Goal: Task Accomplishment & Management: Manage account settings

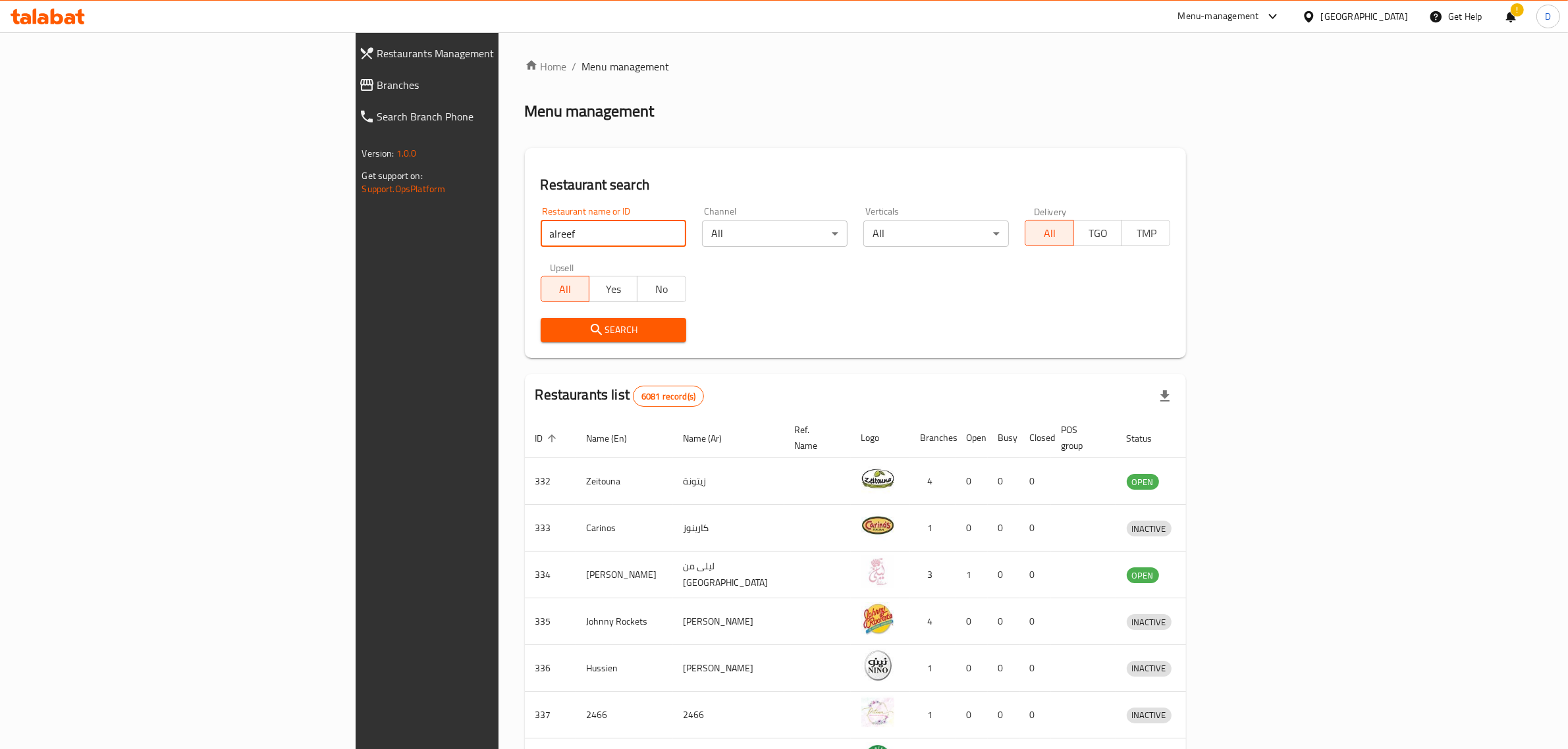
type input "alreef"
click at [551, 334] on span "Search" at bounding box center [613, 330] width 125 height 17
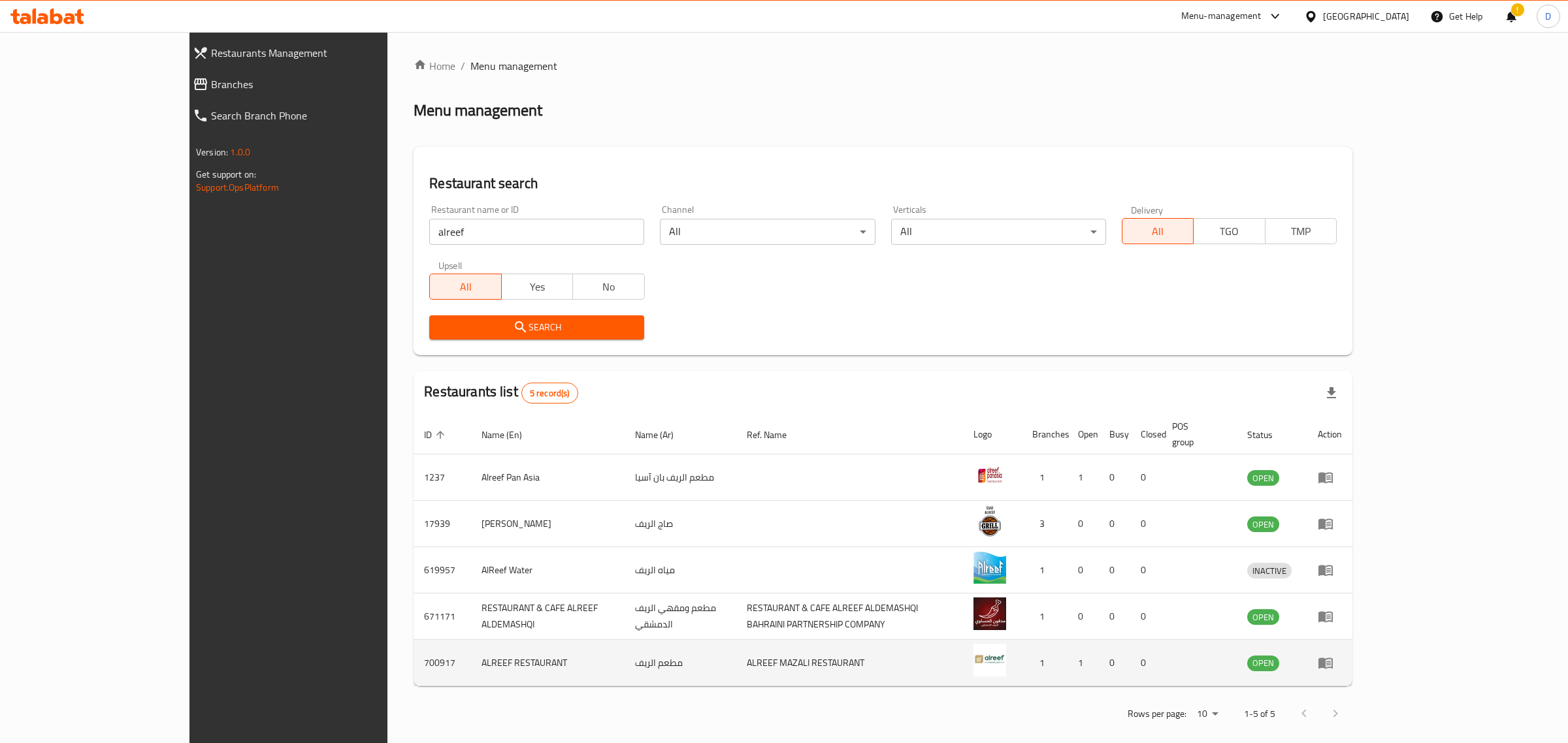
click at [1334, 655] on icon "enhanced table" at bounding box center [1326, 663] width 16 height 16
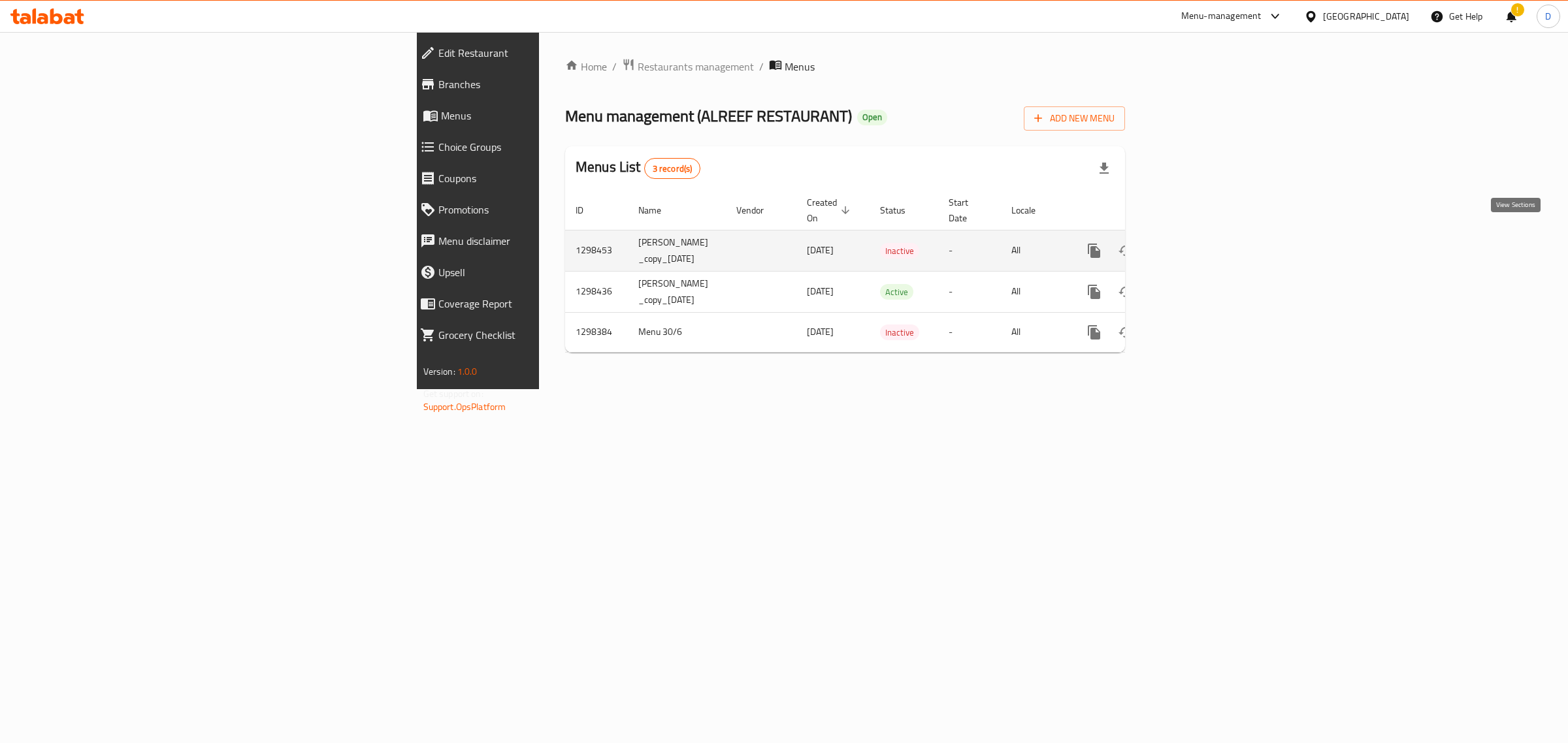
click at [1204, 237] on link "enhanced table" at bounding box center [1189, 251] width 31 height 31
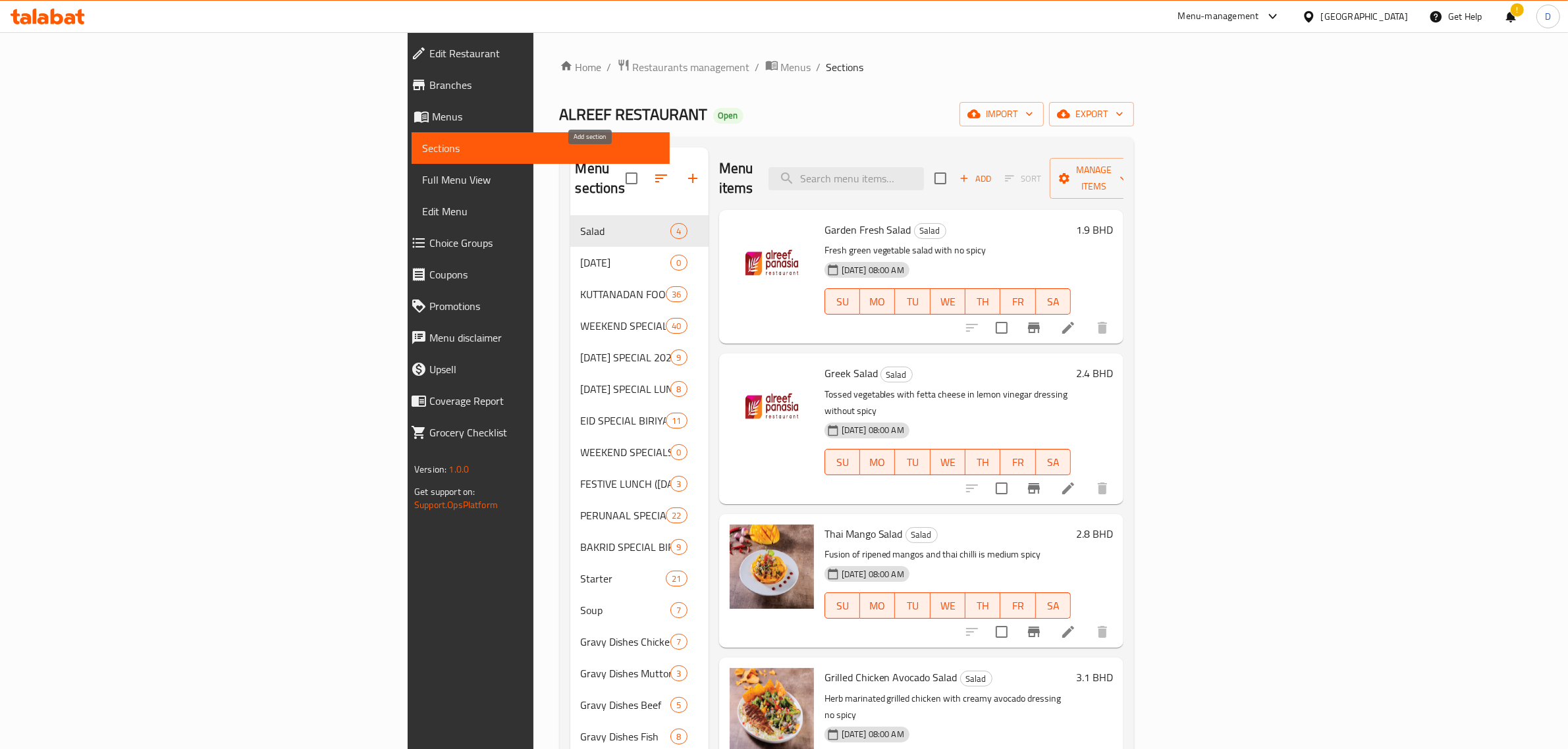
click at [677, 178] on button "button" at bounding box center [693, 179] width 32 height 32
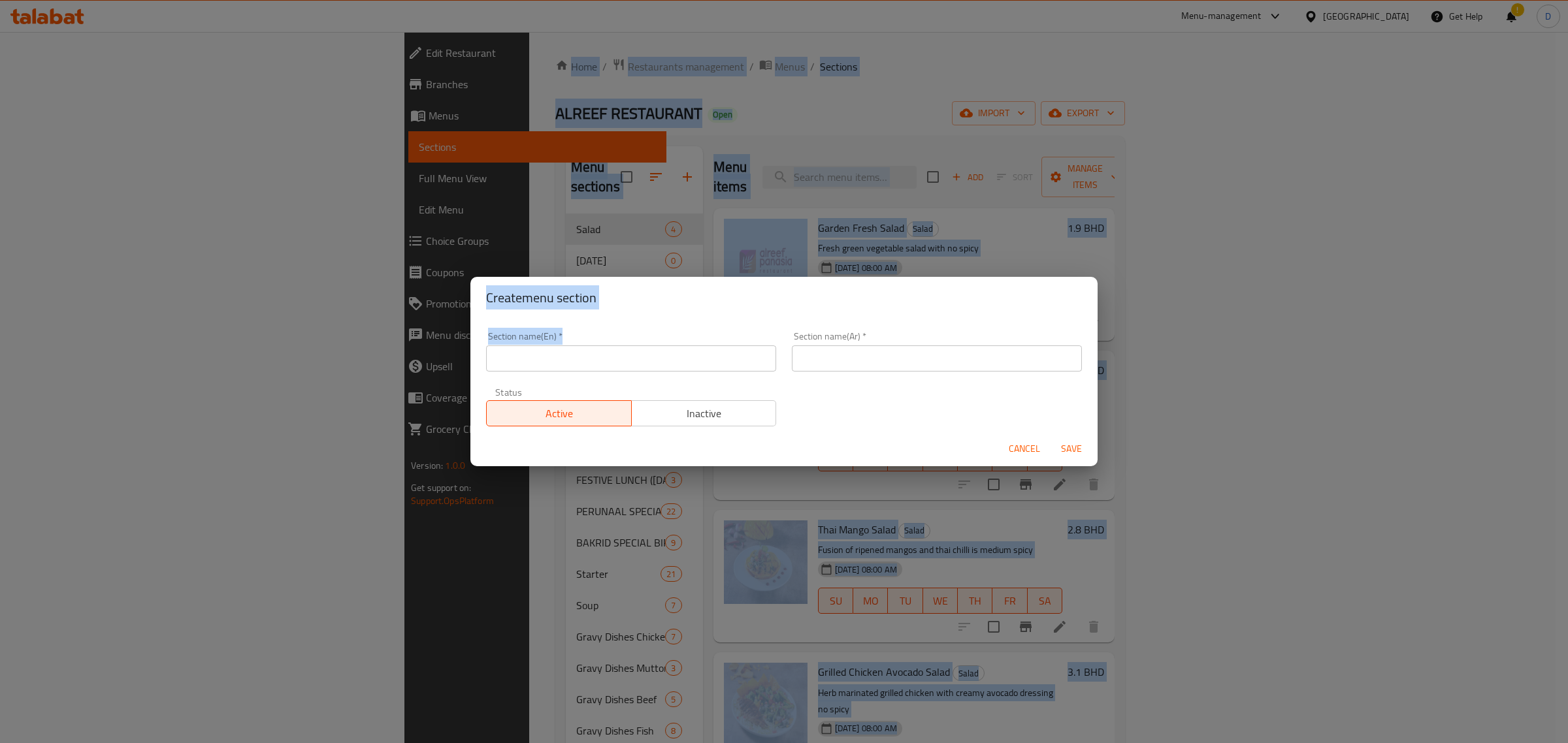
click at [658, 362] on input "text" at bounding box center [631, 359] width 290 height 26
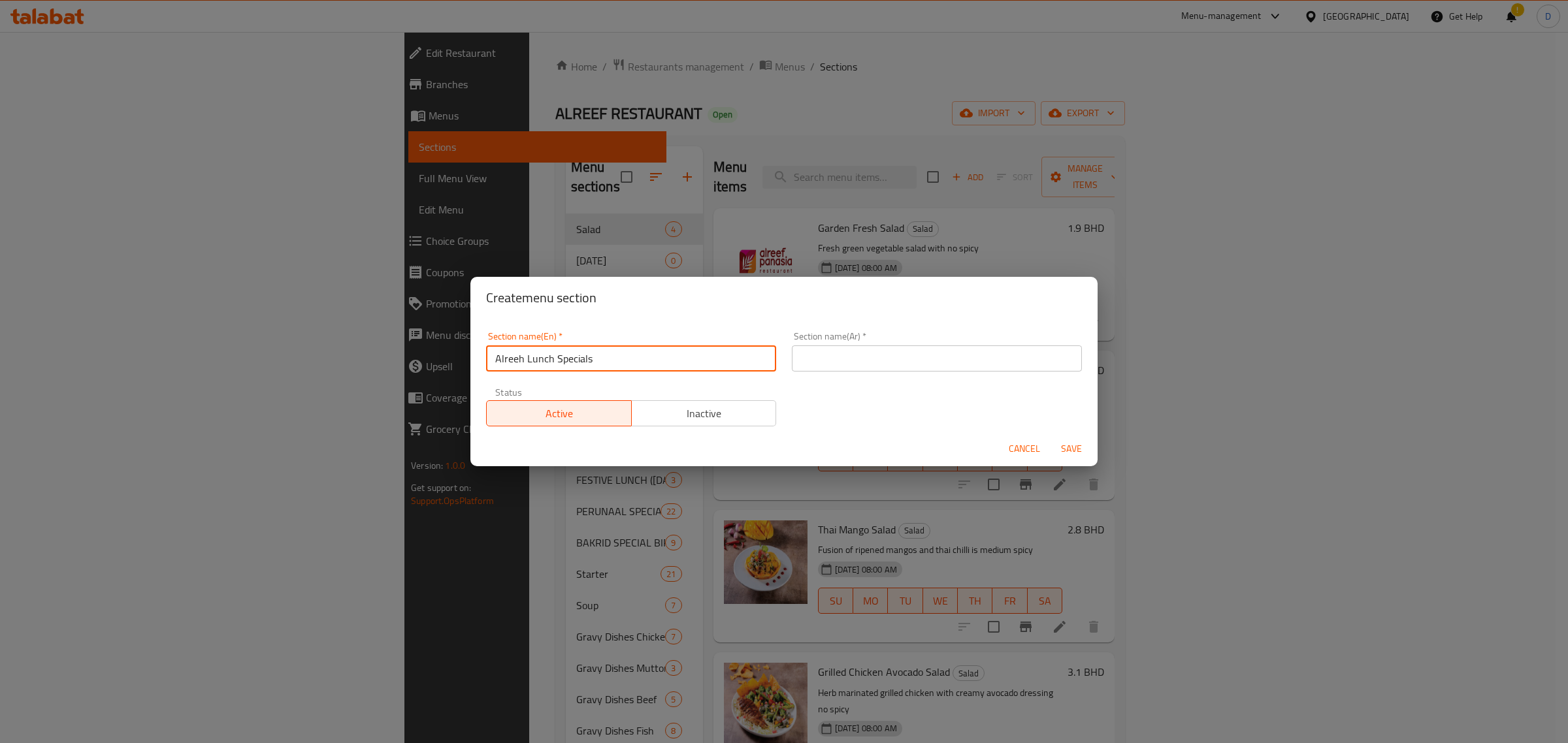
click at [658, 362] on input "Alreeh Lunch Specials" at bounding box center [631, 359] width 290 height 26
click at [521, 361] on input "Alreeh Lunch Specials" at bounding box center [631, 359] width 290 height 26
click at [641, 362] on input "[PERSON_NAME] Specials" at bounding box center [631, 359] width 290 height 26
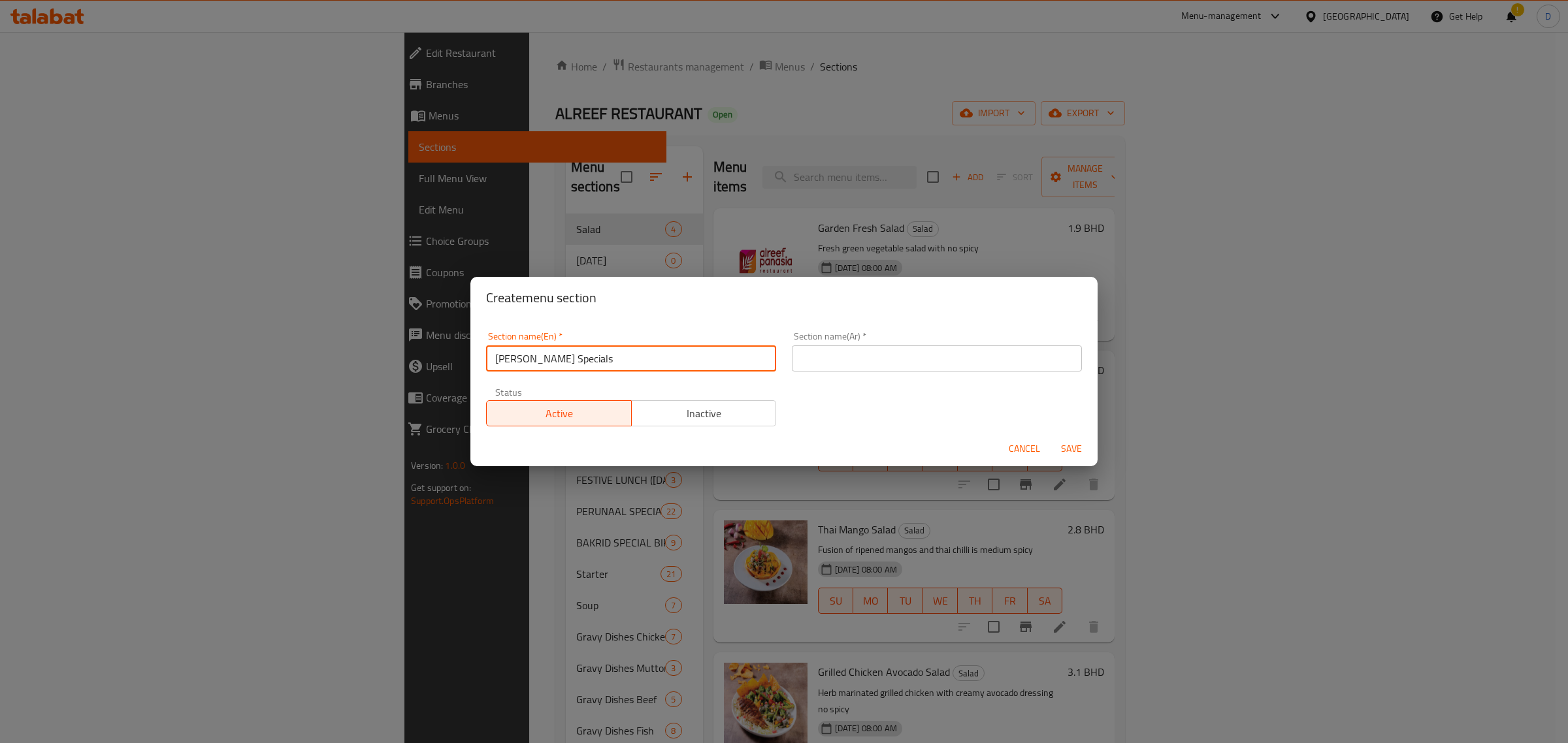
click at [641, 362] on input "[PERSON_NAME] Specials" at bounding box center [631, 359] width 290 height 26
type input "[PERSON_NAME] Specials"
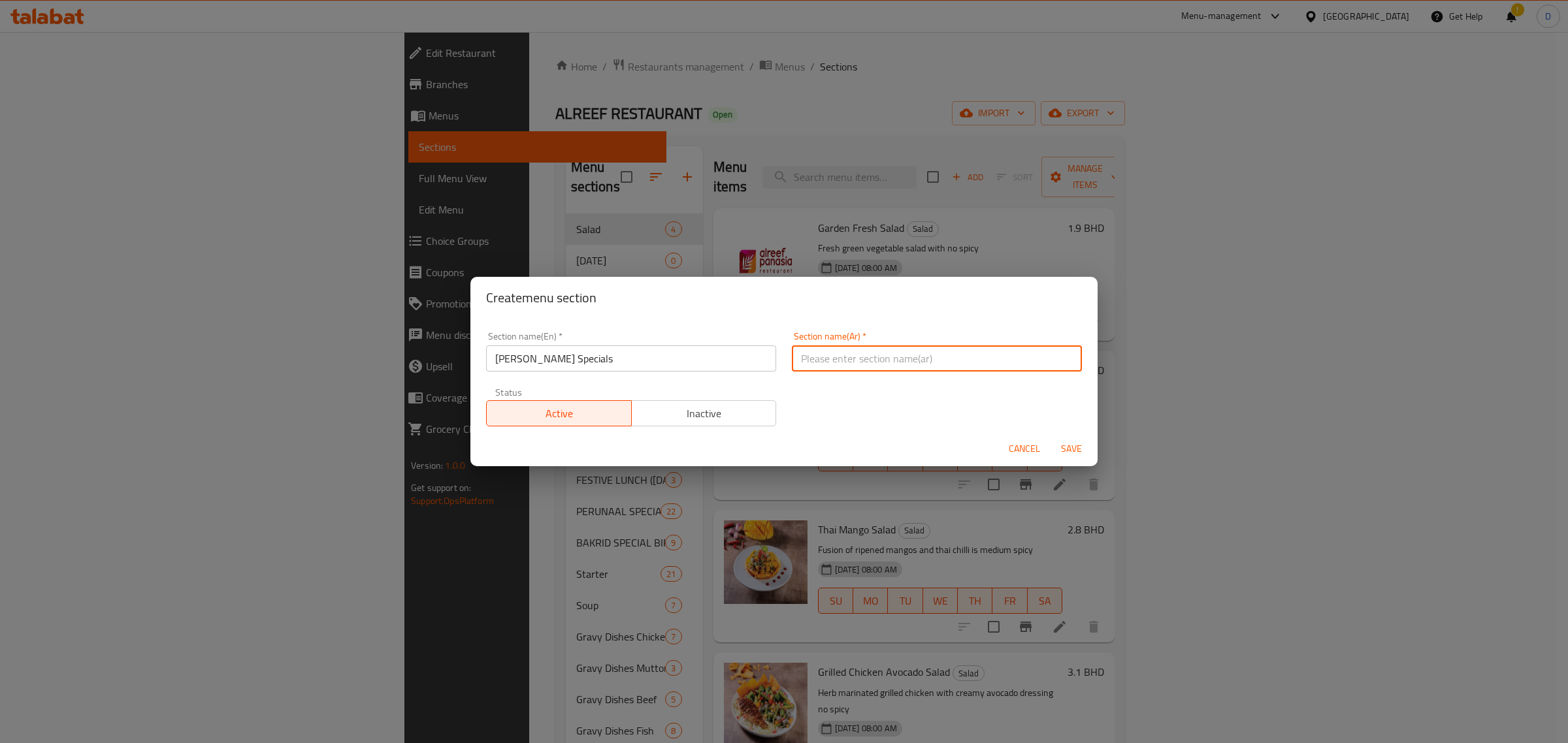
click at [848, 354] on input "text" at bounding box center [937, 359] width 290 height 26
paste input "عروض غداء الريف"
type input "عروض غداء الريف"
click at [1086, 458] on button "Save" at bounding box center [1071, 449] width 42 height 24
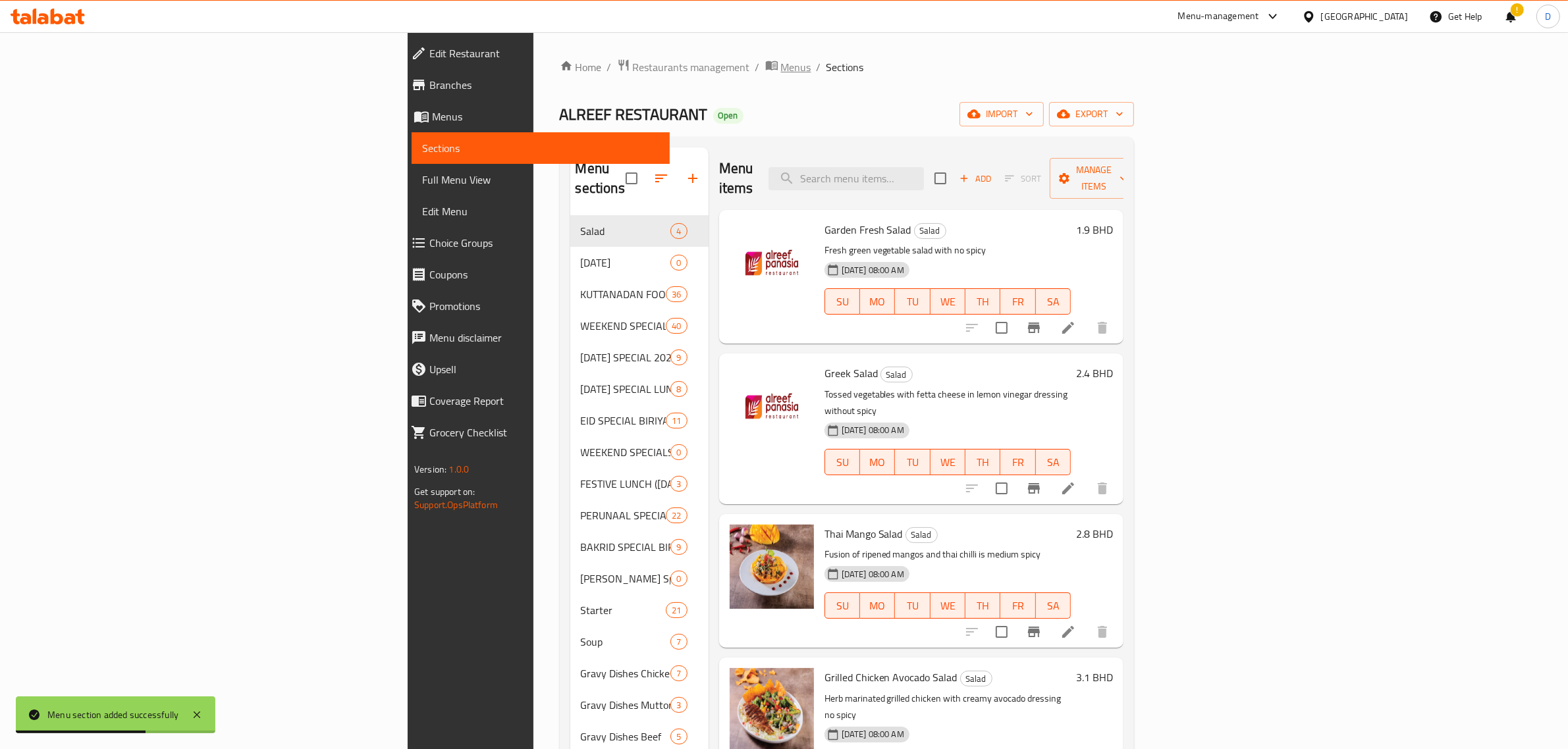
click at [781, 70] on span "Menus" at bounding box center [796, 67] width 30 height 16
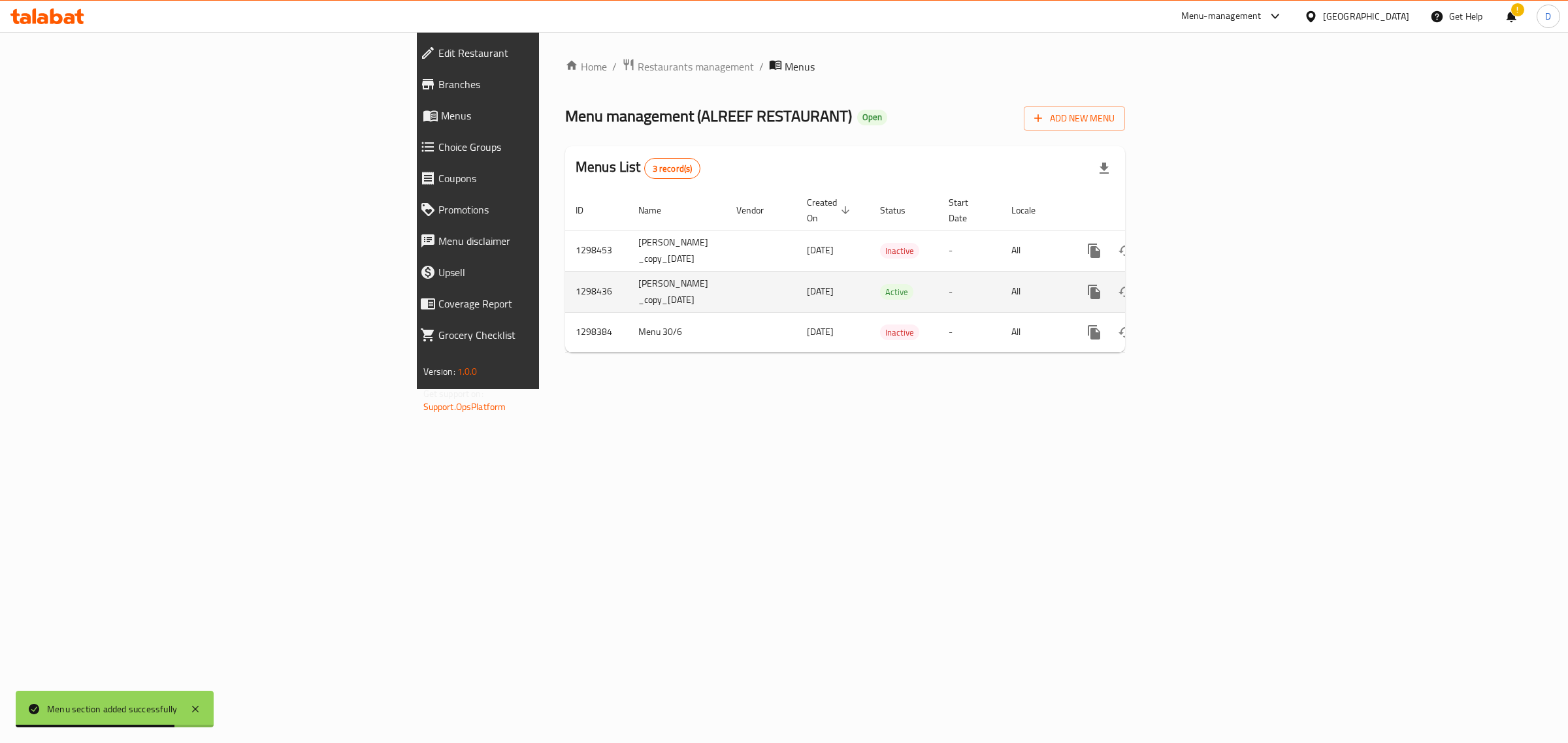
click at [1204, 279] on link "enhanced table" at bounding box center [1189, 292] width 31 height 31
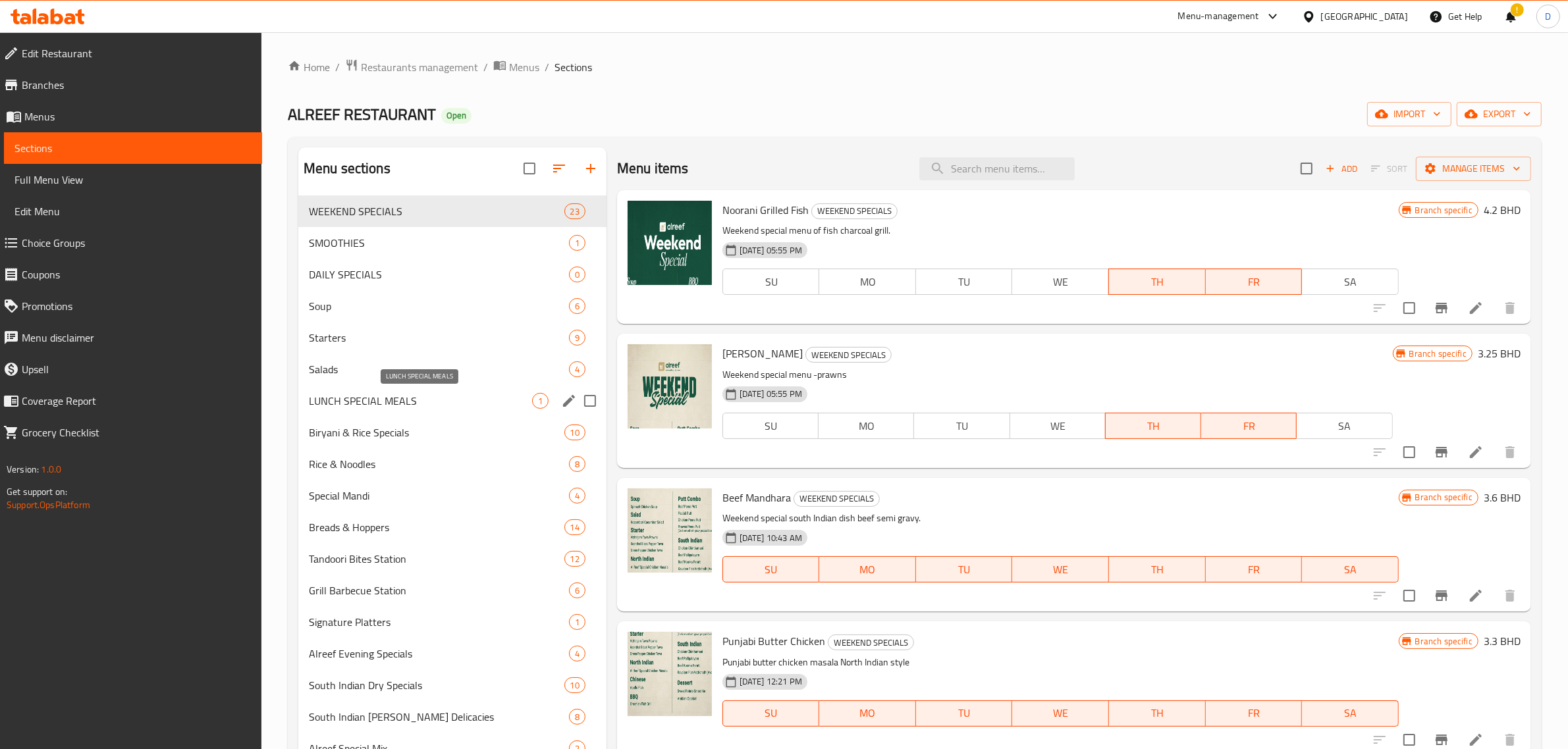
click at [455, 403] on span "LUNCH SPECIAL MEALS" at bounding box center [421, 401] width 223 height 16
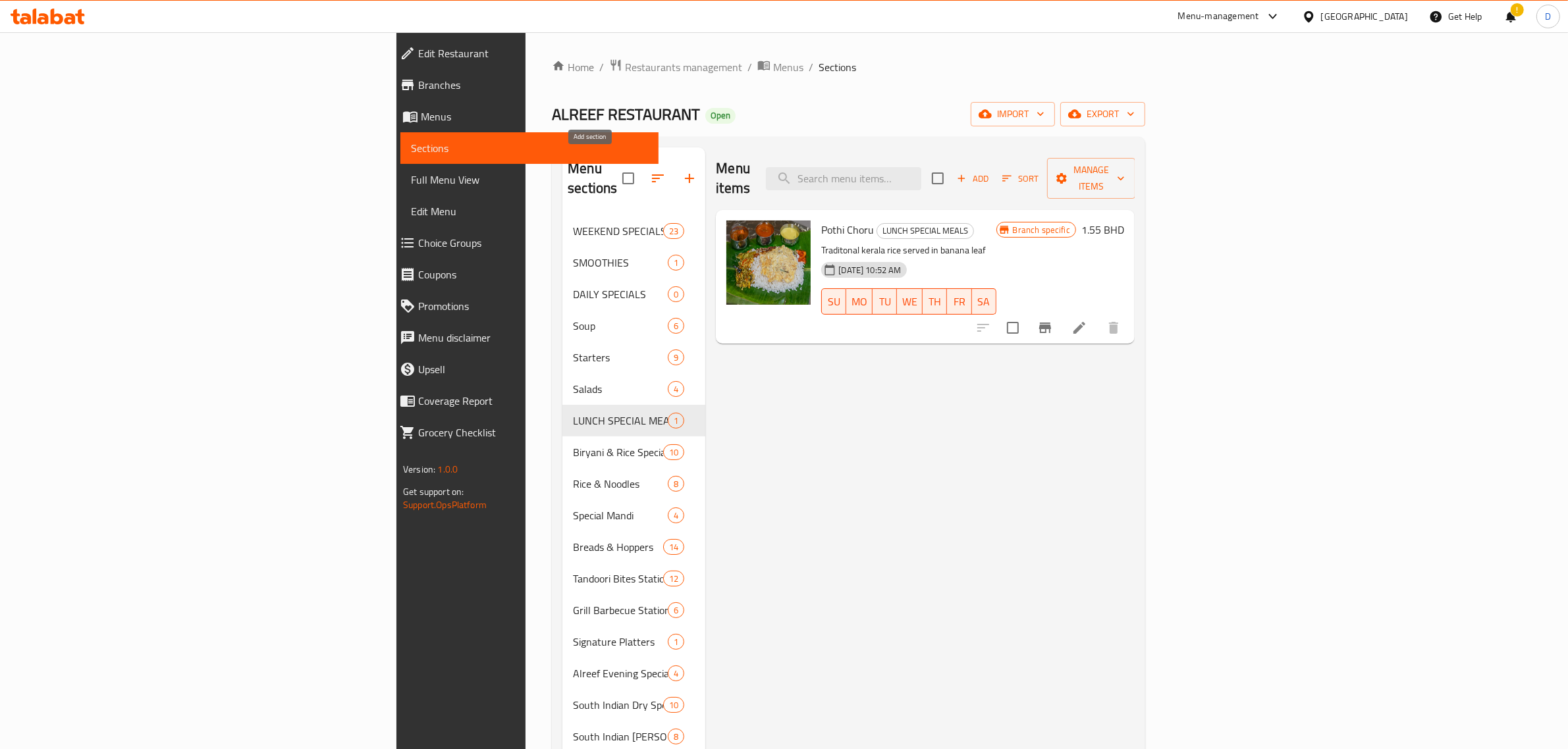
click at [682, 171] on icon "button" at bounding box center [690, 179] width 16 height 16
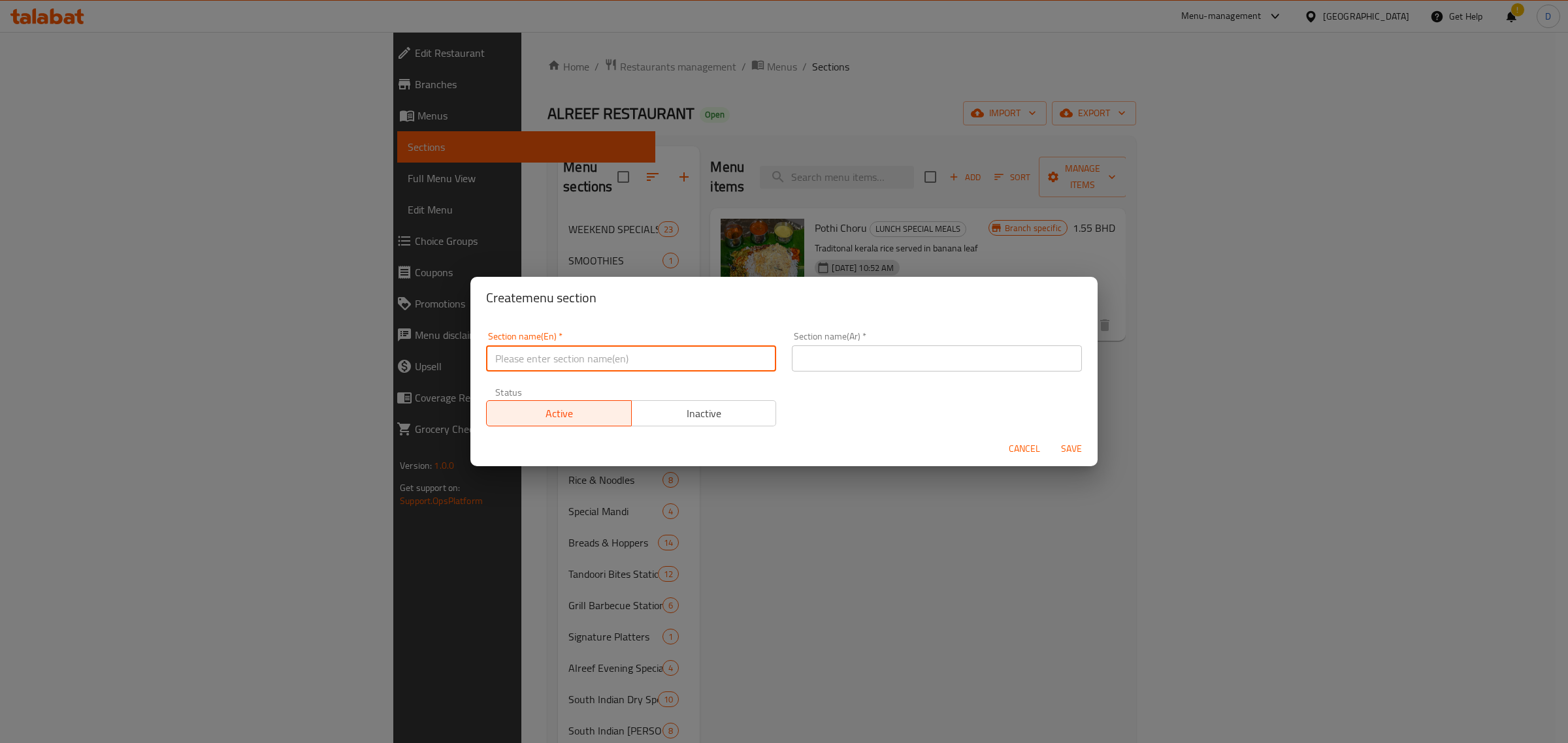
click at [652, 353] on input "text" at bounding box center [631, 359] width 290 height 26
type input "[PERSON_NAME] Specials"
click at [661, 368] on input "[PERSON_NAME] Specials" at bounding box center [631, 359] width 290 height 26
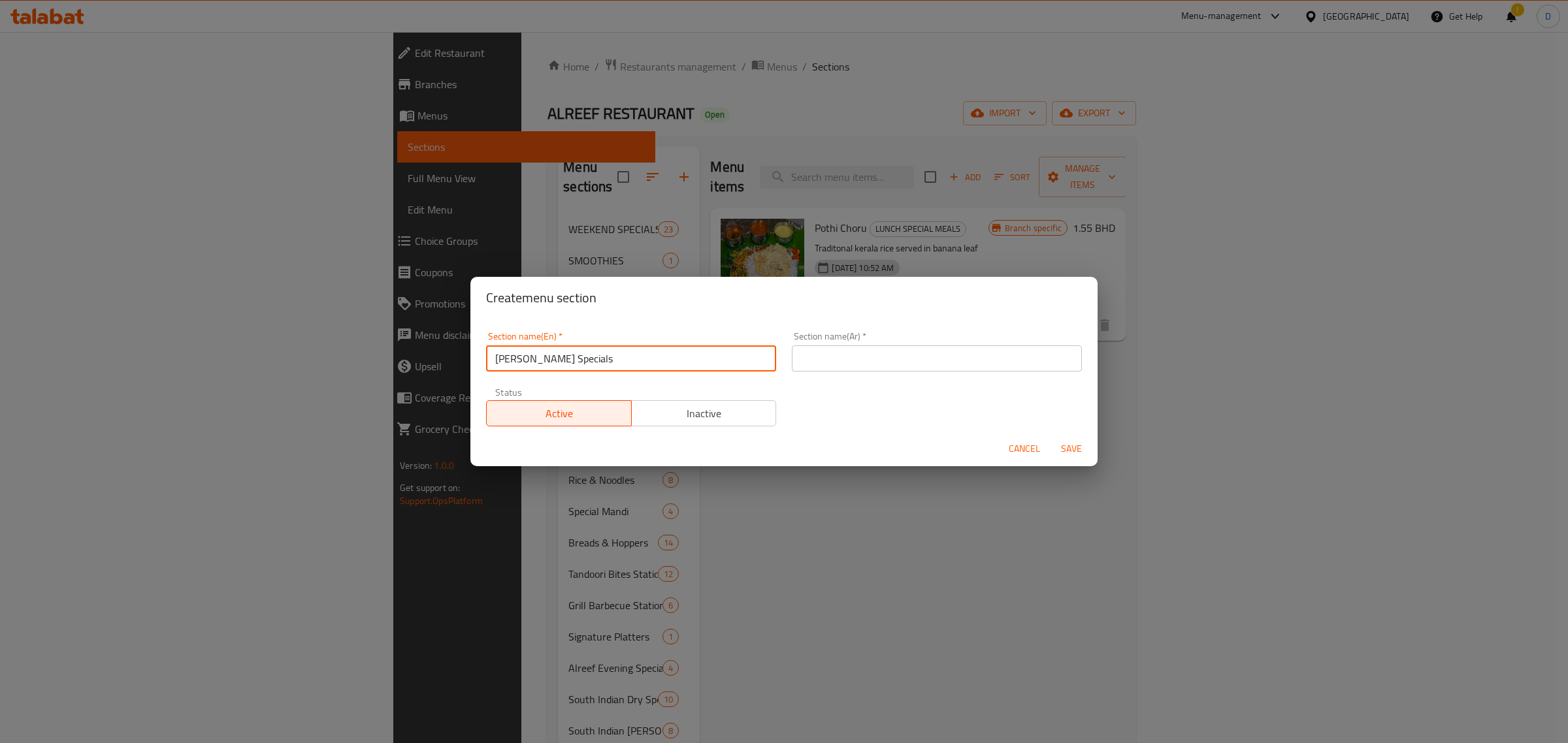
click at [909, 346] on input "text" at bounding box center [937, 359] width 290 height 26
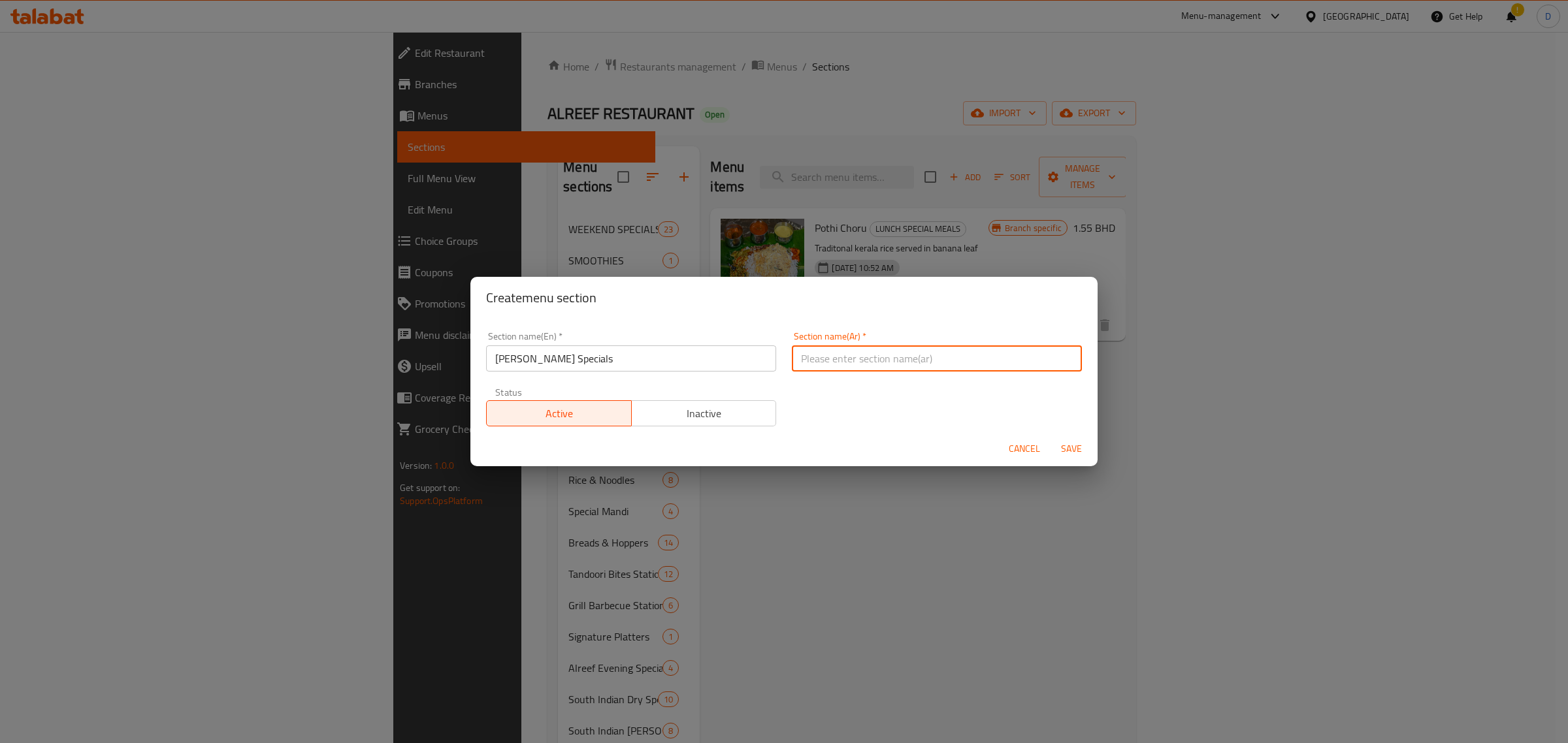
paste input "عروض غداء الريف"
type input "عروض غداء الريف"
drag, startPoint x: 1033, startPoint y: 433, endPoint x: 1048, endPoint y: 442, distance: 17.5
click at [1036, 435] on div "Cancel Save" at bounding box center [784, 449] width 627 height 34
click at [1053, 448] on button "Save" at bounding box center [1071, 449] width 42 height 24
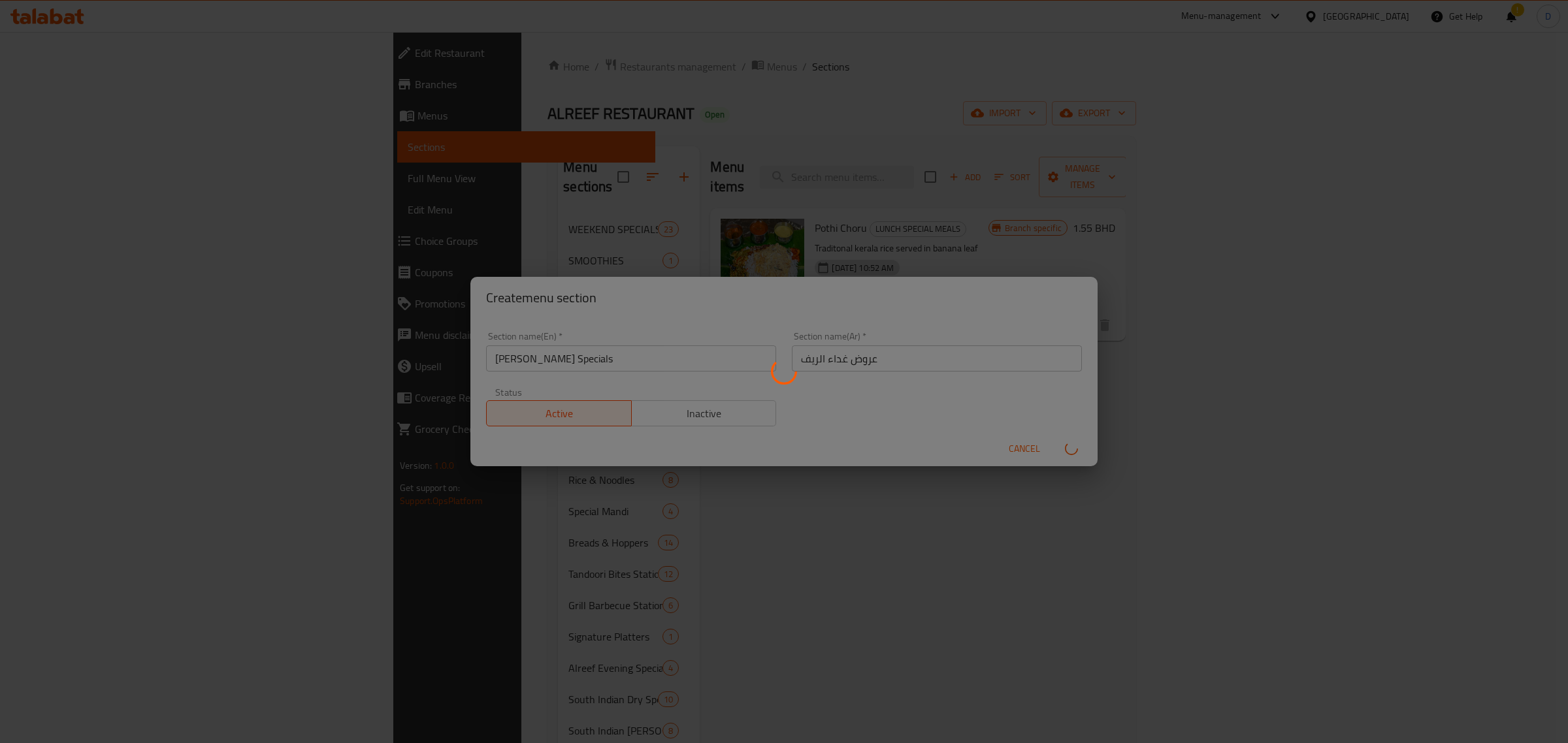
click at [1056, 449] on div at bounding box center [784, 372] width 1568 height 743
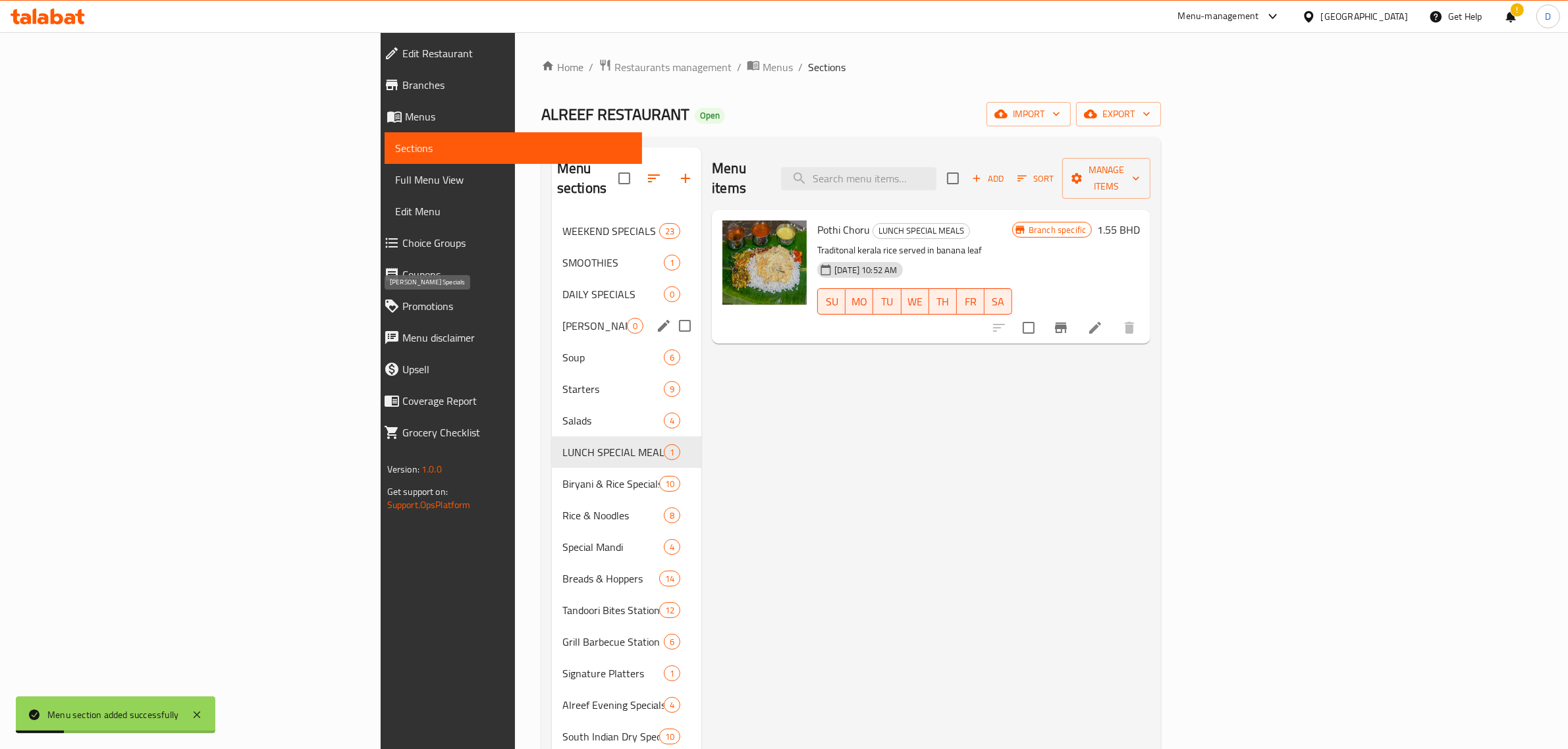
click at [563, 318] on span "[PERSON_NAME] Specials" at bounding box center [595, 326] width 65 height 16
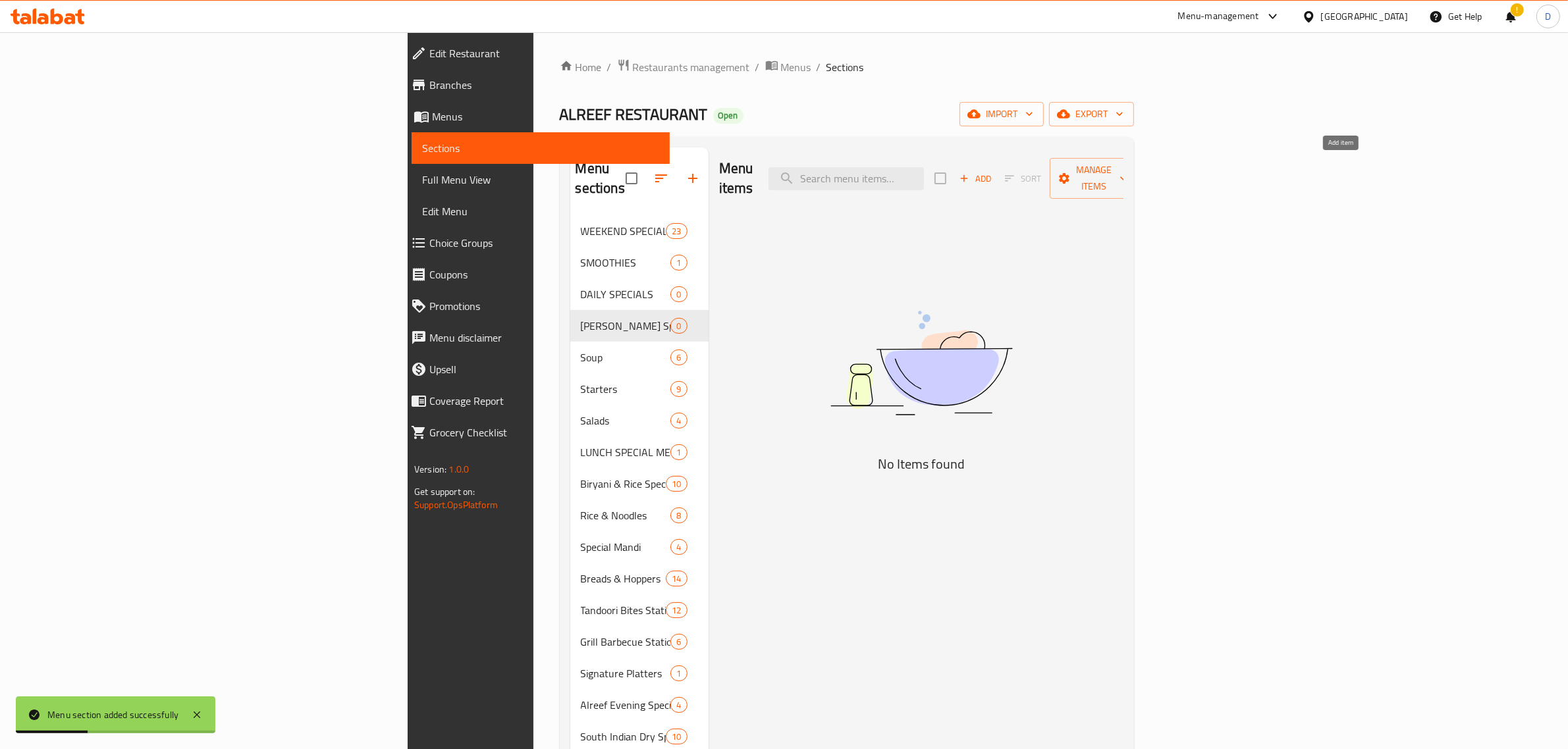
click at [993, 171] on span "Add" at bounding box center [975, 179] width 35 height 15
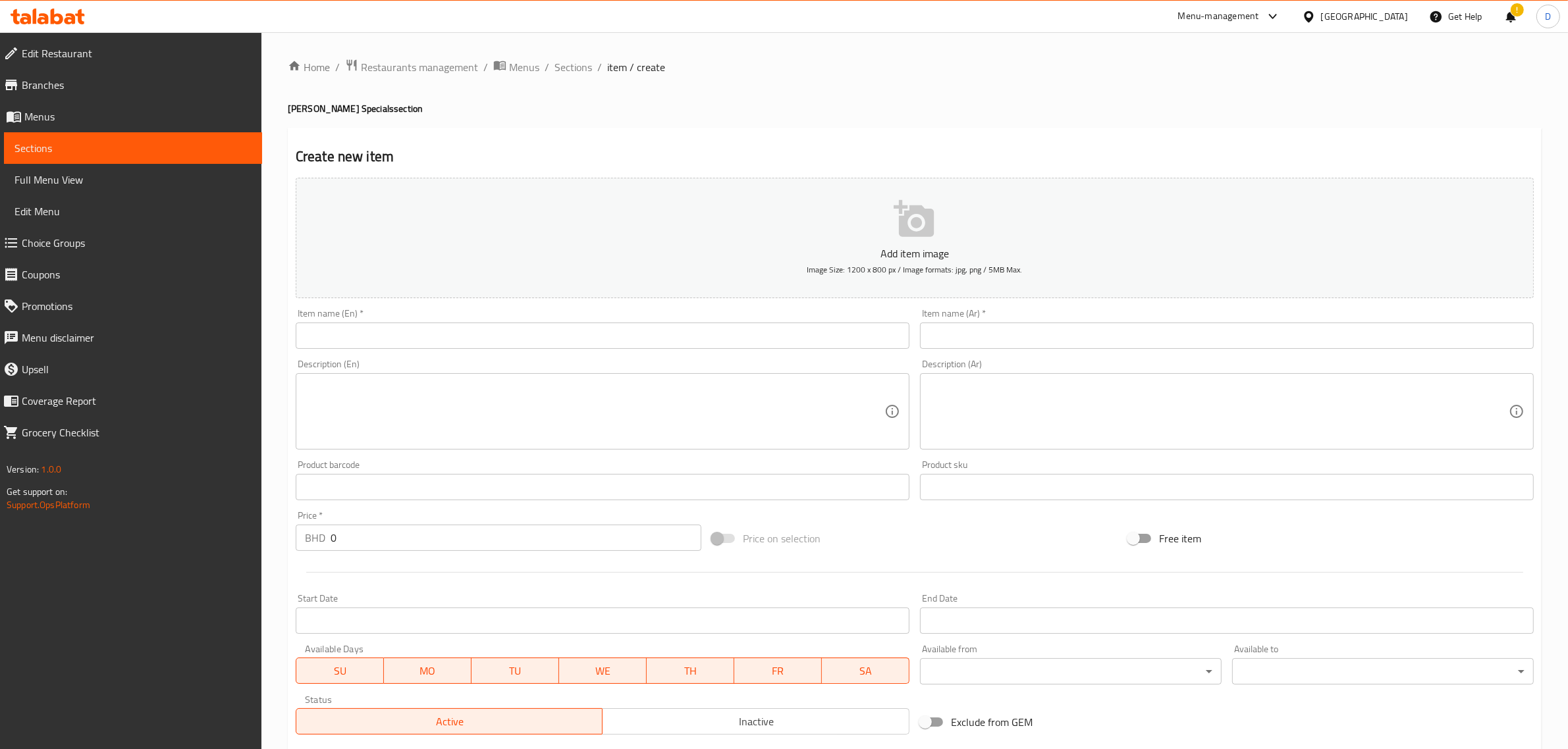
click at [581, 333] on input "text" at bounding box center [602, 336] width 614 height 27
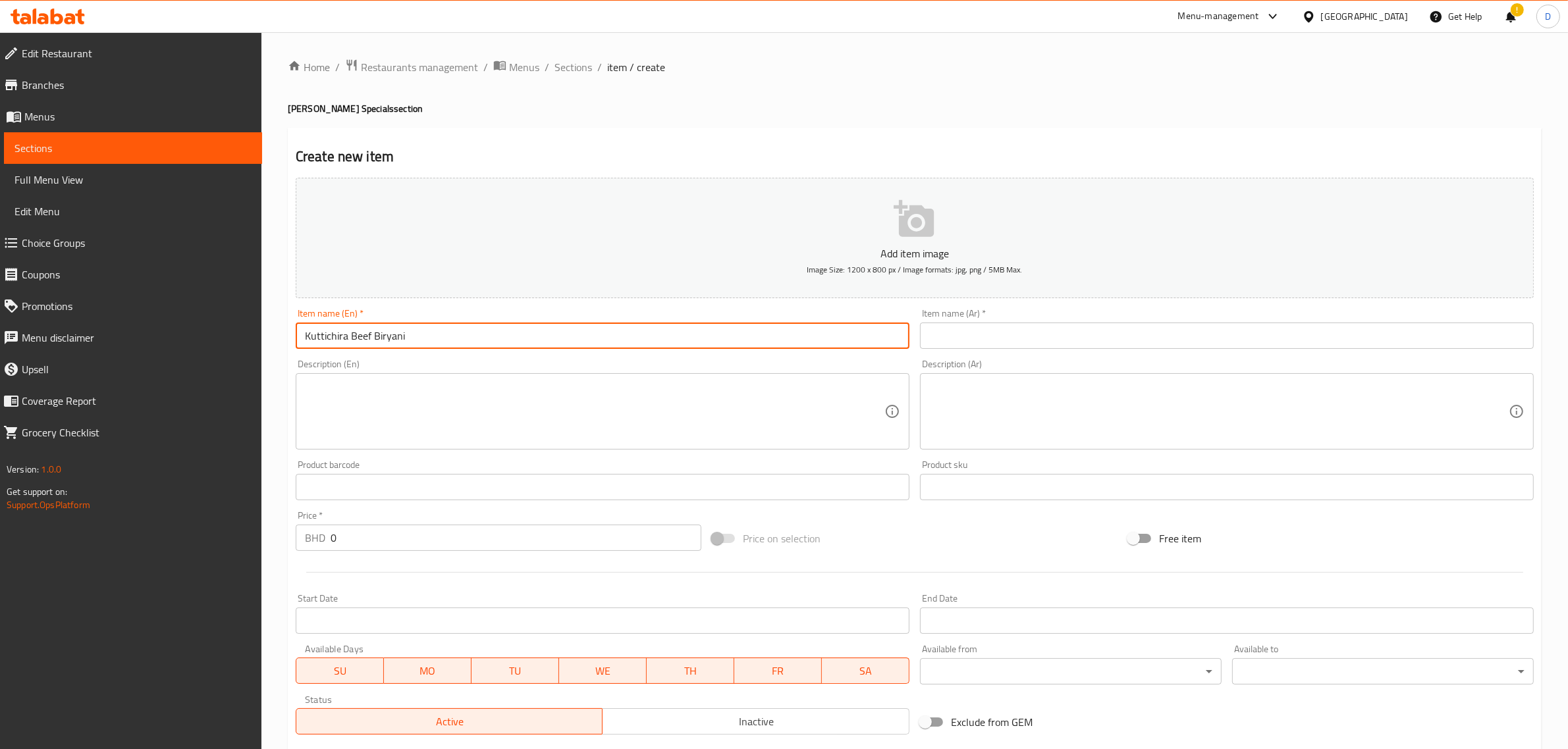
click at [581, 333] on input "Kuttichira Beef Biryani" at bounding box center [602, 336] width 614 height 27
type input "Kuttichira Beef Biryani"
click at [1022, 333] on input "text" at bounding box center [1227, 336] width 614 height 27
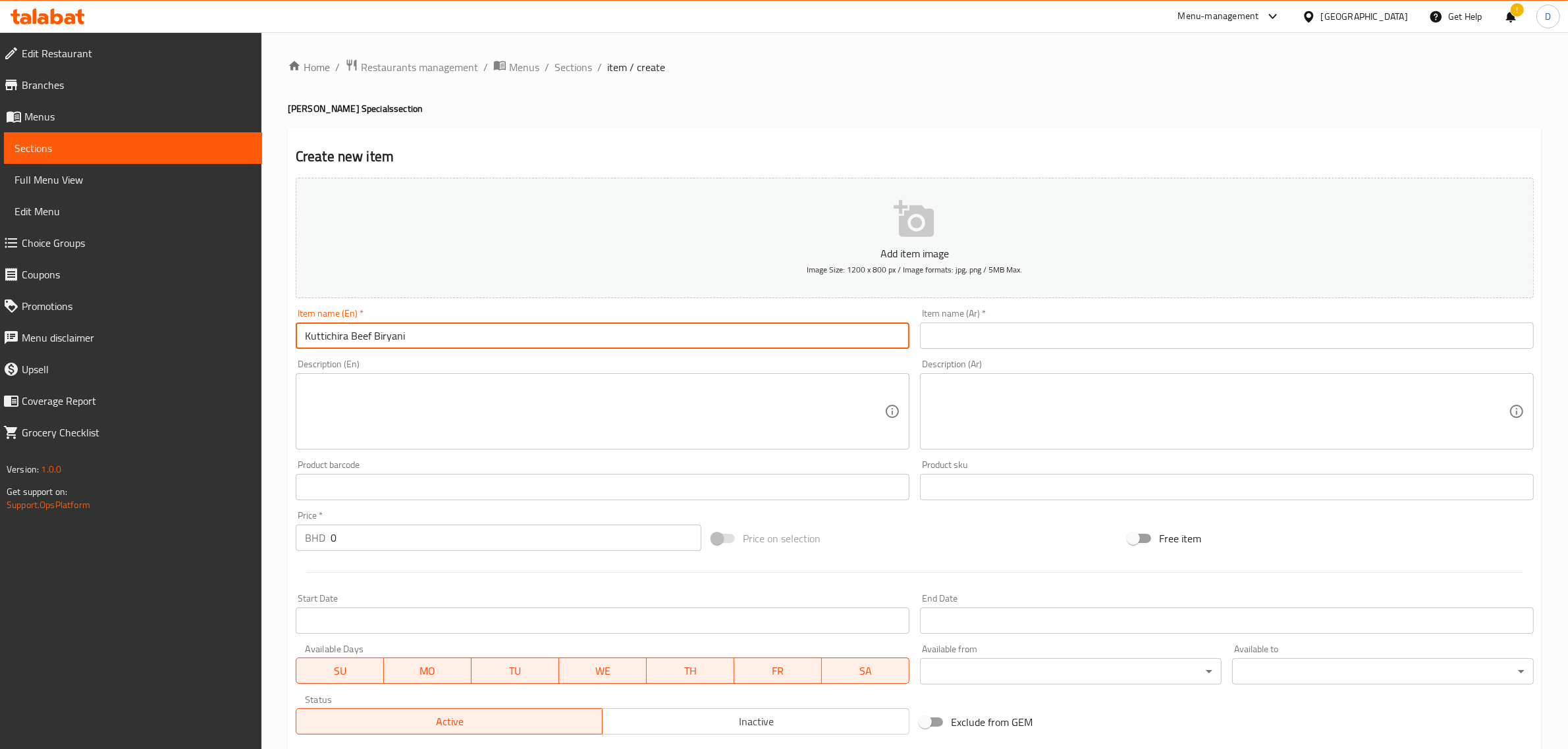
paste input "برياني لحم كوتيتشيرا"
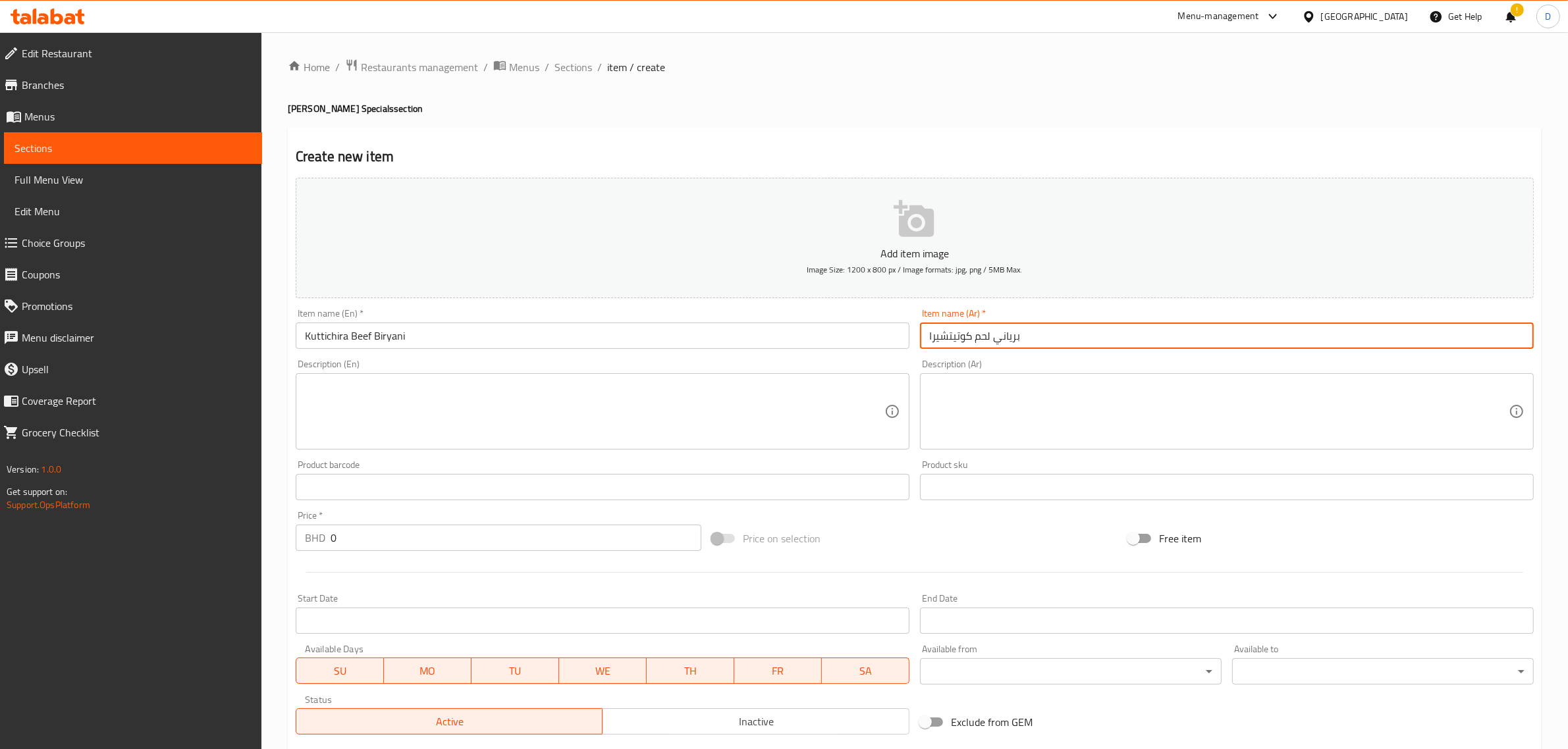
type input "برياني لحم كوتيتشيرا"
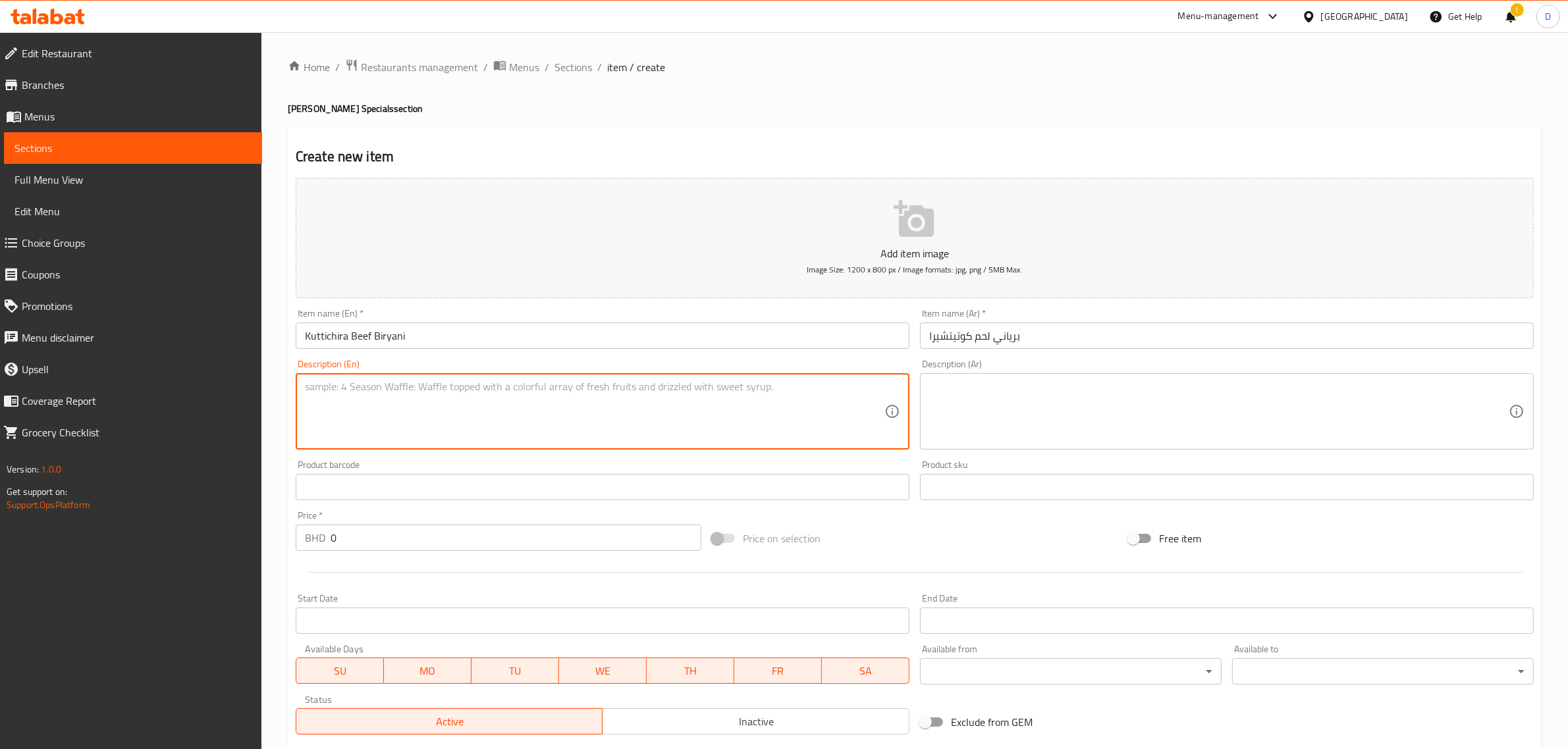
click at [621, 418] on textarea at bounding box center [594, 411] width 579 height 63
click at [508, 402] on textarea at bounding box center [594, 411] width 579 height 63
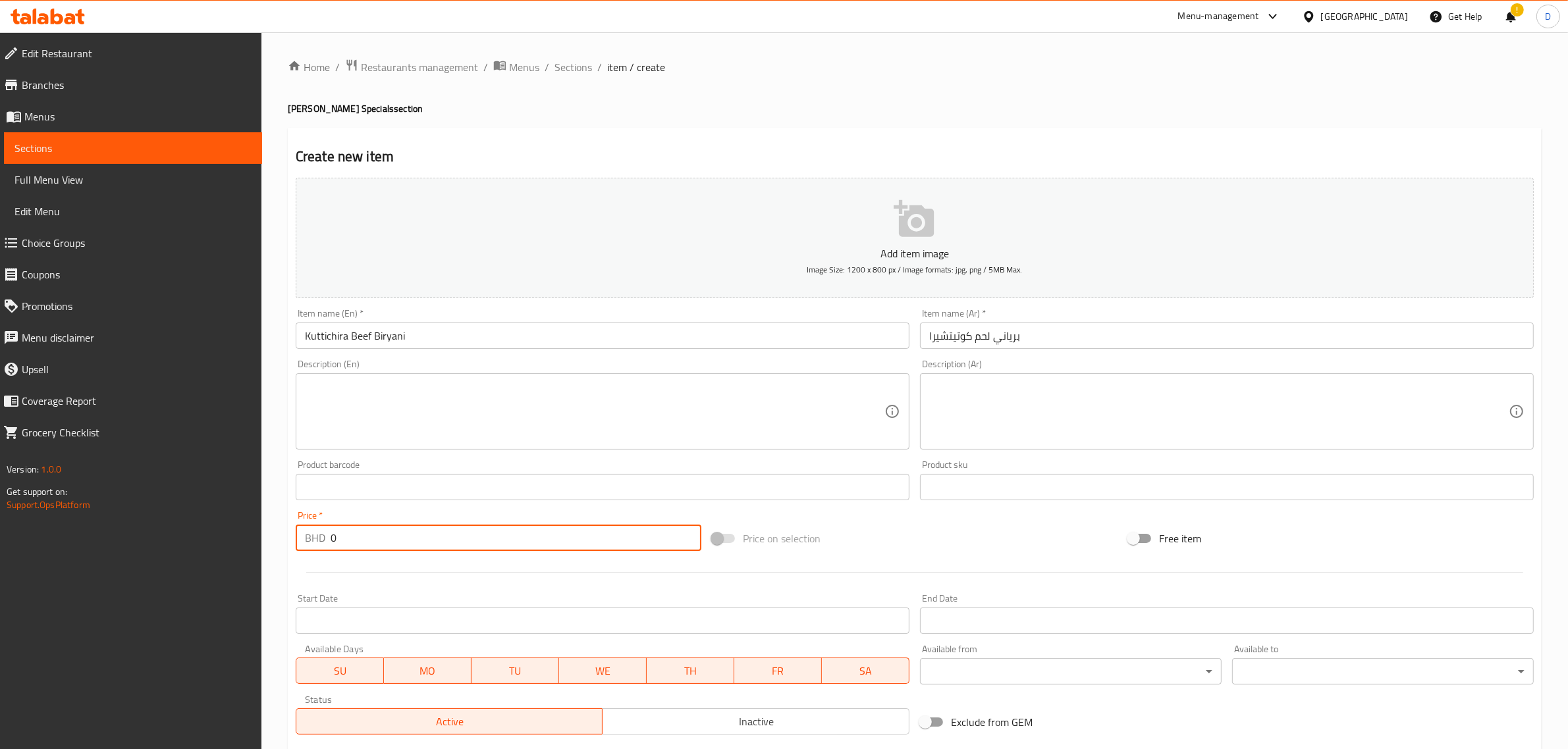
drag, startPoint x: 342, startPoint y: 538, endPoint x: 272, endPoint y: 532, distance: 70.3
click at [272, 532] on div "Home / Restaurants management / Menus / Sections / item / create Alreef Lunch S…" at bounding box center [915, 481] width 1307 height 898
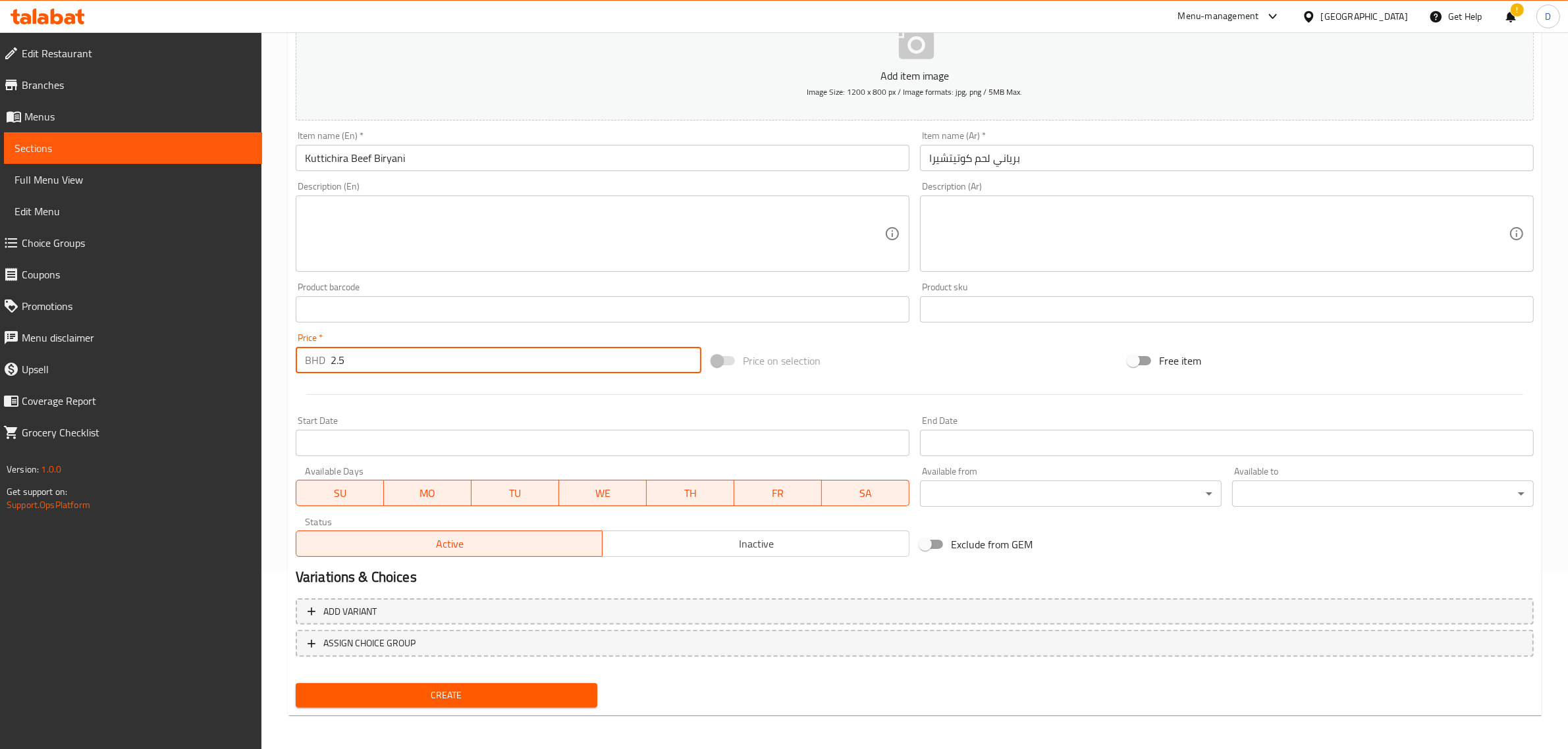
scroll to position [179, 0]
type input "2.5"
click at [533, 689] on span "Create" at bounding box center [446, 694] width 280 height 17
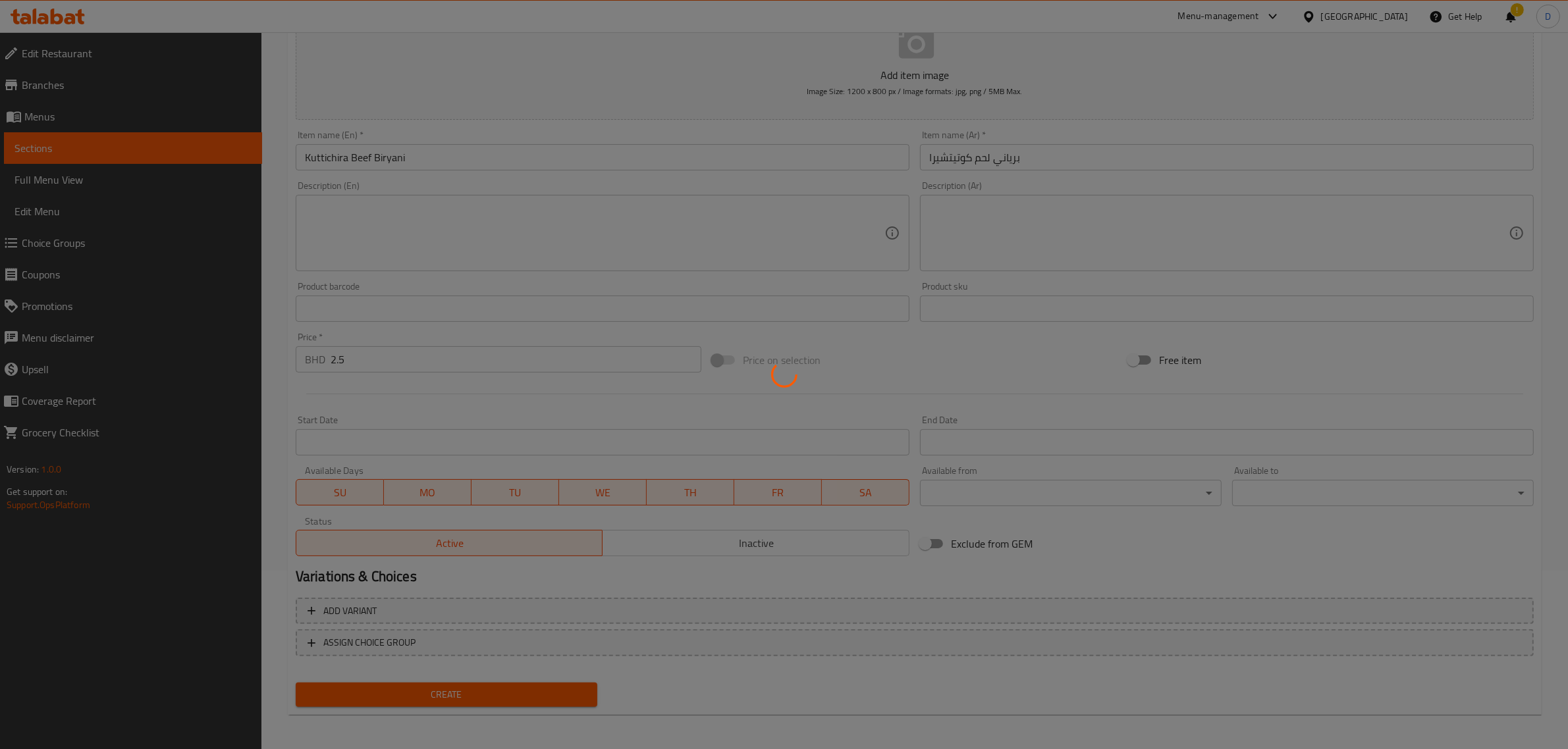
type input "0"
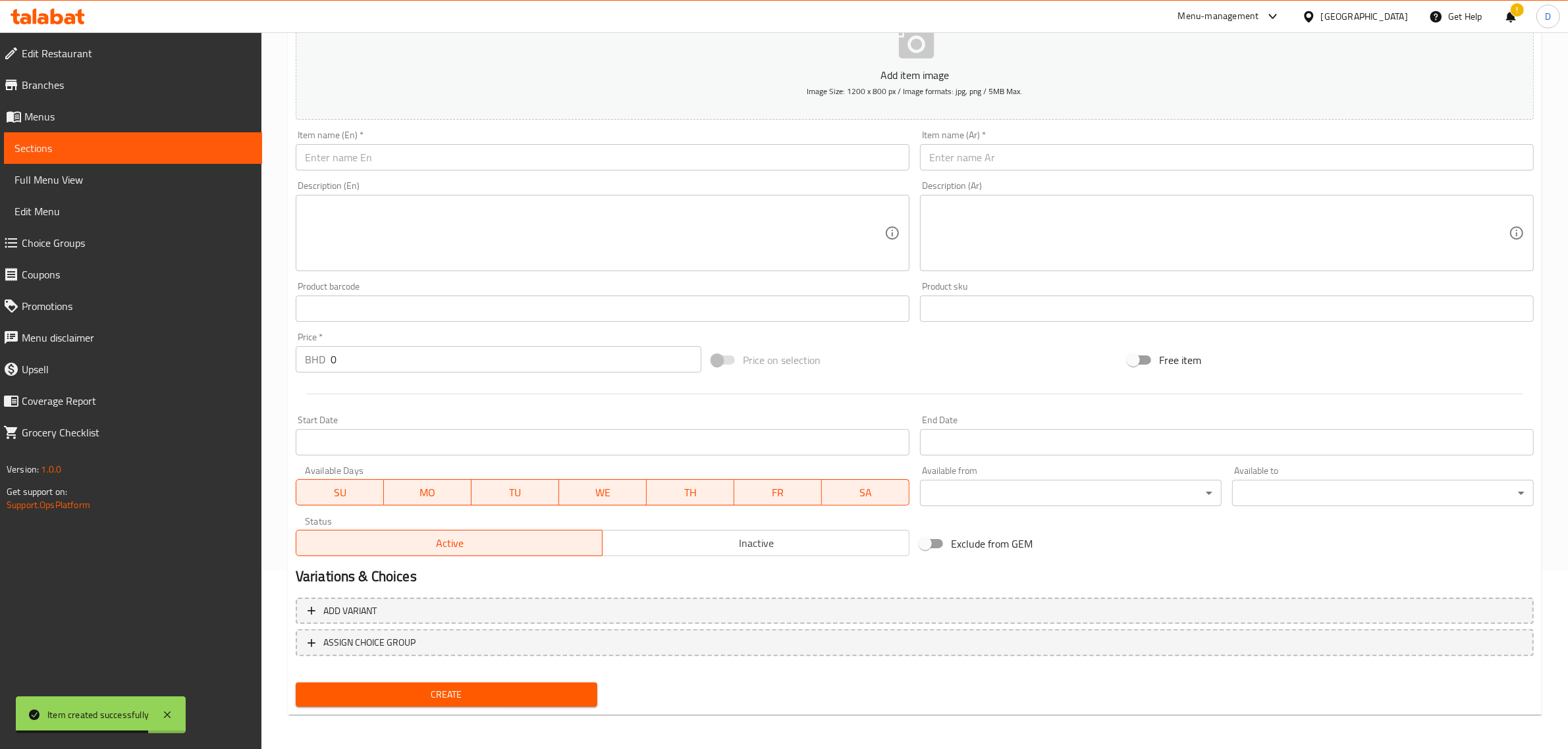
click at [398, 169] on input "text" at bounding box center [602, 157] width 614 height 27
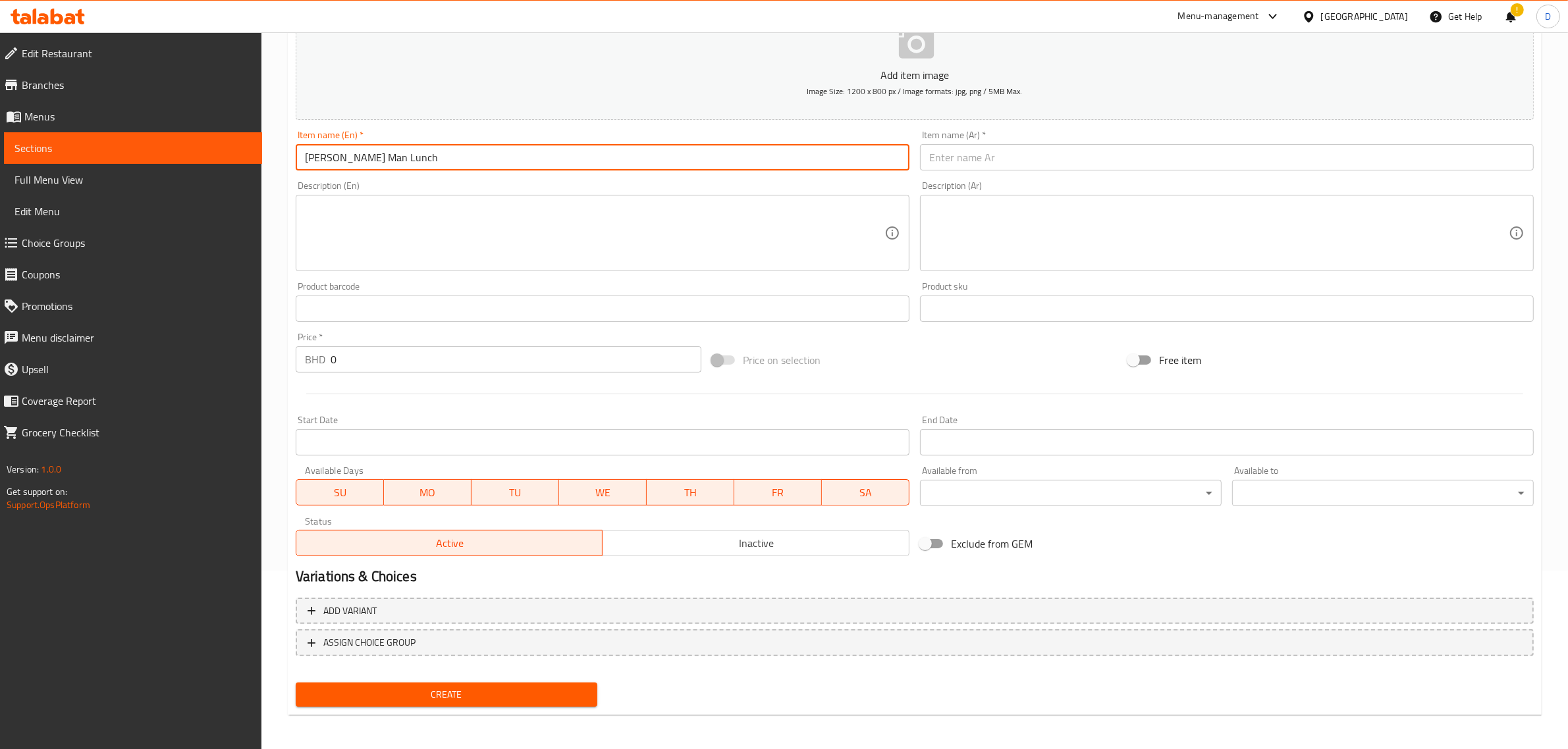
click at [400, 163] on input "[PERSON_NAME] Man Lunch" at bounding box center [602, 157] width 614 height 27
type input "[PERSON_NAME] Man Lunch"
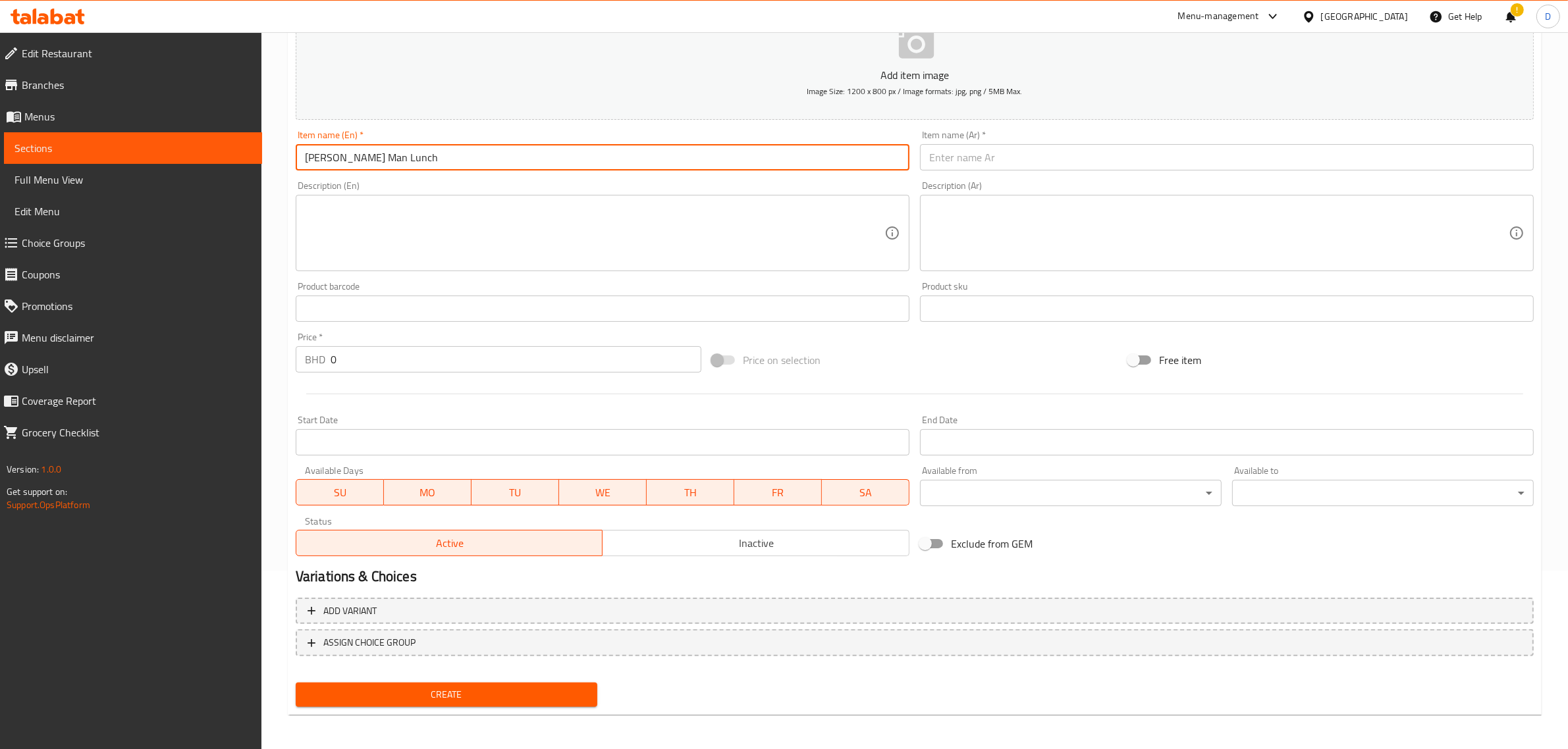
click at [966, 145] on input "text" at bounding box center [1227, 157] width 614 height 27
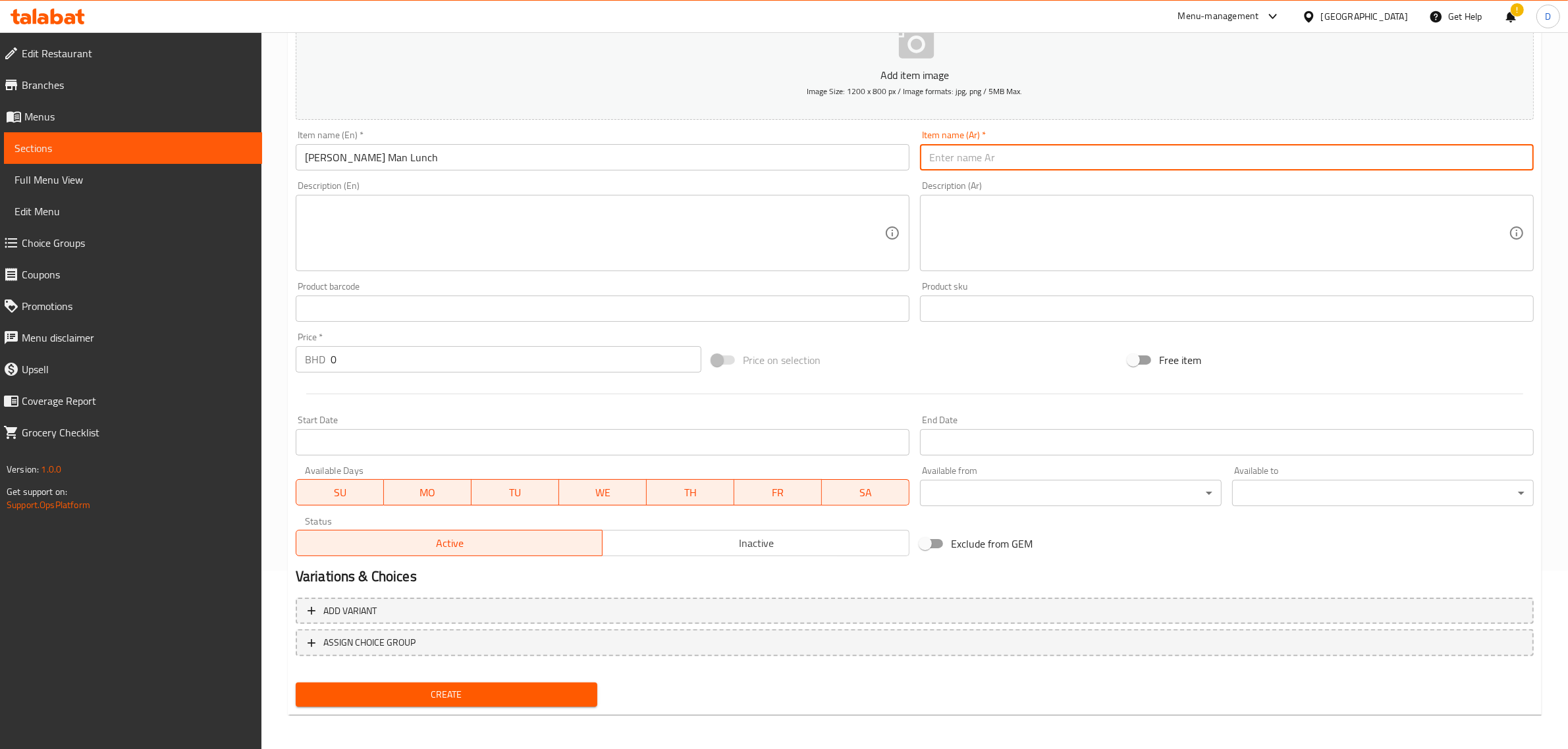
paste input "غداء فيشر مان"
type input "غداء فيشر مان"
click at [468, 359] on input "0" at bounding box center [516, 359] width 371 height 27
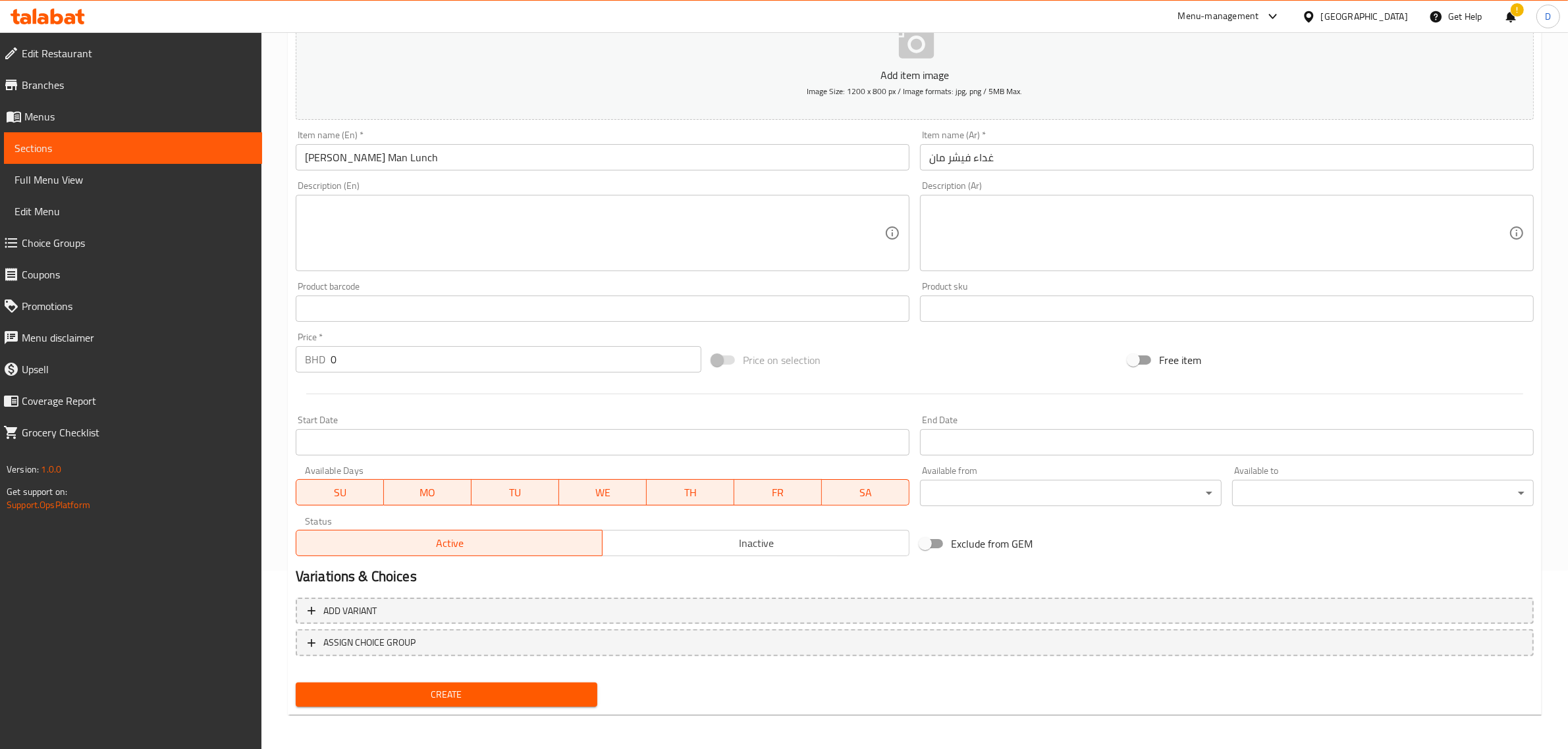
drag, startPoint x: 347, startPoint y: 361, endPoint x: 282, endPoint y: 357, distance: 65.1
click at [285, 357] on div "Home / Restaurants management / Menus / Sections / item / create Alreef Lunch S…" at bounding box center [915, 302] width 1307 height 898
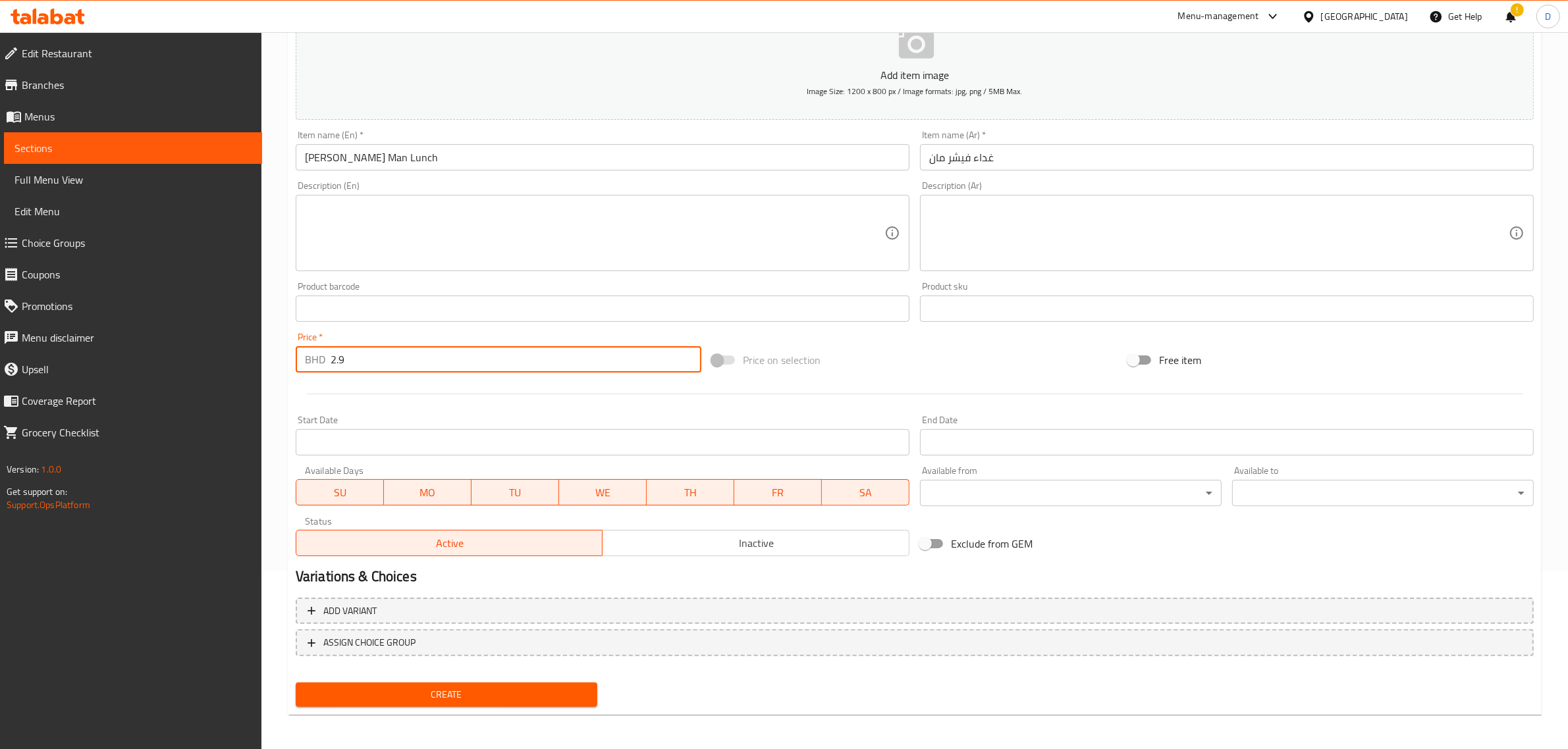
type input "2.9"
click at [435, 686] on span "Create" at bounding box center [446, 694] width 280 height 17
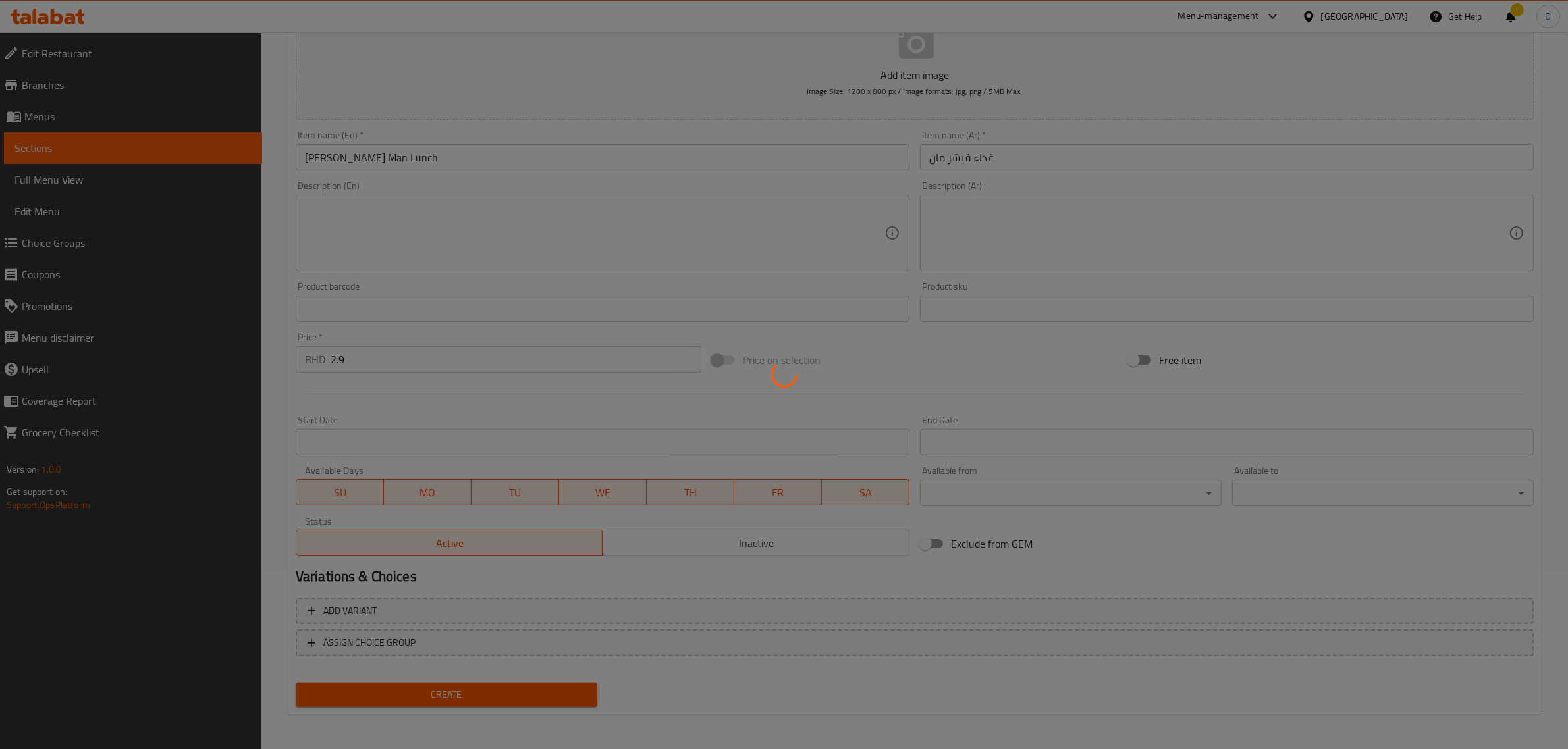
type input "0"
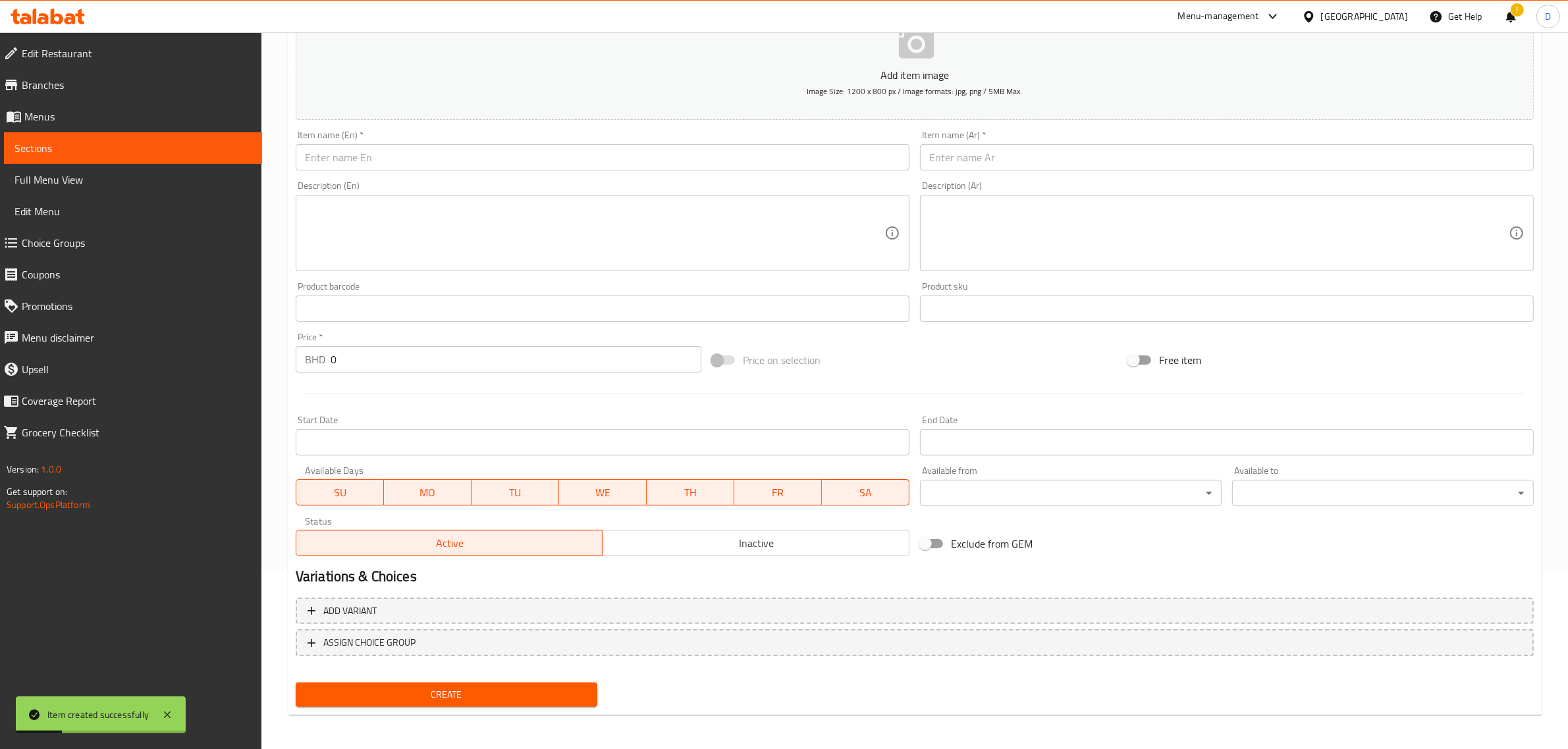
click at [359, 159] on input "text" at bounding box center [602, 157] width 614 height 27
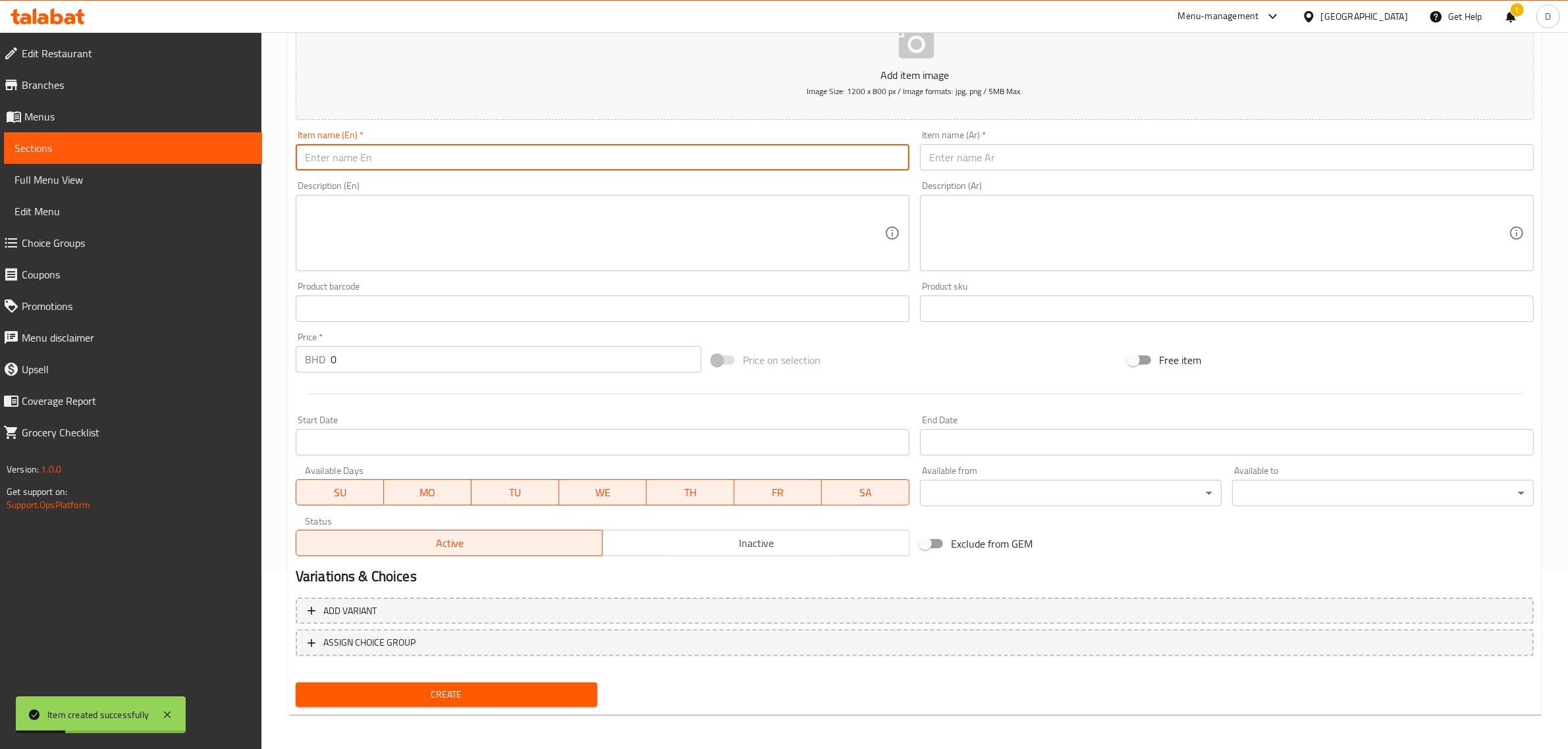
paste input "Thenga choru"
drag, startPoint x: 291, startPoint y: 166, endPoint x: 248, endPoint y: 166, distance: 43.0
click at [248, 166] on div "Edit Restaurant Branches Menus Sections Full Menu View Edit Menu Choice Groups …" at bounding box center [784, 302] width 1568 height 898
type input "Thenga choru"
click at [979, 150] on input "text" at bounding box center [1227, 157] width 614 height 27
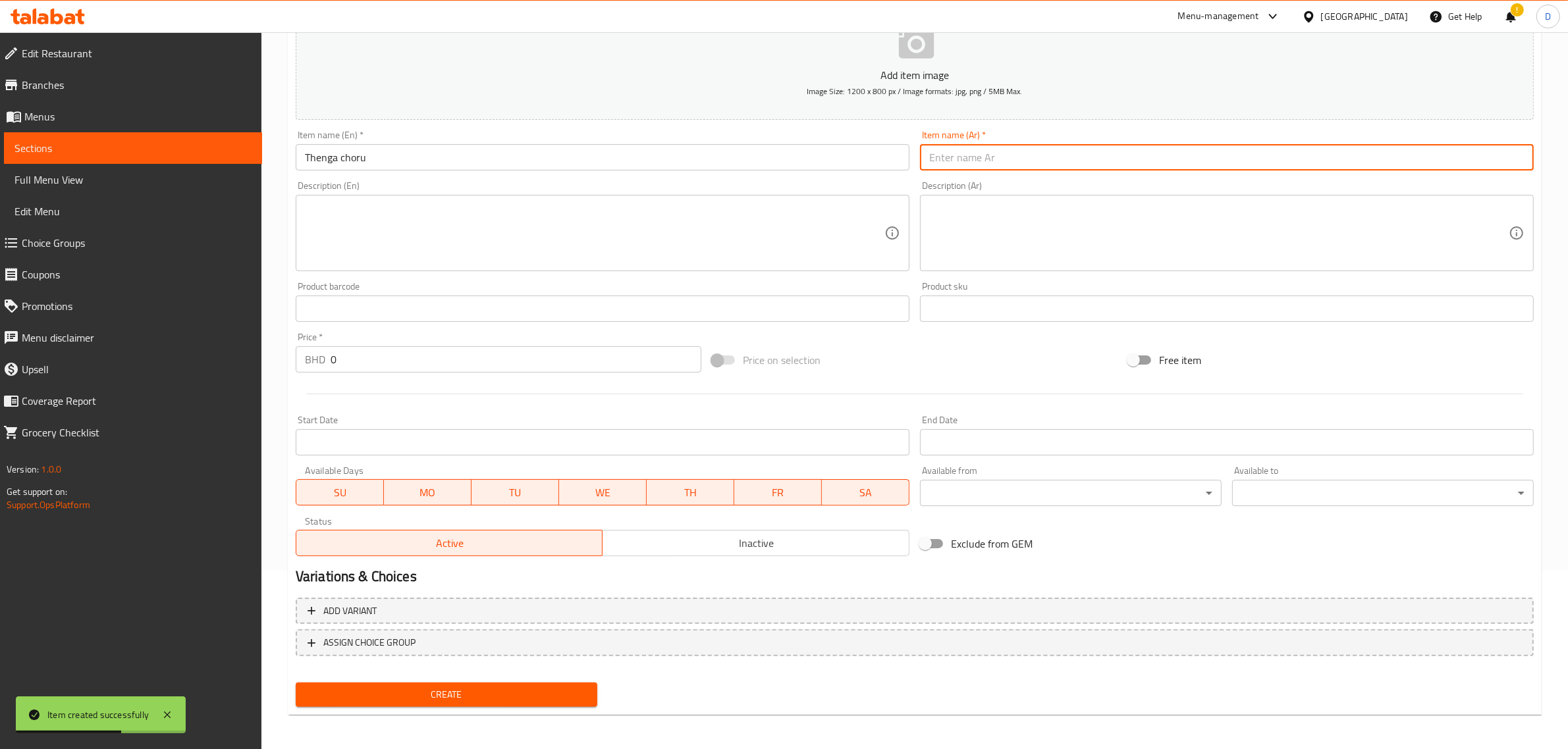
paste input "ثينجا تشورو"
type input "ثينجا تشورو"
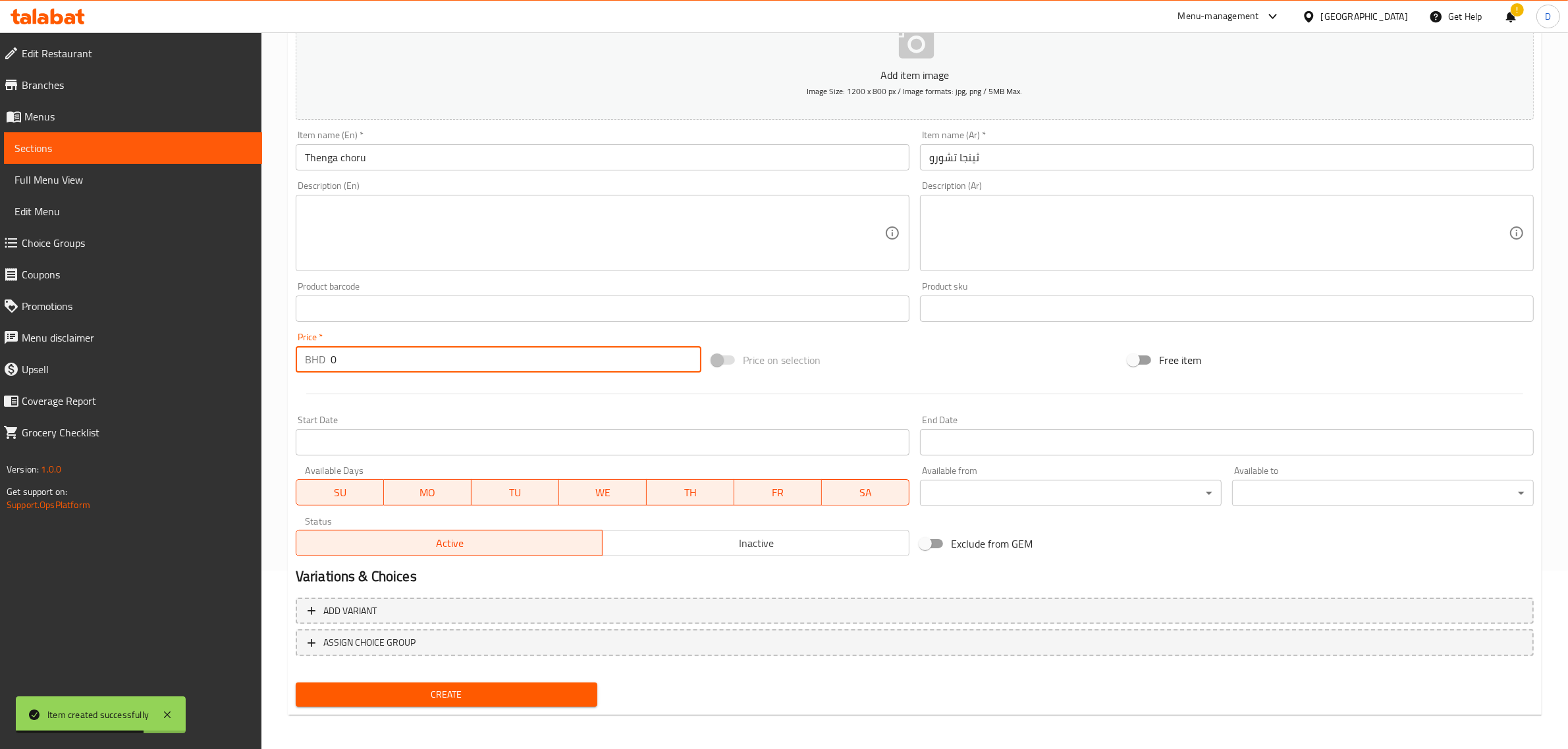
drag, startPoint x: 384, startPoint y: 359, endPoint x: 269, endPoint y: 364, distance: 115.1
click at [281, 364] on div "Home / Restaurants management / Menus / Sections / item / create Alreef Lunch S…" at bounding box center [915, 302] width 1307 height 898
type input "2"
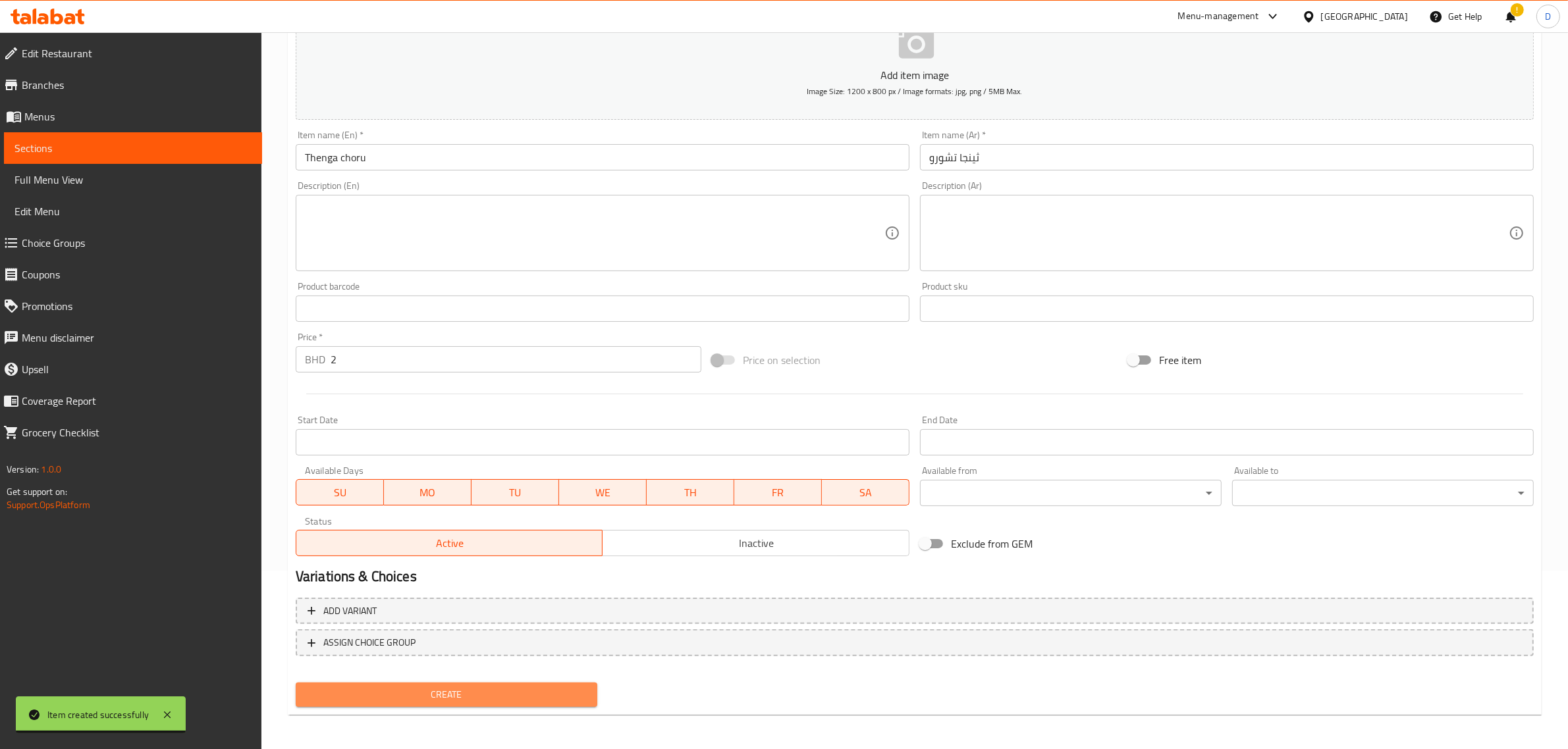
click at [466, 696] on span "Create" at bounding box center [446, 694] width 280 height 17
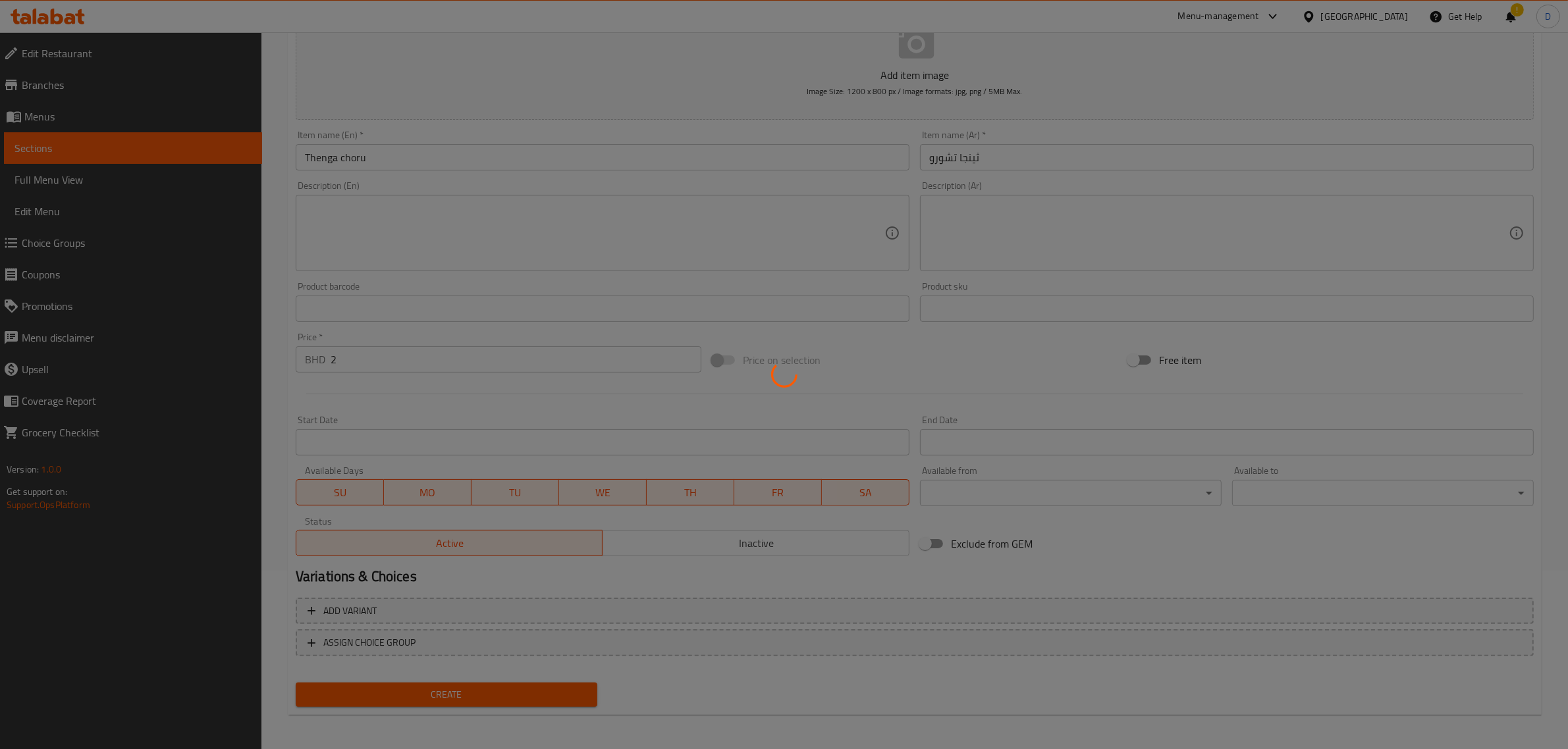
type input "0"
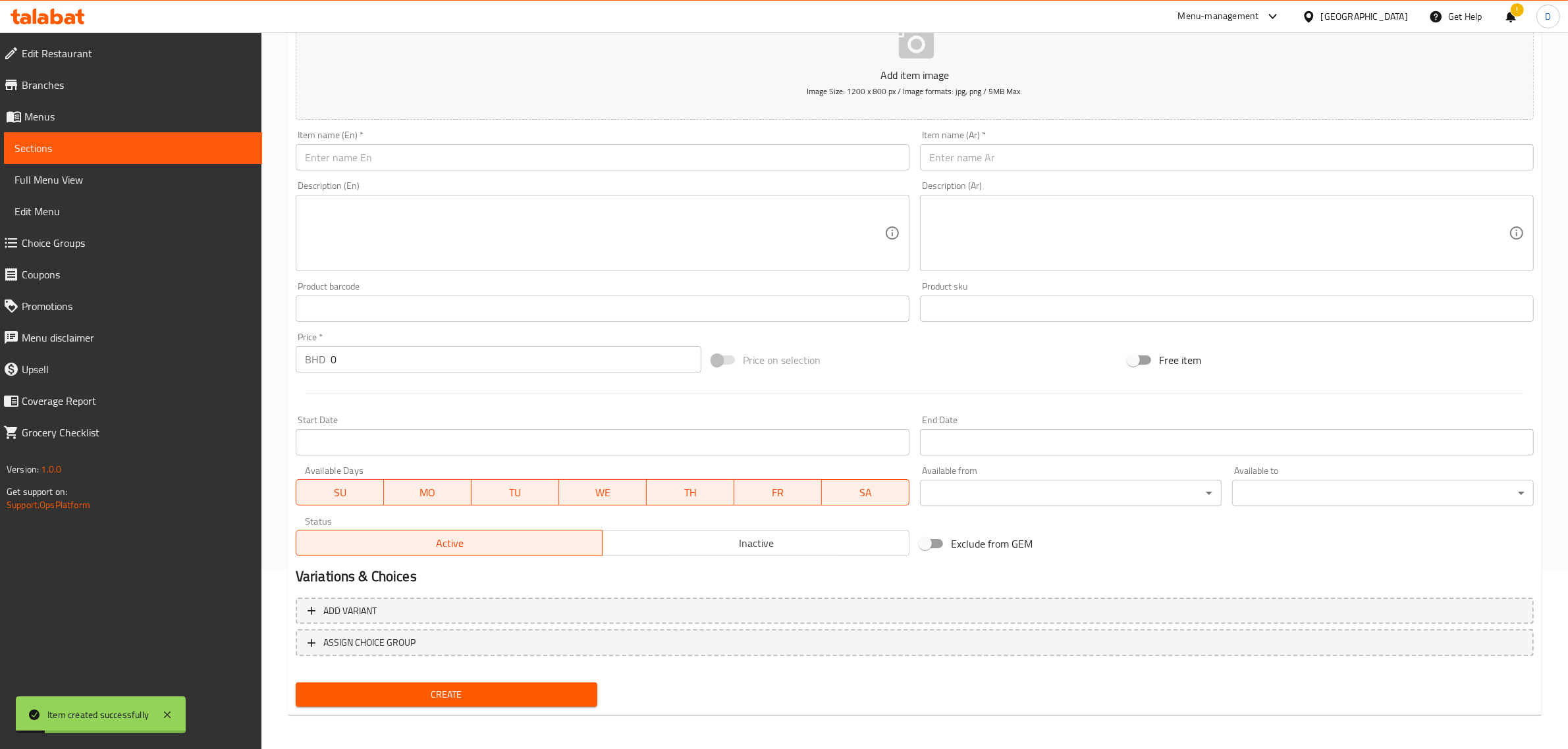
scroll to position [96, 0]
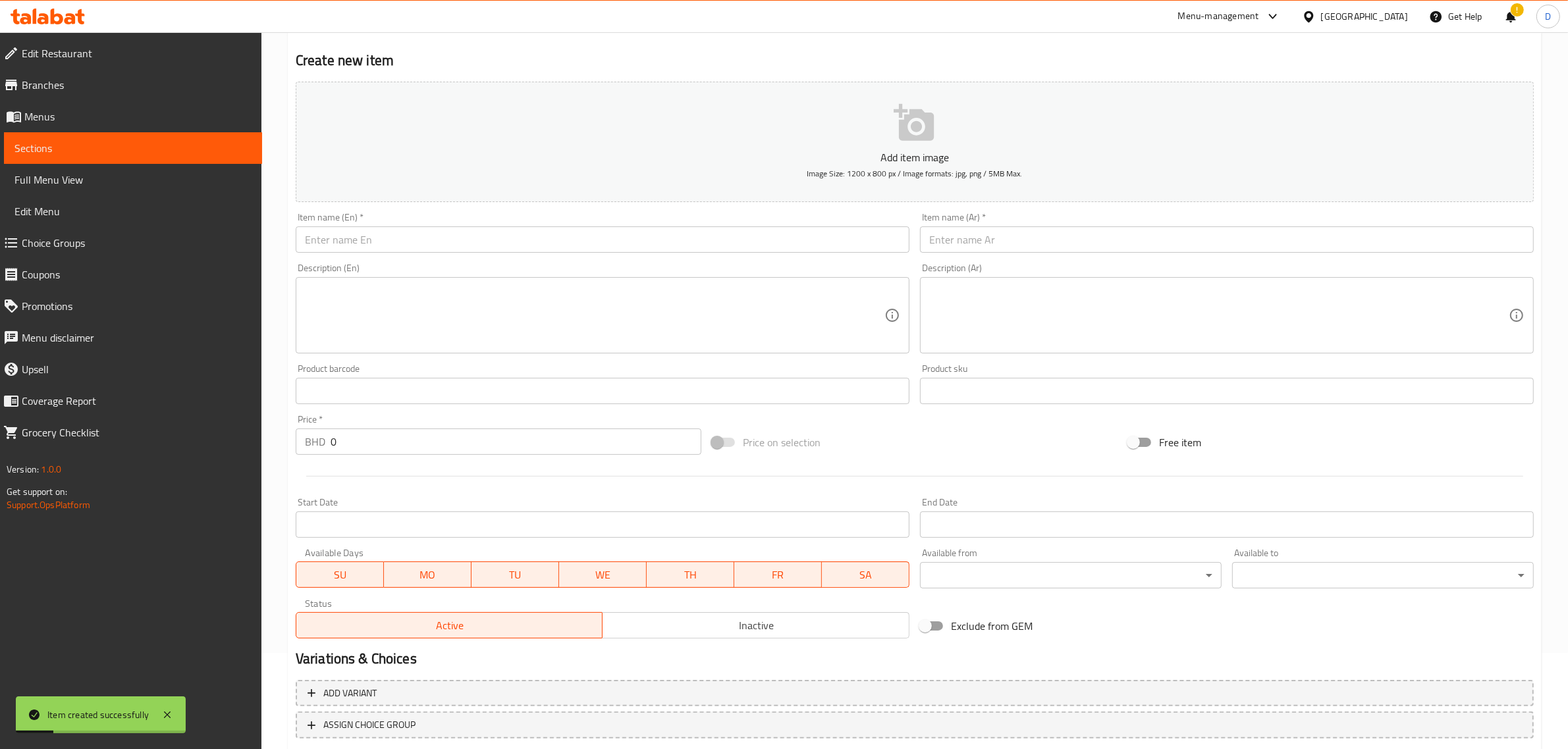
click at [514, 228] on input "text" at bounding box center [602, 239] width 614 height 27
paste input "Irachi choru"
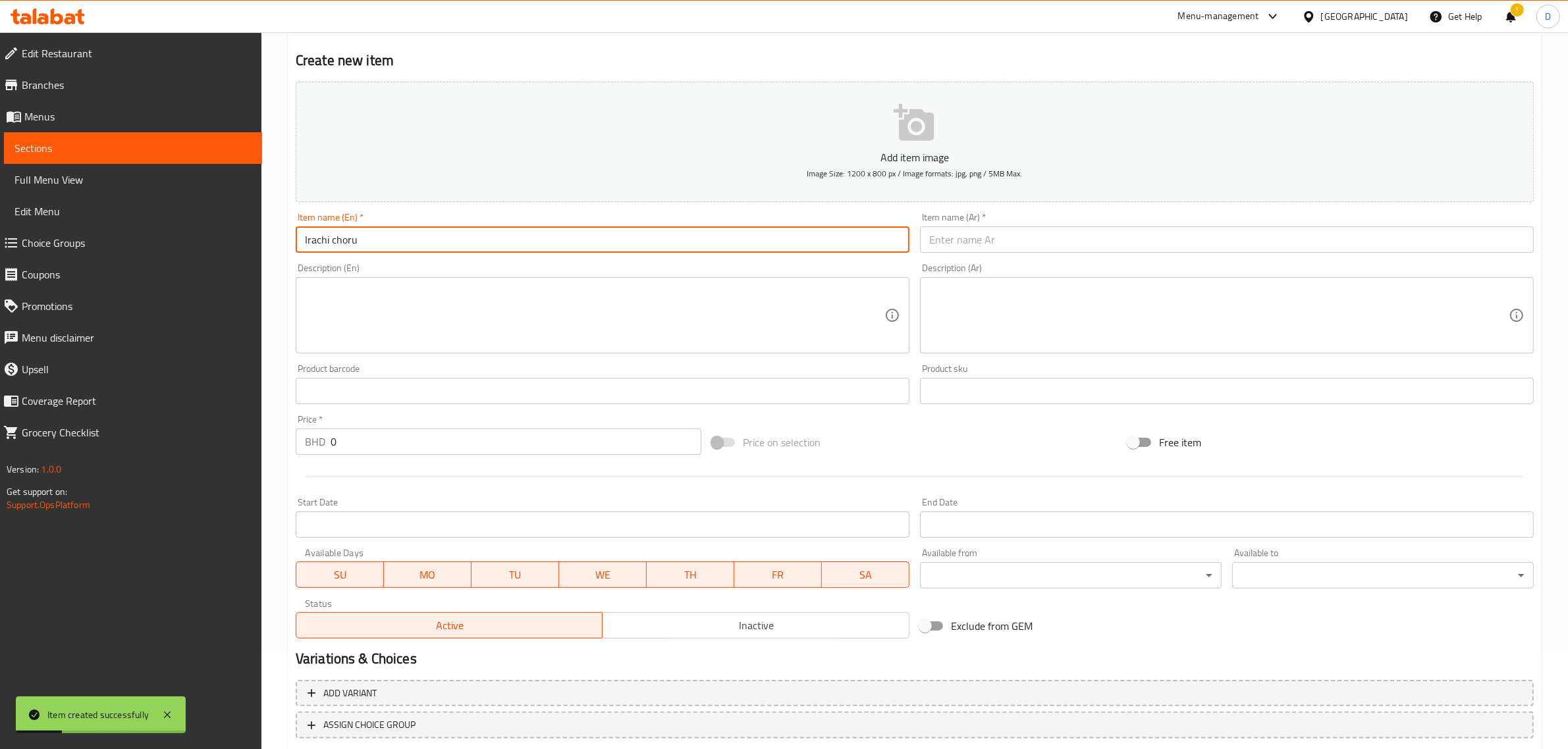
click at [516, 237] on input "Irachi choru" at bounding box center [602, 239] width 614 height 27
type input "Irachi choru"
click at [973, 242] on input "text" at bounding box center [1227, 239] width 614 height 27
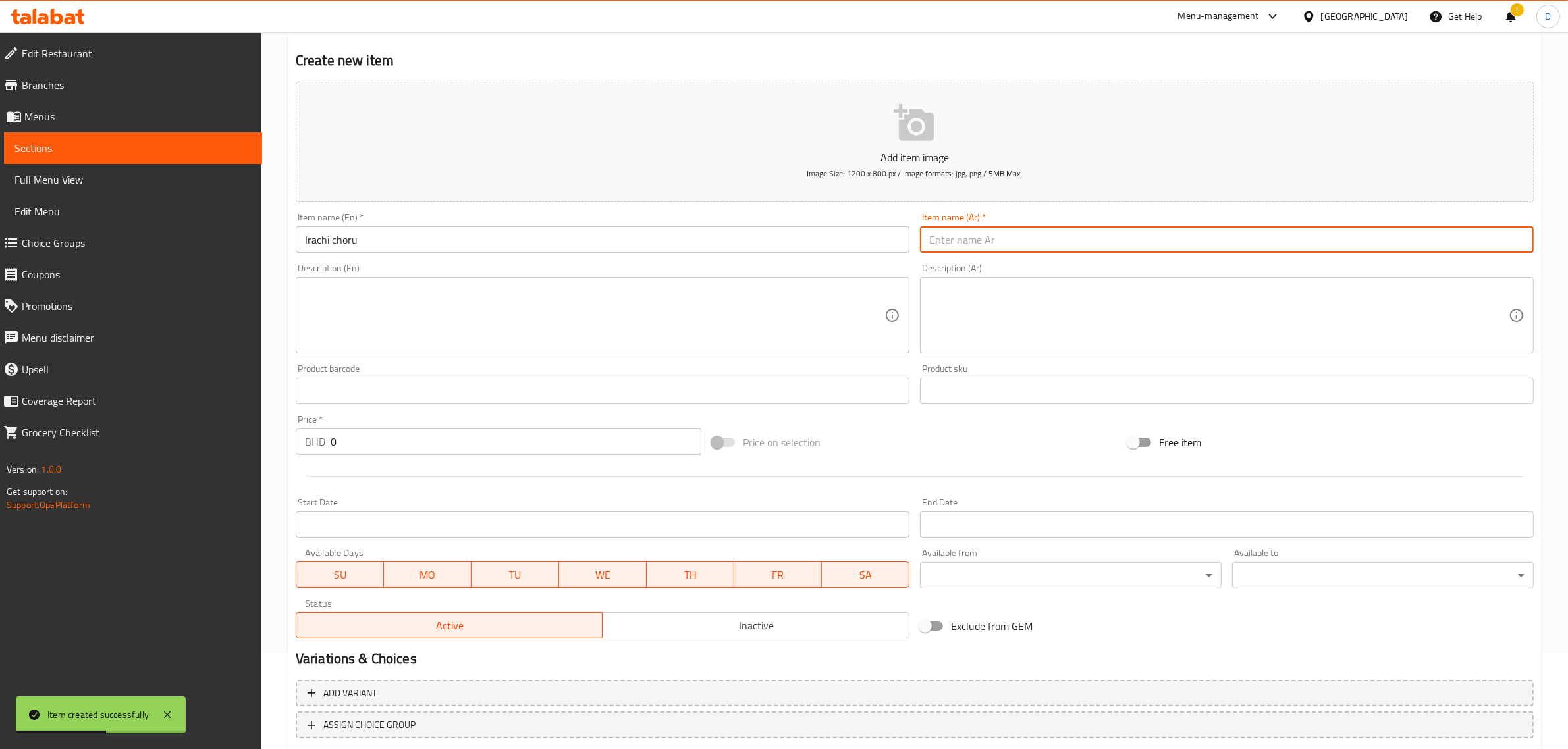
paste input "إيراتشي تشورو"
type input "إيراتشي تشورو"
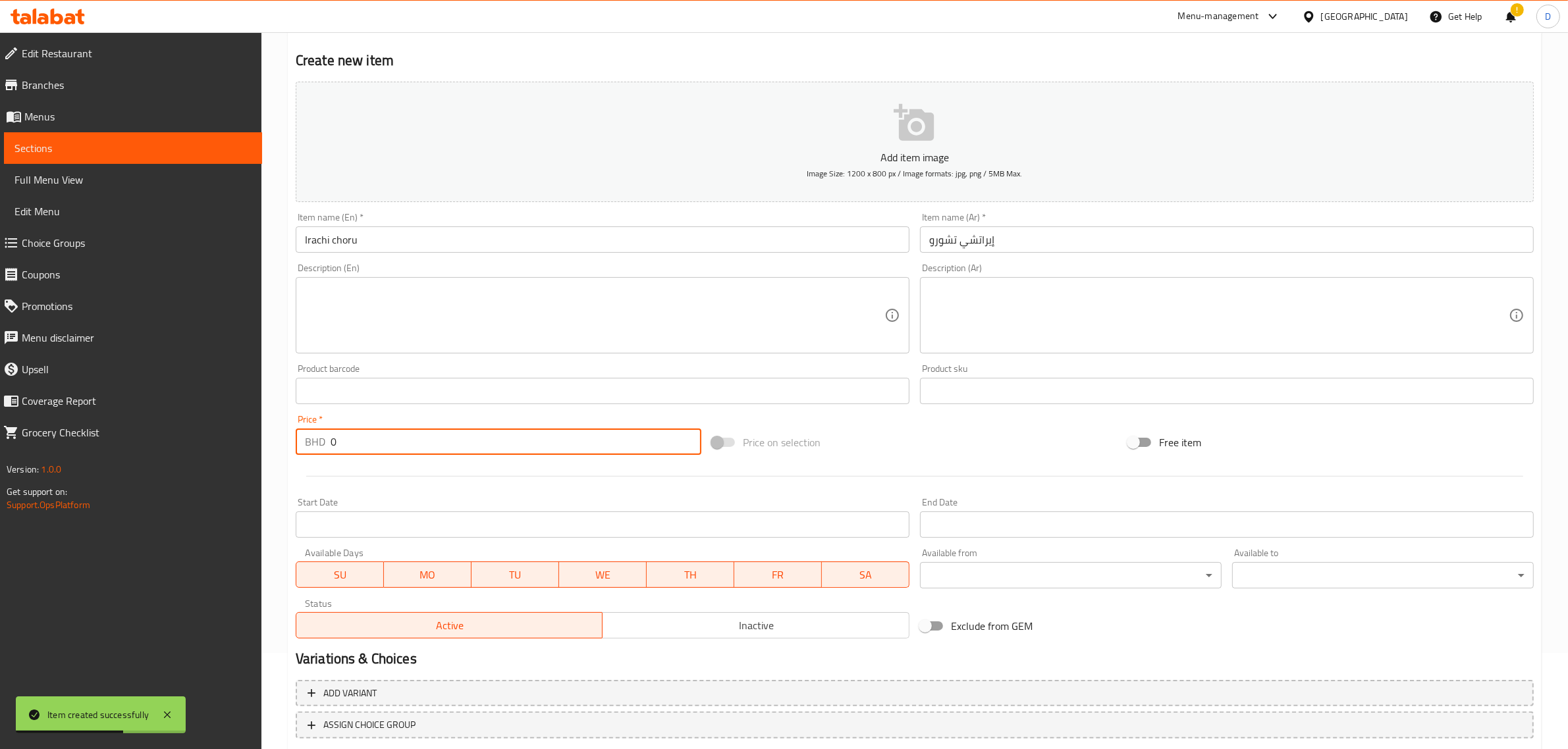
drag, startPoint x: 430, startPoint y: 436, endPoint x: 225, endPoint y: 436, distance: 205.0
click at [221, 438] on div "Edit Restaurant Branches Menus Sections Full Menu View Edit Menu Choice Groups …" at bounding box center [784, 385] width 1568 height 898
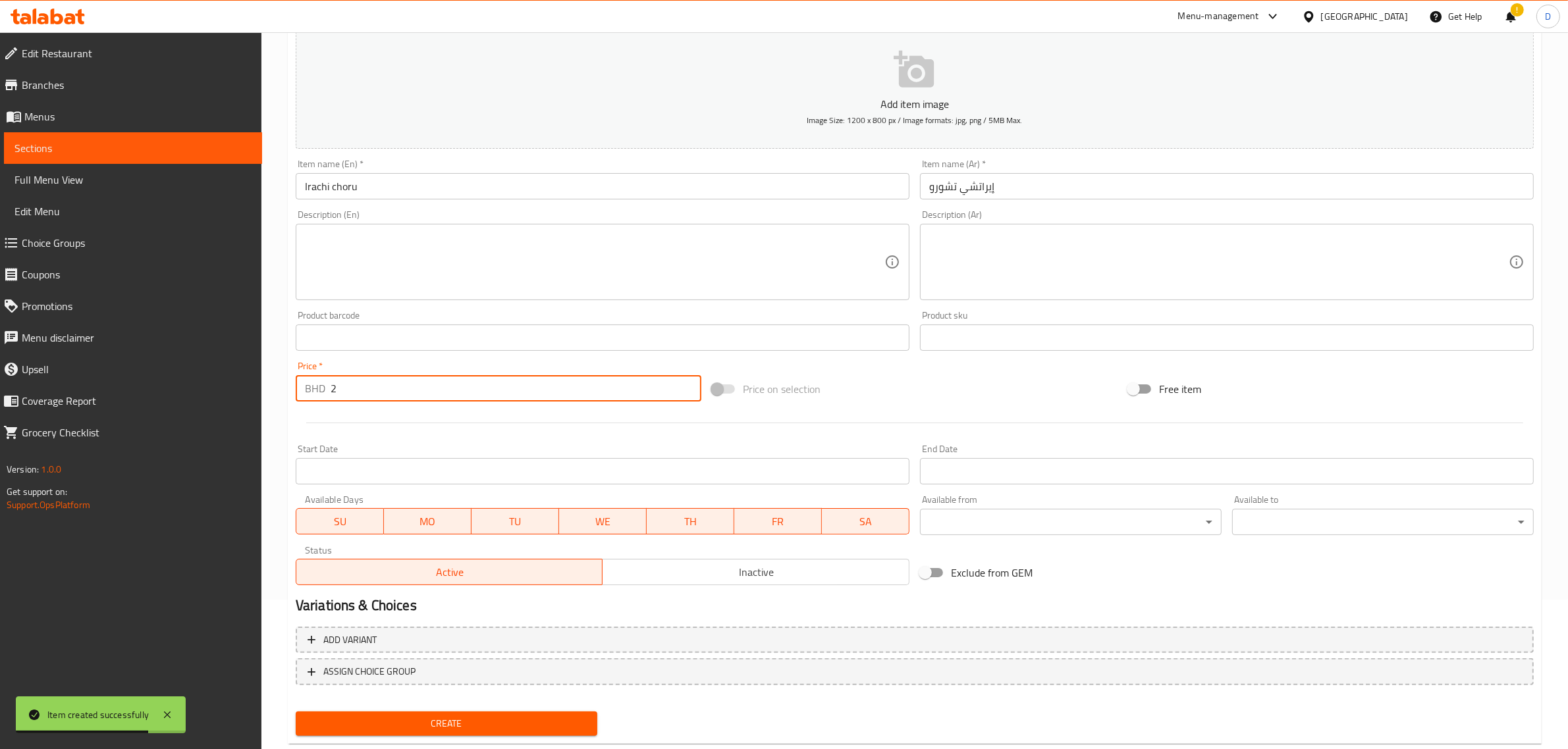
scroll to position [179, 0]
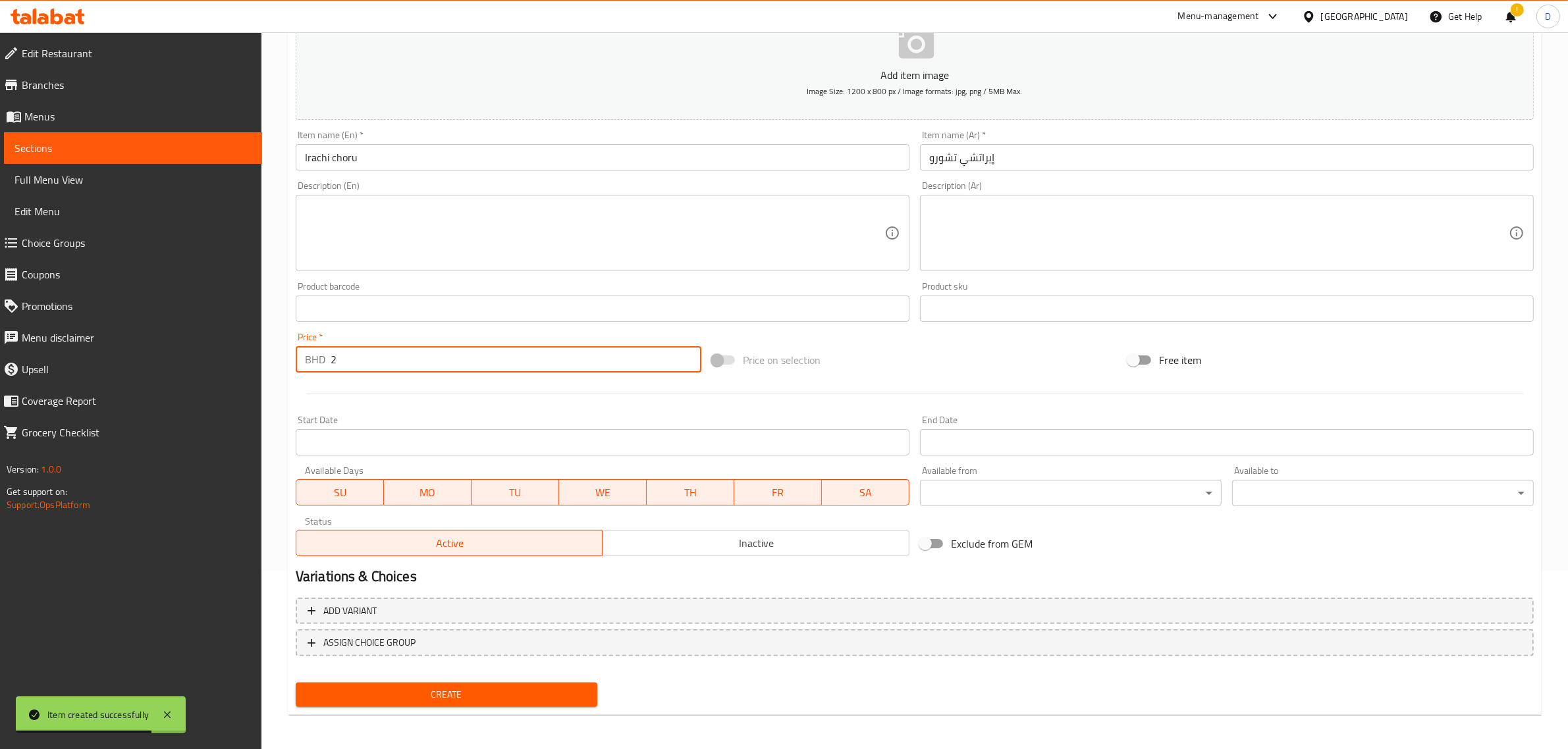
type input "2"
click at [442, 695] on span "Create" at bounding box center [446, 694] width 280 height 17
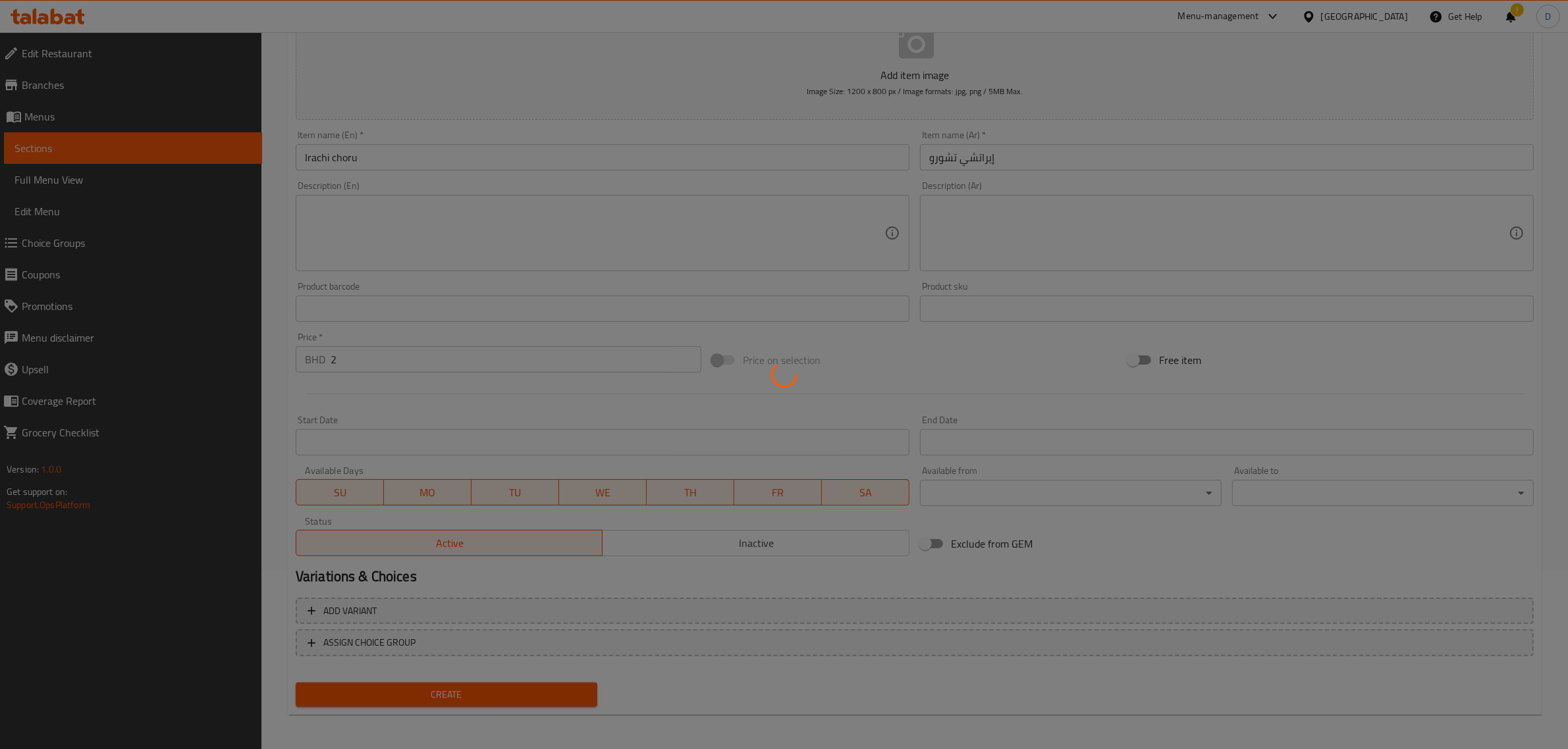
type input "0"
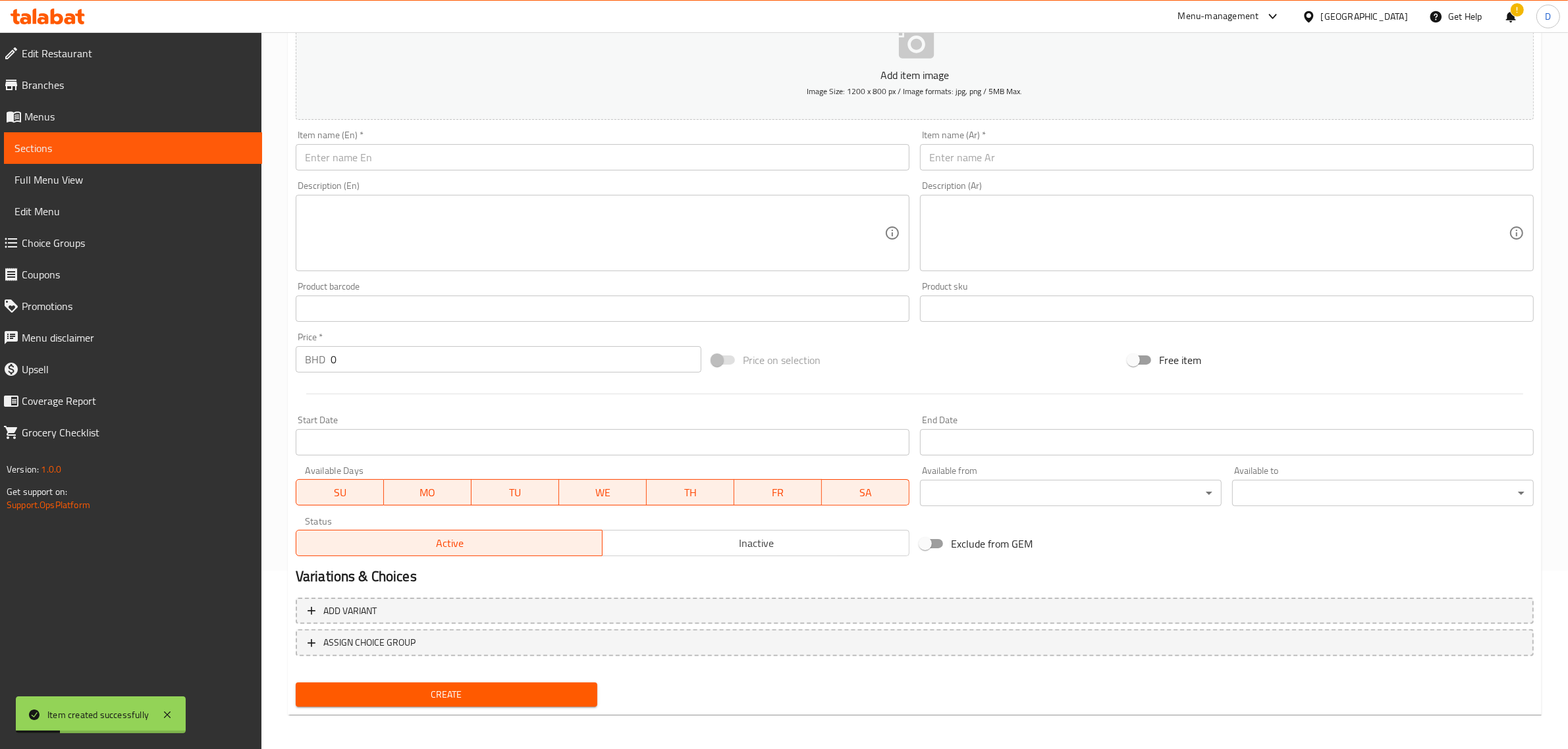
click at [479, 158] on input "text" at bounding box center [602, 157] width 614 height 27
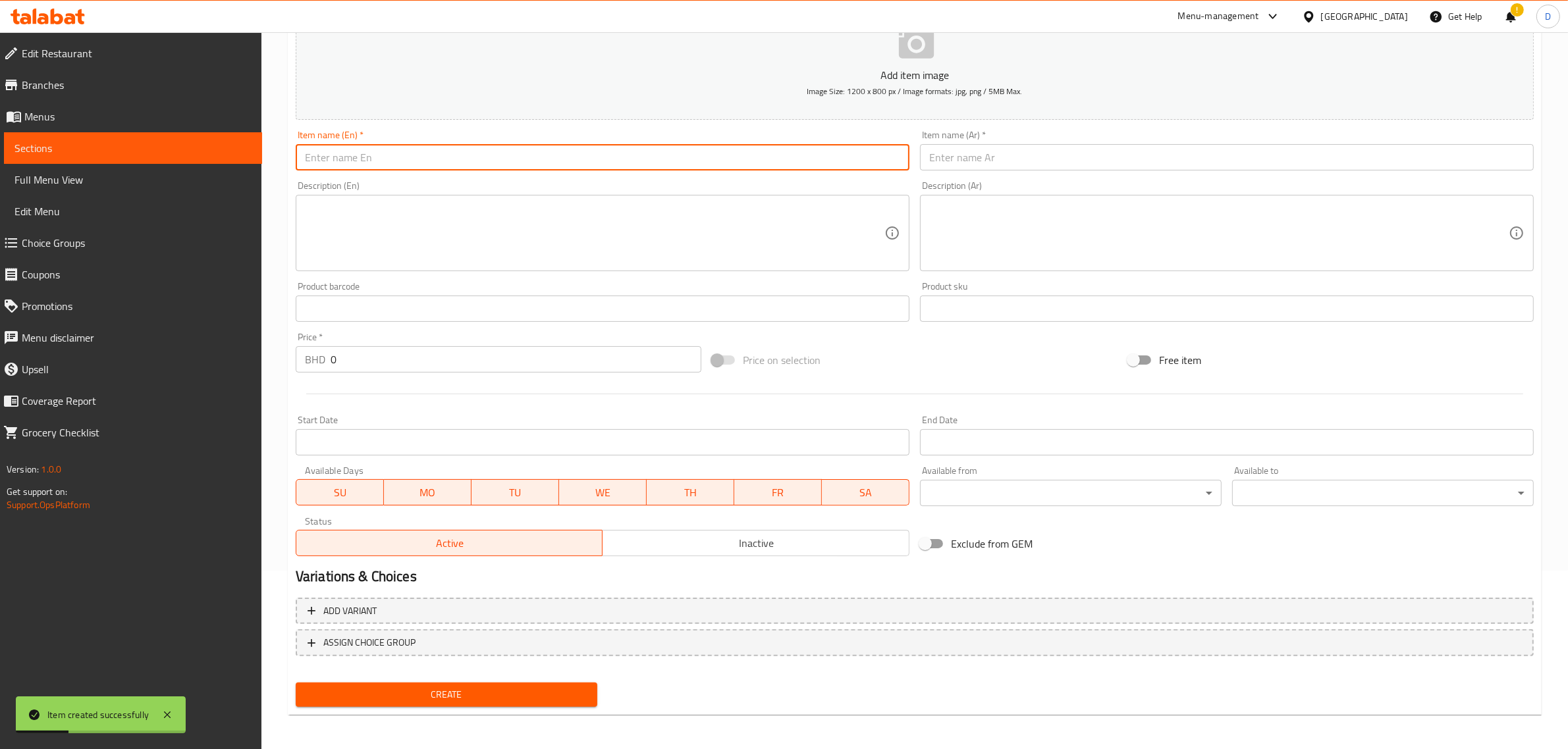
paste input "Kannur biriyani"
click at [493, 160] on input "Kannur biriyani" at bounding box center [602, 157] width 614 height 27
type input "Kannur biriyani"
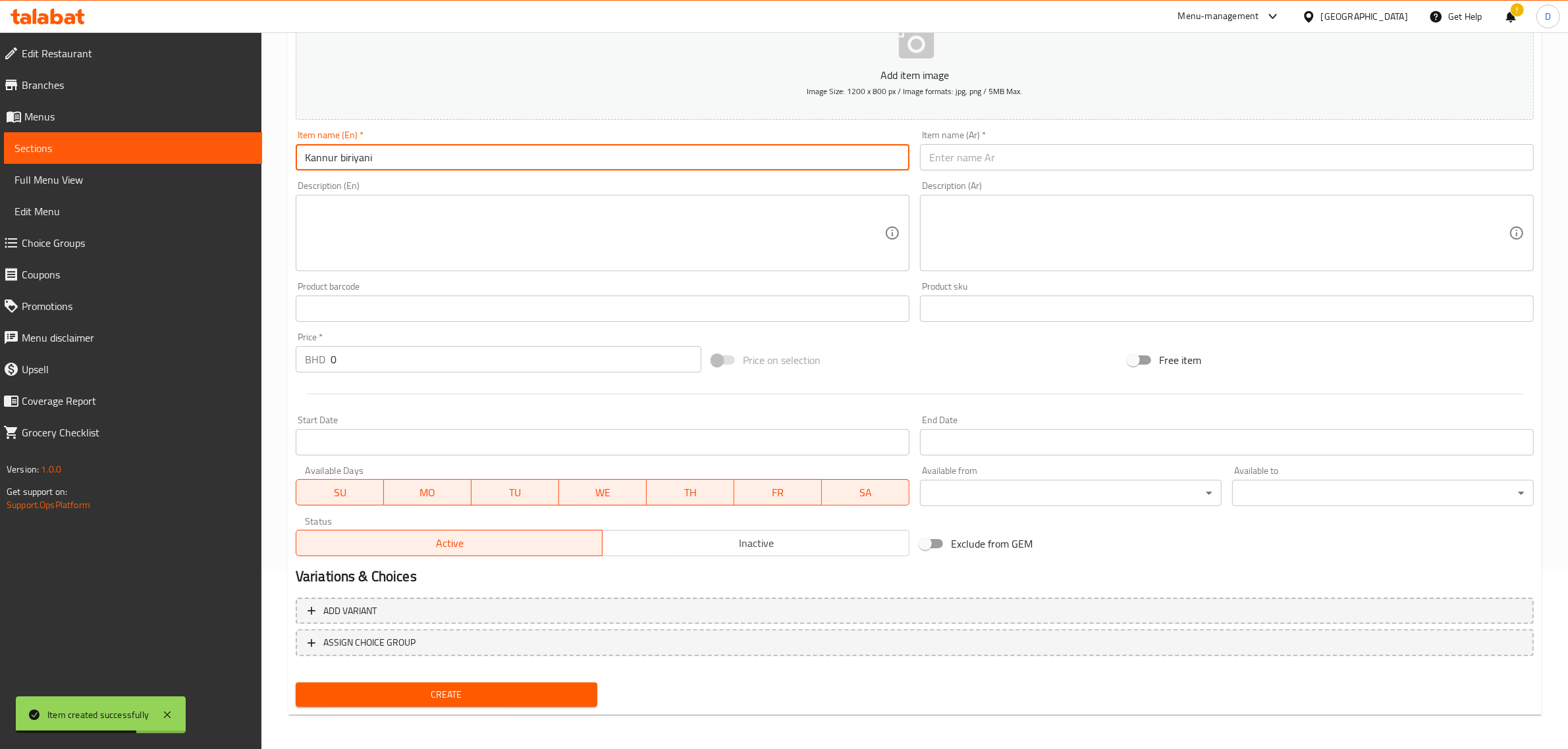
click at [1002, 165] on input "text" at bounding box center [1227, 157] width 614 height 27
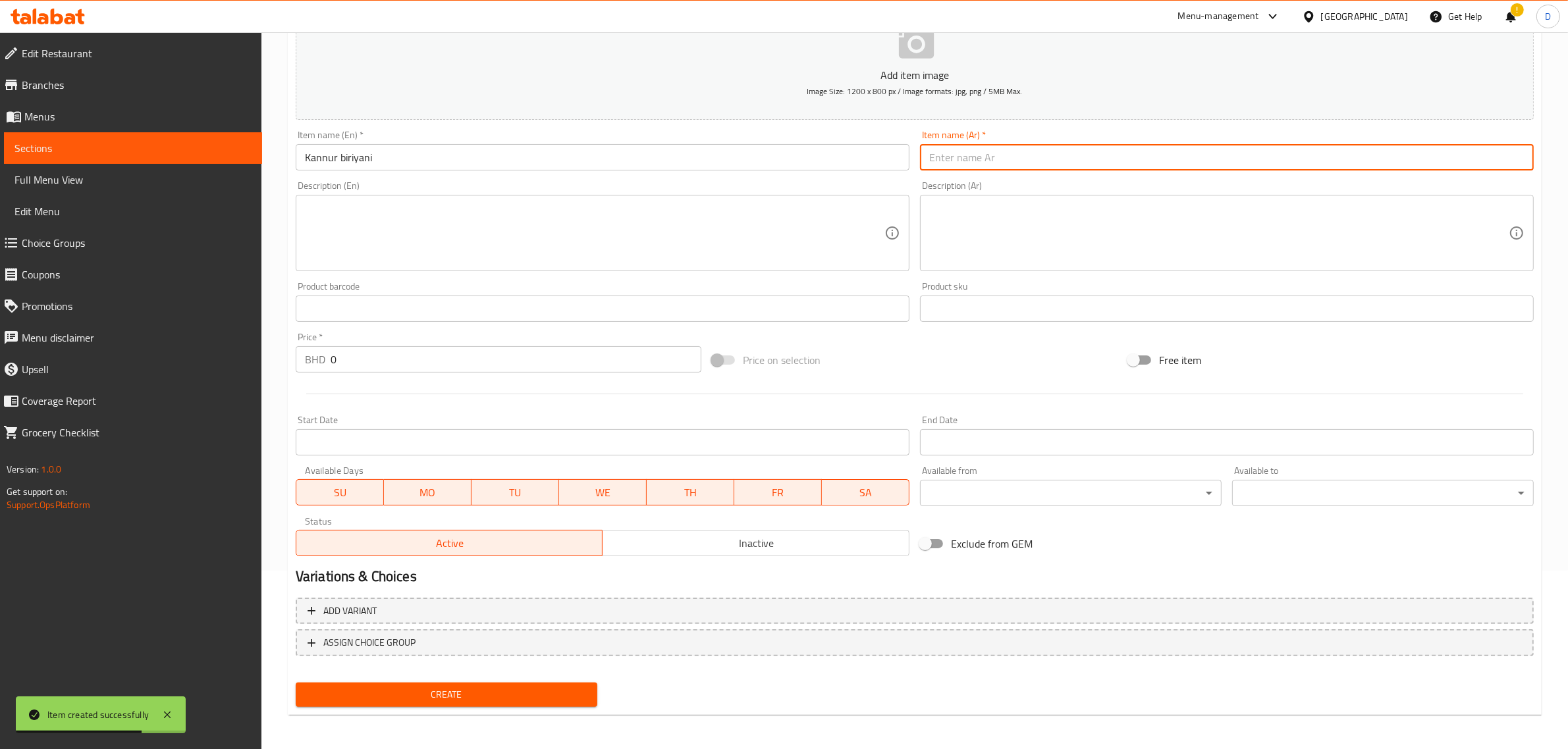
paste input "[PERSON_NAME]"
type input "[PERSON_NAME]"
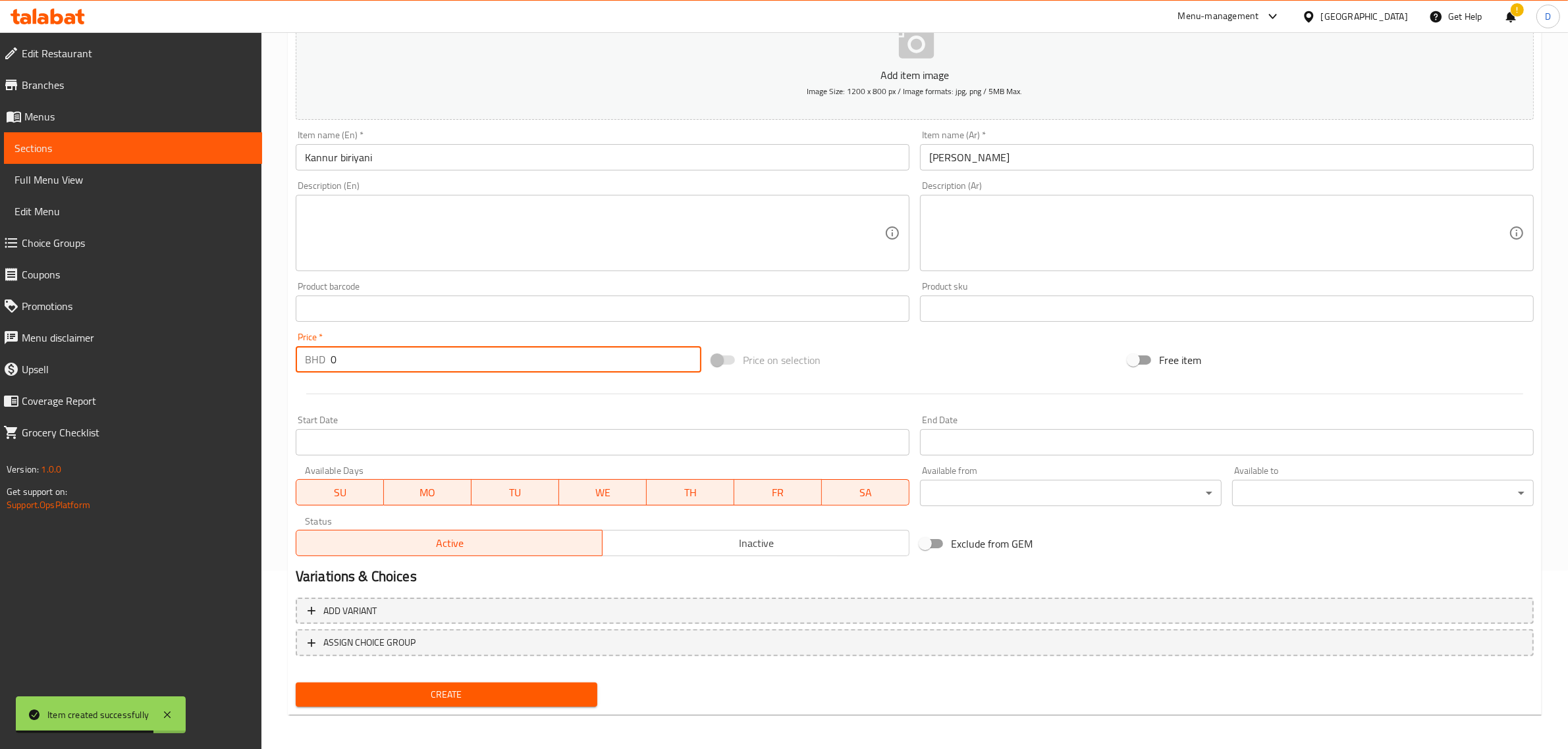
drag, startPoint x: 414, startPoint y: 359, endPoint x: 288, endPoint y: 366, distance: 126.2
click at [292, 366] on div "Price   * BHD 0 Price *" at bounding box center [499, 352] width 416 height 50
type input "2.2"
click at [482, 694] on span "Create" at bounding box center [446, 694] width 280 height 17
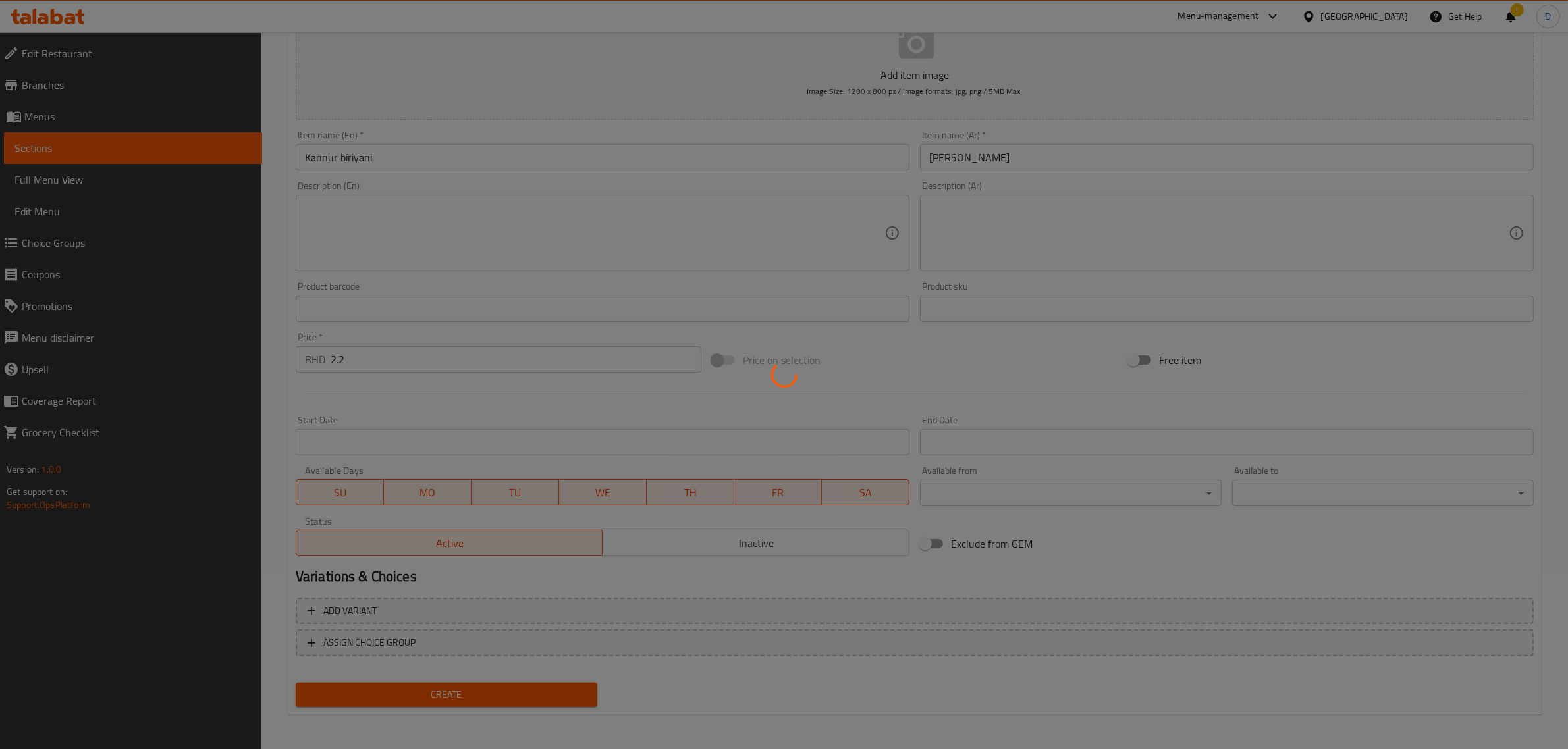
type input "0"
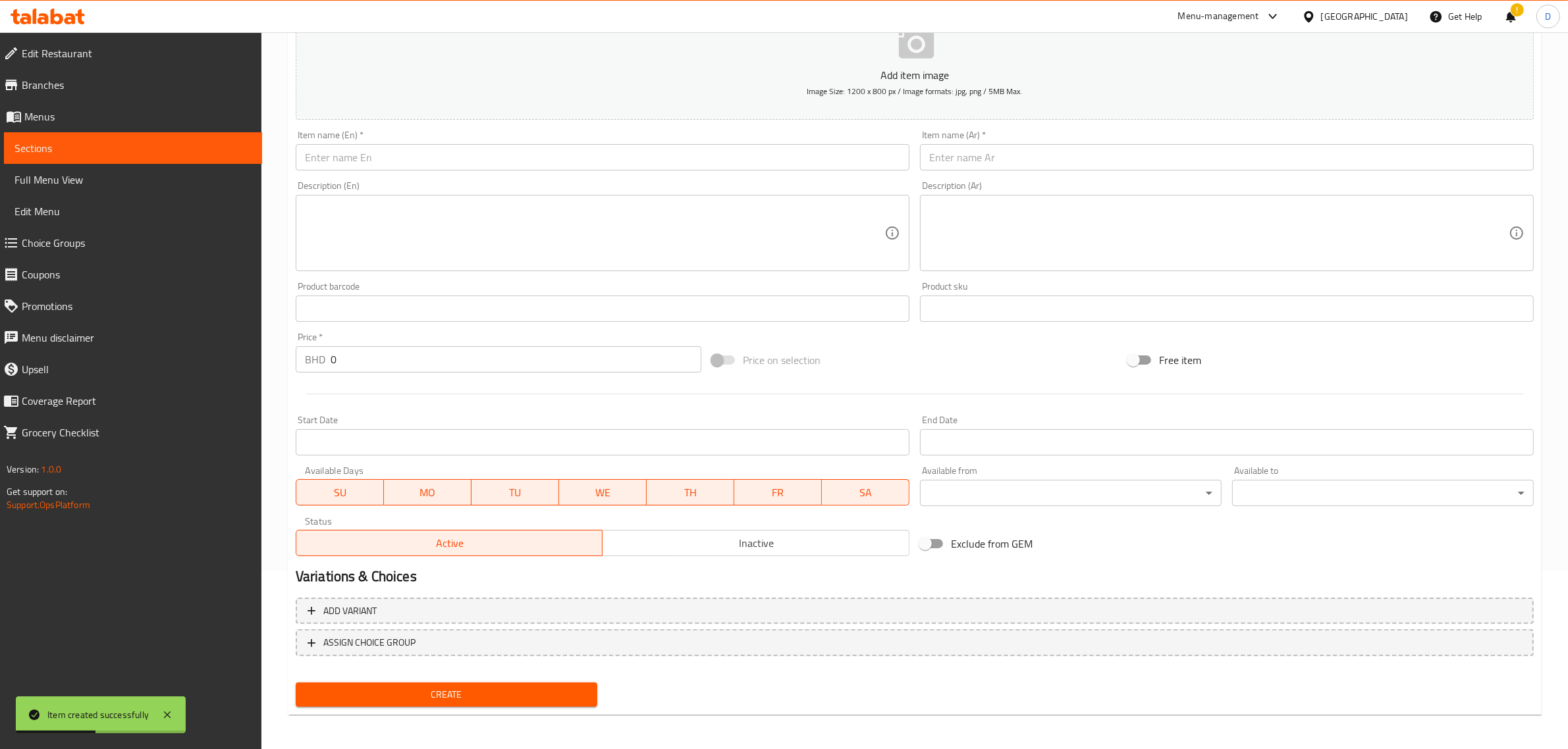
click at [561, 150] on input "text" at bounding box center [602, 157] width 614 height 27
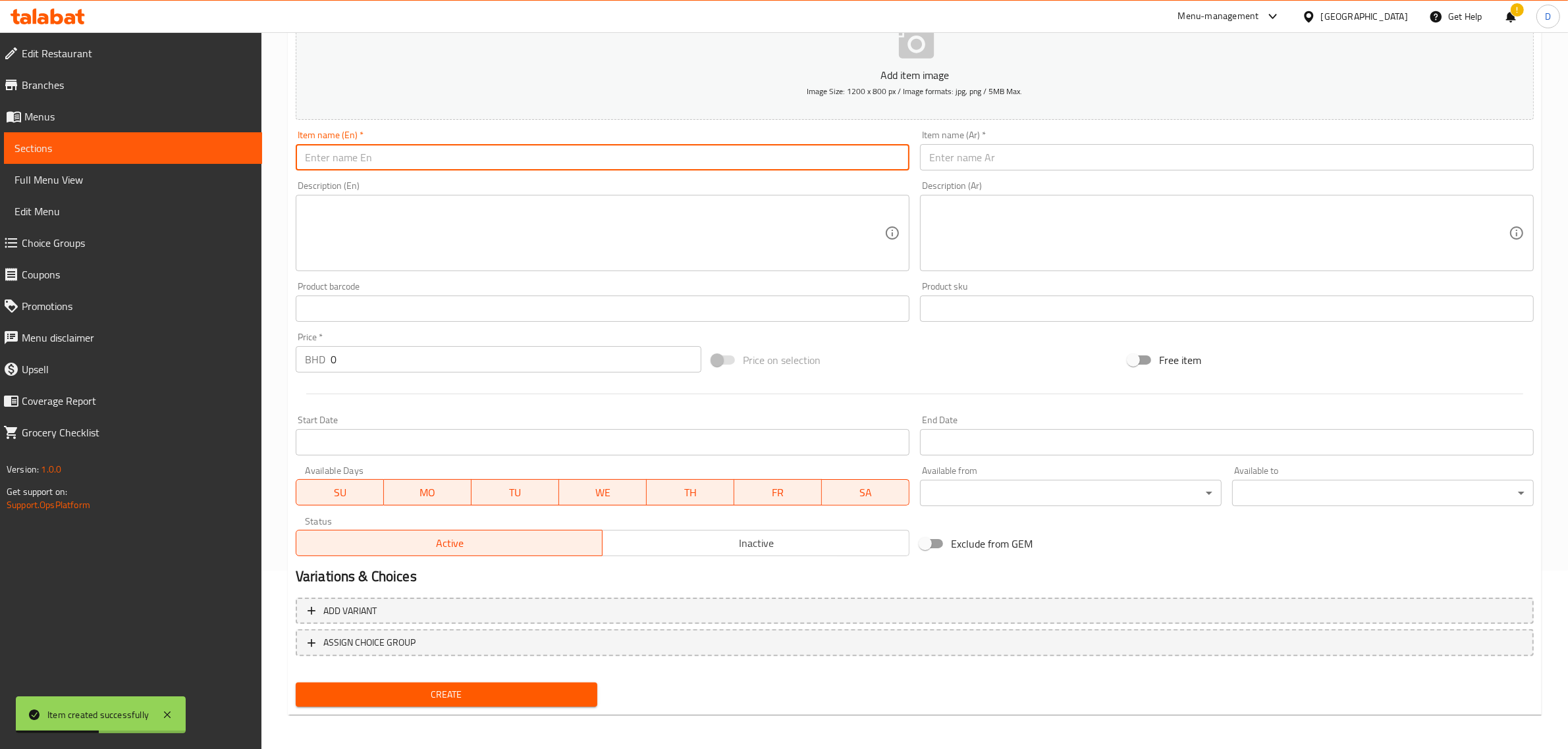
paste input "[PERSON_NAME]"
click at [561, 151] on input "[PERSON_NAME]" at bounding box center [602, 157] width 614 height 27
type input "[PERSON_NAME]"
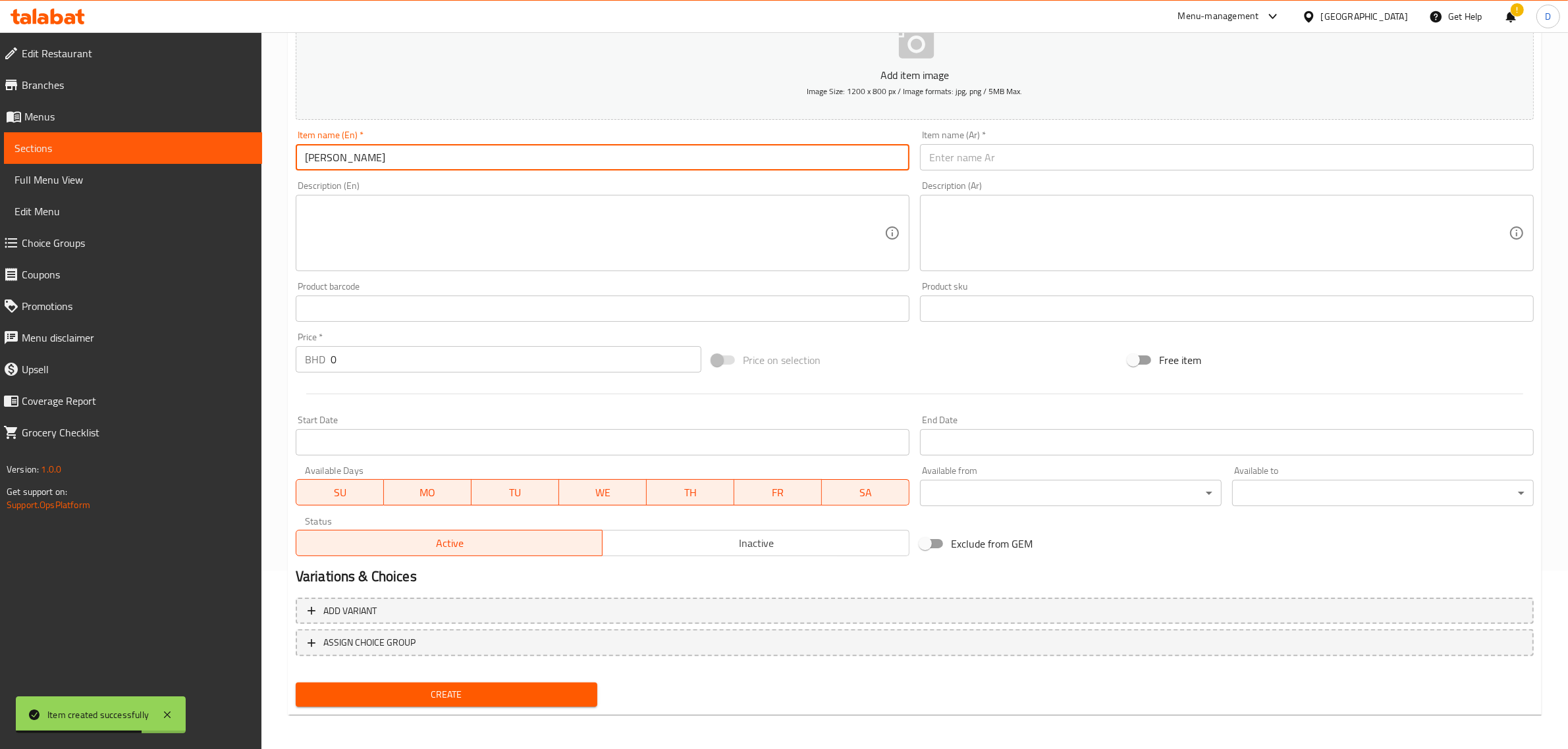
click at [976, 165] on input "text" at bounding box center [1227, 157] width 614 height 27
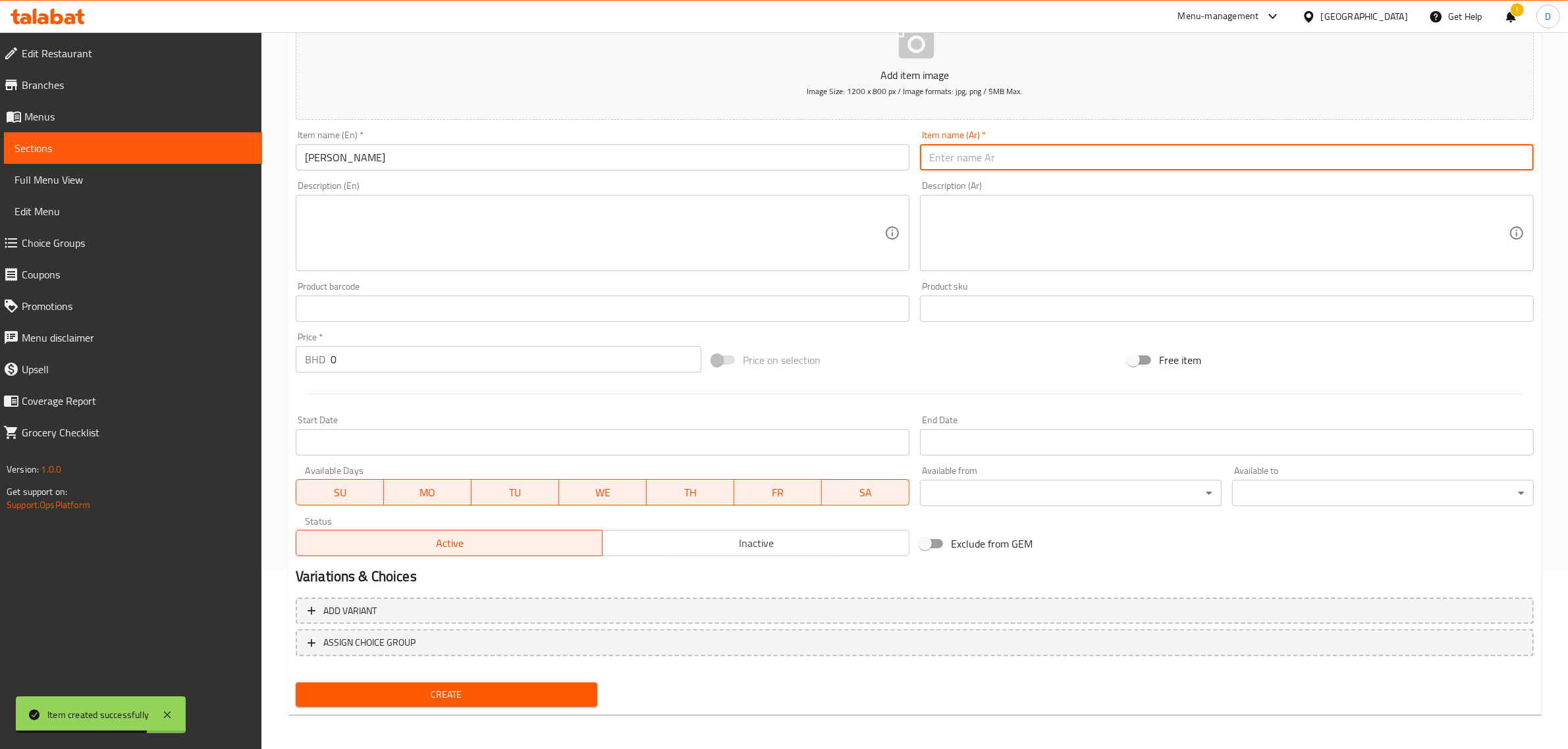
paste input "برياني لحم الضأن"
type input "برياني لحم الضأن"
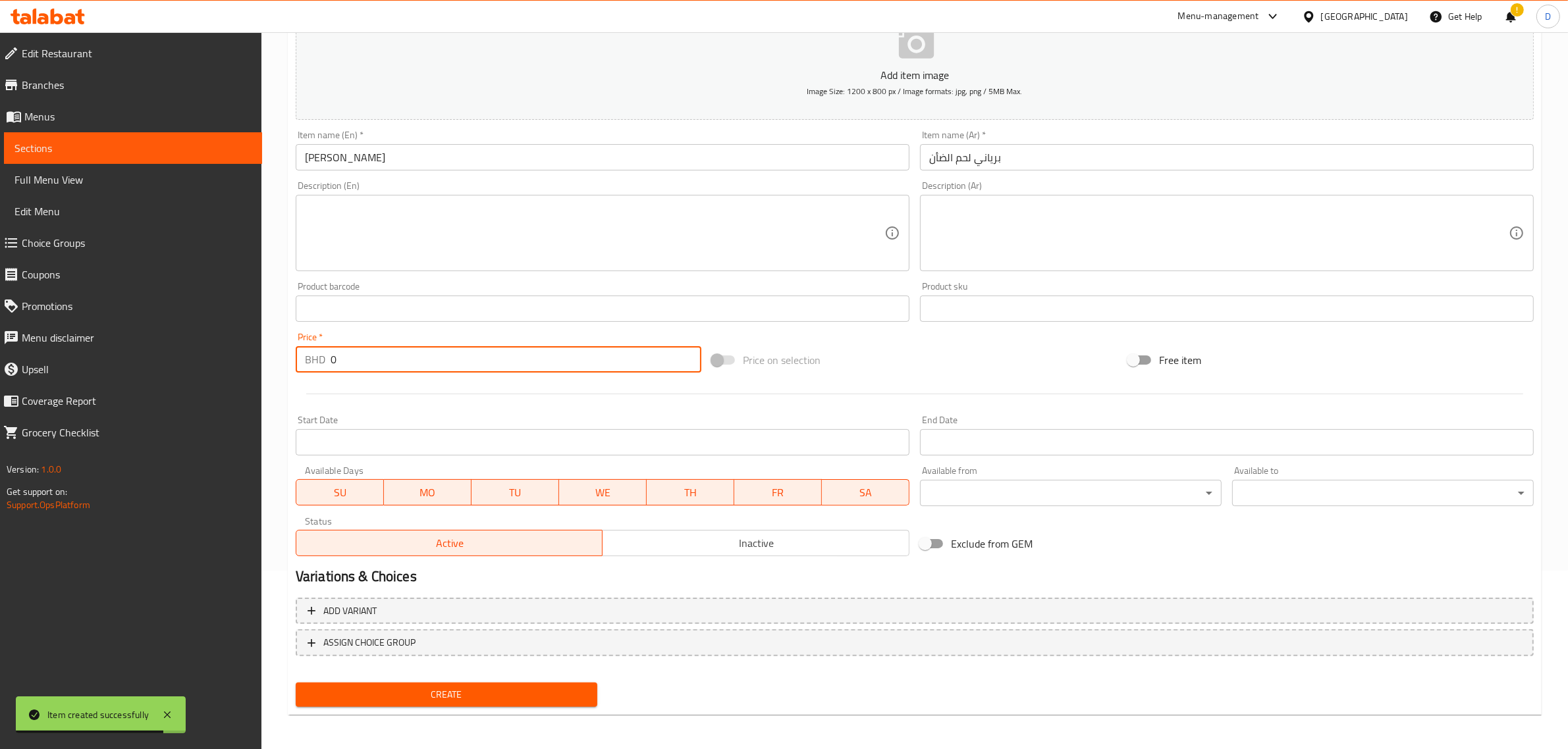
drag, startPoint x: 365, startPoint y: 359, endPoint x: 278, endPoint y: 364, distance: 87.1
click at [278, 364] on div "Home / Restaurants management / Menus / Sections / item / create Alreef Lunch S…" at bounding box center [915, 302] width 1307 height 898
type input "2.8"
click at [491, 686] on span "Create" at bounding box center [446, 694] width 280 height 17
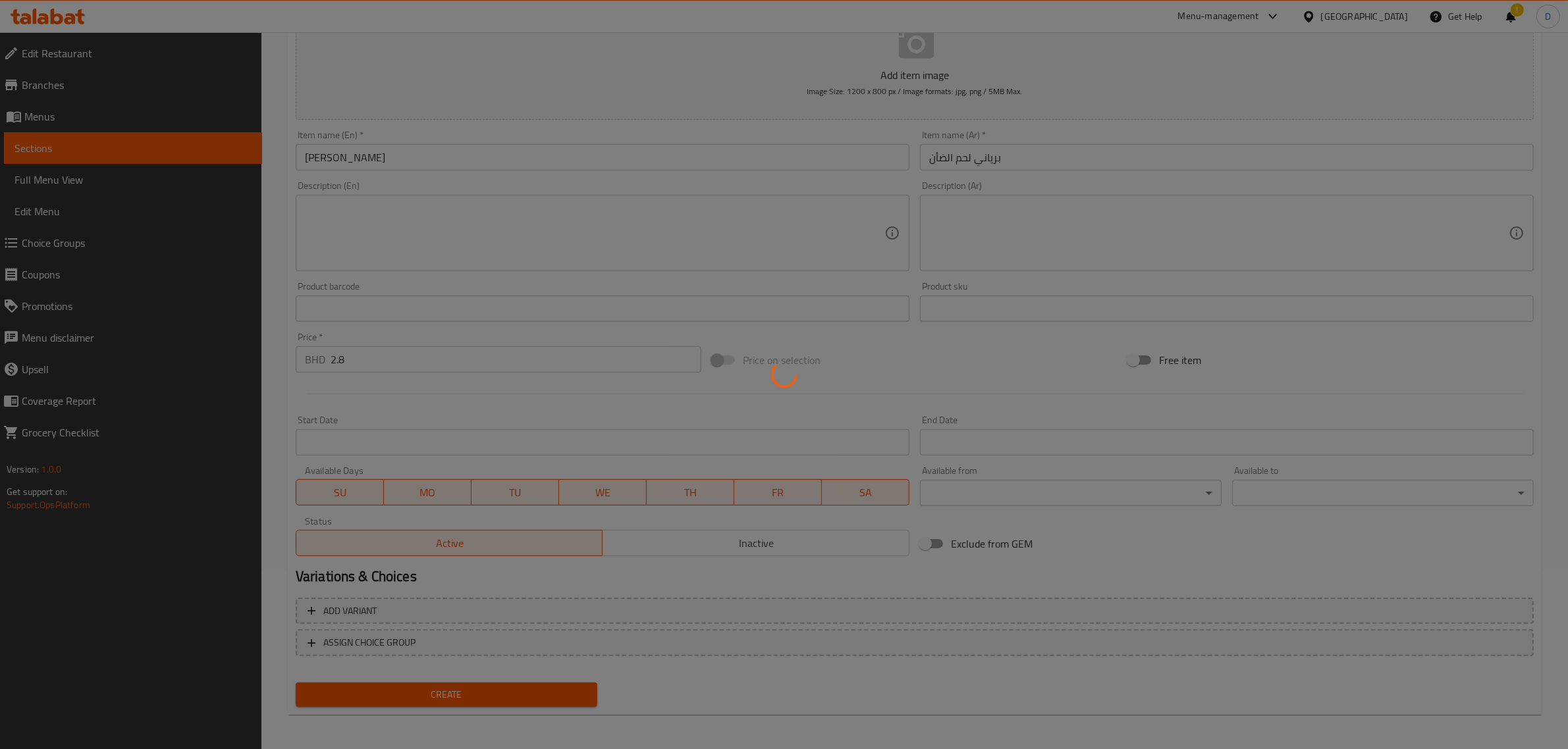
type input "0"
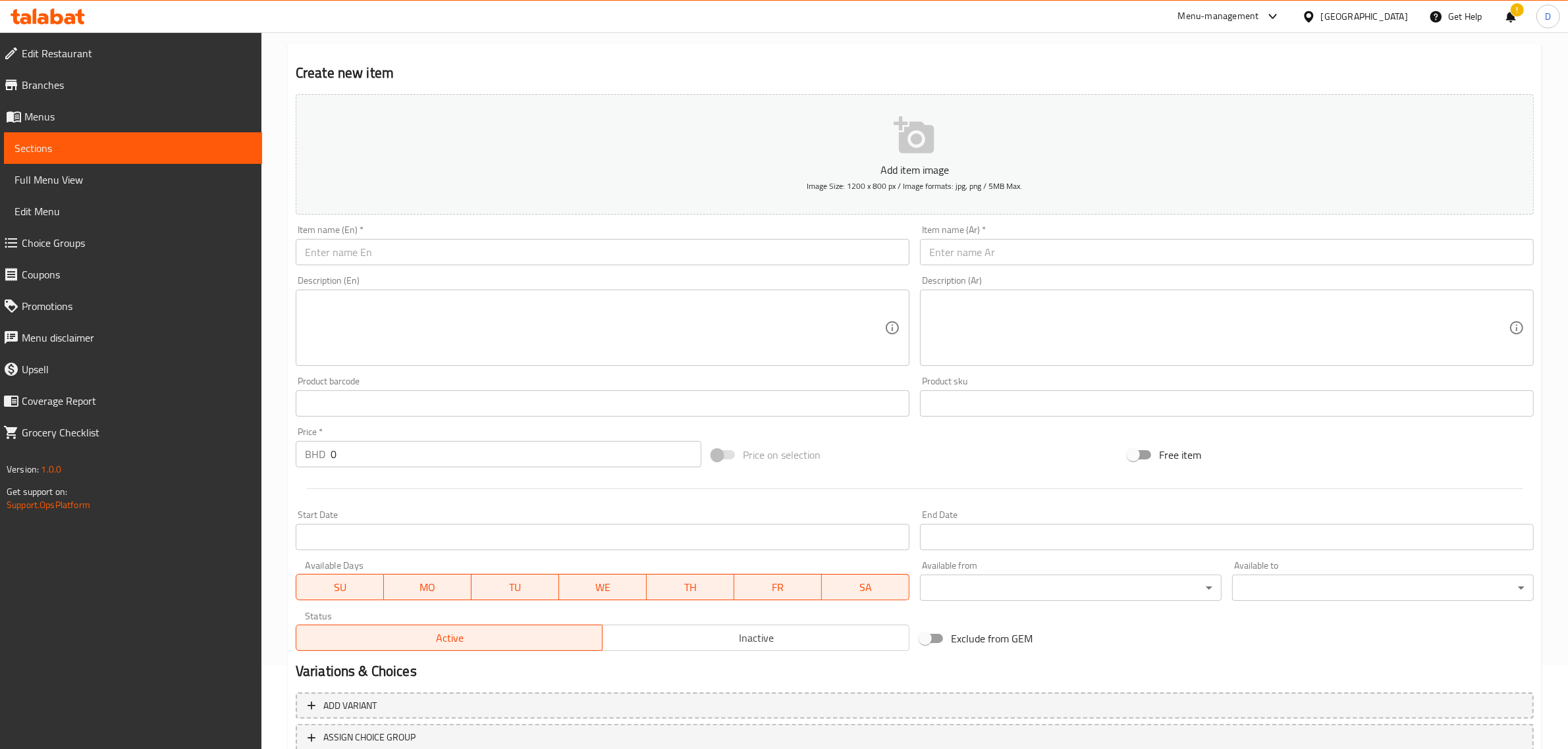
scroll to position [0, 0]
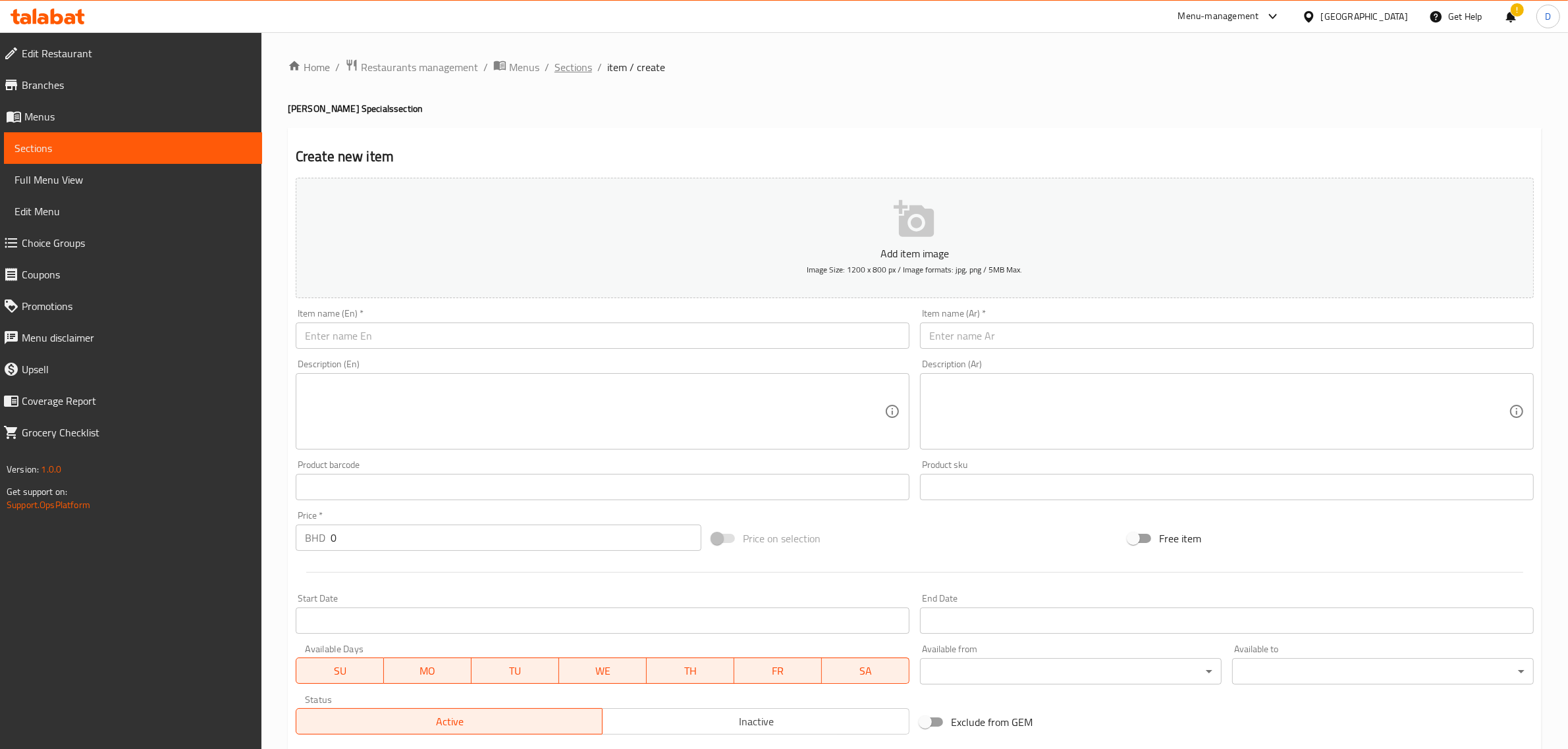
click at [578, 71] on span "Sections" at bounding box center [574, 67] width 37 height 16
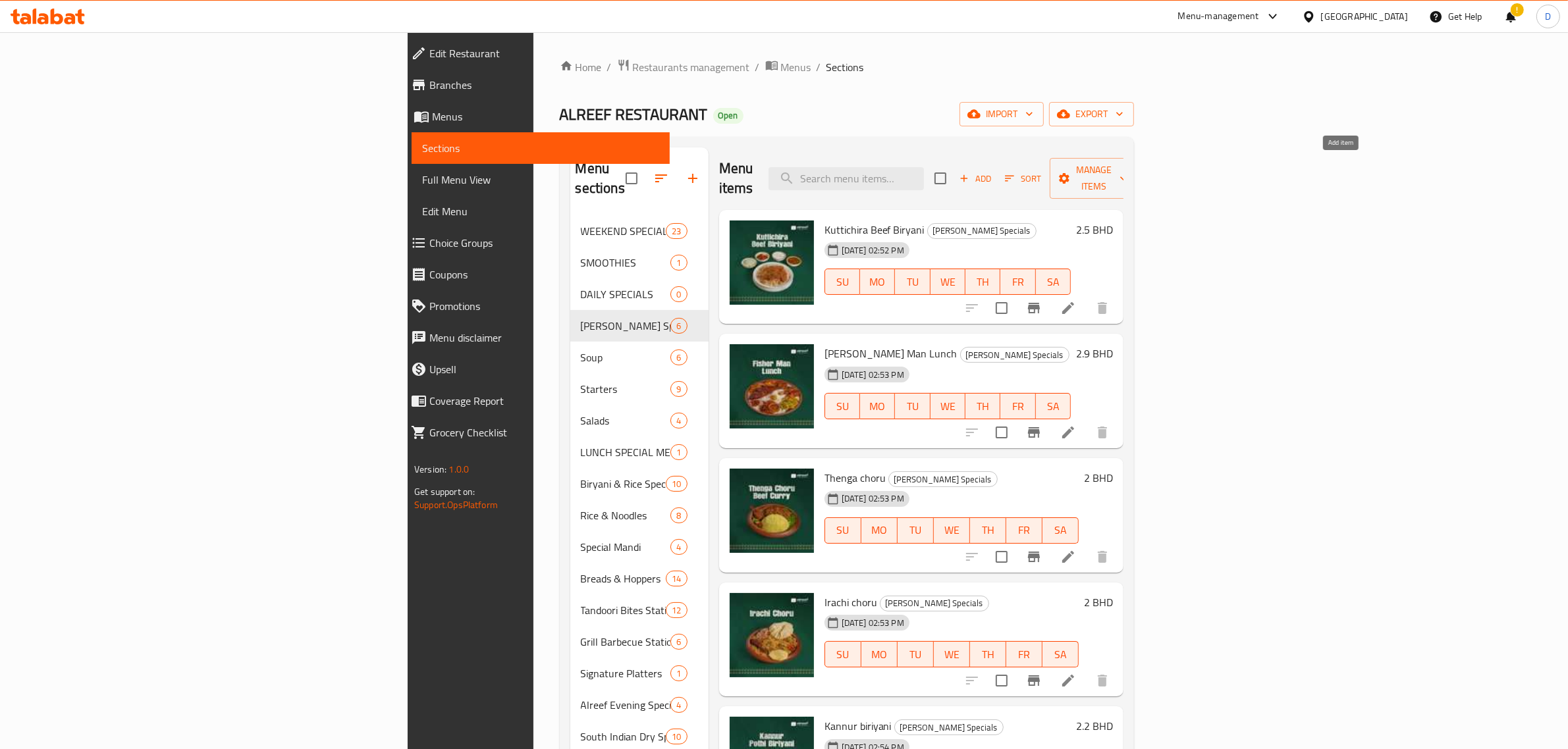
click at [993, 172] on span "Add" at bounding box center [975, 179] width 35 height 15
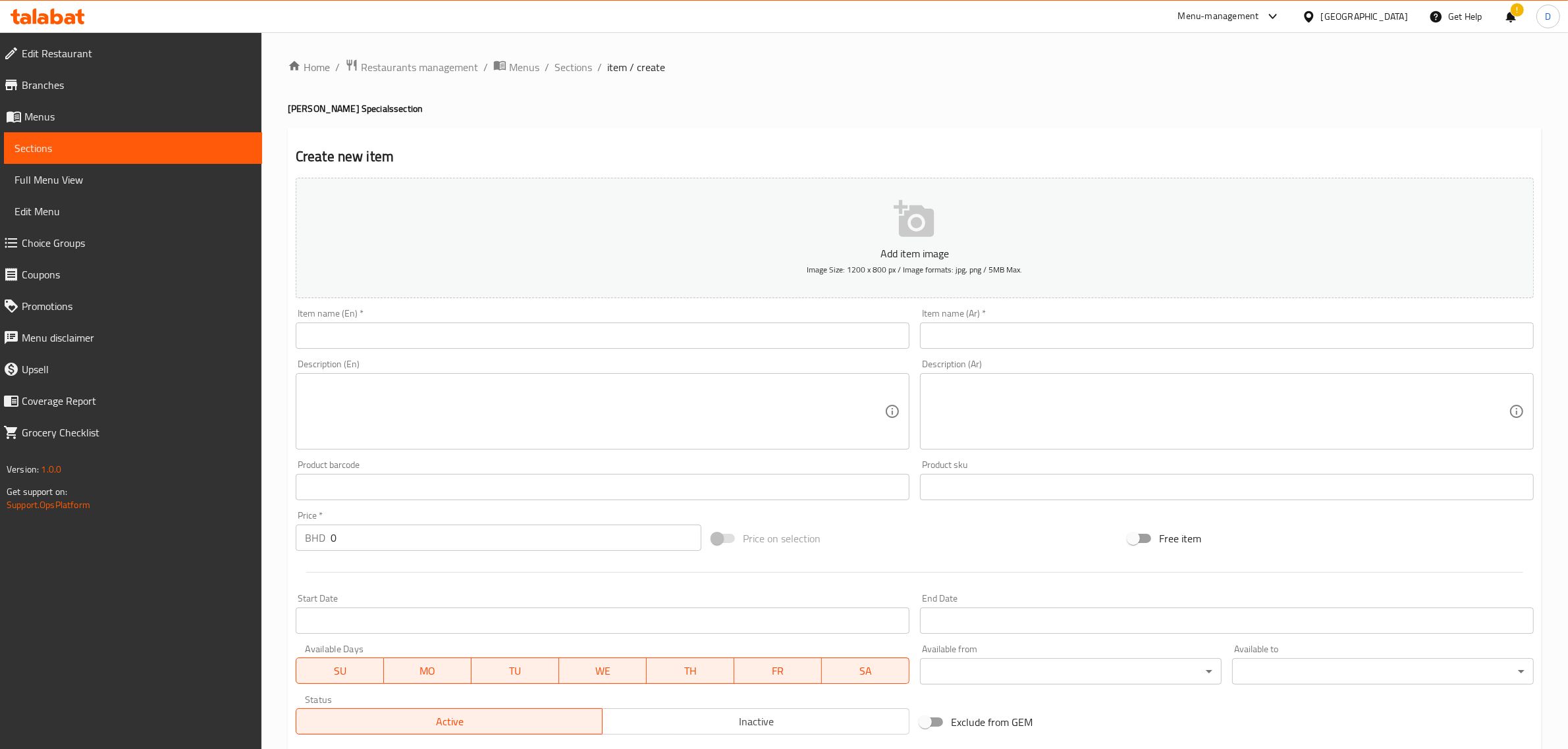
click at [382, 346] on input "text" at bounding box center [602, 336] width 614 height 27
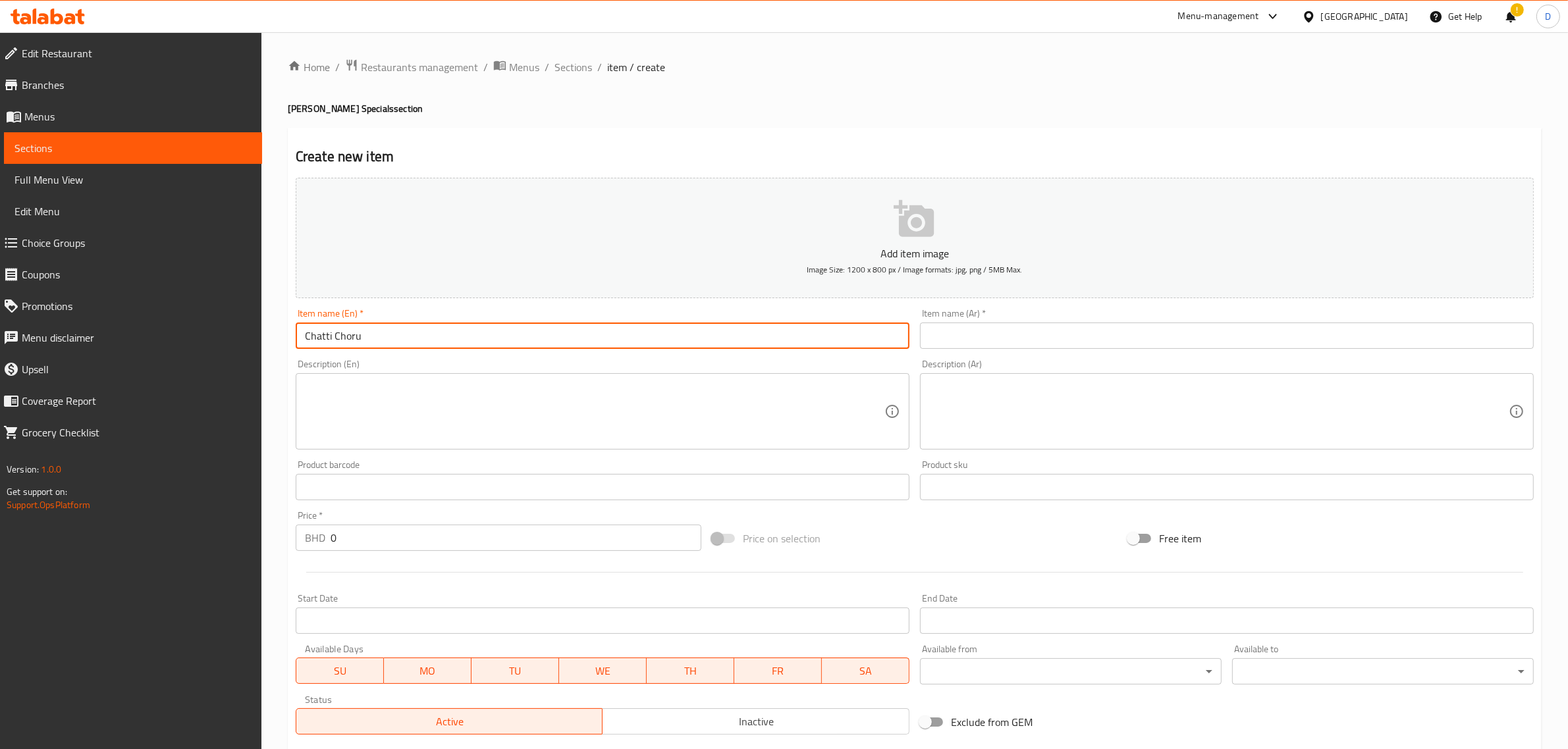
click at [370, 324] on input "Chatti Choru" at bounding box center [602, 336] width 614 height 27
click at [371, 328] on input "Chatti Choru" at bounding box center [602, 336] width 614 height 27
type input "Chatti Choru"
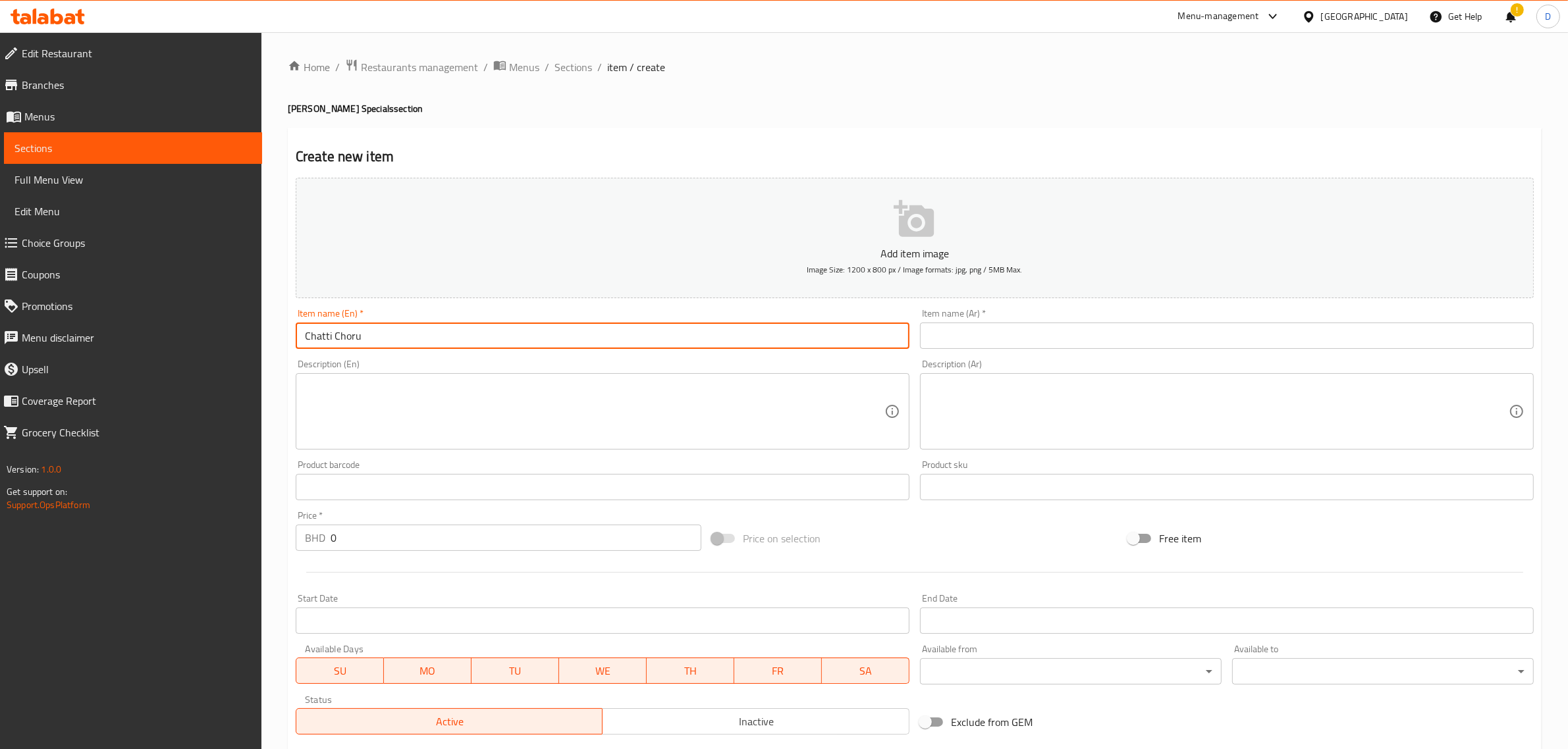
click at [970, 344] on input "text" at bounding box center [1227, 336] width 614 height 27
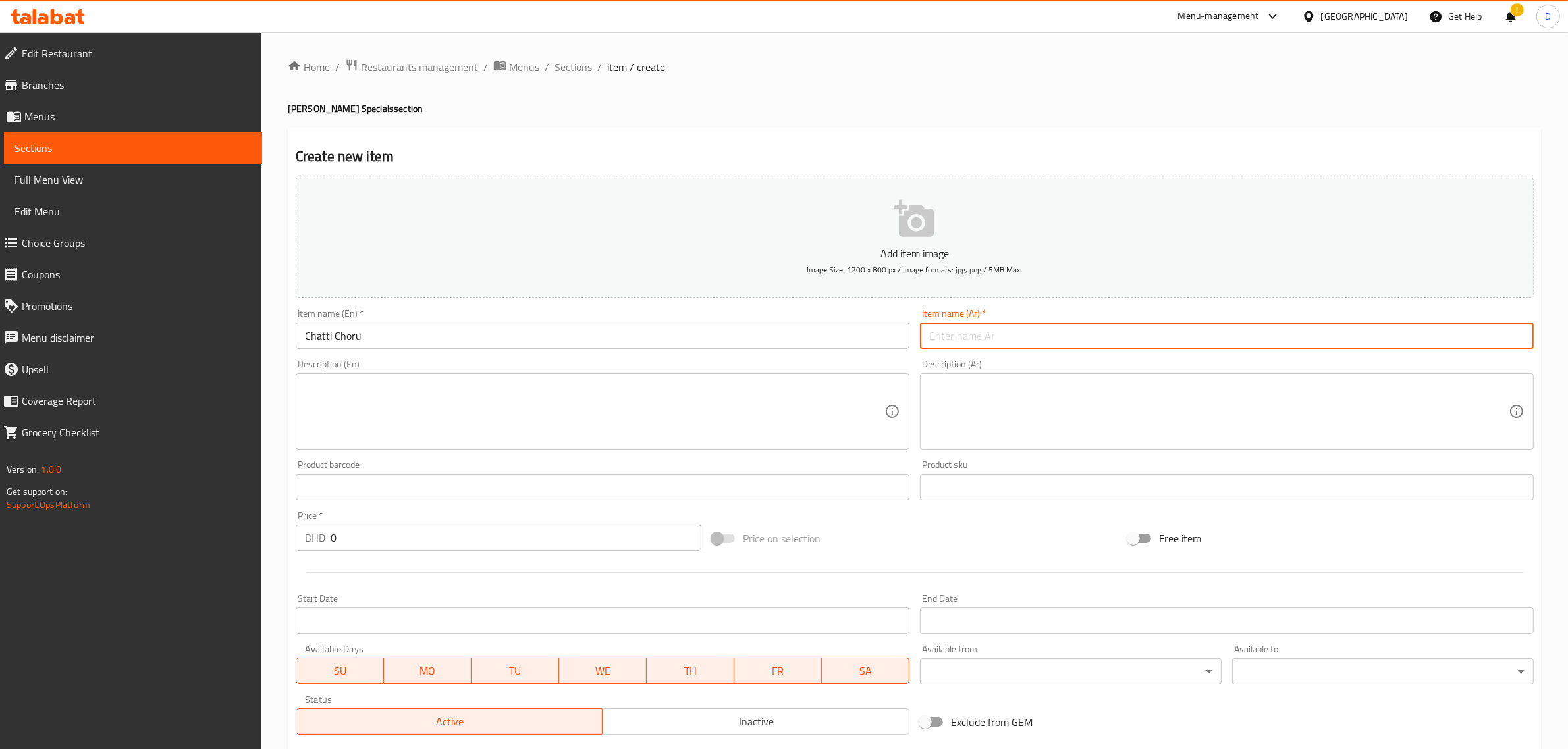
paste input "شاتي تشورو"
type input "شاتي تشورو"
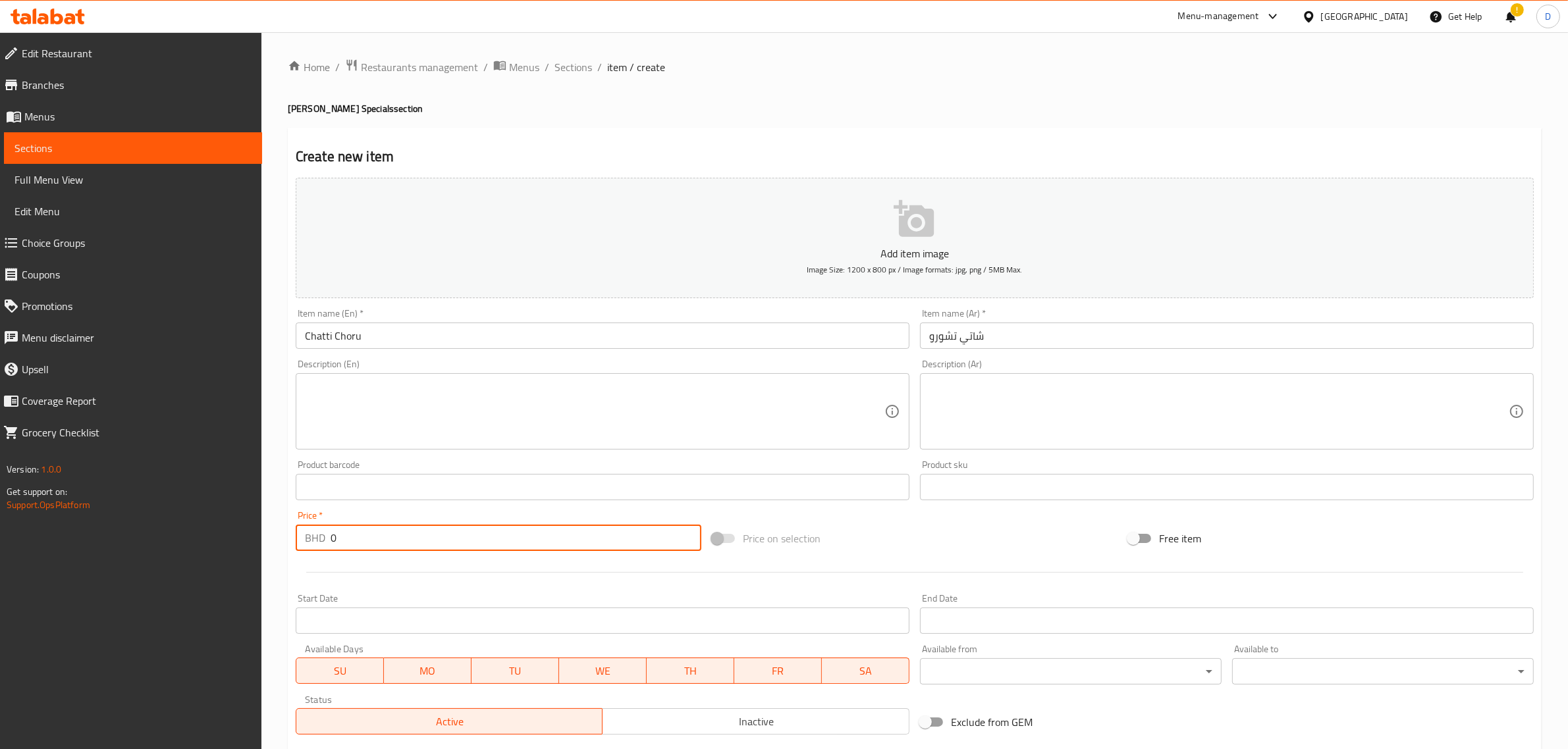
drag, startPoint x: 357, startPoint y: 543, endPoint x: 270, endPoint y: 540, distance: 87.1
click at [271, 540] on div "Home / Restaurants management / Menus / Sections / item / create Alreef Lunch S…" at bounding box center [915, 481] width 1307 height 898
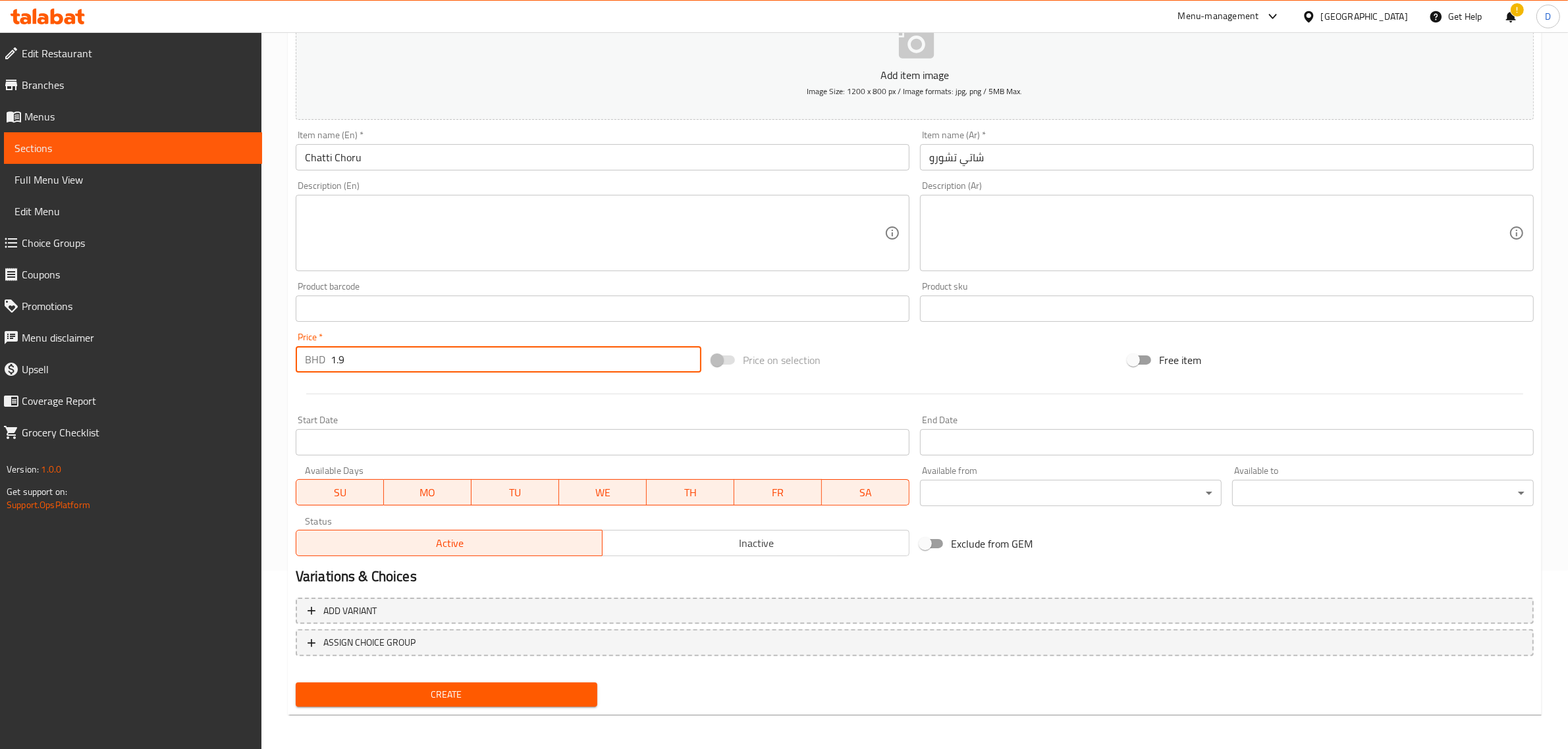
type input "1.9"
click at [578, 700] on span "Create" at bounding box center [446, 694] width 280 height 17
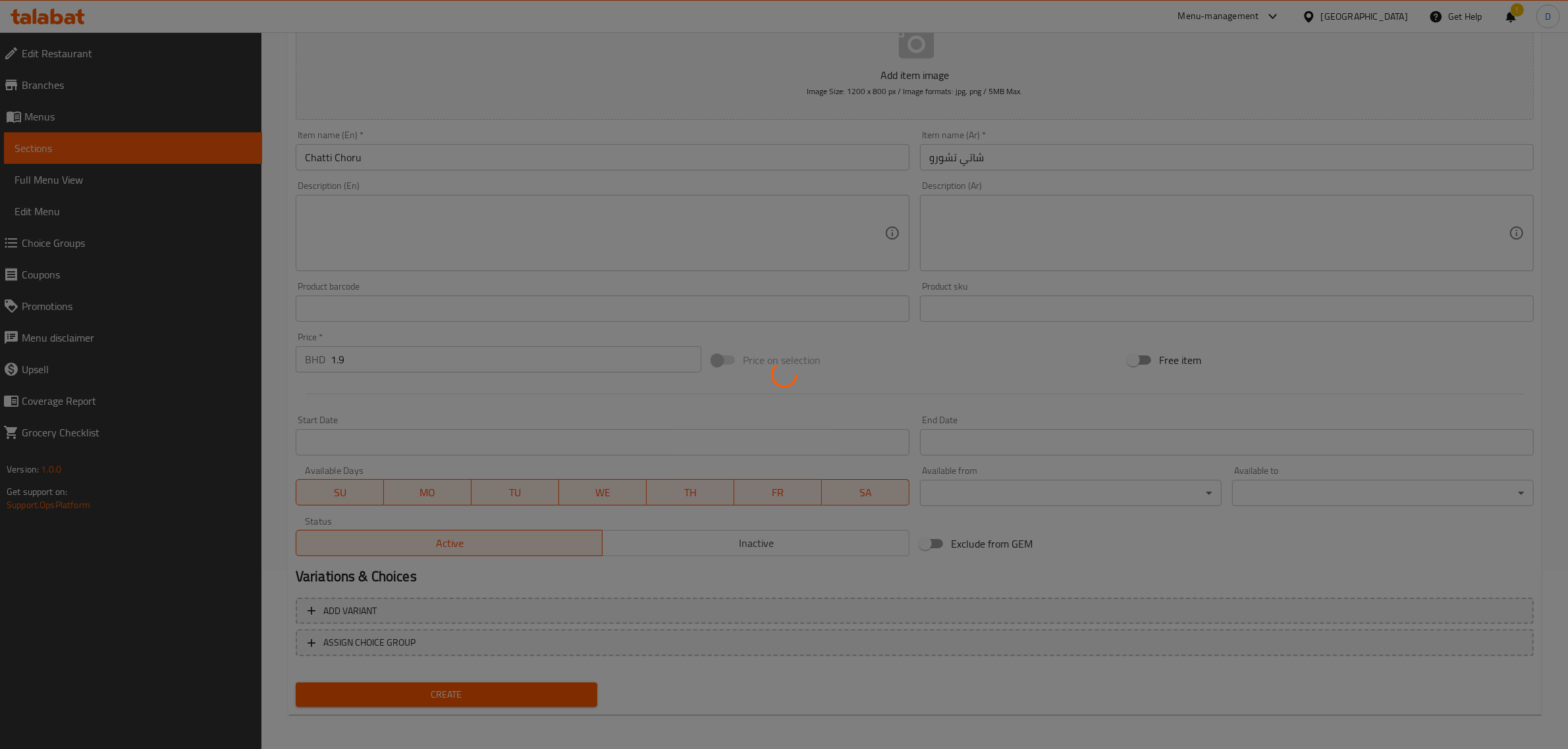
scroll to position [0, 0]
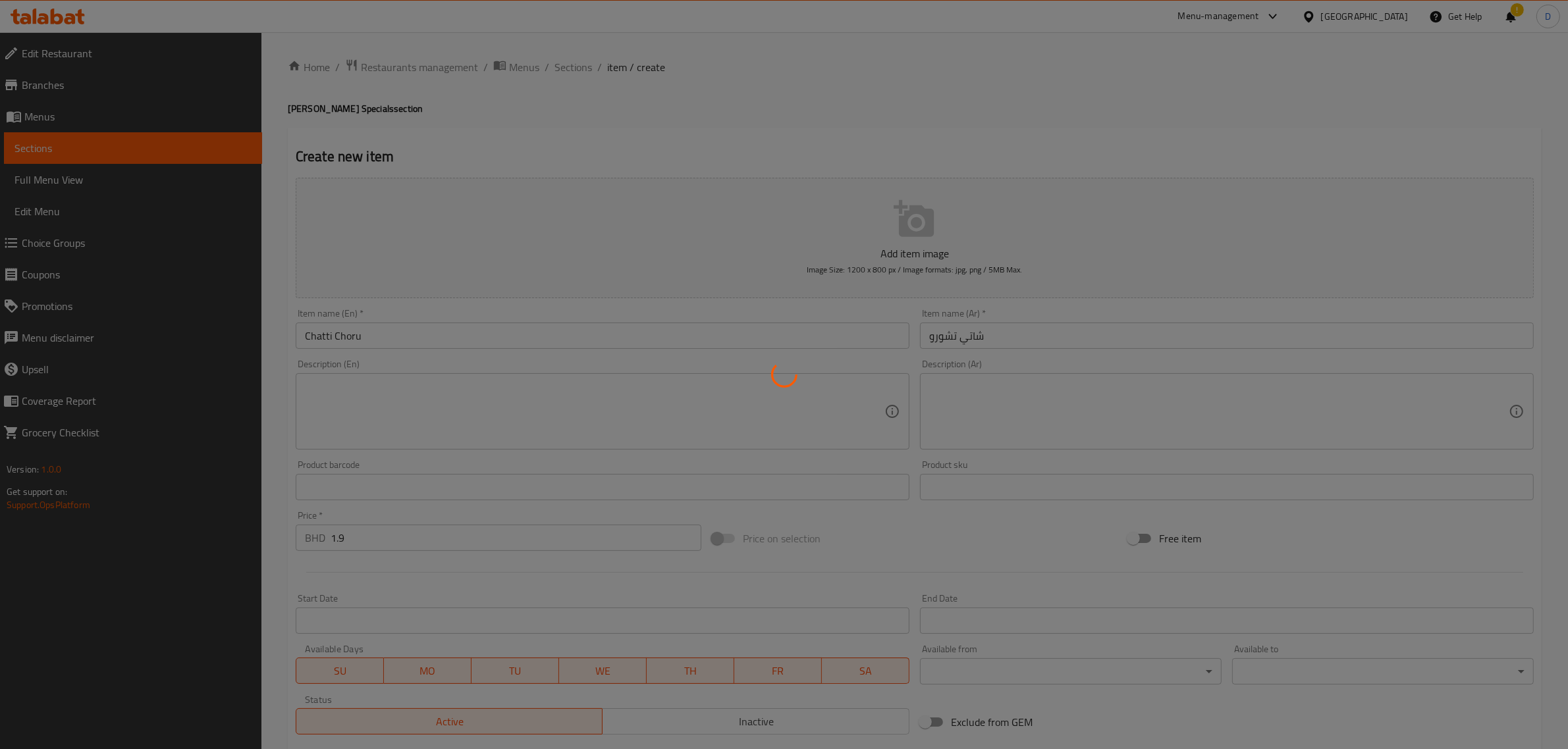
type input "0"
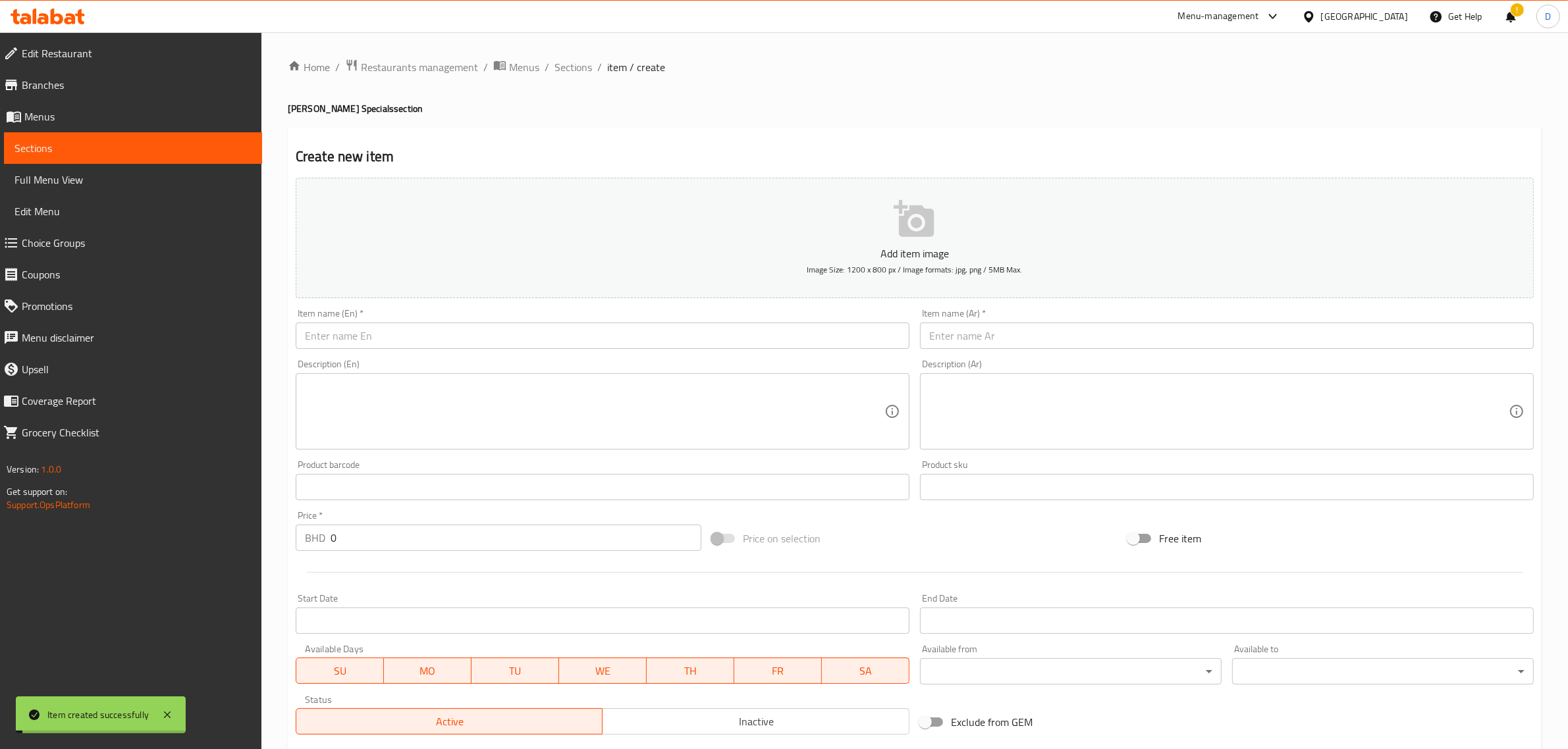
drag, startPoint x: 564, startPoint y: 67, endPoint x: 604, endPoint y: 135, distance: 78.9
click at [564, 67] on span "Sections" at bounding box center [574, 67] width 37 height 16
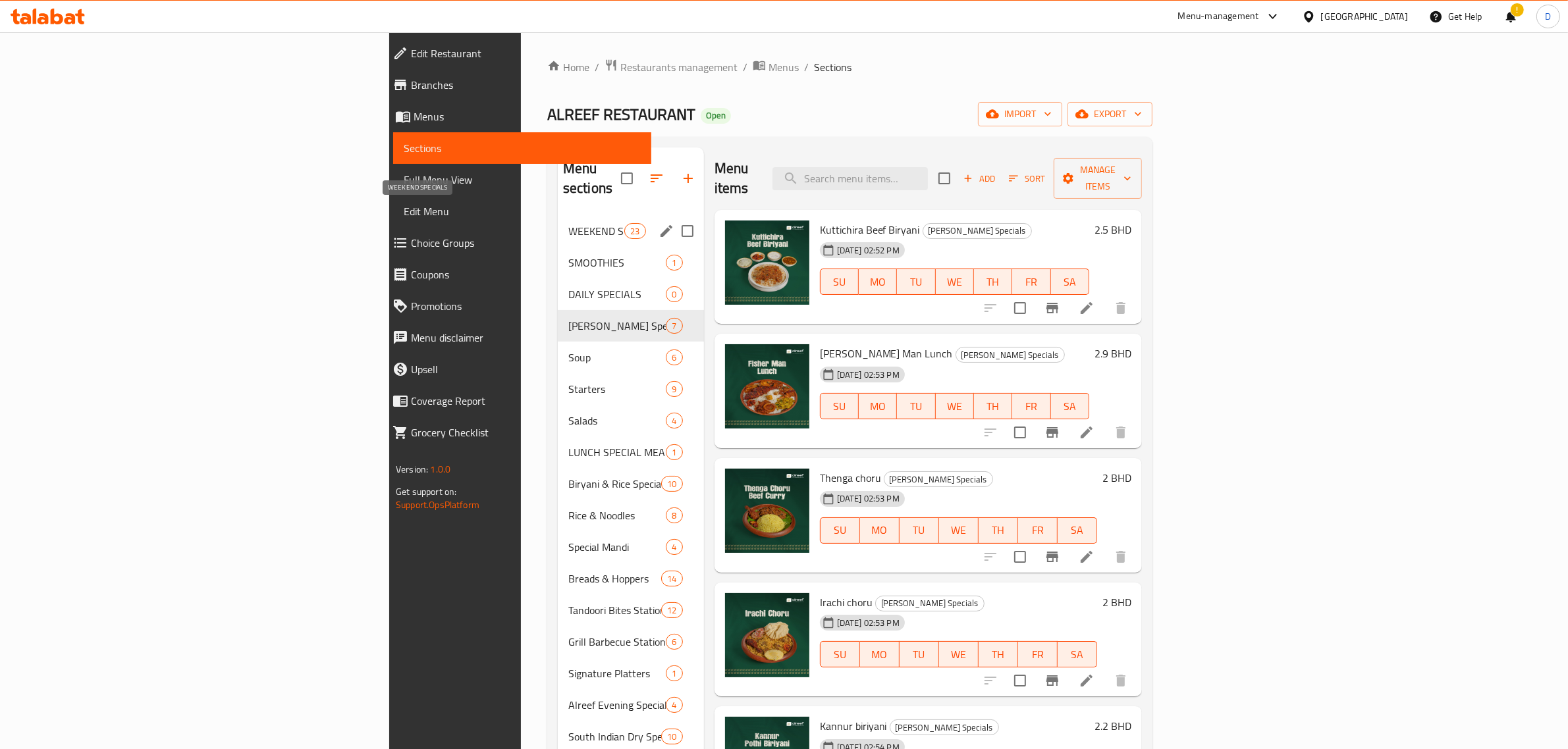
click at [569, 223] on span "WEEKEND SPECIALS" at bounding box center [597, 231] width 56 height 16
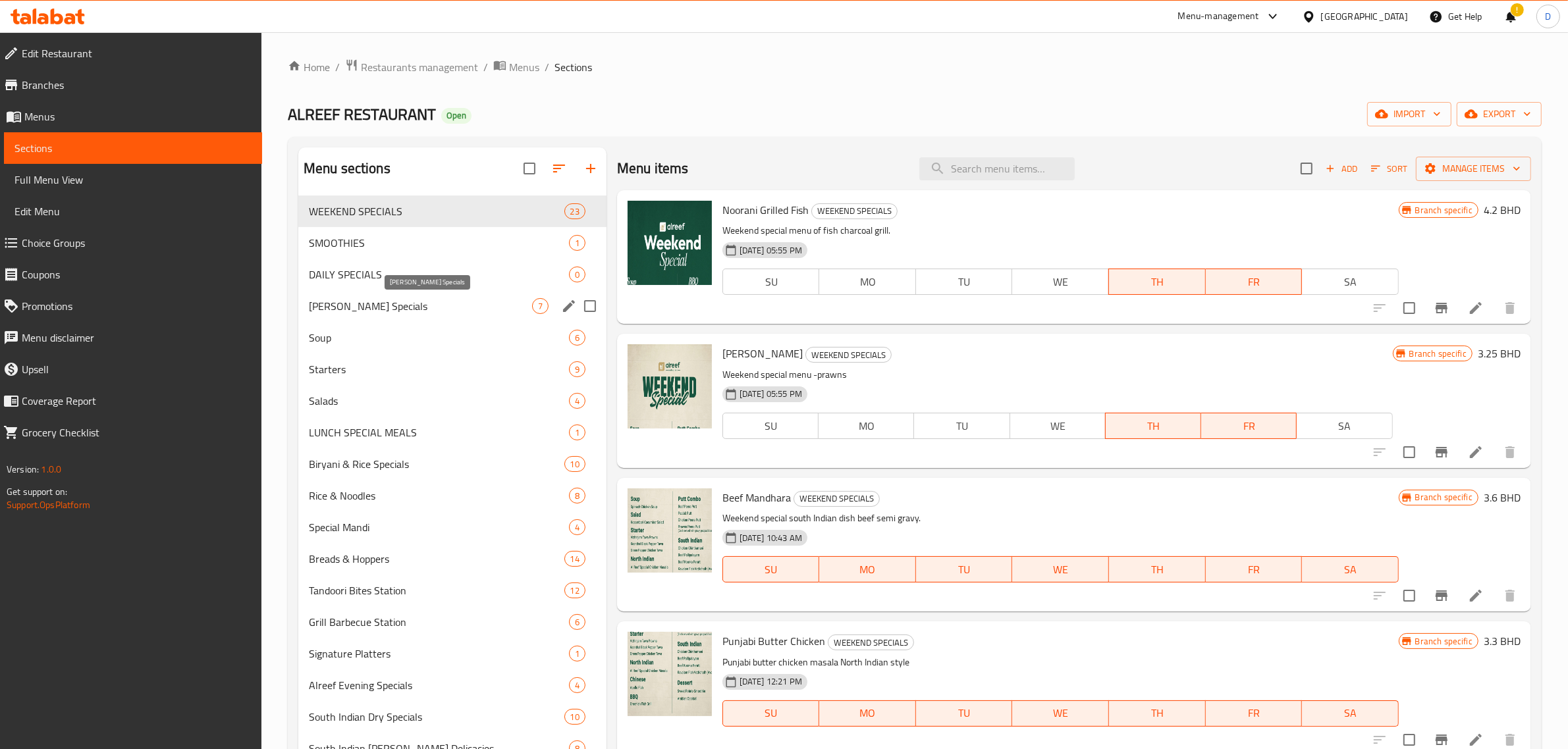
click at [461, 314] on span "[PERSON_NAME] Specials" at bounding box center [421, 306] width 223 height 16
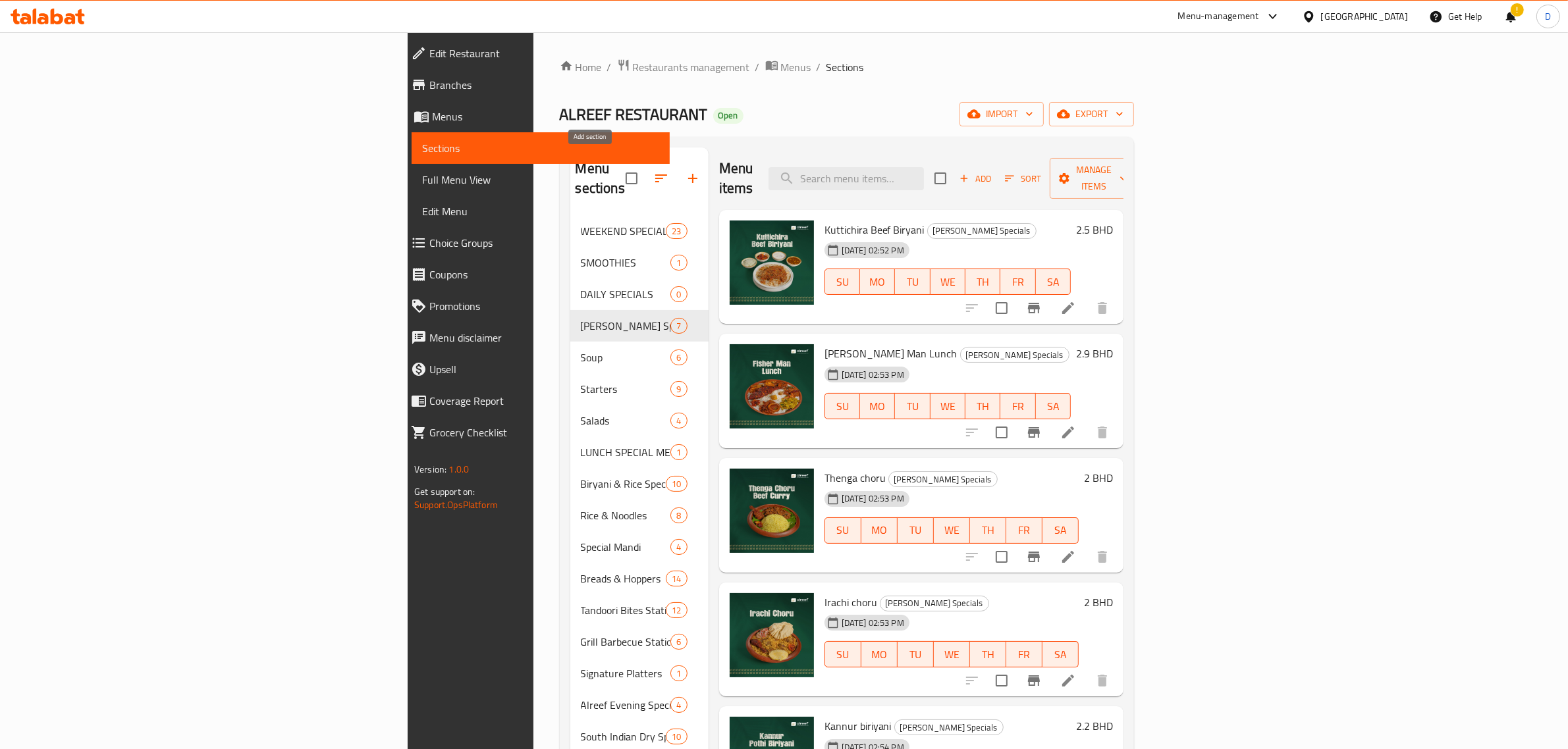
click at [677, 170] on button "button" at bounding box center [693, 179] width 32 height 32
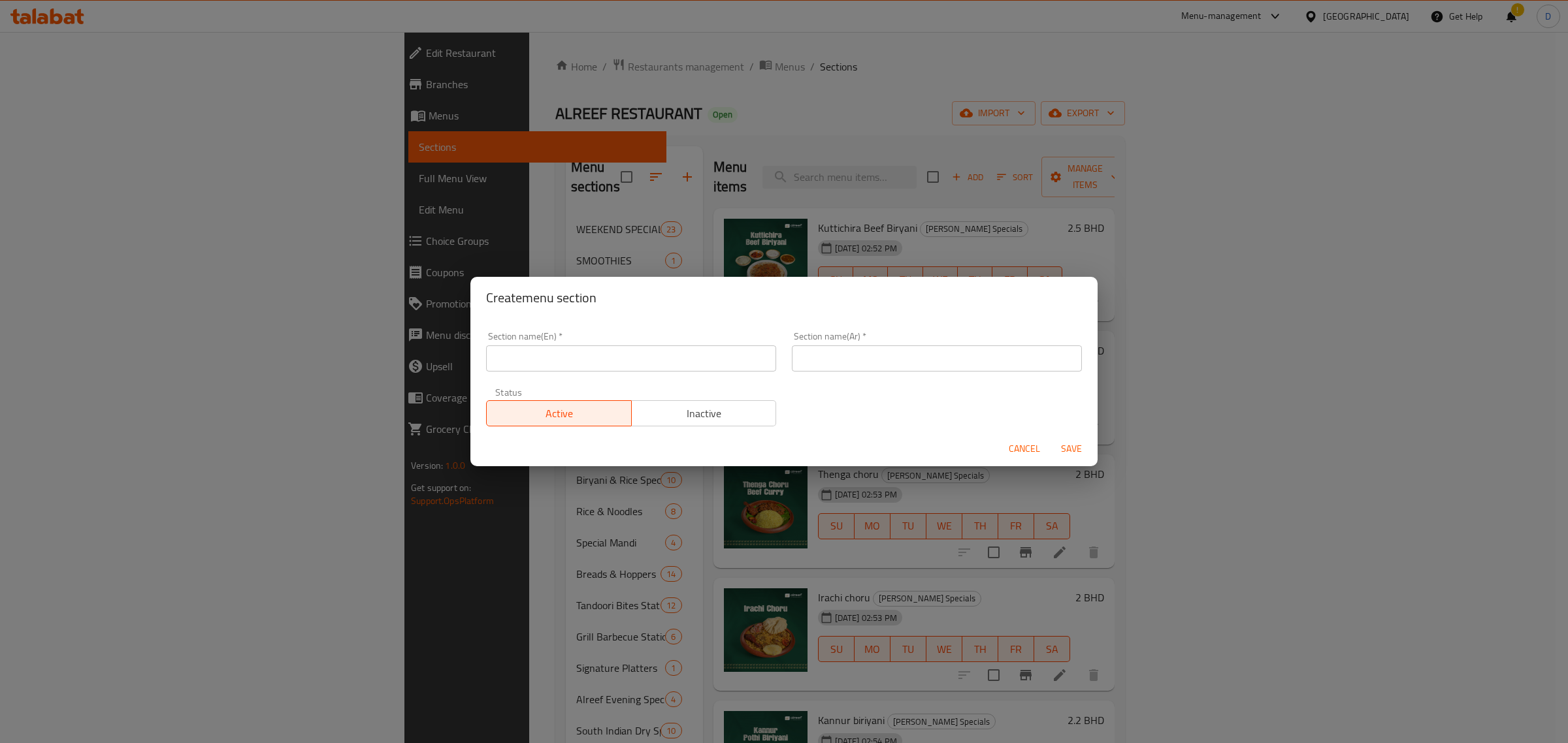
click at [617, 366] on input "text" at bounding box center [631, 359] width 290 height 26
paste input "Sea food special ( thawa & grill)"
click at [647, 363] on input "Sea food special ( thawa & grill)" at bounding box center [631, 359] width 290 height 26
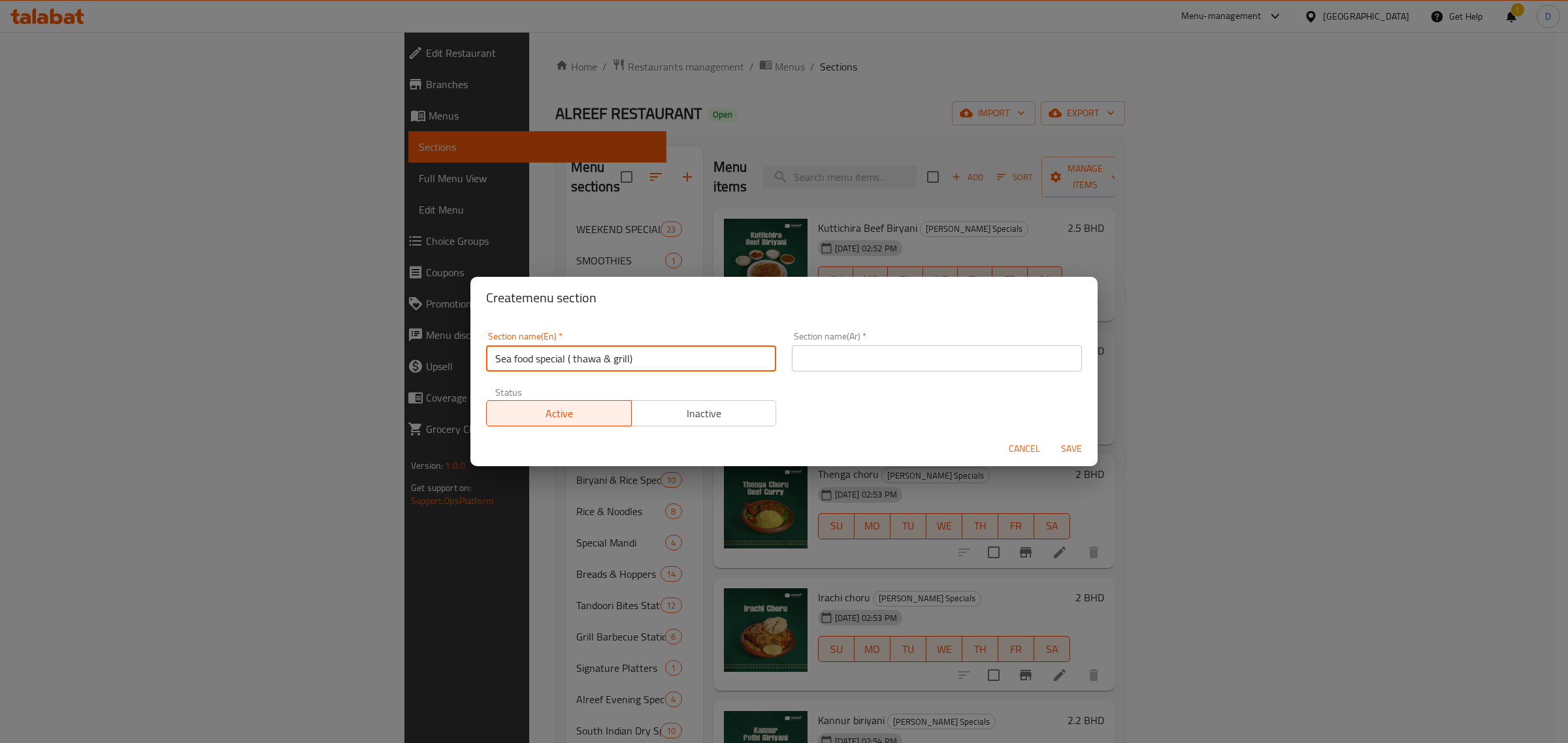
click at [647, 363] on input "Sea food special ( thawa & grill)" at bounding box center [631, 359] width 290 height 26
type input "Sea food special ( thawa & grill)"
click at [866, 348] on input "text" at bounding box center [937, 359] width 290 height 26
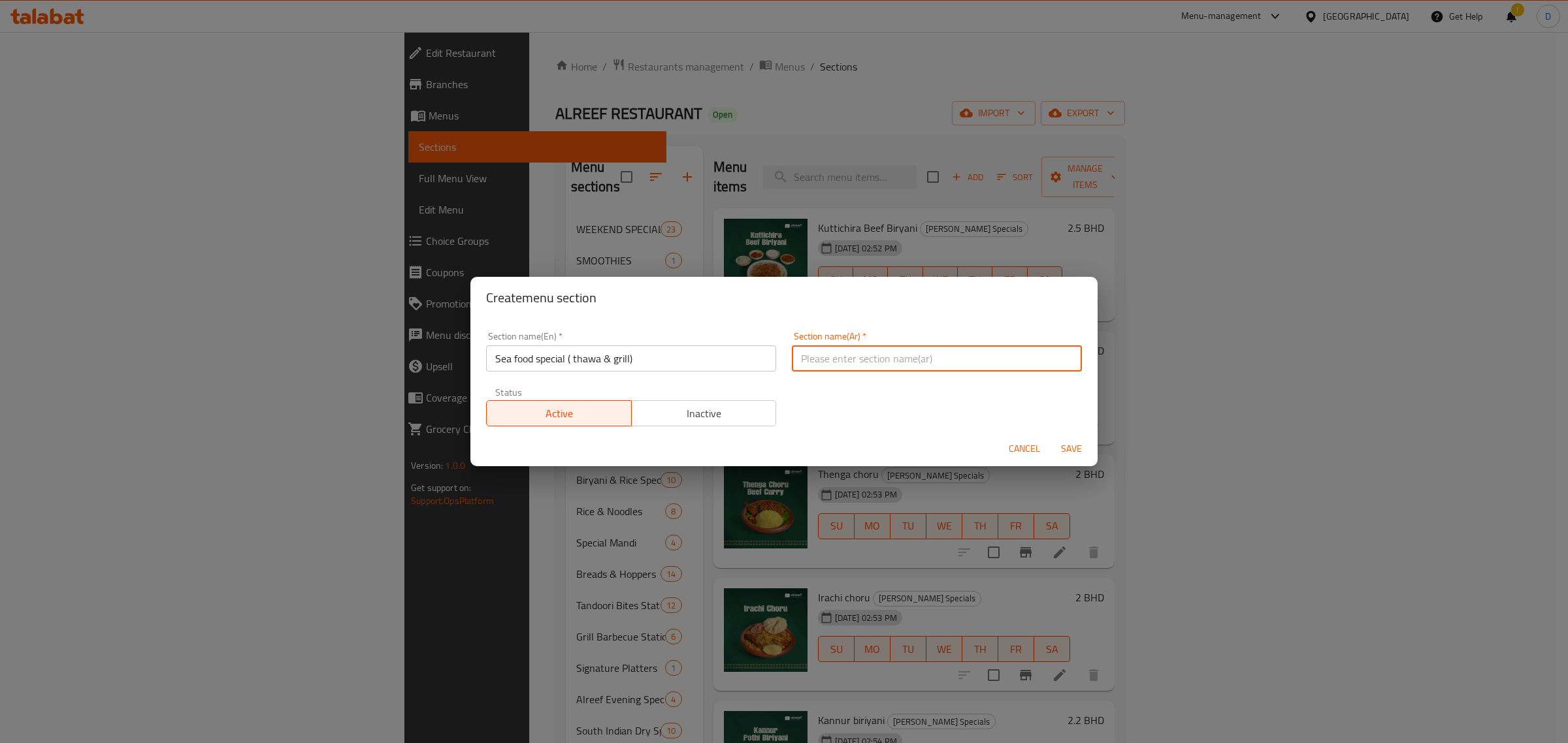
paste input "المأكولات البحرية الخاصة (الثاوة والشواء)"
type input "المأكولات البحرية الخاصة (الثاوة والشواء)"
click at [1073, 441] on span "Save" at bounding box center [1071, 449] width 31 height 16
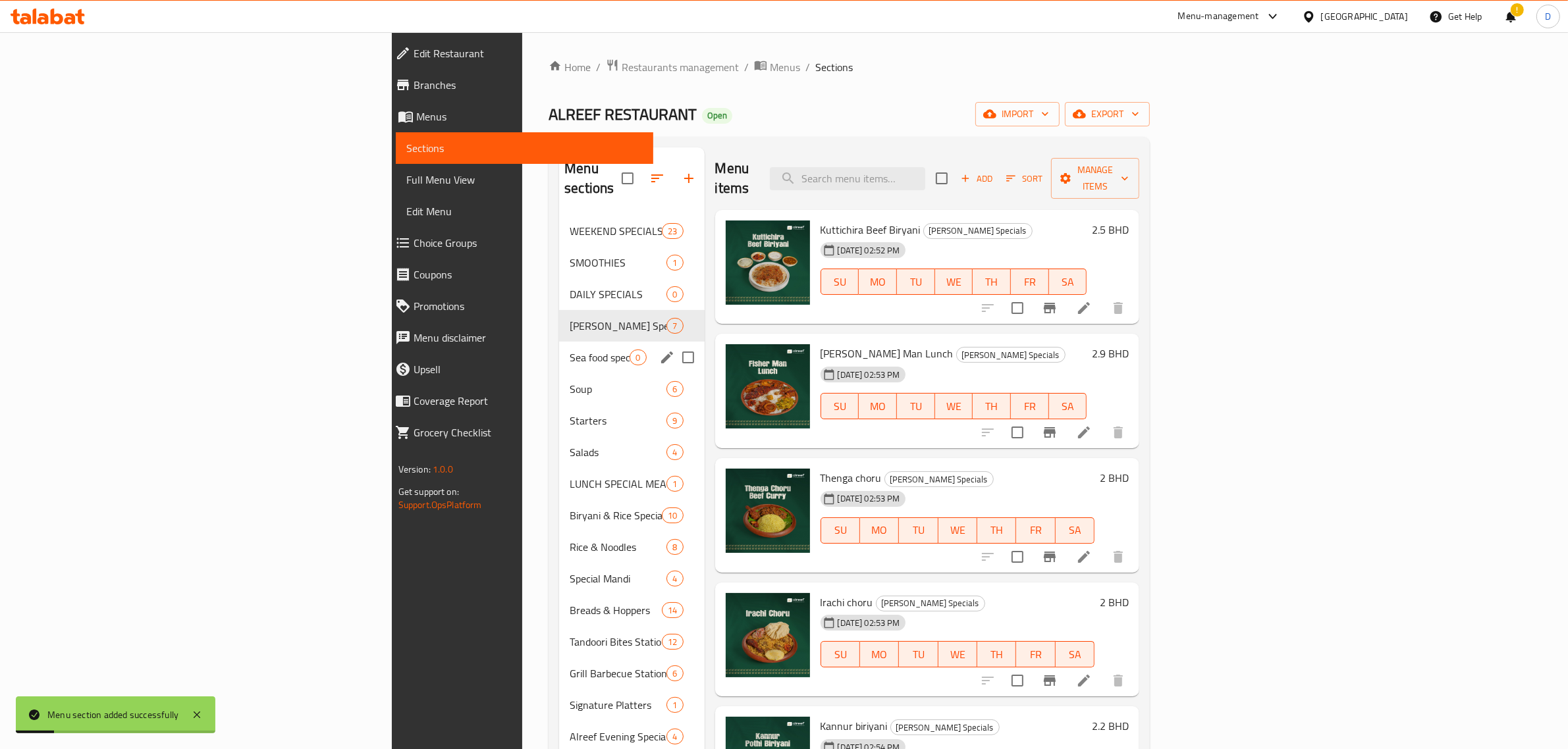
click at [559, 341] on div "Sea food special ( thawa & grill) 0" at bounding box center [631, 357] width 145 height 32
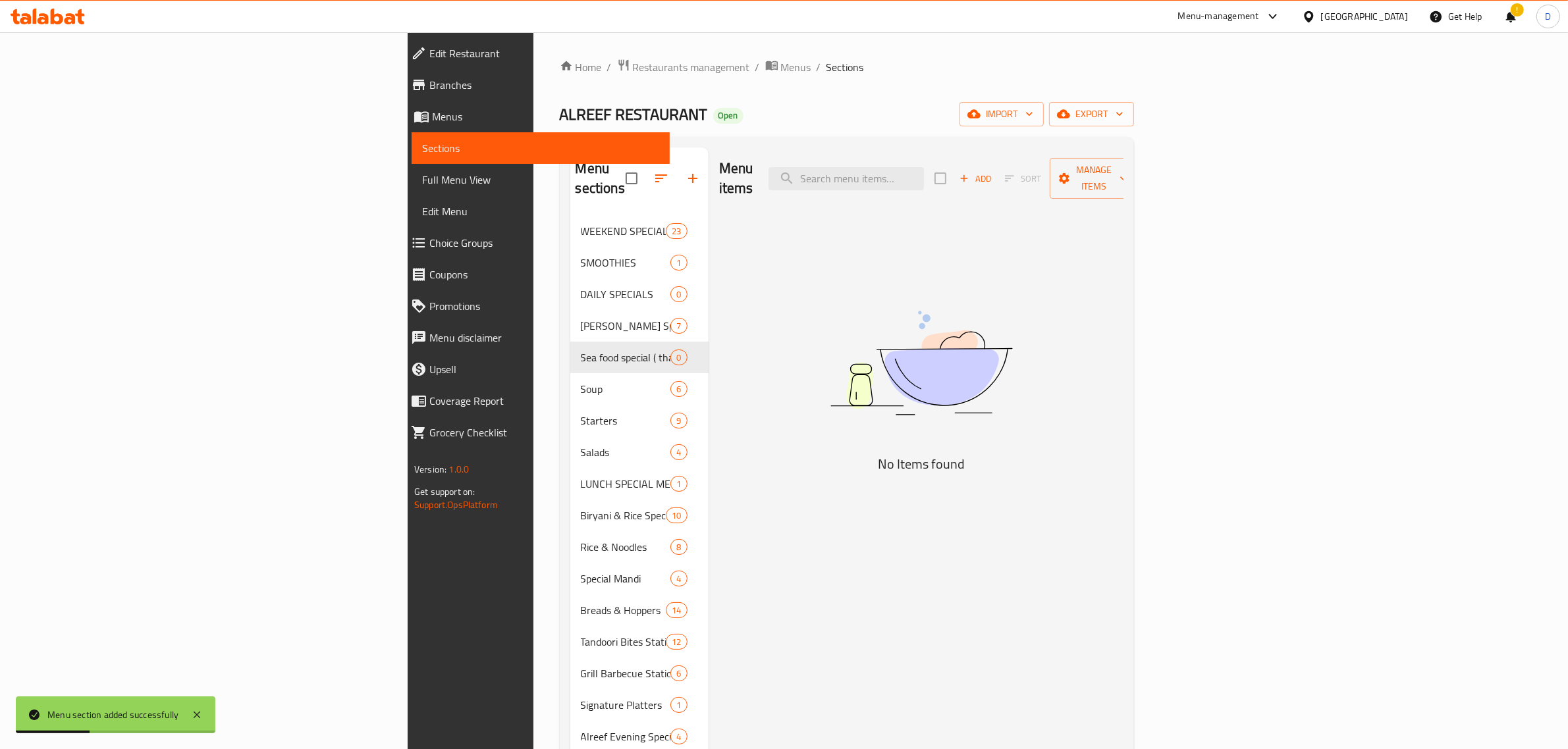
click at [1139, 165] on div "Add Sort Manage items" at bounding box center [1036, 178] width 203 height 41
click at [993, 171] on span "Add" at bounding box center [975, 179] width 35 height 15
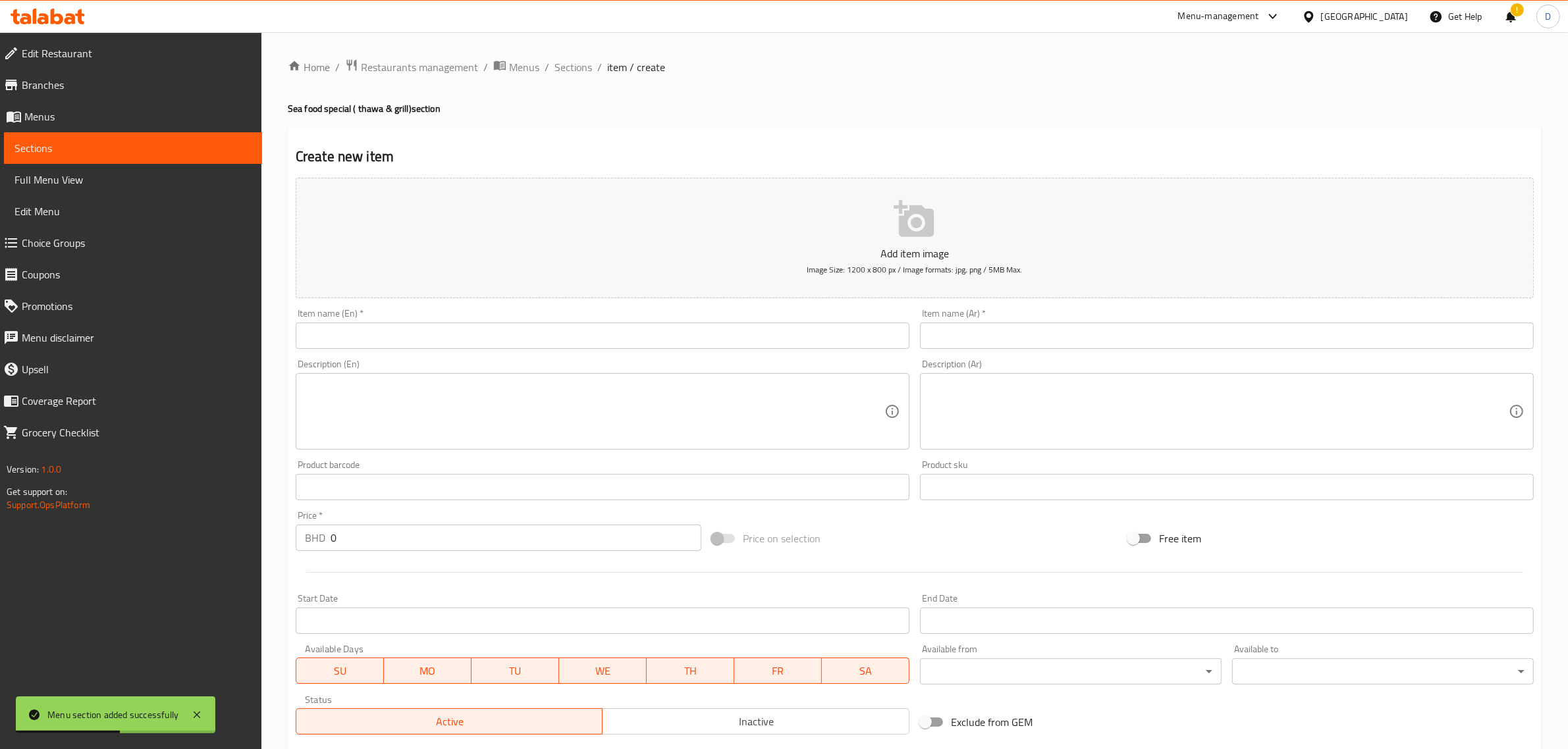
click at [607, 316] on div "Item name (En)   * Item name (En) *" at bounding box center [602, 329] width 614 height 40
click at [512, 320] on div "Item name (En)   * Item name (En) *" at bounding box center [602, 329] width 614 height 40
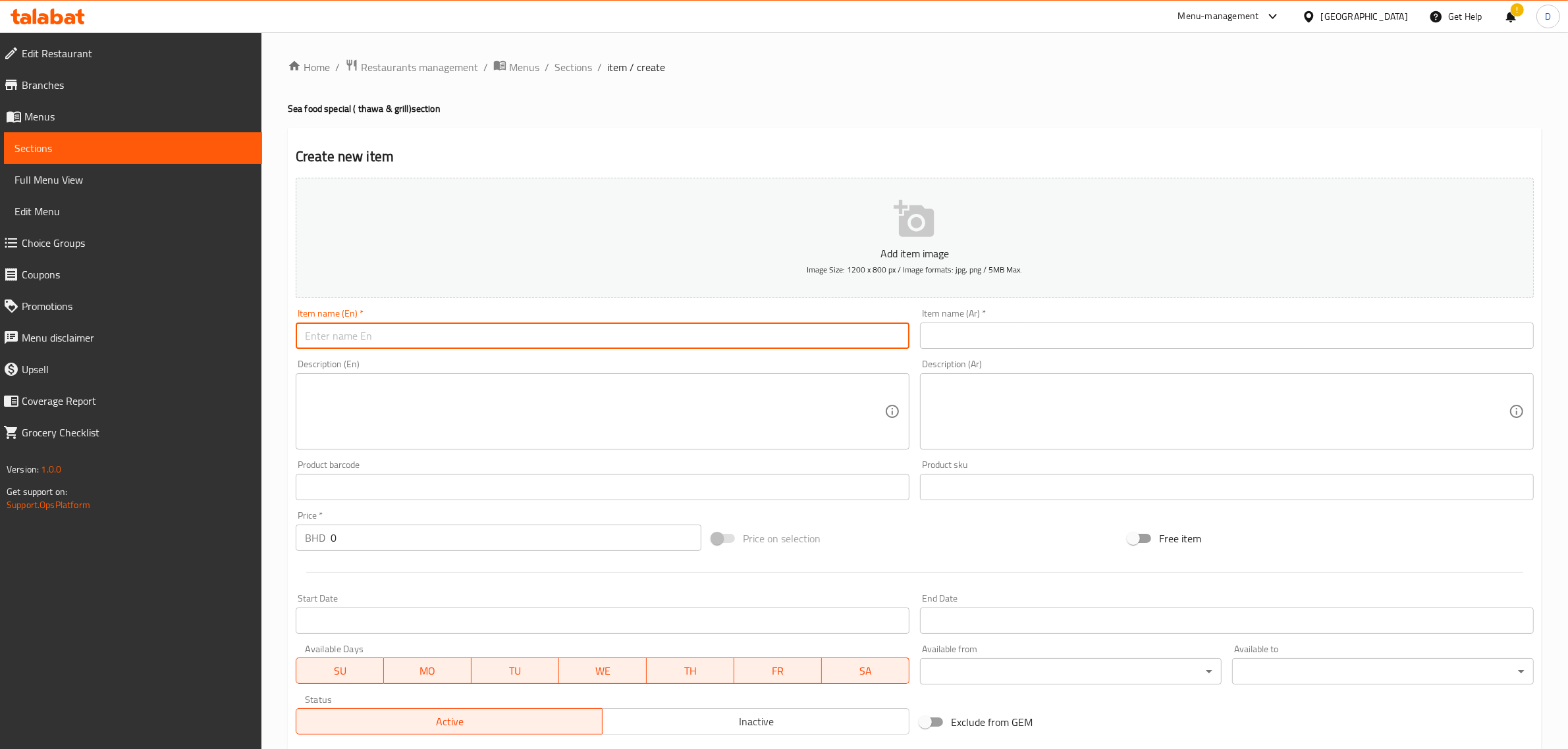
click at [510, 323] on input "text" at bounding box center [602, 336] width 614 height 27
paste input "[PERSON_NAME] peri"
drag, startPoint x: 471, startPoint y: 338, endPoint x: 330, endPoint y: 338, distance: 141.0
click at [330, 338] on input "[PERSON_NAME] peri" at bounding box center [602, 336] width 614 height 27
click at [462, 340] on input "[PERSON_NAME] peri" at bounding box center [602, 336] width 614 height 27
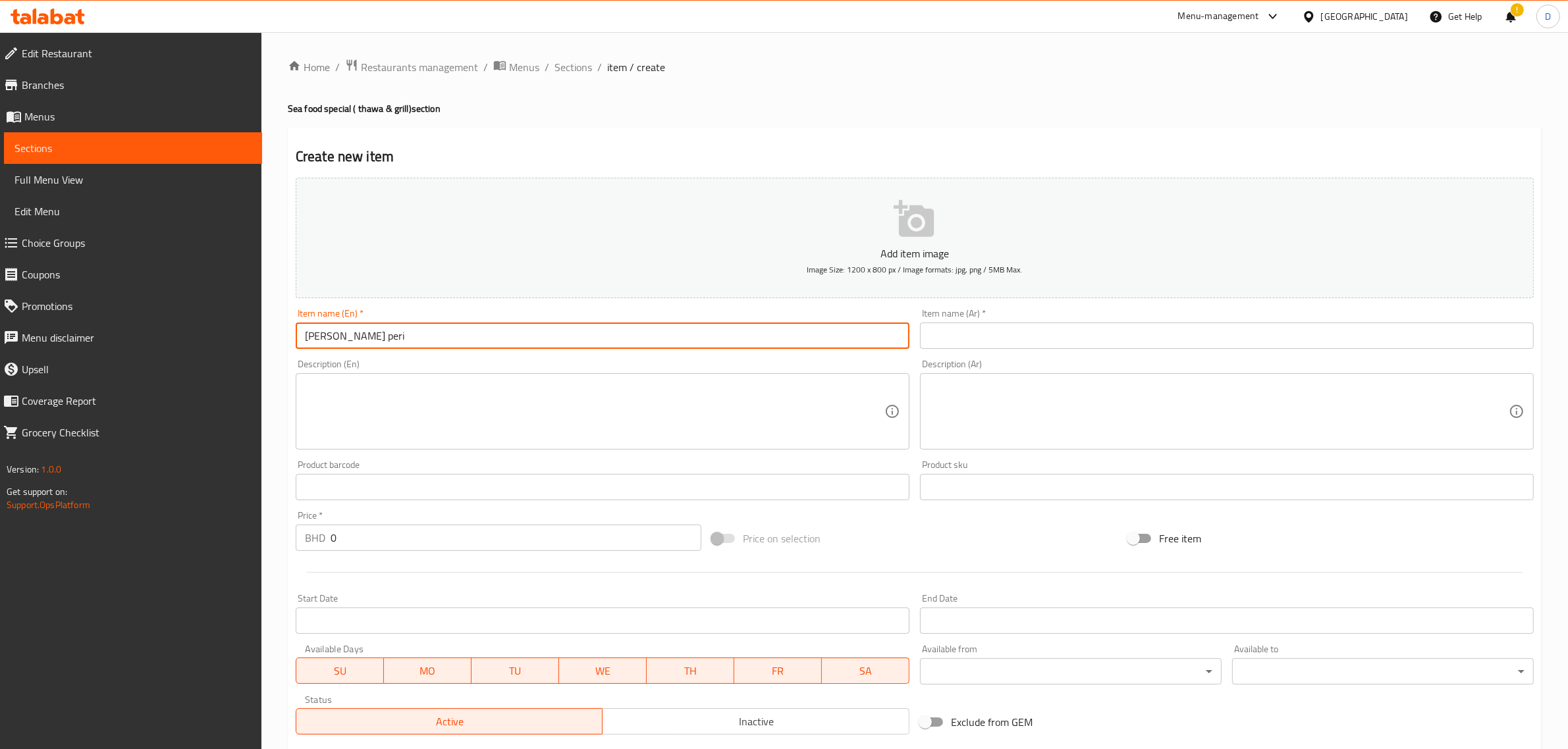
click at [462, 340] on input "[PERSON_NAME] peri" at bounding box center [602, 336] width 614 height 27
type input "[PERSON_NAME] peri"
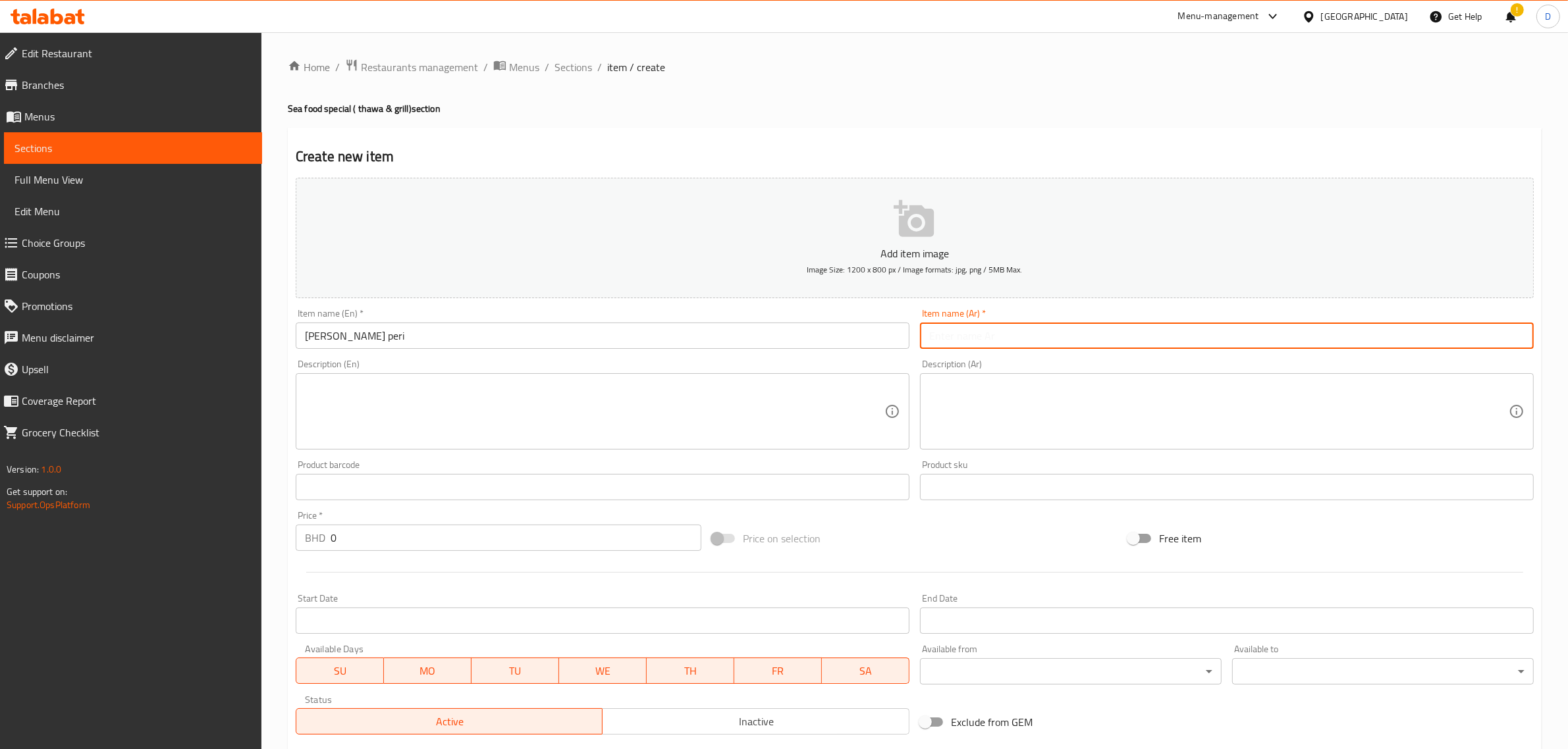
click at [950, 324] on input "text" at bounding box center [1227, 336] width 614 height 27
paste input "[PERSON_NAME]"
type input "[PERSON_NAME]"
click at [379, 537] on input "0" at bounding box center [516, 538] width 371 height 27
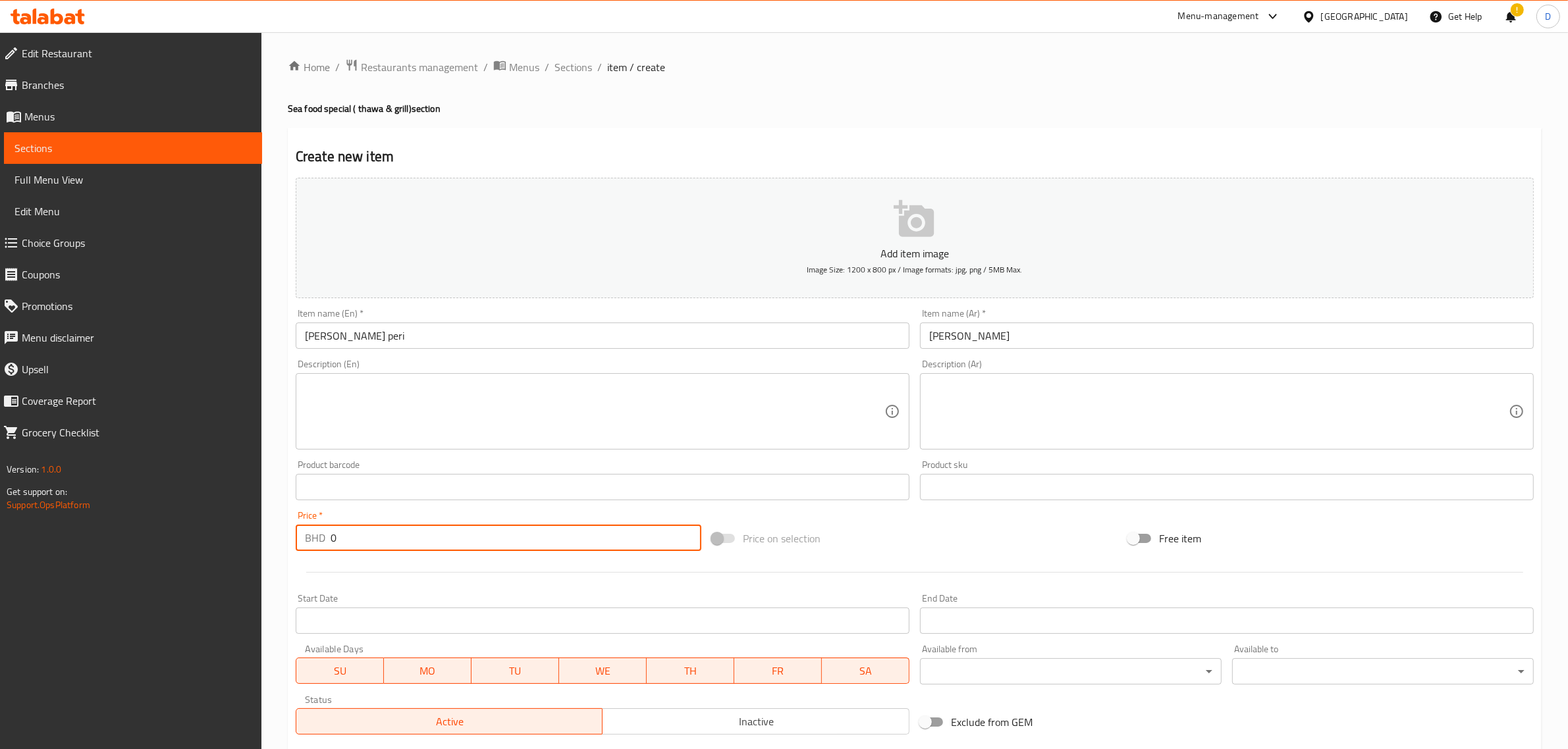
click at [379, 537] on input "0" at bounding box center [516, 538] width 371 height 27
click at [380, 533] on input "0" at bounding box center [516, 538] width 371 height 27
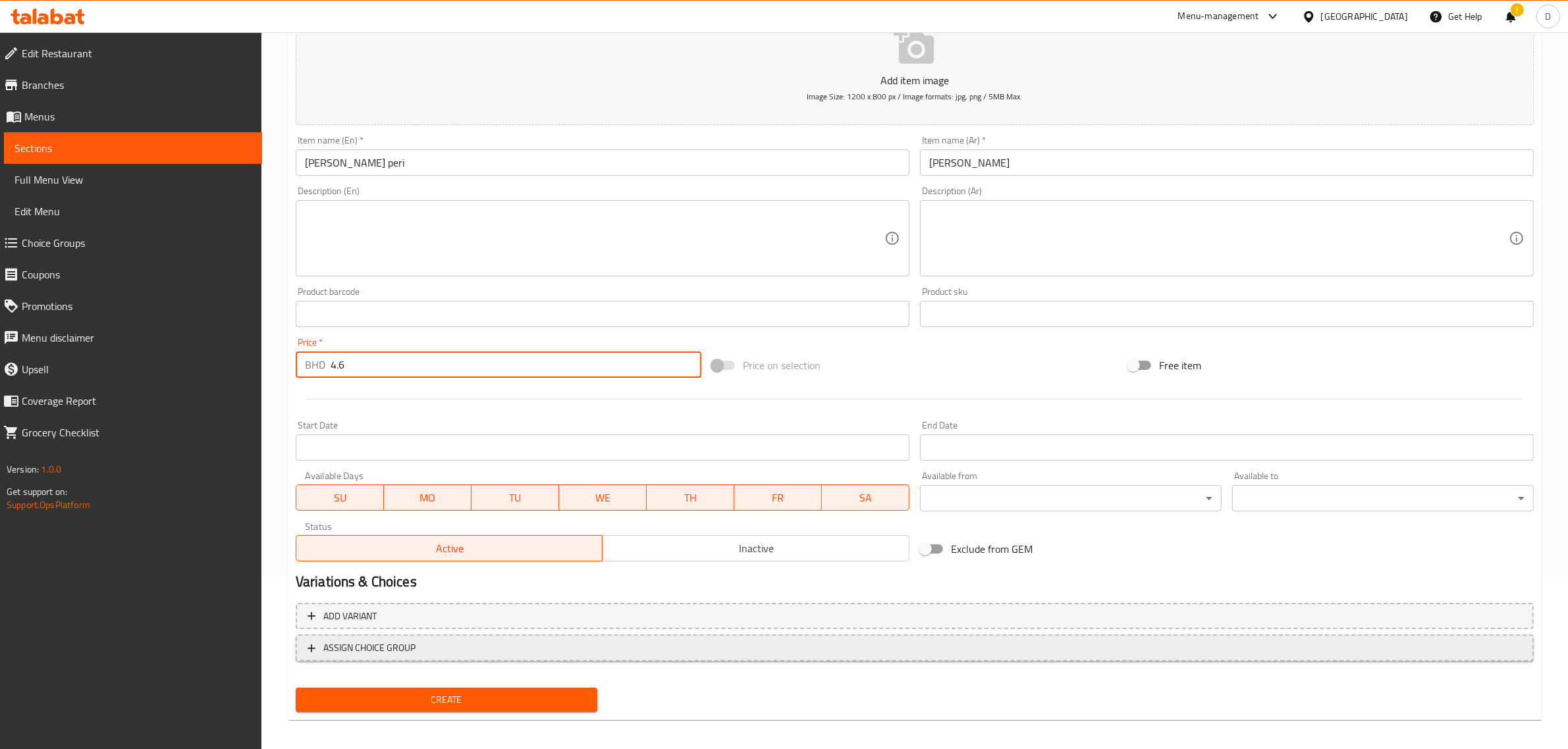
scroll to position [179, 0]
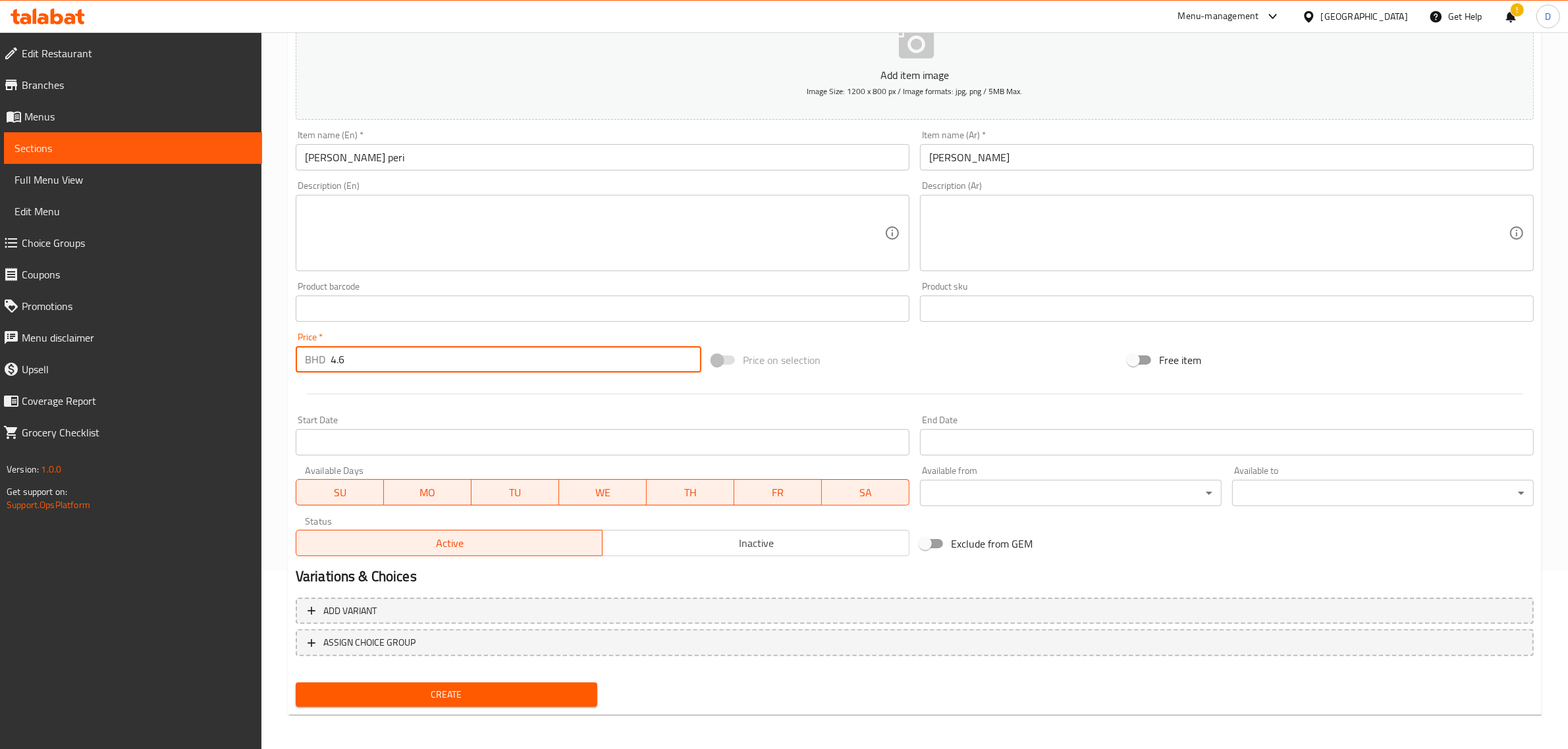
type input "4.6"
click at [470, 690] on span "Create" at bounding box center [446, 694] width 280 height 17
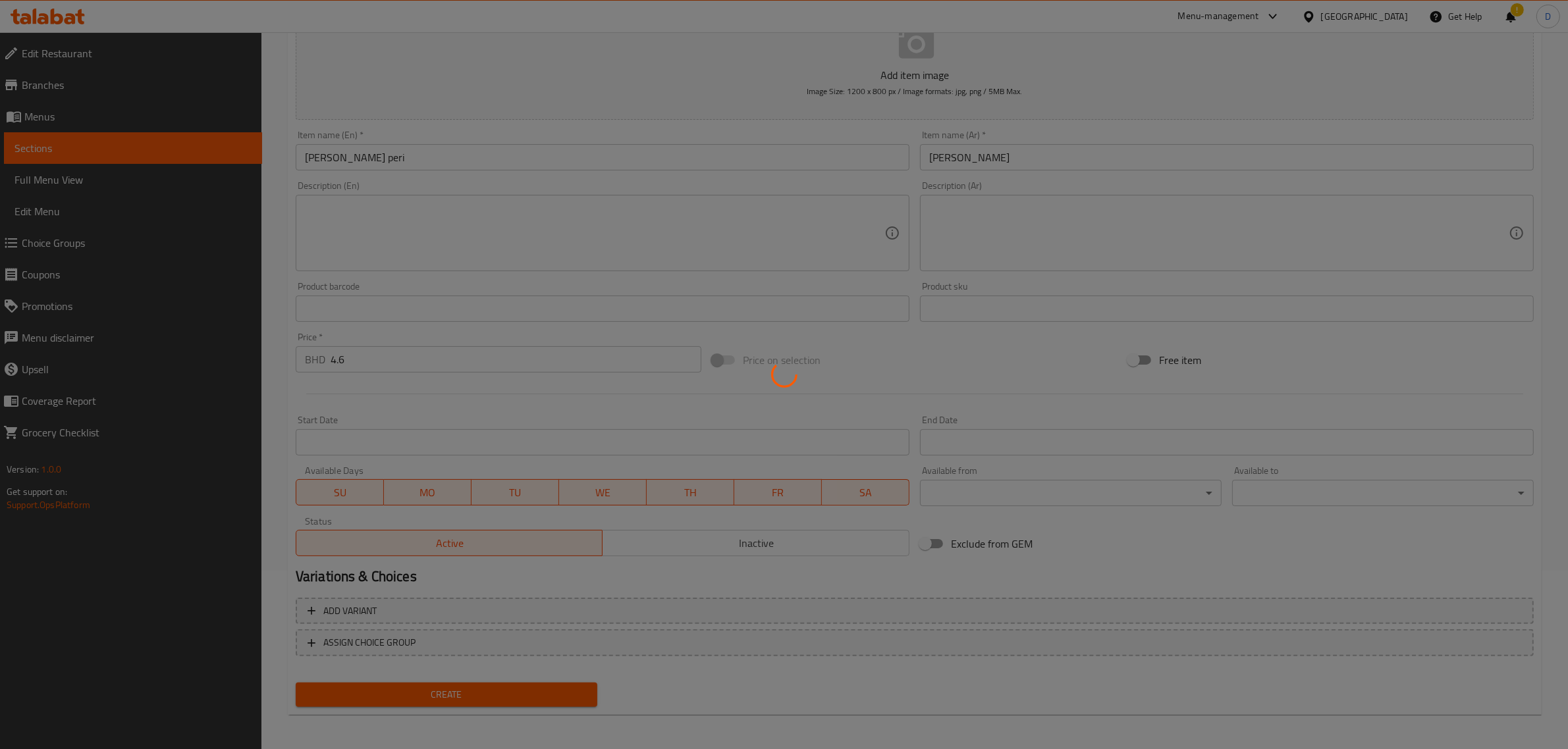
type input "0"
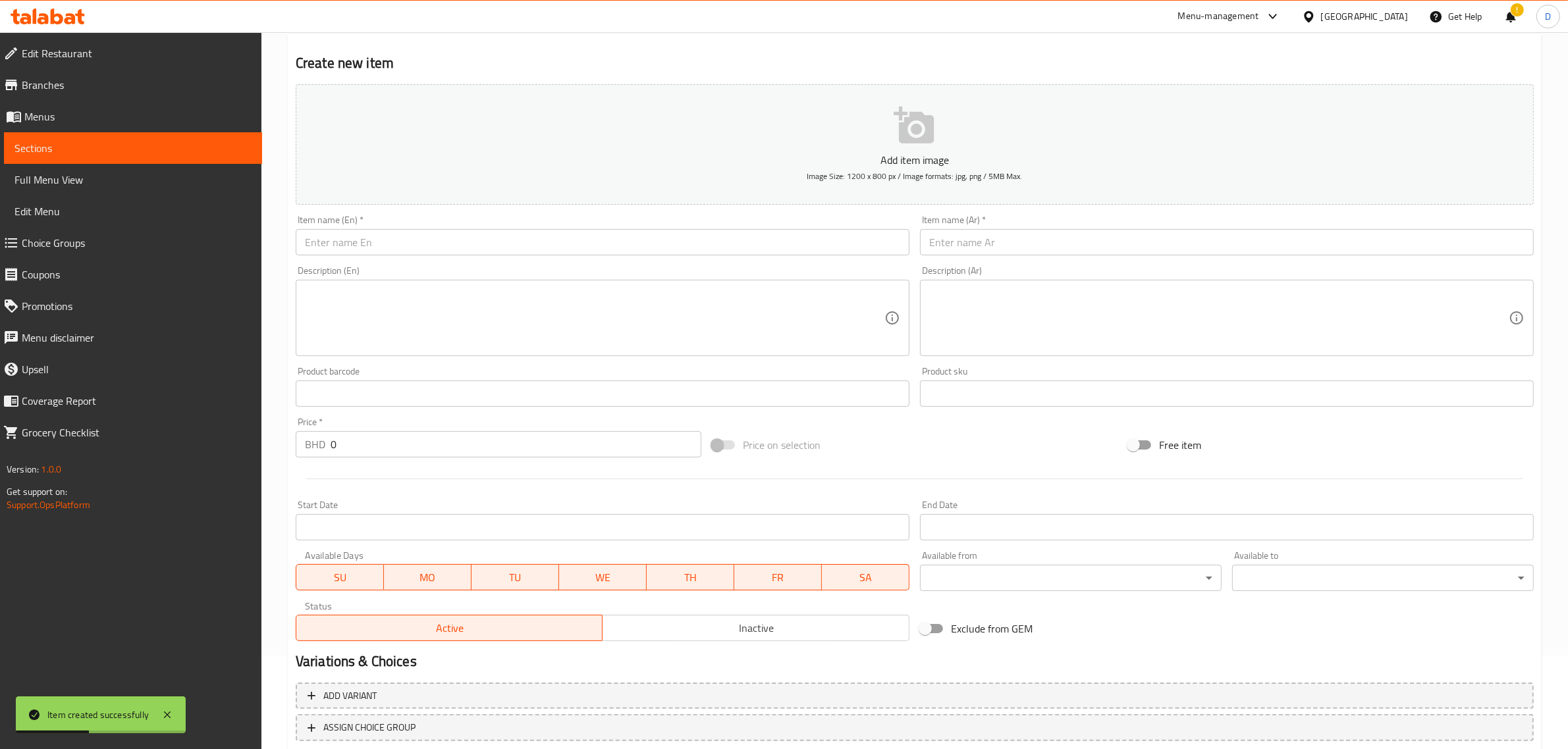
scroll to position [14, 0]
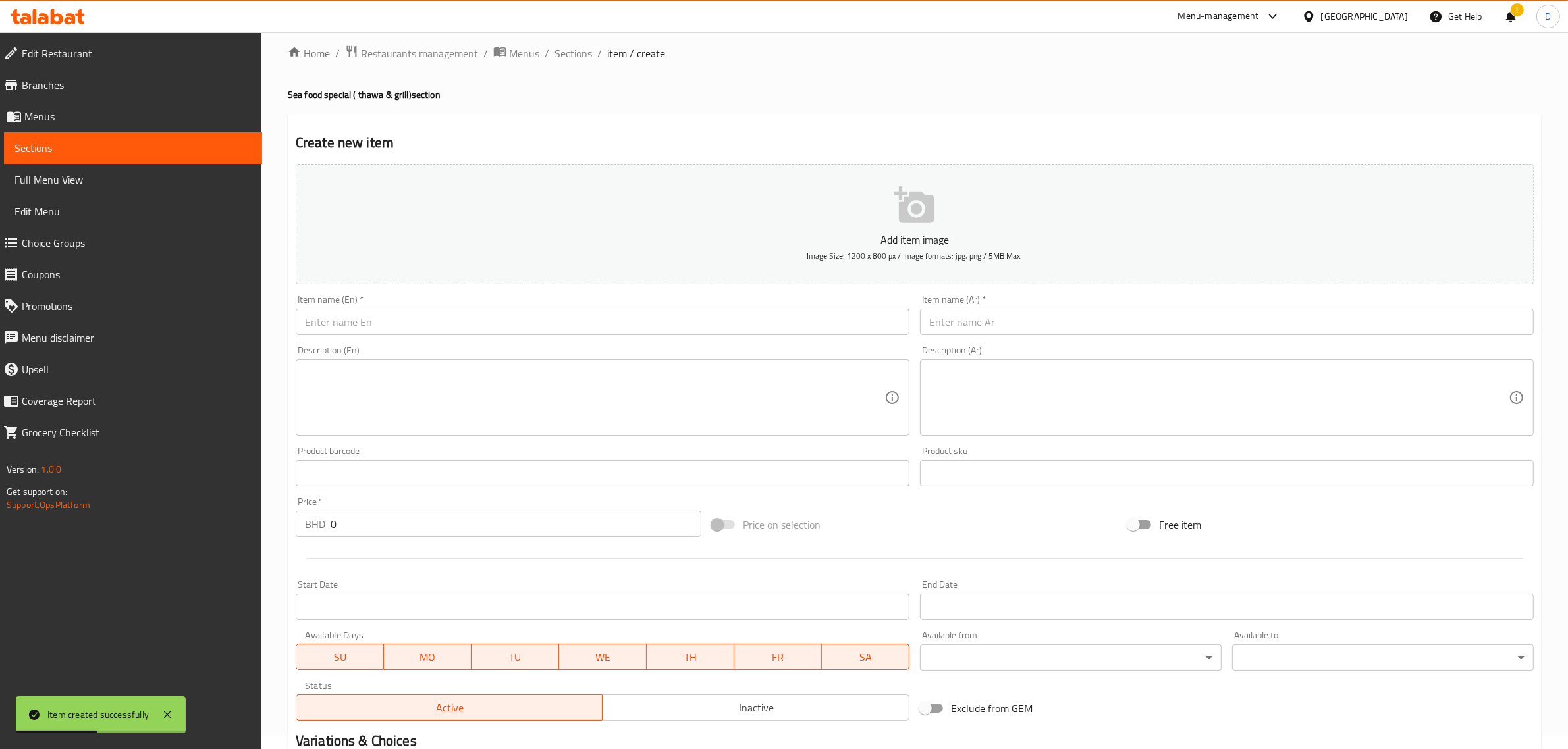
click at [412, 316] on input "text" at bounding box center [602, 322] width 614 height 27
paste input "Hamuoor manglore thawa"
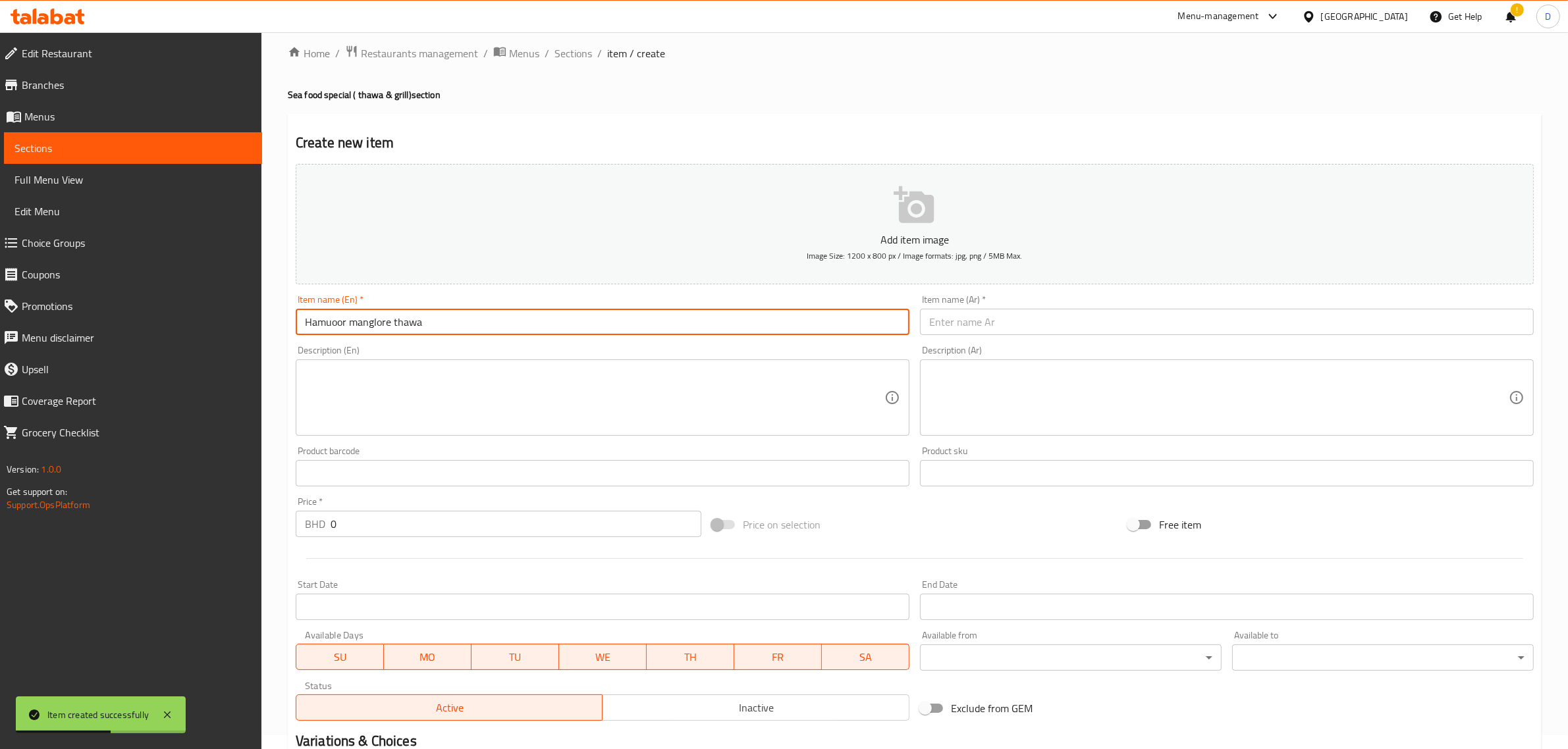
drag, startPoint x: 445, startPoint y: 326, endPoint x: 183, endPoint y: 317, distance: 262.2
click at [183, 317] on div "Edit Restaurant Branches Menus Sections Full Menu View Edit Menu Choice Groups …" at bounding box center [784, 467] width 1568 height 898
type input "Hamuoor manglore thawa"
click at [979, 308] on div "Item name (Ar)   * Item name (Ar) *" at bounding box center [1227, 315] width 614 height 40
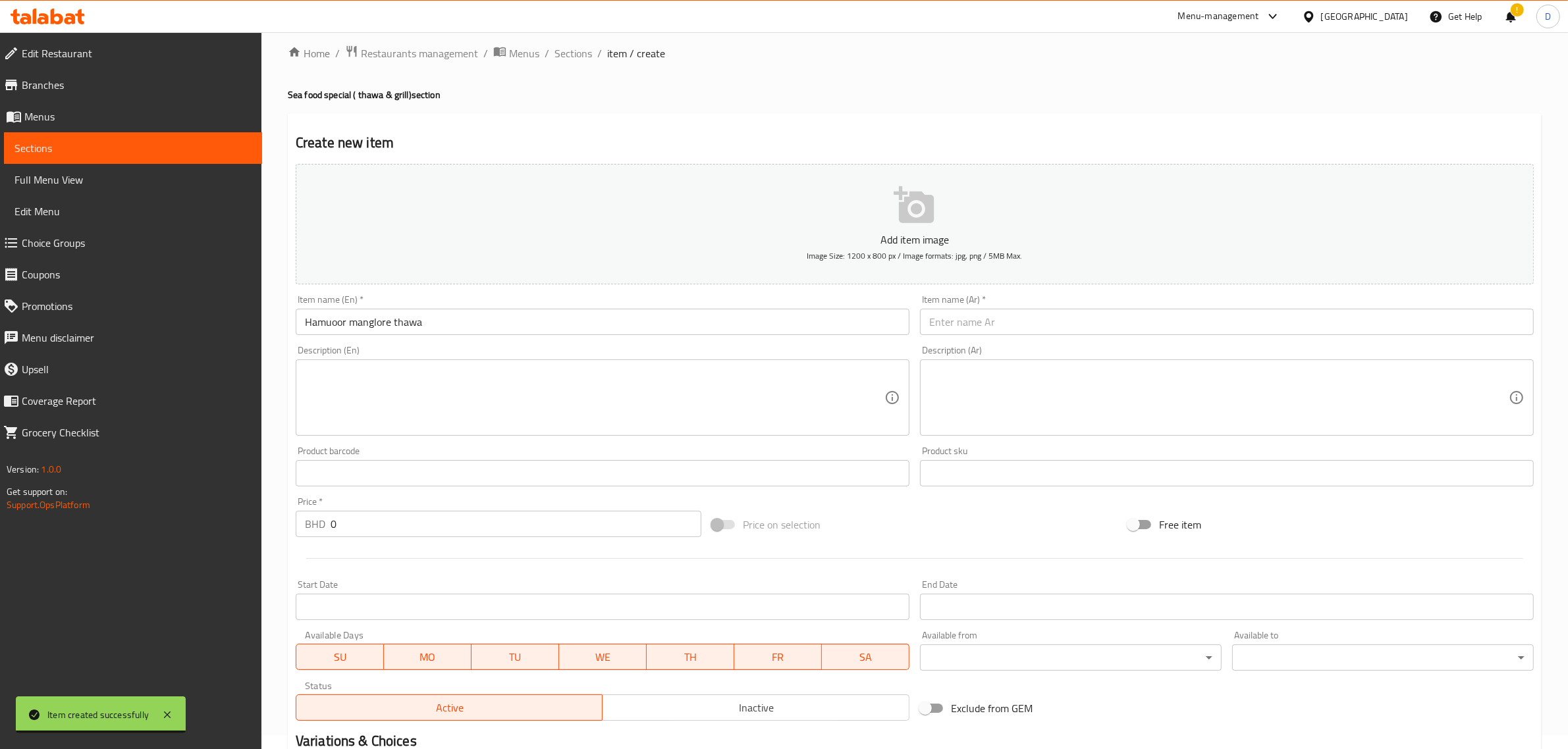
click at [980, 315] on input "text" at bounding box center [1227, 322] width 614 height 27
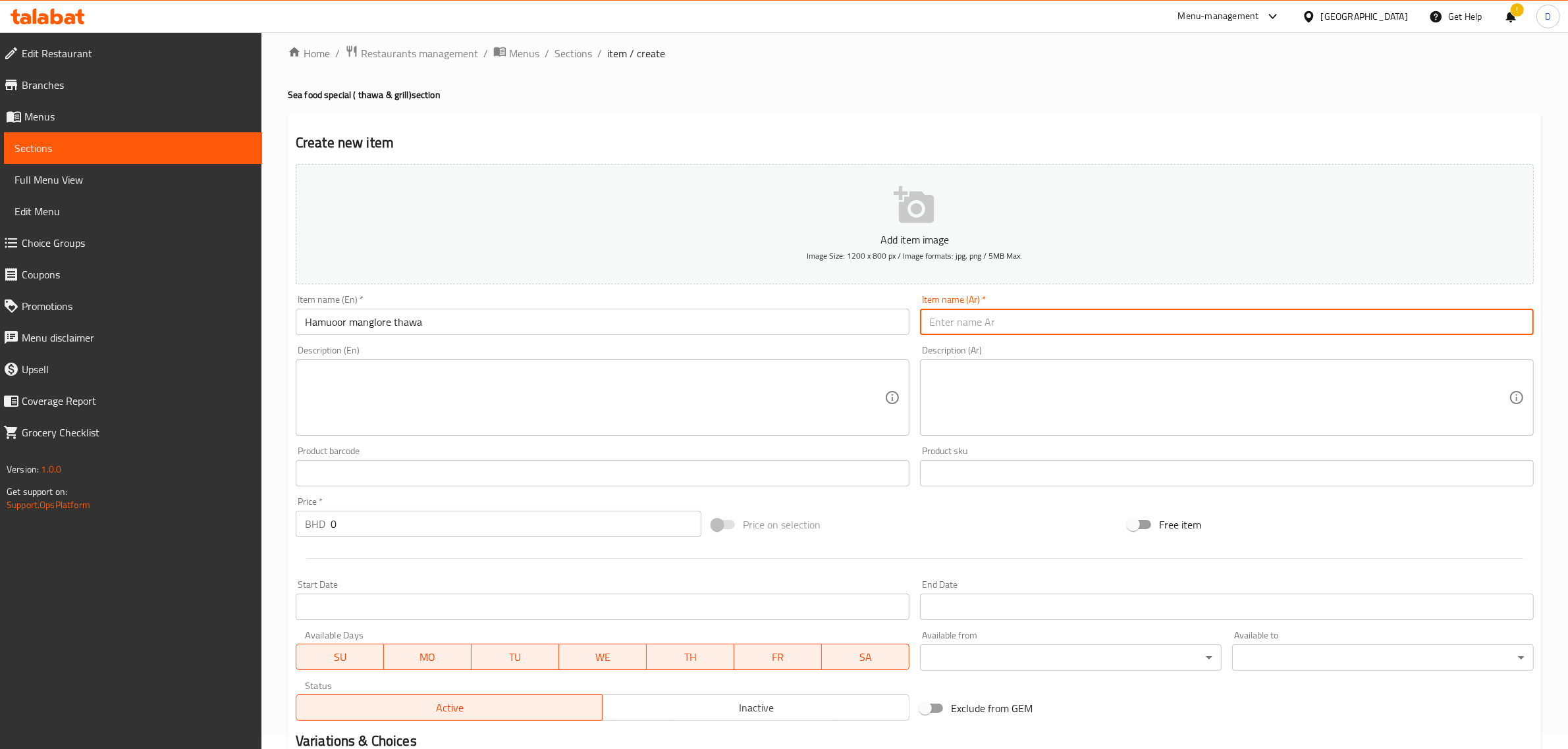
click at [980, 315] on input "text" at bounding box center [1227, 322] width 614 height 27
paste input "هامور مانجلوري ثوا"
type input "هامور مانجلوري ثوا"
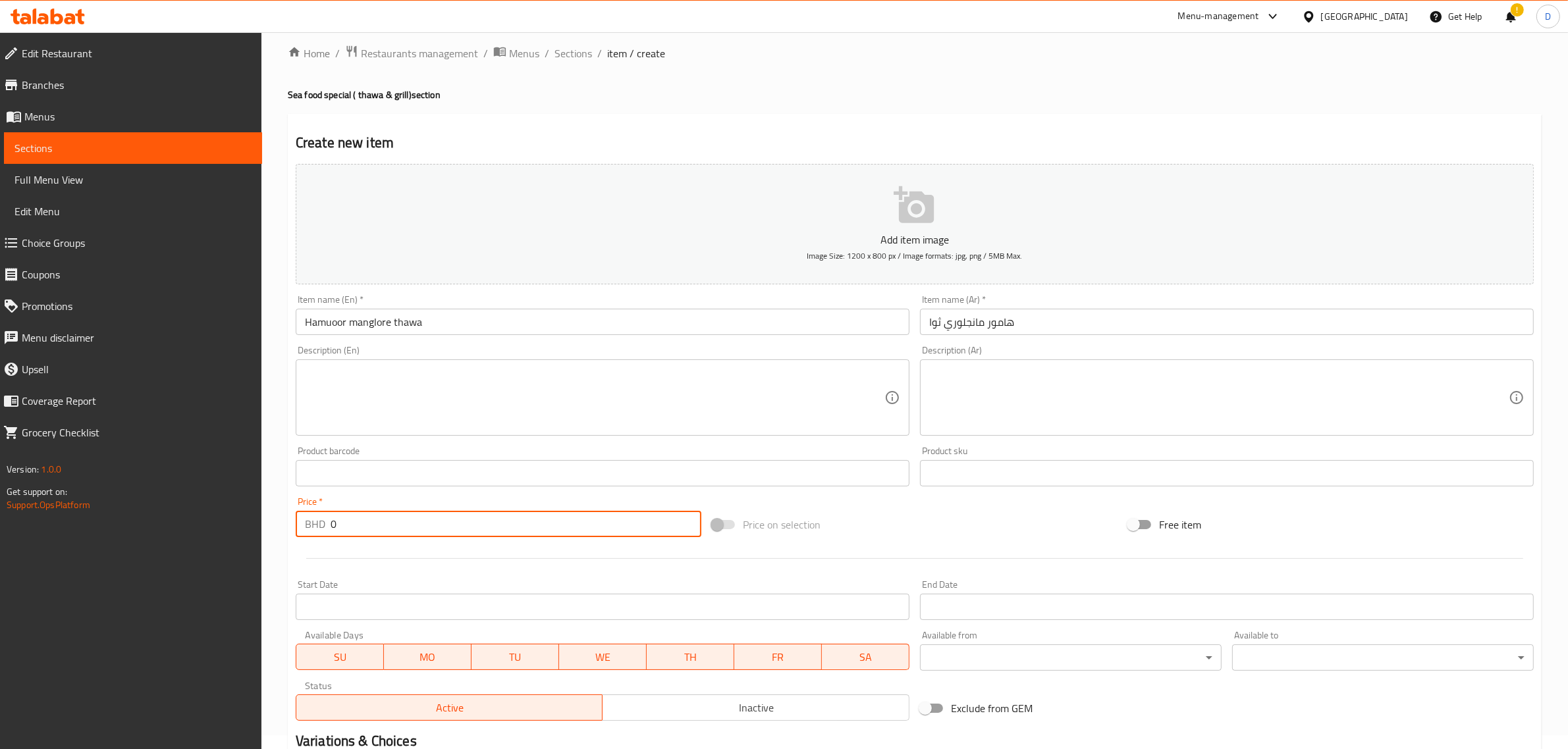
drag, startPoint x: 391, startPoint y: 522, endPoint x: 305, endPoint y: 532, distance: 86.6
click at [305, 532] on div "BHD 0 Price *" at bounding box center [498, 524] width 406 height 27
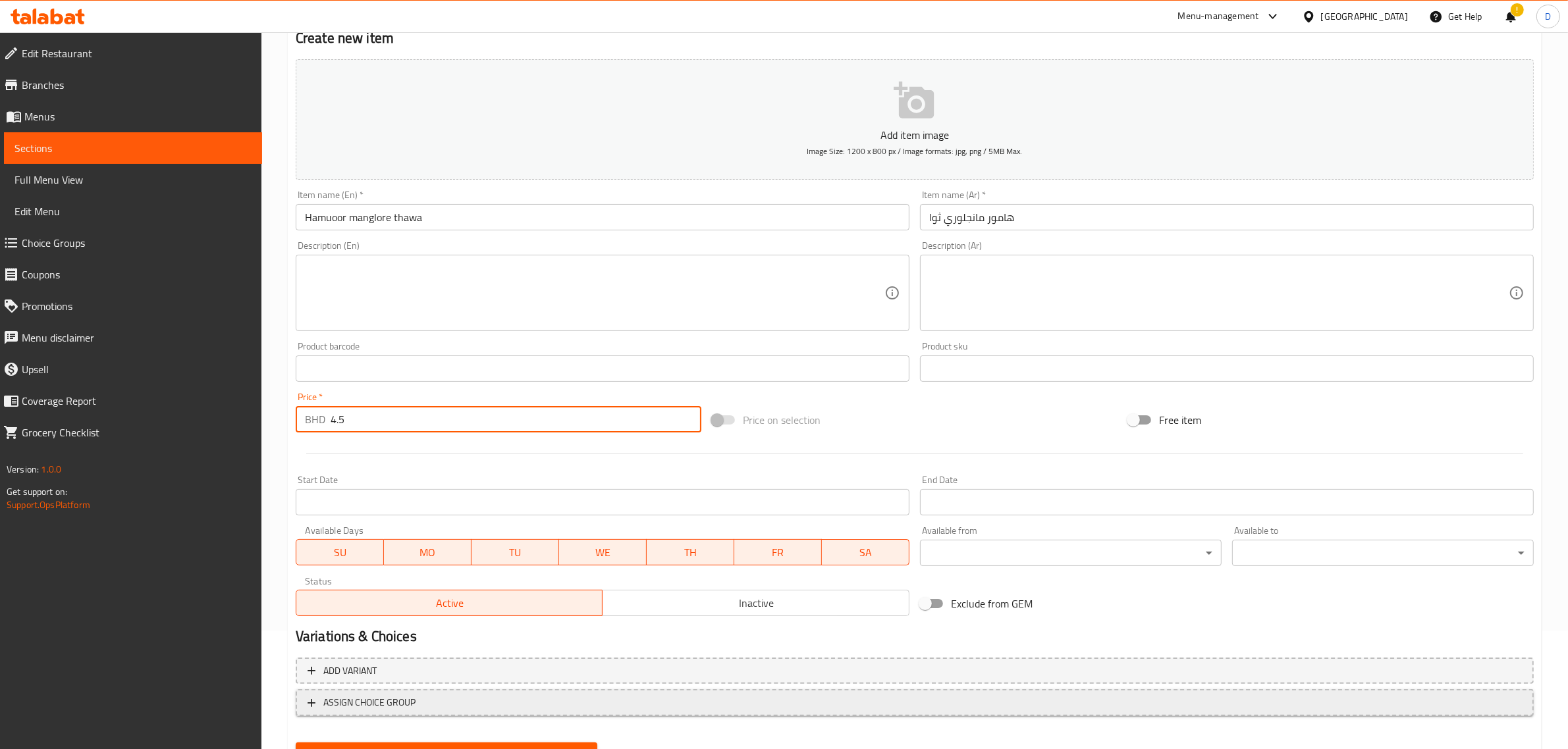
scroll to position [179, 0]
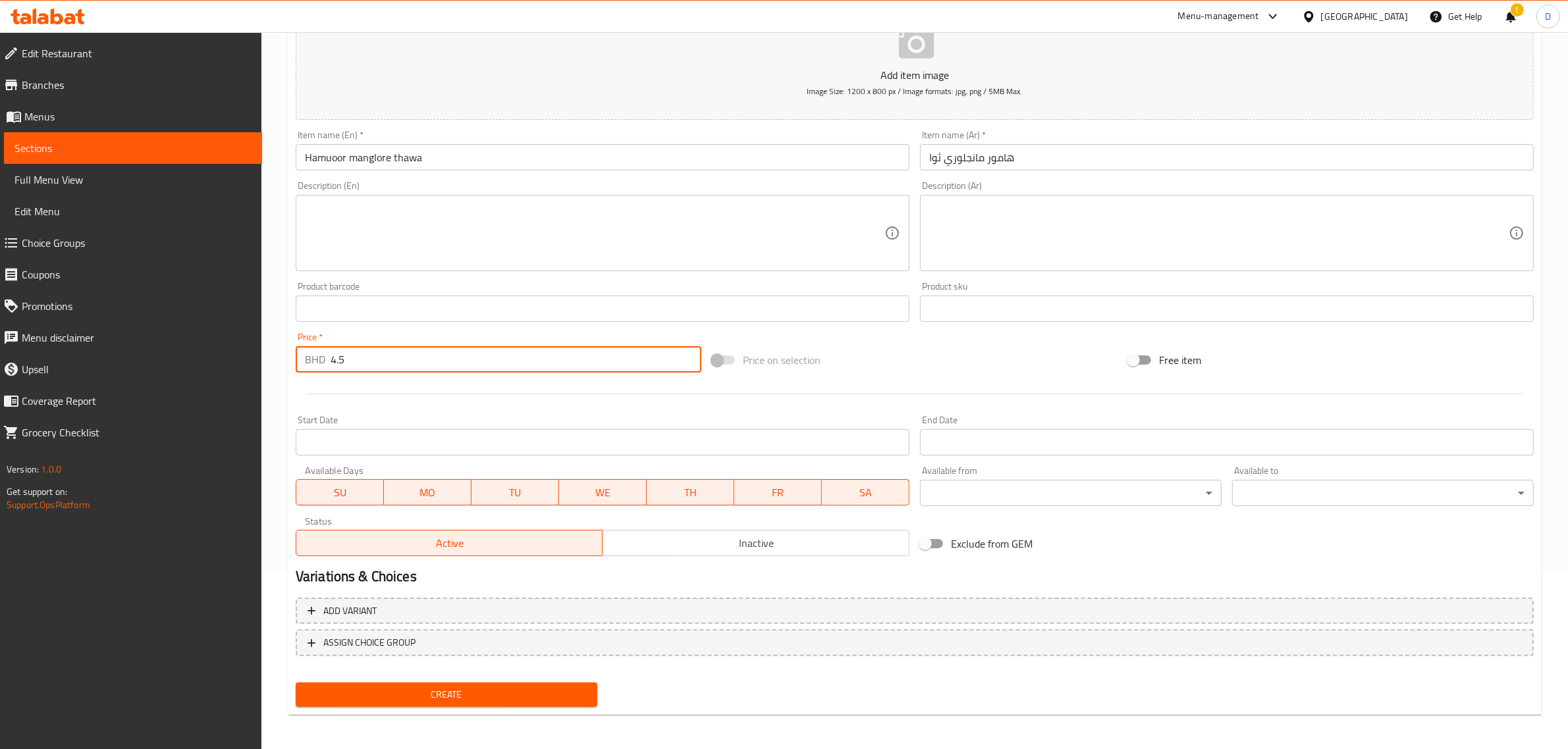
type input "4.5"
click at [554, 689] on span "Create" at bounding box center [446, 694] width 280 height 17
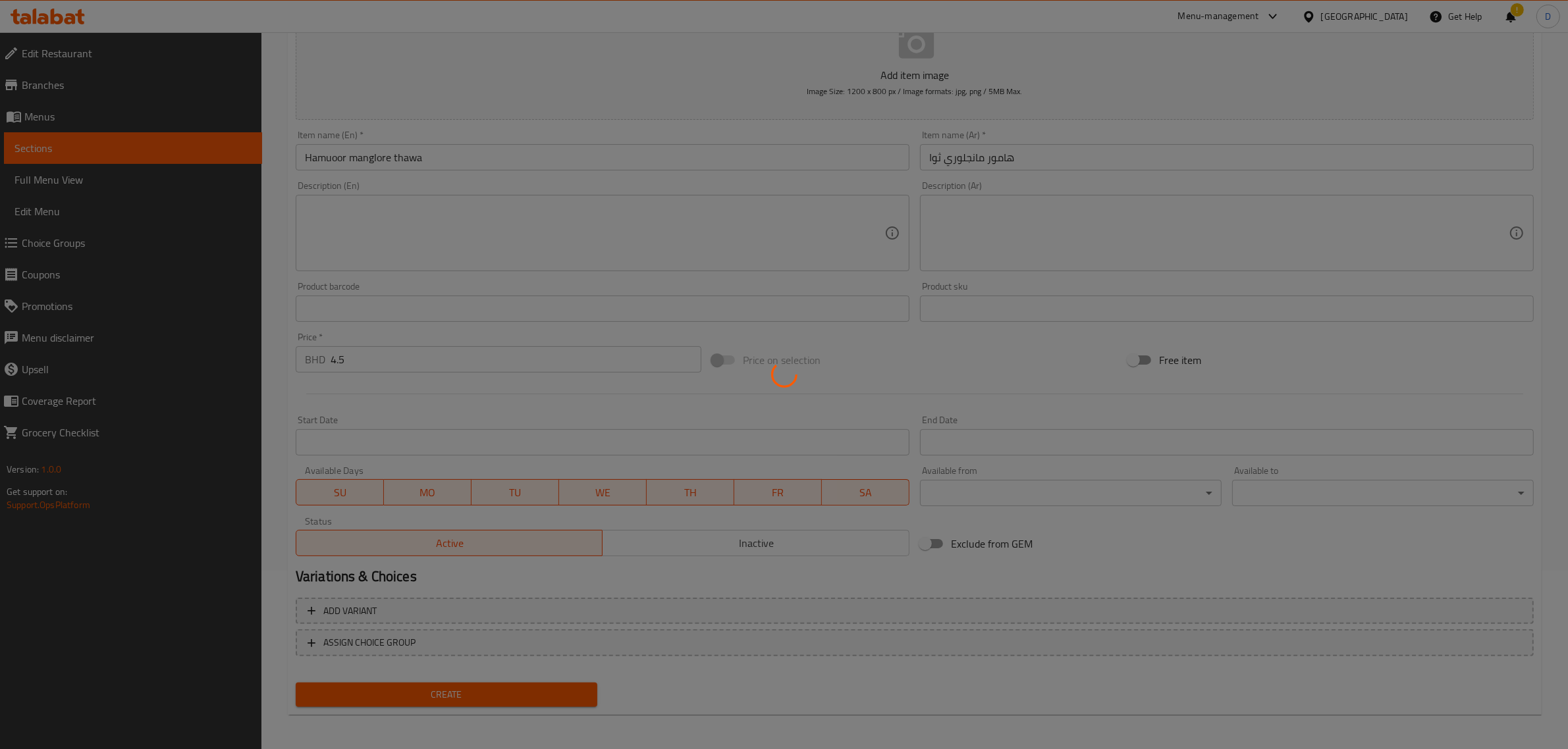
type input "0"
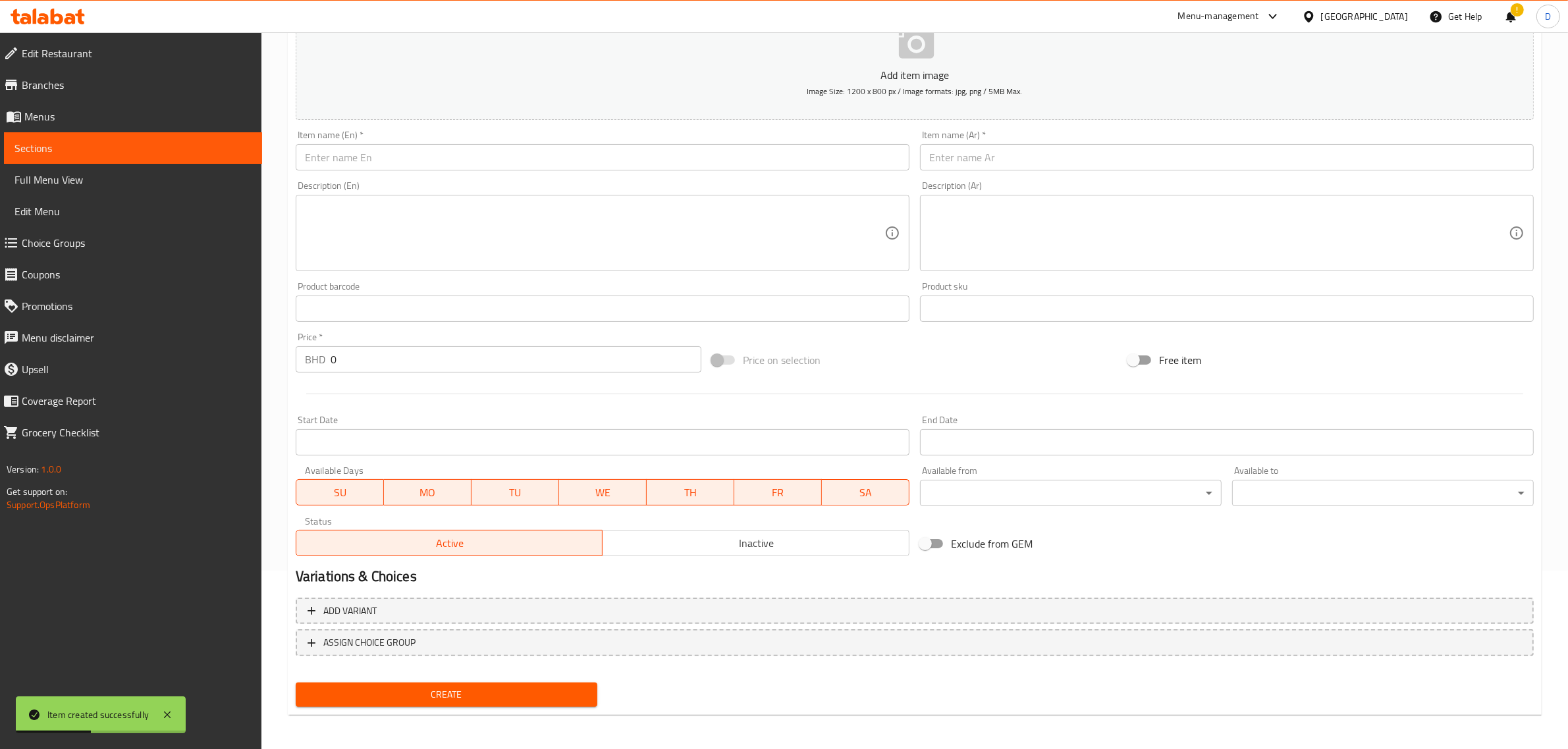
click at [483, 165] on input "text" at bounding box center [602, 157] width 614 height 27
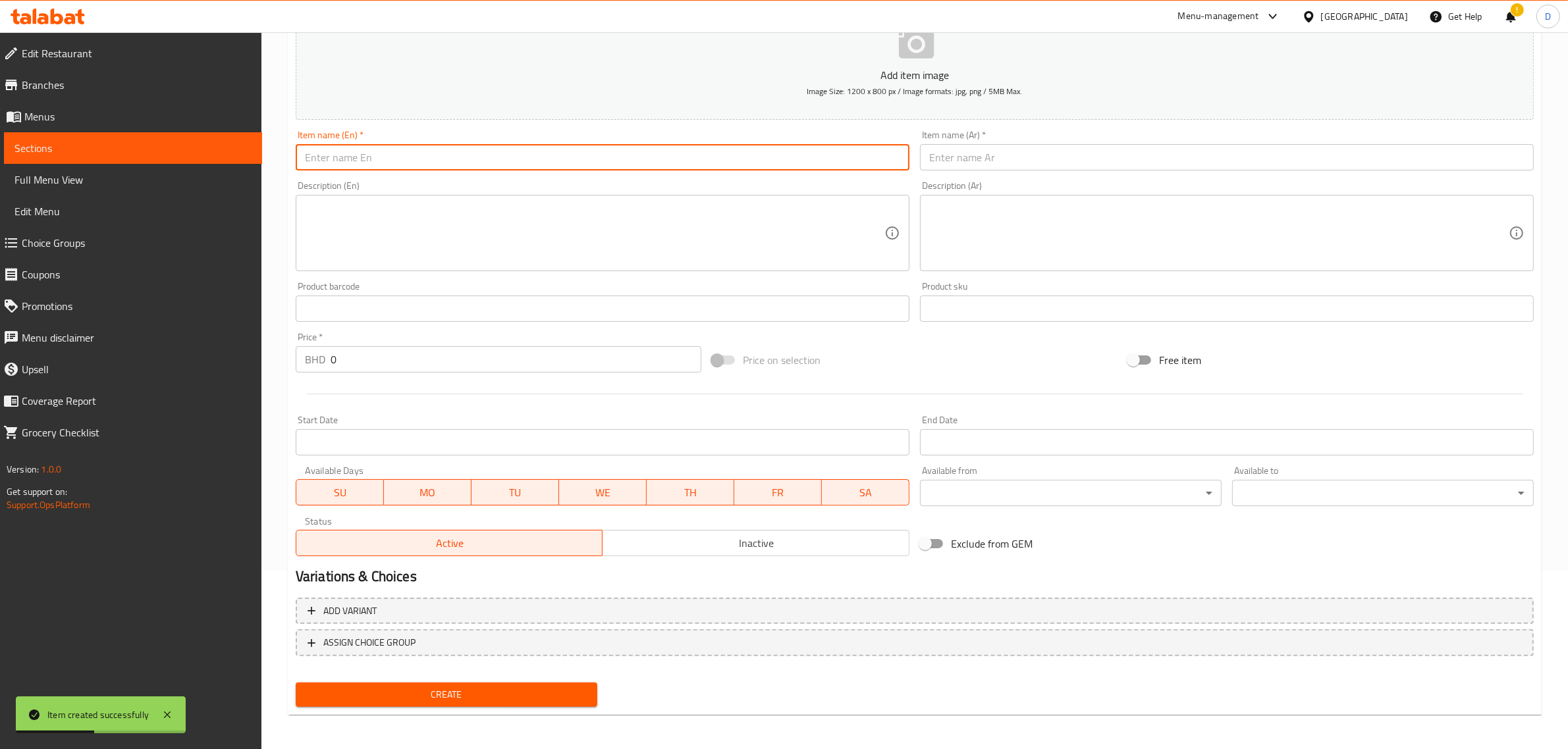
paste input "Seabrem classic grill"
click at [485, 153] on input "Seabrem classic grill" at bounding box center [602, 157] width 614 height 27
type input "Seabrem classic grill"
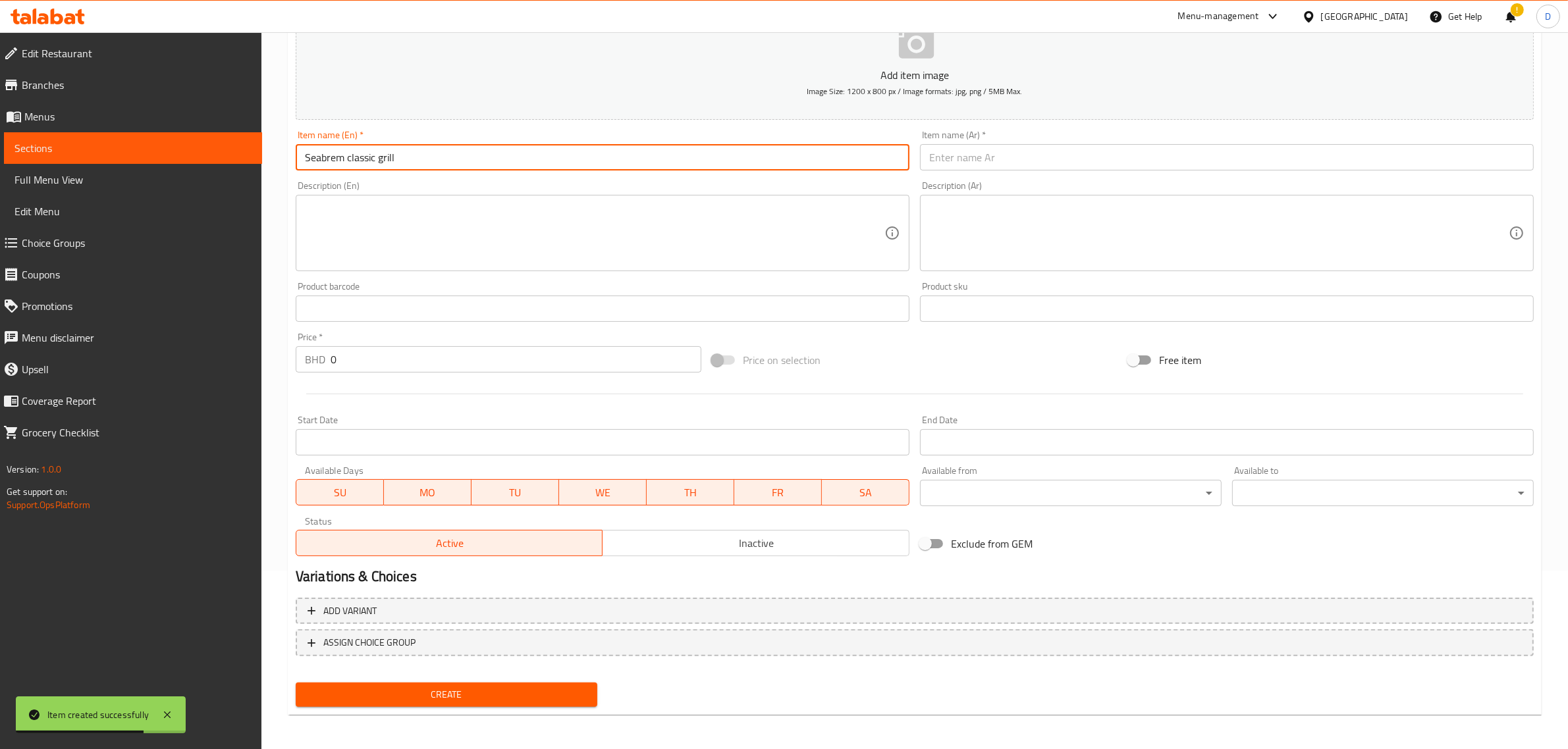
click at [979, 165] on input "text" at bounding box center [1227, 157] width 614 height 27
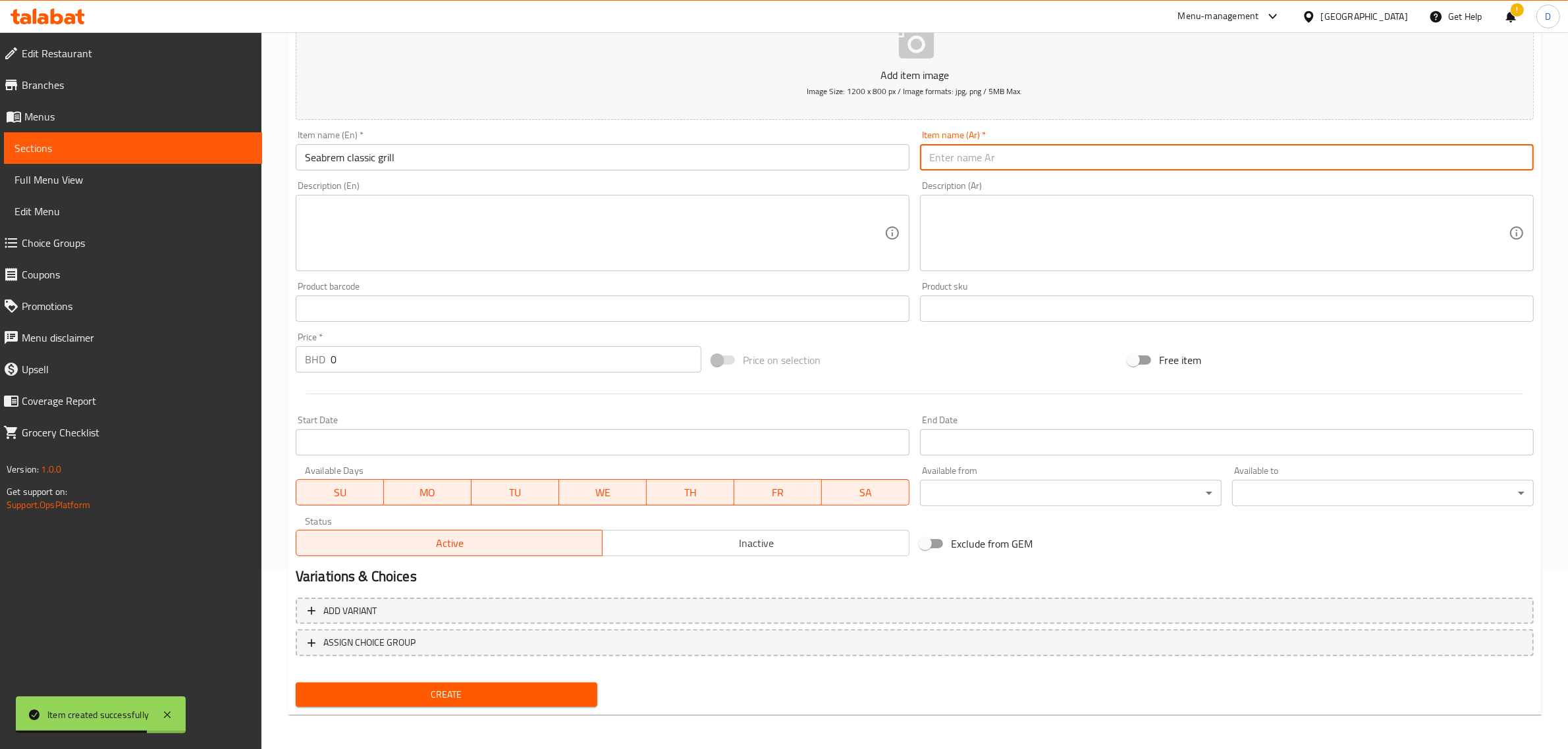
paste input "شواية سيبريم الكلاسيكية"
type input "شواية سيبريم الكلاسيكية"
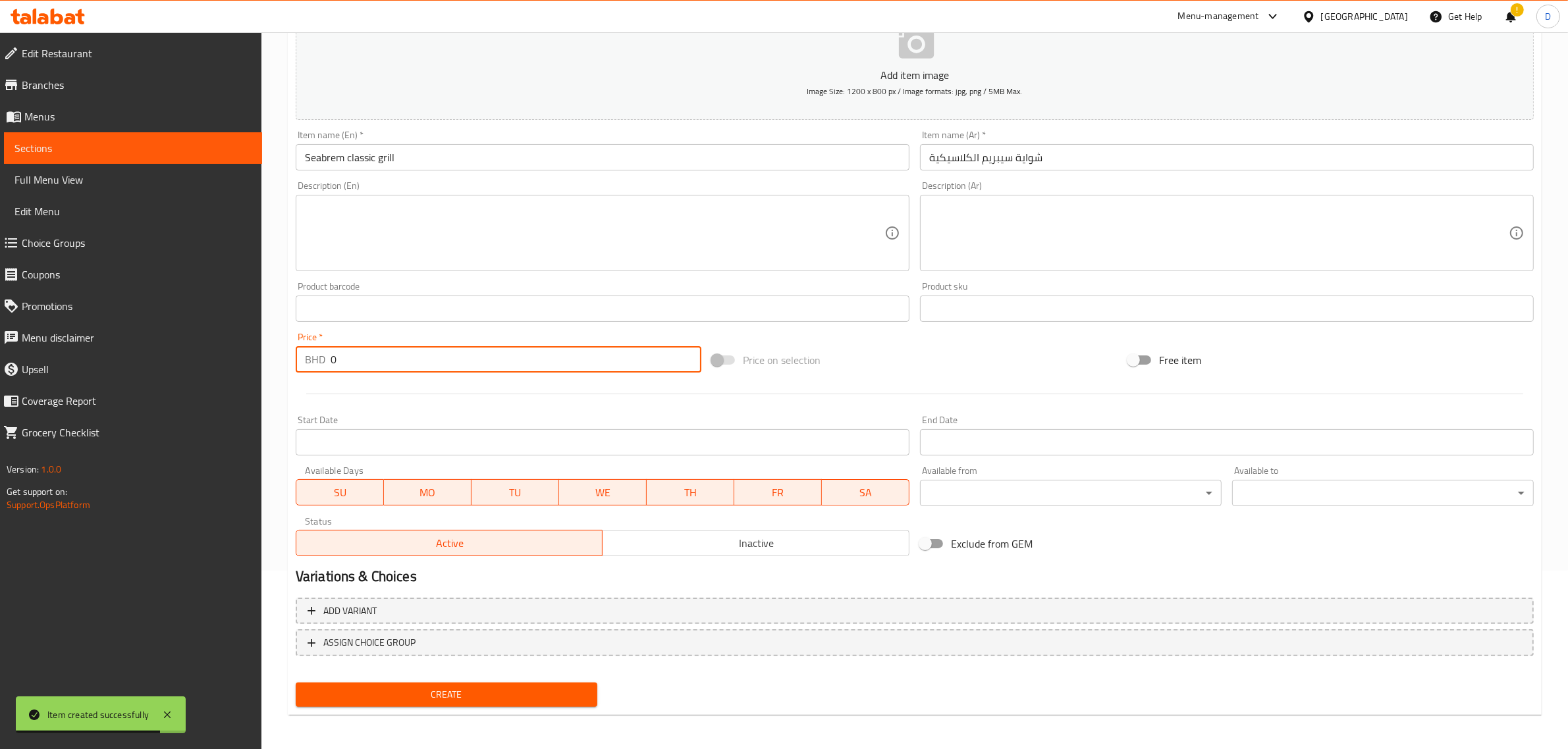
click at [435, 367] on input "0" at bounding box center [516, 359] width 371 height 27
drag, startPoint x: 435, startPoint y: 357, endPoint x: 314, endPoint y: 363, distance: 121.1
click at [314, 363] on div "BHD 0 Price *" at bounding box center [498, 359] width 406 height 27
type input "5.5"
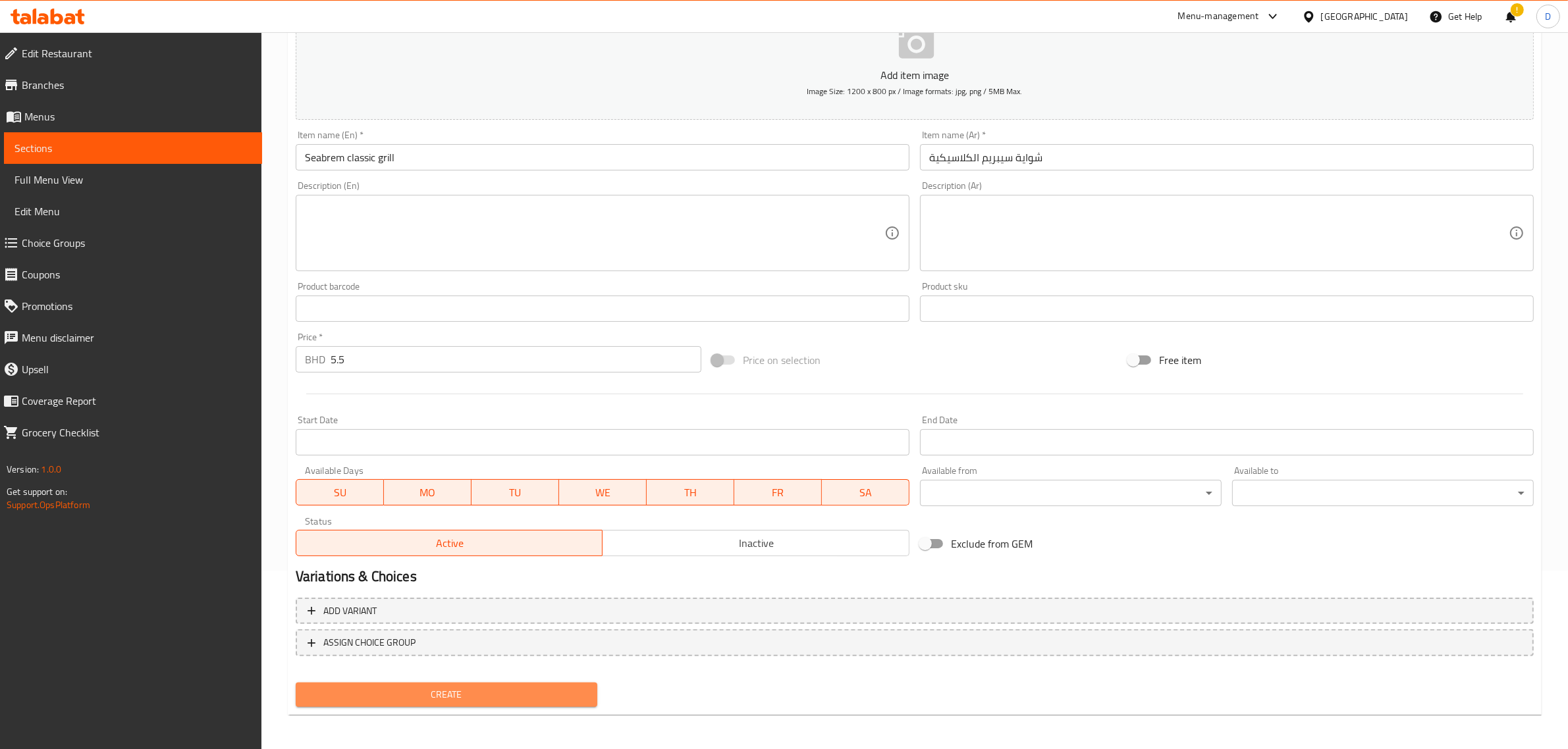
click at [565, 696] on span "Create" at bounding box center [446, 694] width 280 height 17
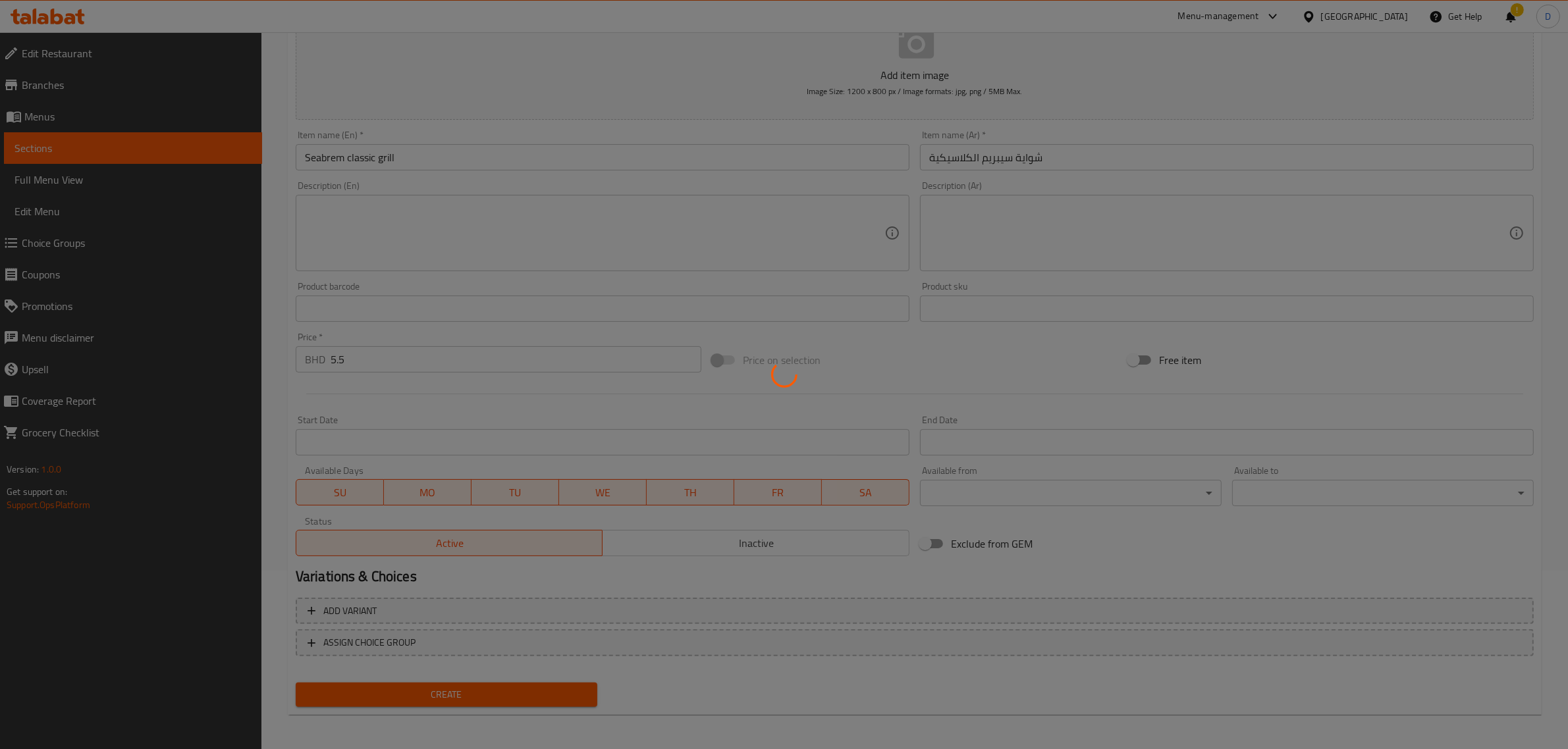
type input "0"
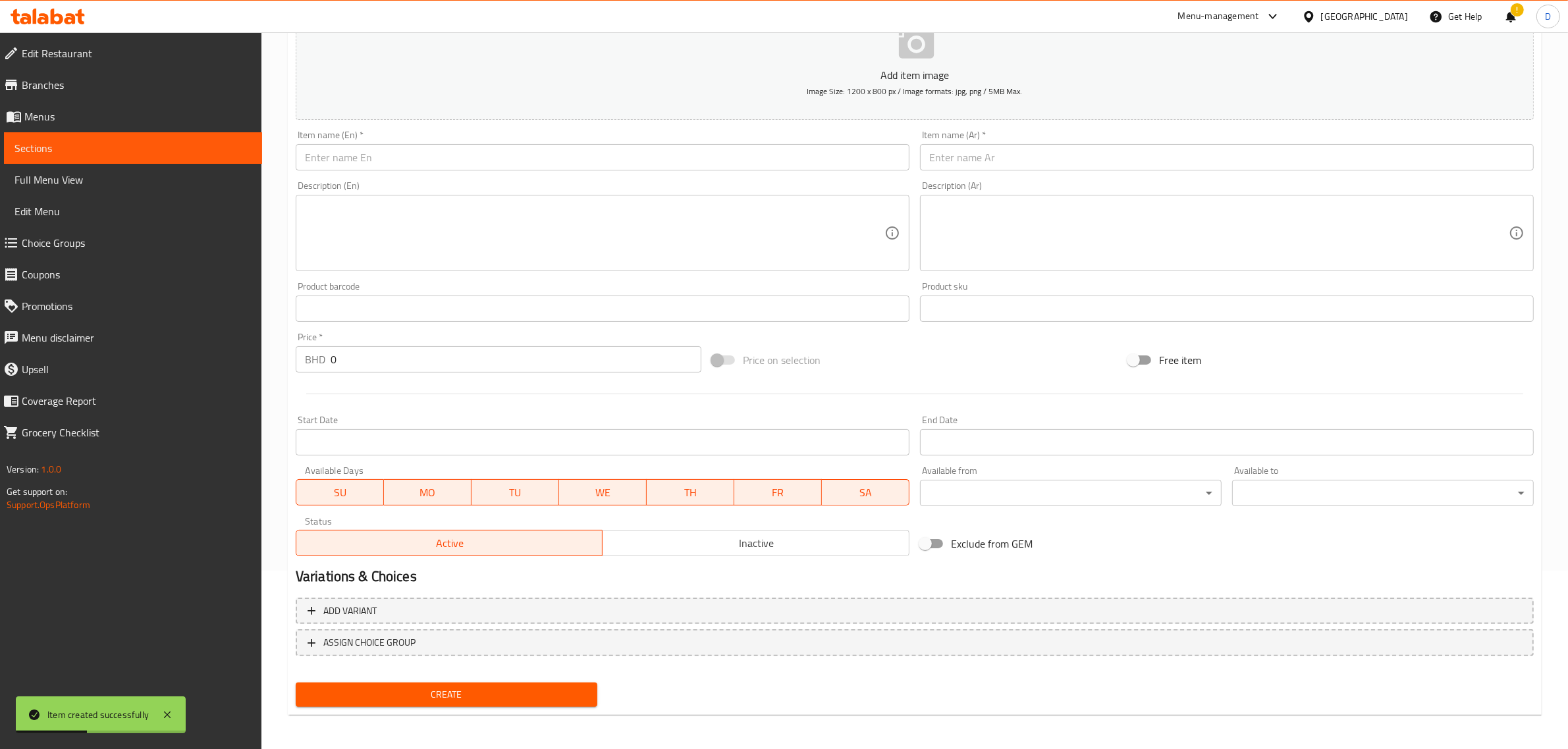
drag, startPoint x: 341, startPoint y: 170, endPoint x: 344, endPoint y: 162, distance: 8.5
click at [341, 169] on input "text" at bounding box center [602, 157] width 614 height 27
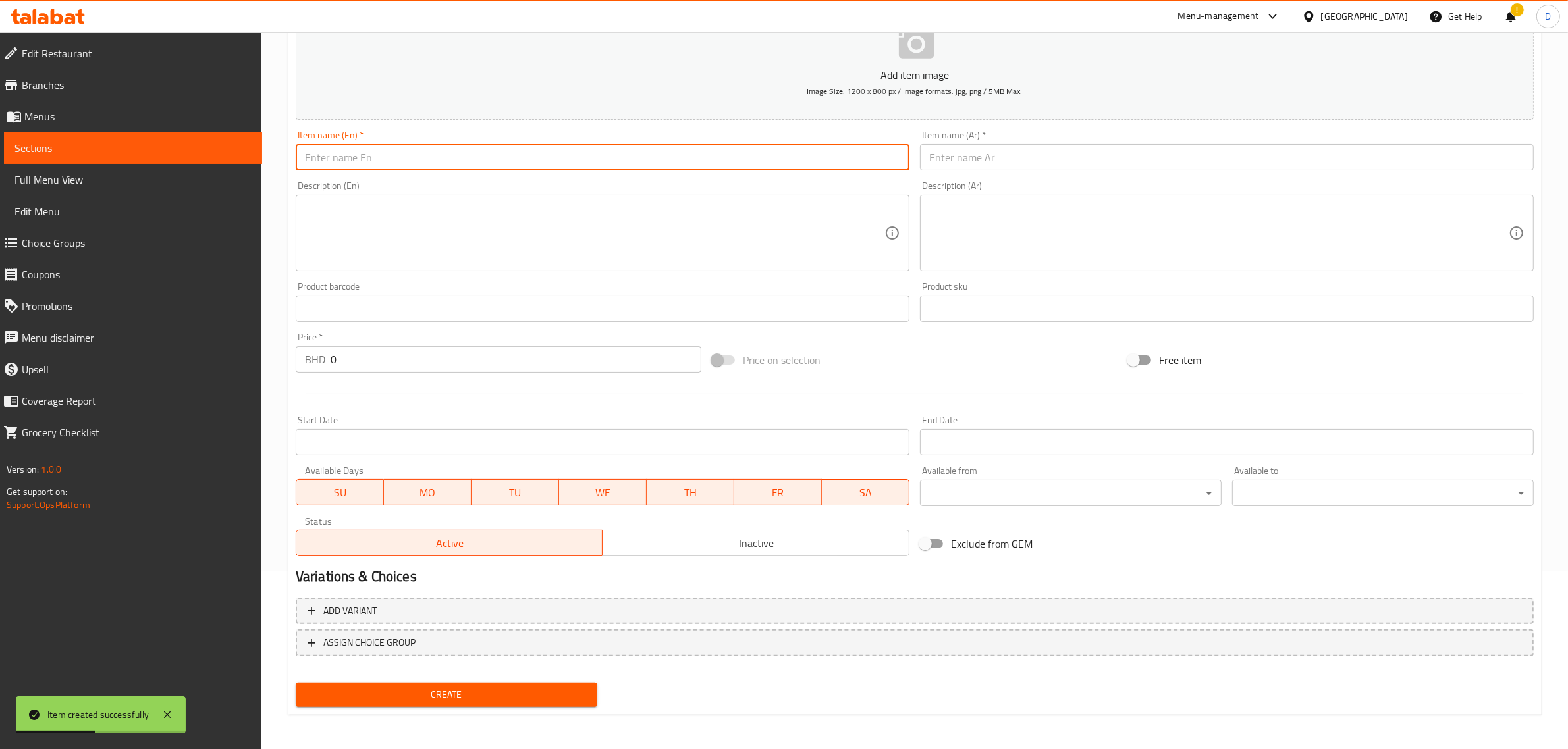
paste input "White pomfret [PERSON_NAME]"
type input "White pomfret [PERSON_NAME]"
click at [1024, 161] on input "text" at bounding box center [1227, 157] width 614 height 27
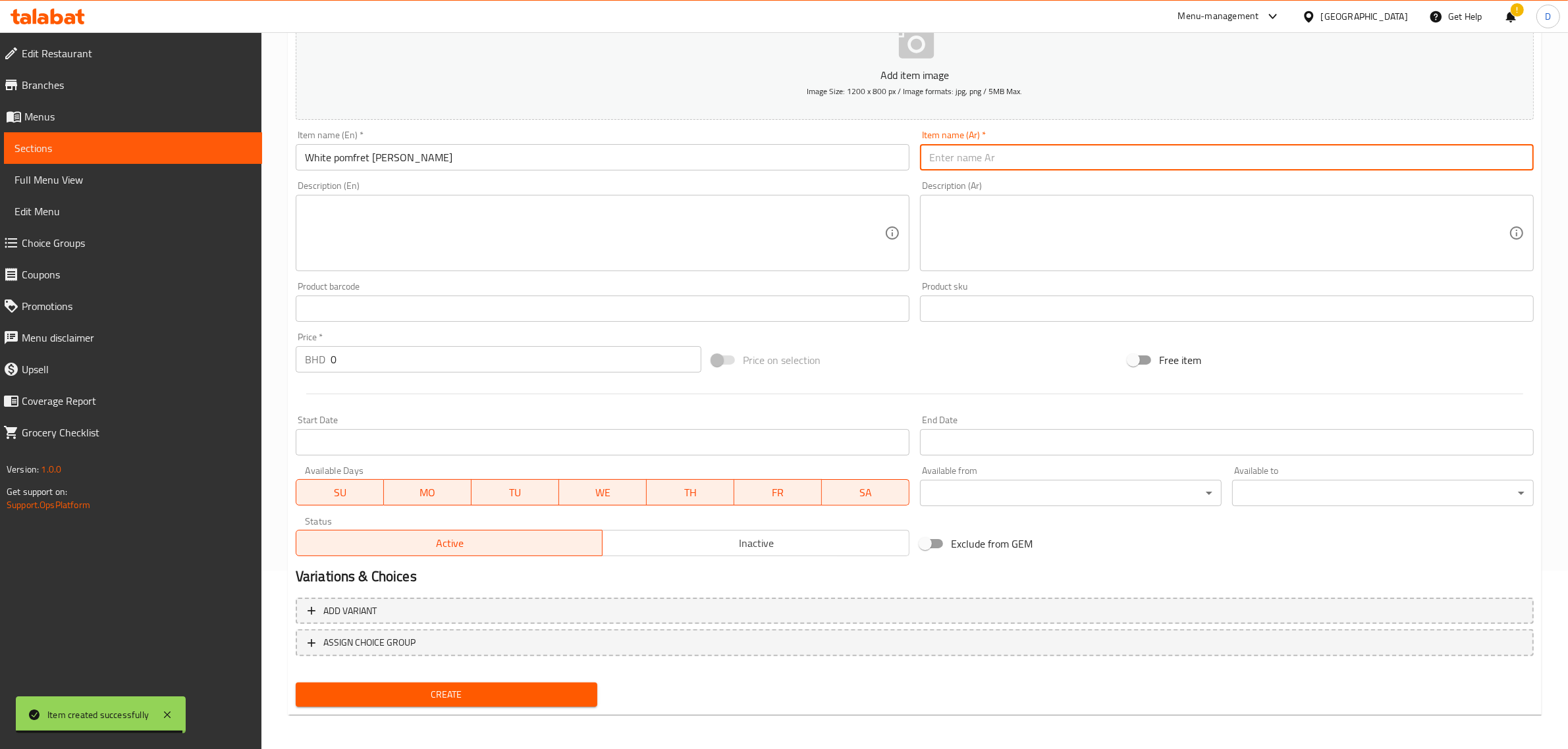
paste input "سمك الزبيدي الأبيض"
type input "سمك الزبيدي الأبيض"
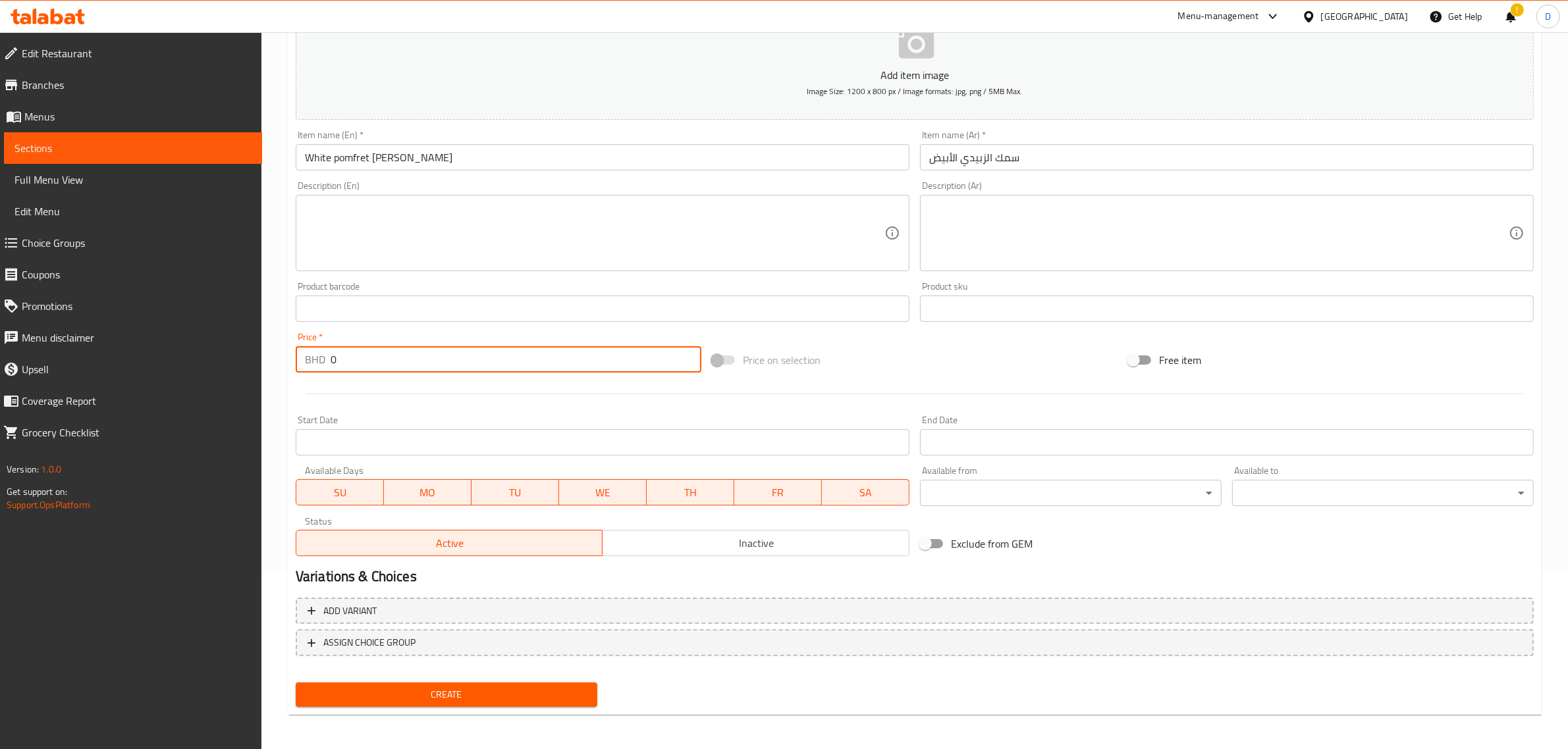
click at [357, 367] on input "0" at bounding box center [516, 359] width 371 height 27
click at [357, 365] on input "0" at bounding box center [516, 359] width 371 height 27
type input "3"
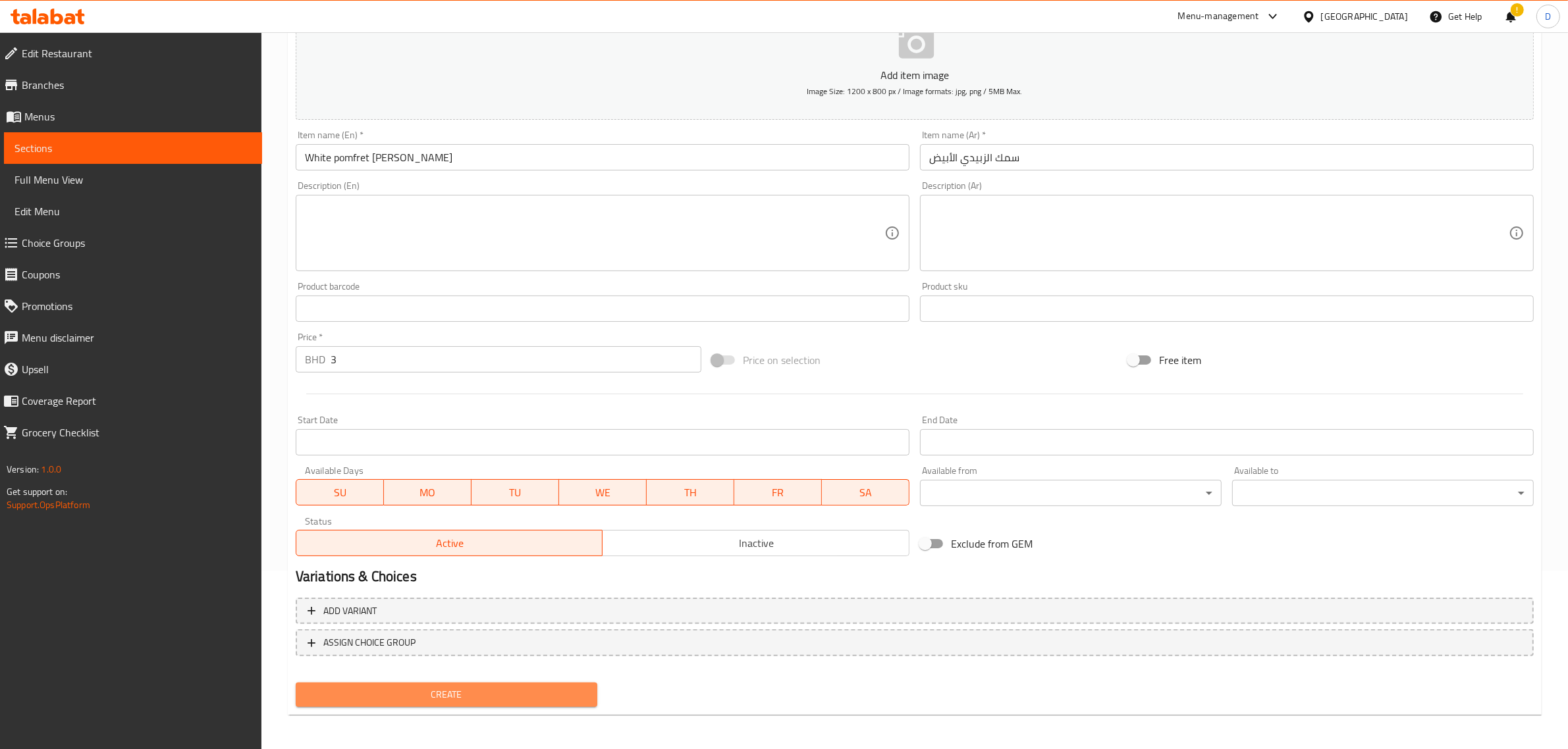
click at [458, 689] on span "Create" at bounding box center [446, 694] width 280 height 17
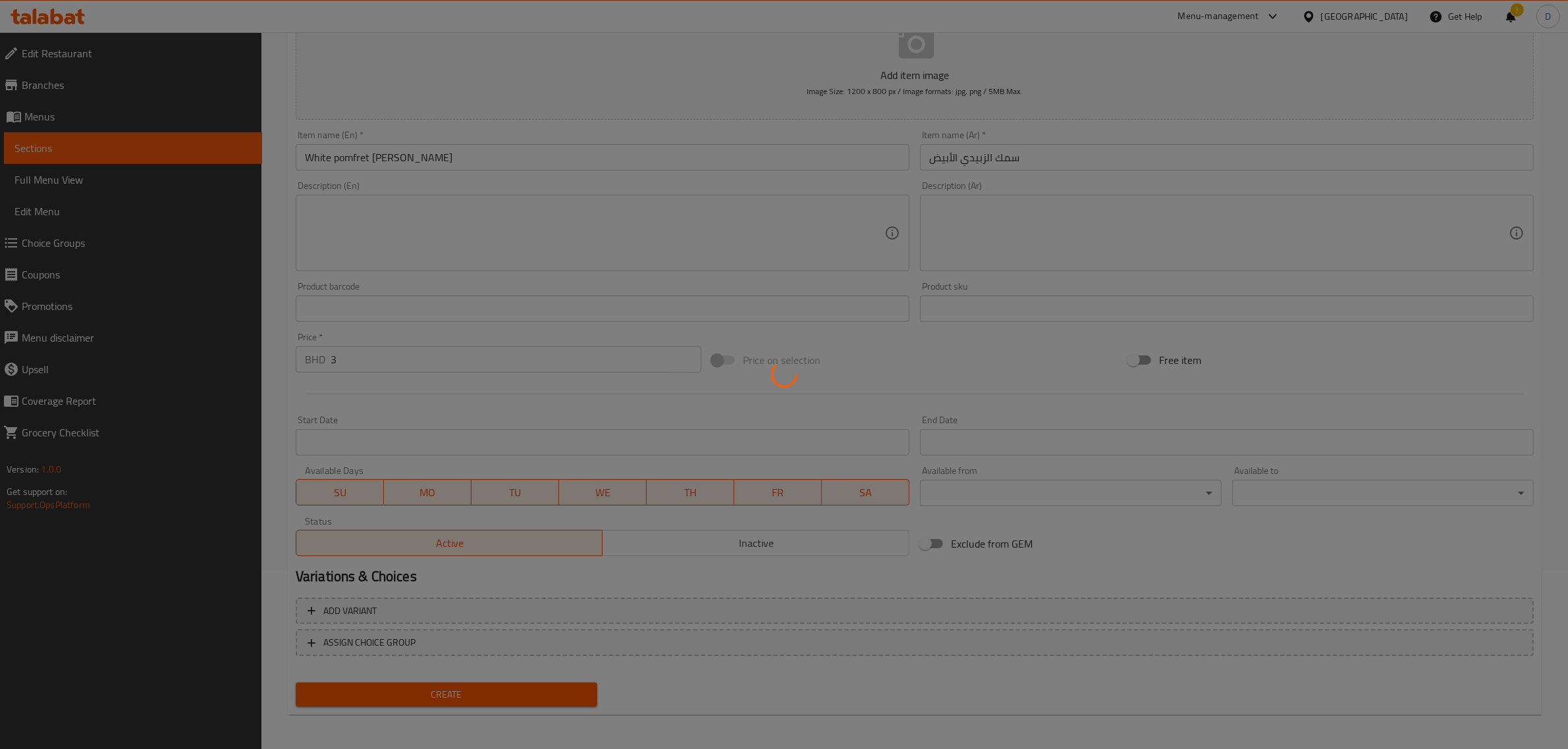
type input "0"
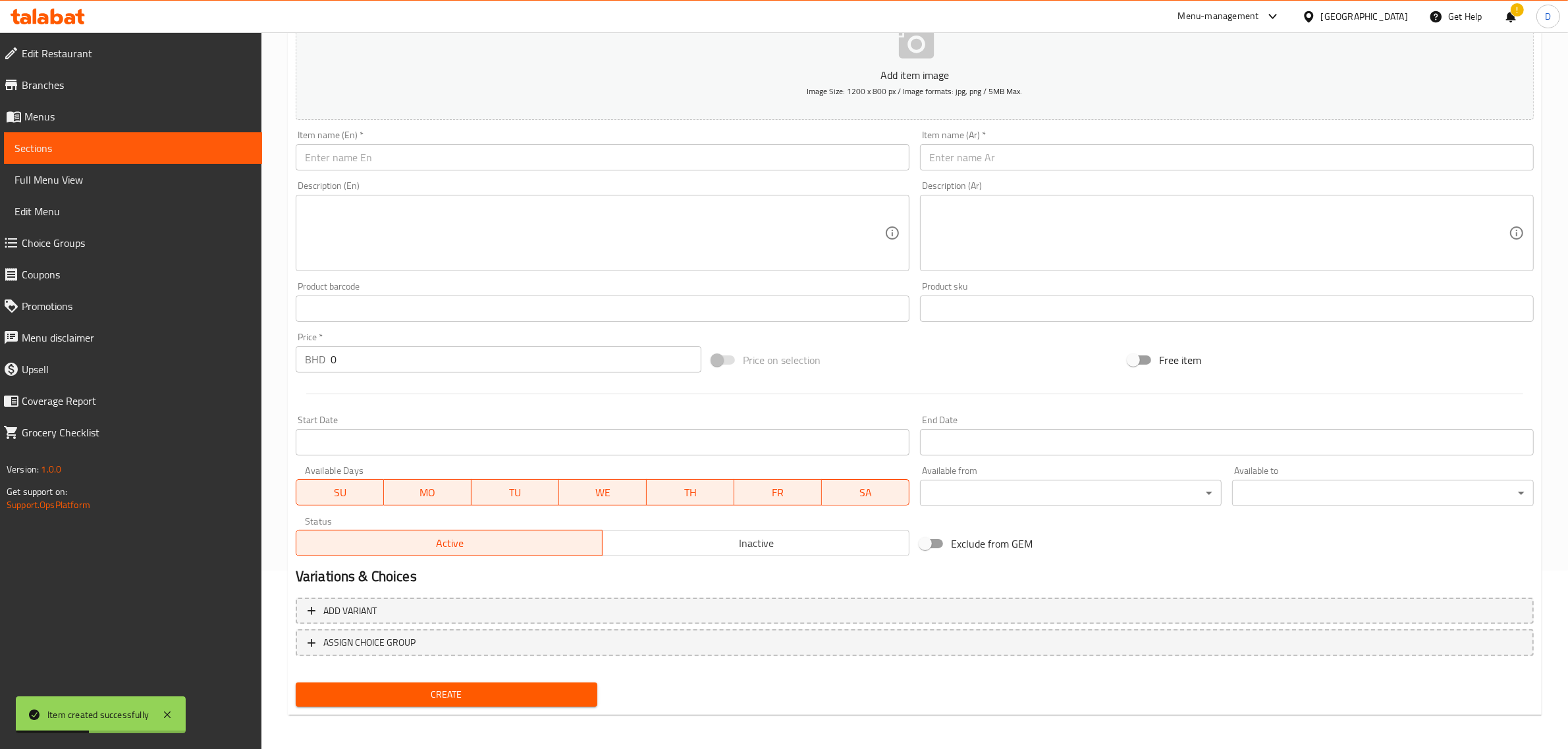
click at [471, 150] on input "text" at bounding box center [602, 157] width 614 height 27
paste input "Seabrem lemon pepper"
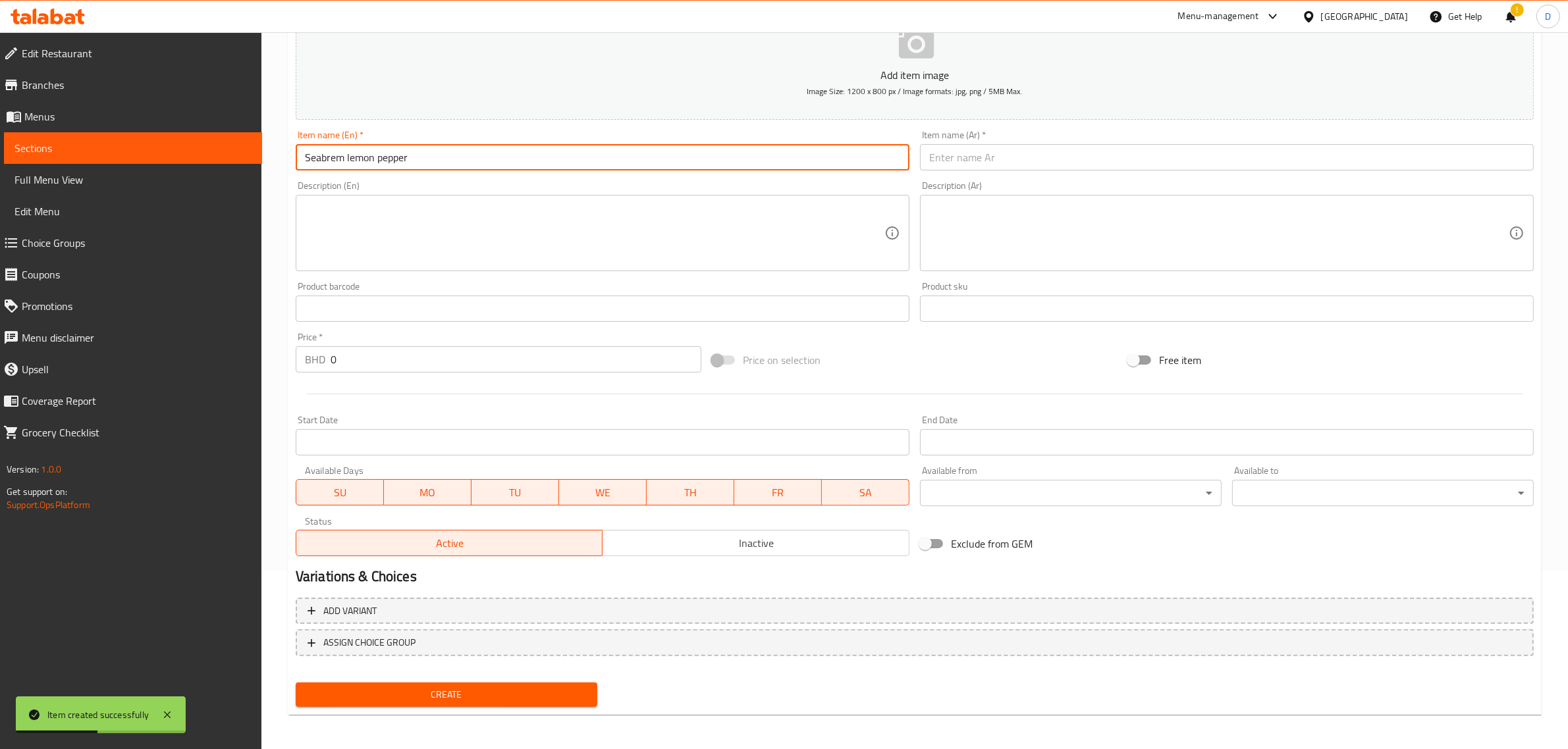
click at [471, 153] on input "Seabrem lemon pepper" at bounding box center [602, 157] width 614 height 27
type input "Seabrem lemon pepper"
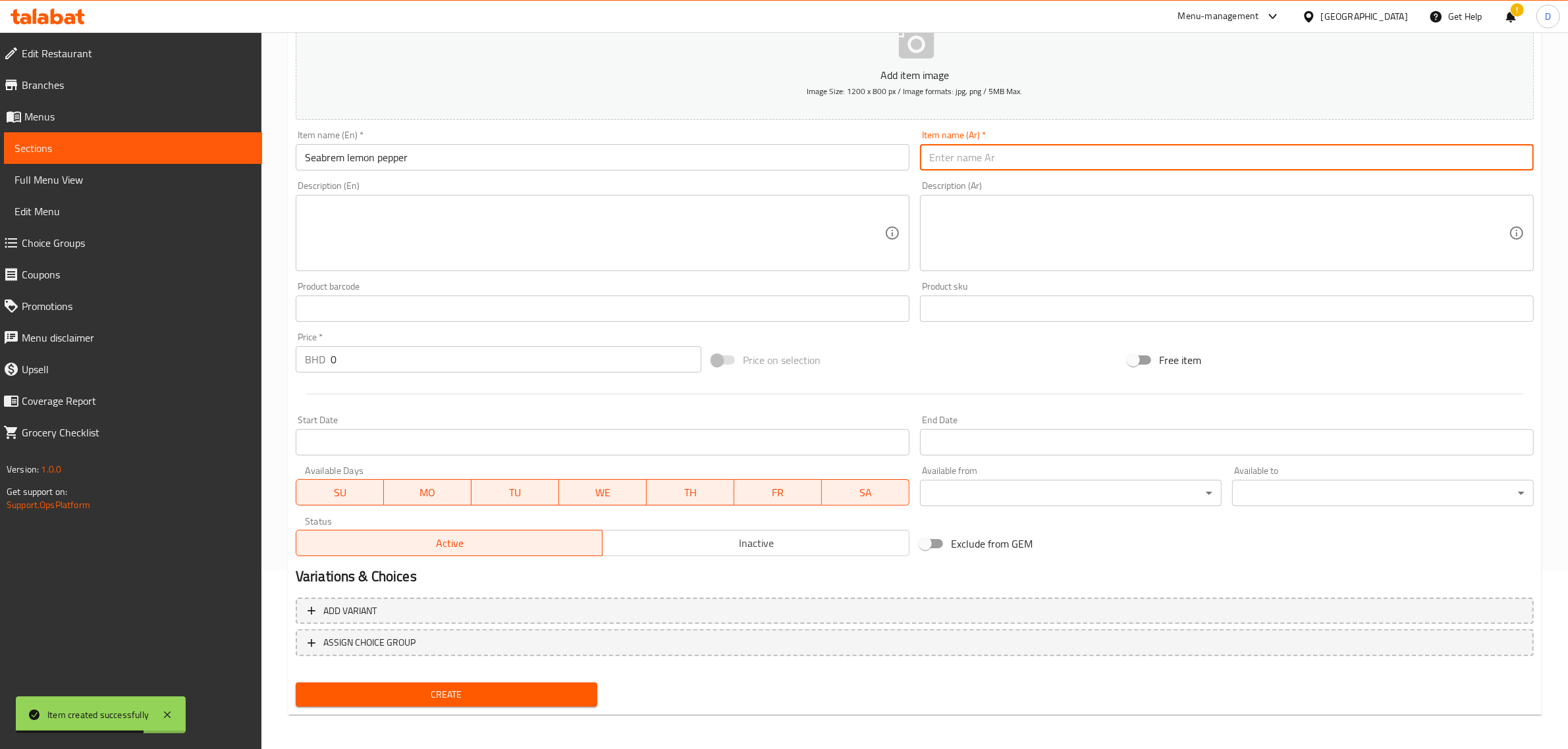
click at [981, 145] on input "text" at bounding box center [1227, 157] width 614 height 27
paste input "سيبريم الليمون والفلفل"
type input "سيبريم الليمون والفلفل"
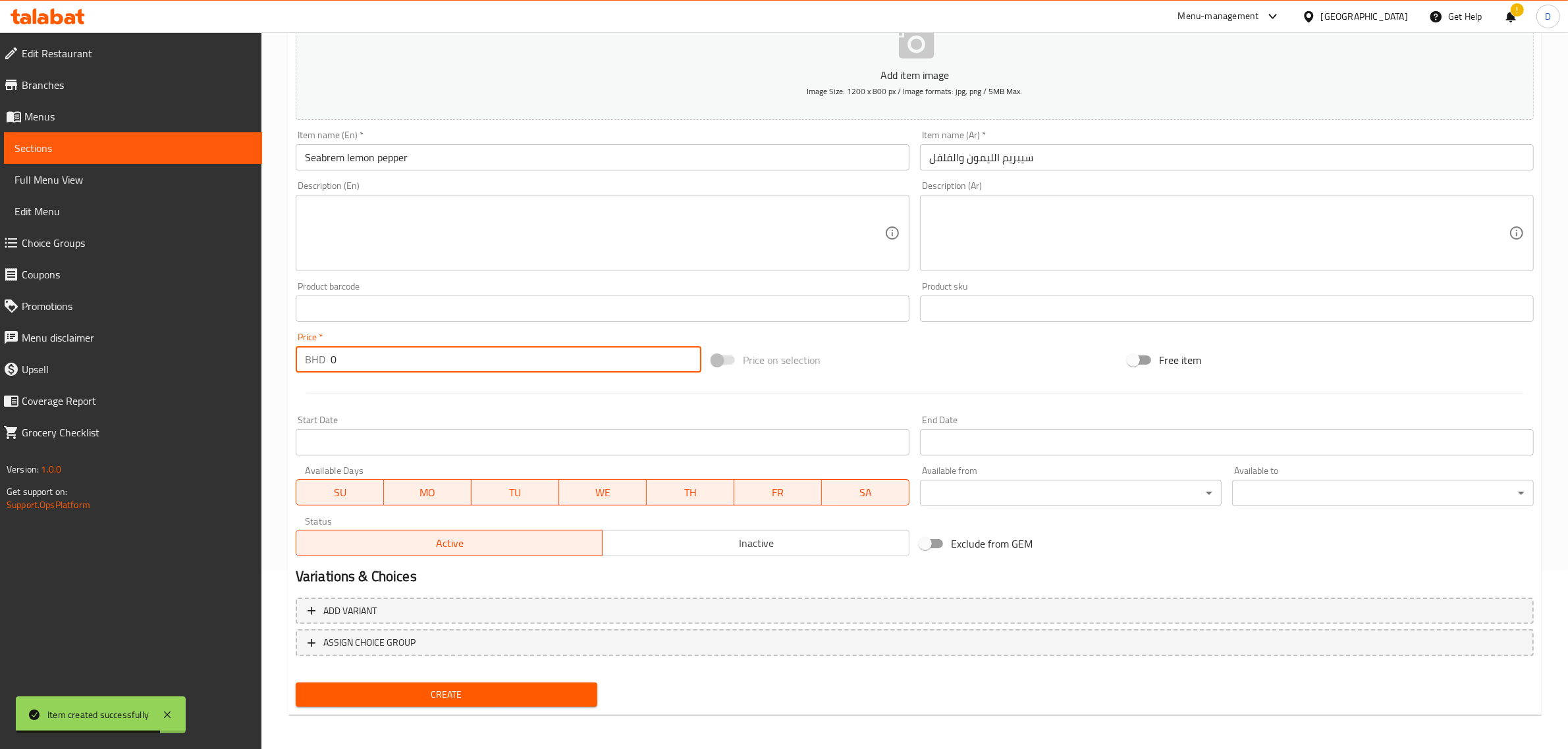
click at [357, 364] on input "0" at bounding box center [516, 359] width 371 height 27
type input "5.5"
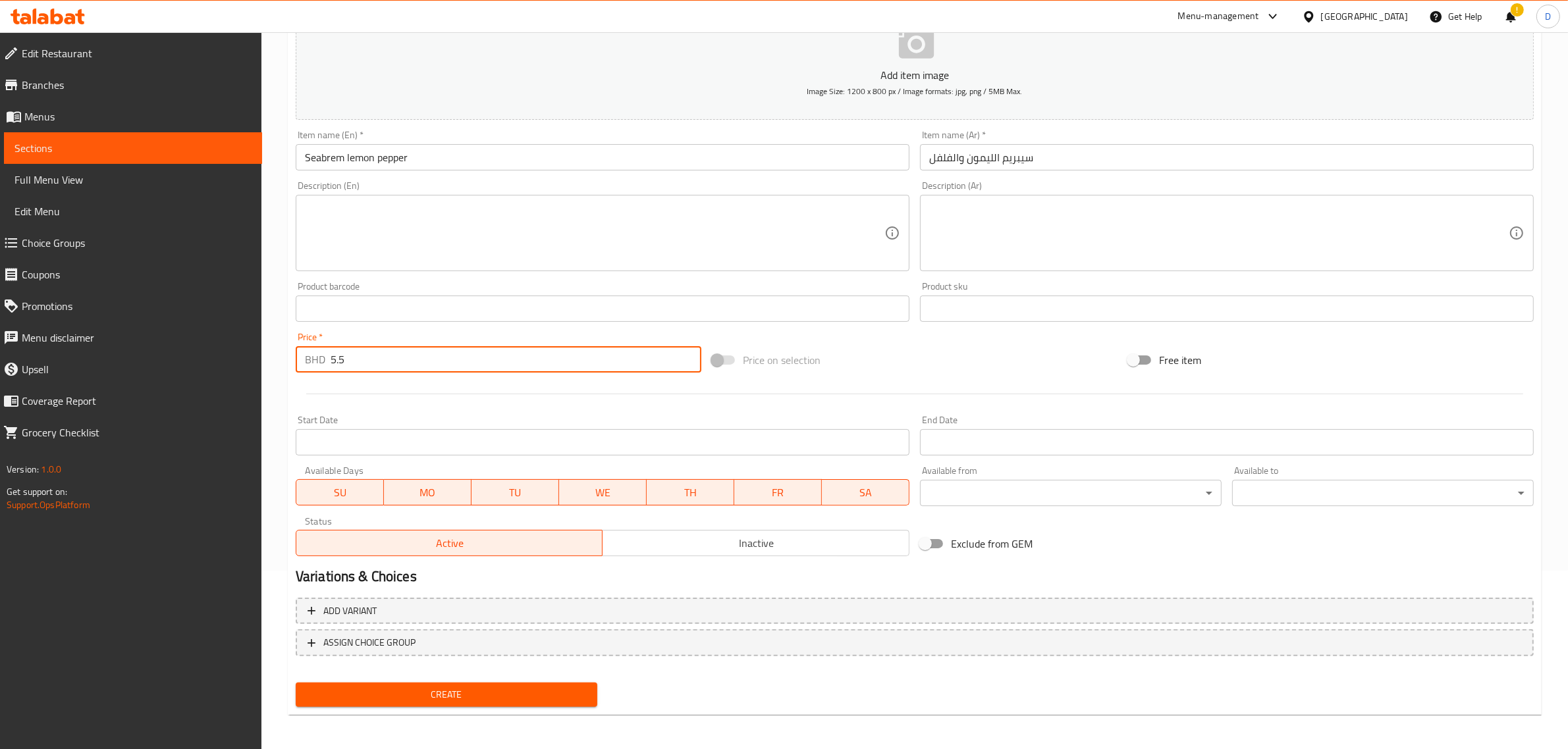
click at [466, 692] on span "Create" at bounding box center [446, 694] width 280 height 17
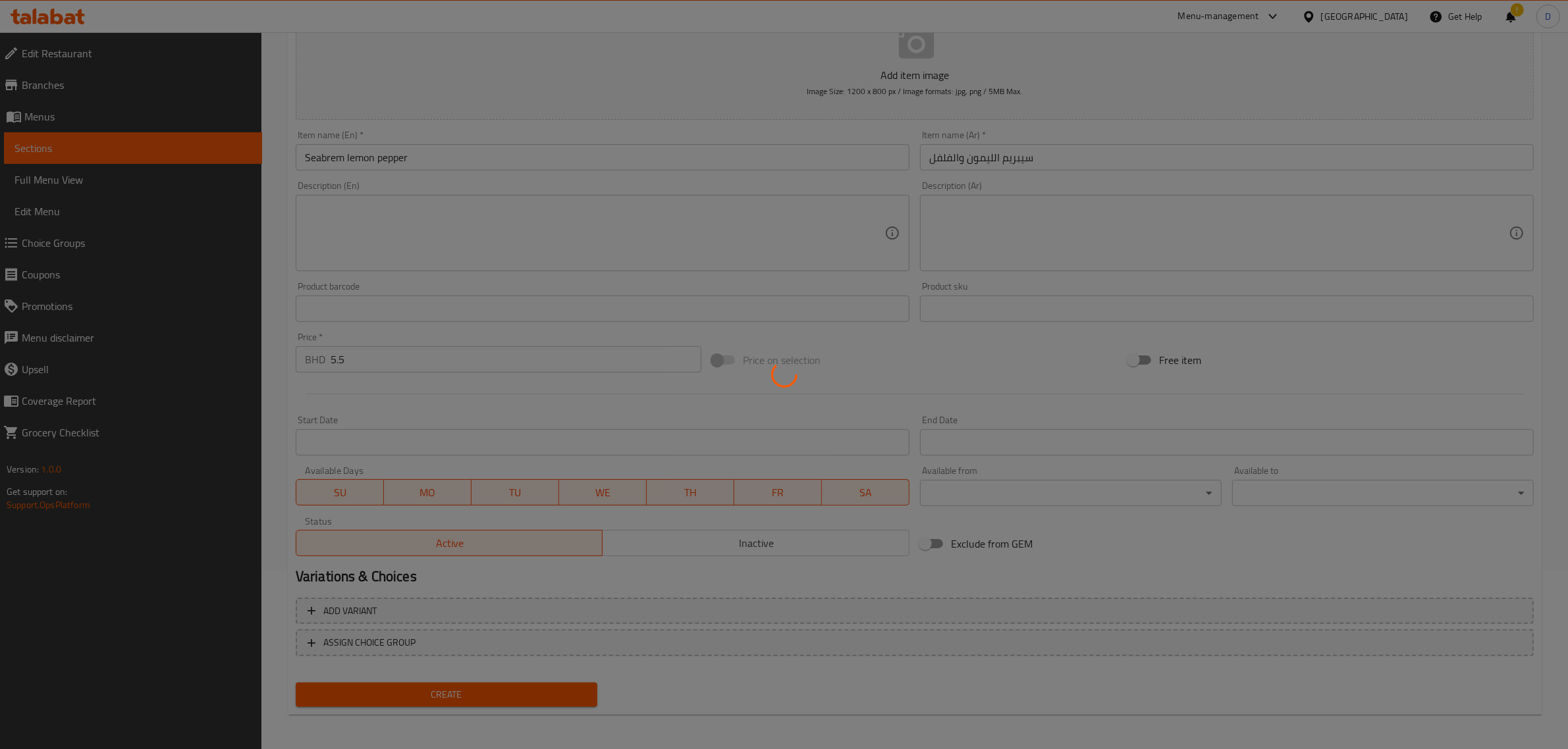
type input "0"
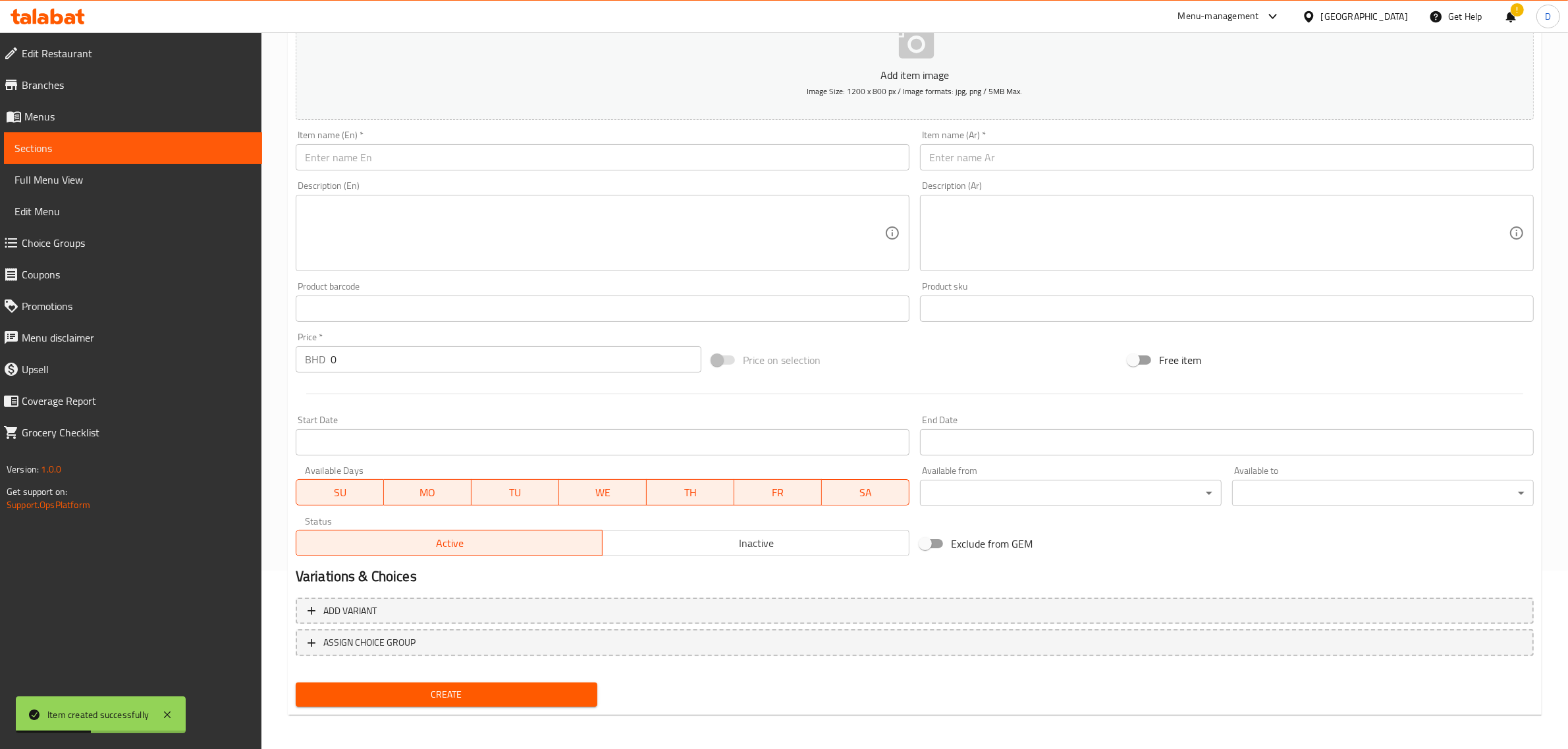
click at [440, 179] on div "Description (En) Description (En)" at bounding box center [602, 226] width 625 height 101
click at [412, 158] on input "text" at bounding box center [602, 157] width 614 height 27
paste input "[DEMOGRAPHIC_DATA] fish Thawa"
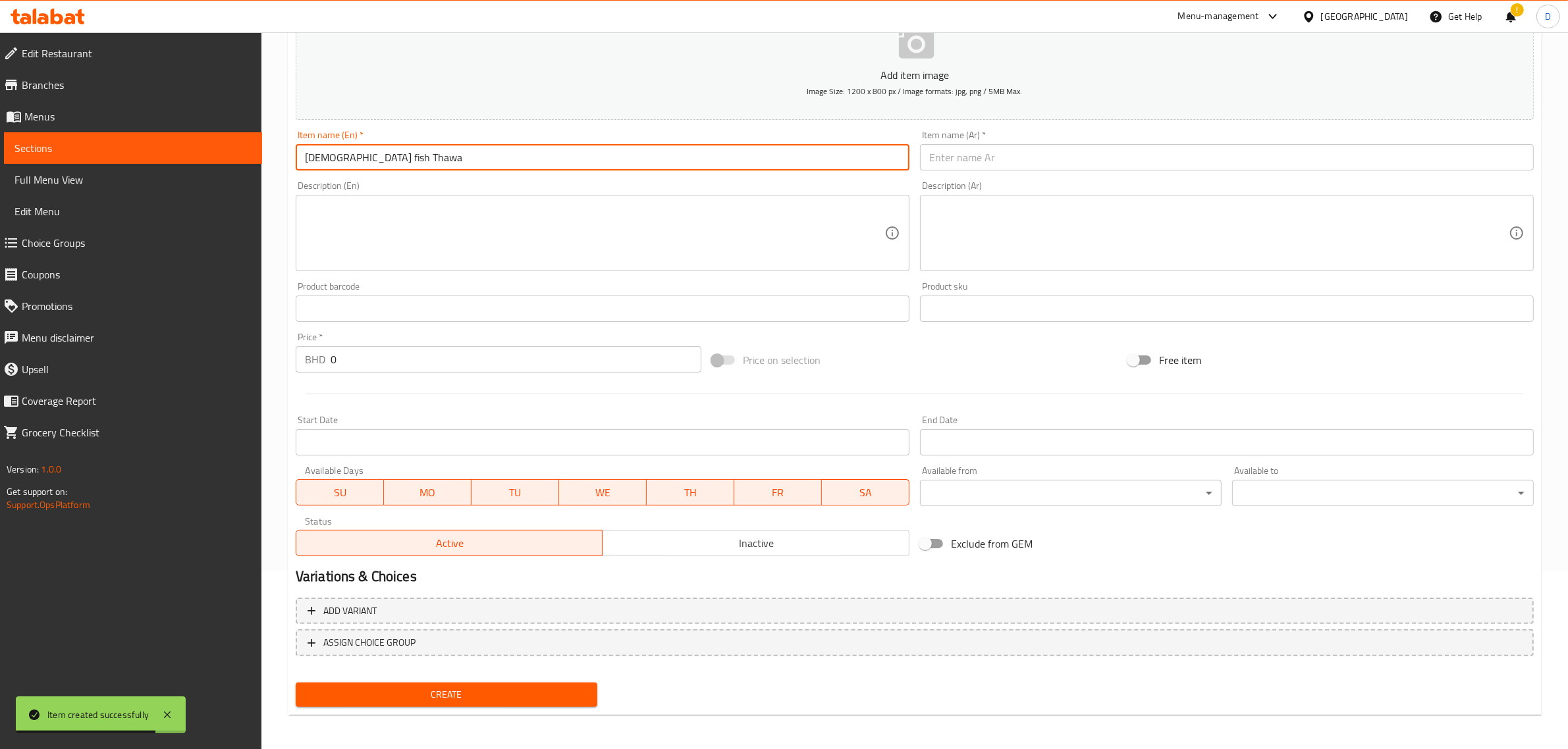
click at [432, 156] on input "[DEMOGRAPHIC_DATA] fish Thawa" at bounding box center [602, 157] width 614 height 27
type input "[DEMOGRAPHIC_DATA] fish Thawa"
click at [961, 145] on input "text" at bounding box center [1227, 157] width 614 height 27
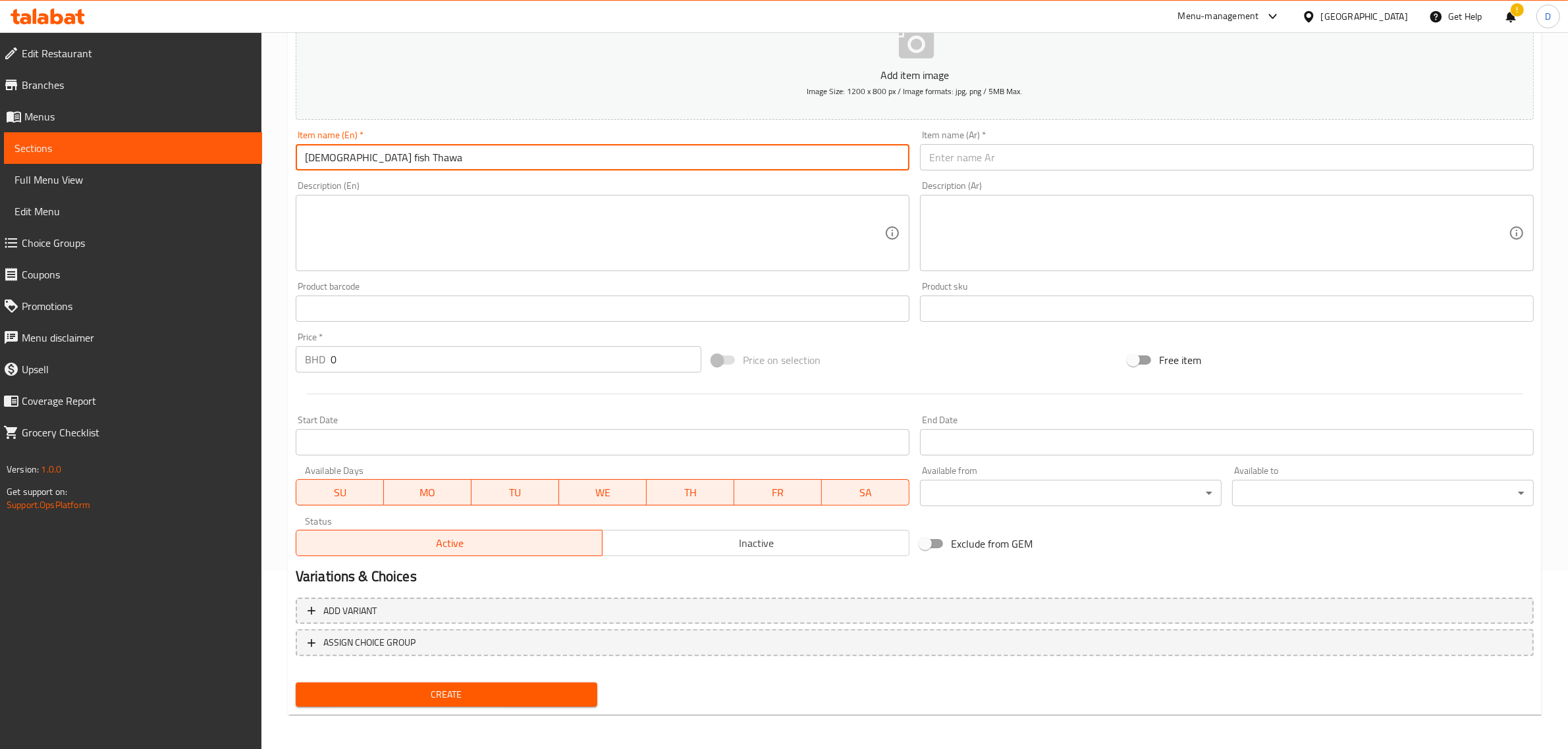
paste input "[DEMOGRAPHIC_DATA] ثاوة"
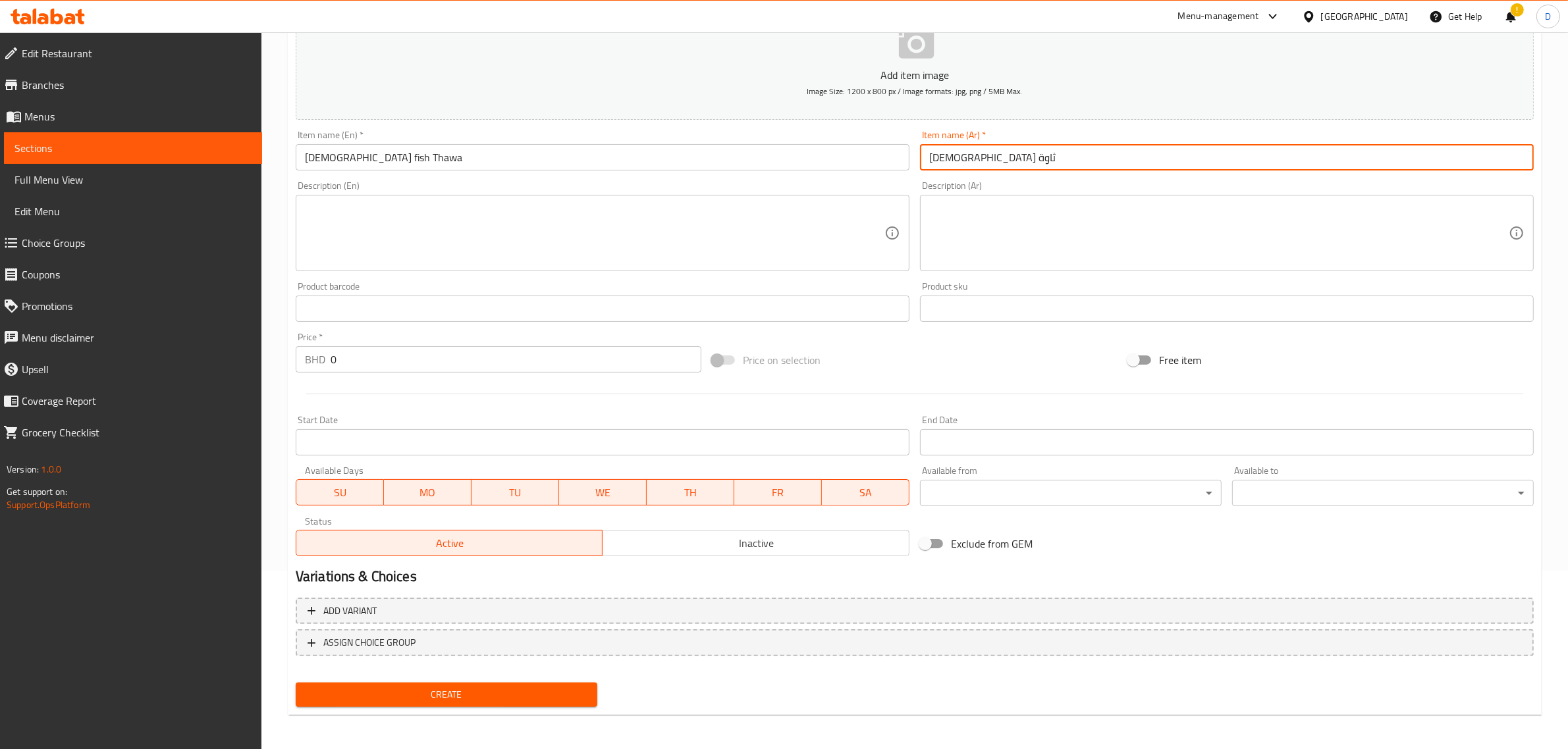
type input "[DEMOGRAPHIC_DATA] ثاوة"
click at [373, 364] on input "0" at bounding box center [516, 359] width 371 height 27
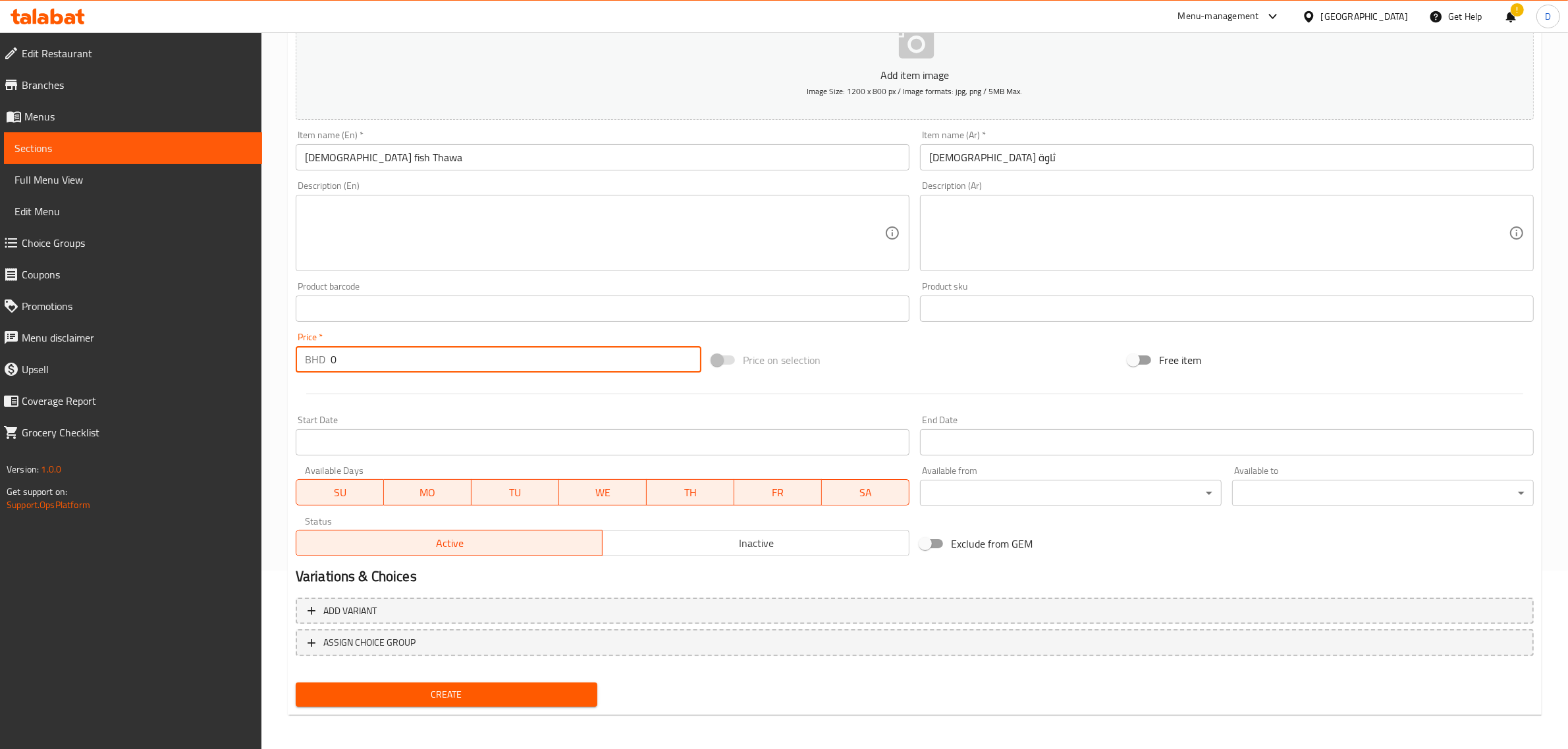
drag, startPoint x: 375, startPoint y: 351, endPoint x: 329, endPoint y: 353, distance: 46.0
click at [329, 353] on div "BHD 0 Price *" at bounding box center [498, 359] width 406 height 27
click at [365, 354] on input "0" at bounding box center [516, 359] width 371 height 27
type input "0.4"
type input "0.400"
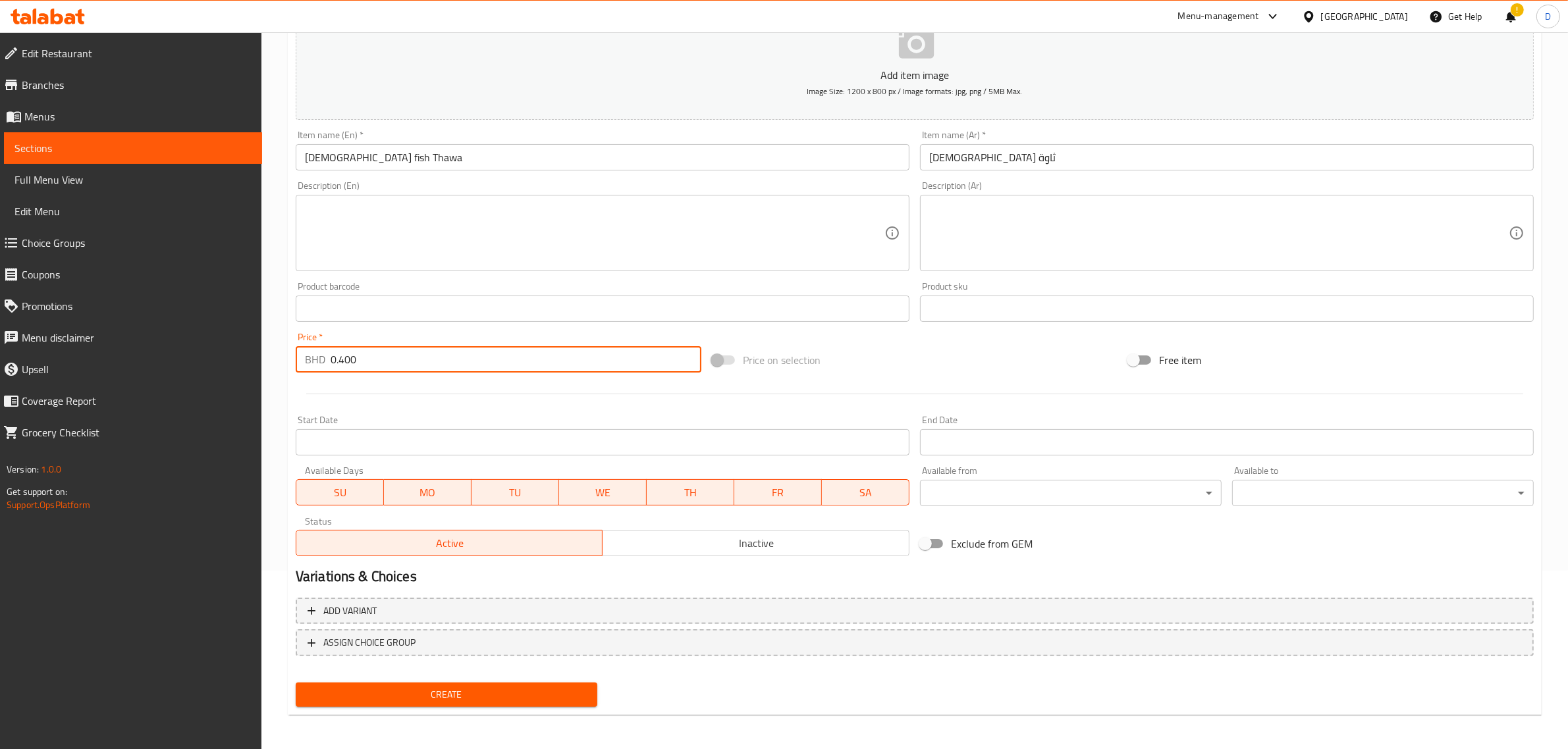
click at [449, 239] on textarea at bounding box center [594, 233] width 579 height 63
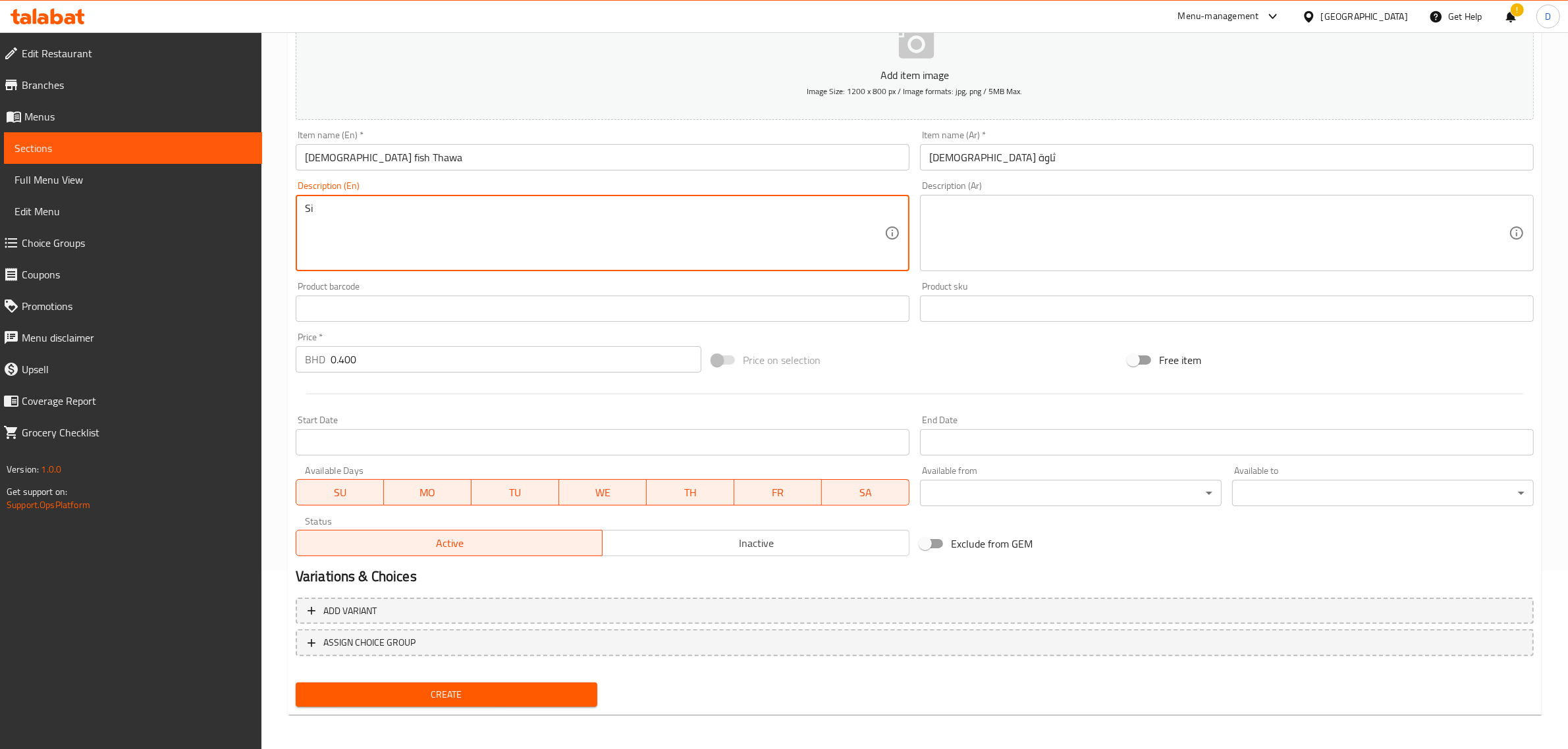
type textarea "S"
type textarea "1 piece"
click at [550, 699] on span "Create" at bounding box center [446, 694] width 280 height 17
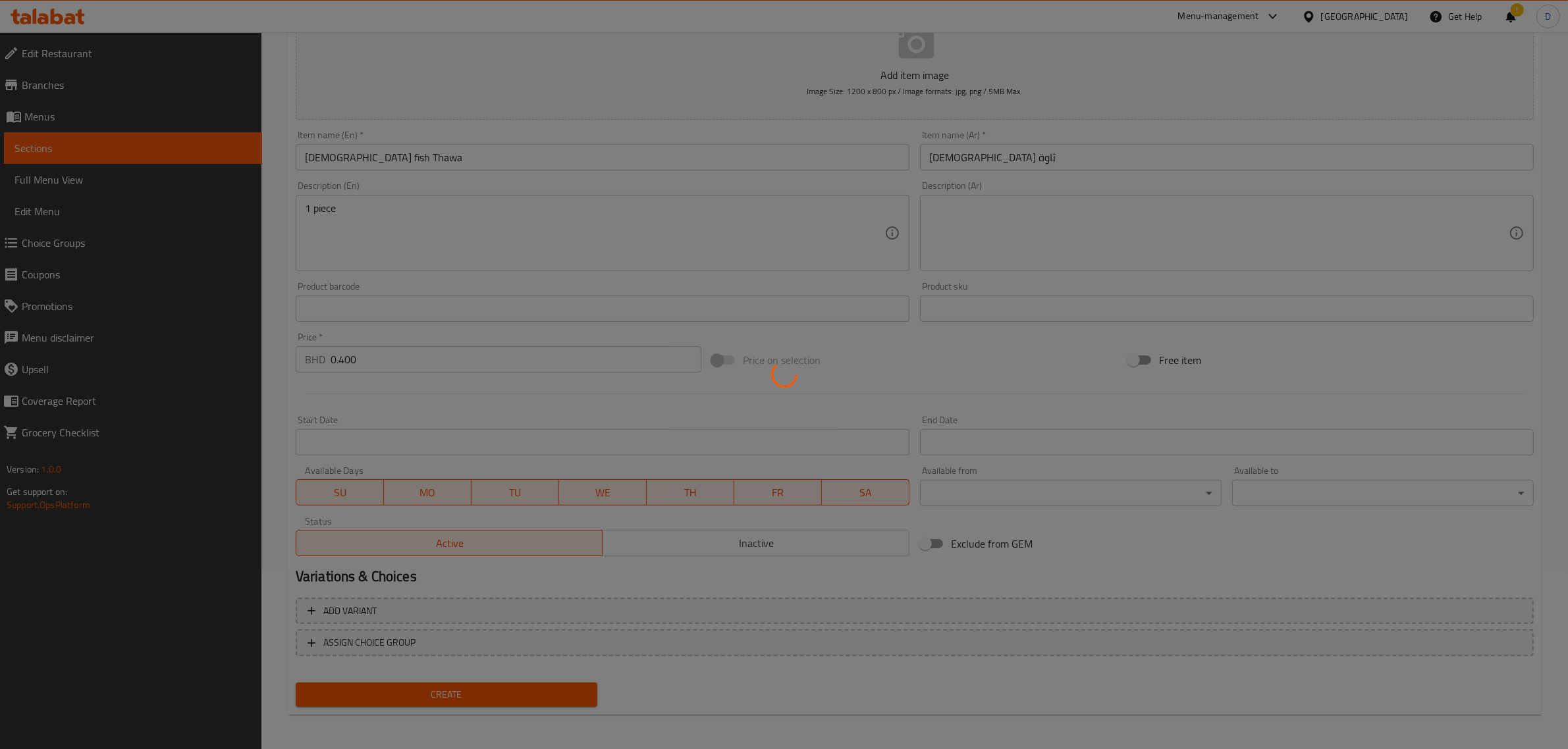
type input "0"
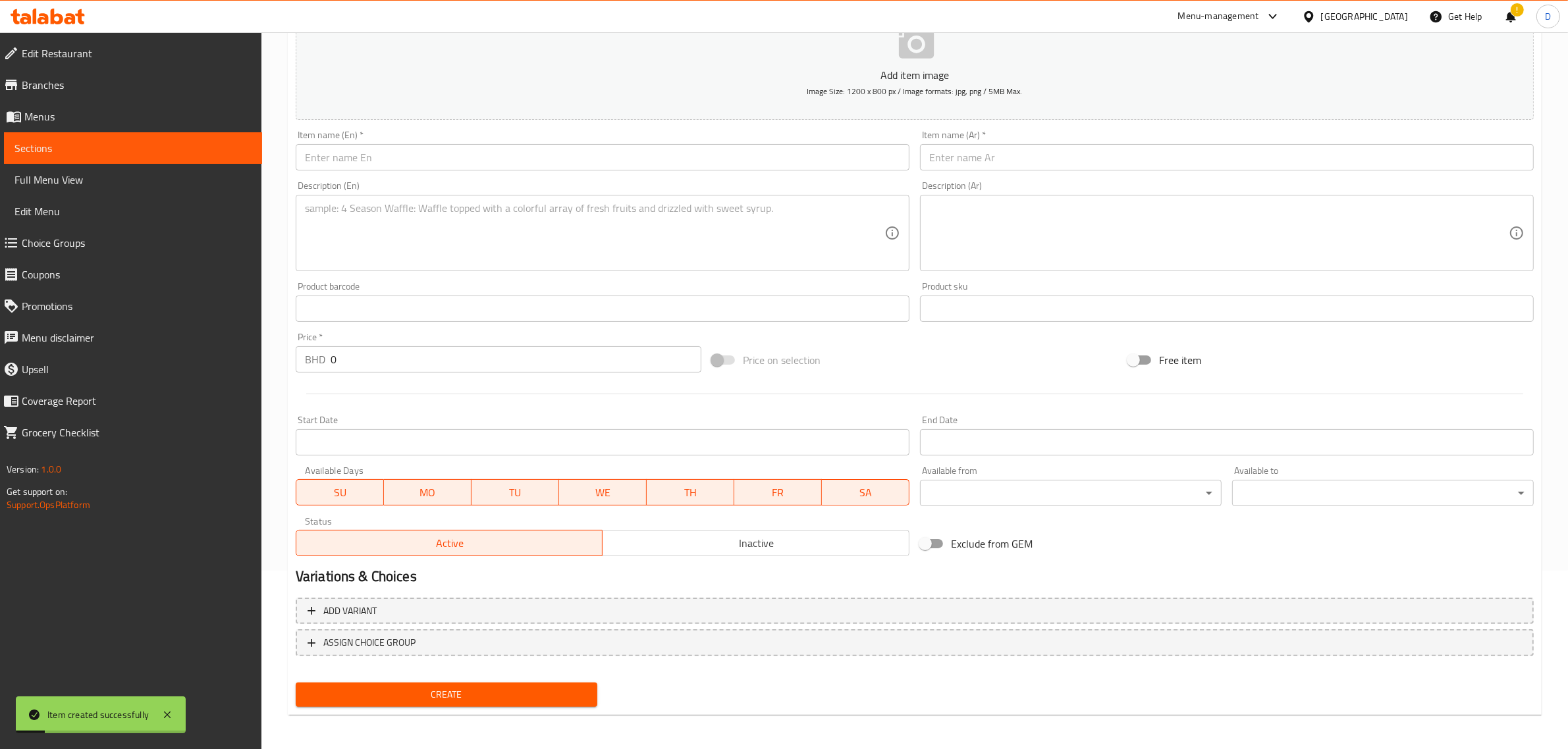
click at [327, 158] on input "text" at bounding box center [602, 157] width 614 height 27
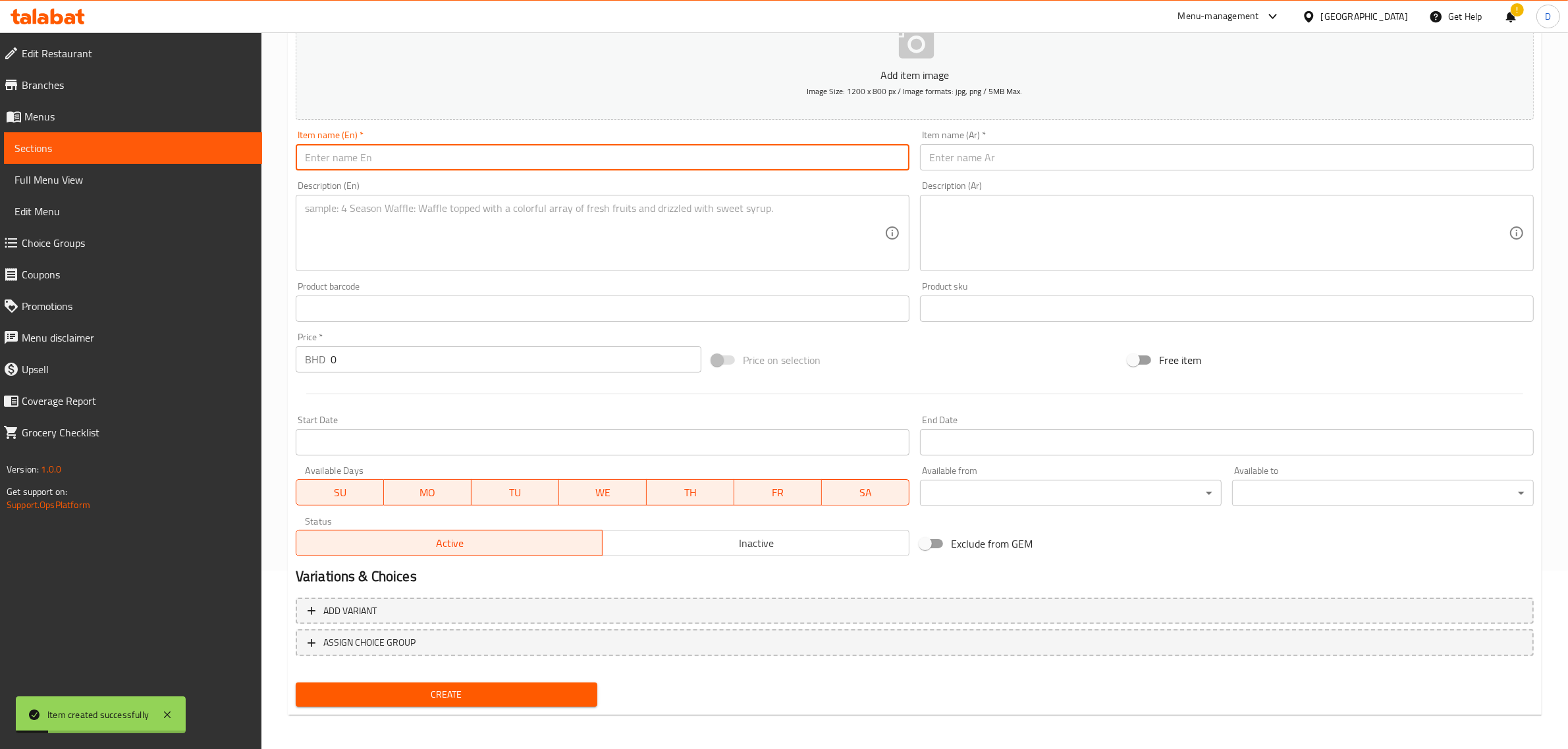
paste input "Prawns kanthari thawa"
drag, startPoint x: 432, startPoint y: 160, endPoint x: 185, endPoint y: 157, distance: 247.0
click at [185, 157] on div "Edit Restaurant Branches Menus Sections Full Menu View Edit Menu Choice Groups …" at bounding box center [784, 302] width 1568 height 898
type input "Prawns kanthari thawa"
click at [940, 158] on input "text" at bounding box center [1227, 157] width 614 height 27
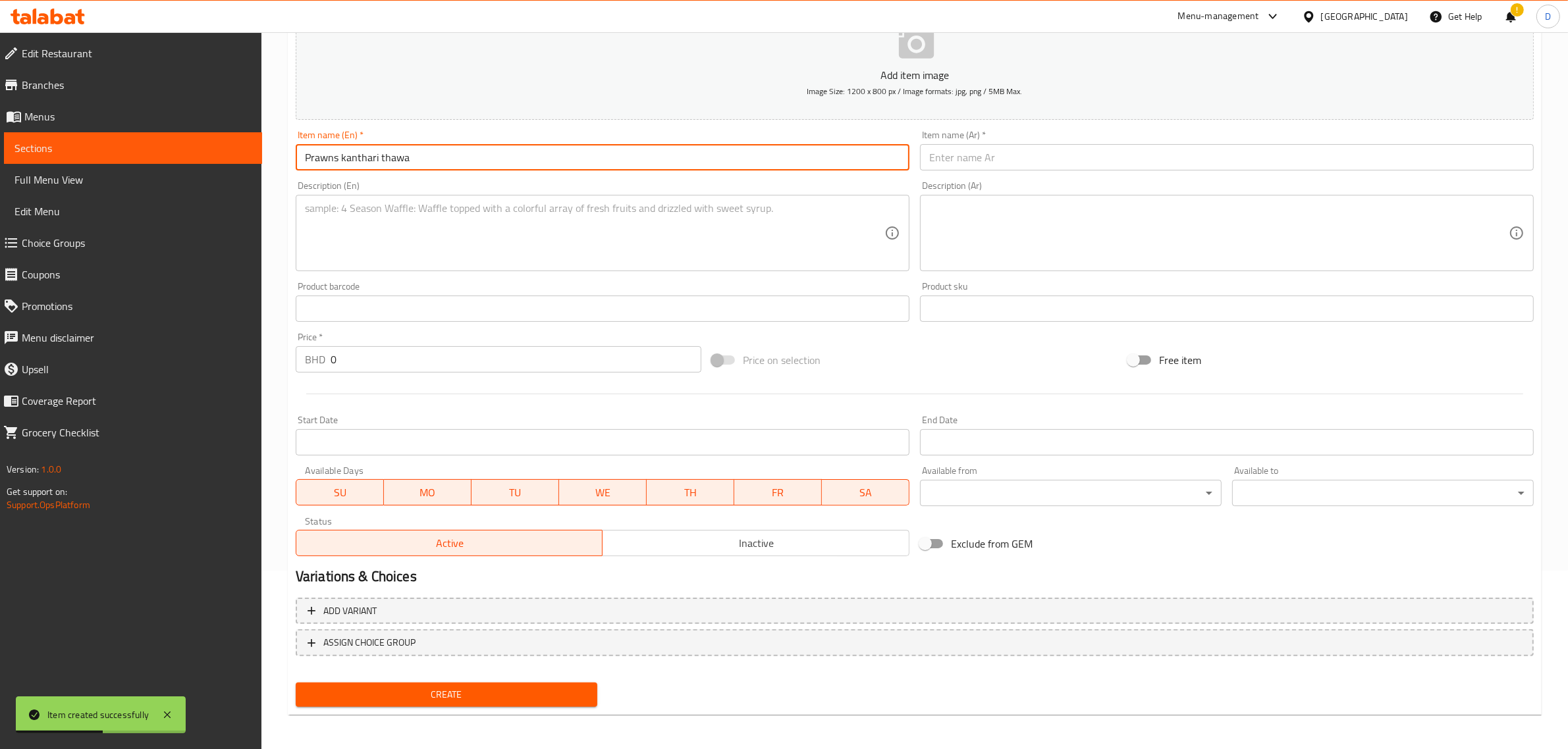
paste input "جمبري كانثاري ثوا"
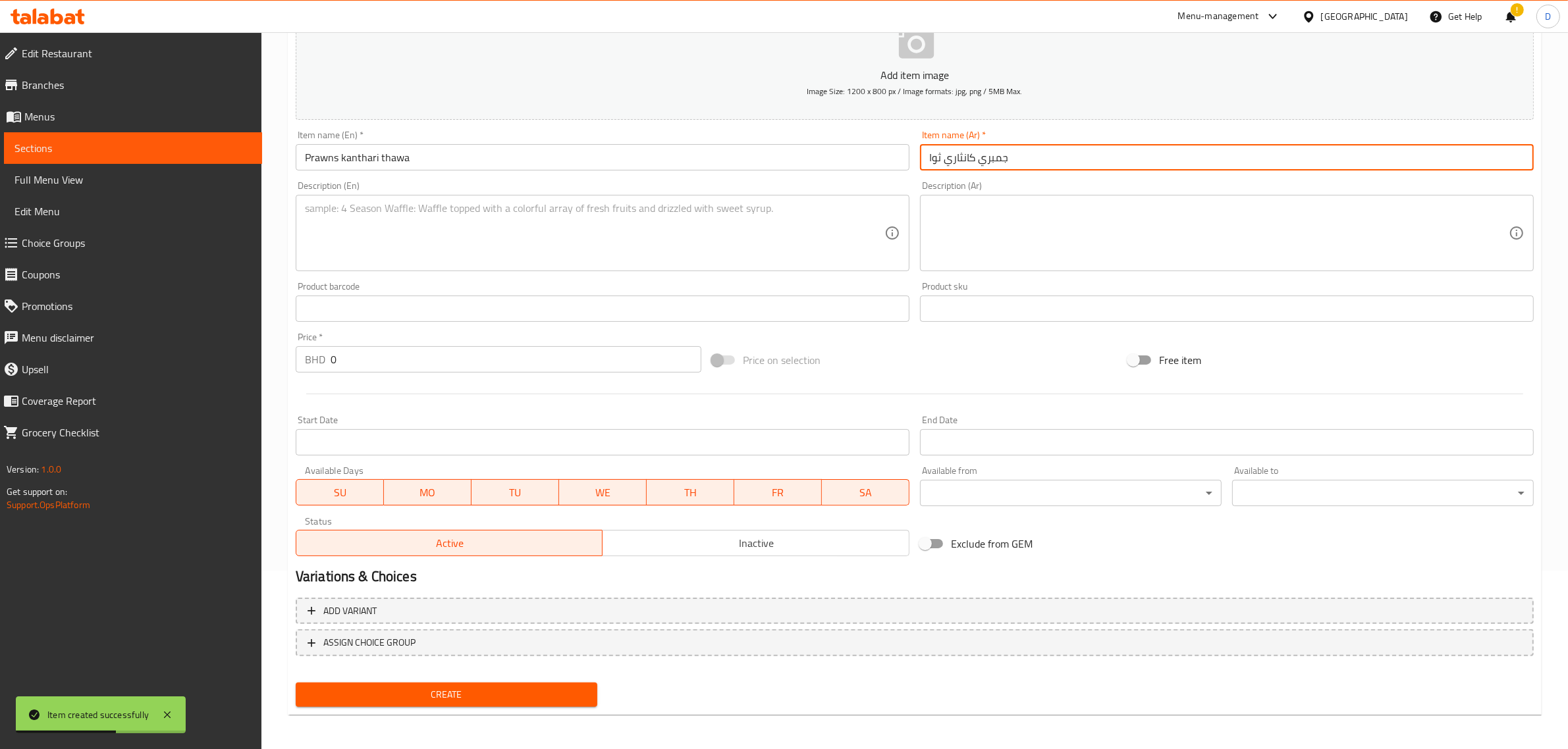
type input "جمبري كانثاري ثوا"
click at [442, 356] on input "0" at bounding box center [516, 359] width 371 height 27
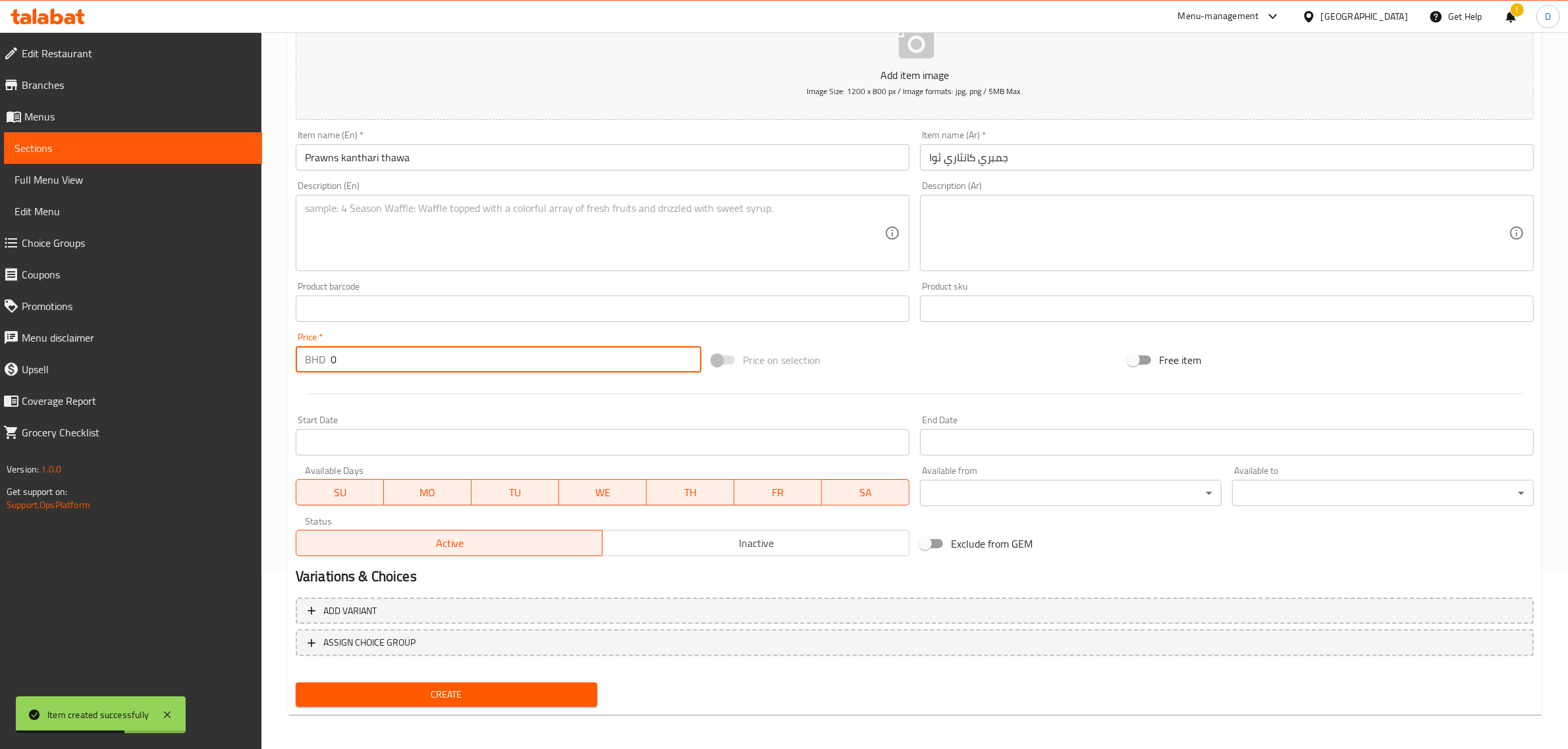
click at [441, 356] on input "0" at bounding box center [516, 359] width 371 height 27
type input "4.2"
click at [474, 679] on div "Create" at bounding box center [446, 695] width 312 height 35
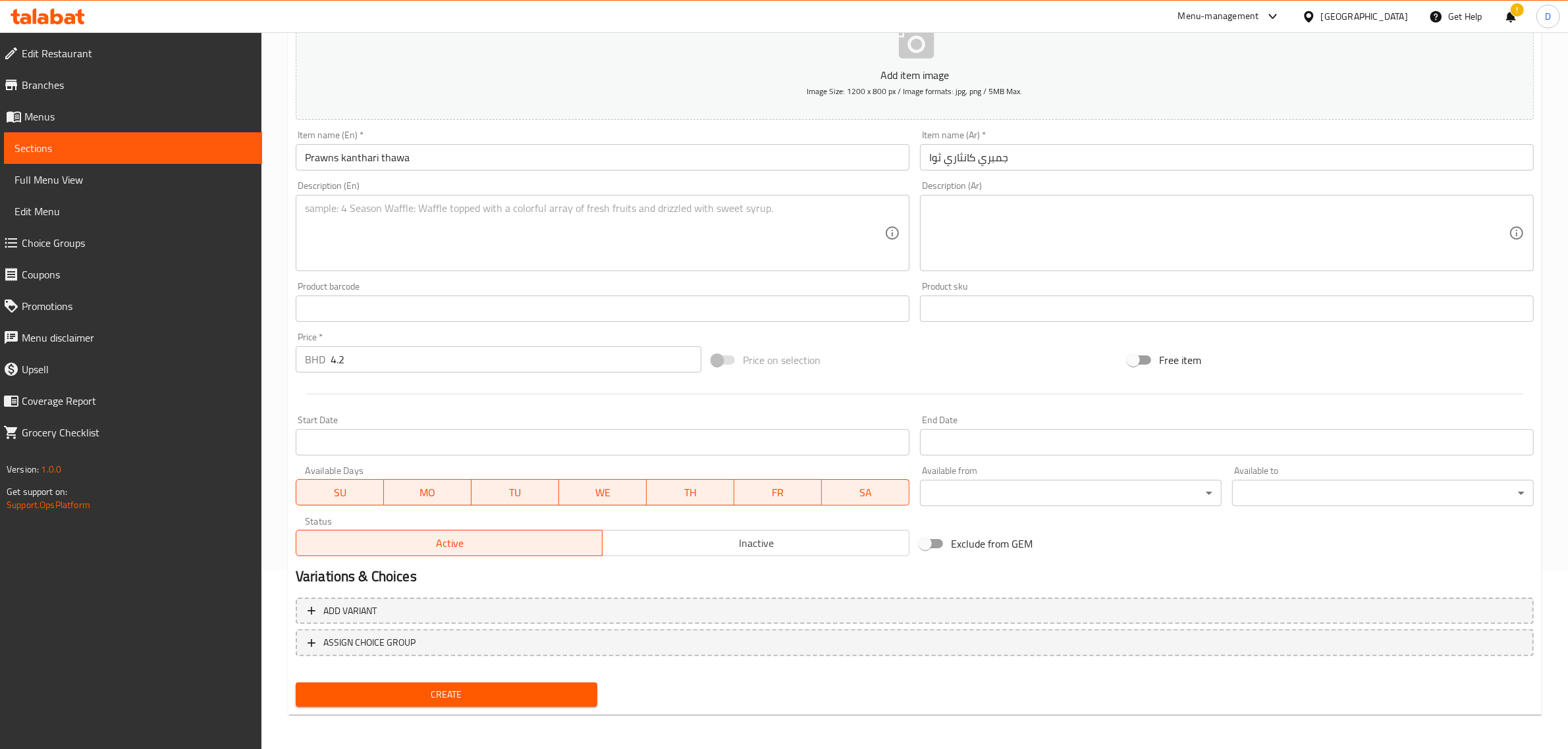
click at [475, 683] on button "Create" at bounding box center [446, 695] width 302 height 24
type input "0"
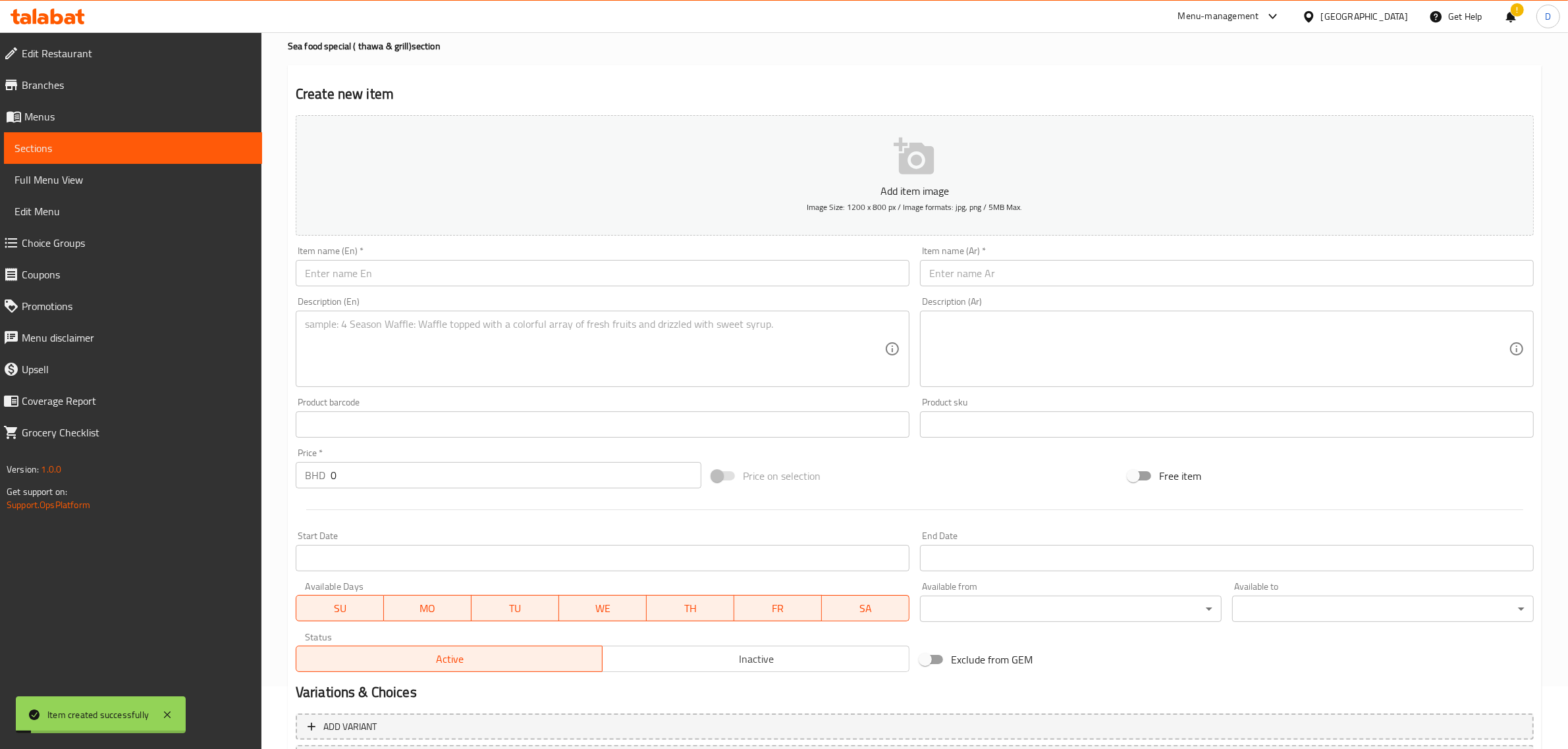
scroll to position [0, 0]
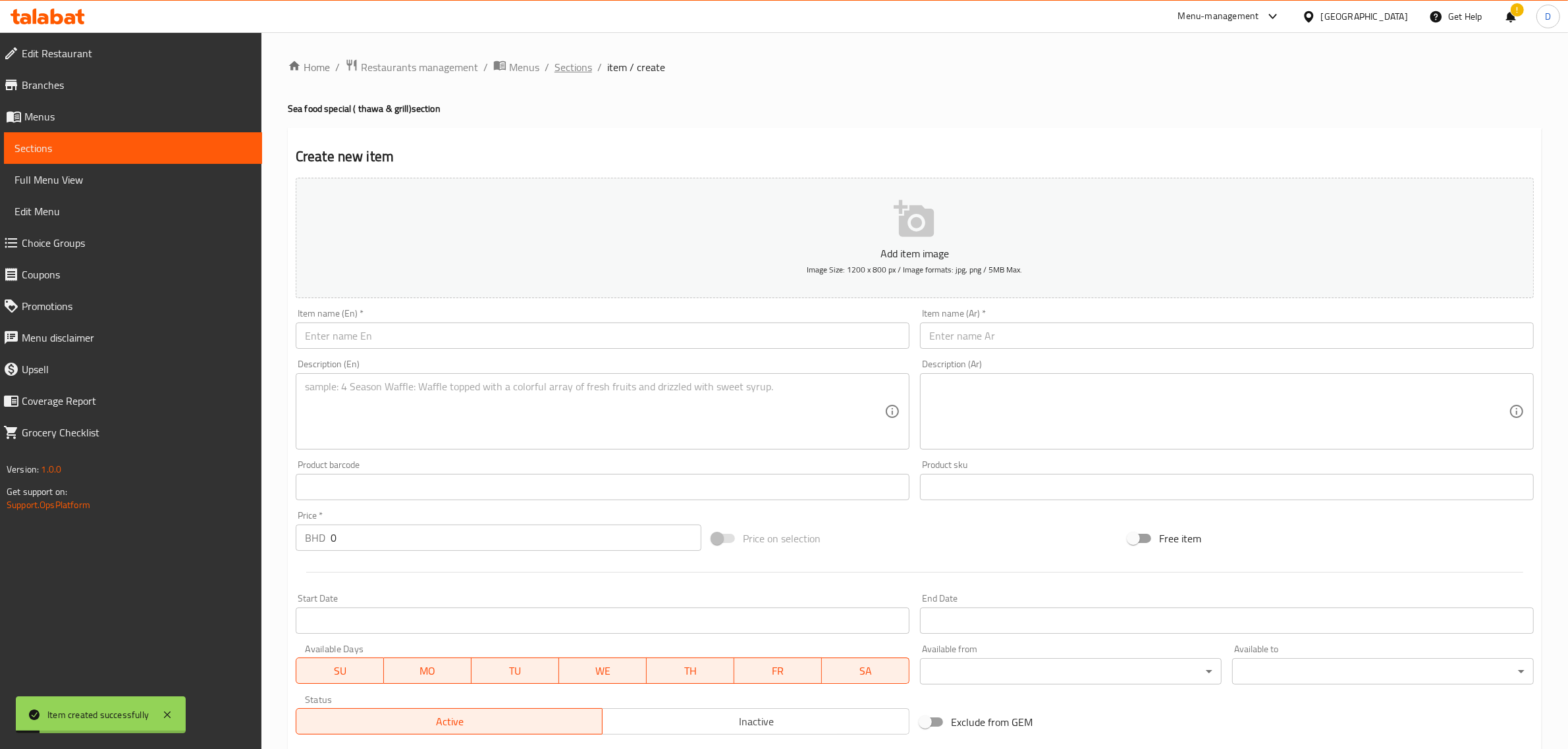
click at [588, 66] on span "Sections" at bounding box center [574, 67] width 37 height 16
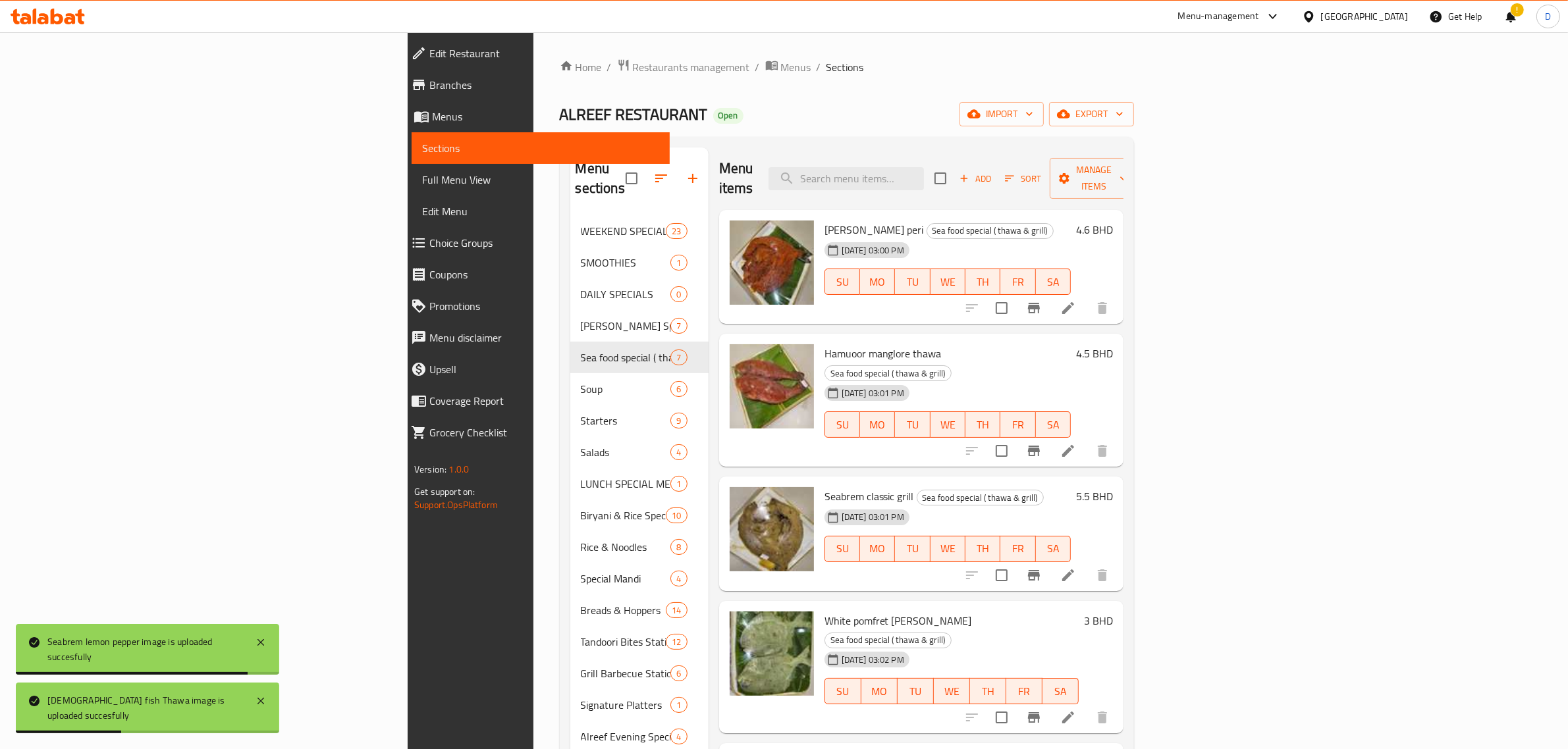
click at [422, 147] on span "Sections" at bounding box center [540, 148] width 237 height 16
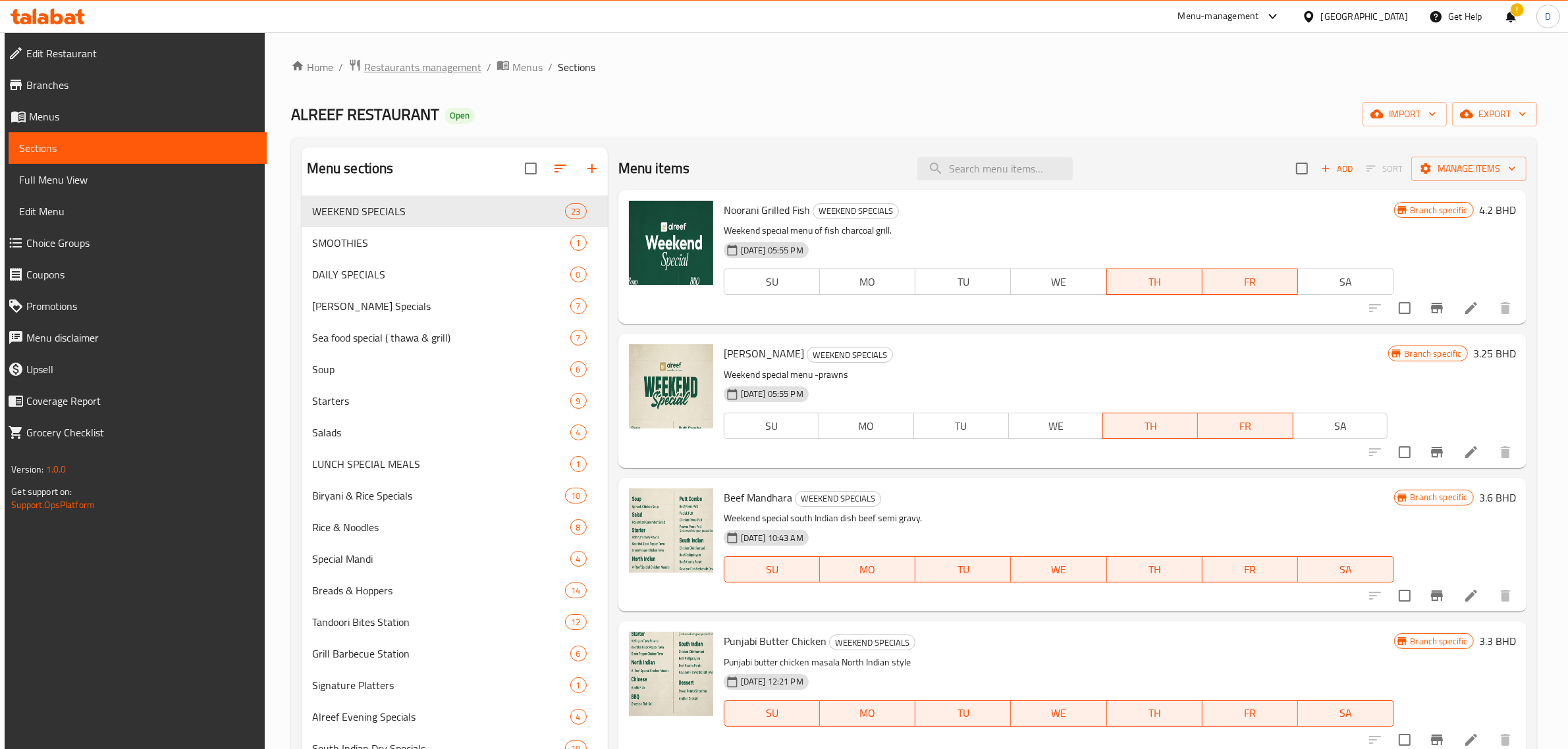
click at [401, 60] on span "Restaurants management" at bounding box center [423, 67] width 117 height 16
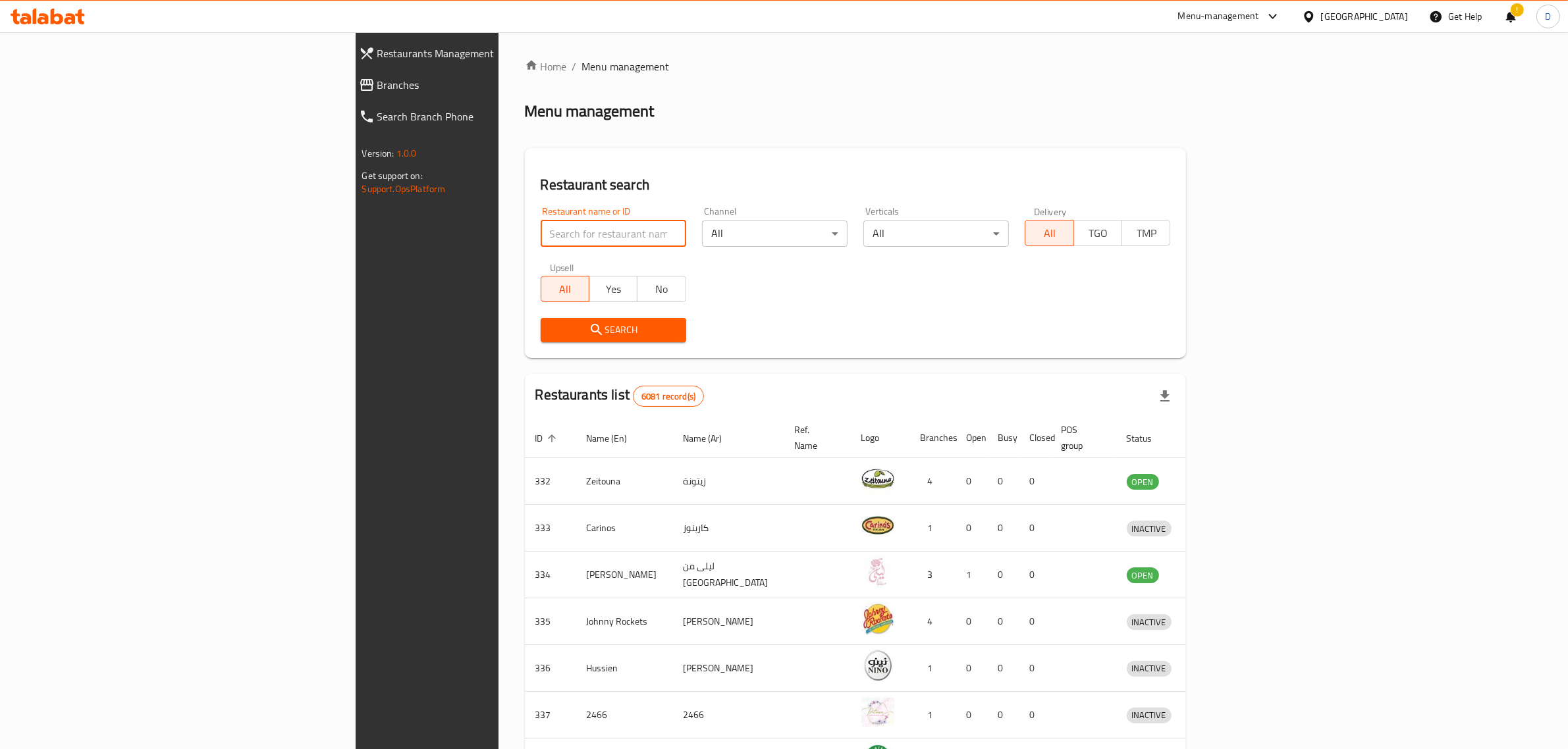
click at [540, 241] on input "search" at bounding box center [613, 233] width 146 height 27
type input "s"
click button "Search" at bounding box center [613, 331] width 146 height 24
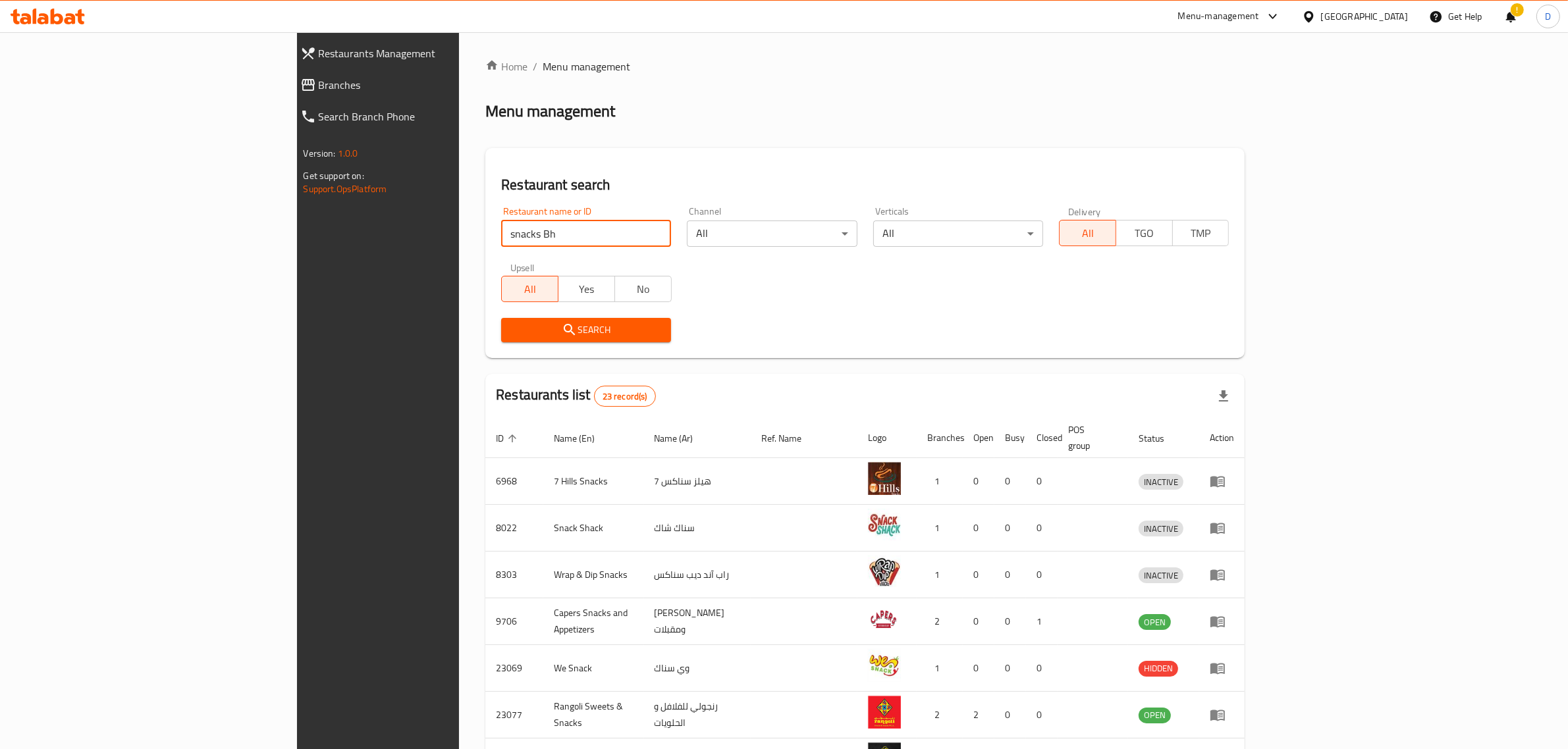
type input "snacks Bh"
click at [512, 323] on span "Search" at bounding box center [586, 330] width 149 height 17
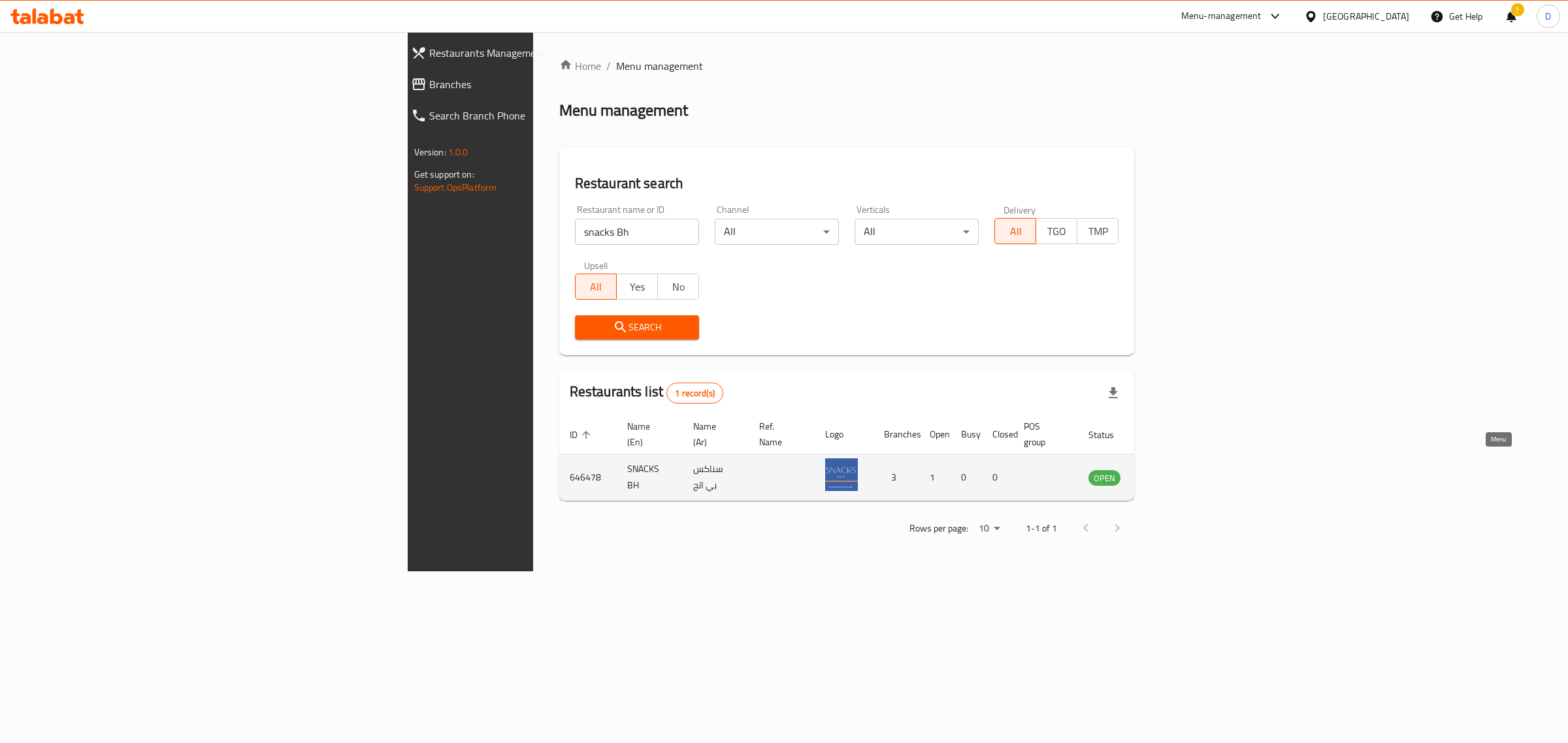
click at [1181, 469] on link "enhanced table" at bounding box center [1169, 477] width 24 height 16
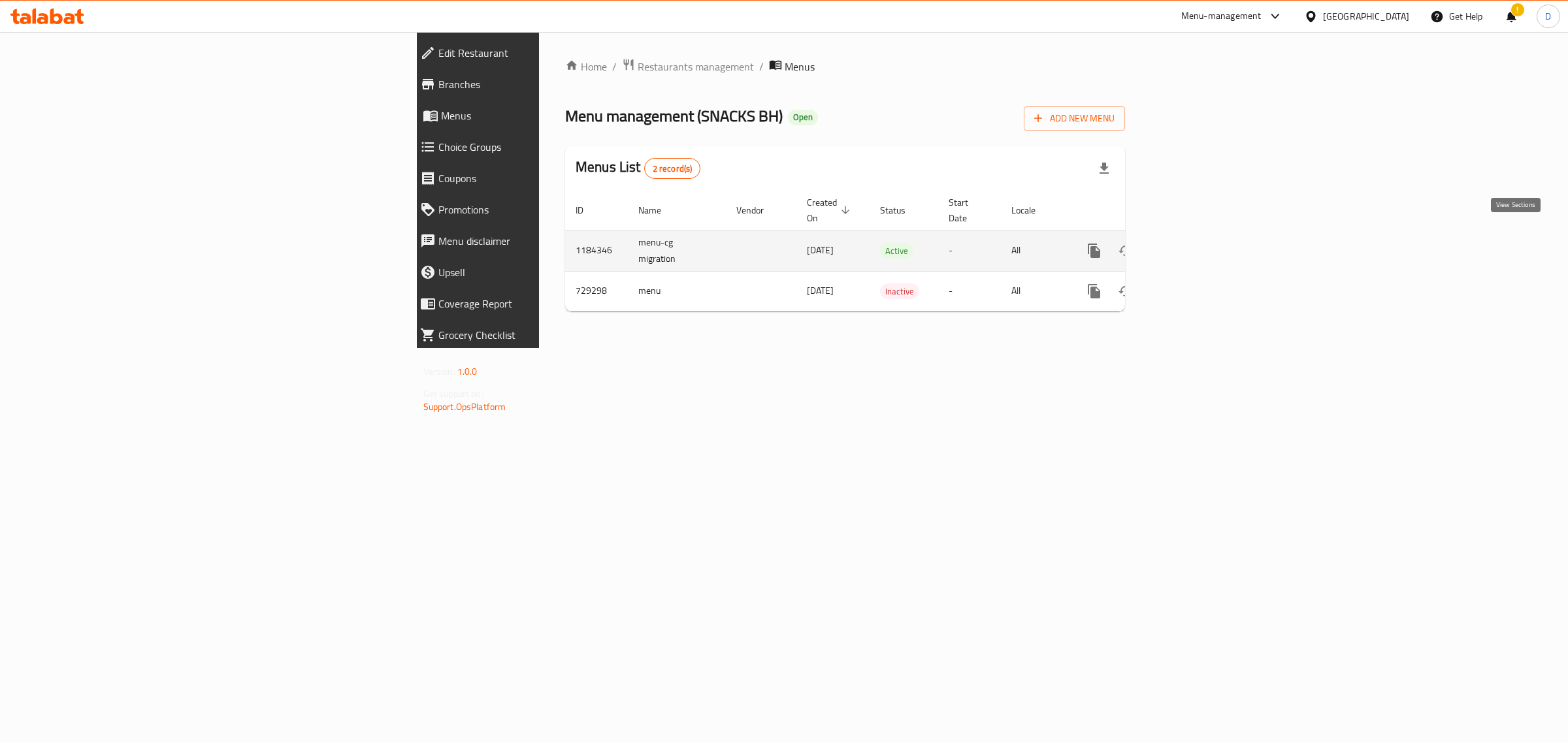
click at [1196, 243] on icon "enhanced table" at bounding box center [1189, 251] width 16 height 16
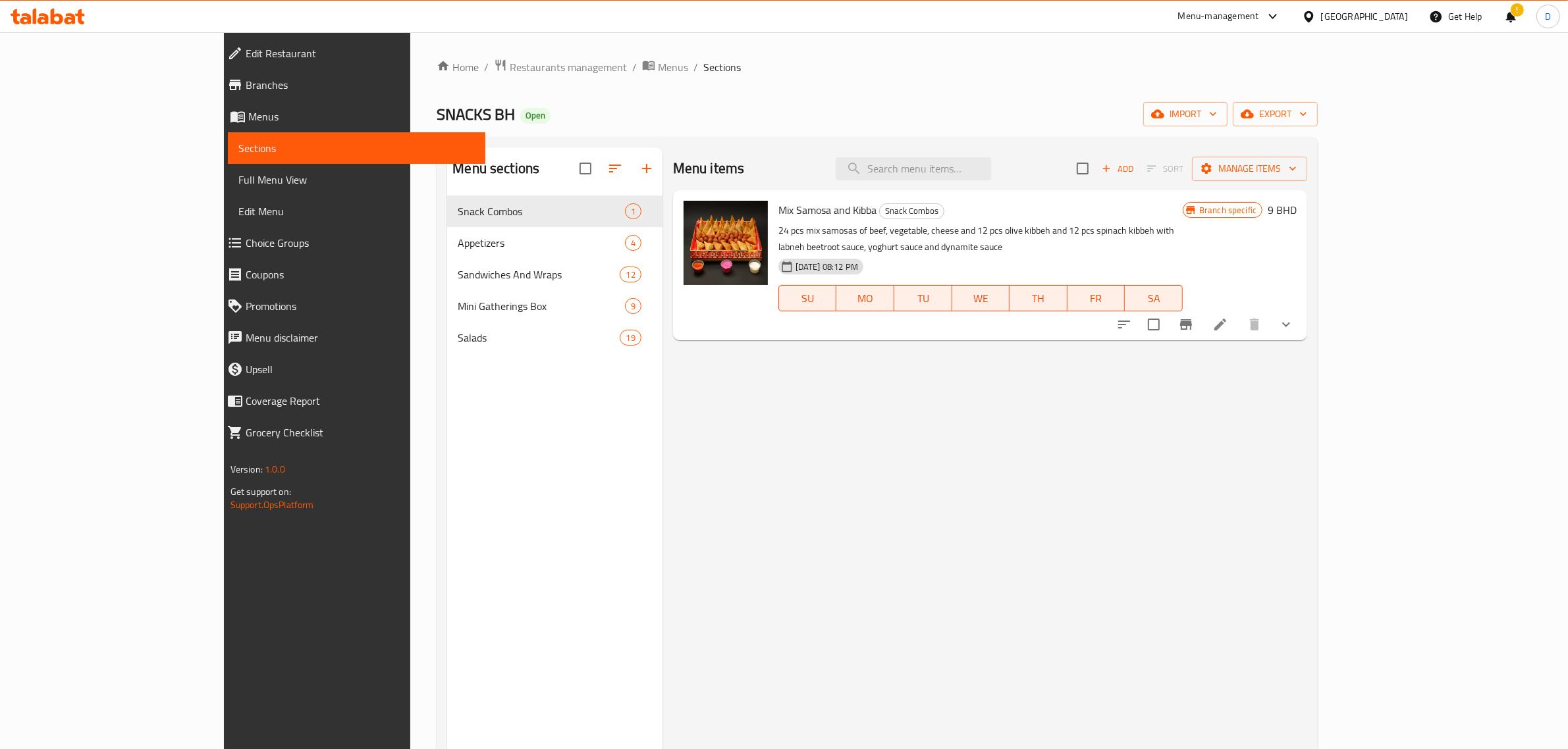
click at [246, 243] on span "Choice Groups" at bounding box center [360, 243] width 230 height 16
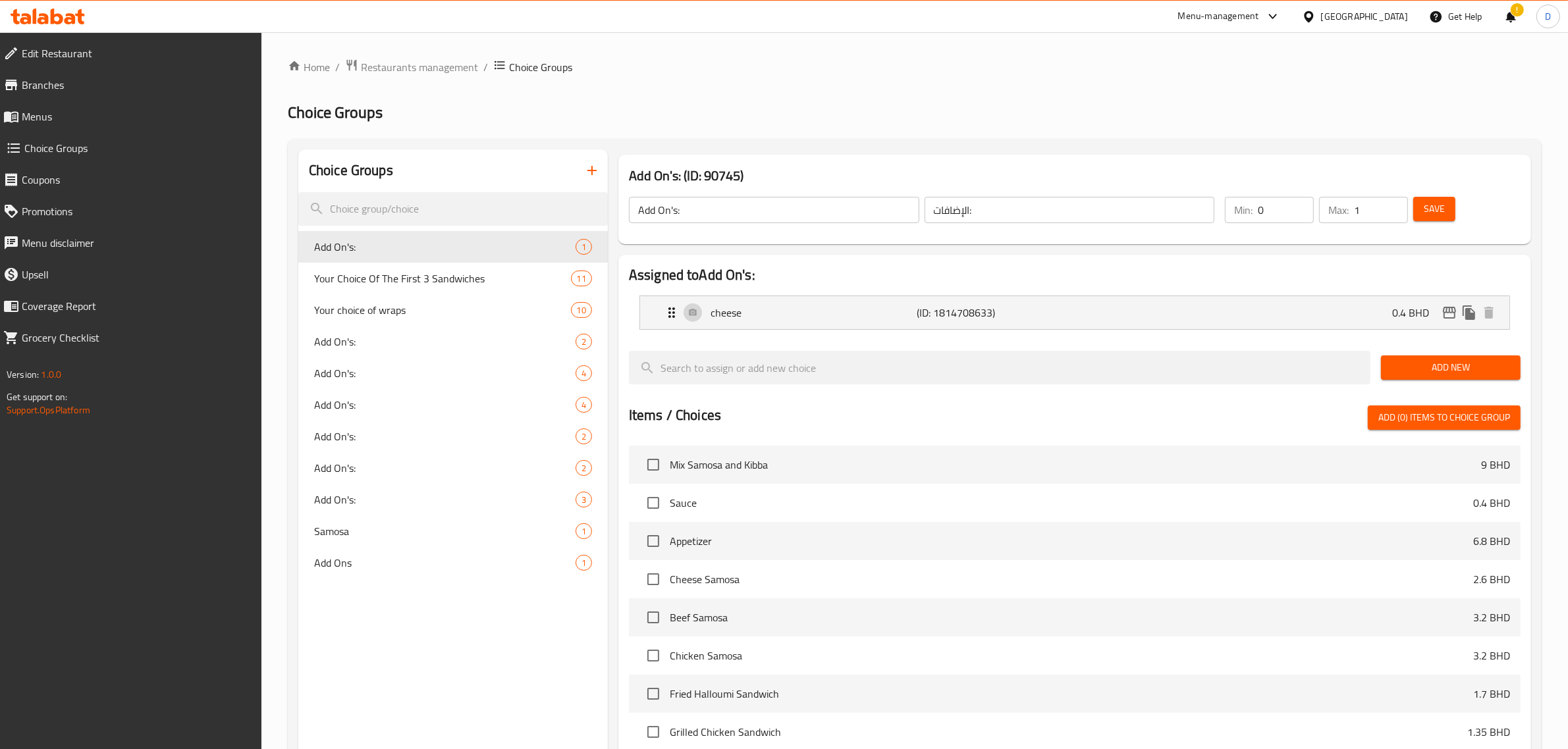
click at [585, 178] on icon "button" at bounding box center [592, 171] width 16 height 16
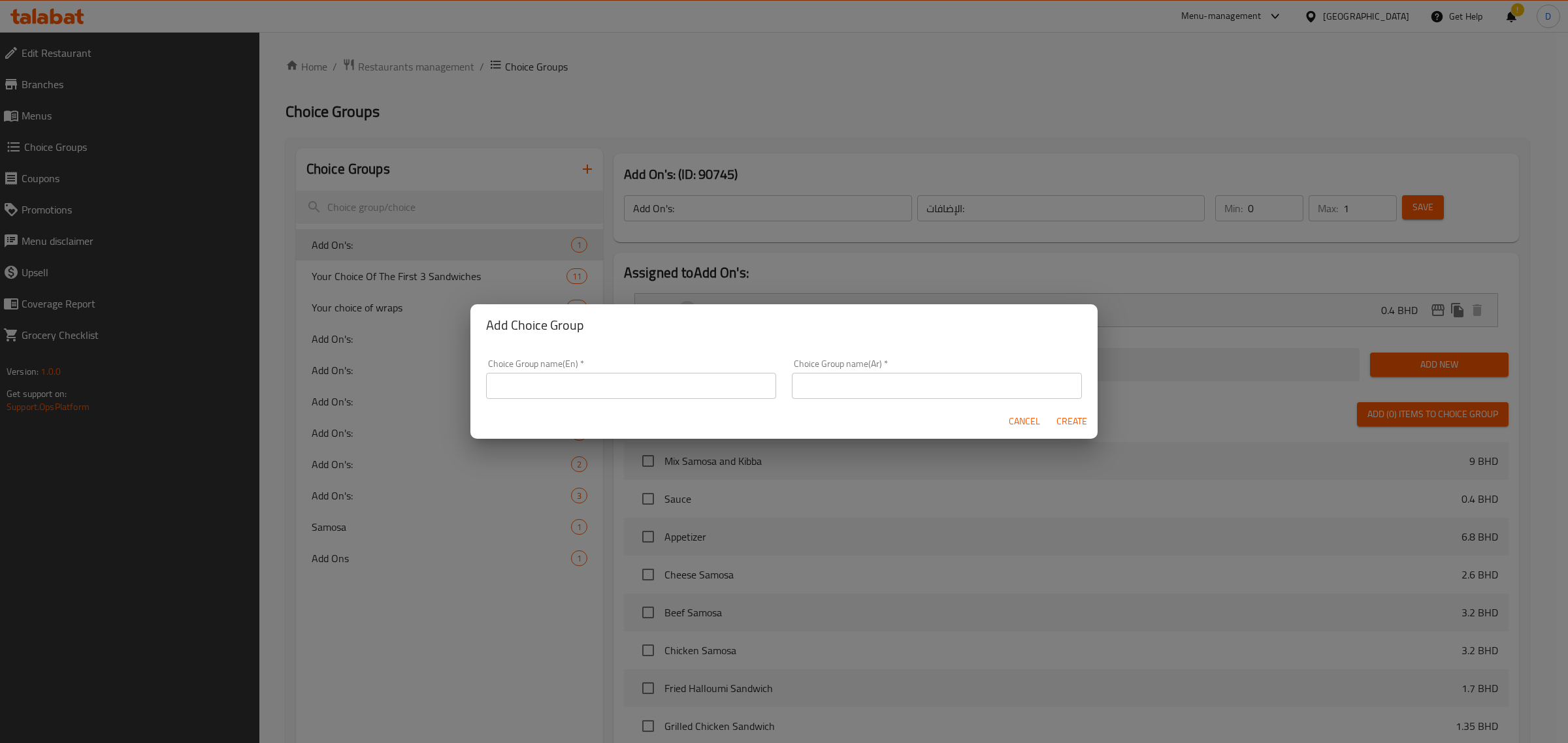
click at [562, 377] on input "text" at bounding box center [631, 386] width 290 height 26
click at [560, 377] on input "Extras" at bounding box center [631, 386] width 290 height 26
type input "Extras"
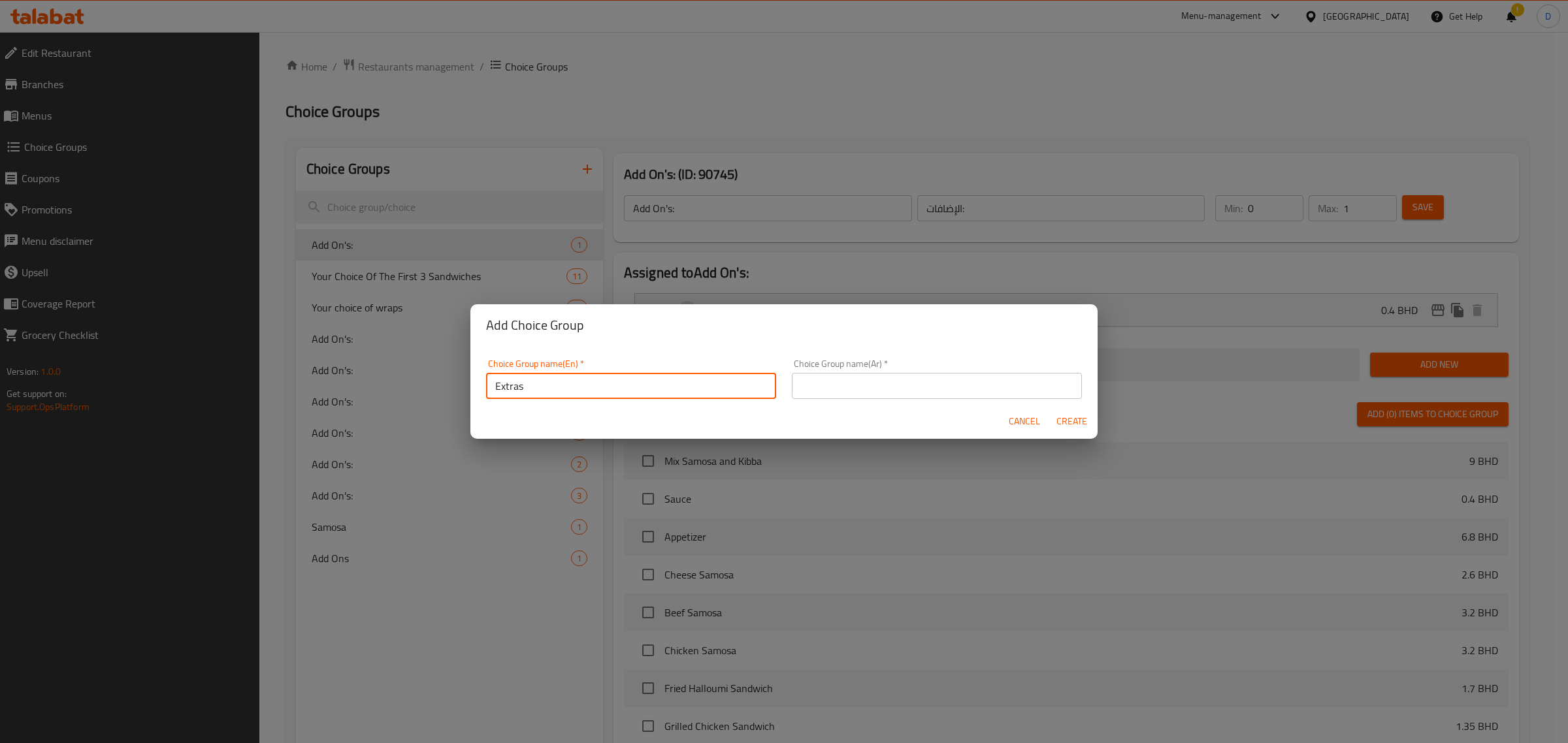
click at [916, 382] on input "text" at bounding box center [937, 386] width 290 height 26
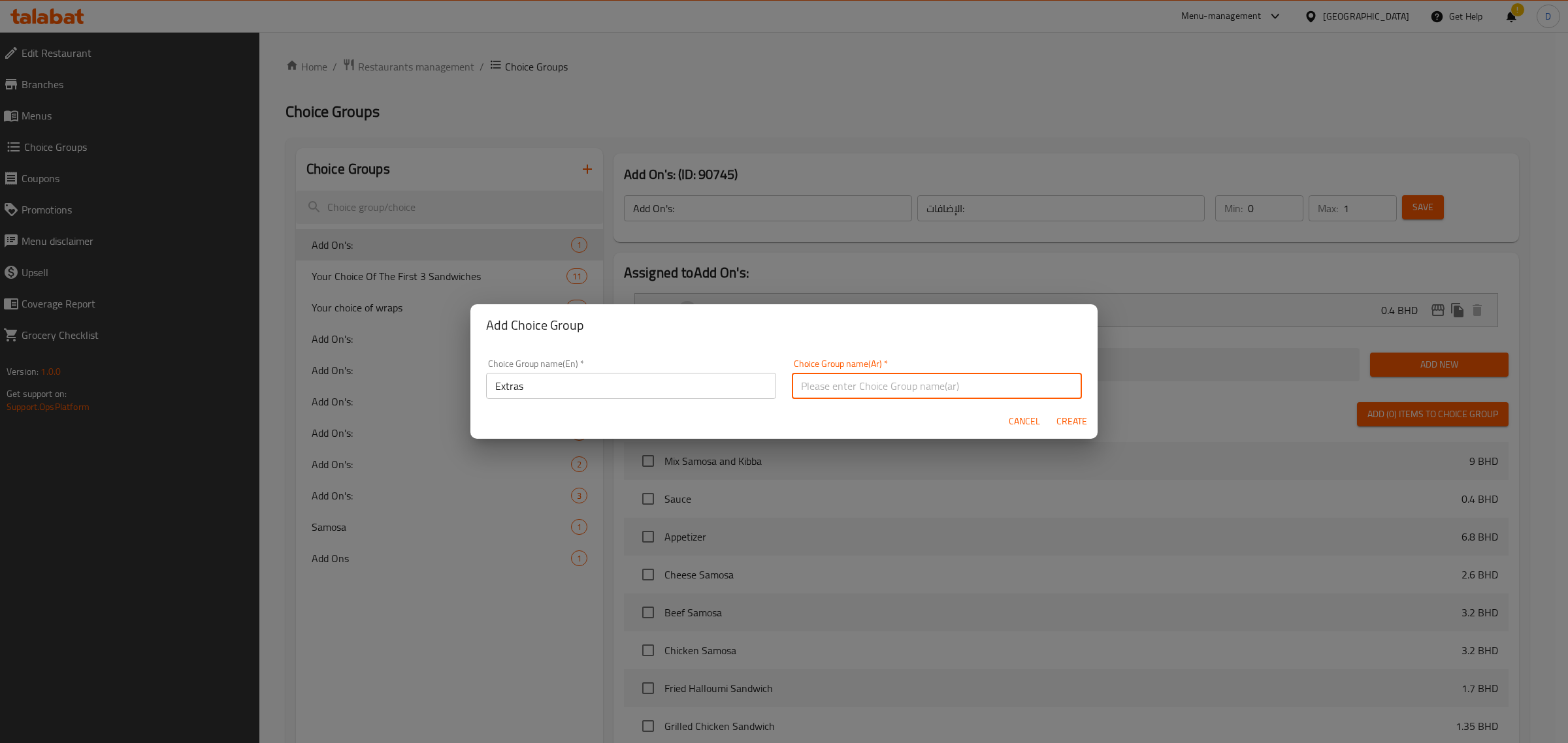
paste input "Extras"
click at [913, 381] on input "Extras" at bounding box center [937, 386] width 290 height 26
click at [487, 390] on input "Extras" at bounding box center [631, 386] width 290 height 26
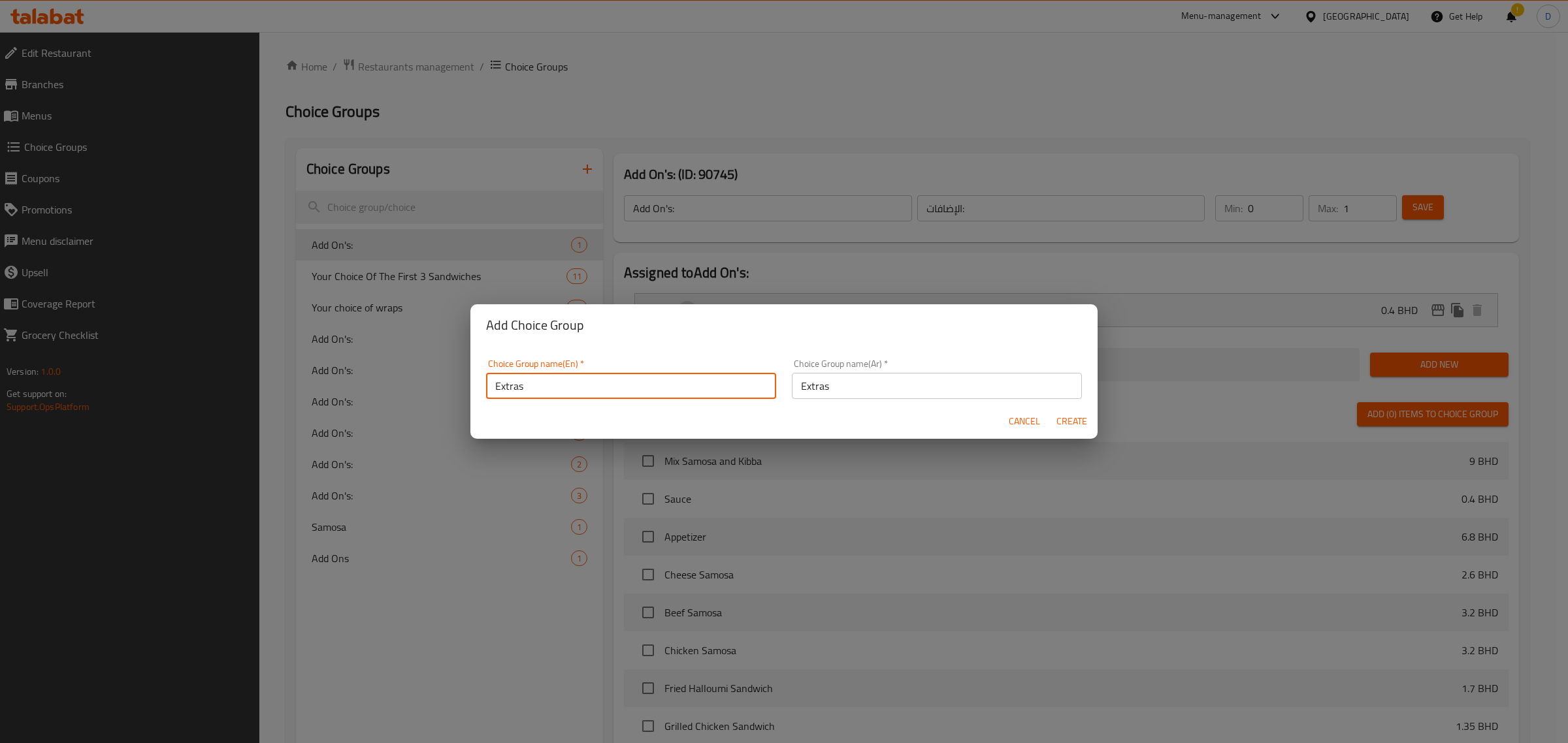
click at [557, 390] on input "Extras" at bounding box center [631, 386] width 290 height 26
click at [845, 383] on input "Extras" at bounding box center [937, 386] width 290 height 26
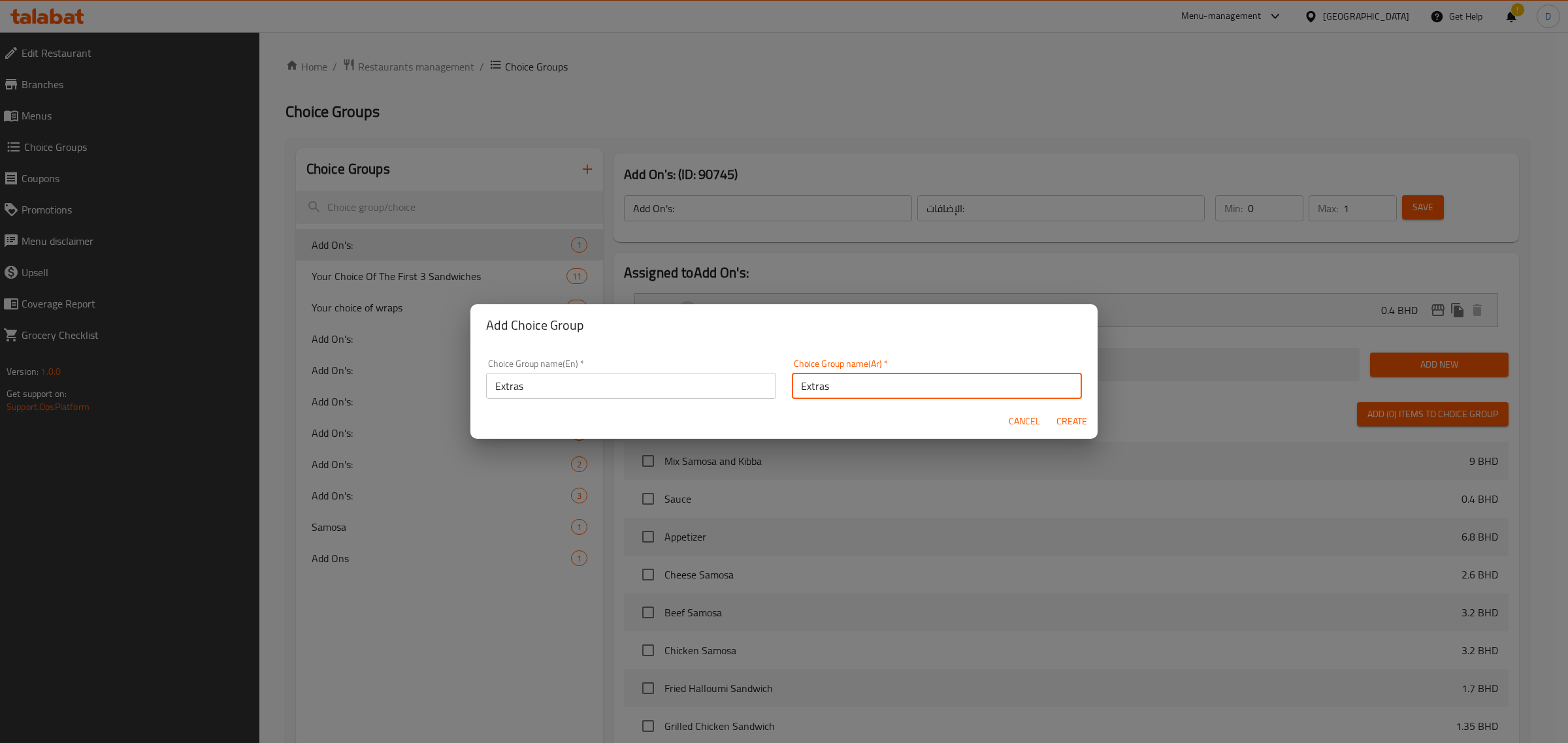
click at [845, 383] on input "Extras" at bounding box center [937, 386] width 290 height 26
paste input "إضافات"
type input "إضافات"
click at [1069, 422] on span "Create" at bounding box center [1071, 422] width 31 height 16
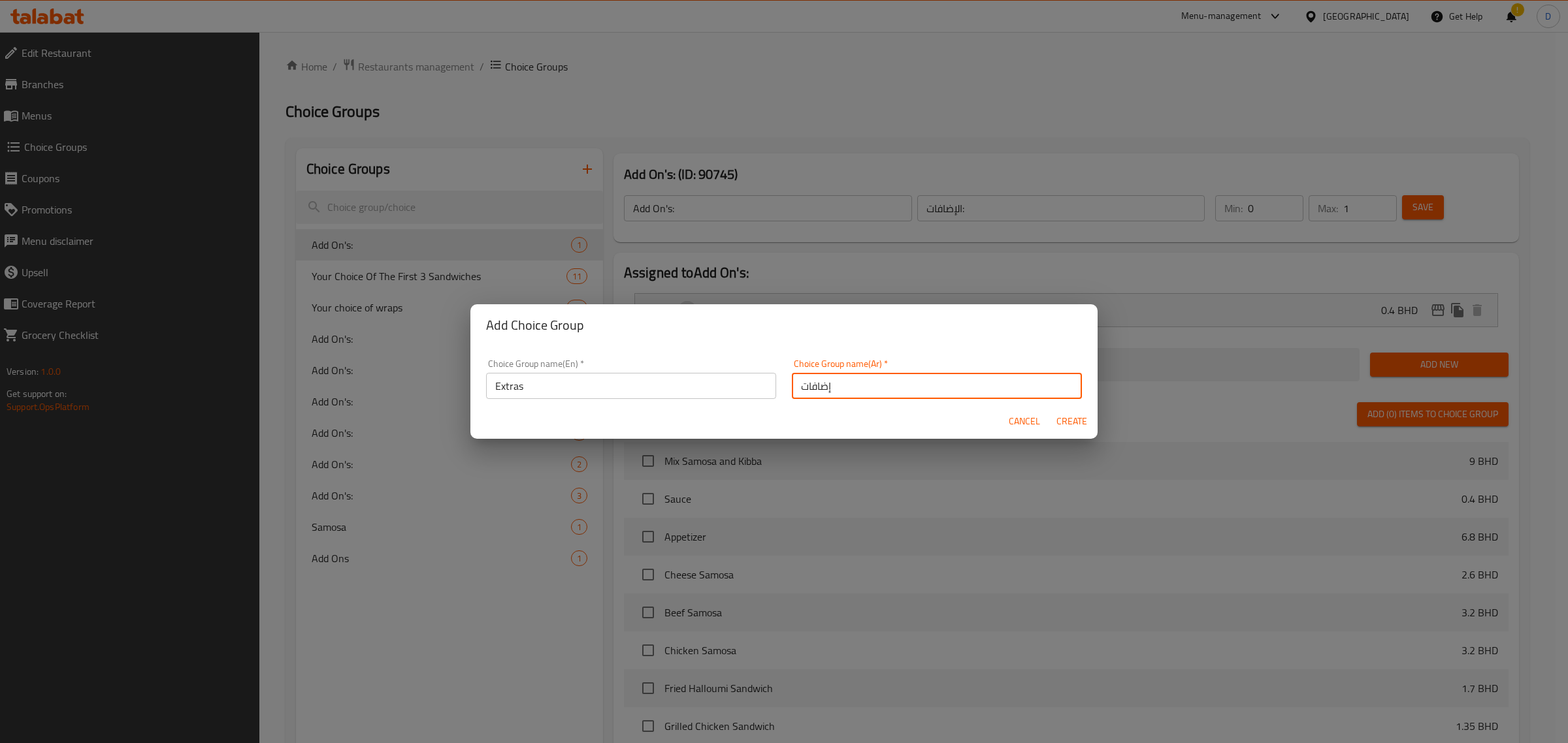
type input "Extras"
type input "إضافات"
type input "0"
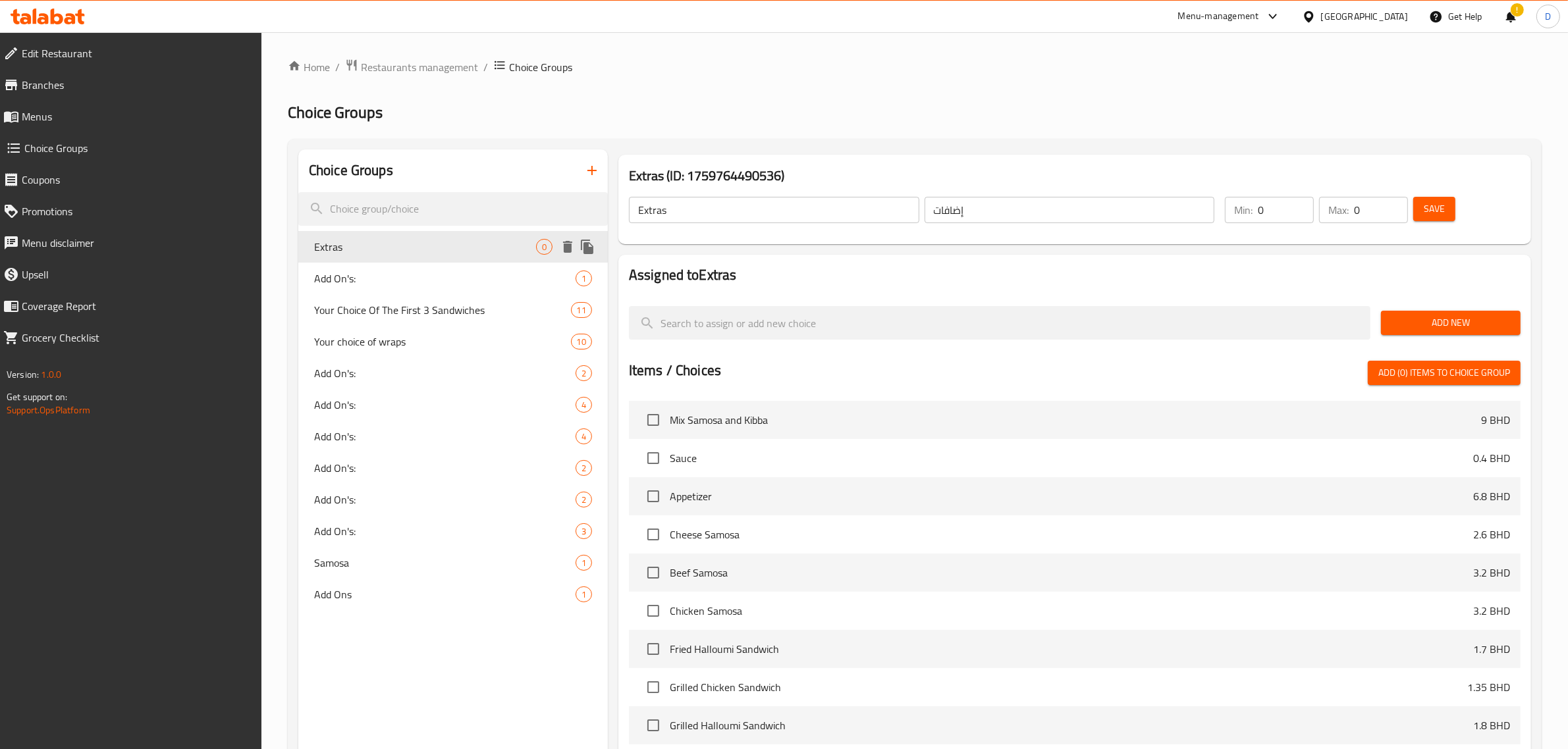
click at [428, 241] on span "Extras" at bounding box center [425, 247] width 222 height 16
click at [1414, 323] on span "Add New" at bounding box center [1451, 323] width 119 height 17
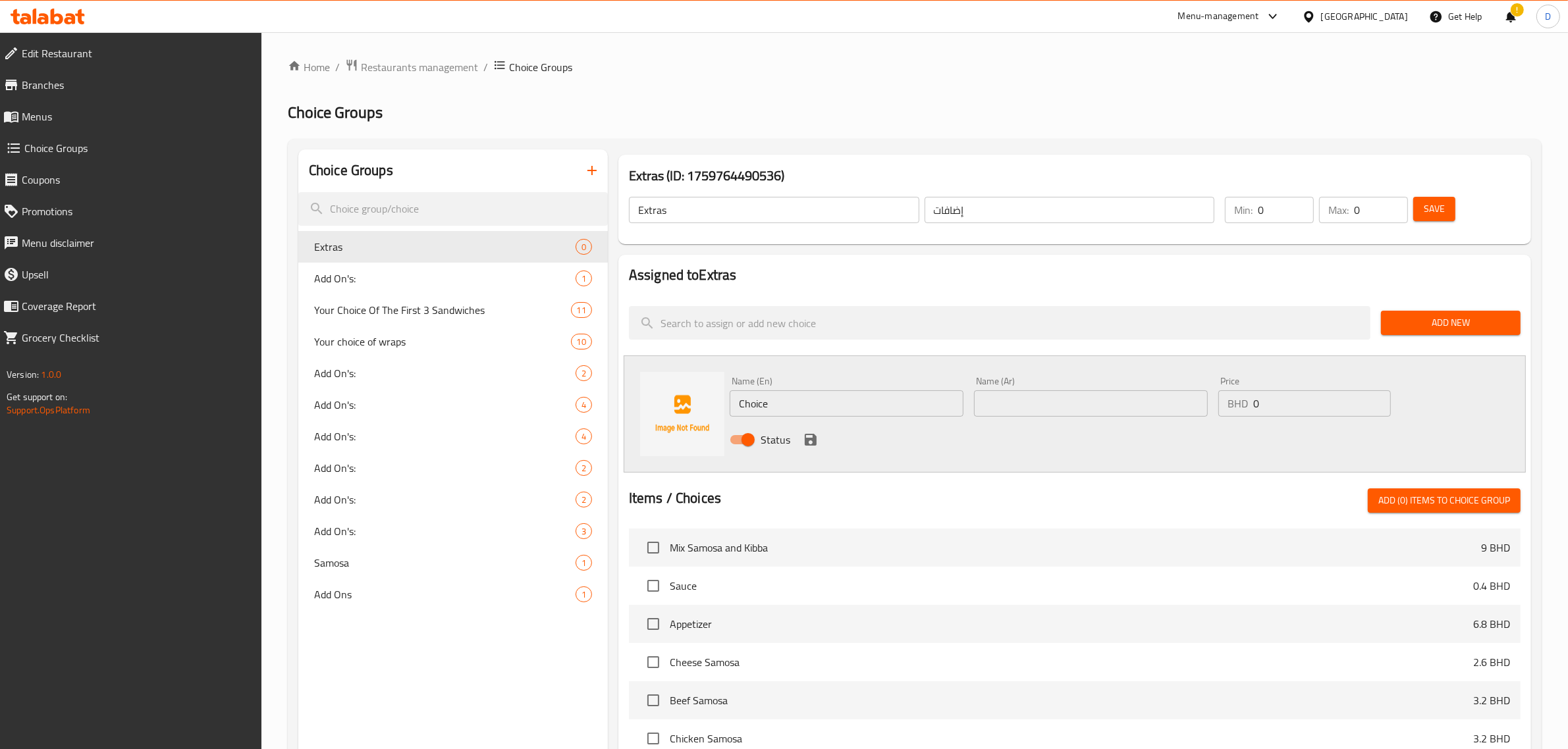
click at [901, 389] on div "Name (En) Choice Name (En)" at bounding box center [847, 397] width 234 height 40
click at [854, 397] on input "Choice" at bounding box center [847, 403] width 234 height 27
click at [855, 409] on input "Choice" at bounding box center [847, 403] width 234 height 27
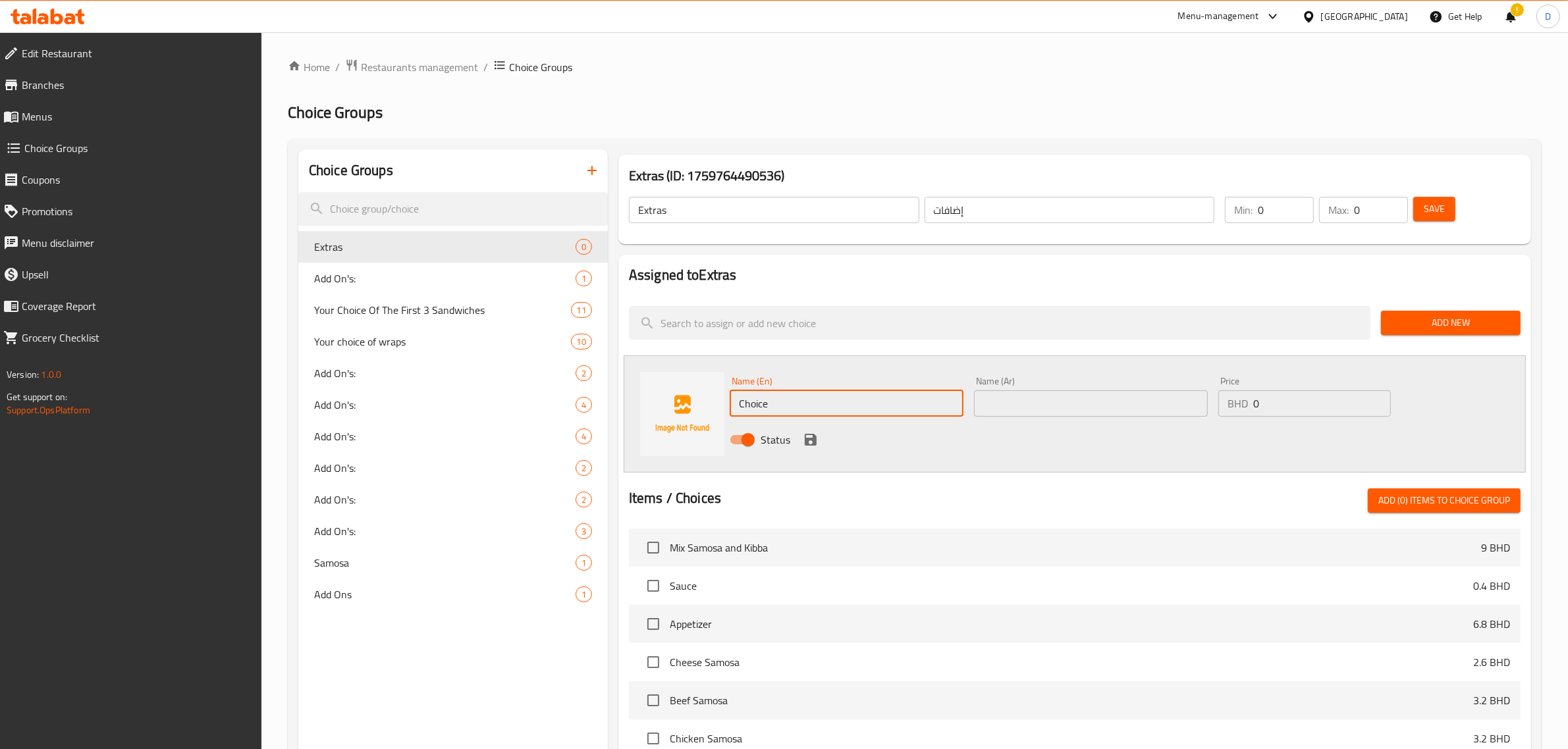
click at [847, 403] on input "Choice" at bounding box center [847, 403] width 234 height 27
click at [847, 403] on input "Tahini Sauce" at bounding box center [847, 403] width 234 height 27
click at [847, 403] on input "Tahini Sauce" at bounding box center [847, 403] width 234 height 27
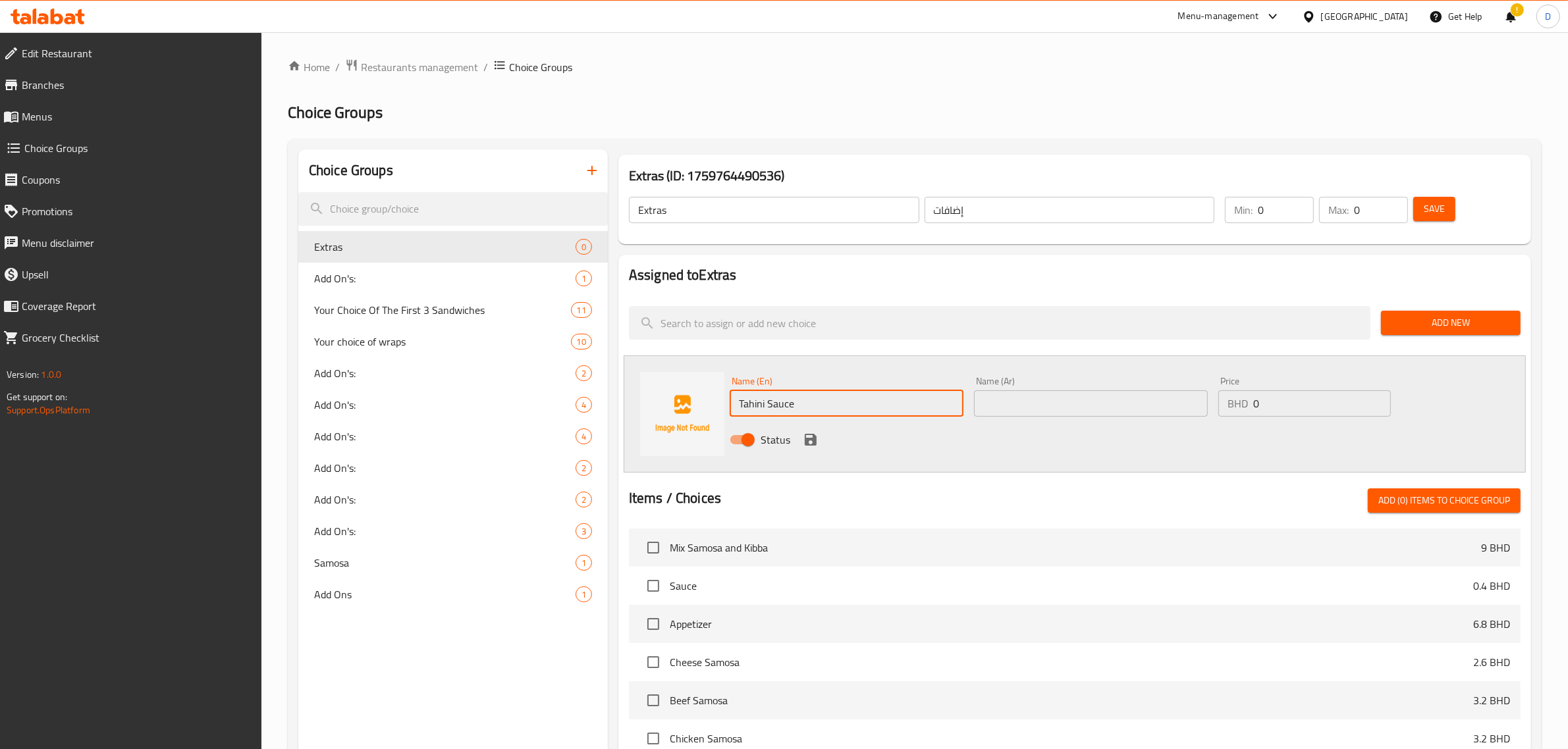
click at [847, 403] on input "Tahini Sauce" at bounding box center [847, 403] width 234 height 27
type input "Tahini Sauce"
click at [1004, 403] on input "text" at bounding box center [1091, 403] width 234 height 27
paste input "صلصة الطحينة"
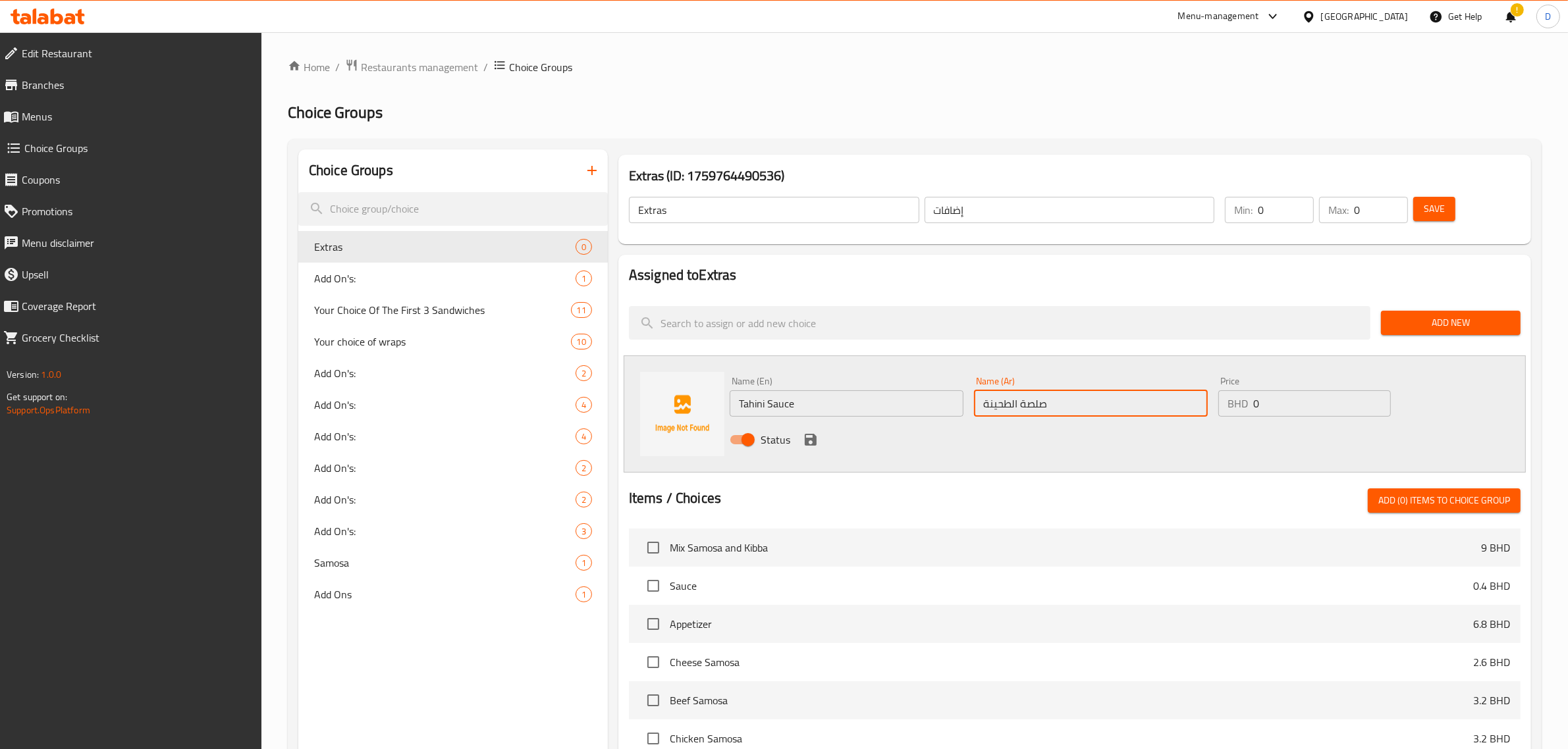
type input "صلصة الطحينة"
click at [1269, 400] on input "0" at bounding box center [1322, 403] width 138 height 27
type input "0.3"
click at [816, 438] on icon "save" at bounding box center [811, 439] width 12 height 12
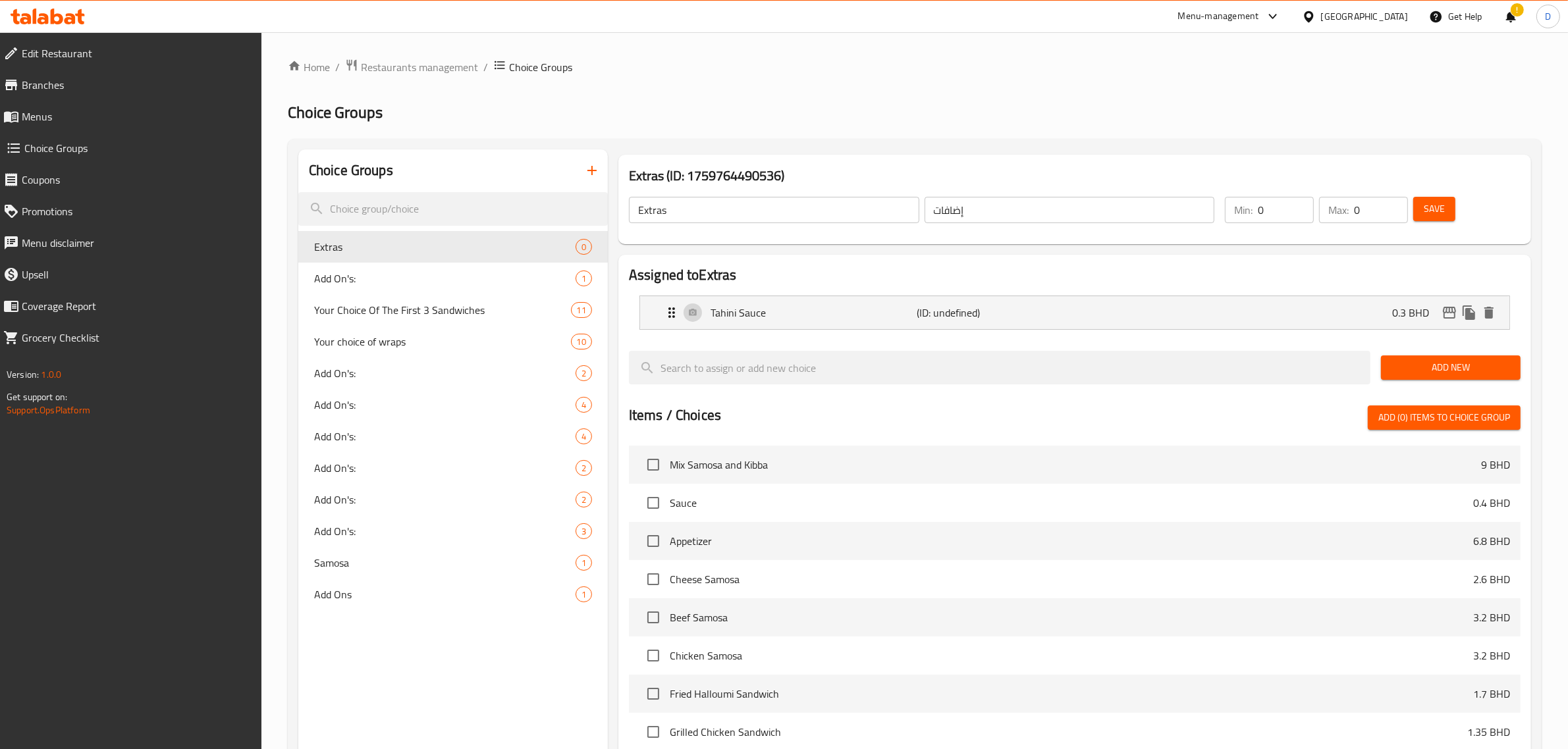
click at [1394, 349] on div "Add New" at bounding box center [1451, 367] width 150 height 44
click at [1399, 359] on span "Add New" at bounding box center [1451, 367] width 119 height 17
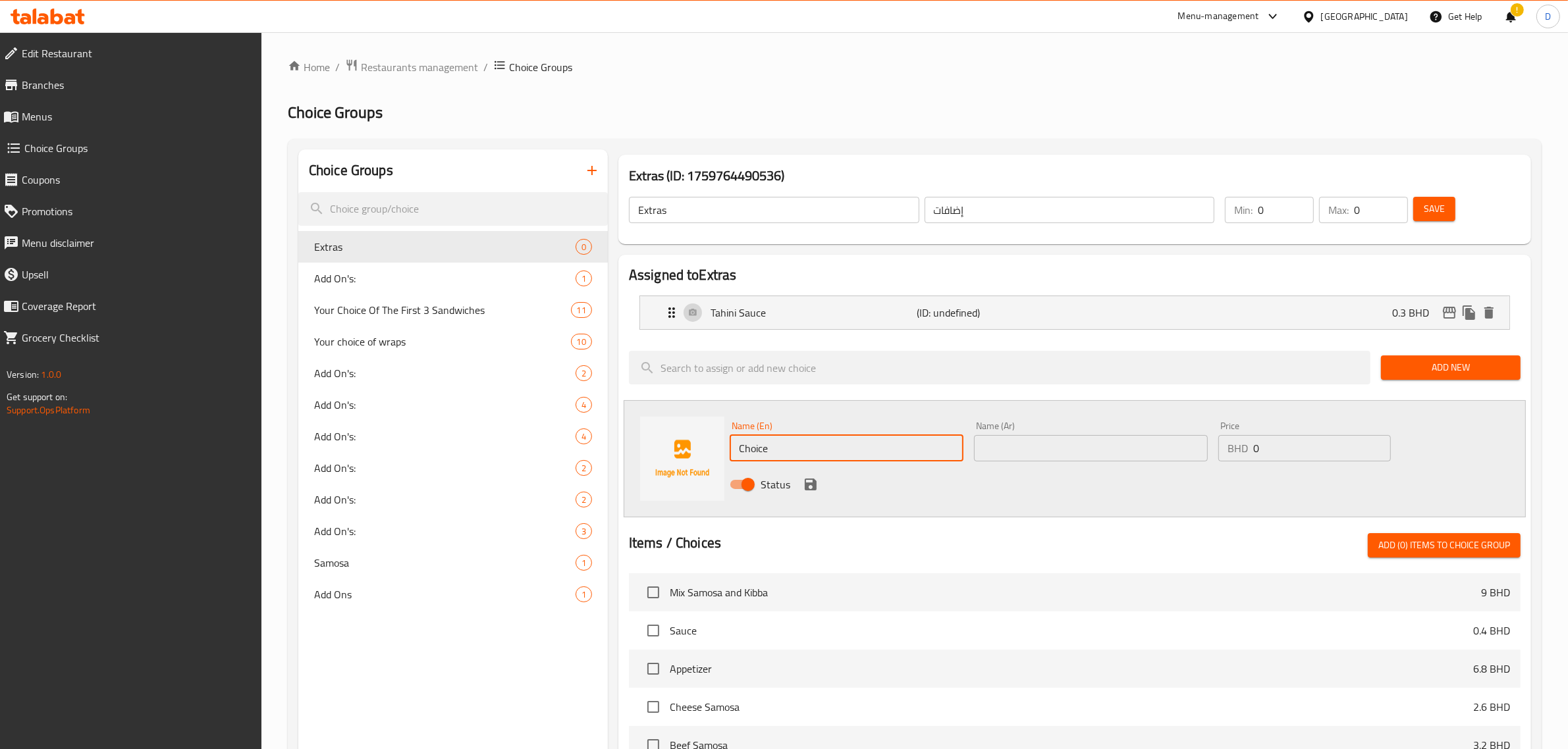
click at [835, 439] on input "Choice" at bounding box center [847, 448] width 234 height 27
click at [1430, 454] on div "Name (En) Choice Name (En) Name (Ar) Name (Ar) Price BHD 0 Price Status" at bounding box center [1091, 459] width 733 height 86
drag, startPoint x: 1377, startPoint y: 212, endPoint x: 1340, endPoint y: 206, distance: 37.5
click at [1341, 206] on div "Max: 0 ​" at bounding box center [1363, 210] width 89 height 27
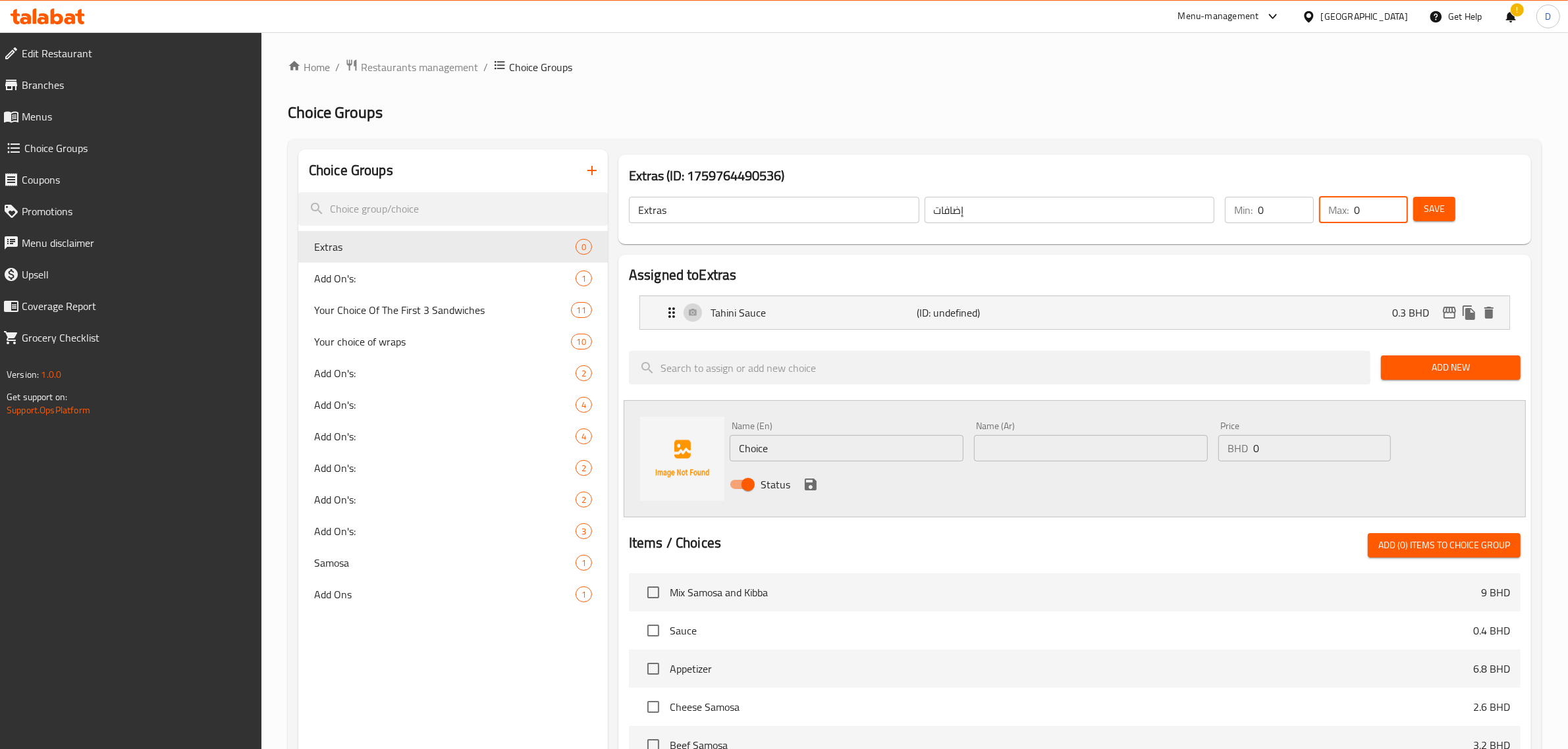
click at [1502, 220] on div "Save" at bounding box center [1459, 210] width 97 height 32
click at [1396, 364] on span "Add New" at bounding box center [1451, 367] width 119 height 17
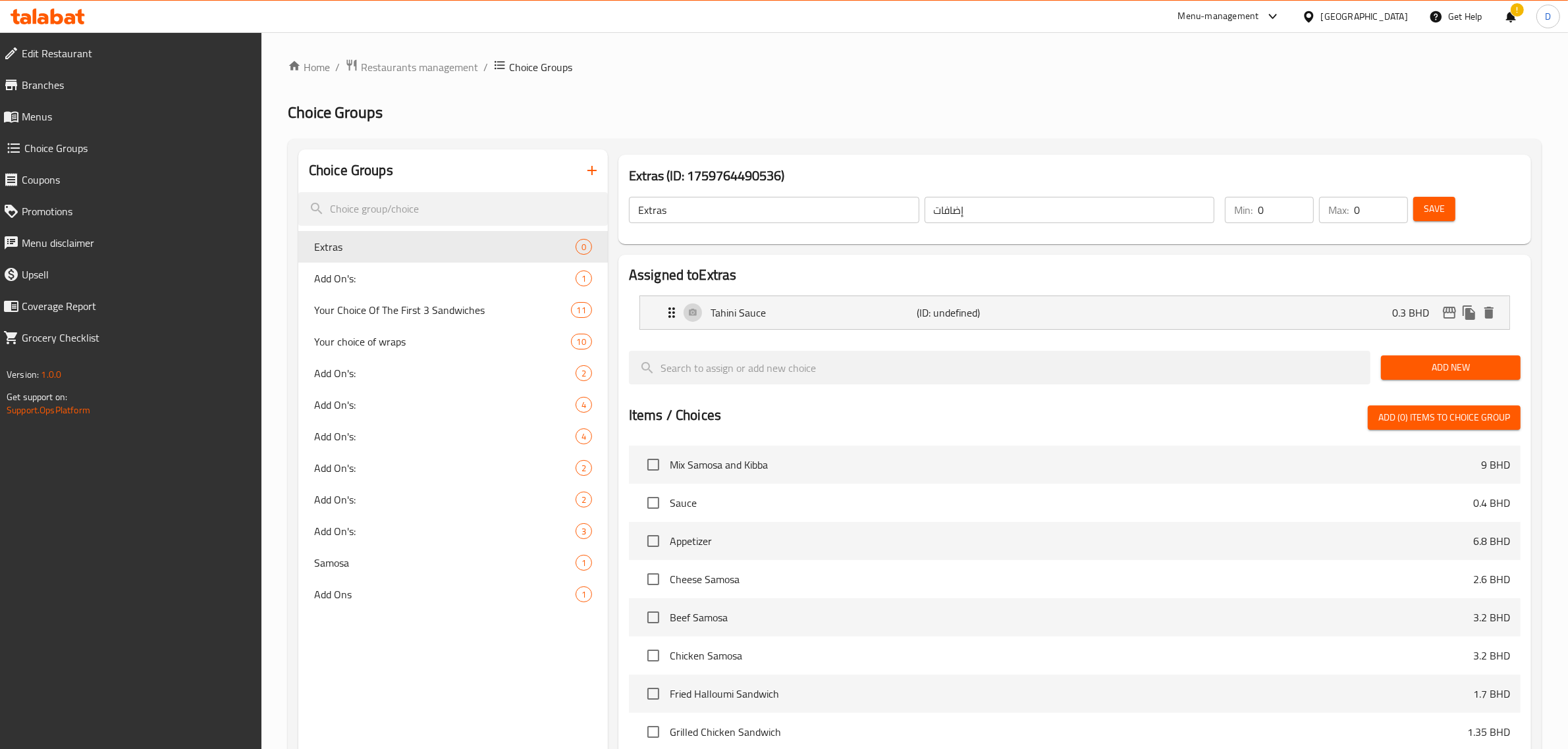
click at [1443, 356] on button "Add New" at bounding box center [1451, 368] width 140 height 24
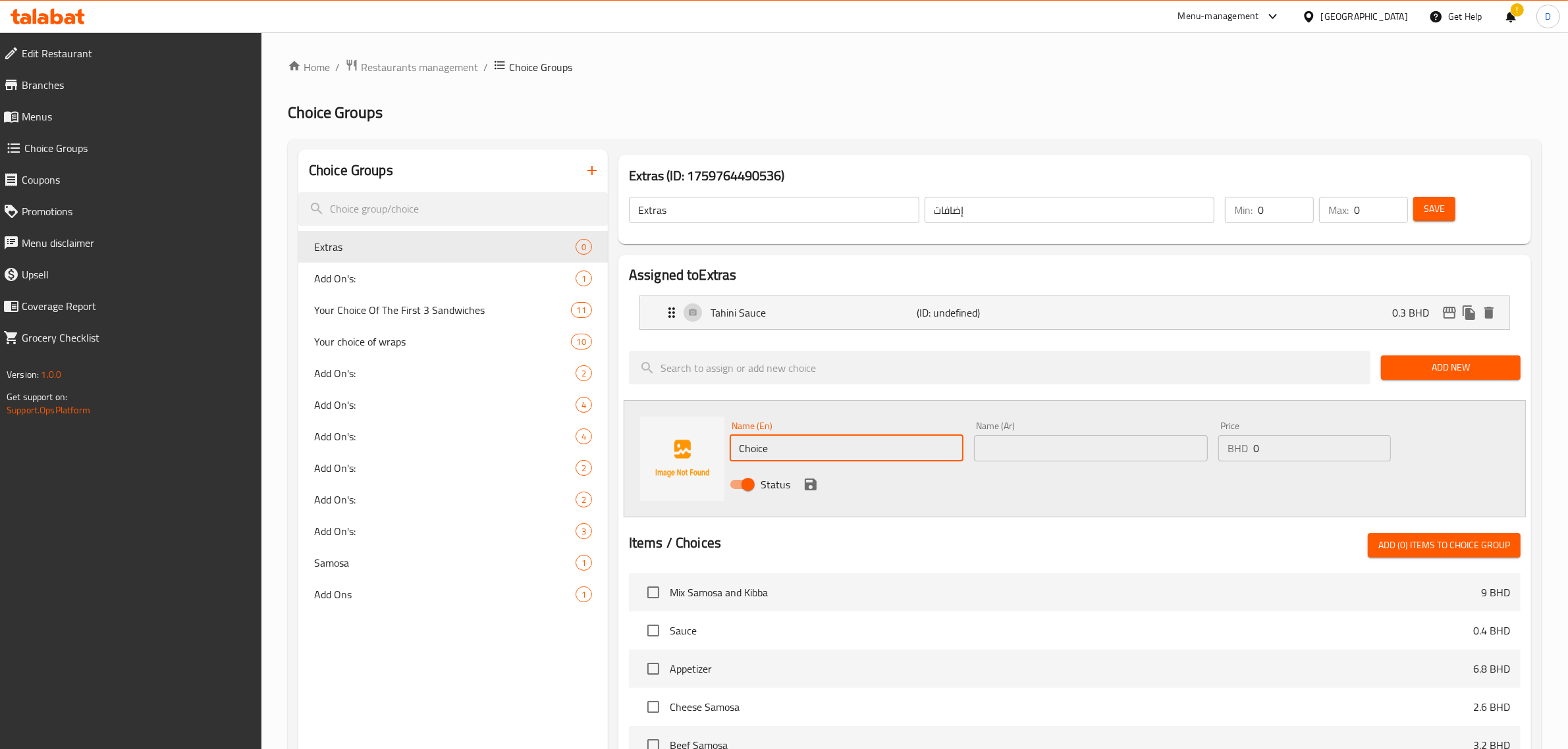
drag, startPoint x: 819, startPoint y: 449, endPoint x: 718, endPoint y: 449, distance: 101.0
click at [720, 449] on div "Name (En) Choice Name (En) Name (Ar) Name (Ar) Price BHD 0 Price Status" at bounding box center [1075, 459] width 902 height 117
drag, startPoint x: 1408, startPoint y: 406, endPoint x: 1417, endPoint y: 416, distance: 13.5
click at [1411, 407] on div "Name (En) Choice Name (En) Name (Ar) Name (Ar) Price BHD 0 Price Status" at bounding box center [1075, 459] width 902 height 117
click at [1414, 371] on span "Add New" at bounding box center [1451, 367] width 119 height 17
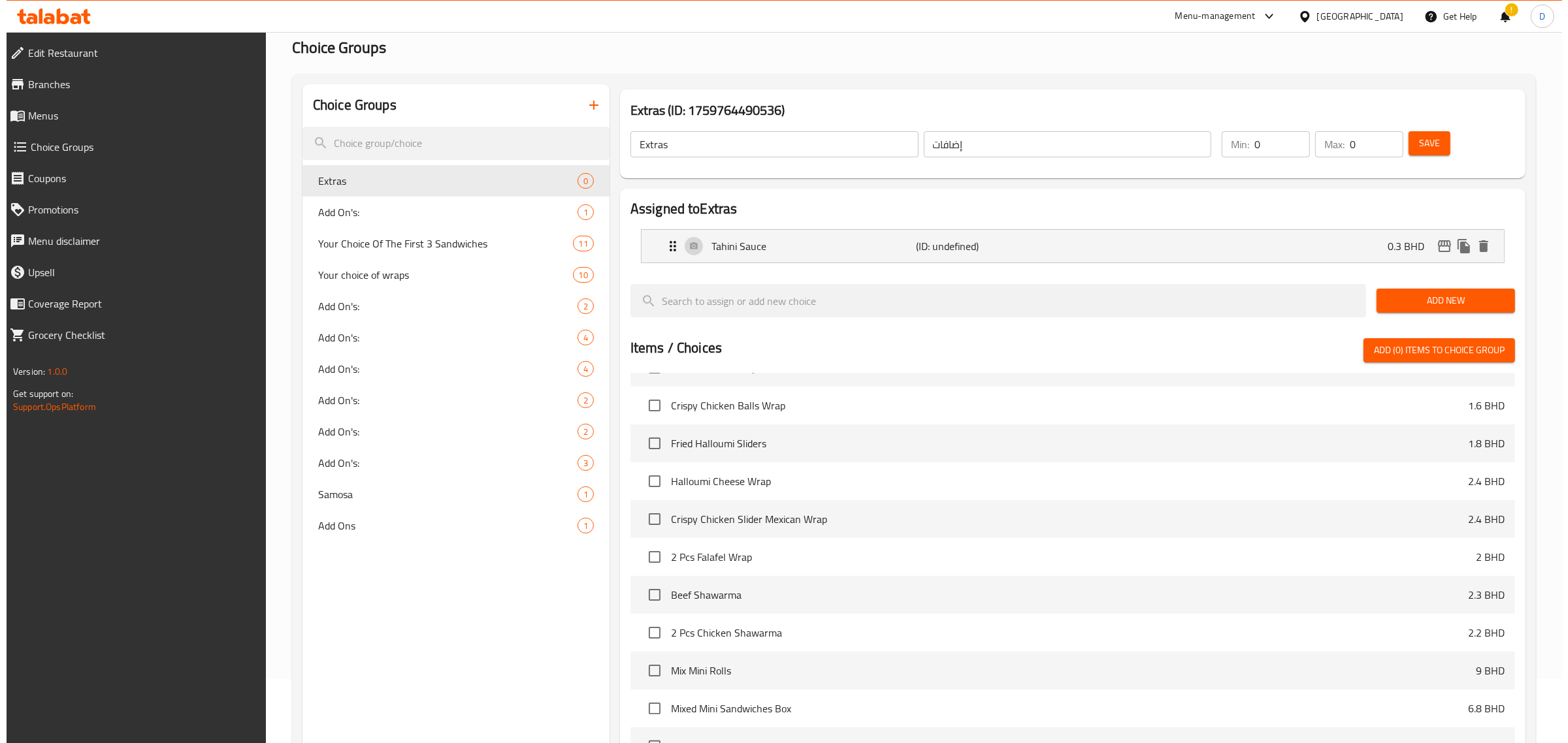
scroll to position [283, 0]
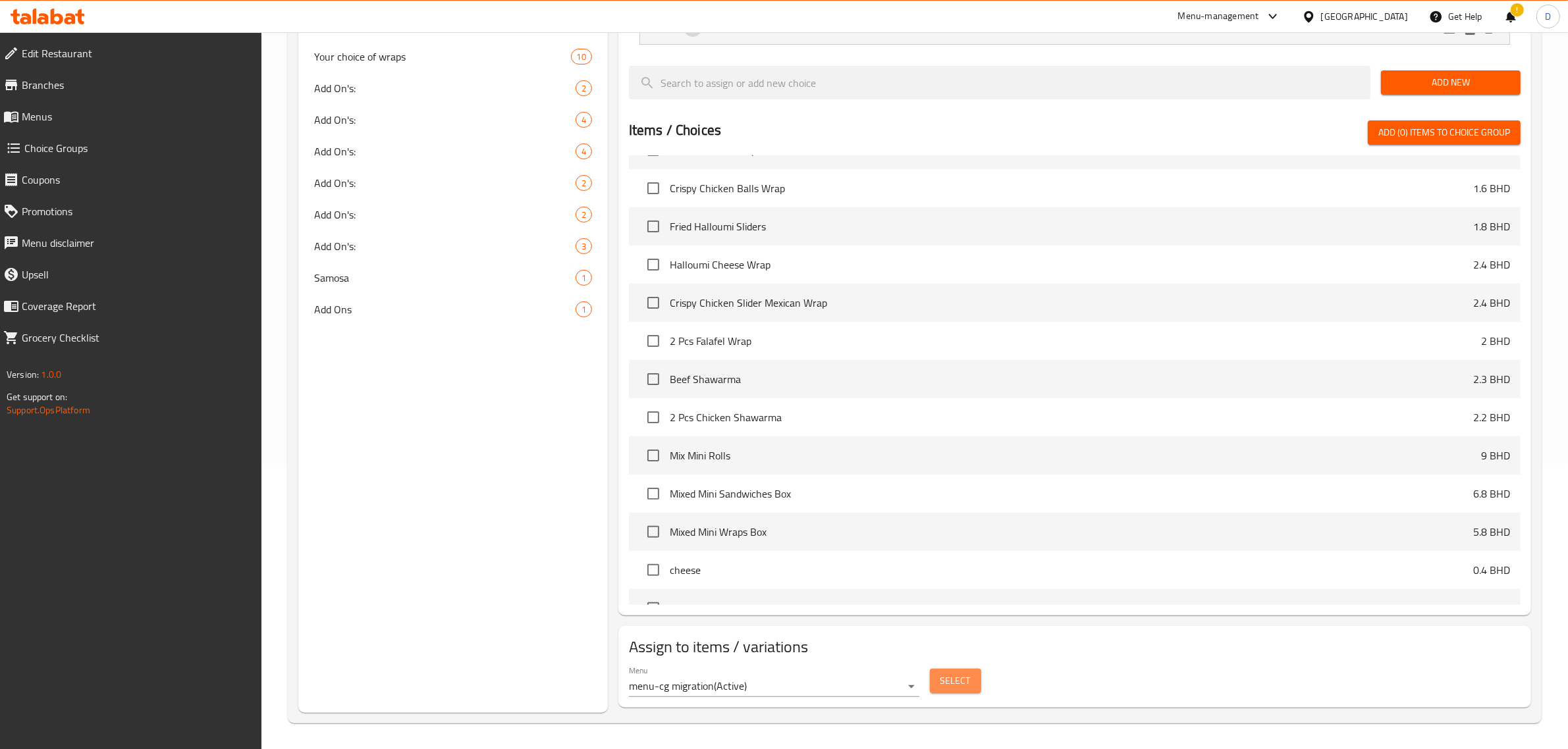
click at [961, 685] on span "Select" at bounding box center [956, 681] width 30 height 17
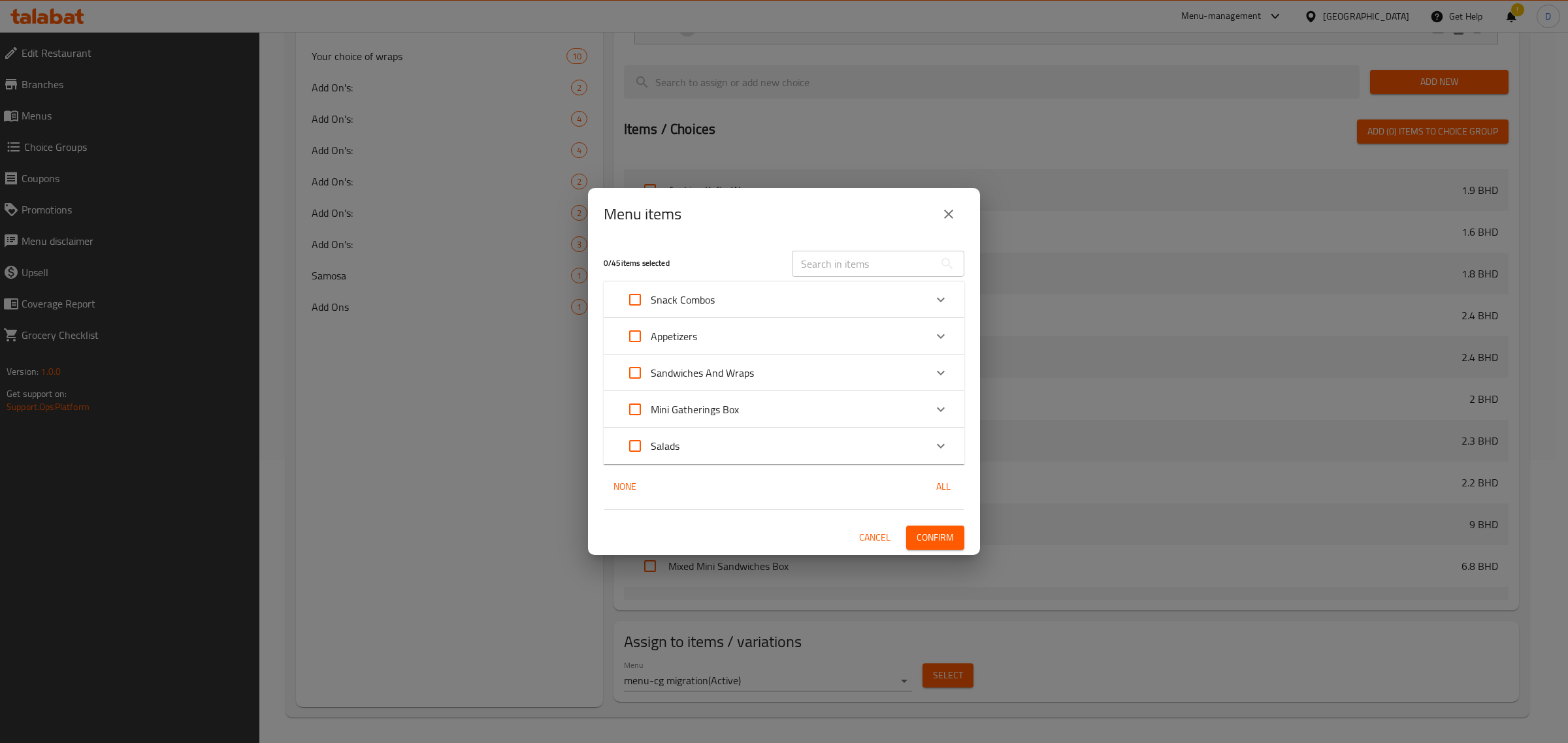
click at [784, 372] on div "Sandwiches And Wraps" at bounding box center [773, 373] width 306 height 31
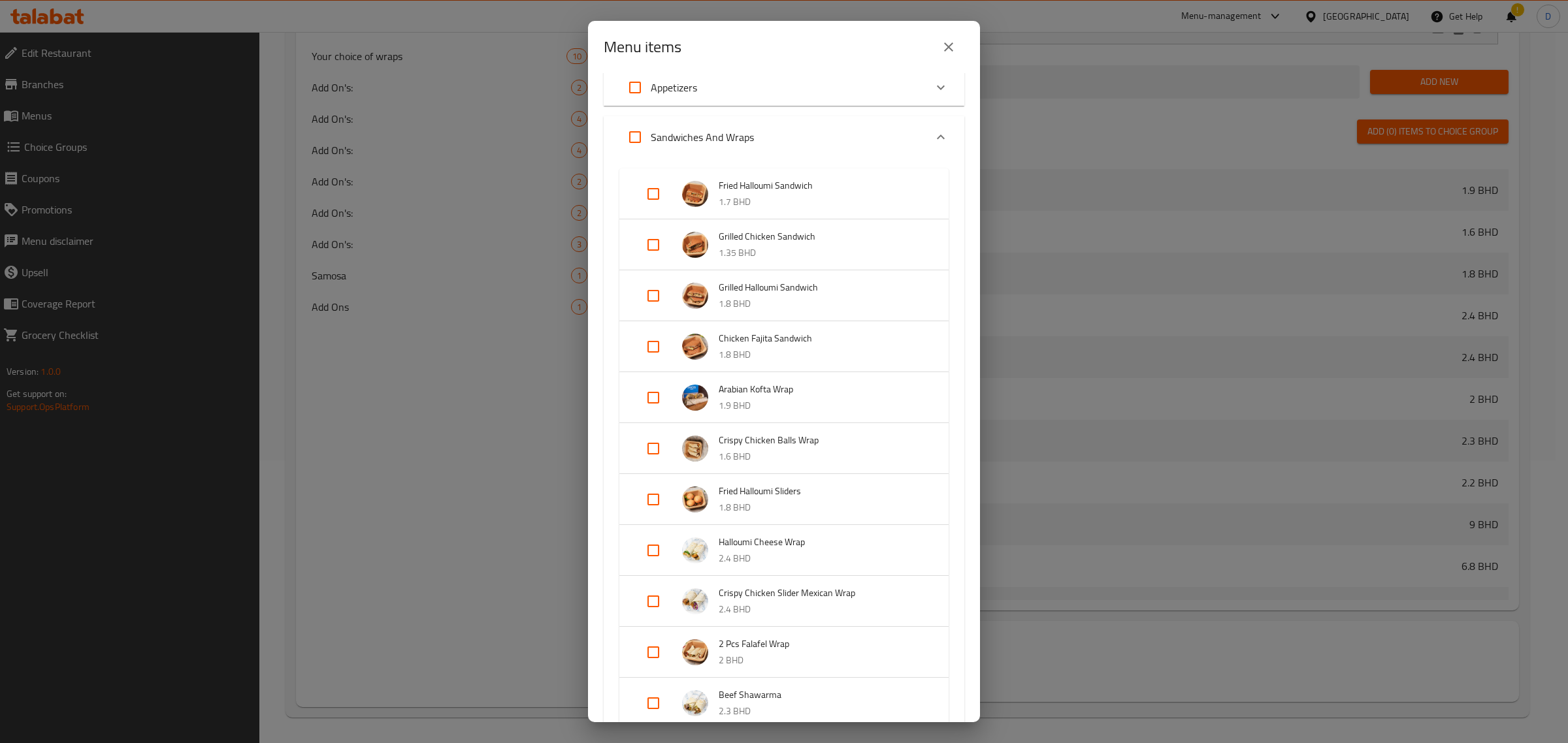
scroll to position [0, 0]
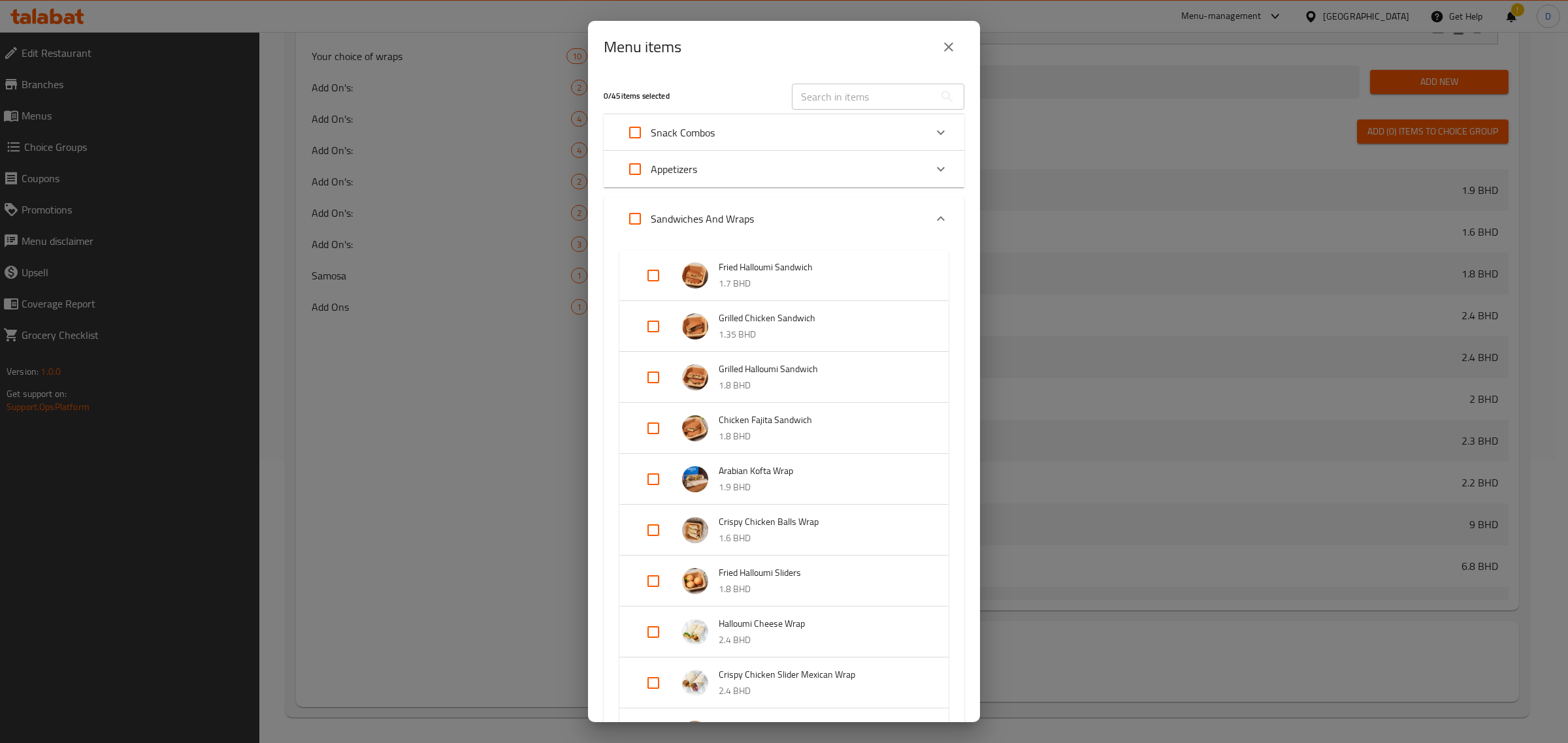
click at [726, 167] on div "Appetizers" at bounding box center [773, 169] width 306 height 31
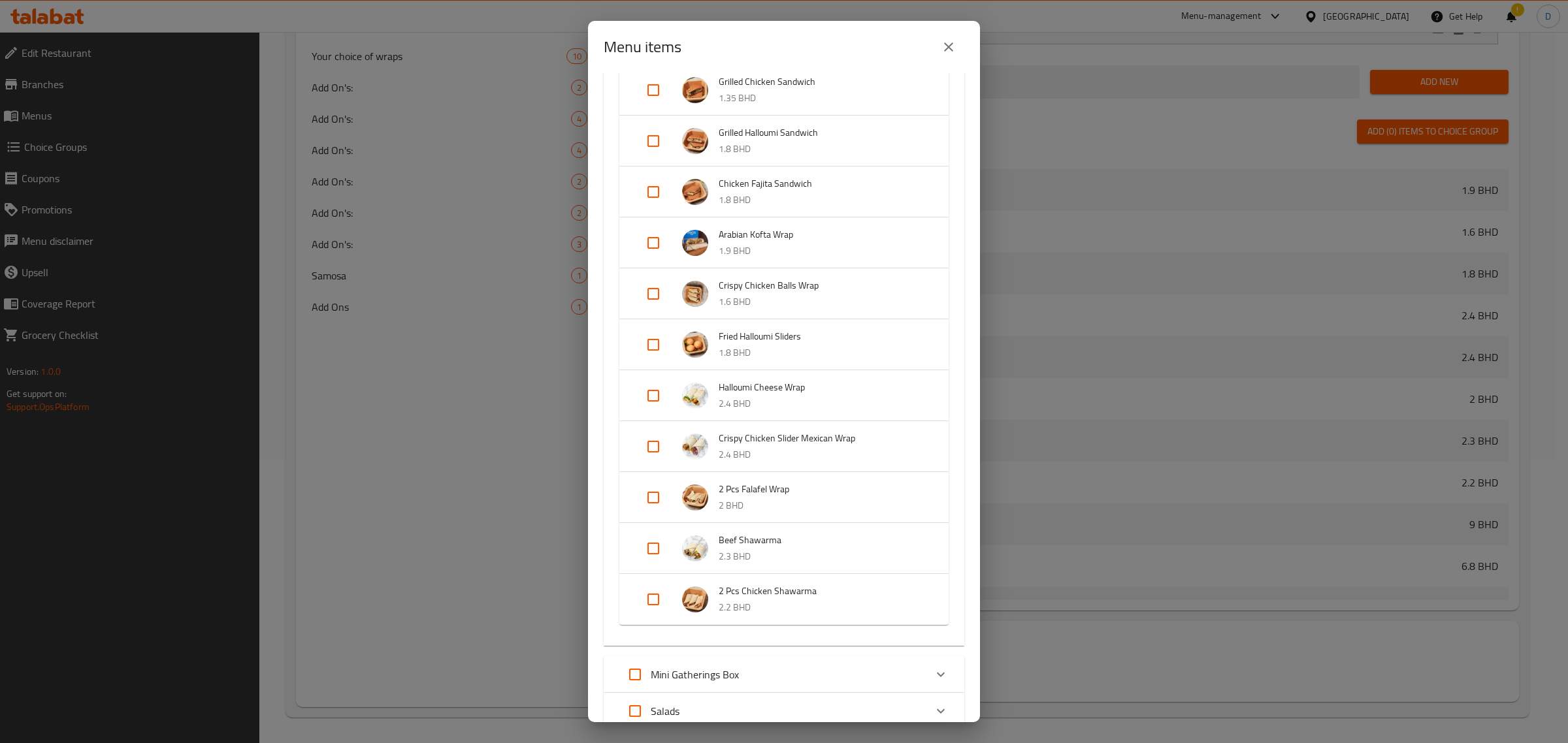
scroll to position [583, 0]
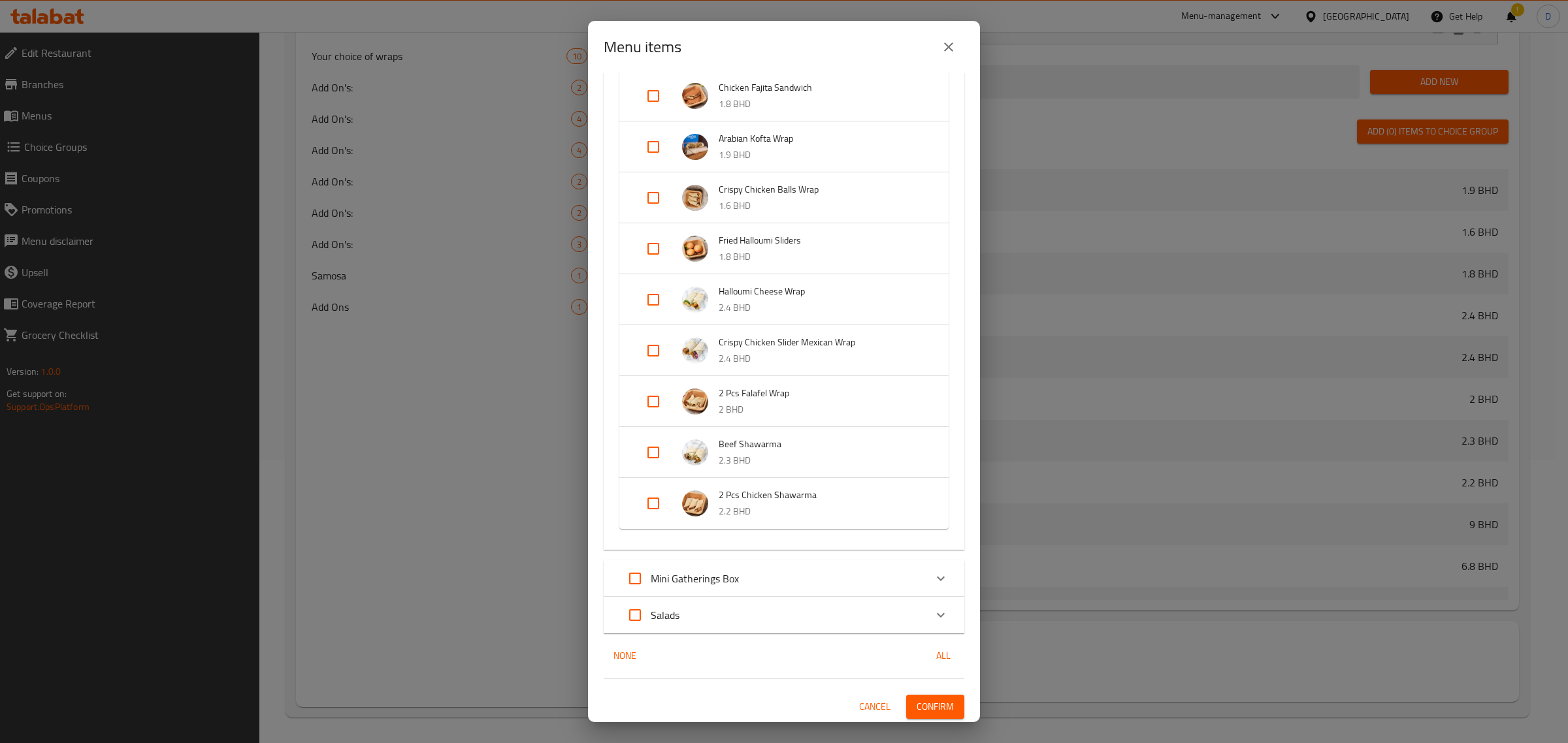
click at [776, 570] on div "Mini Gatherings Box" at bounding box center [773, 579] width 306 height 31
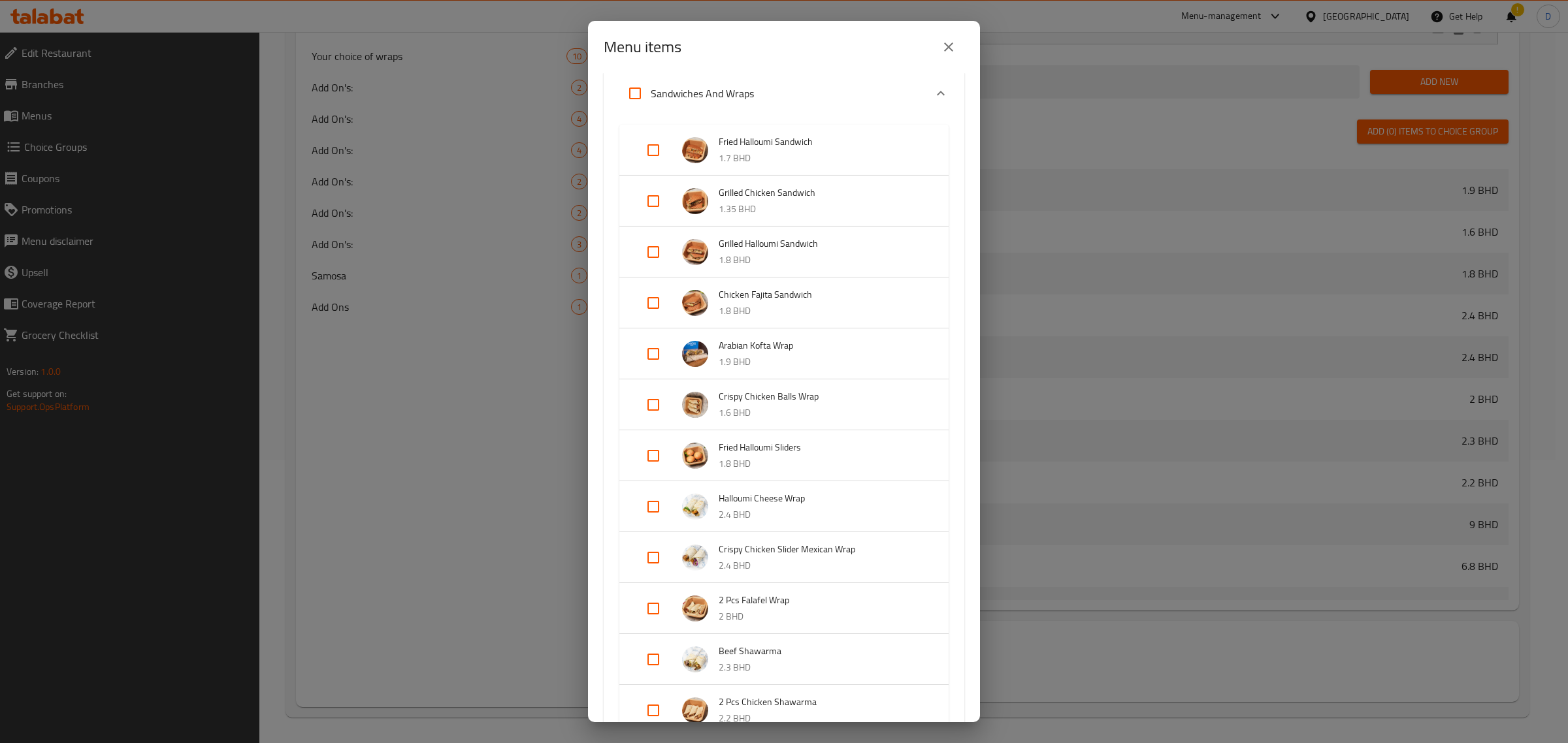
scroll to position [339, 0]
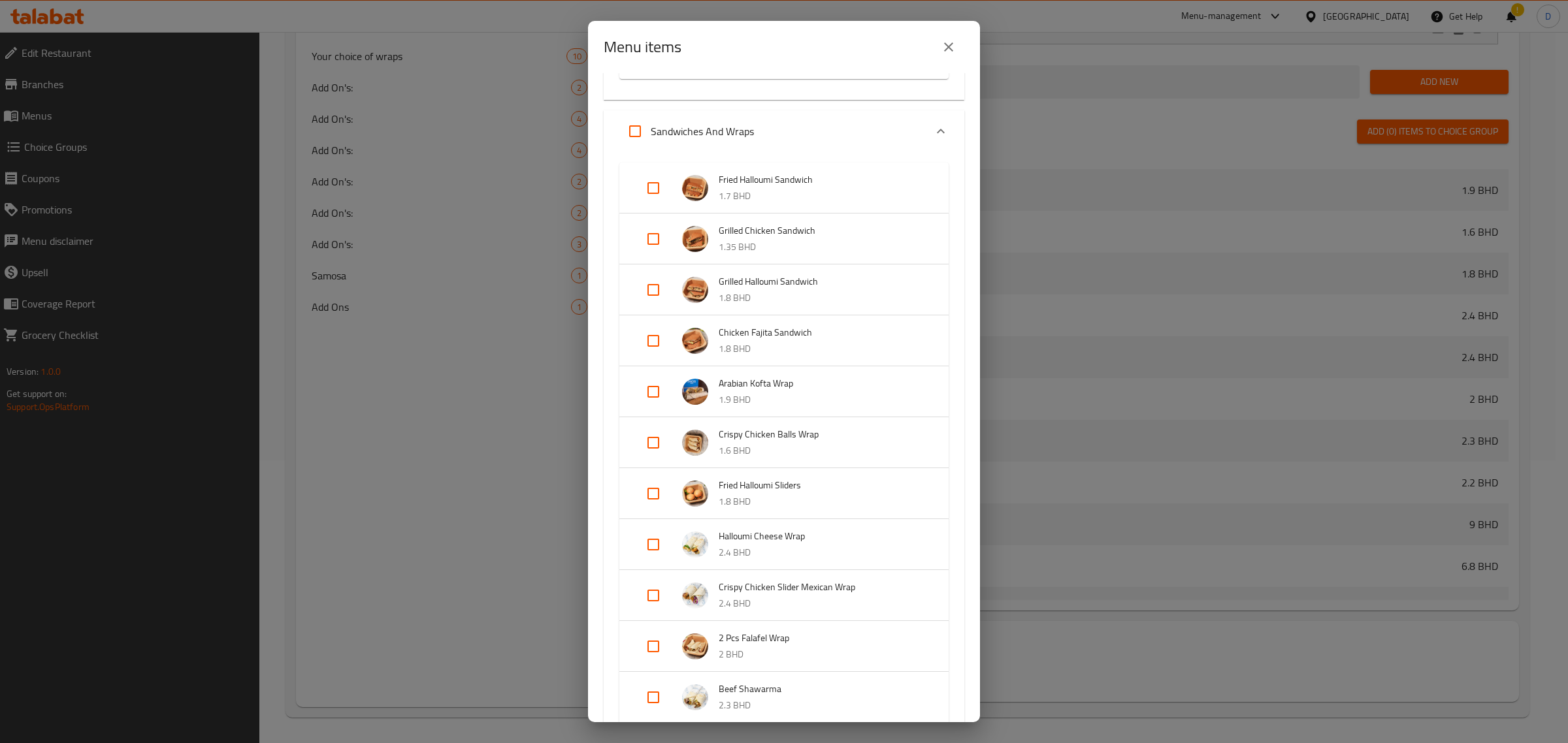
click at [640, 392] on input "Expand" at bounding box center [653, 392] width 31 height 31
checkbox input "true"
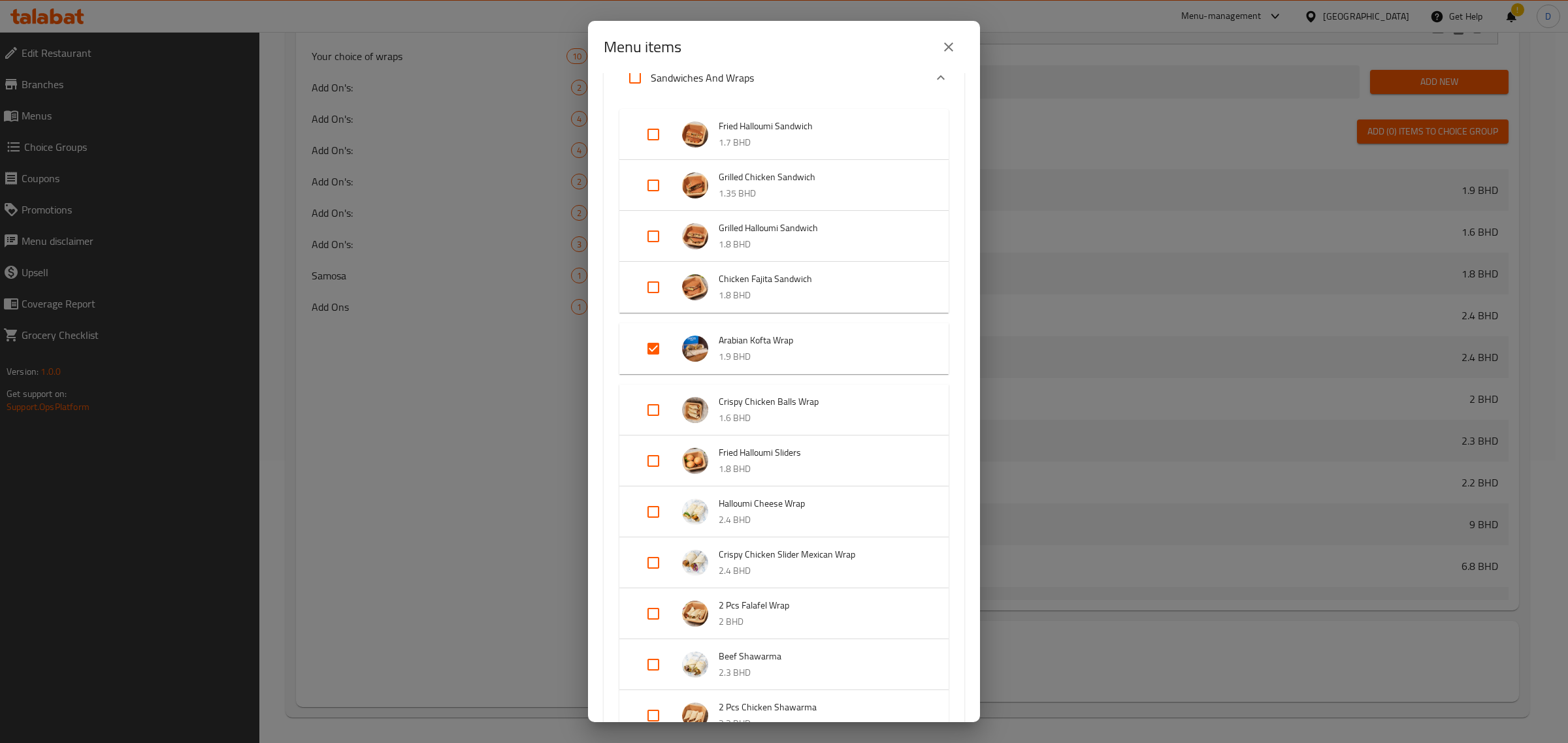
scroll to position [420, 0]
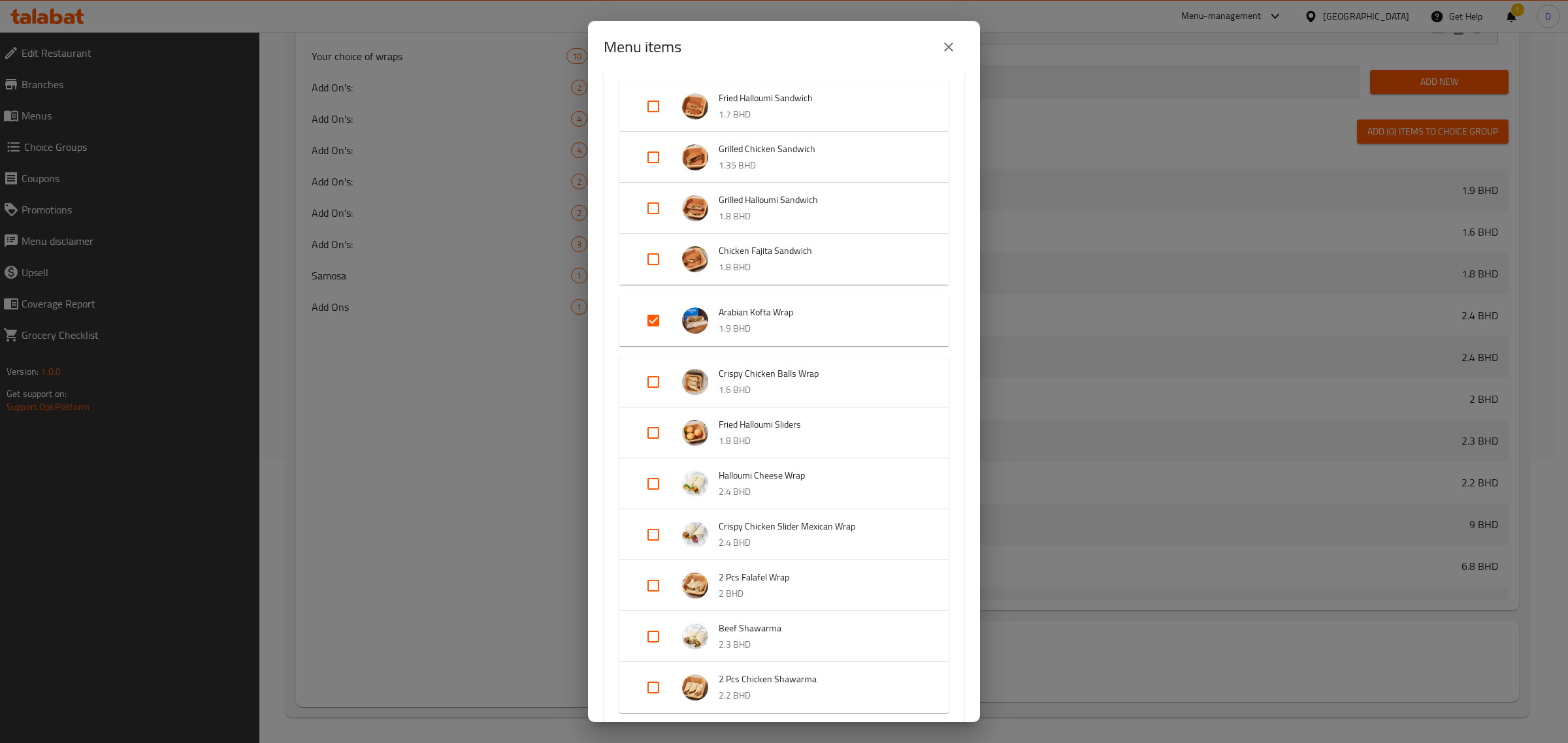
click at [655, 632] on input "Expand" at bounding box center [653, 637] width 31 height 31
checkbox input "true"
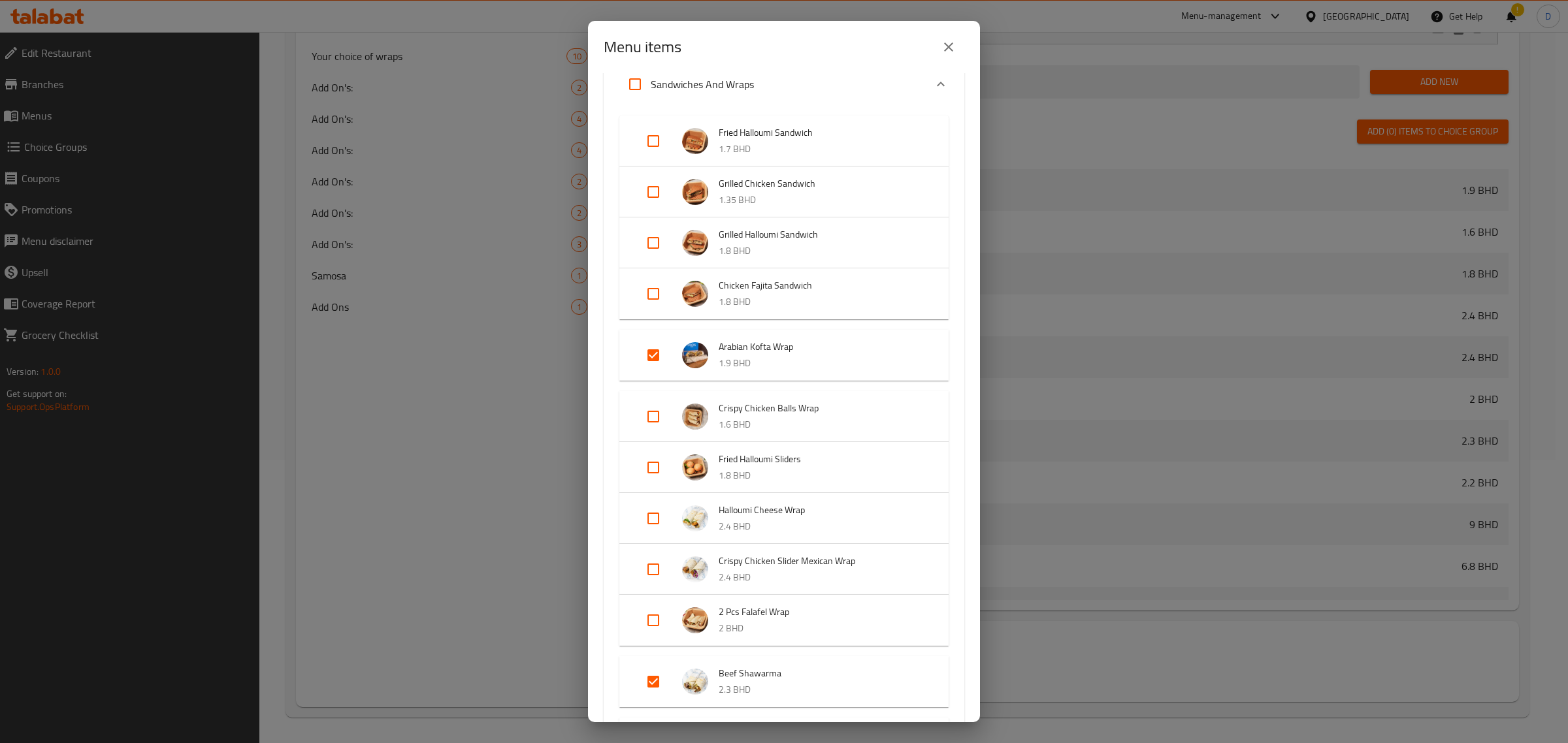
scroll to position [502, 0]
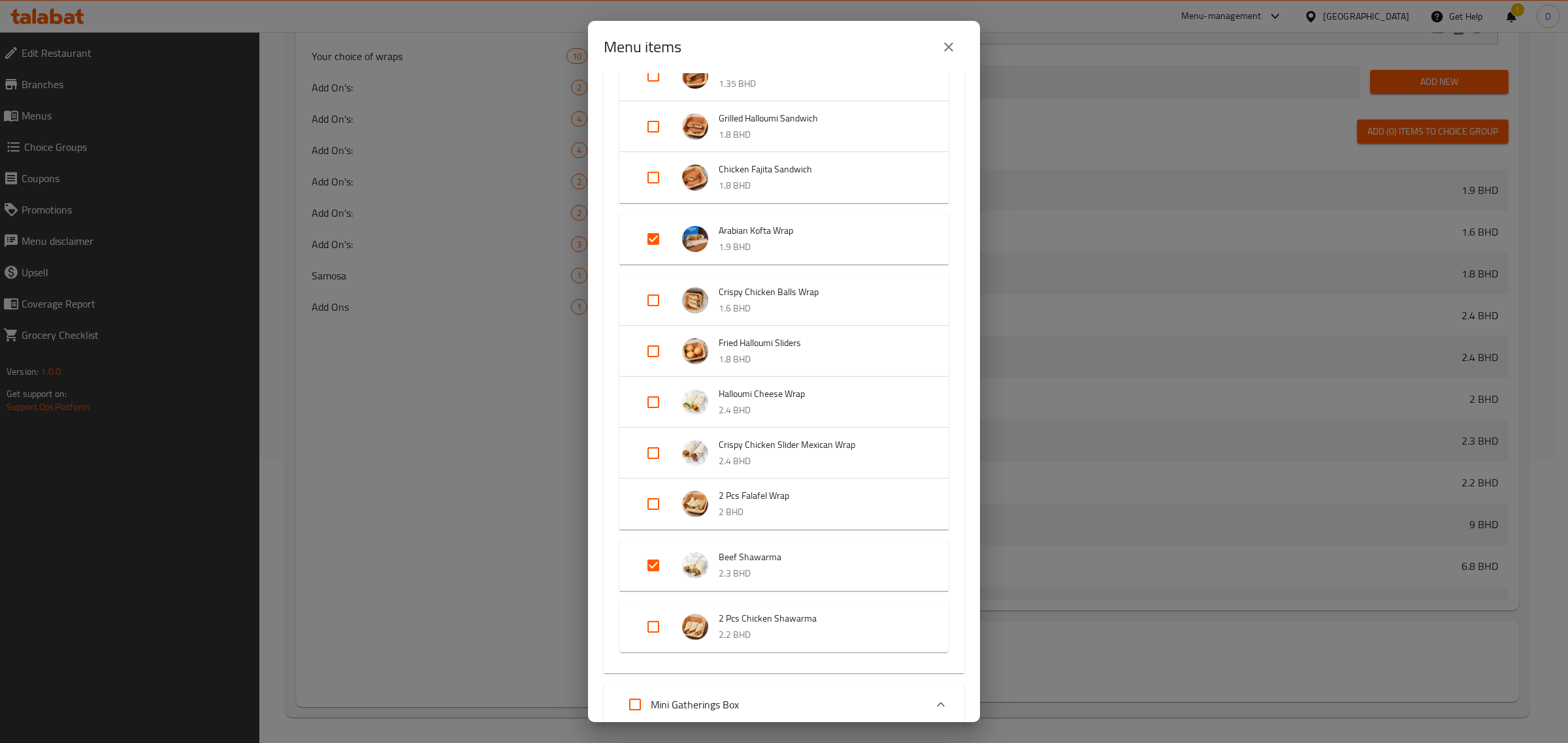
click at [649, 622] on input "Expand" at bounding box center [653, 627] width 31 height 31
checkbox input "true"
click at [654, 507] on input "Expand" at bounding box center [653, 504] width 31 height 31
checkbox input "true"
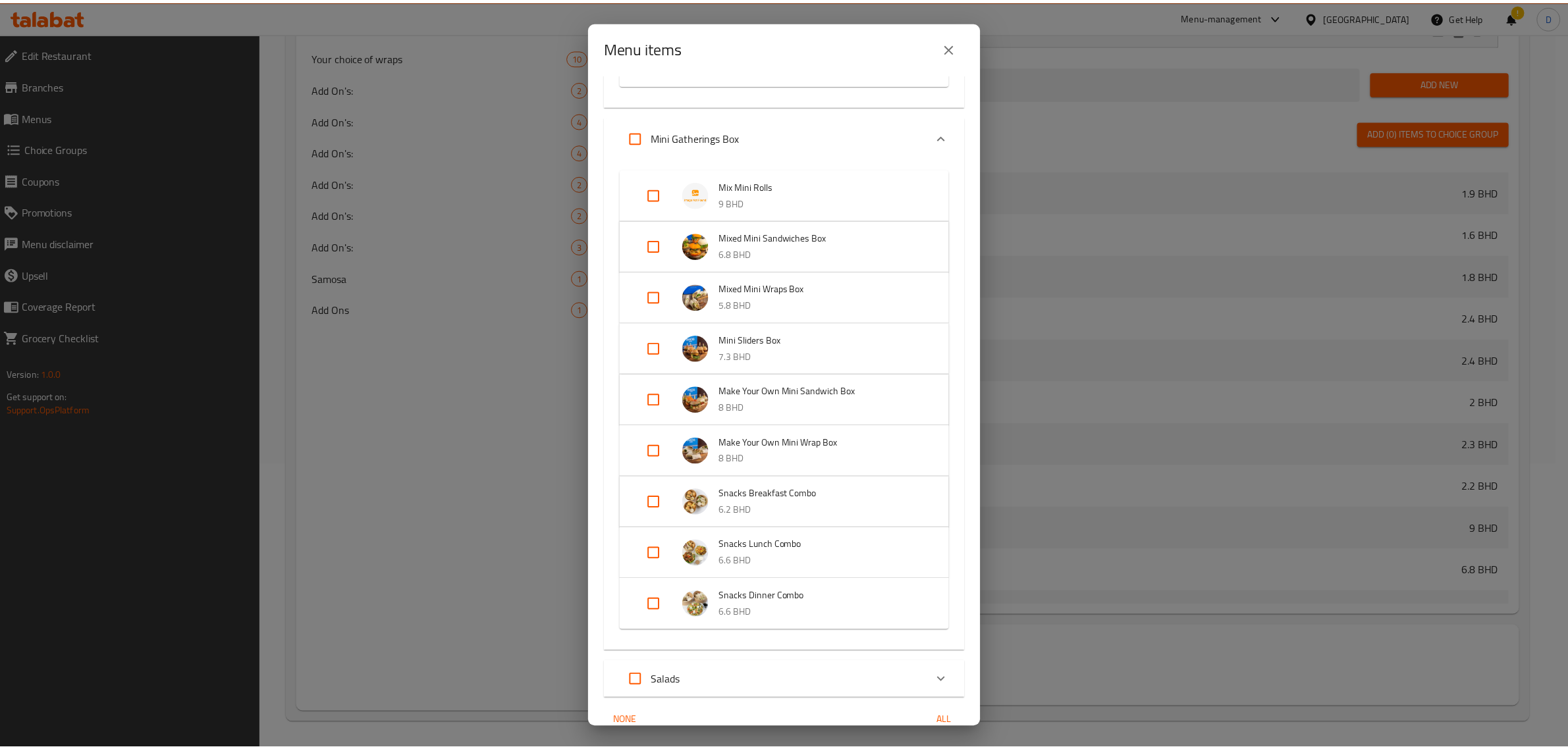
scroll to position [1149, 0]
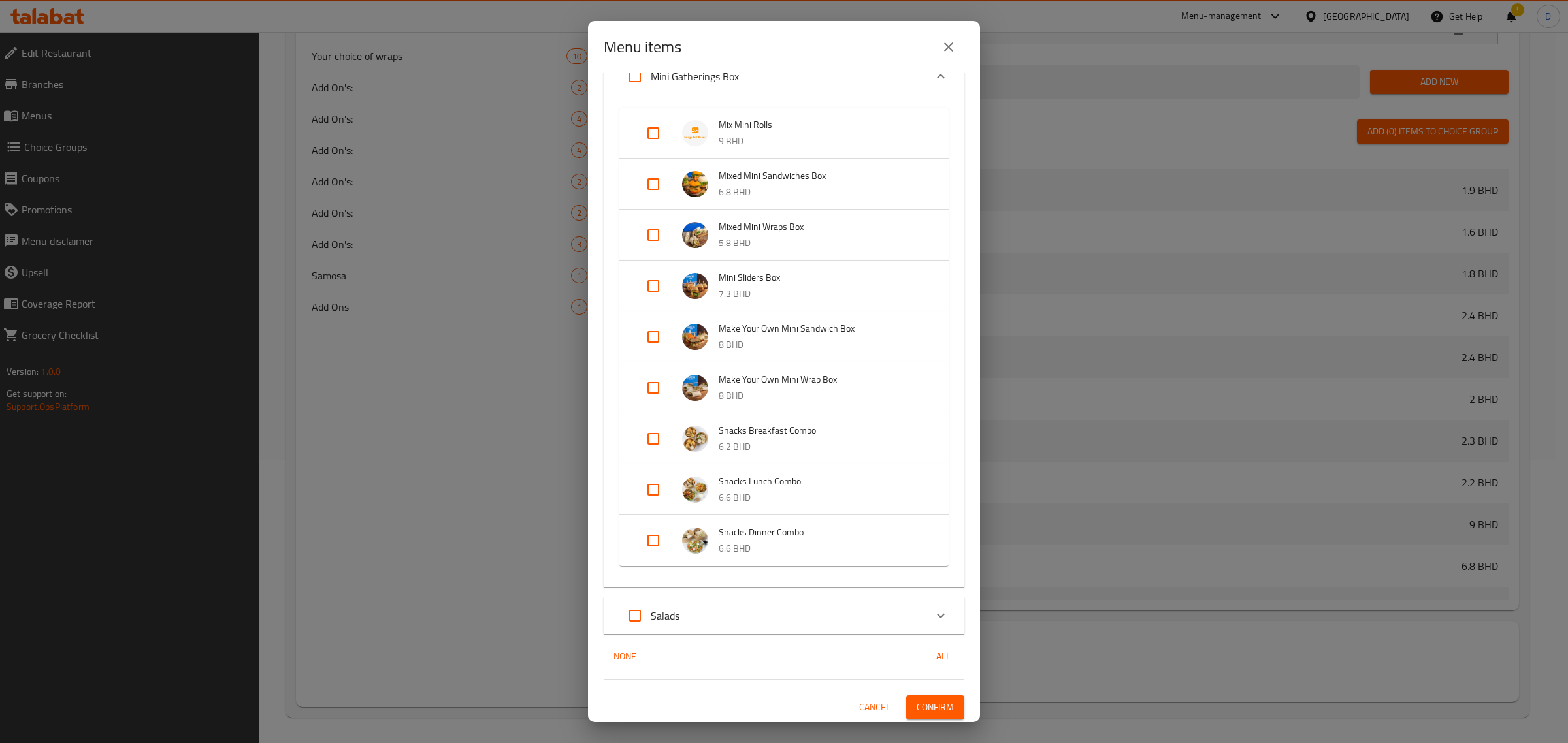
click at [938, 699] on span "Confirm" at bounding box center [935, 707] width 37 height 16
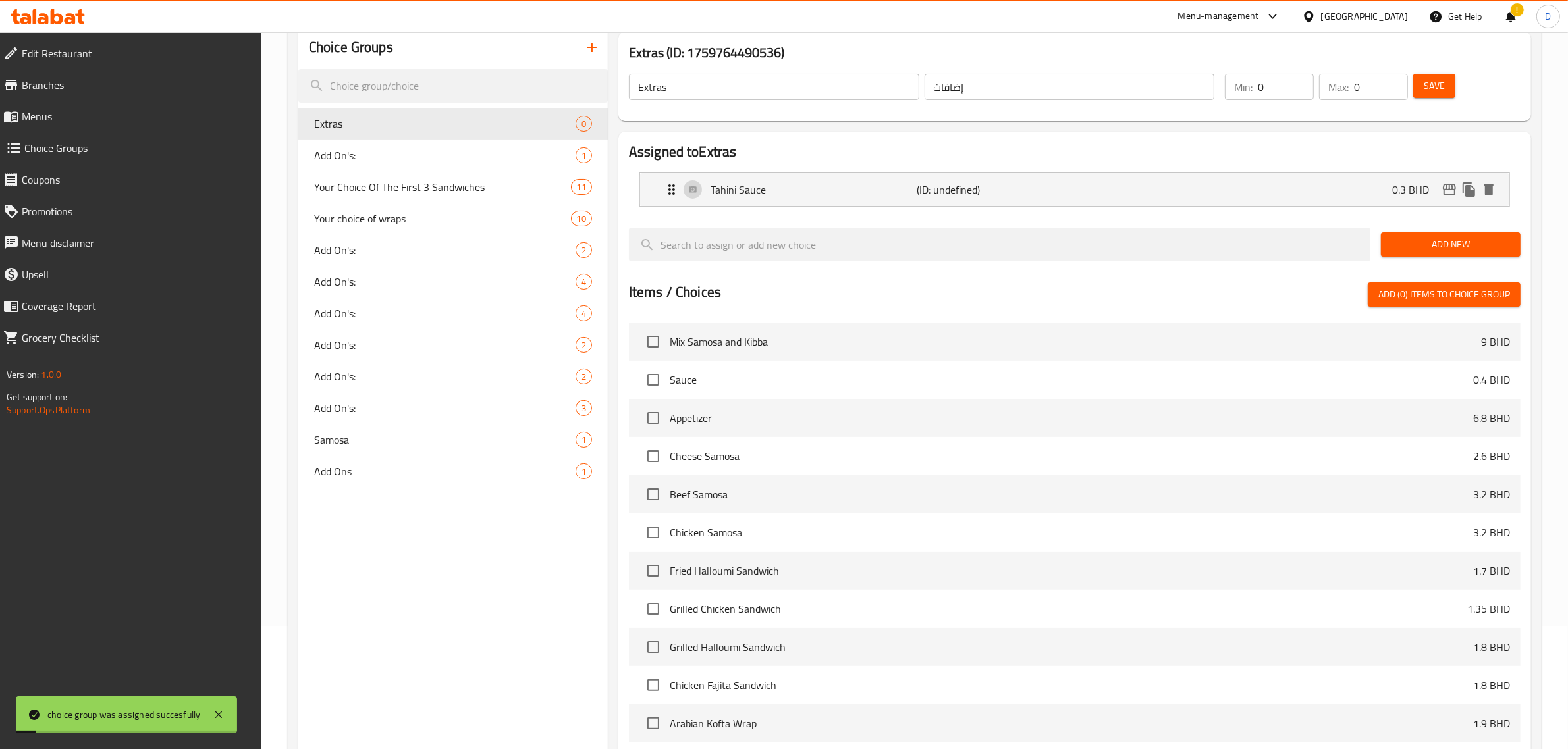
scroll to position [0, 0]
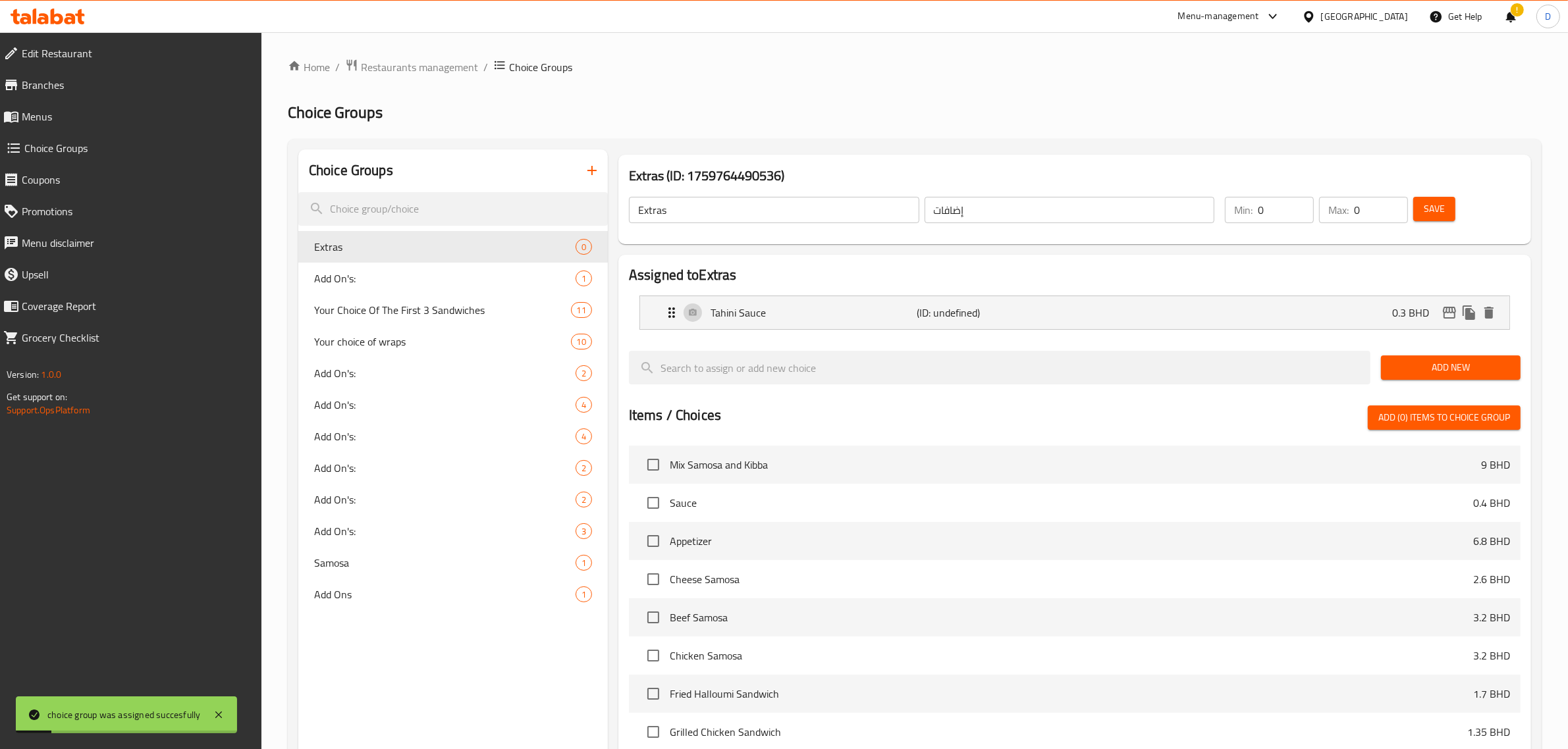
click at [1438, 204] on span "Save" at bounding box center [1434, 209] width 21 height 17
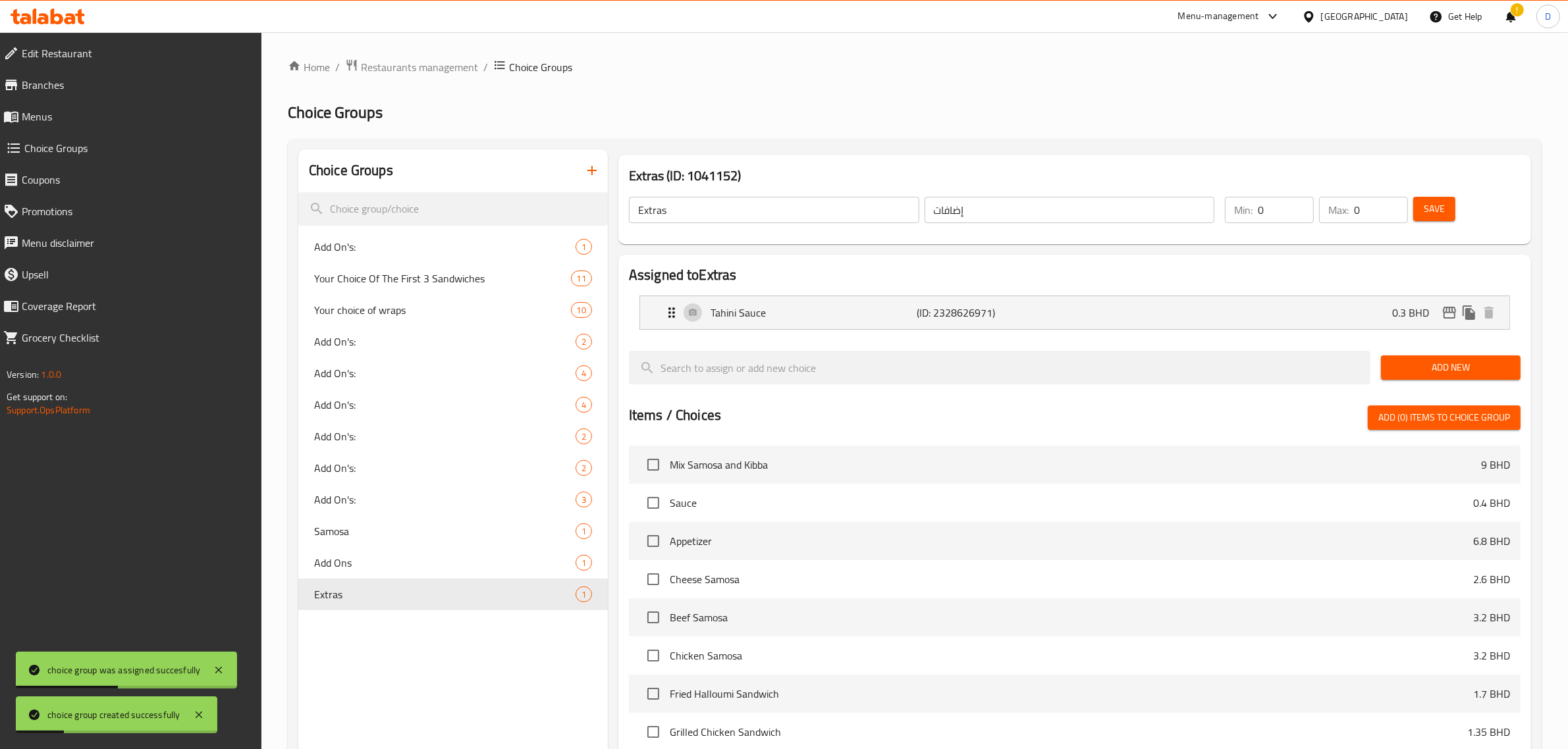
click at [590, 170] on icon "button" at bounding box center [592, 171] width 16 height 16
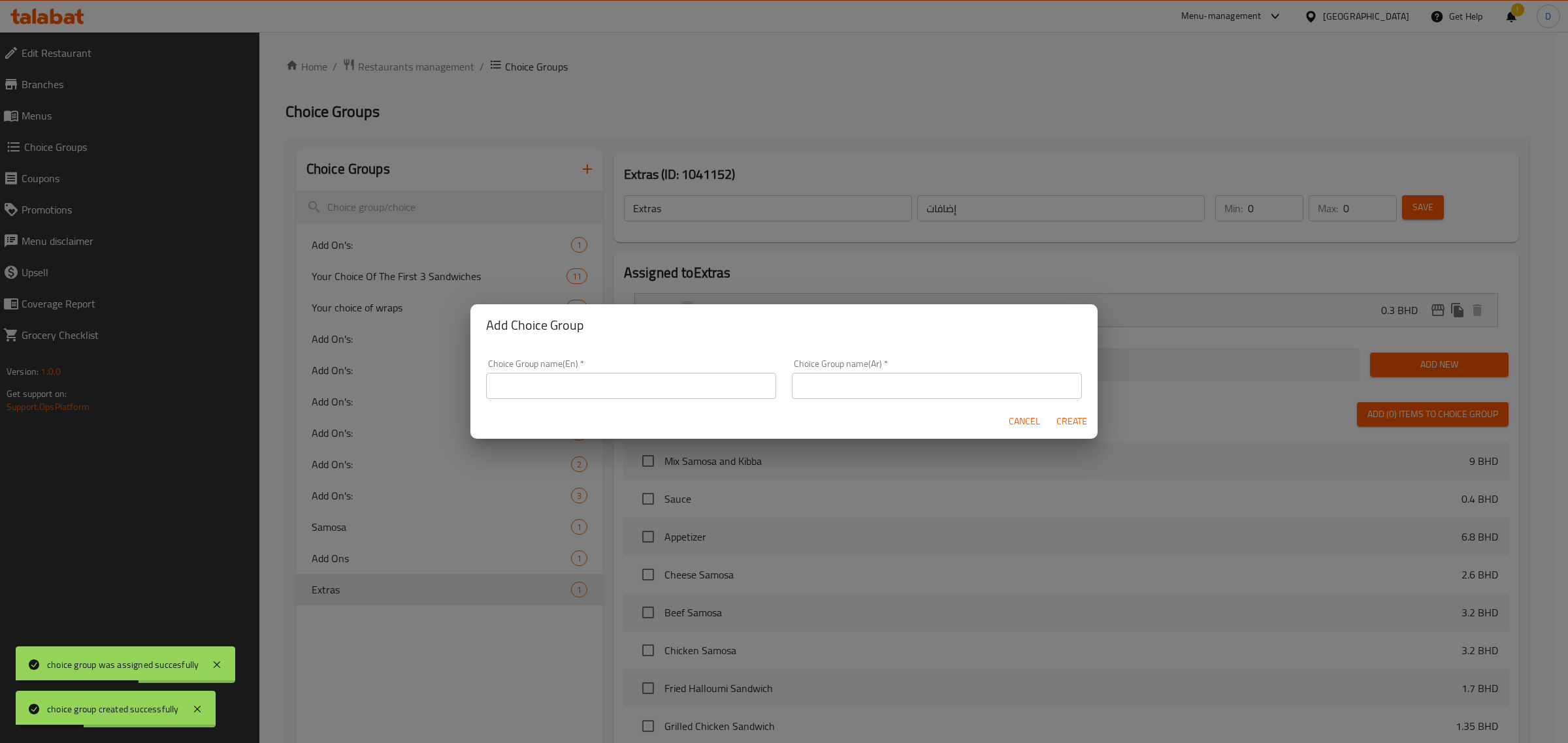
click at [602, 371] on div "Choice Group name(En)   * Choice Group name(En) *" at bounding box center [631, 379] width 290 height 40
click at [606, 377] on input "text" at bounding box center [631, 386] width 290 height 26
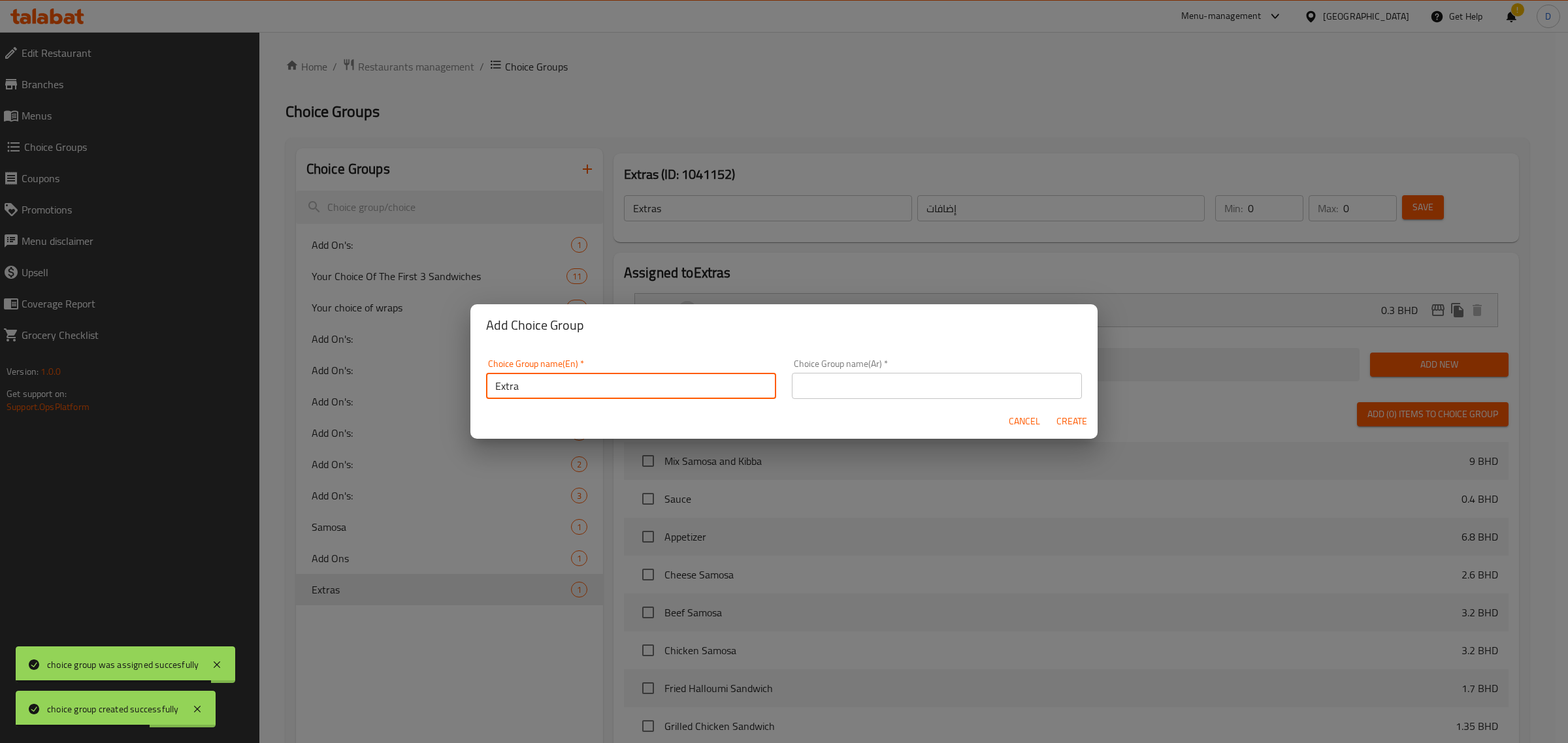
click at [605, 374] on input "Extra" at bounding box center [631, 386] width 290 height 26
type input "Extra"
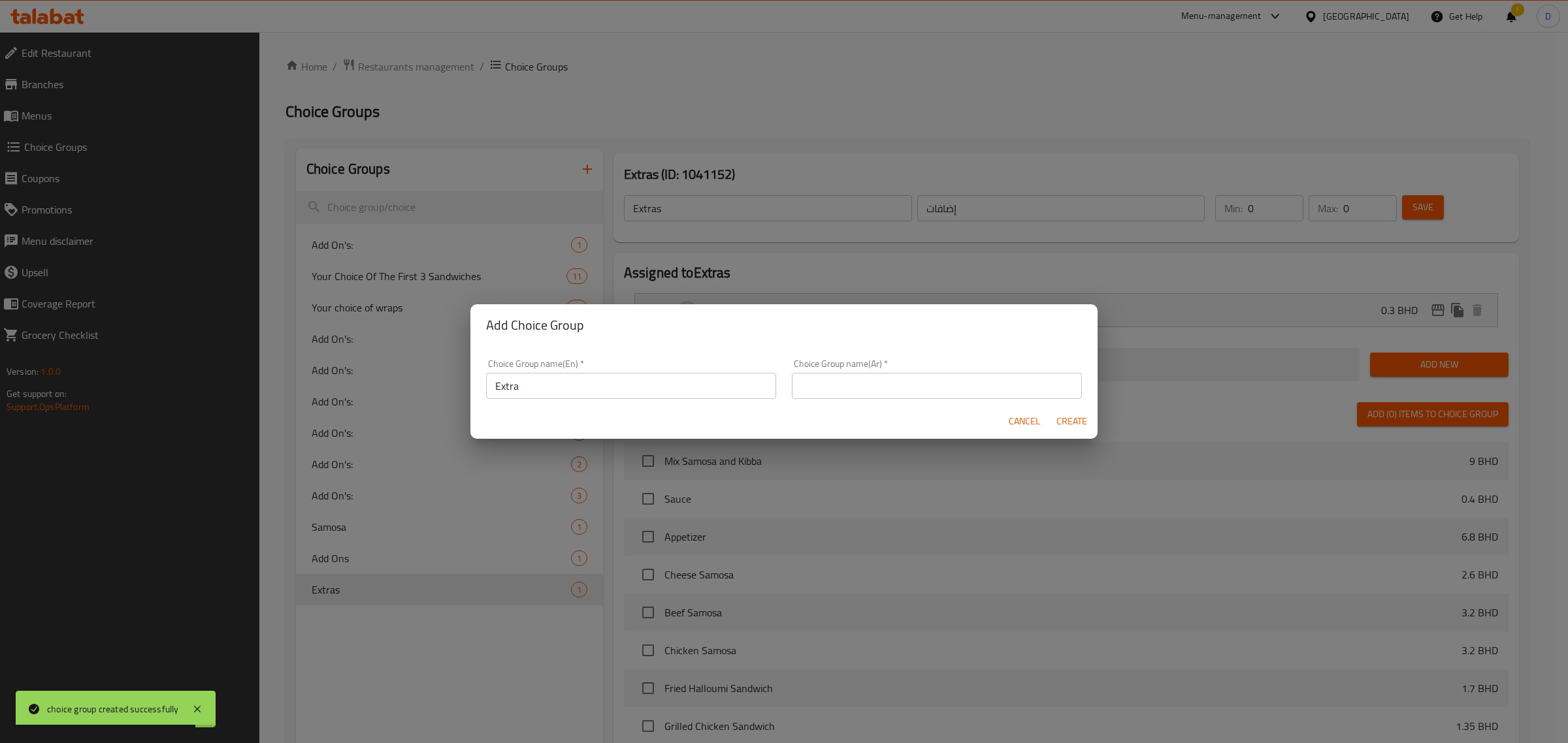
click at [929, 399] on div "Choice Group name(Ar)   * Choice Group name(Ar) *" at bounding box center [937, 379] width 306 height 56
click at [939, 384] on input "text" at bounding box center [937, 386] width 290 height 26
paste input "إضافي"
type input "إضافي"
click at [1067, 415] on span "Create" at bounding box center [1071, 422] width 31 height 16
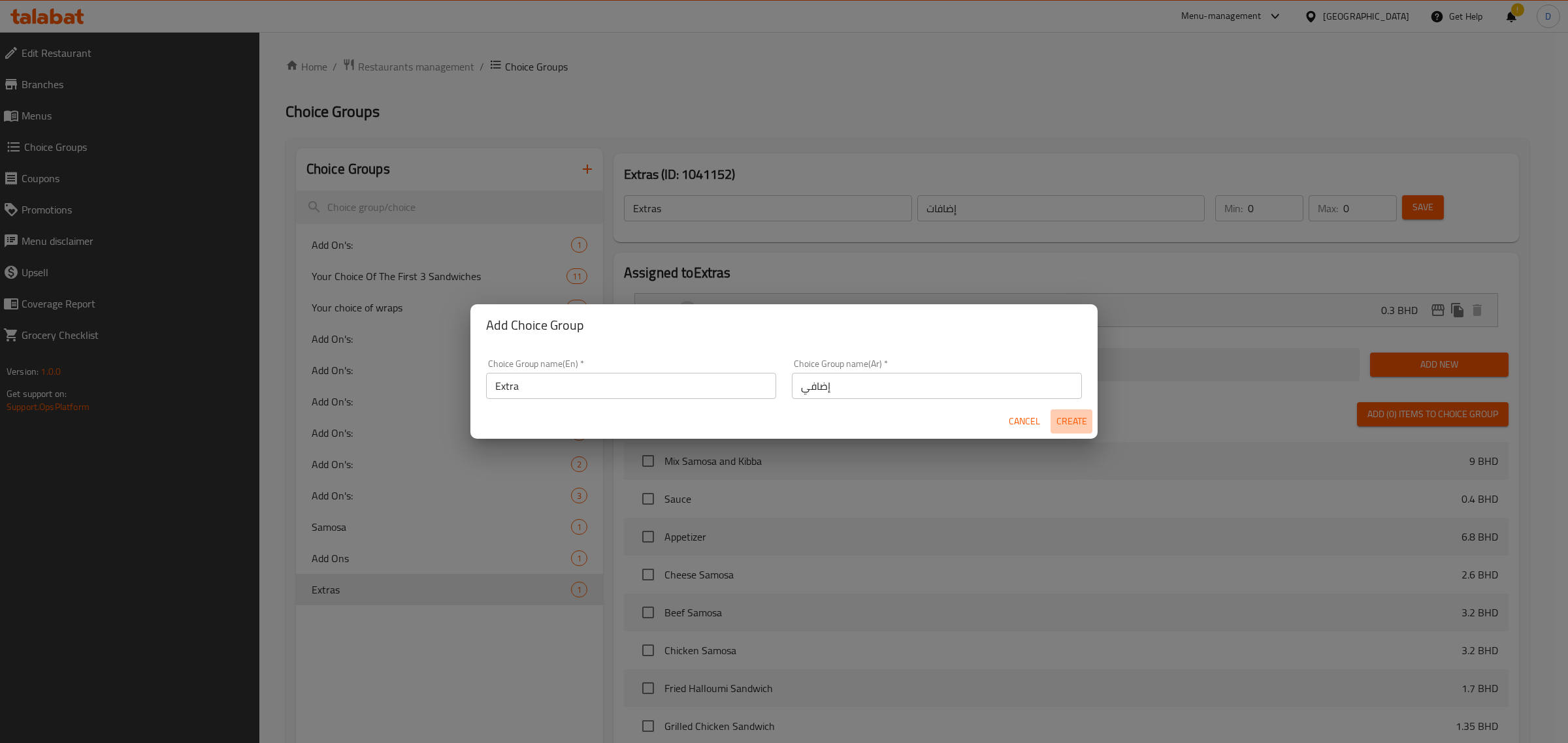
type input "Extra"
type input "إضافي"
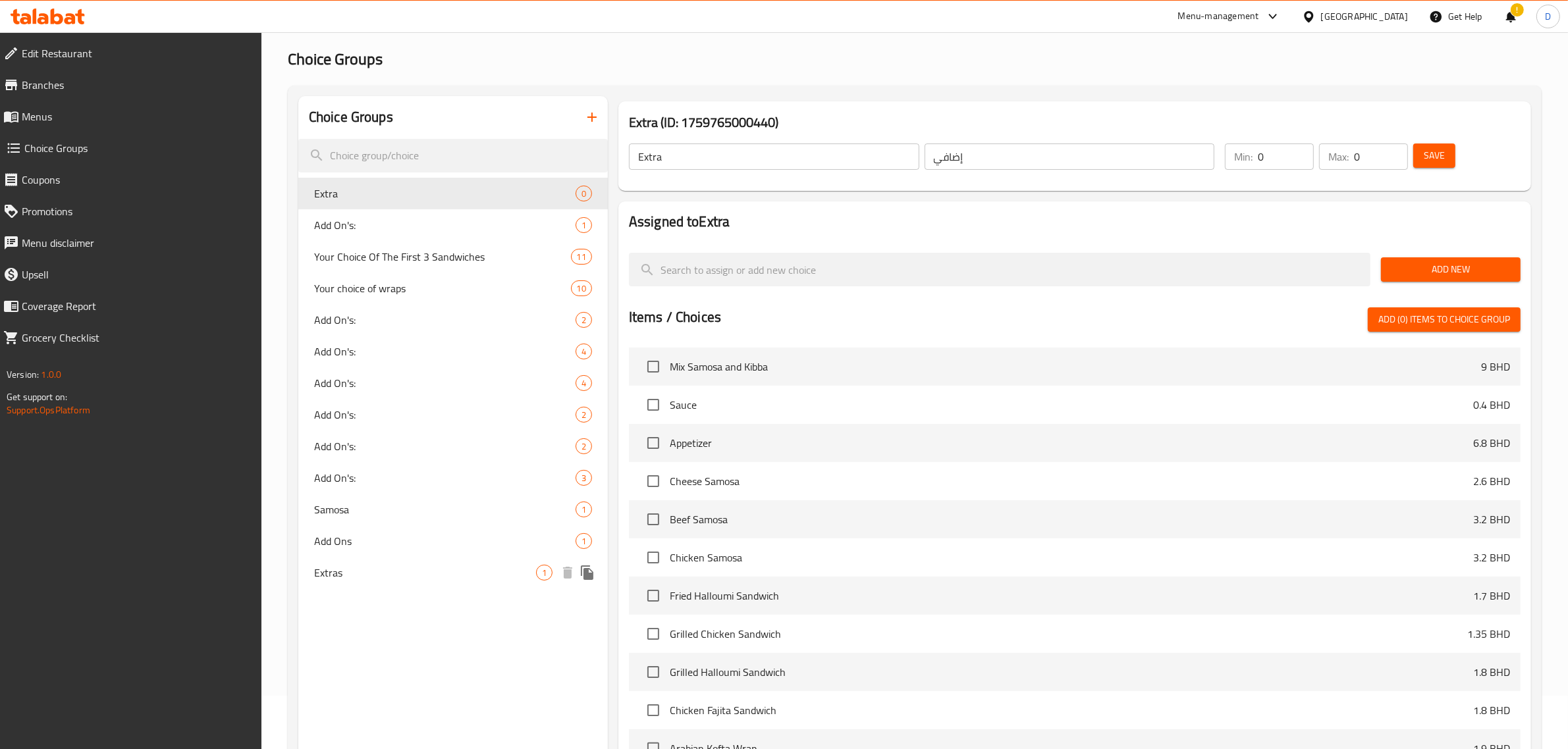
scroll to position [82, 0]
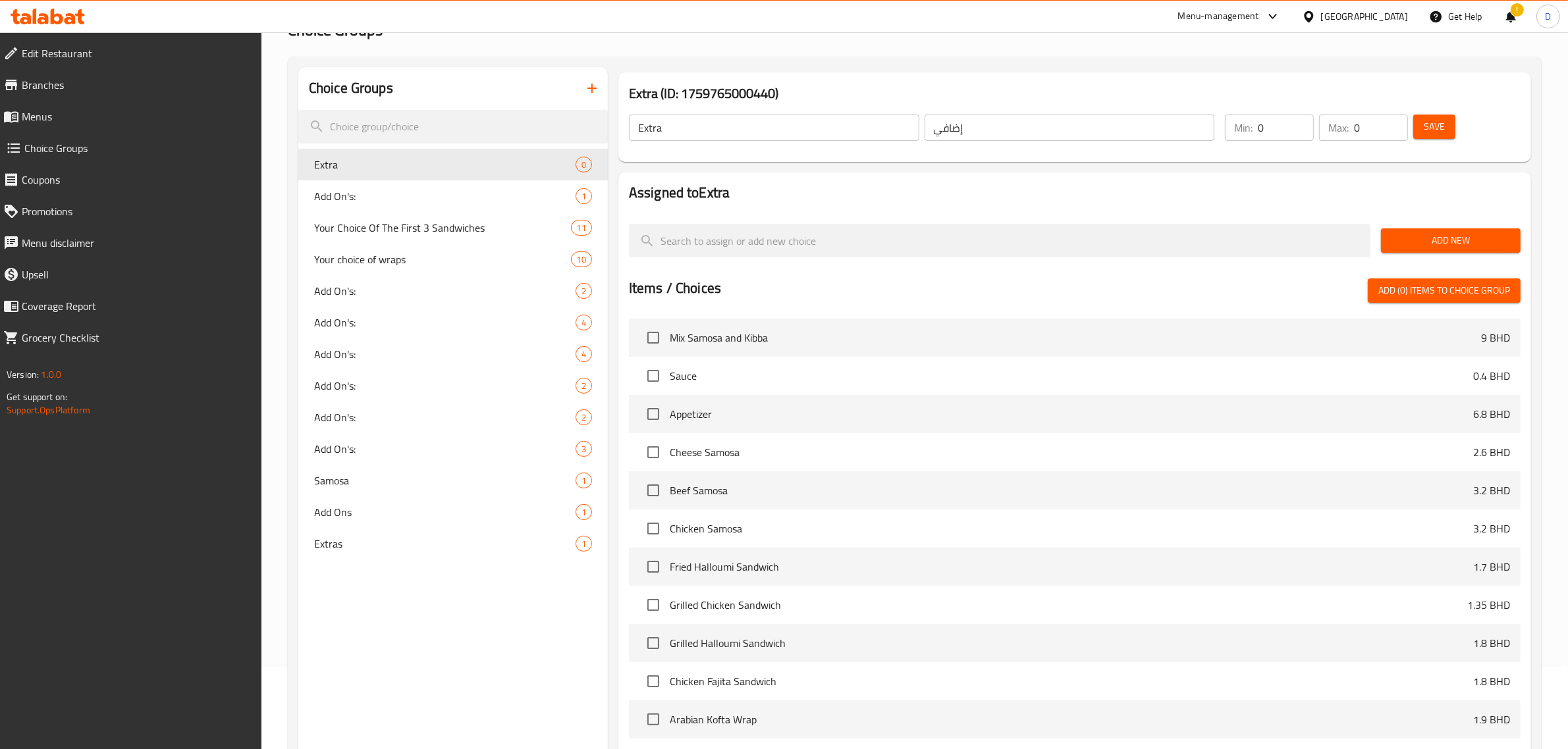
click at [1440, 244] on span "Add New" at bounding box center [1451, 241] width 119 height 17
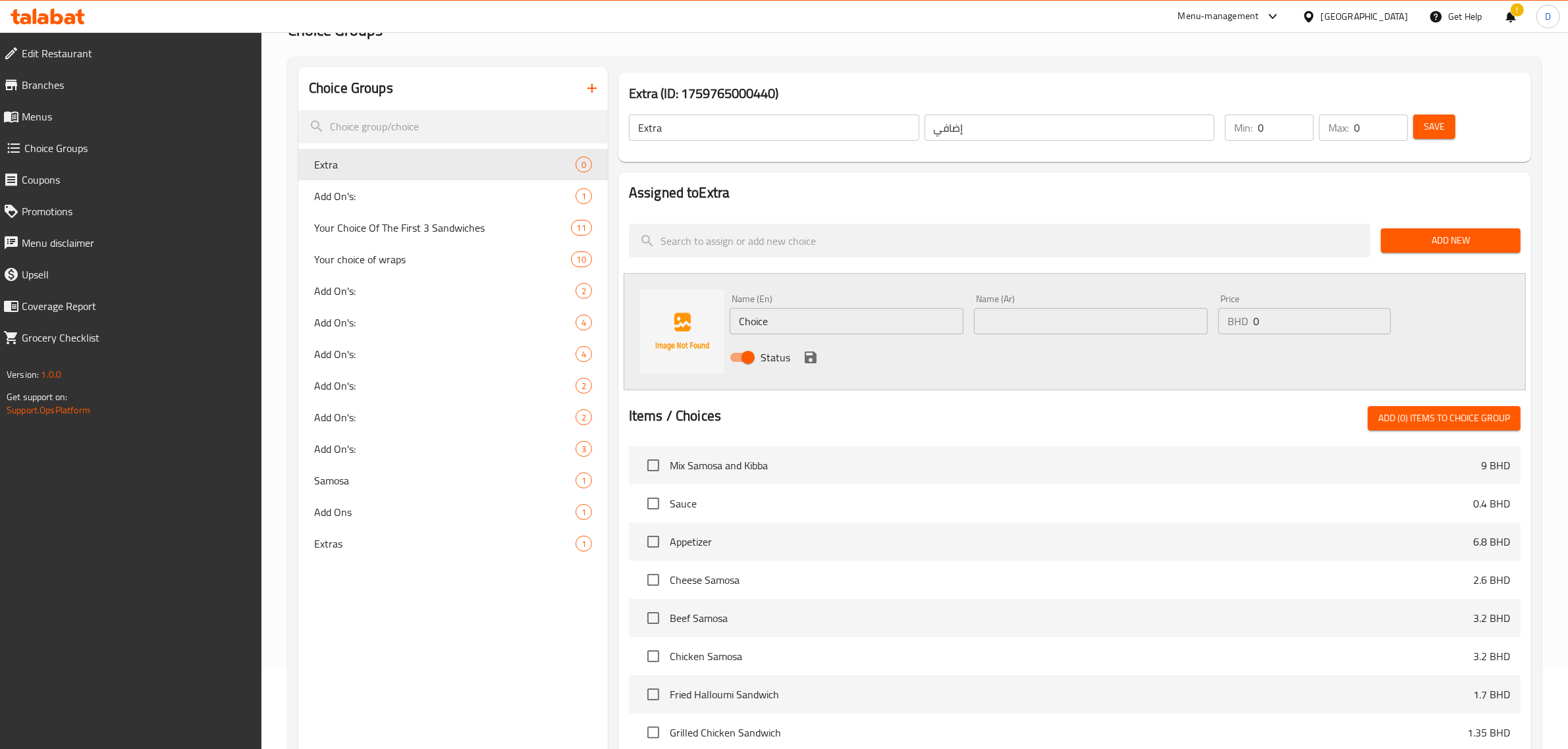
click at [771, 311] on input "Choice" at bounding box center [847, 321] width 234 height 27
click at [772, 311] on input "Pesto Sauce" at bounding box center [847, 321] width 234 height 27
click at [774, 310] on input "Pesto Sauce" at bounding box center [847, 321] width 234 height 27
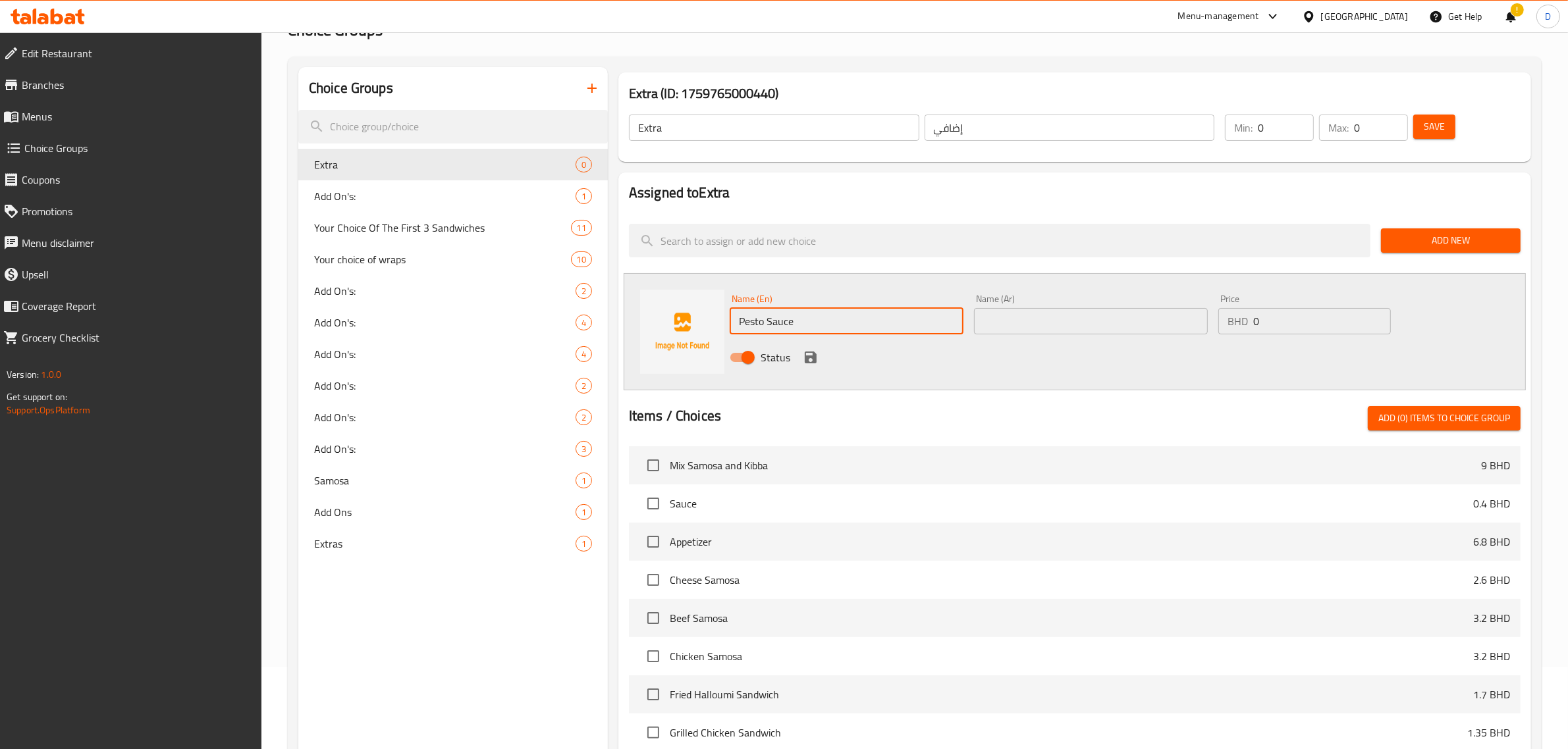
click at [774, 310] on input "Pesto Sauce" at bounding box center [847, 321] width 234 height 27
type input "Pesto Sauce"
click at [1029, 310] on input "text" at bounding box center [1091, 321] width 234 height 27
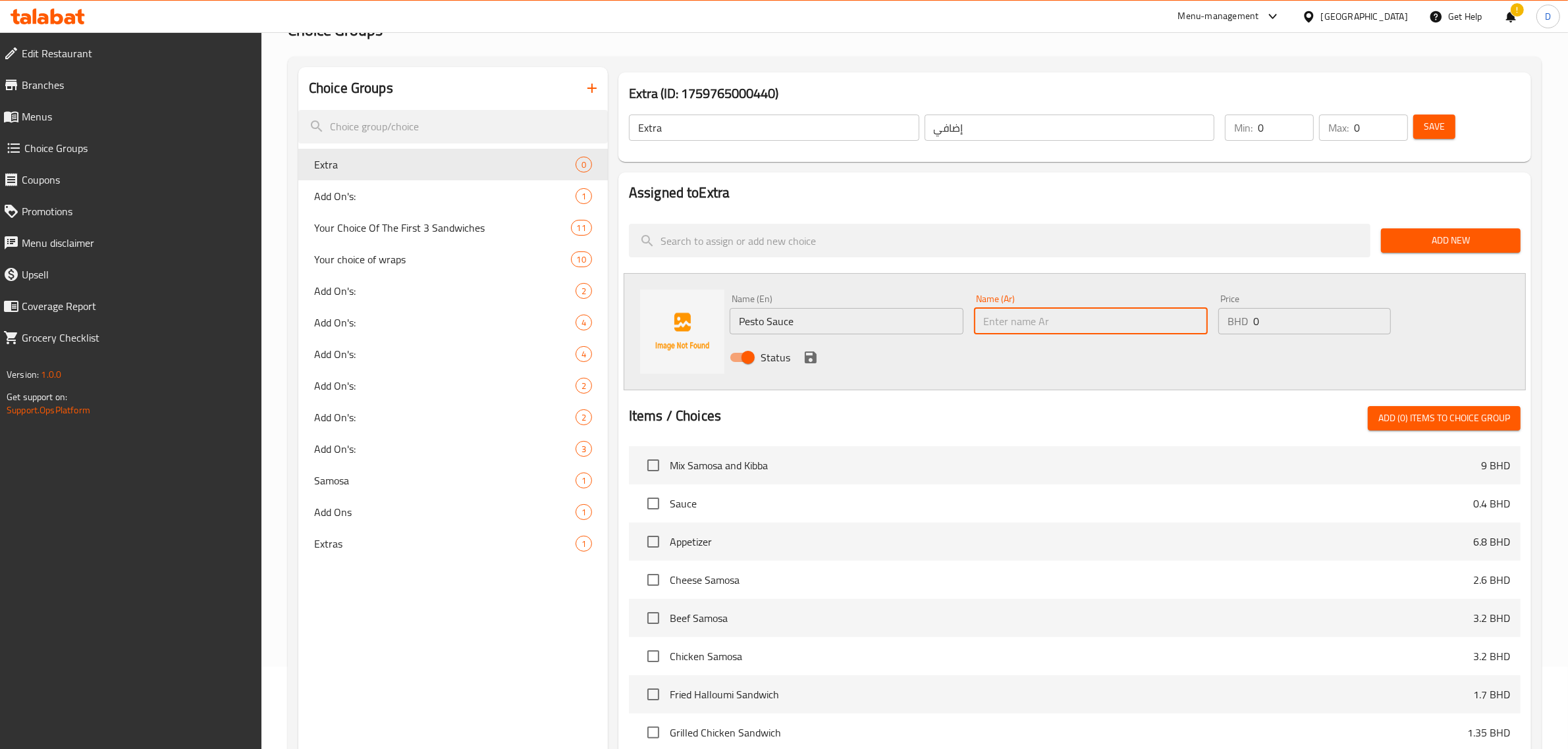
paste input "صلصة البيستو"
type input "صلصة البيستو"
click at [1273, 323] on input "0" at bounding box center [1322, 321] width 138 height 27
type input "0.3"
click at [807, 350] on icon "save" at bounding box center [811, 357] width 16 height 16
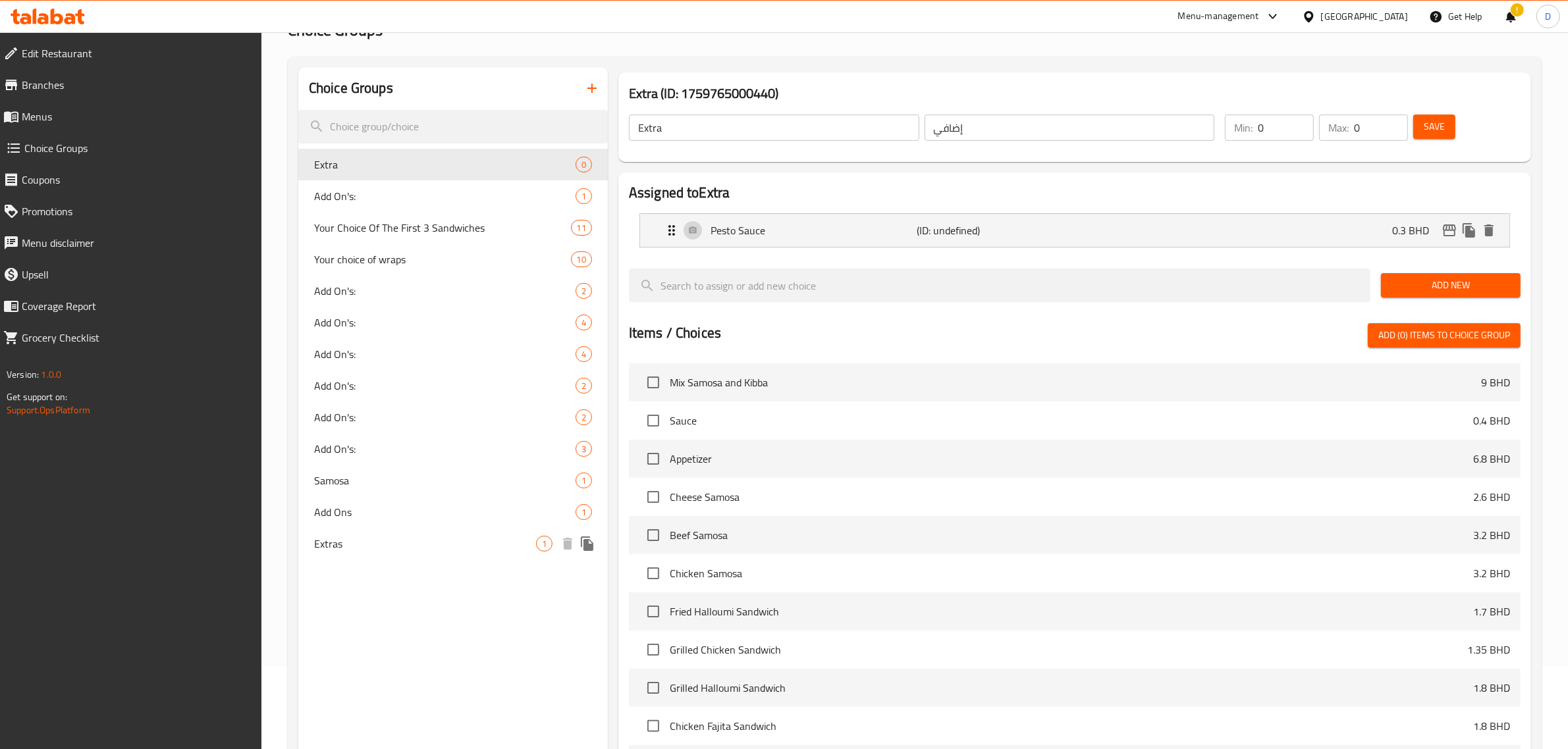
click at [365, 533] on div "Extras 1" at bounding box center [453, 544] width 310 height 32
type input "Extras"
type input "إضافات"
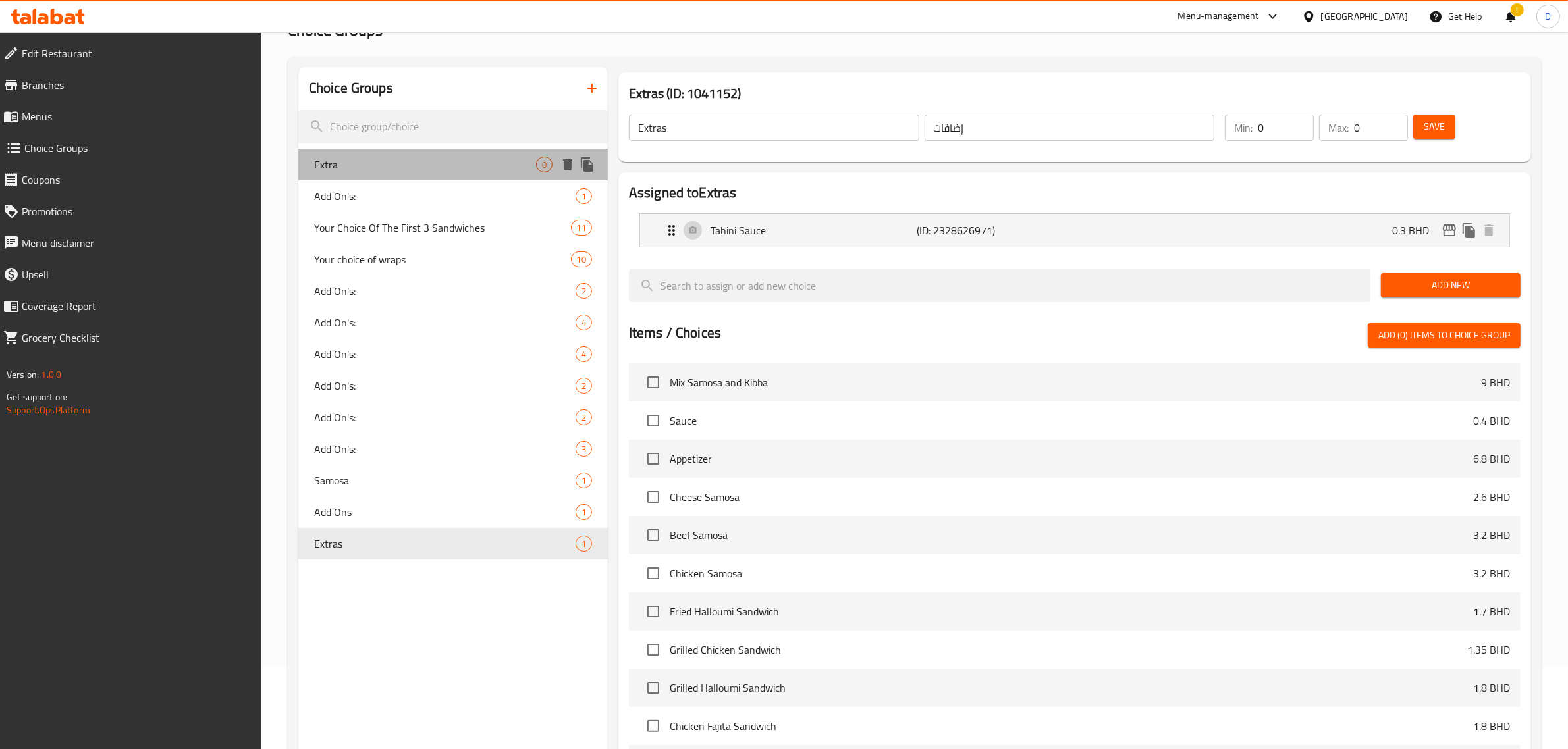
click at [404, 163] on span "Extra" at bounding box center [425, 165] width 222 height 16
type input "Extra"
type input "إضافي"
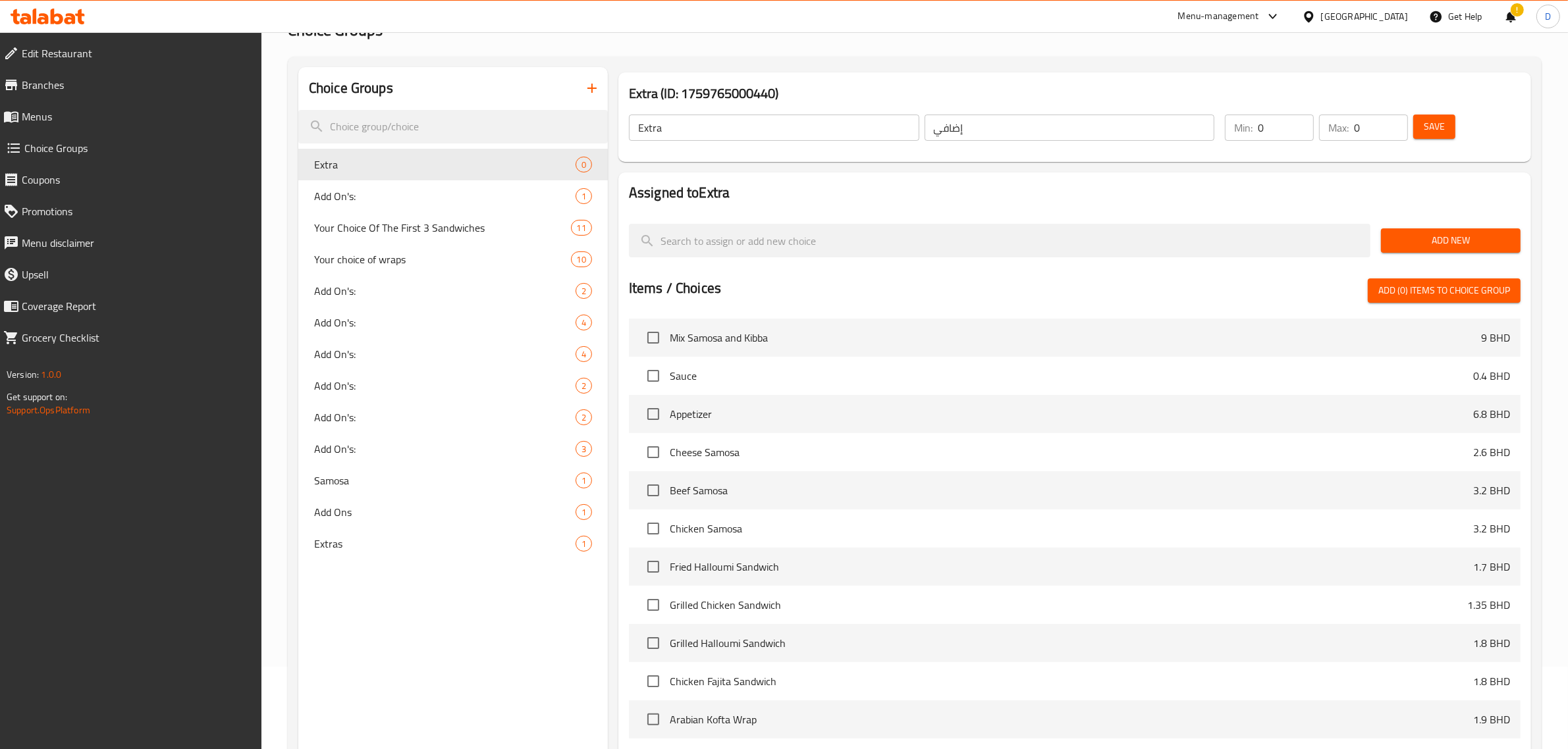
click at [1502, 238] on span "Add New" at bounding box center [1451, 241] width 119 height 17
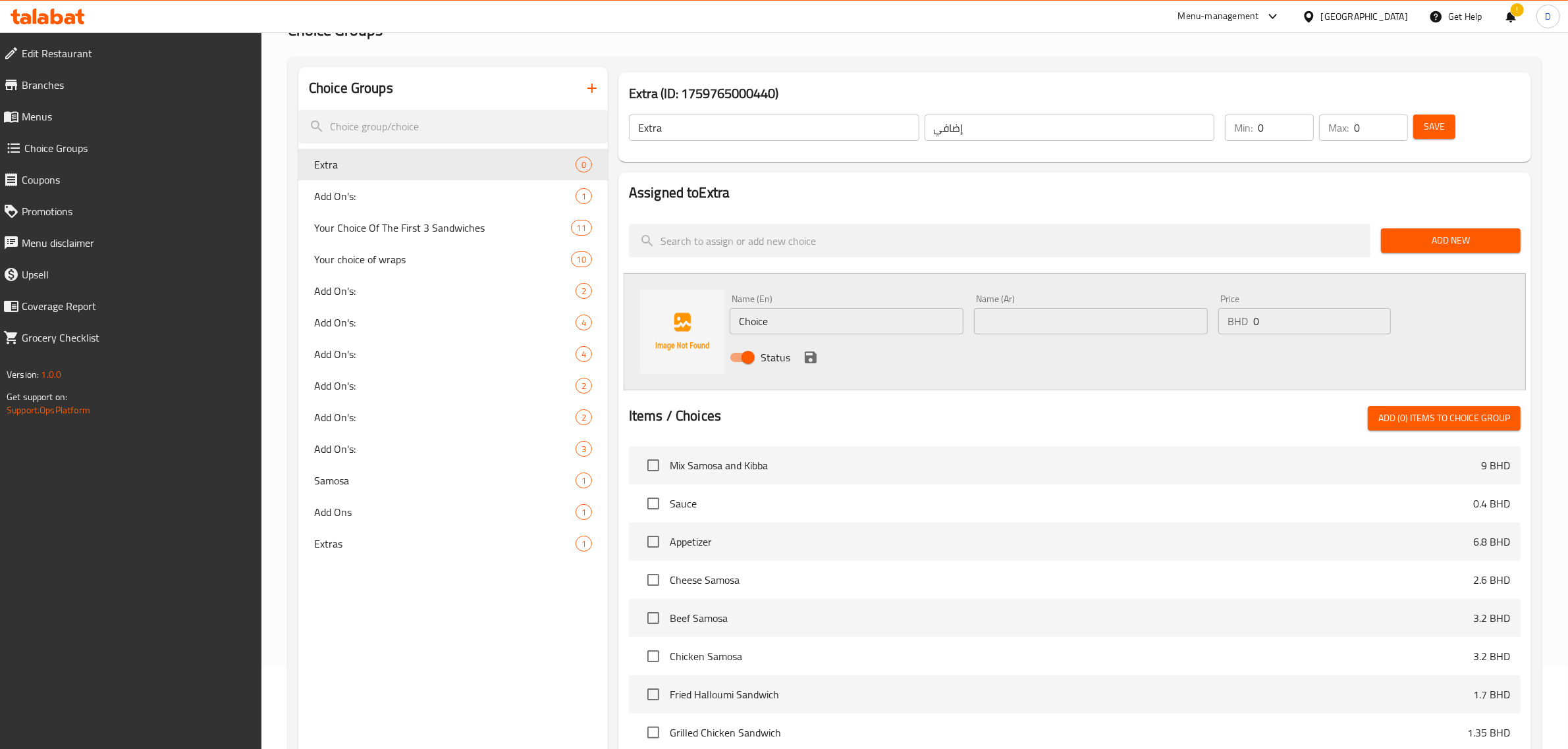
click at [867, 318] on input "Choice" at bounding box center [847, 321] width 234 height 27
click at [867, 318] on input "Pesto Sauce" at bounding box center [847, 321] width 234 height 27
click at [871, 315] on input "Pesto Sauce" at bounding box center [847, 321] width 234 height 27
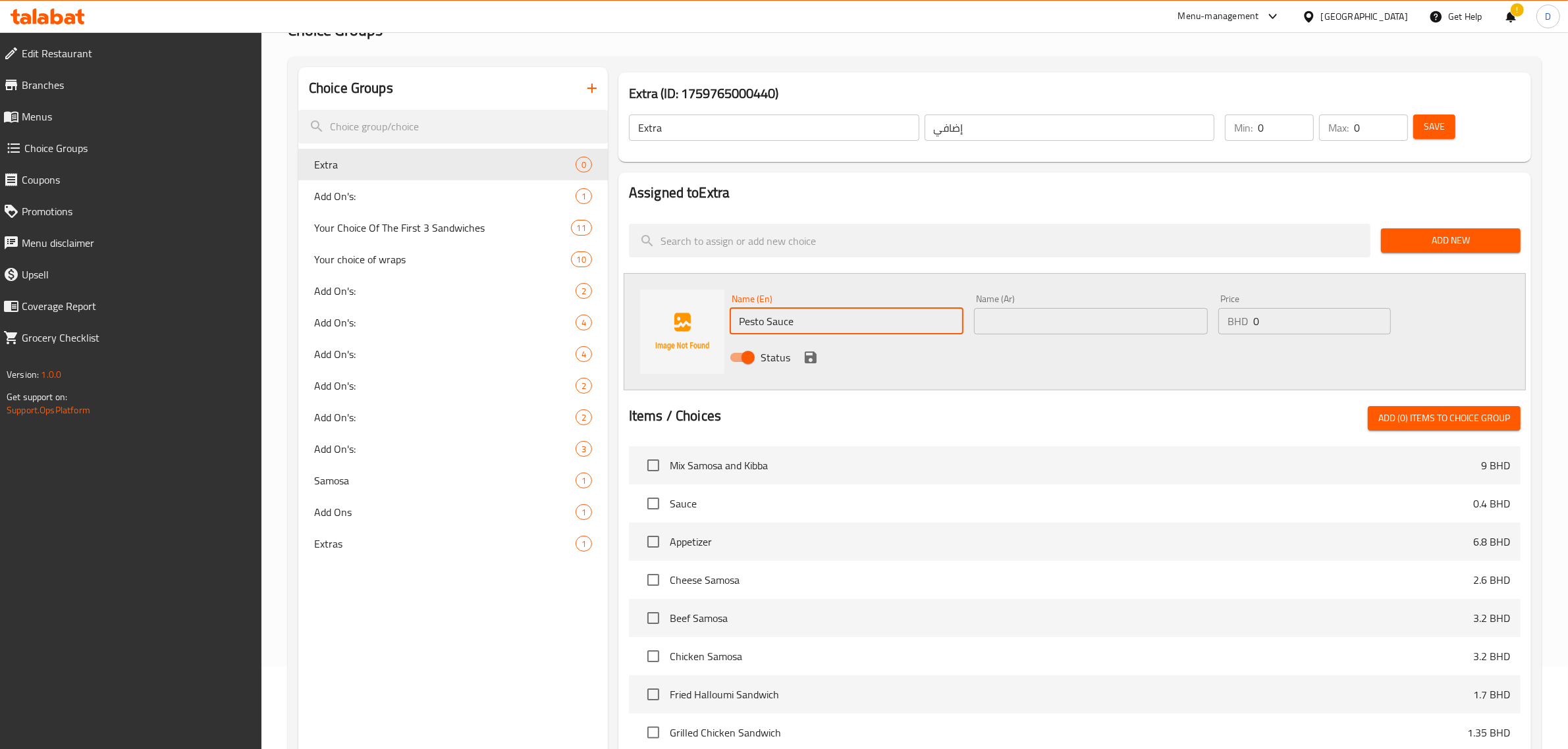
type input "Pesto Sauce"
click at [1078, 330] on input "text" at bounding box center [1091, 321] width 234 height 27
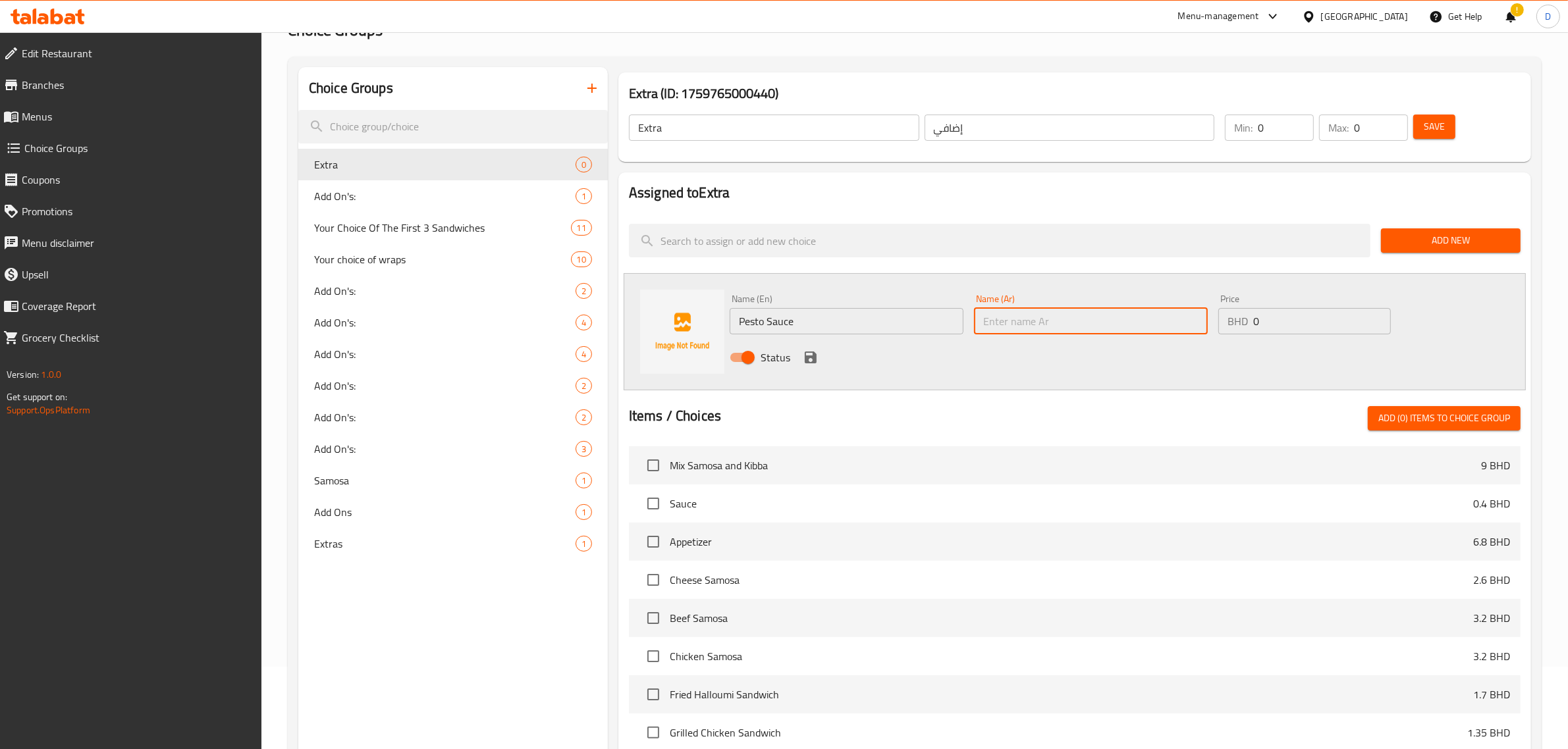
paste input "صلصة البيستو"
type input "صلصة البيستو"
click at [1342, 333] on input "0" at bounding box center [1322, 321] width 138 height 27
type input "0.3"
click at [805, 356] on icon "save" at bounding box center [811, 357] width 12 height 12
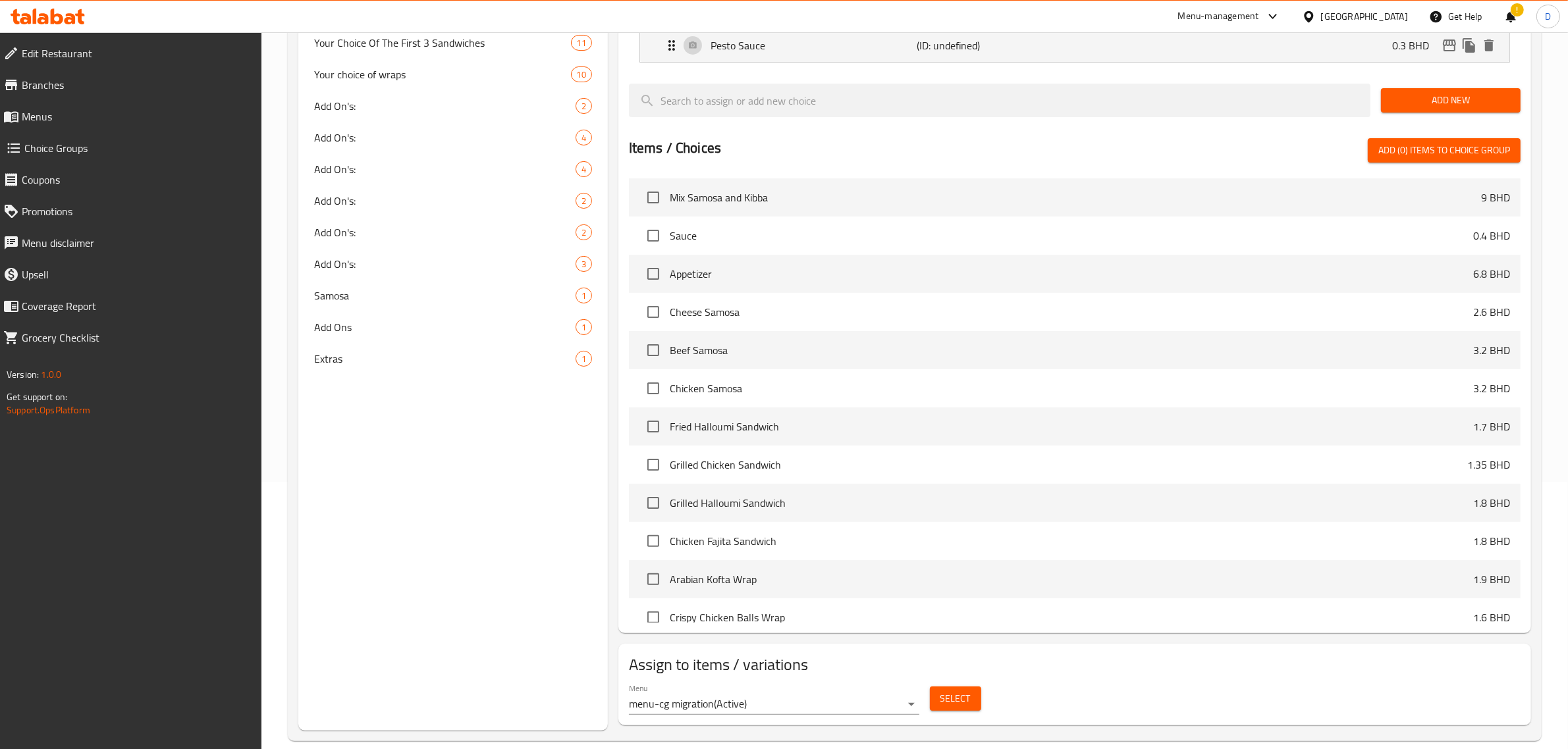
scroll to position [285, 0]
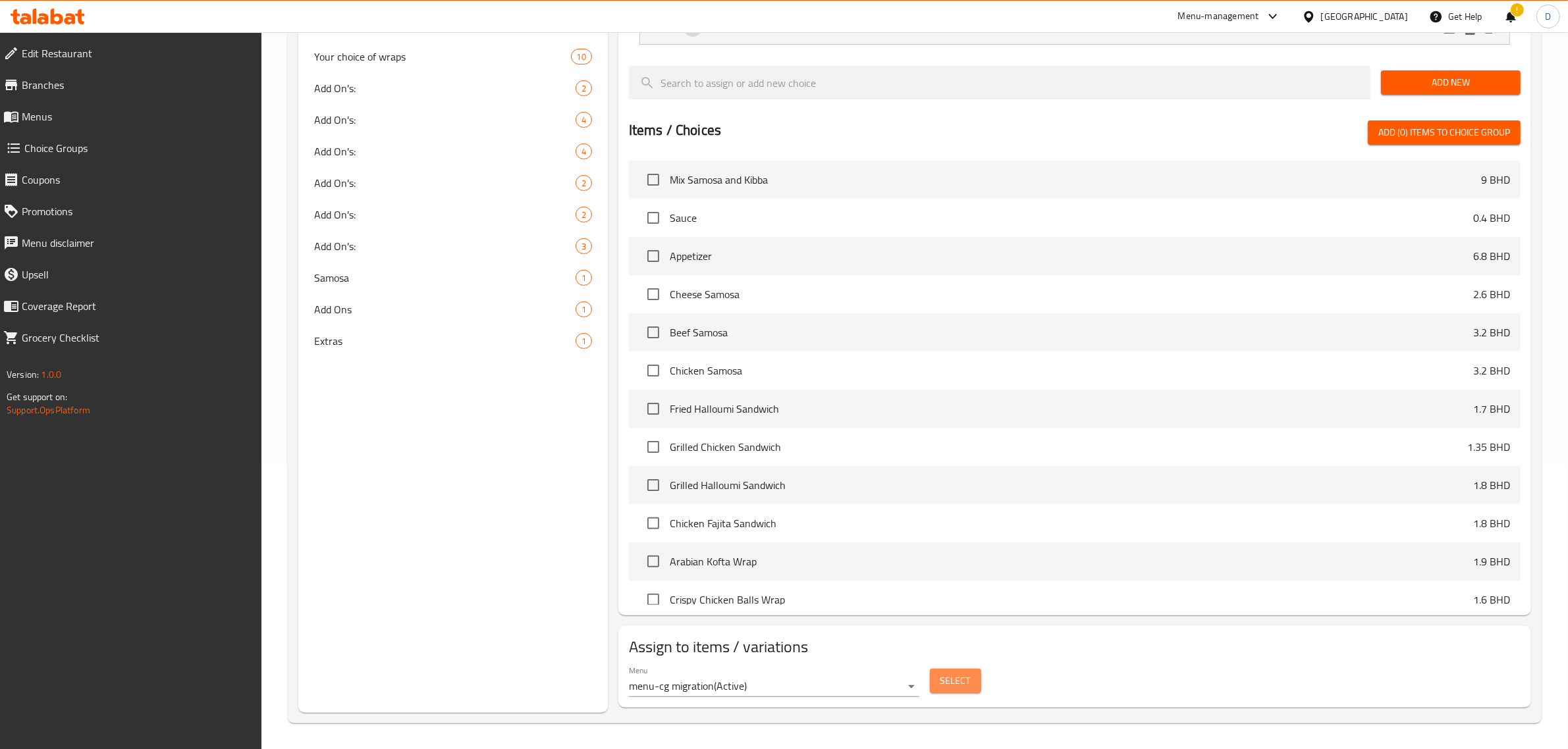
click at [971, 686] on button "Select" at bounding box center [956, 681] width 51 height 24
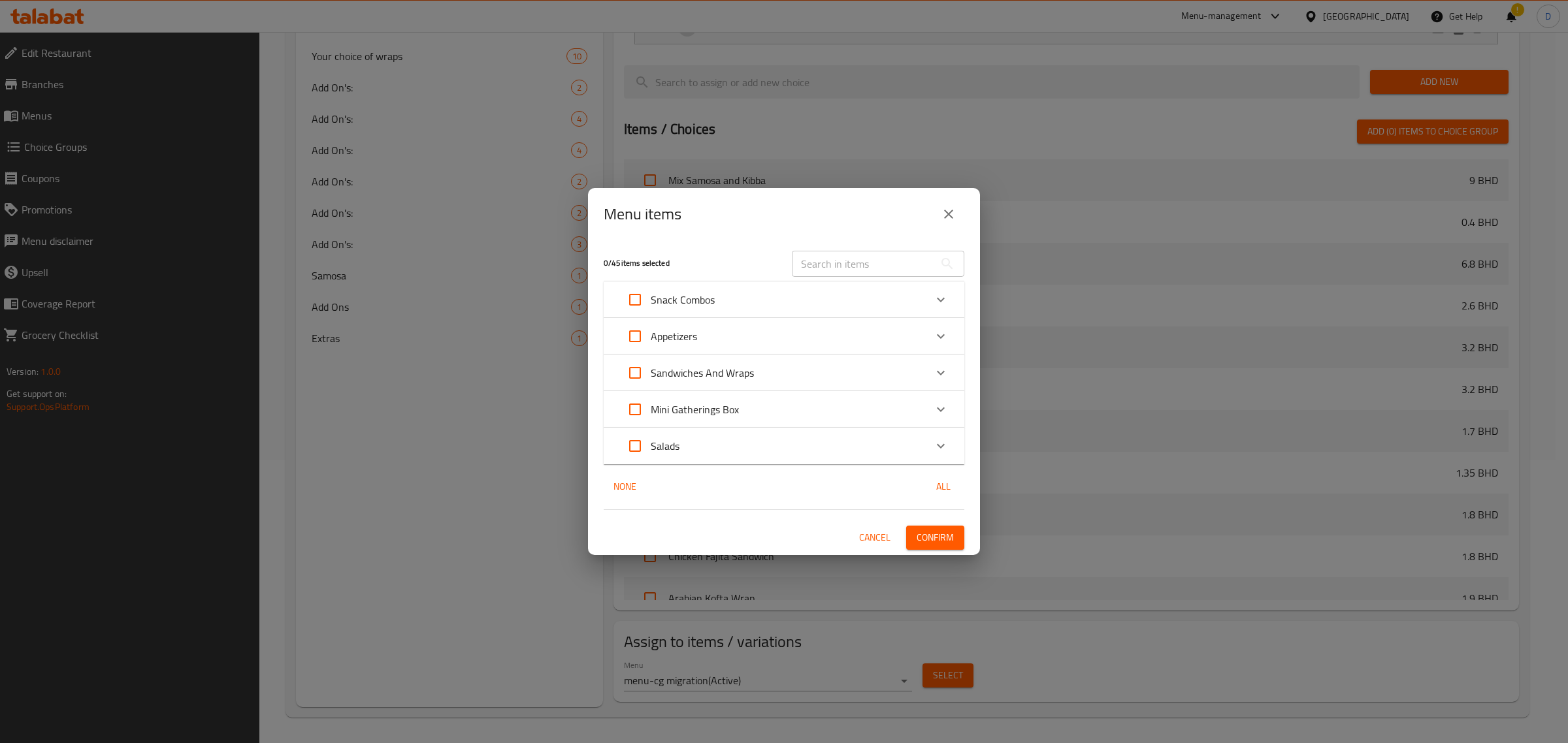
click at [826, 259] on input "text" at bounding box center [863, 264] width 142 height 26
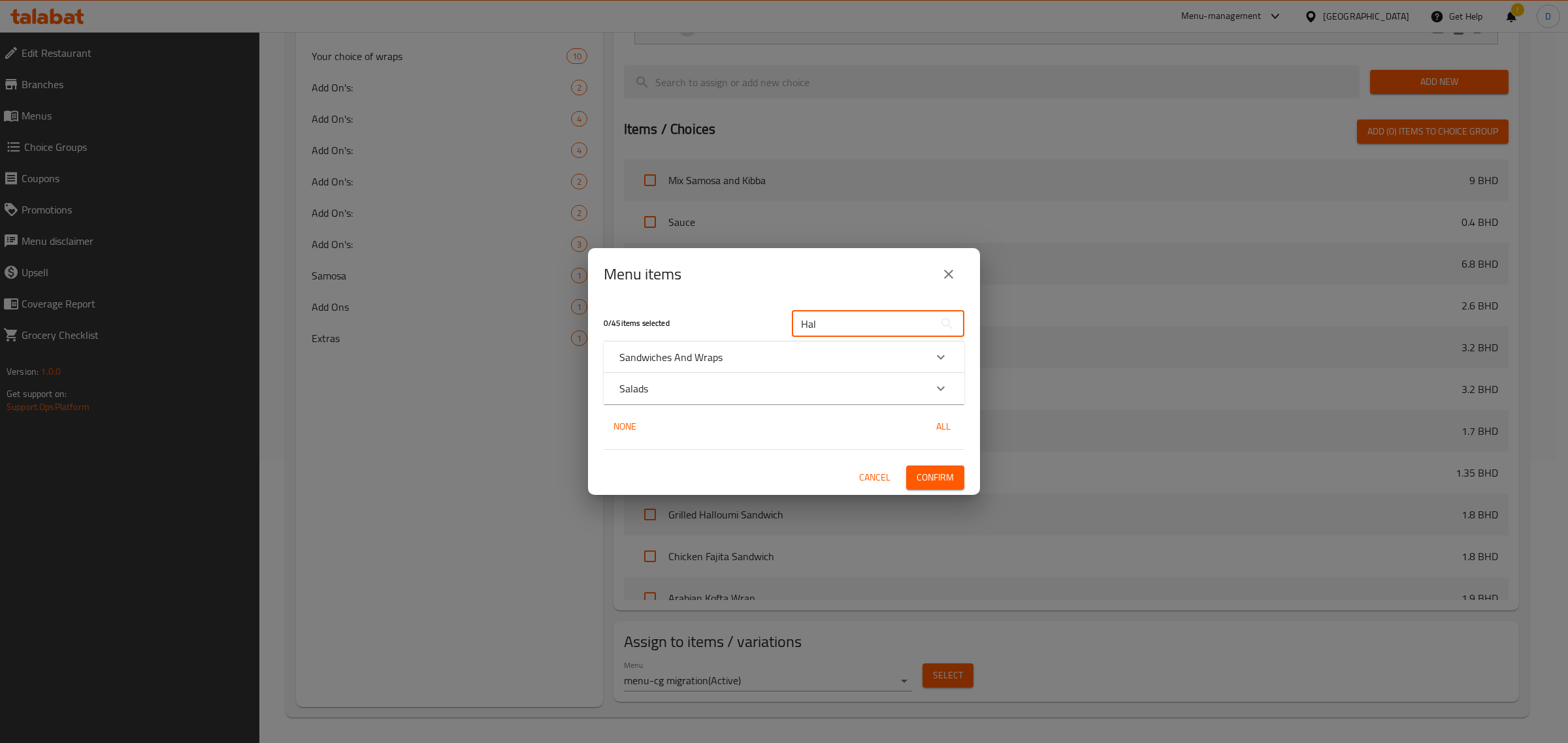
type input "Hal"
click at [863, 358] on div "Sandwiches And Wraps" at bounding box center [773, 357] width 306 height 16
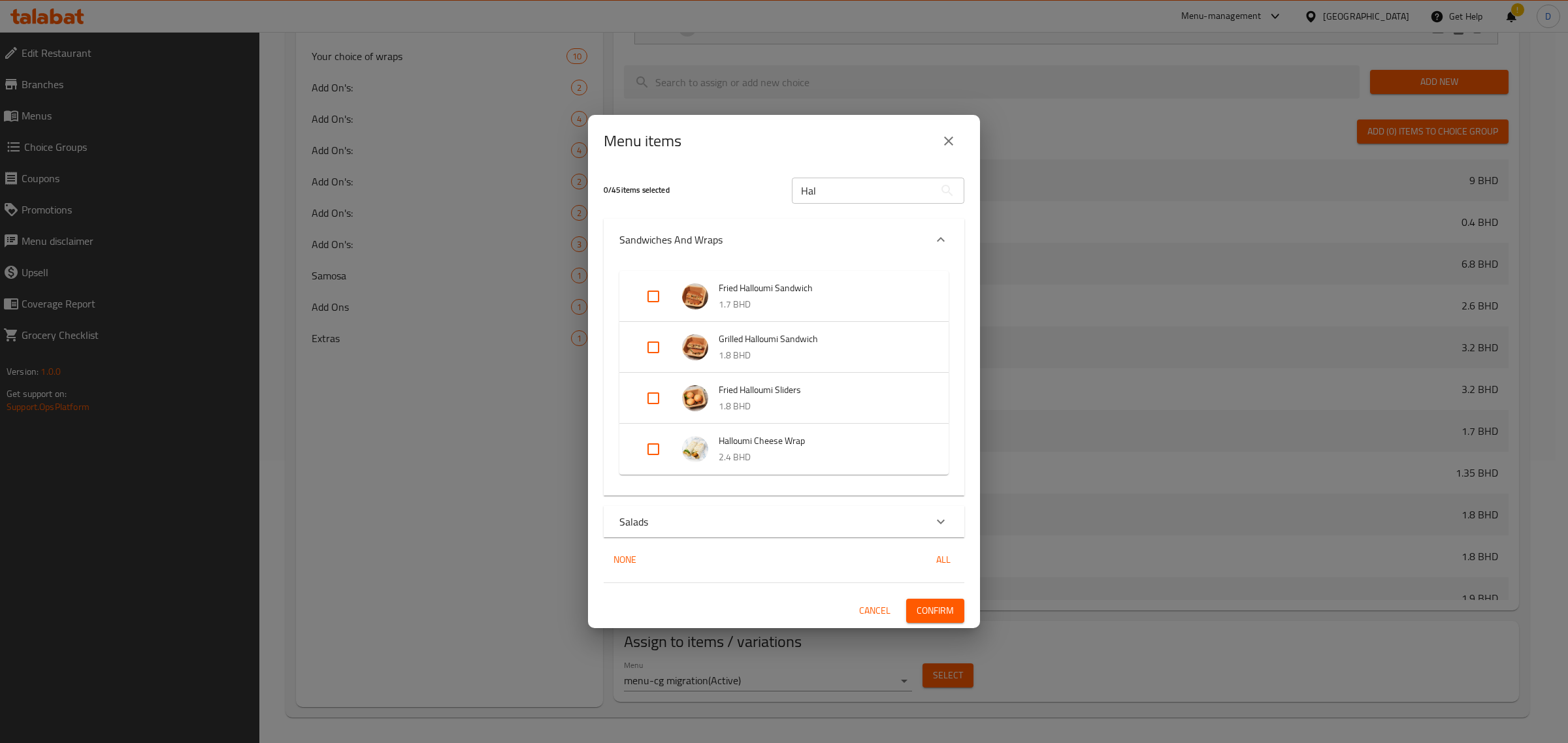
click at [658, 294] on input "Expand" at bounding box center [653, 296] width 31 height 31
checkbox input "true"
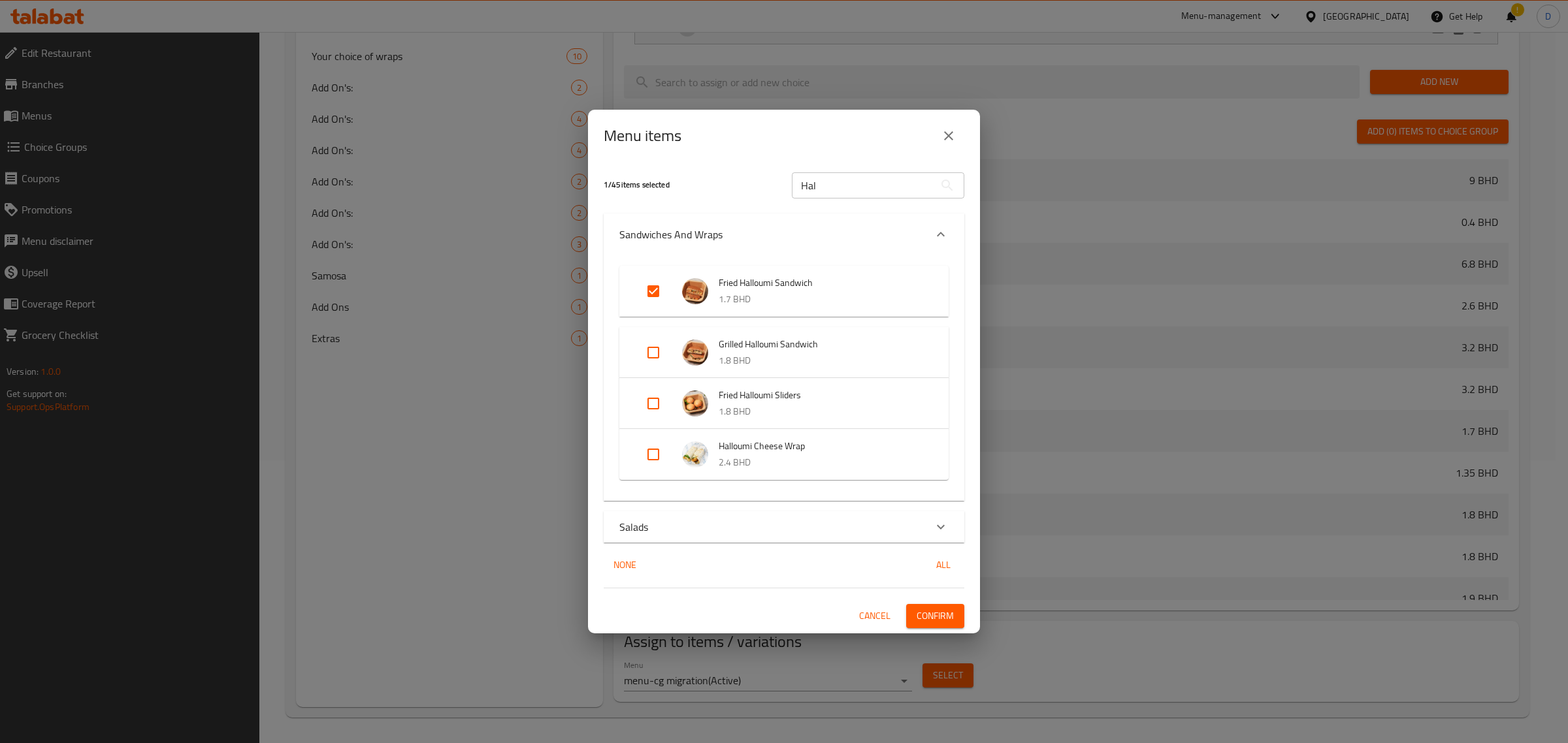
click at [660, 354] on input "Expand" at bounding box center [653, 353] width 31 height 31
checkbox input "true"
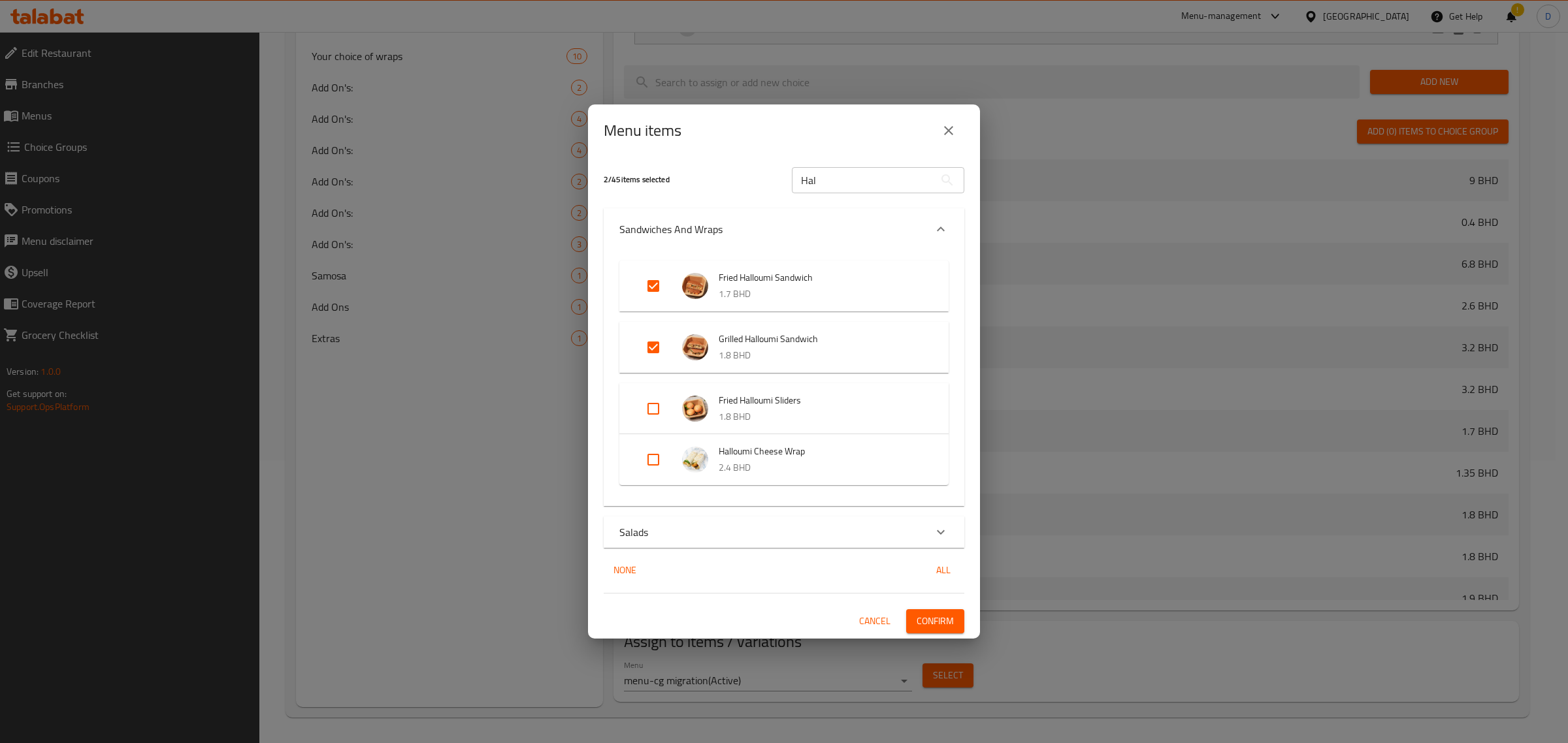
click at [654, 414] on input "Expand" at bounding box center [653, 409] width 31 height 31
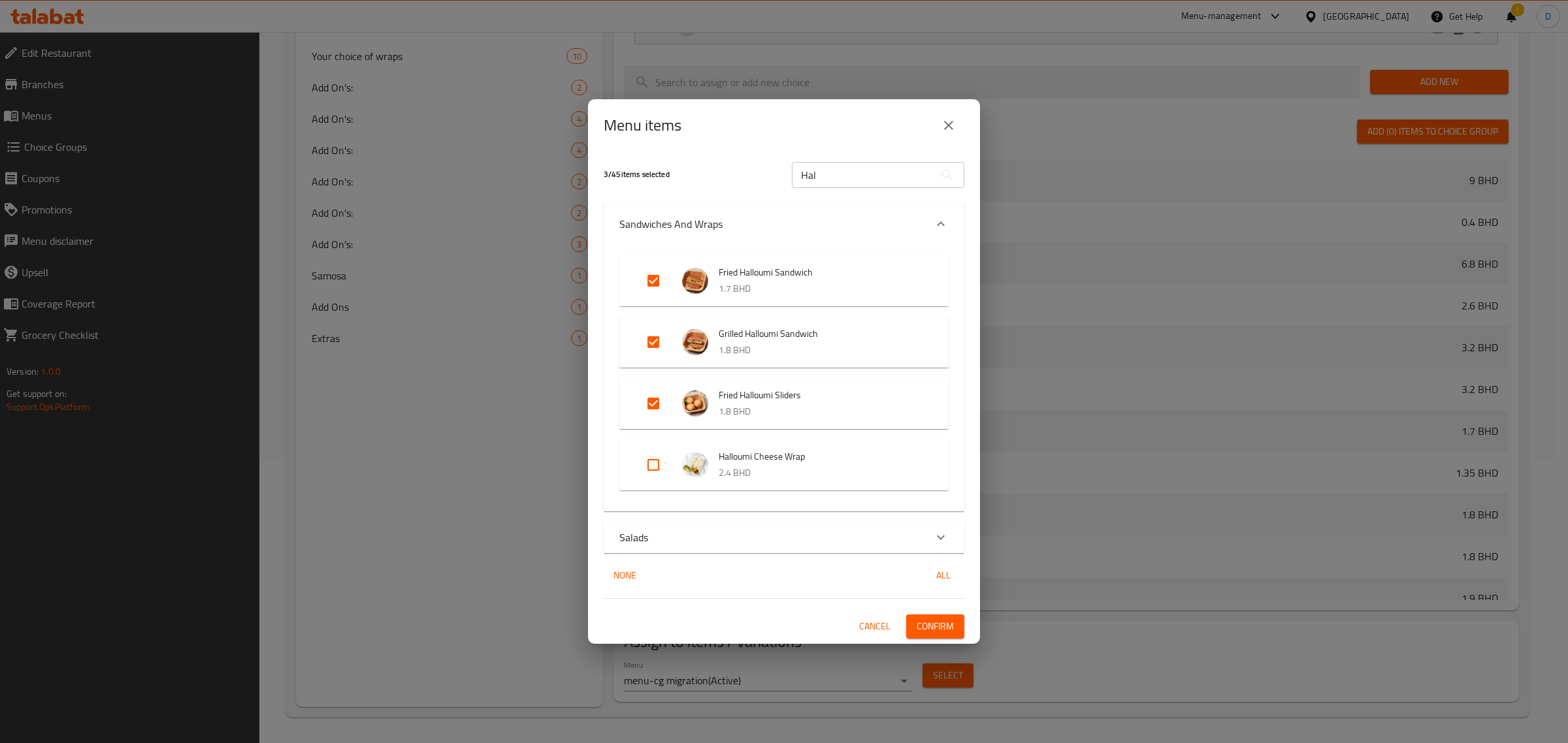
click at [654, 404] on input "Expand" at bounding box center [653, 404] width 31 height 31
checkbox input "false"
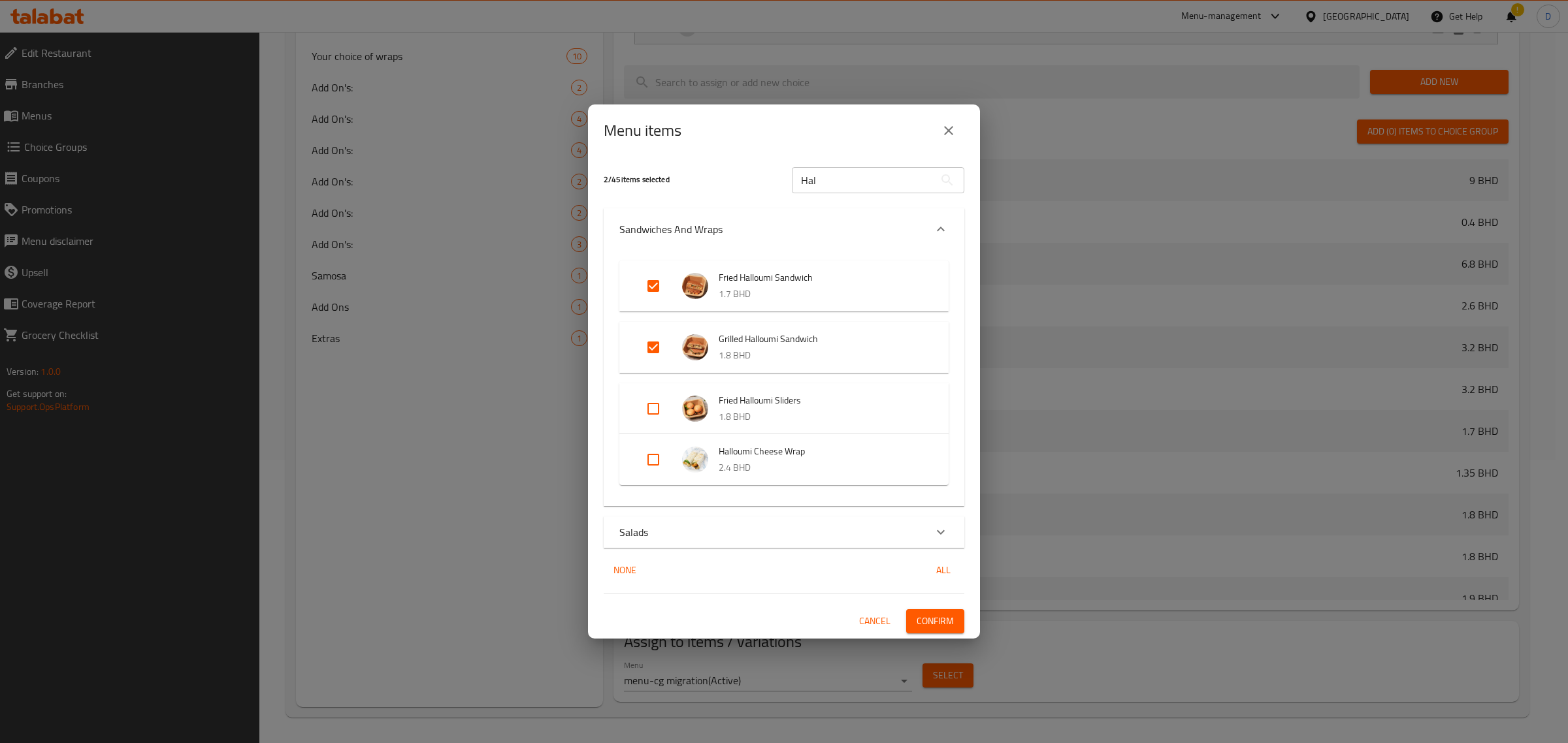
click at [653, 446] on input "Expand" at bounding box center [653, 460] width 31 height 31
checkbox input "true"
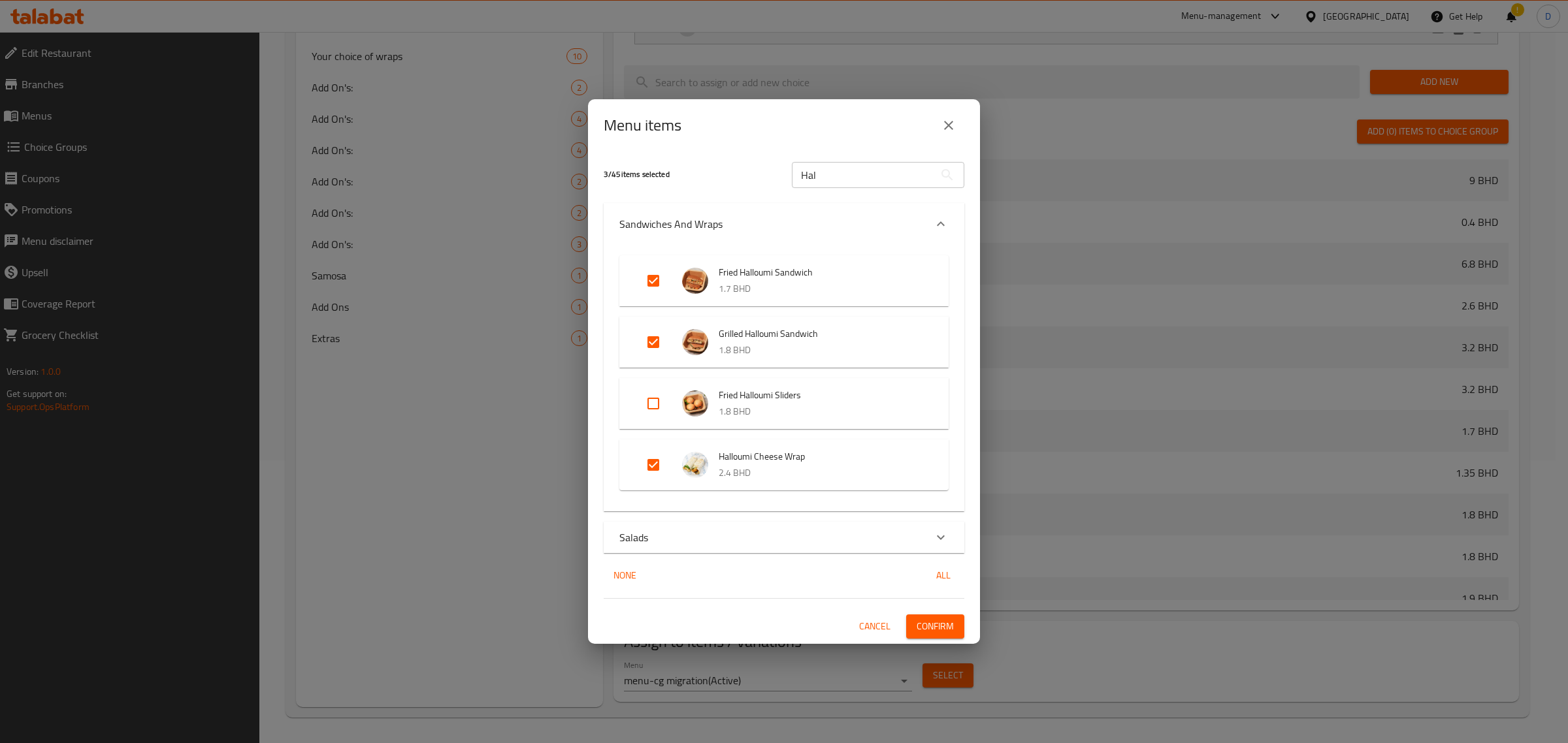
click at [655, 397] on input "Expand" at bounding box center [653, 404] width 31 height 31
checkbox input "true"
click at [795, 532] on div "Salads" at bounding box center [773, 537] width 306 height 16
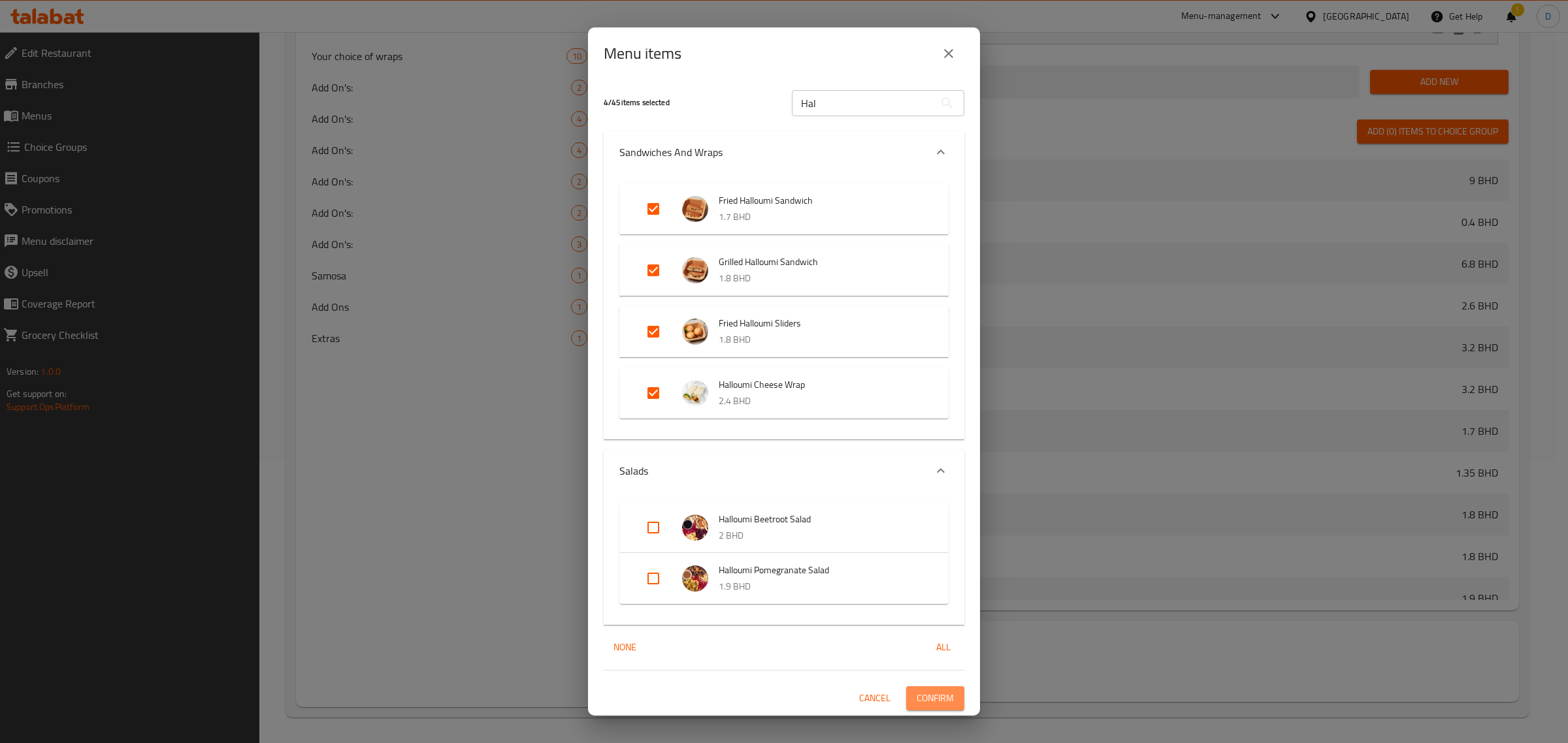
click at [946, 703] on span "Confirm" at bounding box center [935, 698] width 37 height 16
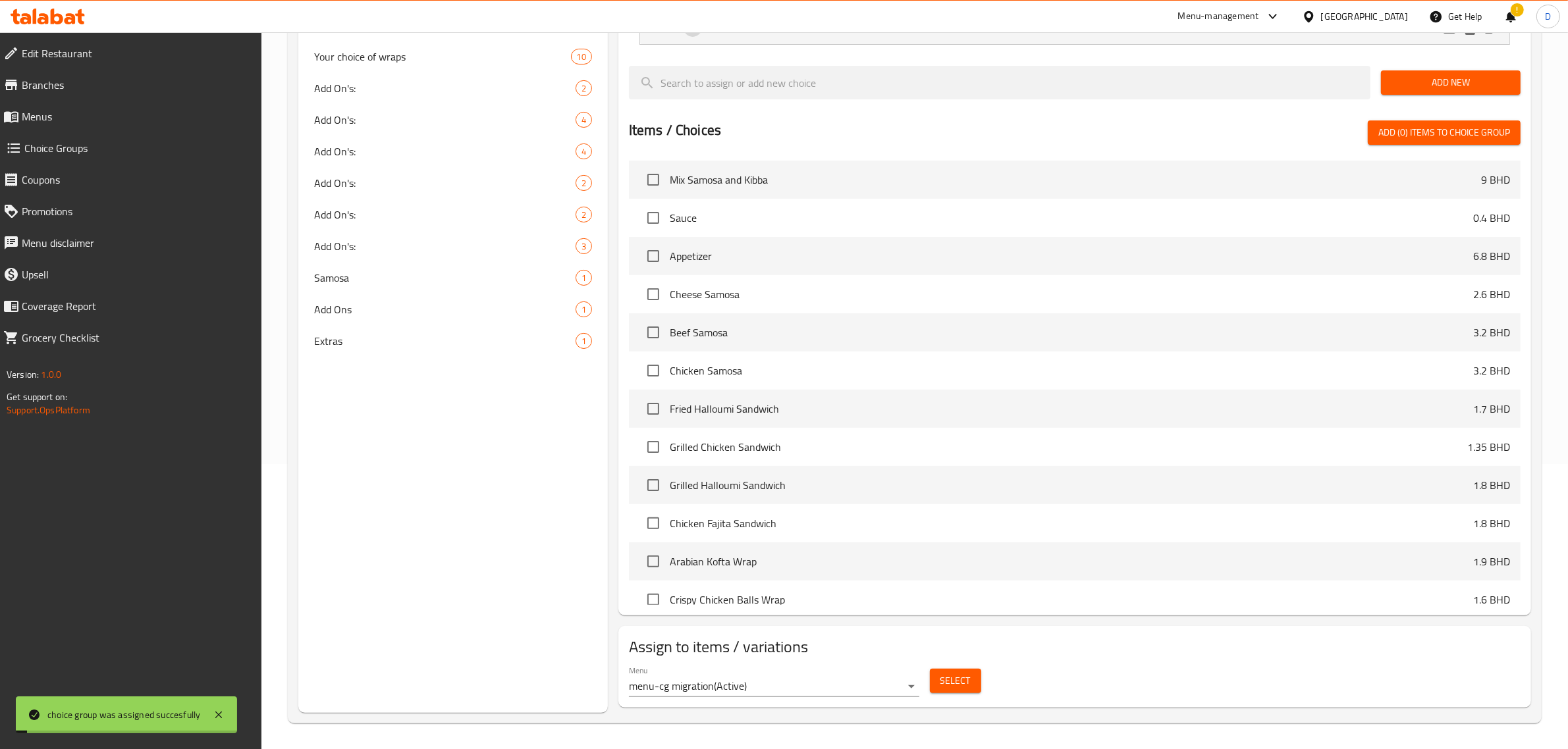
scroll to position [0, 0]
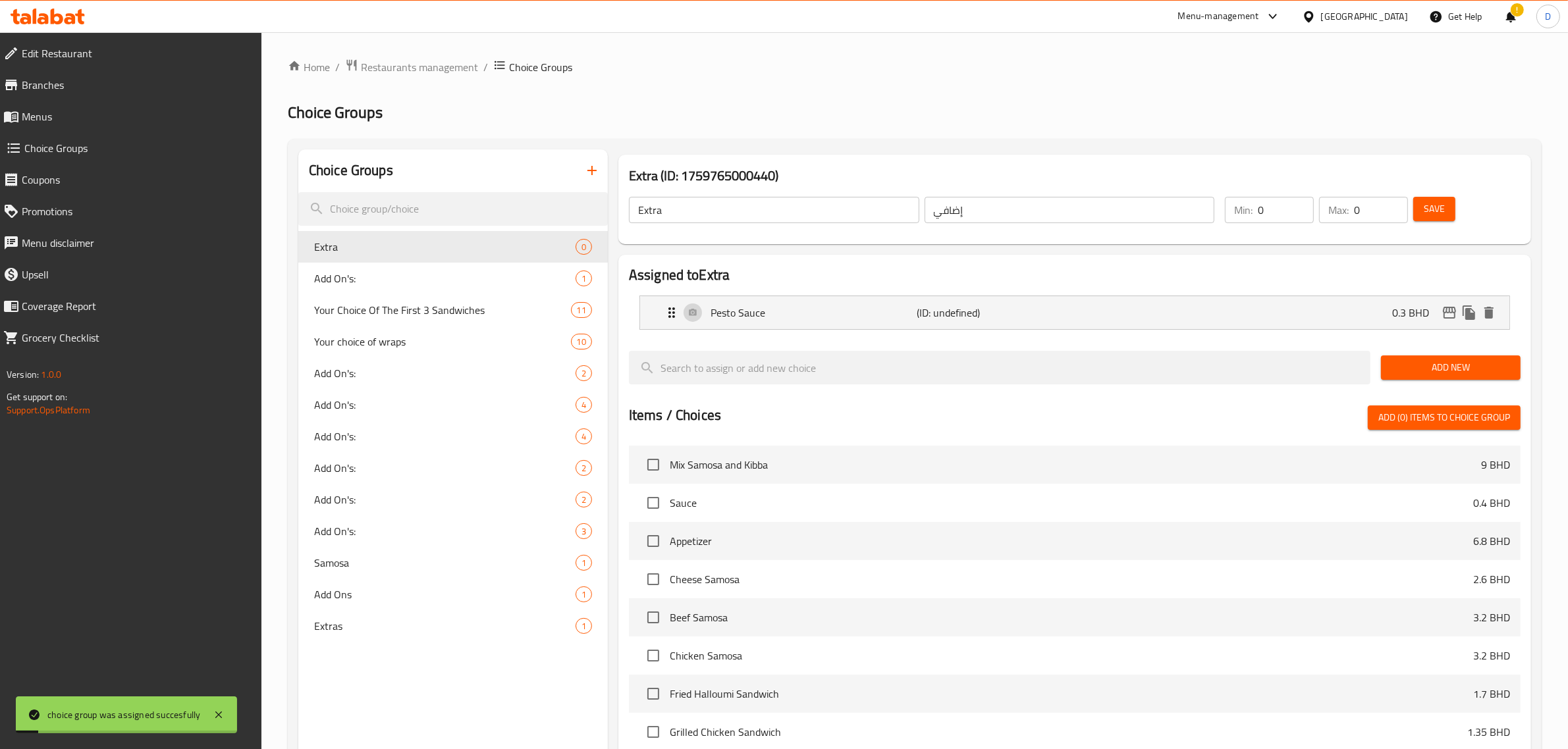
click at [1445, 197] on button "Save" at bounding box center [1435, 209] width 43 height 24
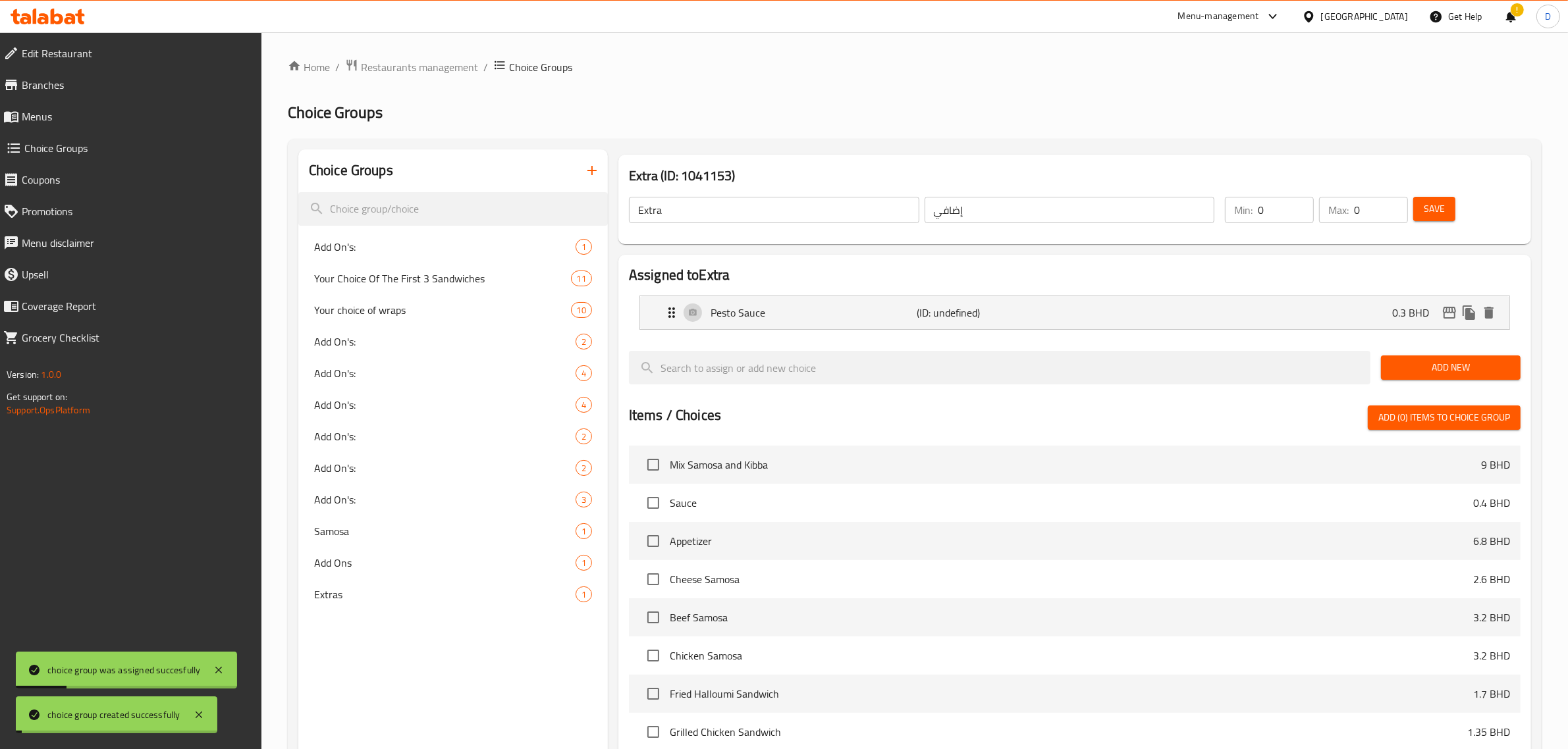
click at [1444, 201] on span "Save" at bounding box center [1434, 209] width 21 height 17
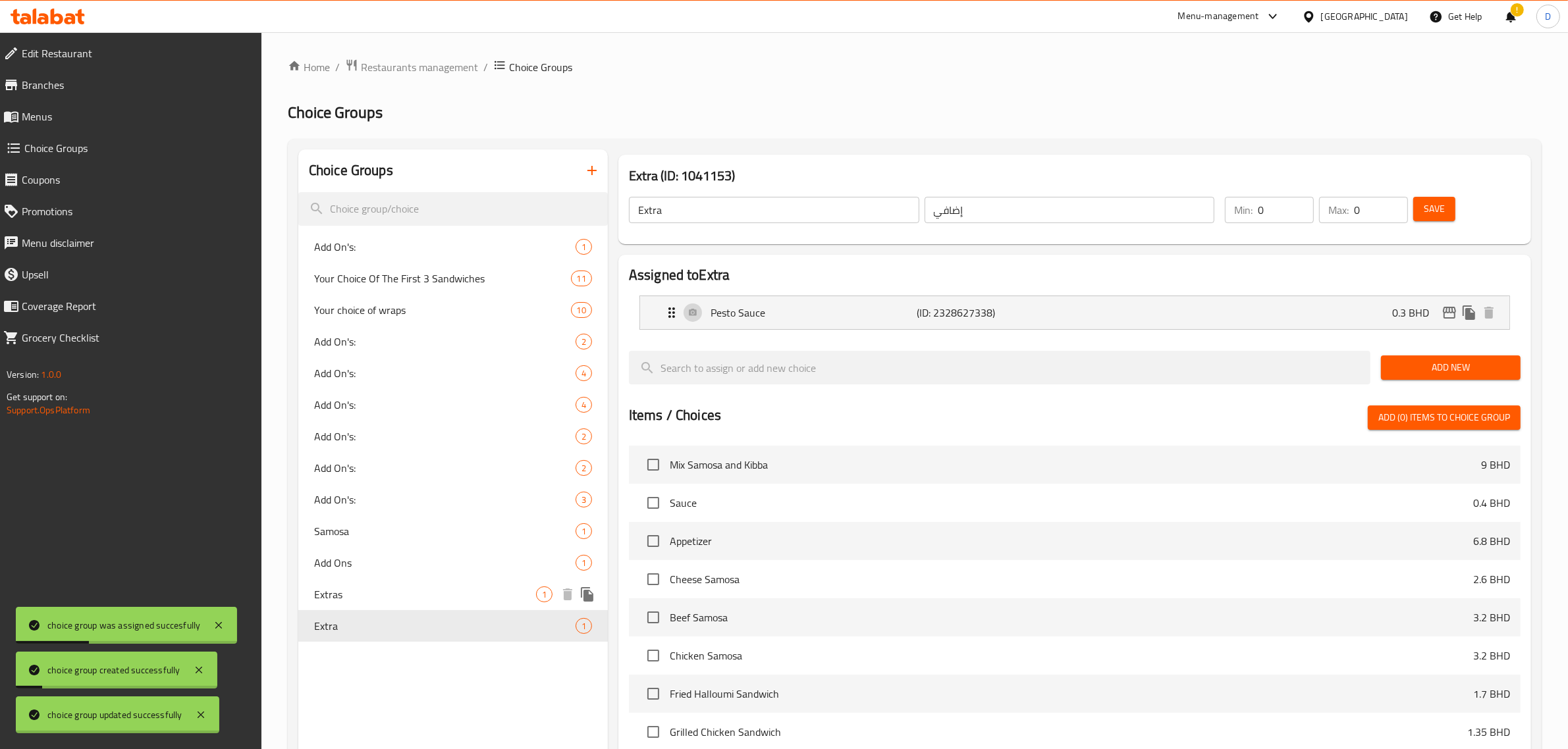
click at [452, 584] on div "Extras 1" at bounding box center [453, 594] width 310 height 32
type input "Extras"
type input "إضافات"
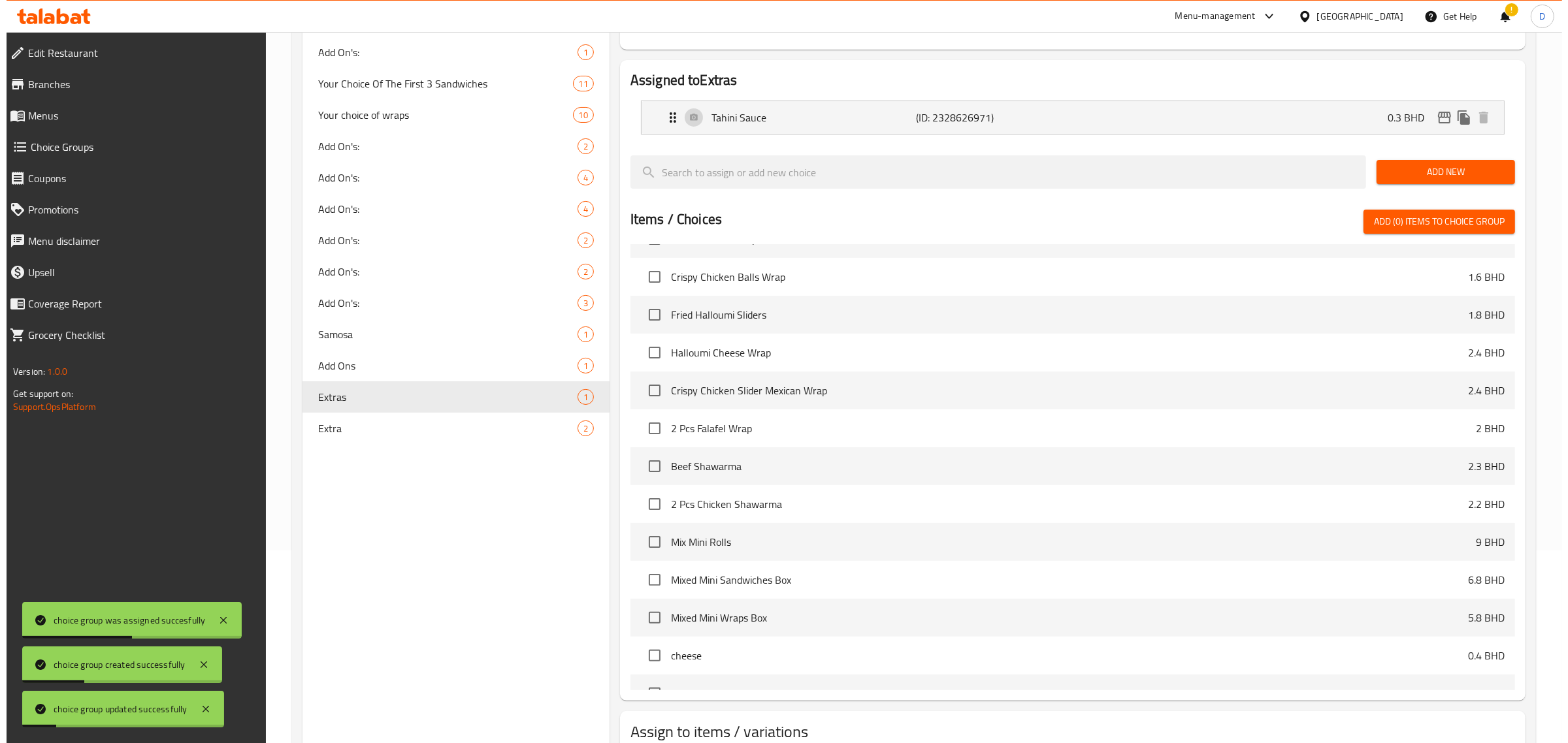
scroll to position [283, 0]
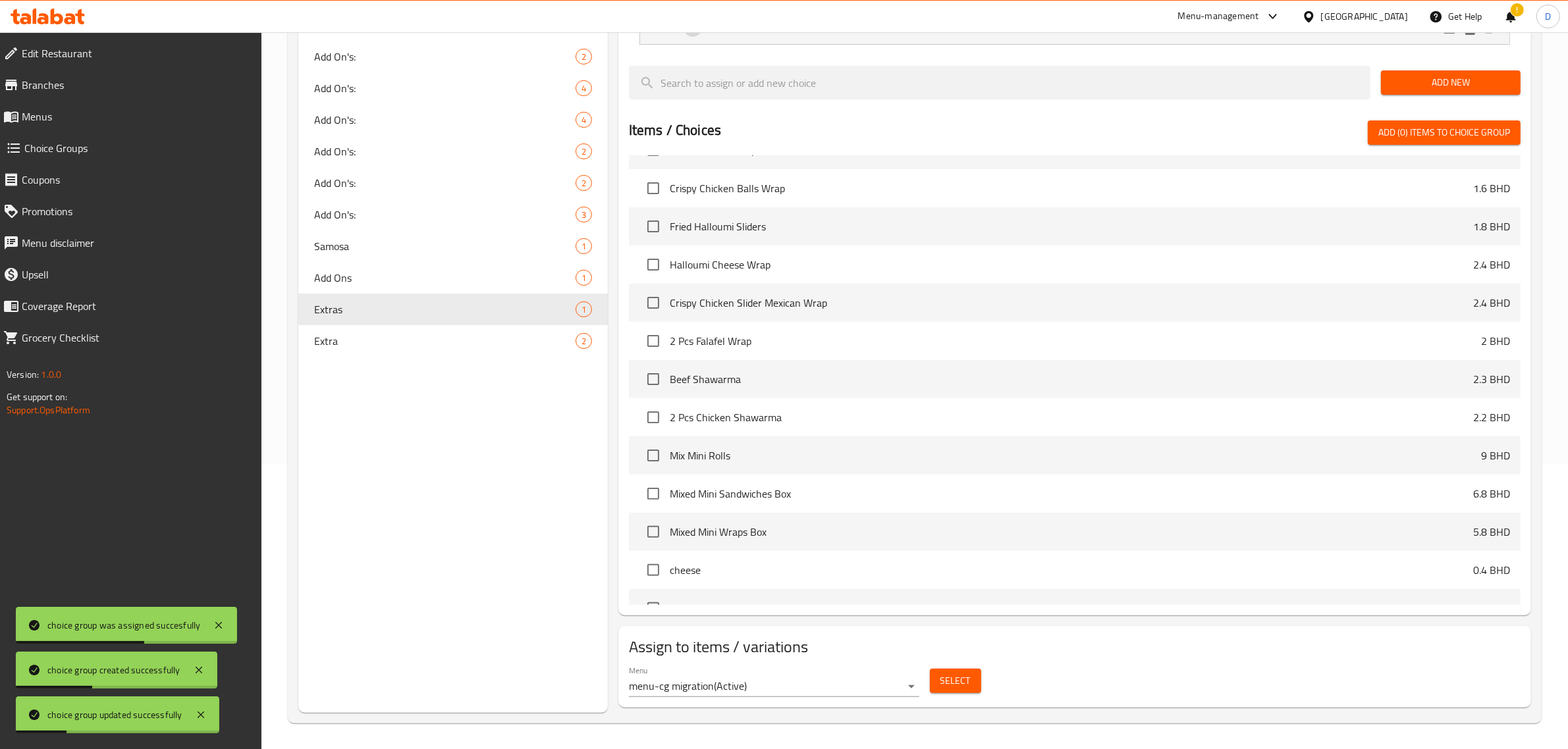
click at [979, 675] on button "Select" at bounding box center [956, 681] width 51 height 24
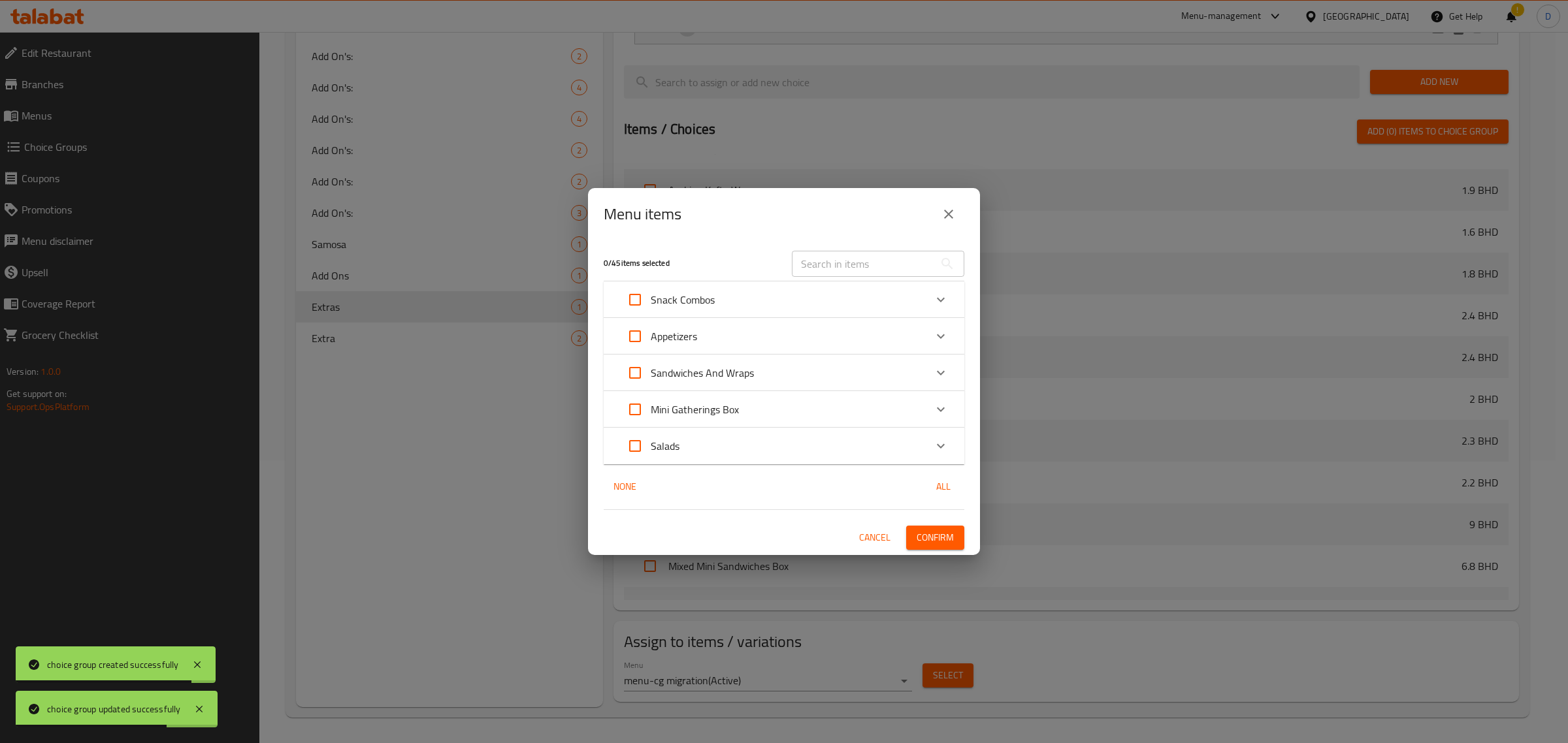
click at [771, 371] on div "Sandwiches And Wraps" at bounding box center [773, 373] width 306 height 31
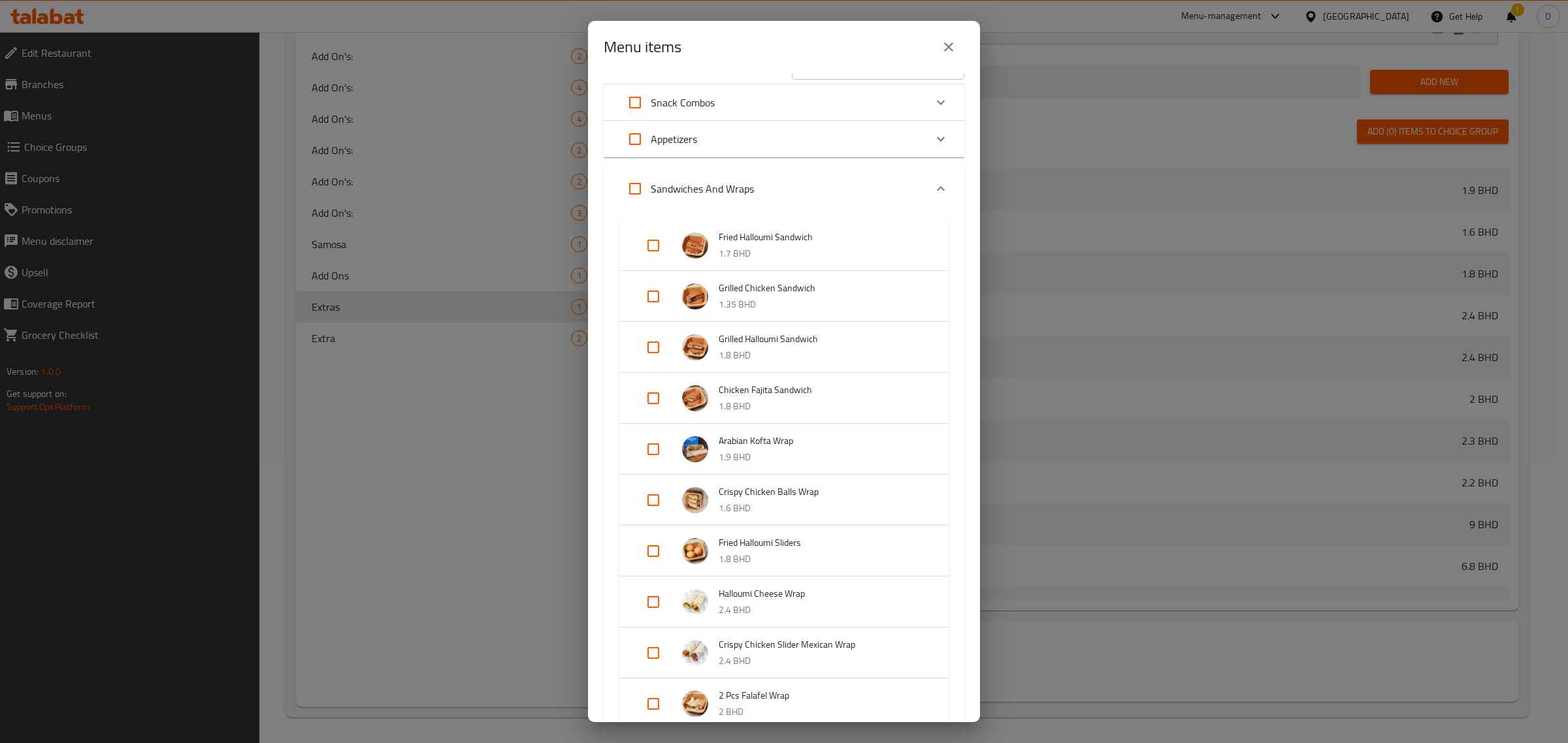
scroll to position [81, 0]
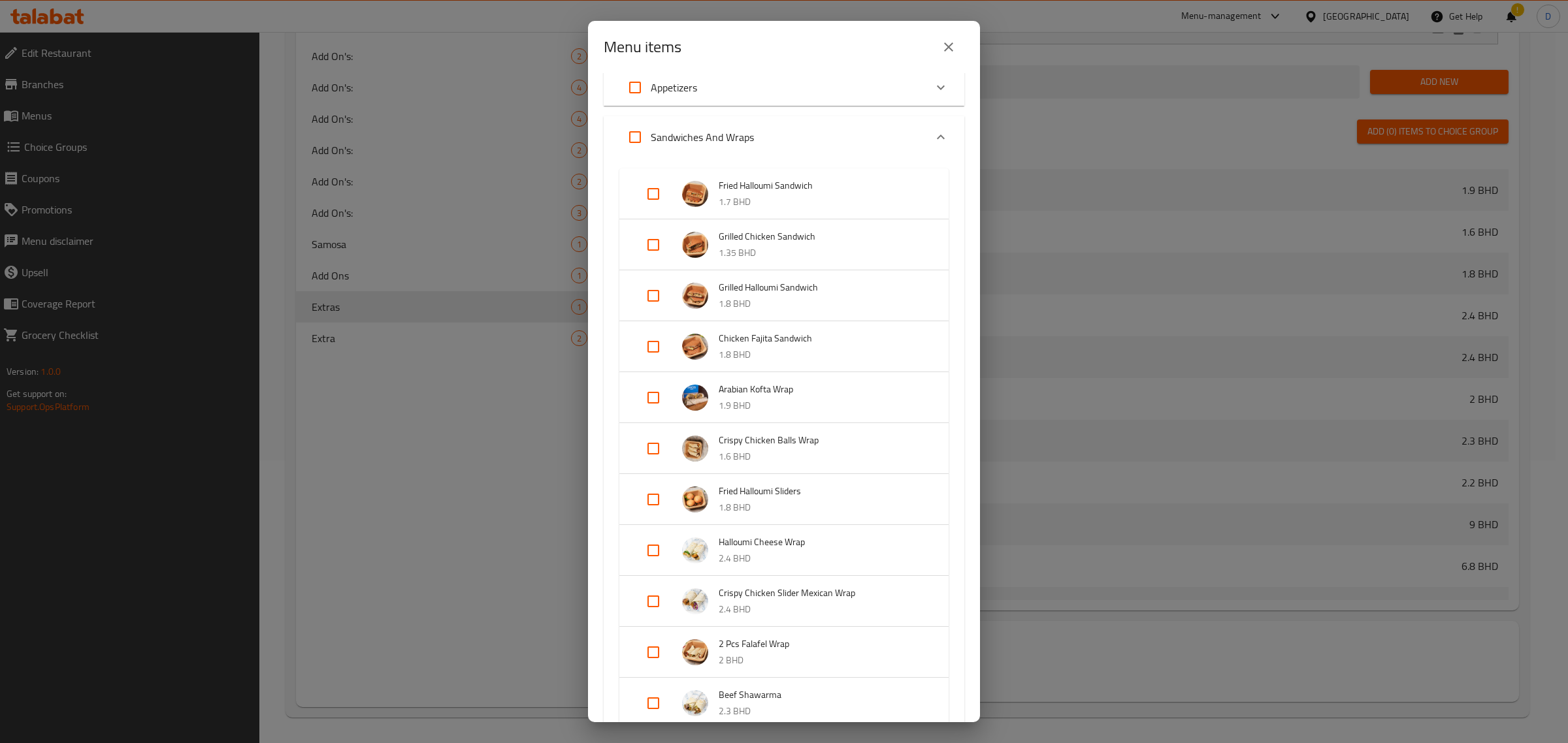
click at [657, 406] on input "Expand" at bounding box center [653, 398] width 31 height 31
checkbox input "true"
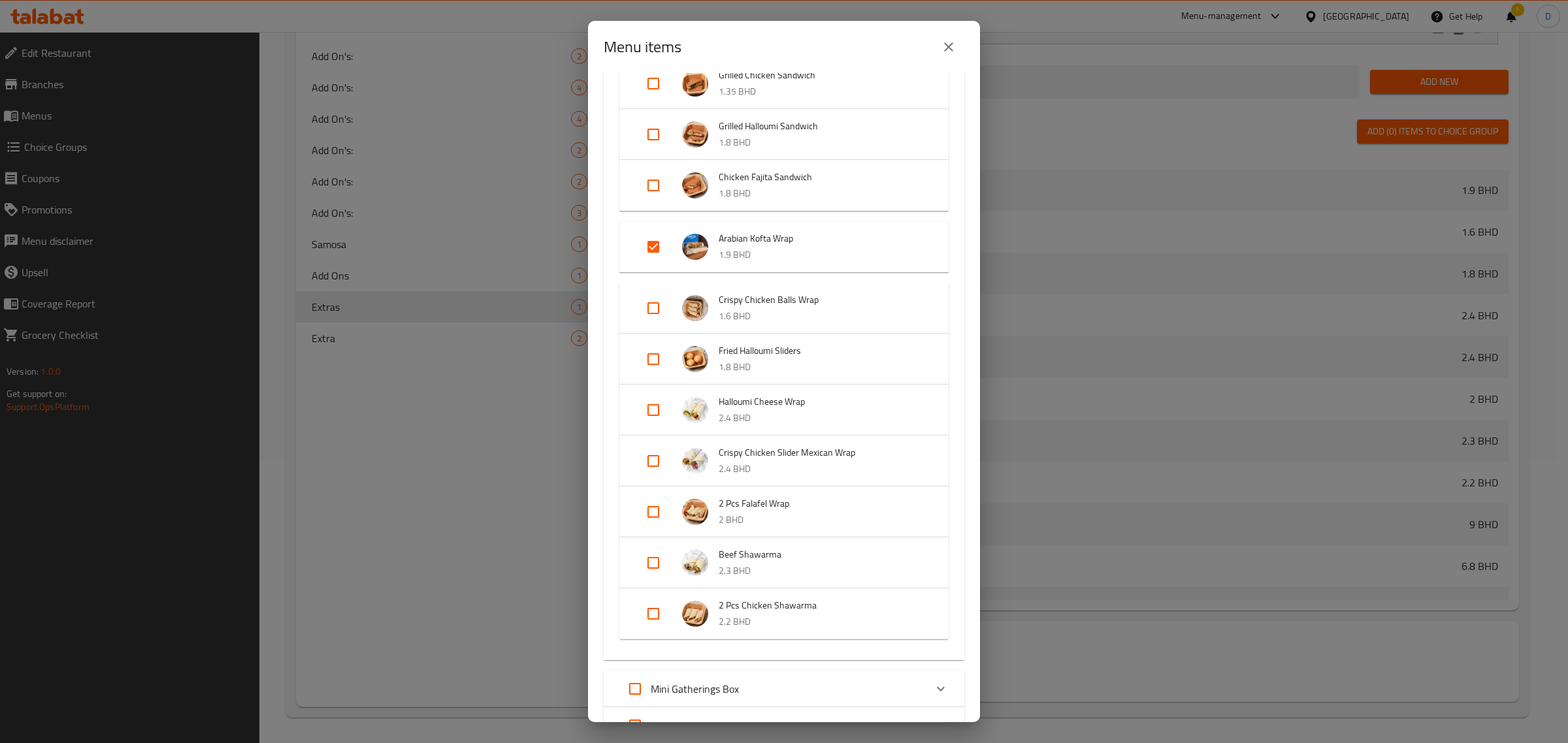
scroll to position [245, 0]
click at [657, 518] on input "Expand" at bounding box center [653, 510] width 31 height 31
checkbox input "true"
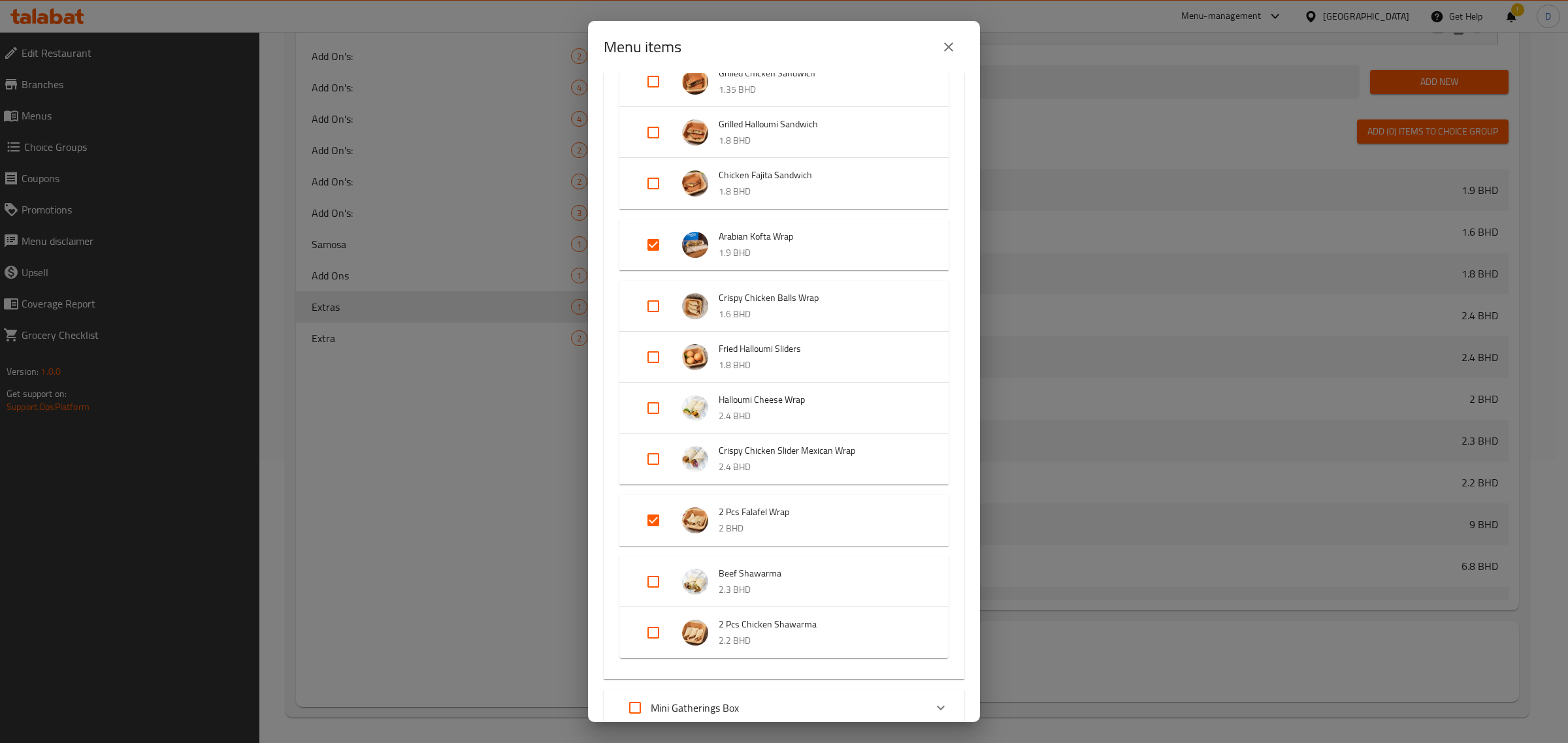
click at [645, 577] on input "Expand" at bounding box center [653, 582] width 31 height 31
checkbox input "true"
click at [660, 645] on input "Expand" at bounding box center [653, 643] width 31 height 31
checkbox input "true"
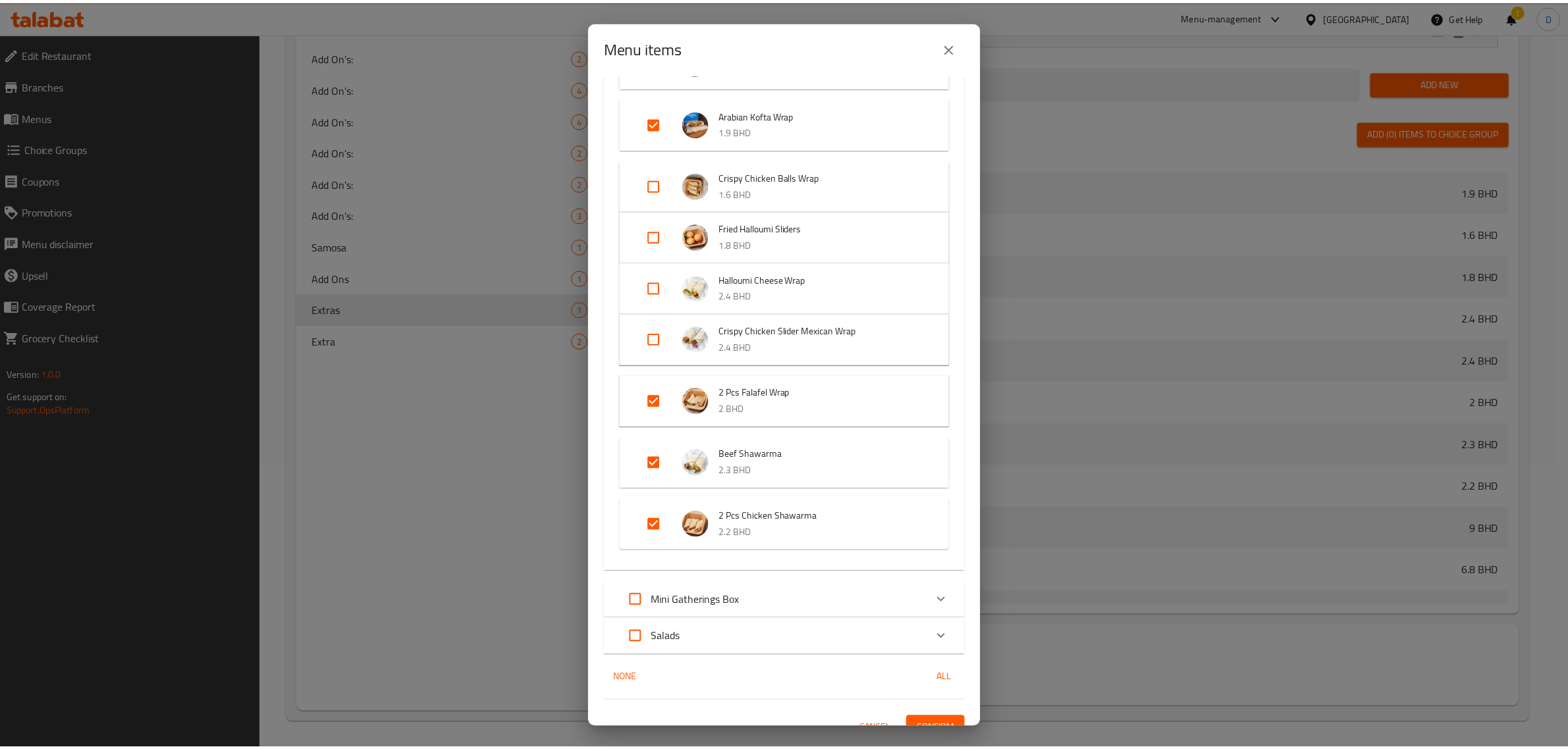
scroll to position [388, 0]
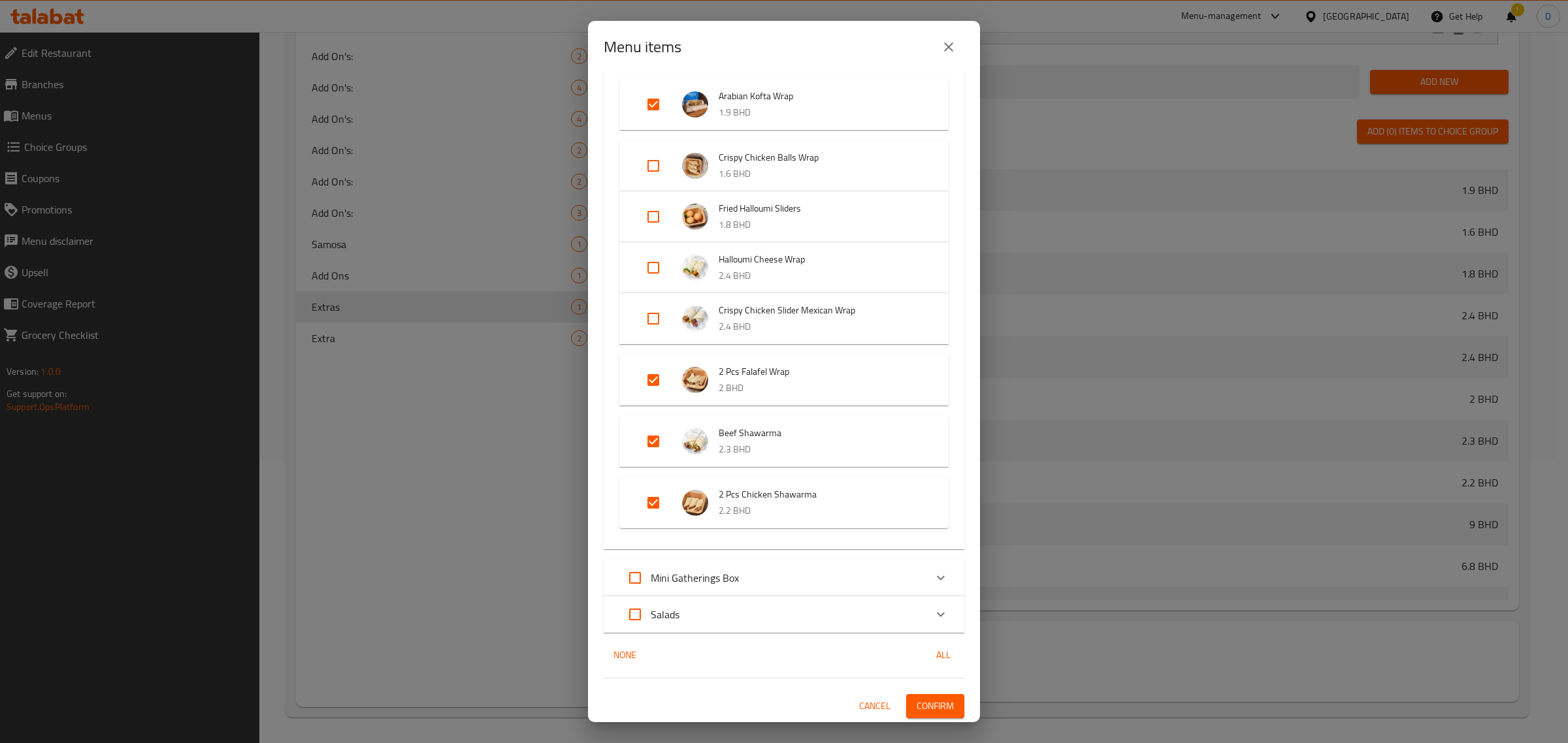
click at [924, 709] on span "Confirm" at bounding box center [935, 706] width 37 height 16
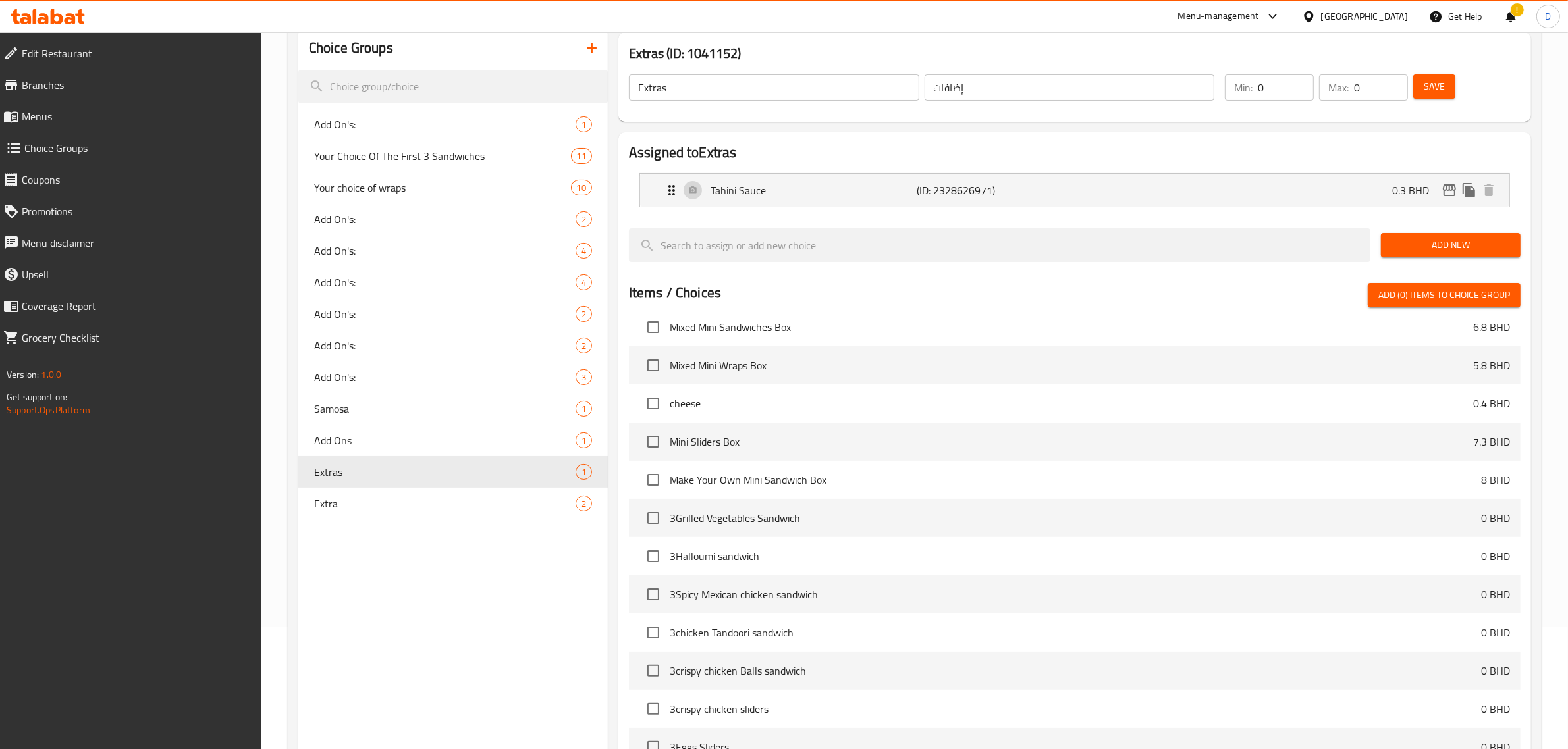
scroll to position [0, 0]
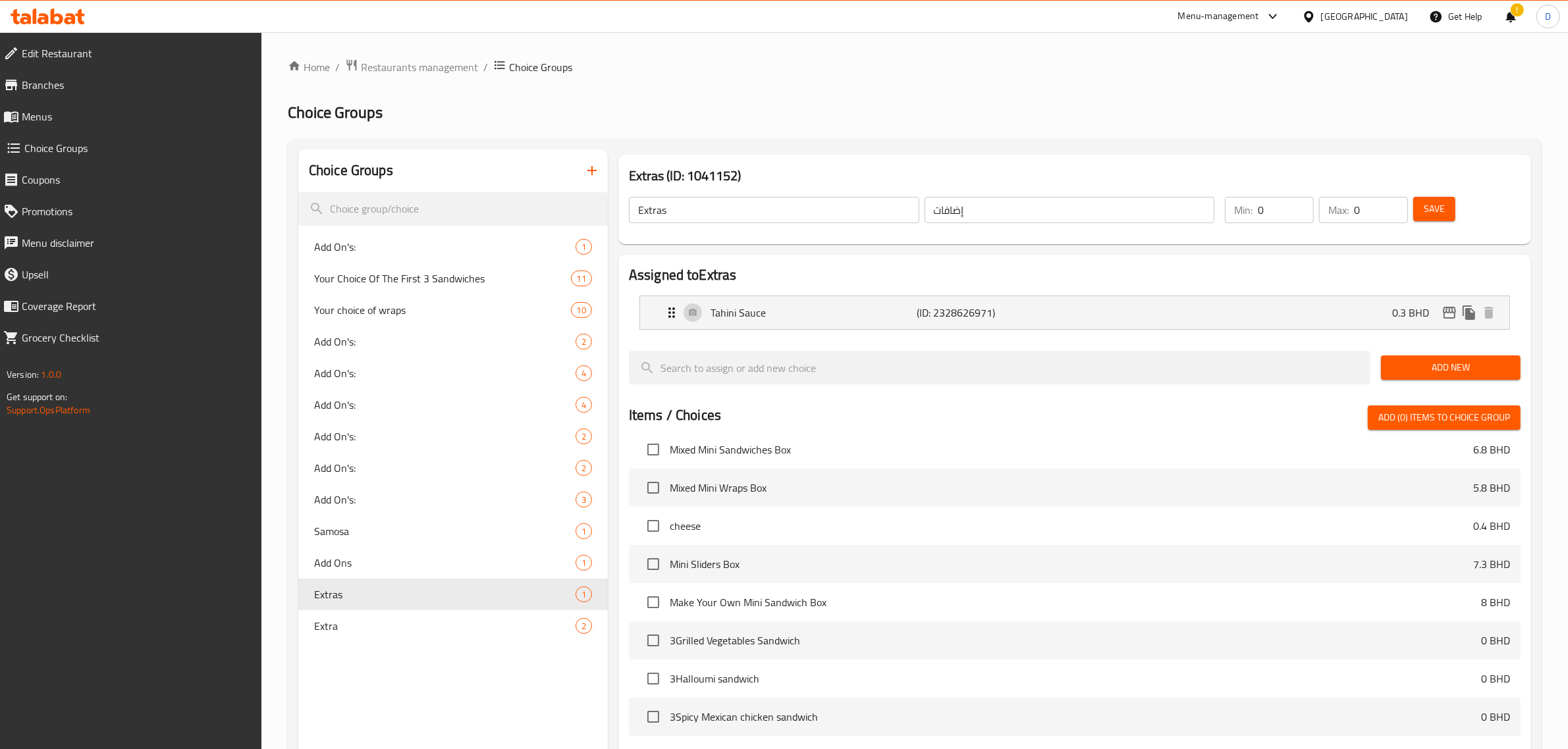
click at [1448, 212] on button "Save" at bounding box center [1435, 209] width 43 height 24
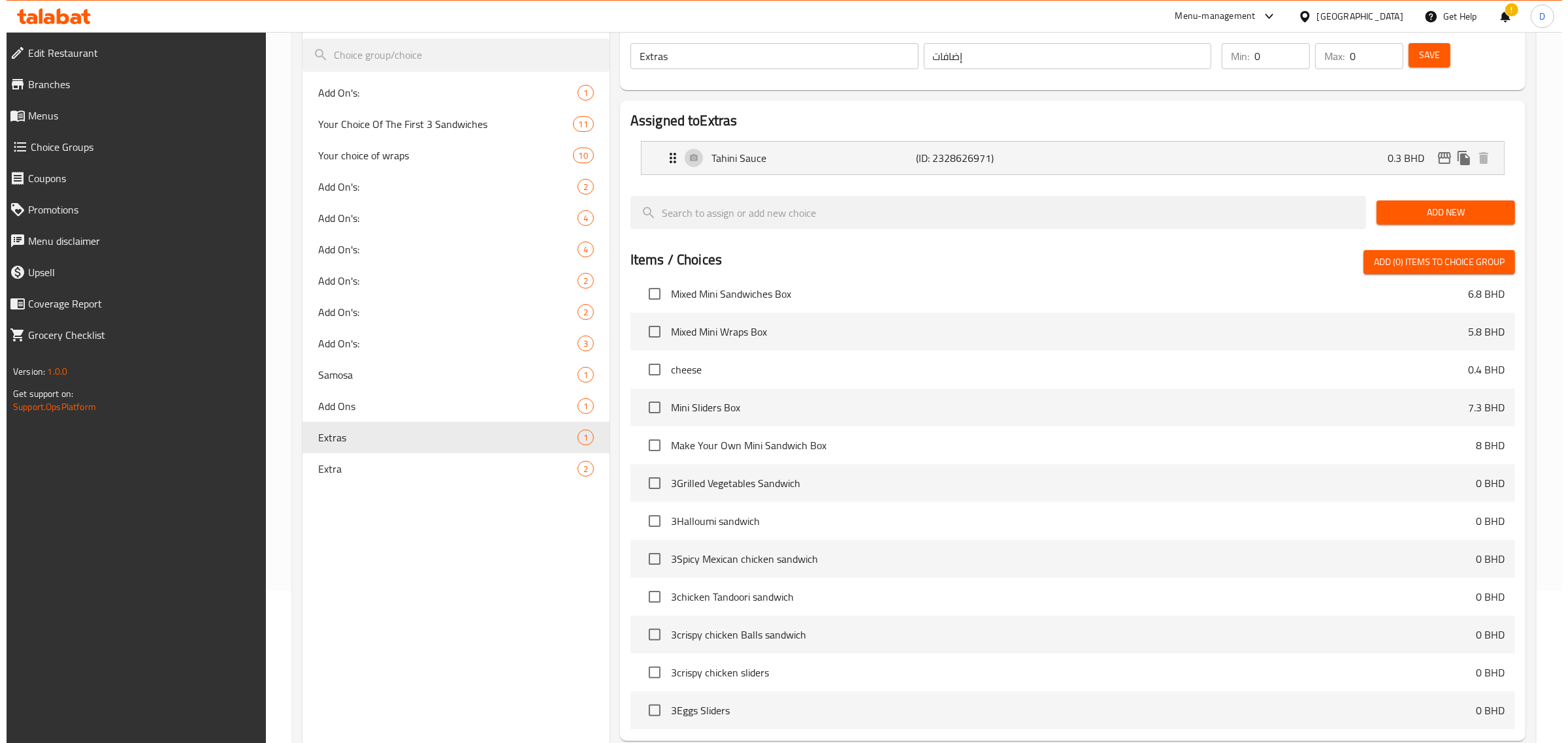
scroll to position [283, 0]
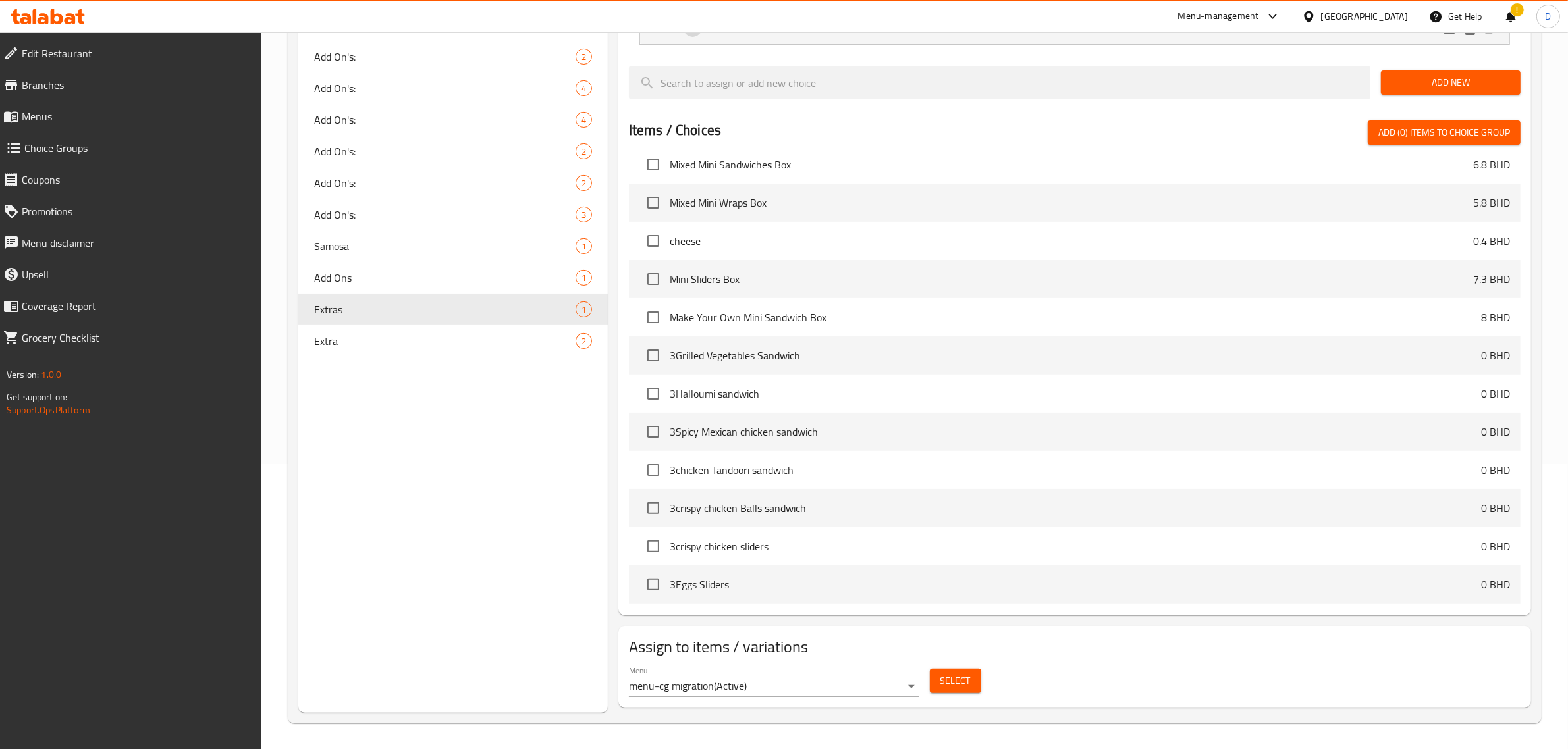
click at [930, 679] on button "Select" at bounding box center [956, 681] width 51 height 24
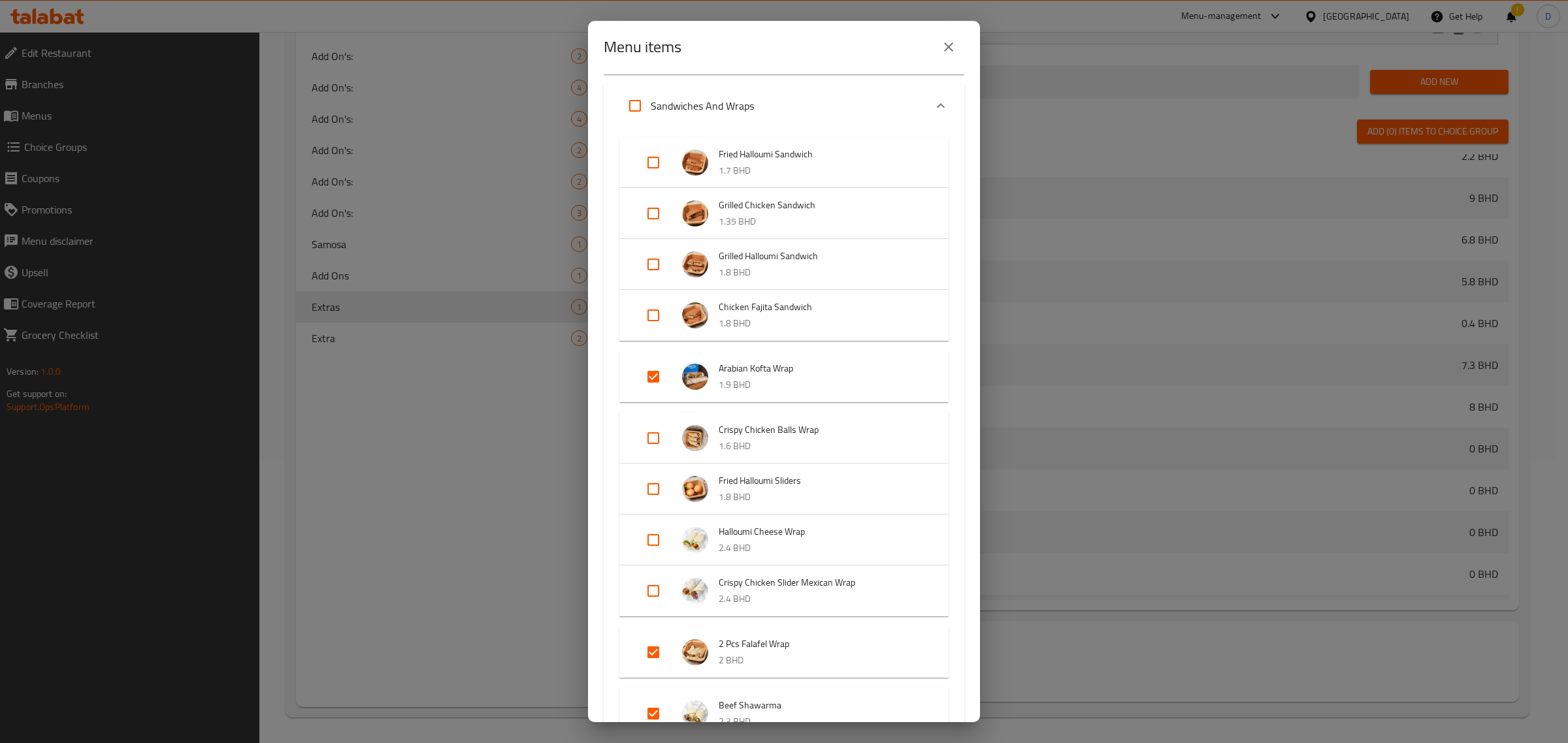
scroll to position [245, 0]
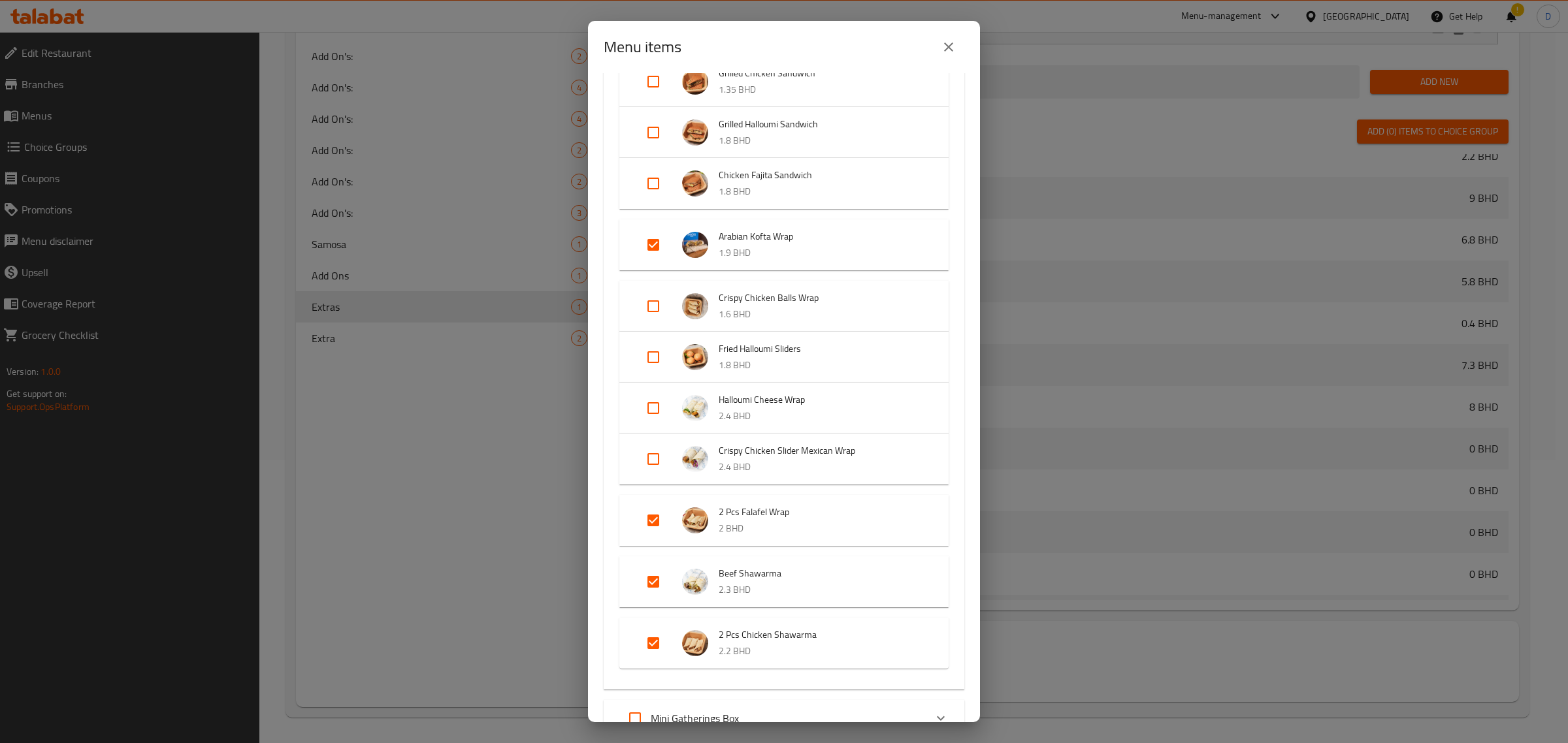
click at [1137, 645] on div "Menu items 4 / 45 items selected ​ Snack Combos Mix Samosa and Kibba 9 BHD Appe…" at bounding box center [784, 372] width 1568 height 743
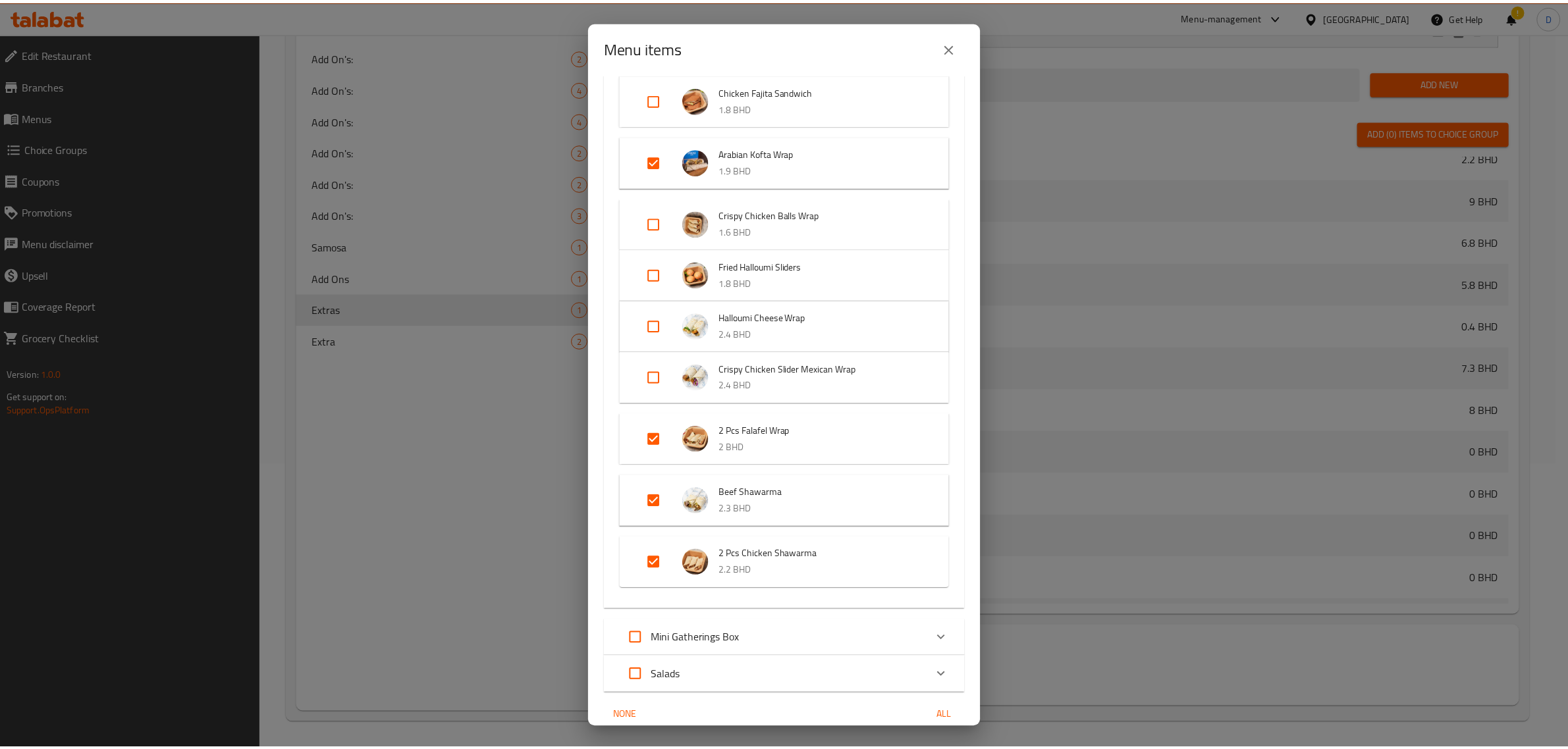
scroll to position [388, 0]
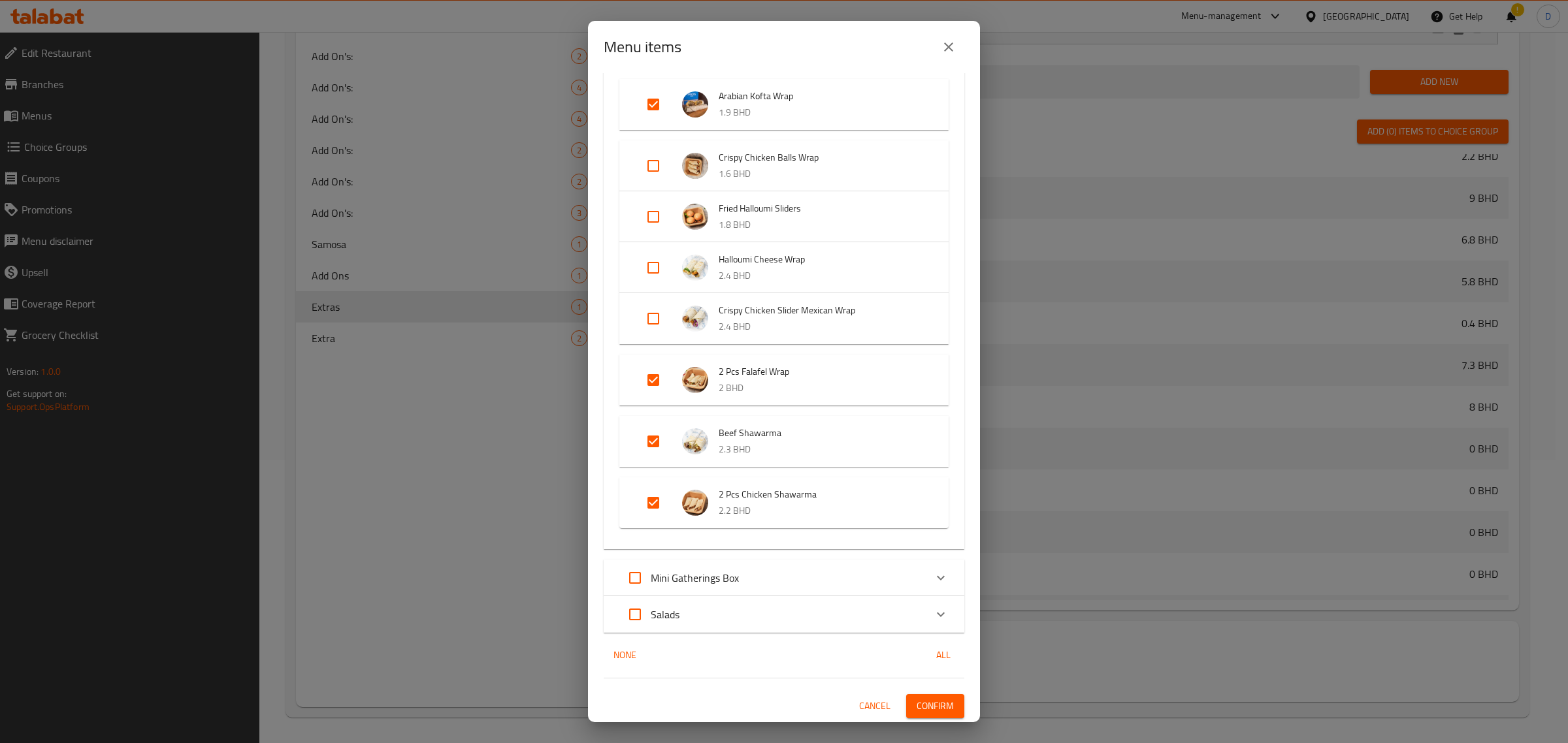
click at [859, 703] on span "Cancel" at bounding box center [875, 706] width 31 height 16
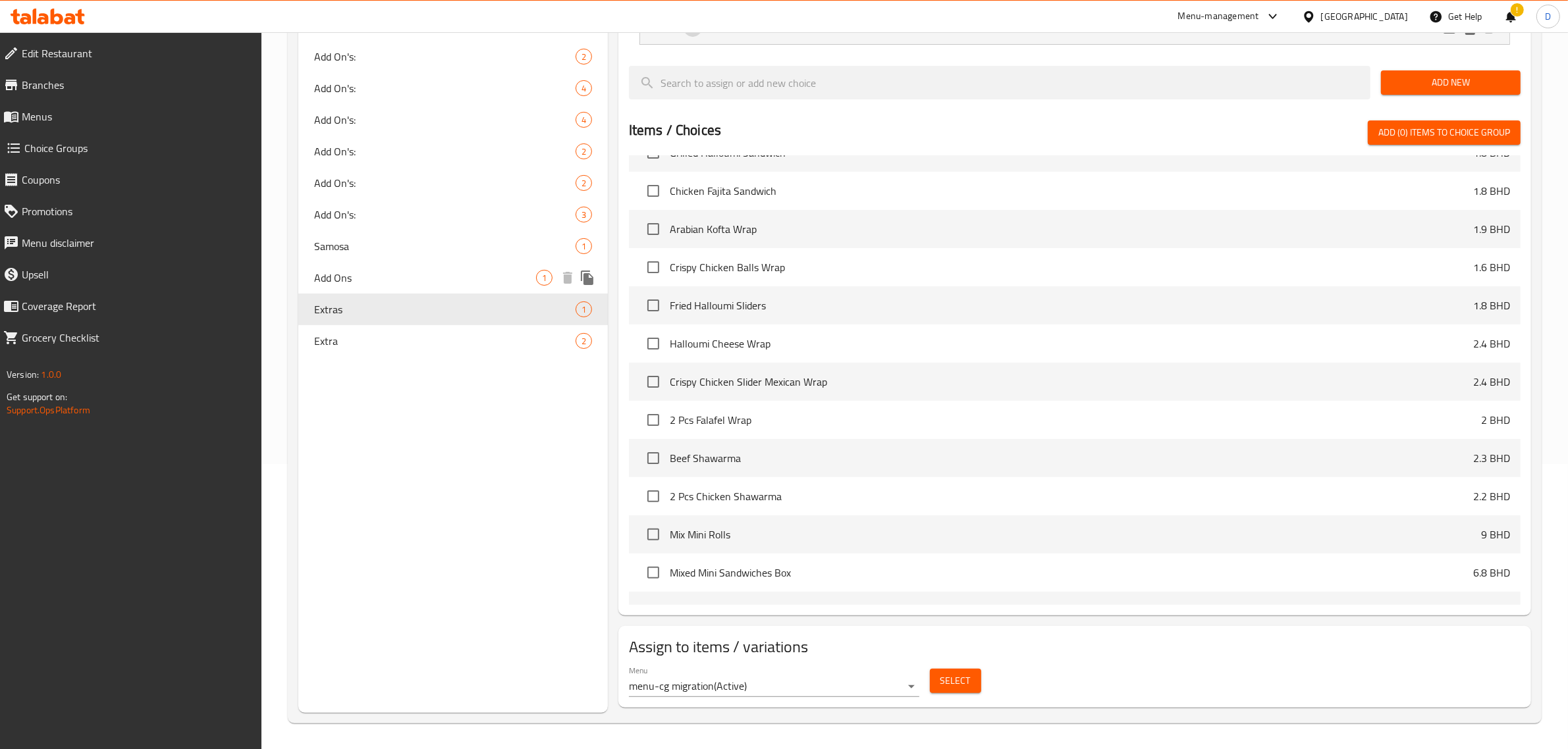
scroll to position [247, 0]
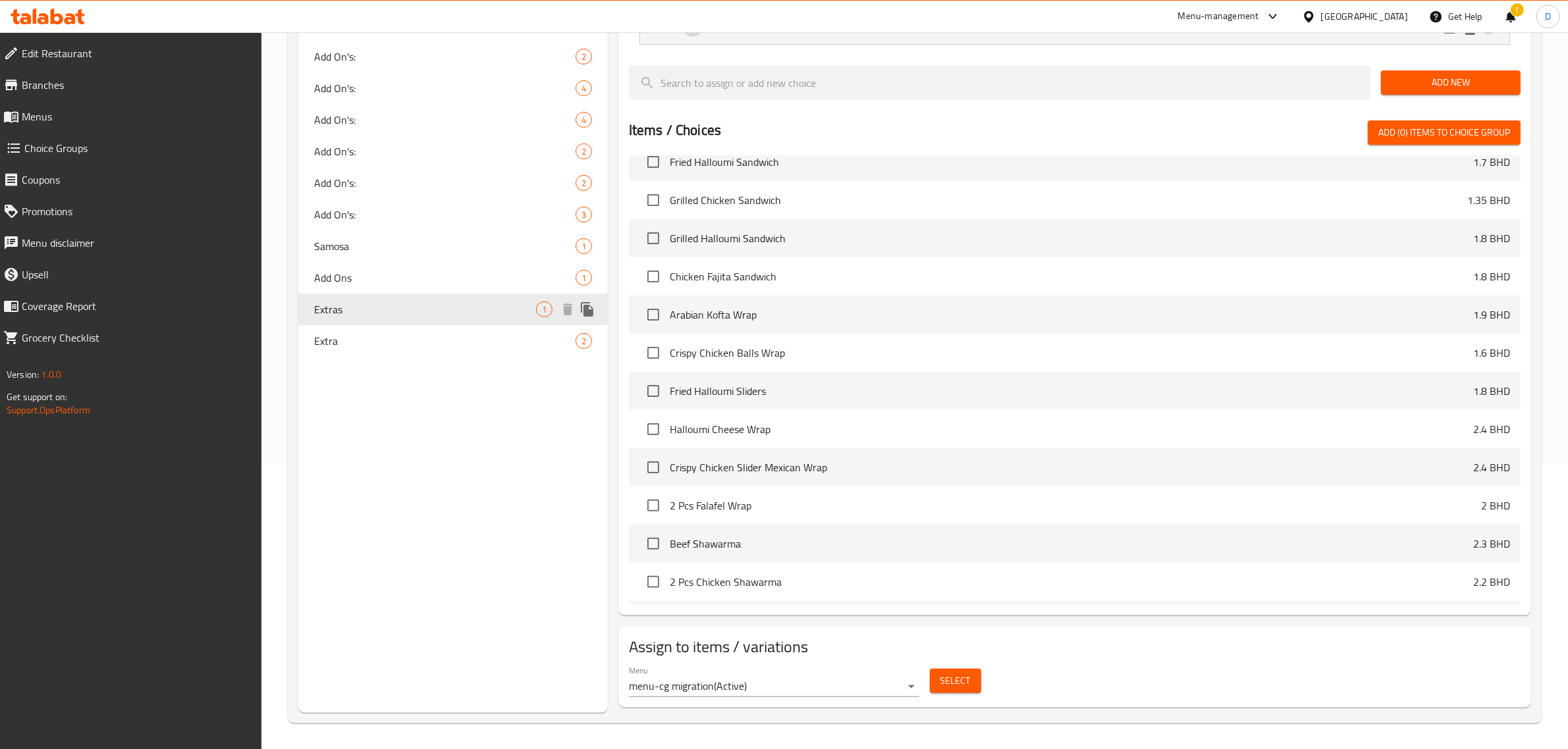
click at [426, 346] on span "Extra" at bounding box center [445, 341] width 262 height 16
type input "Extra"
type input "إضافي"
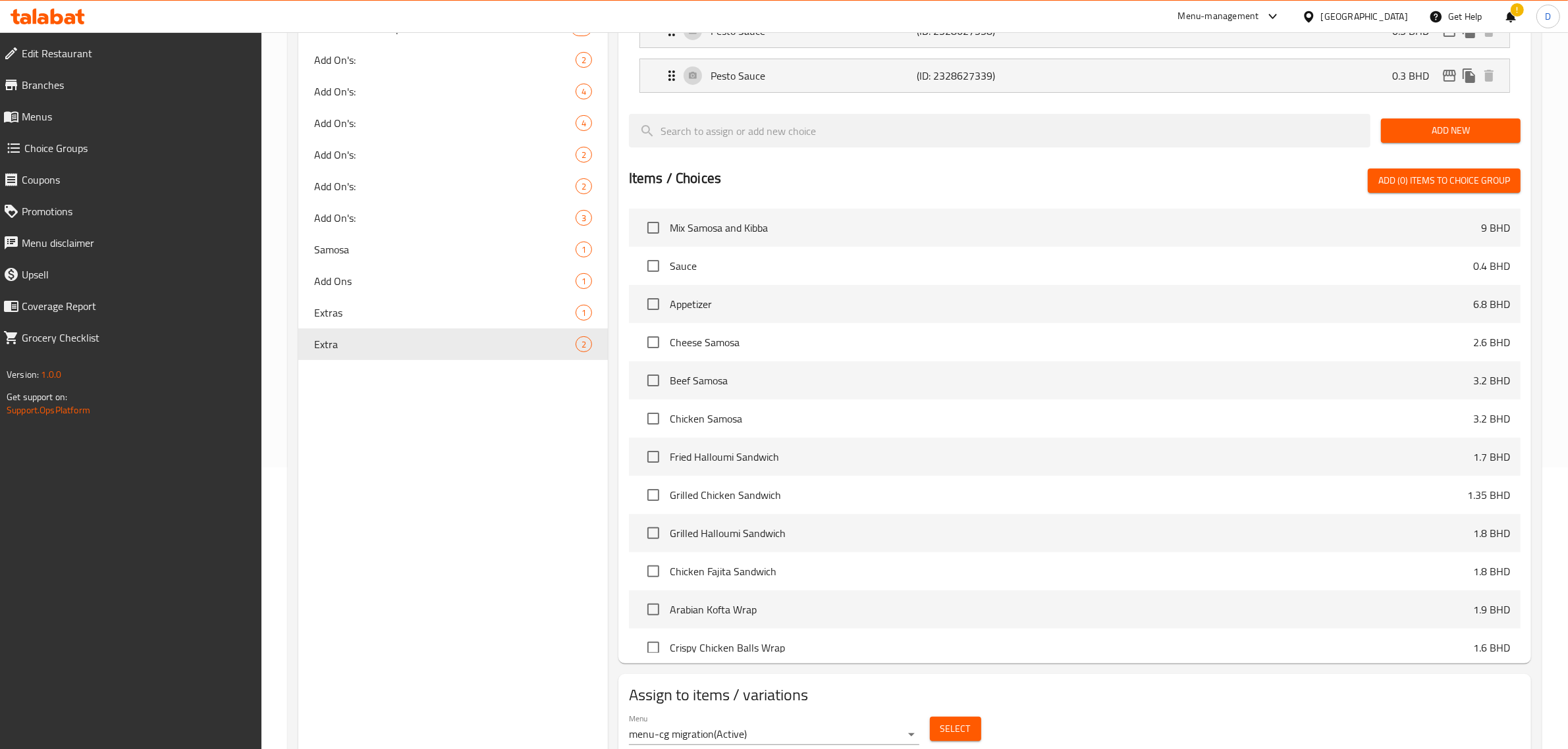
scroll to position [331, 0]
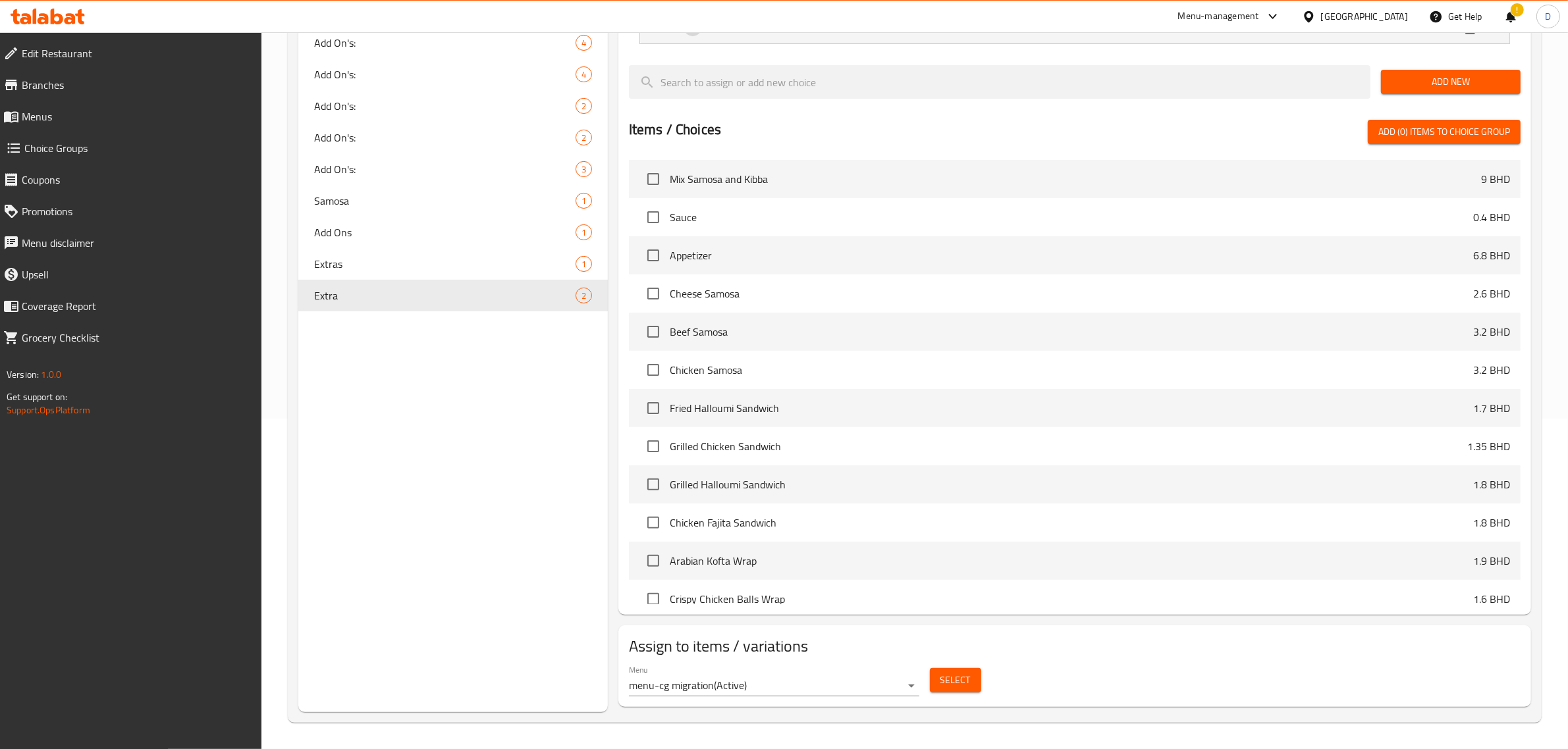
click at [966, 689] on span "Select" at bounding box center [956, 680] width 30 height 17
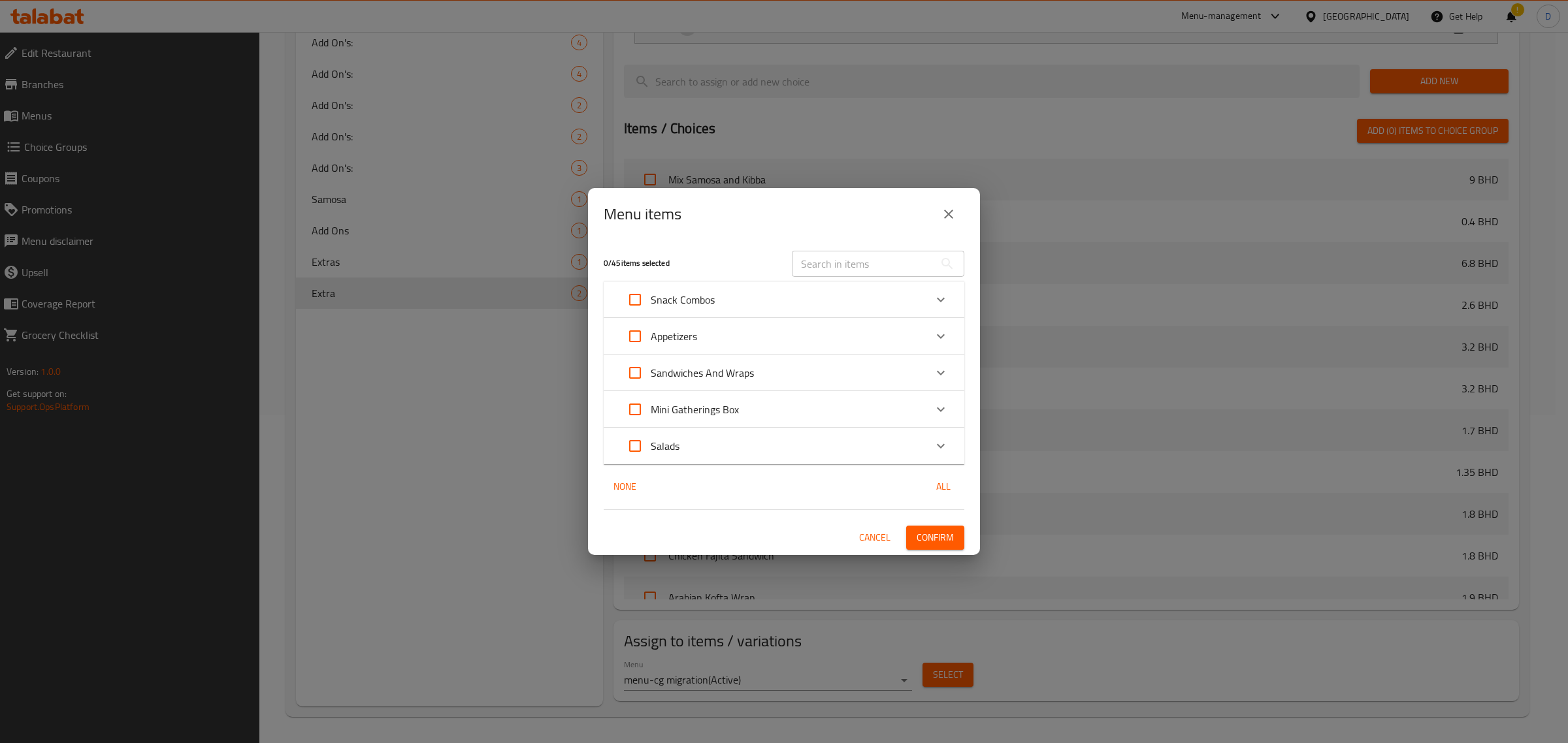
click at [823, 260] on input "text" at bounding box center [863, 264] width 142 height 26
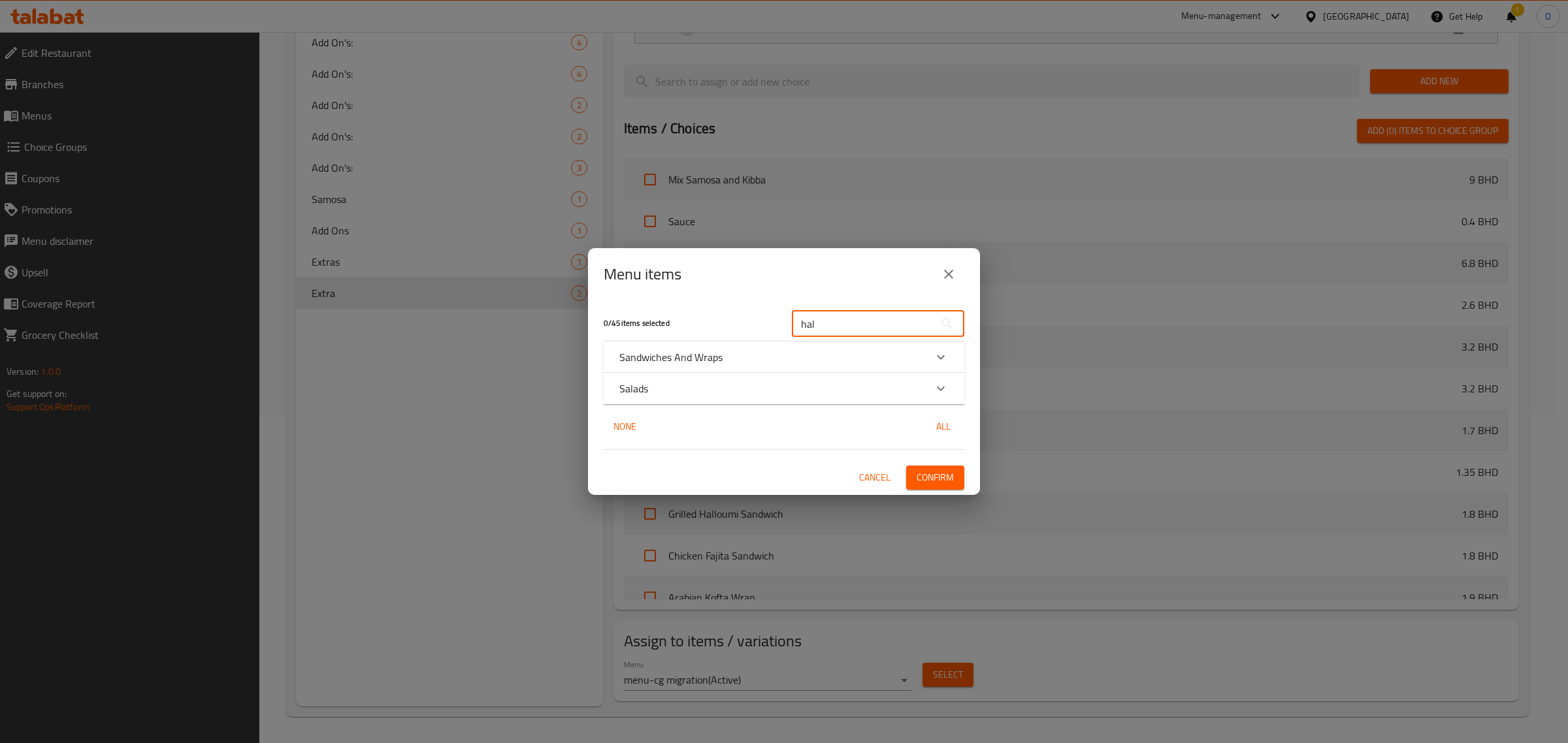
type input "hal"
click at [723, 359] on div "Sandwiches And Wraps" at bounding box center [773, 357] width 306 height 16
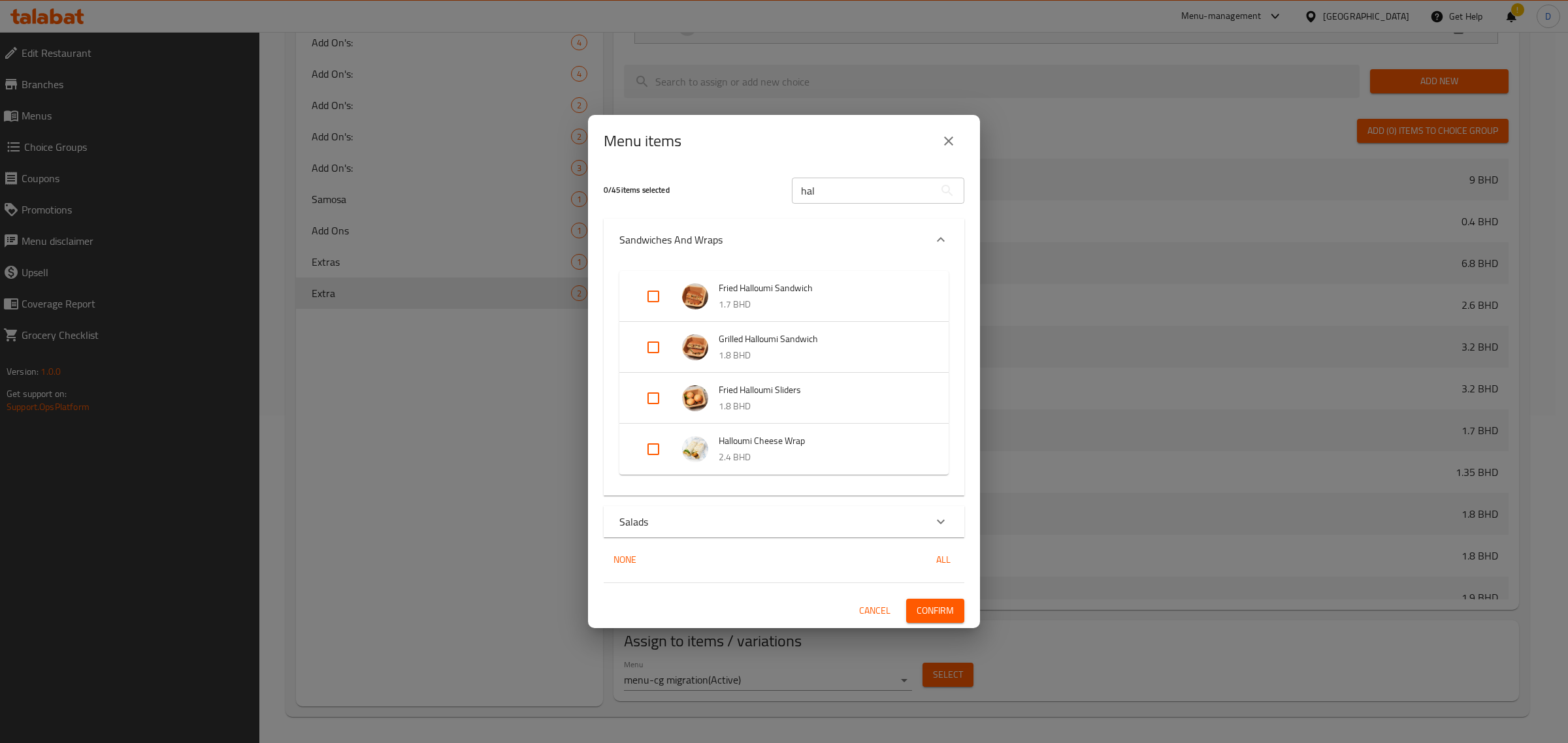
click at [663, 295] on input "Expand" at bounding box center [653, 296] width 31 height 31
checkbox input "true"
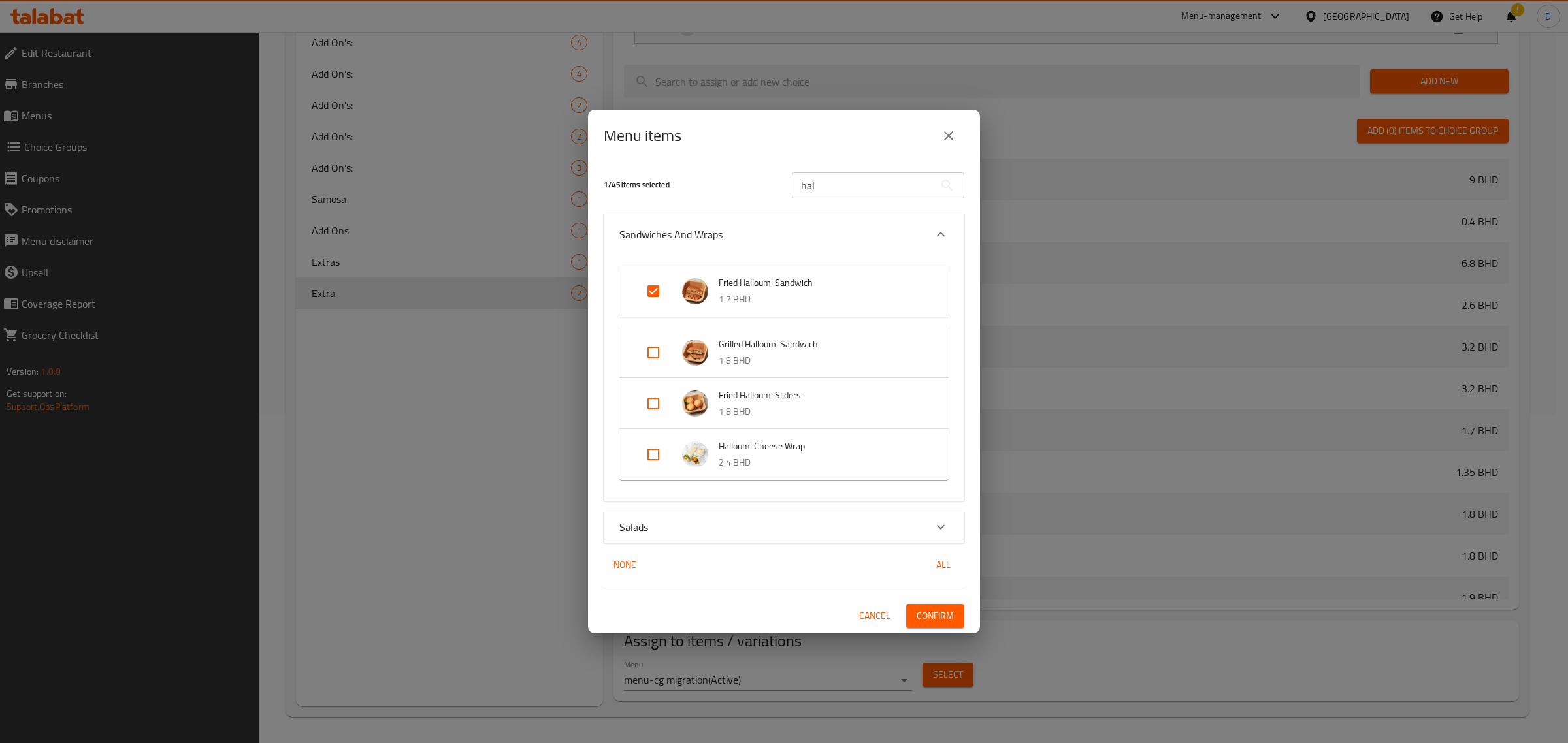
click at [660, 334] on li "Grilled Halloumi Sandwich 1.8 BHD" at bounding box center [784, 353] width 298 height 46
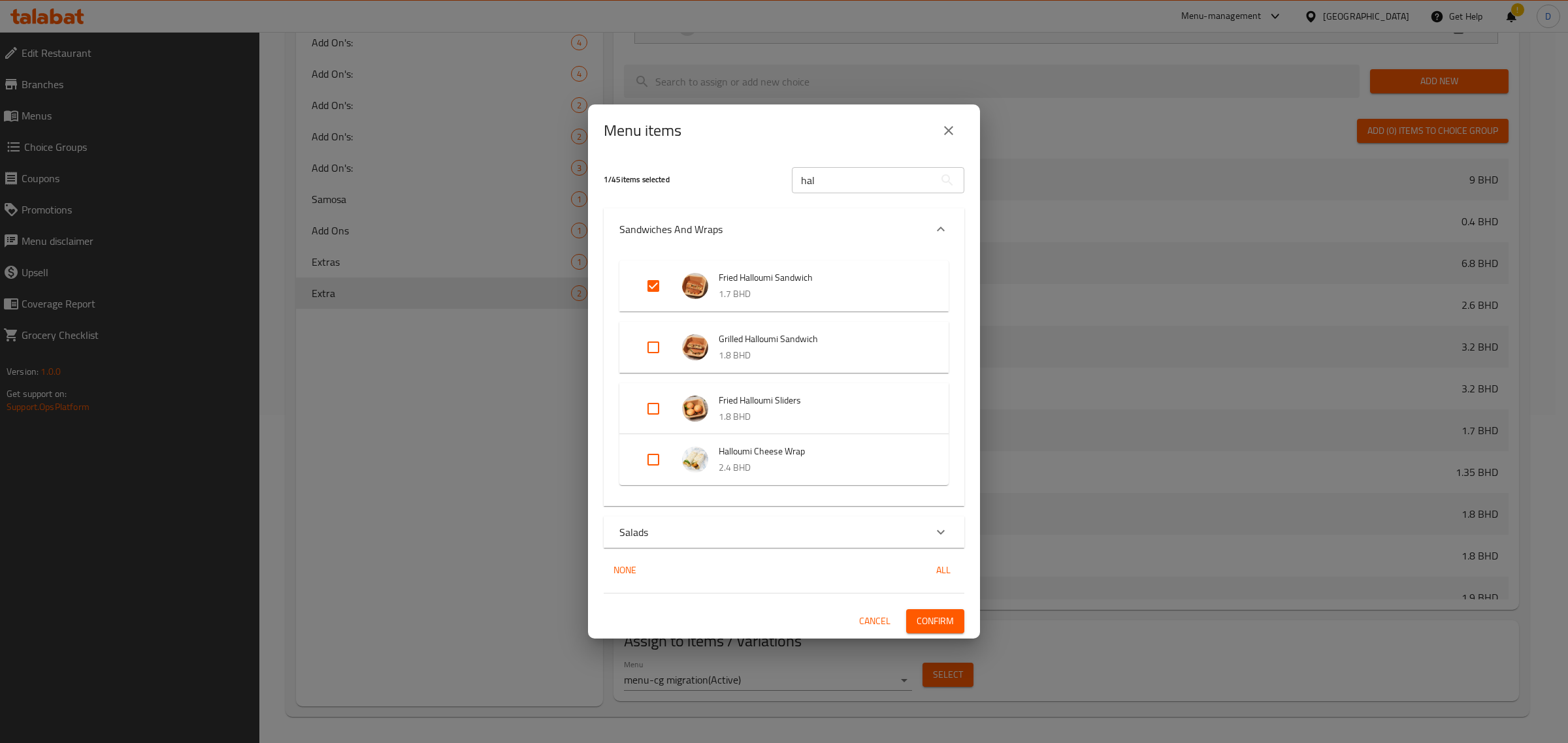
click at [655, 366] on li "Grilled Halloumi Sandwich 1.8 BHD" at bounding box center [784, 347] width 298 height 46
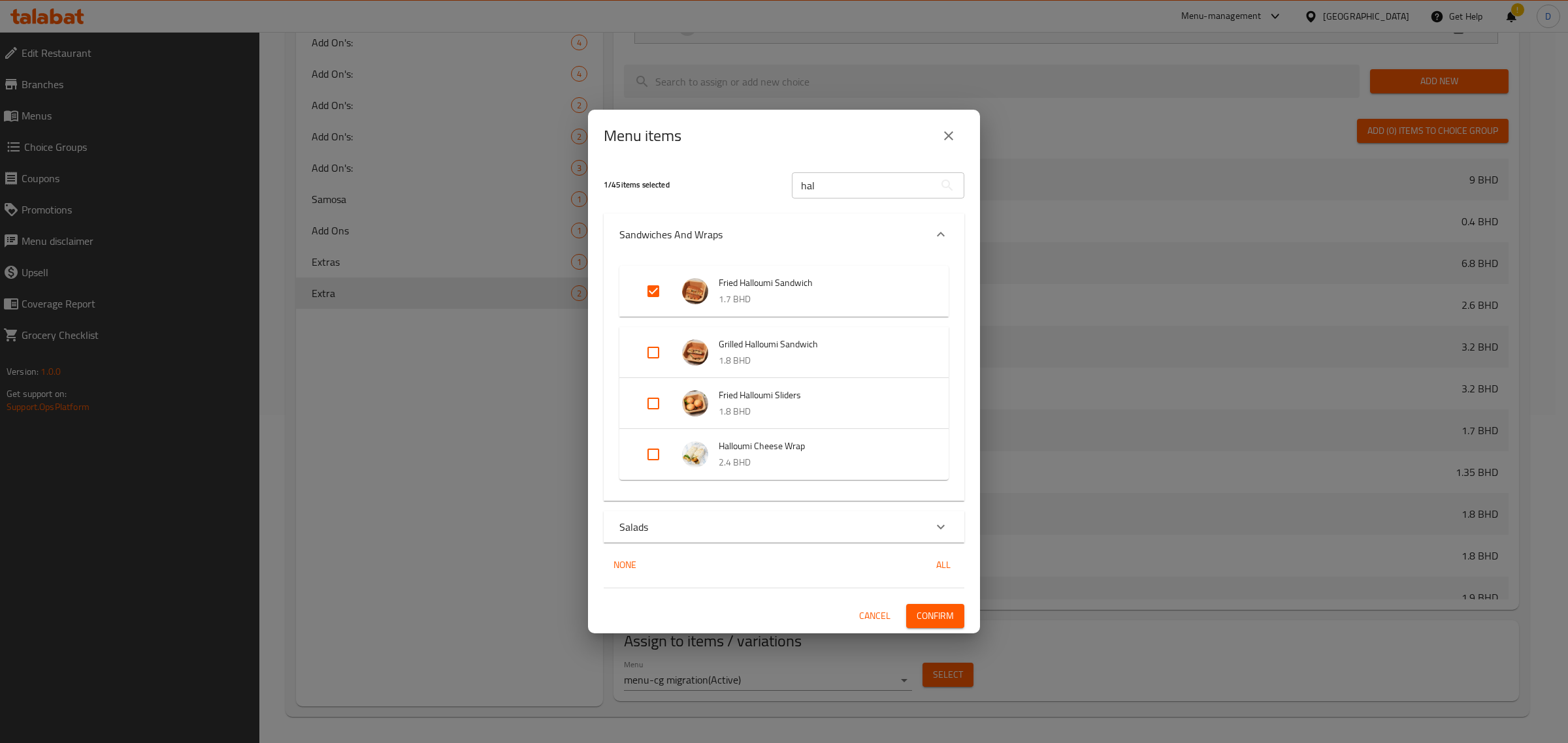
click at [655, 359] on input "Expand" at bounding box center [653, 353] width 31 height 31
checkbox input "true"
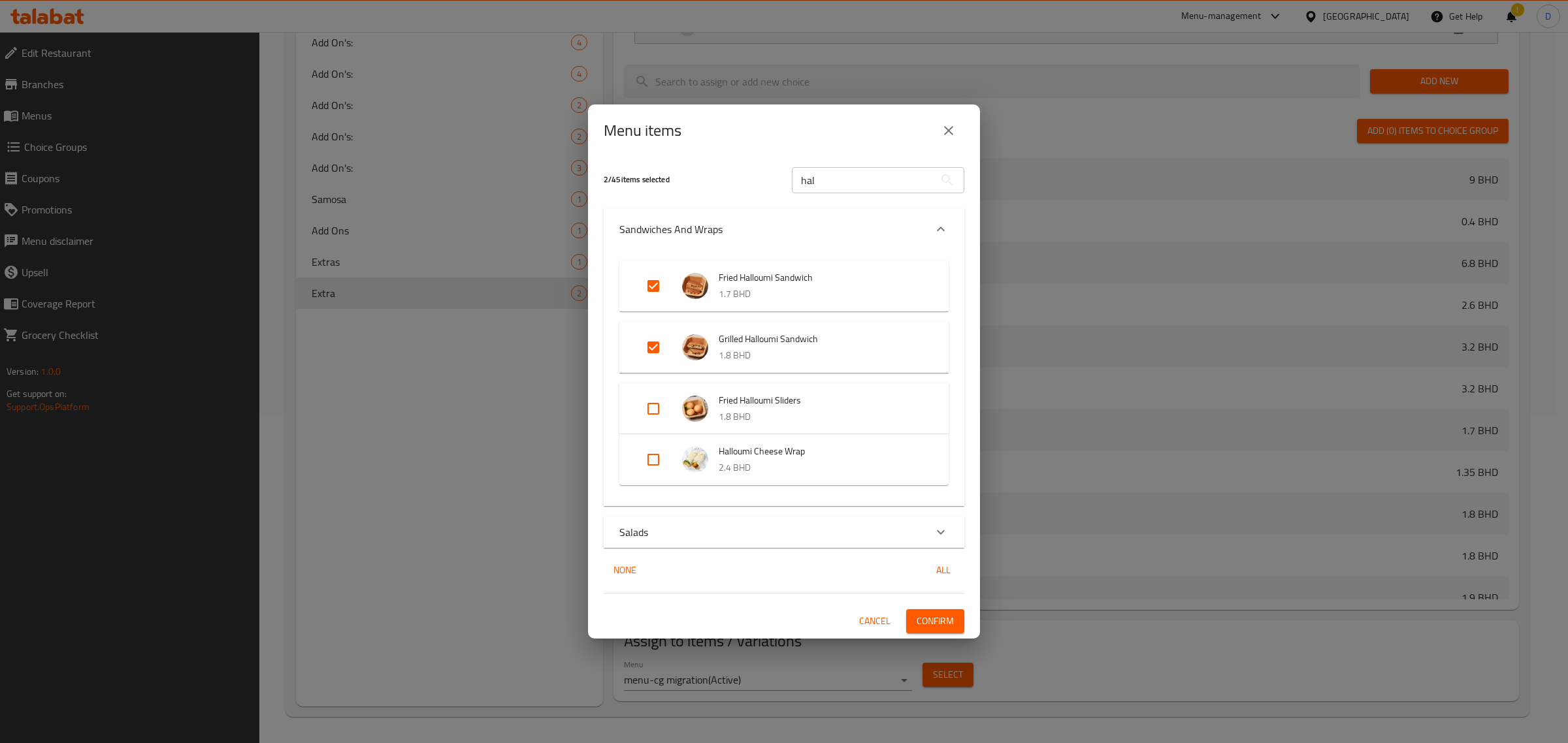
click at [650, 415] on input "Expand" at bounding box center [653, 409] width 31 height 31
checkbox input "true"
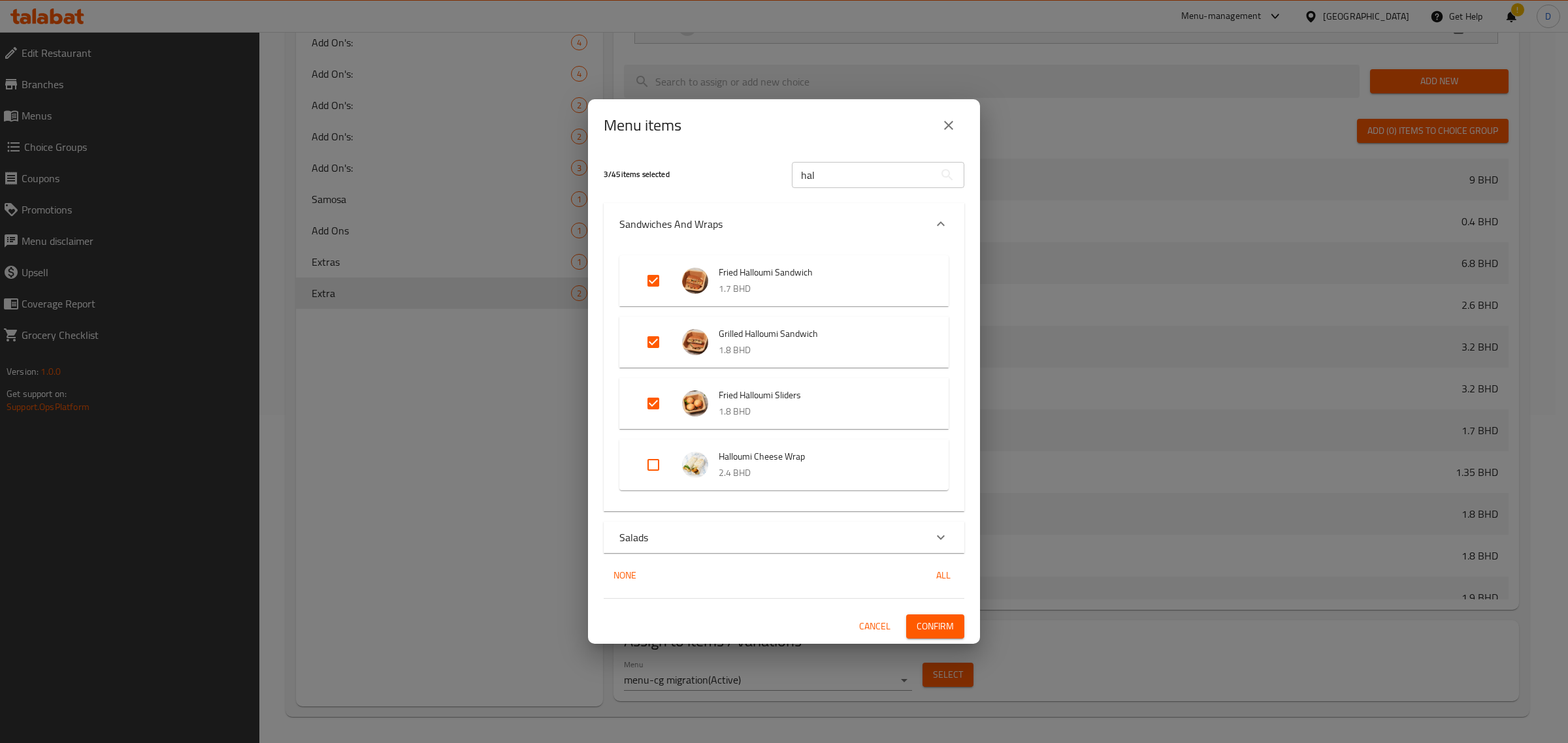
click at [655, 452] on input "Expand" at bounding box center [653, 465] width 31 height 31
checkbox input "true"
click at [957, 629] on button "Confirm" at bounding box center [935, 627] width 58 height 24
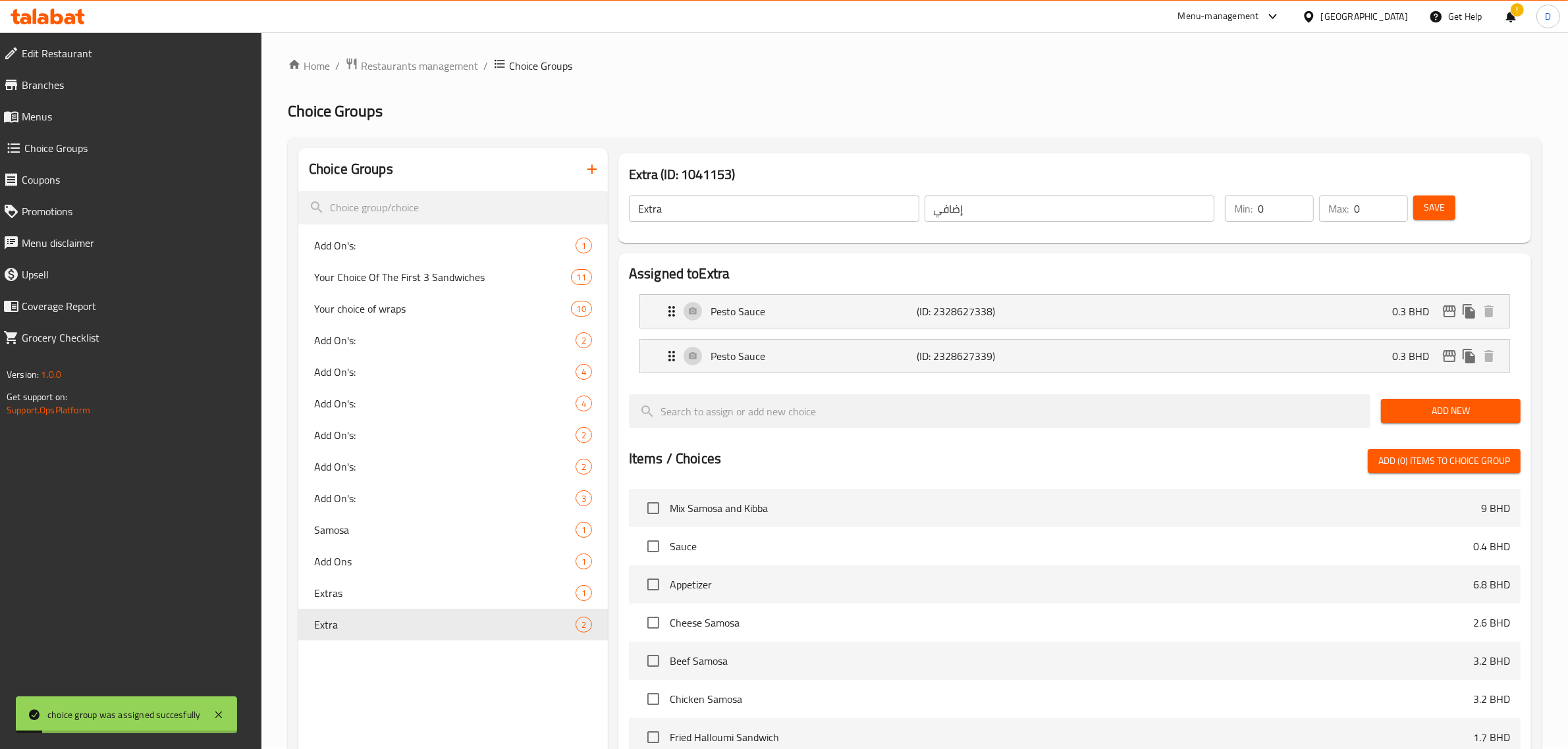
scroll to position [0, 0]
click at [1115, 346] on div "Pesto Sauce (ID: 2328627339) 0.3 BHD" at bounding box center [1079, 358] width 830 height 33
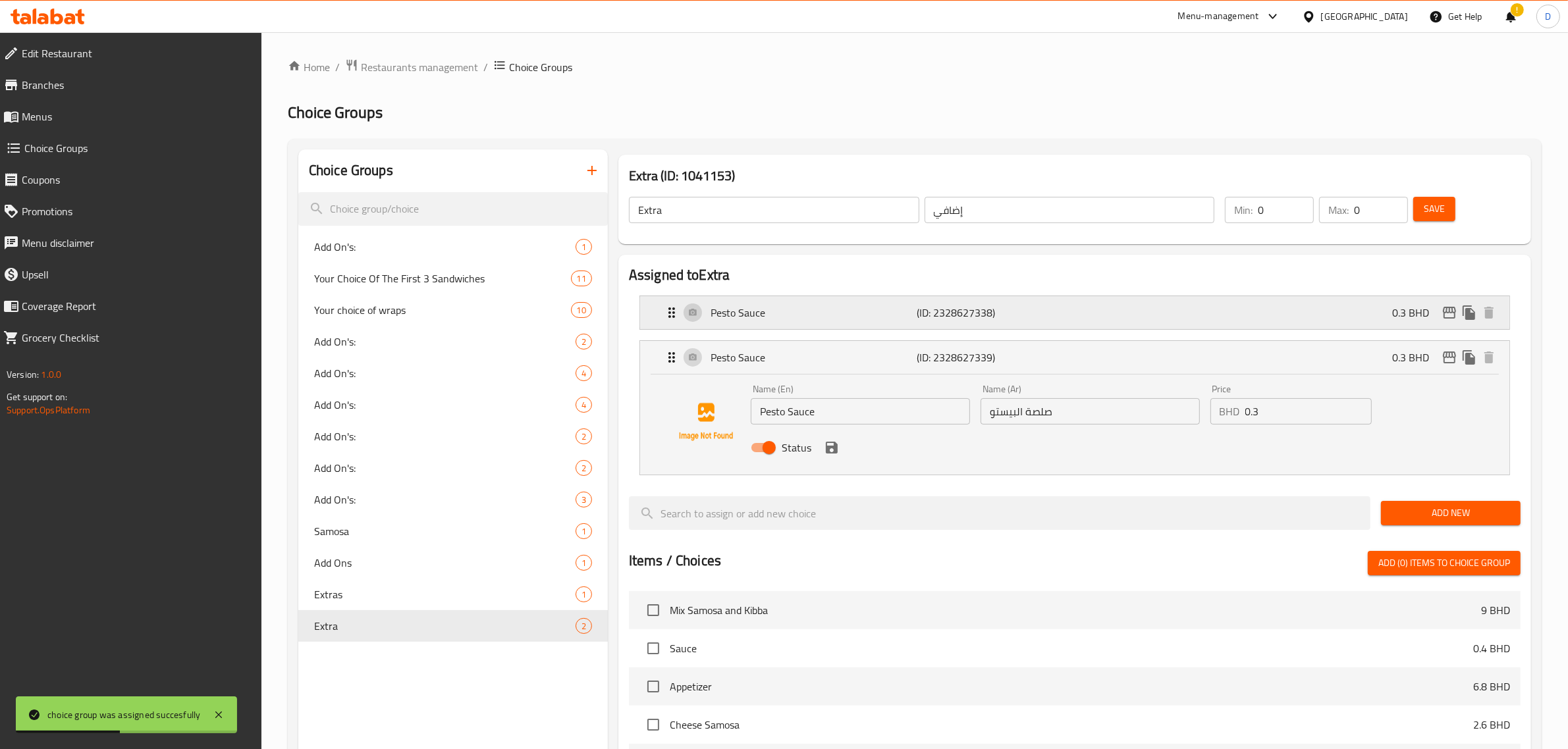
click at [1121, 320] on div "Pesto Sauce (ID: 2328627338) 0.3 BHD" at bounding box center [1079, 313] width 830 height 33
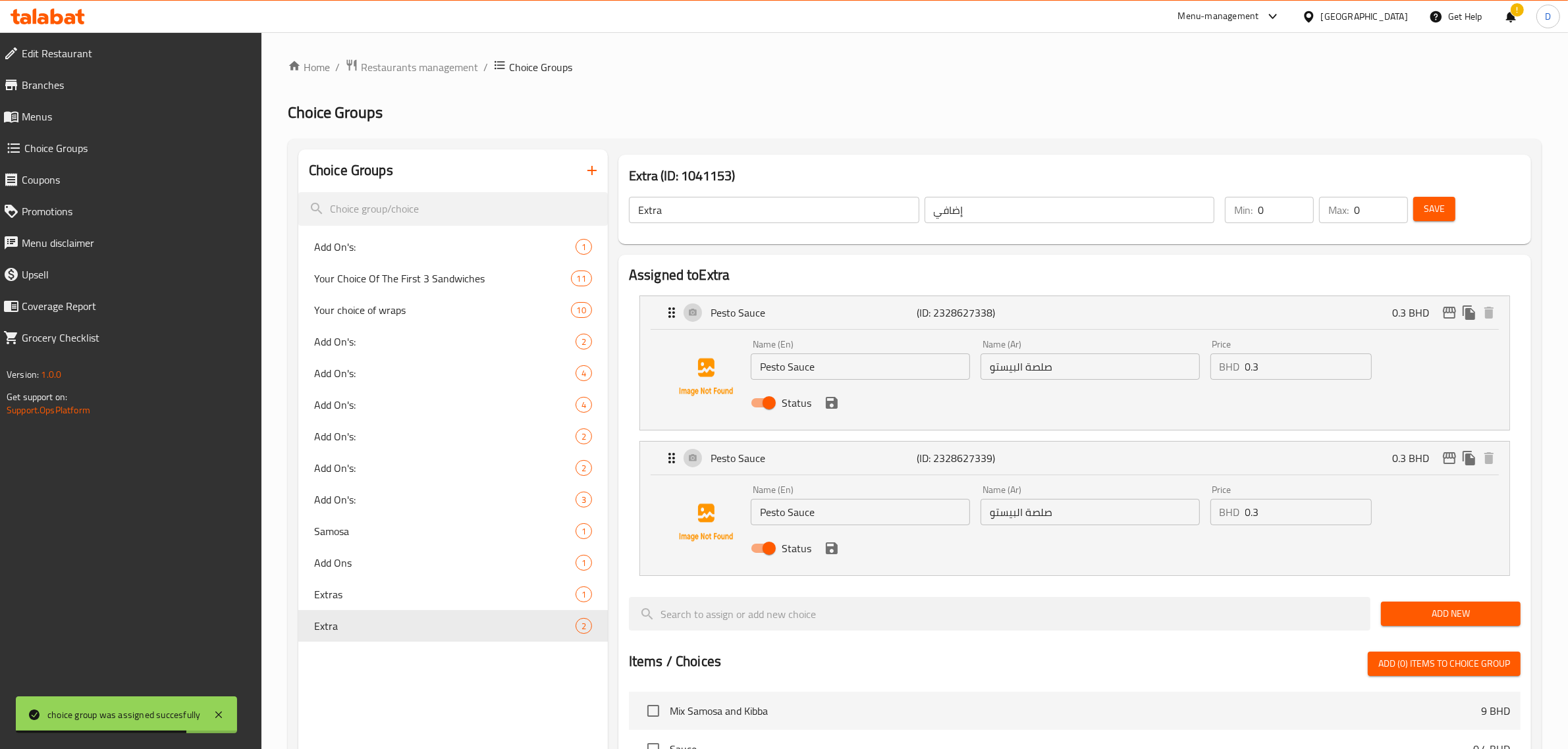
click at [780, 555] on input "Status" at bounding box center [770, 548] width 75 height 25
checkbox input "false"
click at [838, 547] on icon "save" at bounding box center [832, 548] width 16 height 16
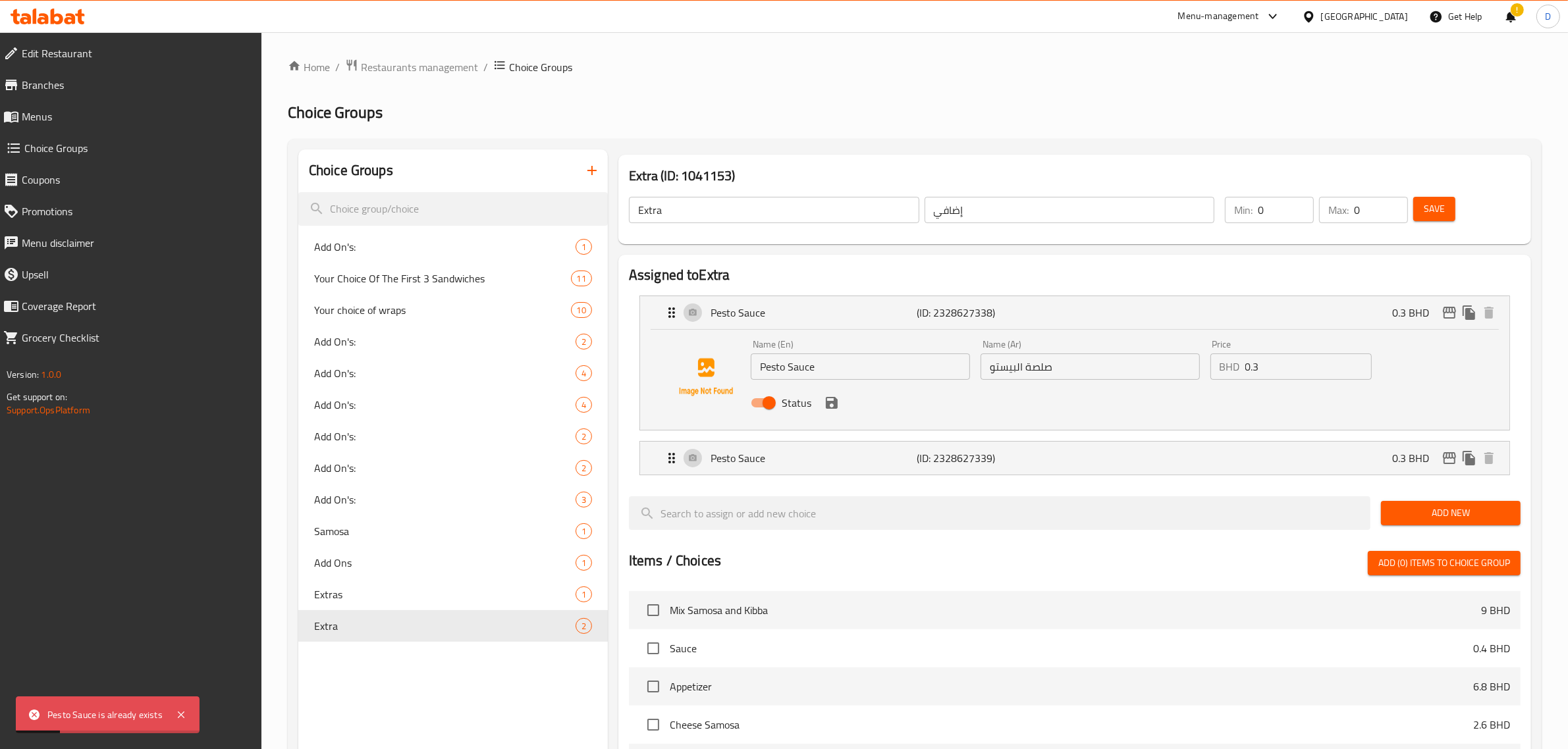
click at [855, 369] on input "Pesto Sauce" at bounding box center [860, 367] width 219 height 27
click at [847, 369] on input "Pesto Dressing" at bounding box center [860, 367] width 219 height 27
click at [834, 400] on icon "save" at bounding box center [832, 403] width 12 height 12
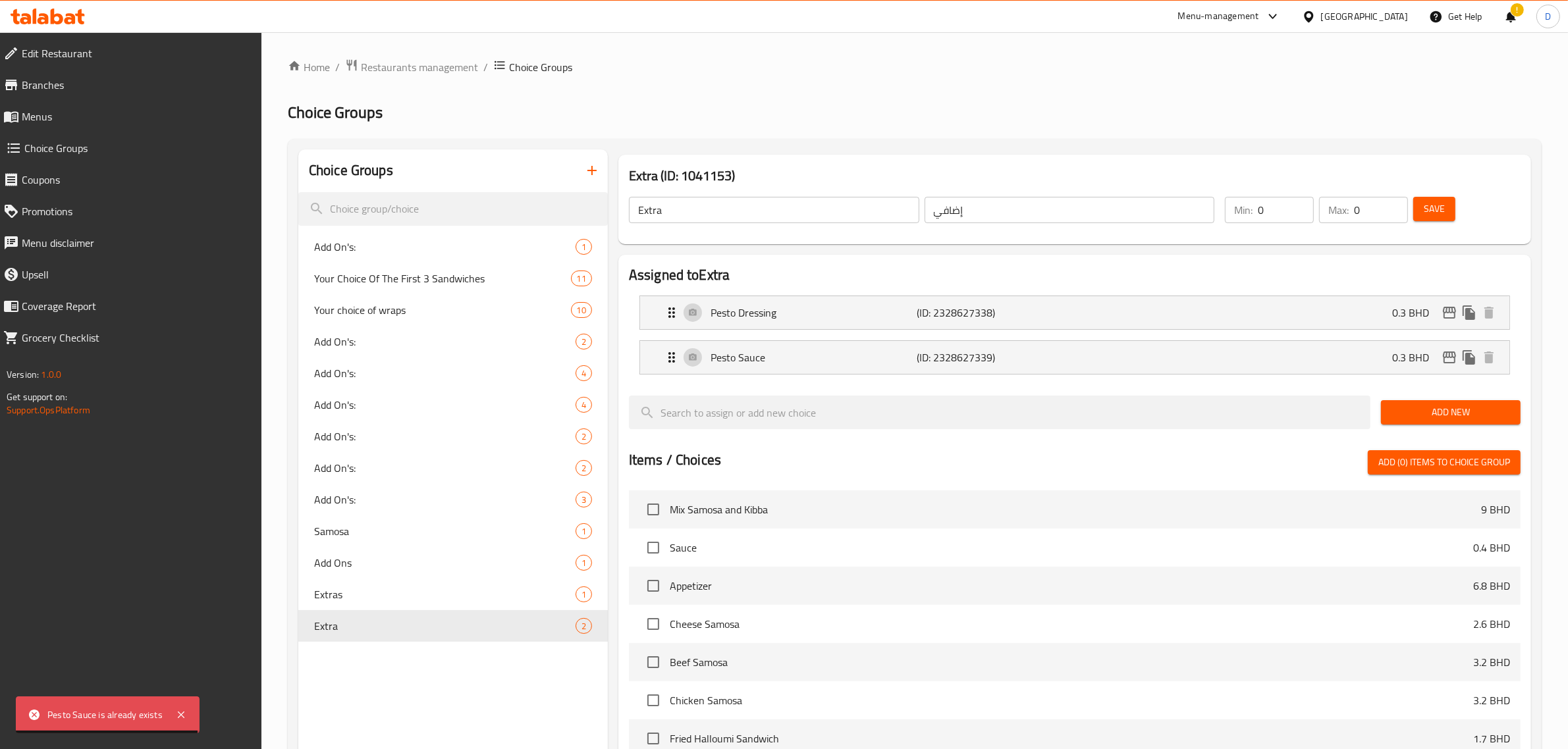
type input "Pesto Dressing"
click at [1411, 216] on div "Save" at bounding box center [1459, 210] width 97 height 32
click at [1418, 215] on button "Save" at bounding box center [1435, 209] width 43 height 24
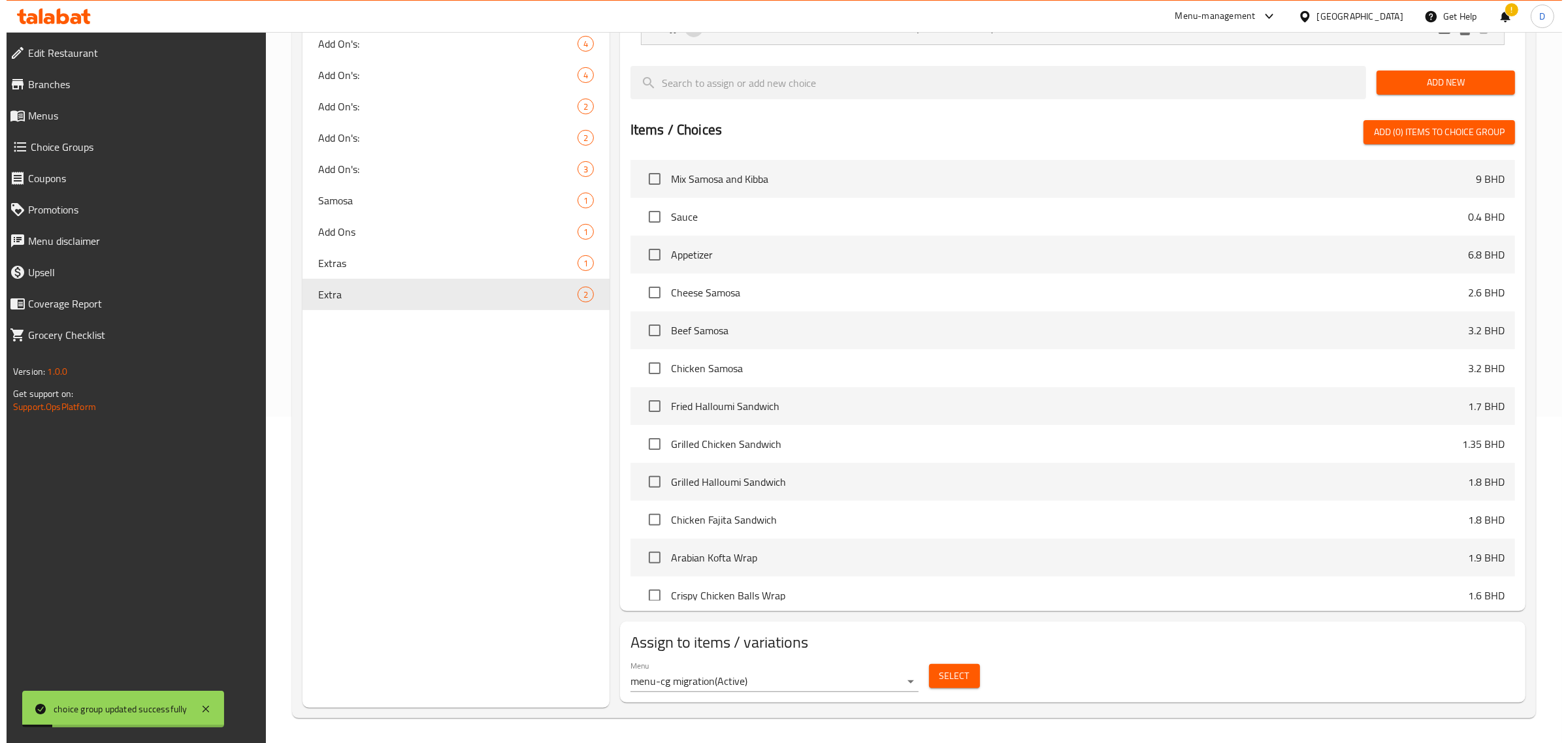
scroll to position [328, 0]
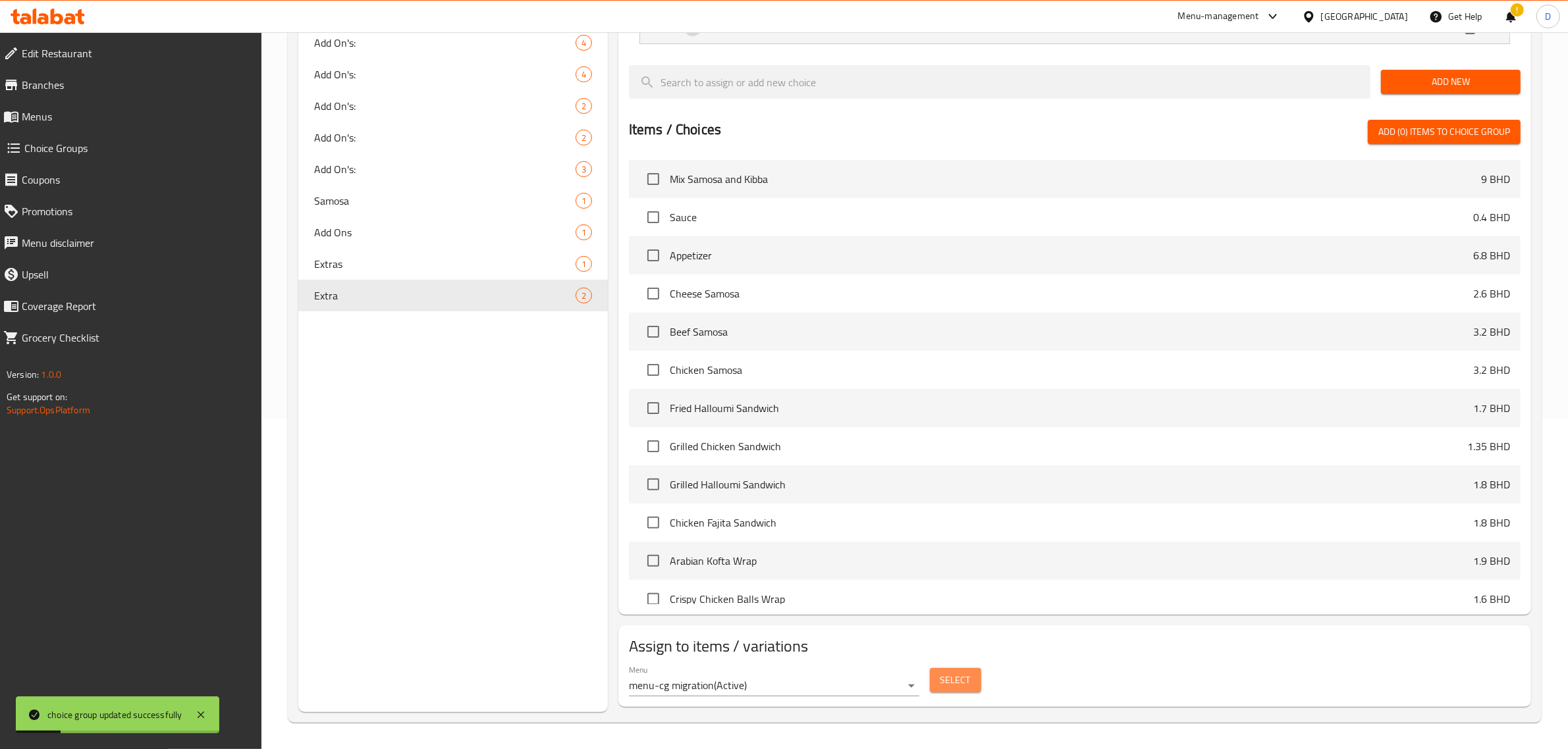
click at [955, 689] on span "Select" at bounding box center [956, 680] width 30 height 17
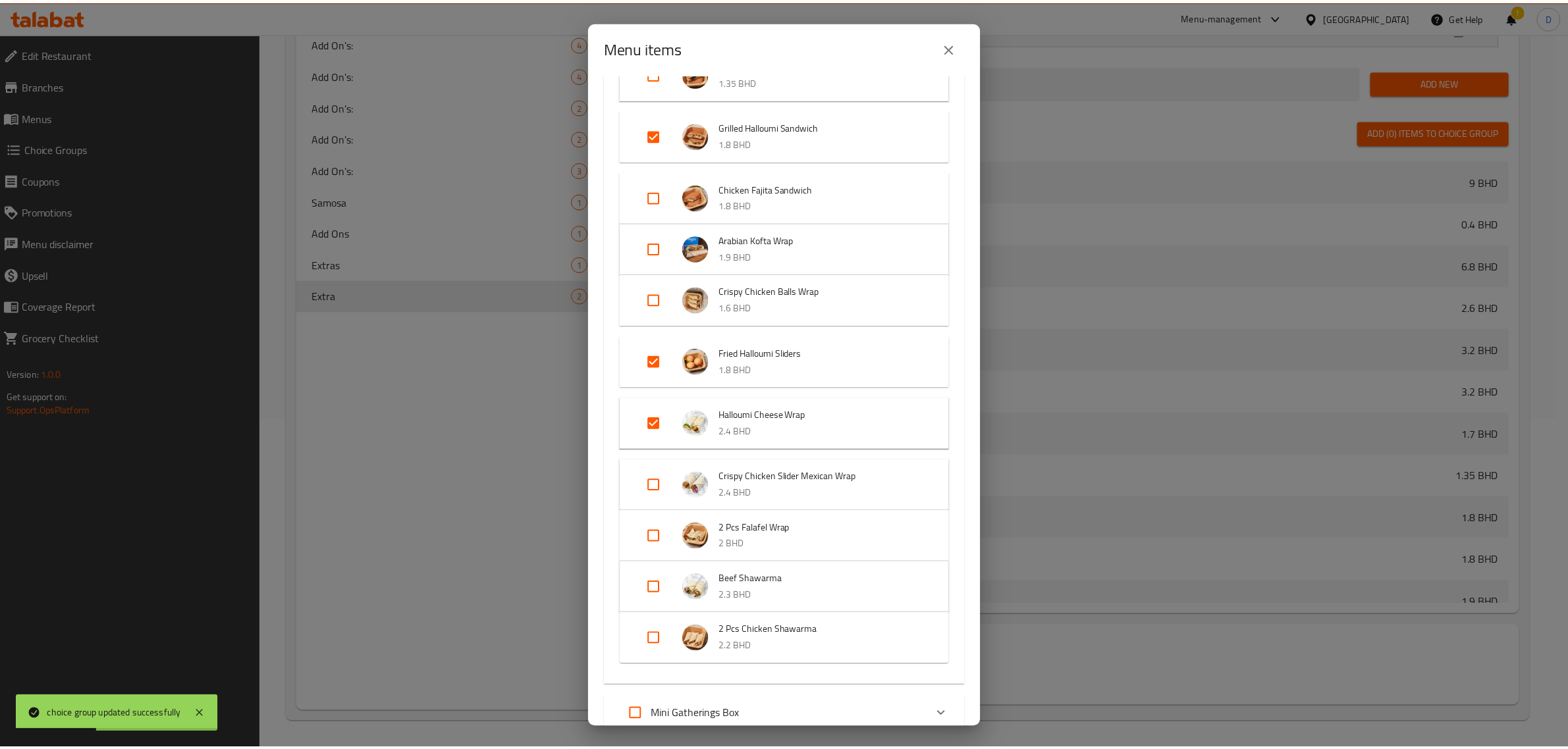
scroll to position [399, 0]
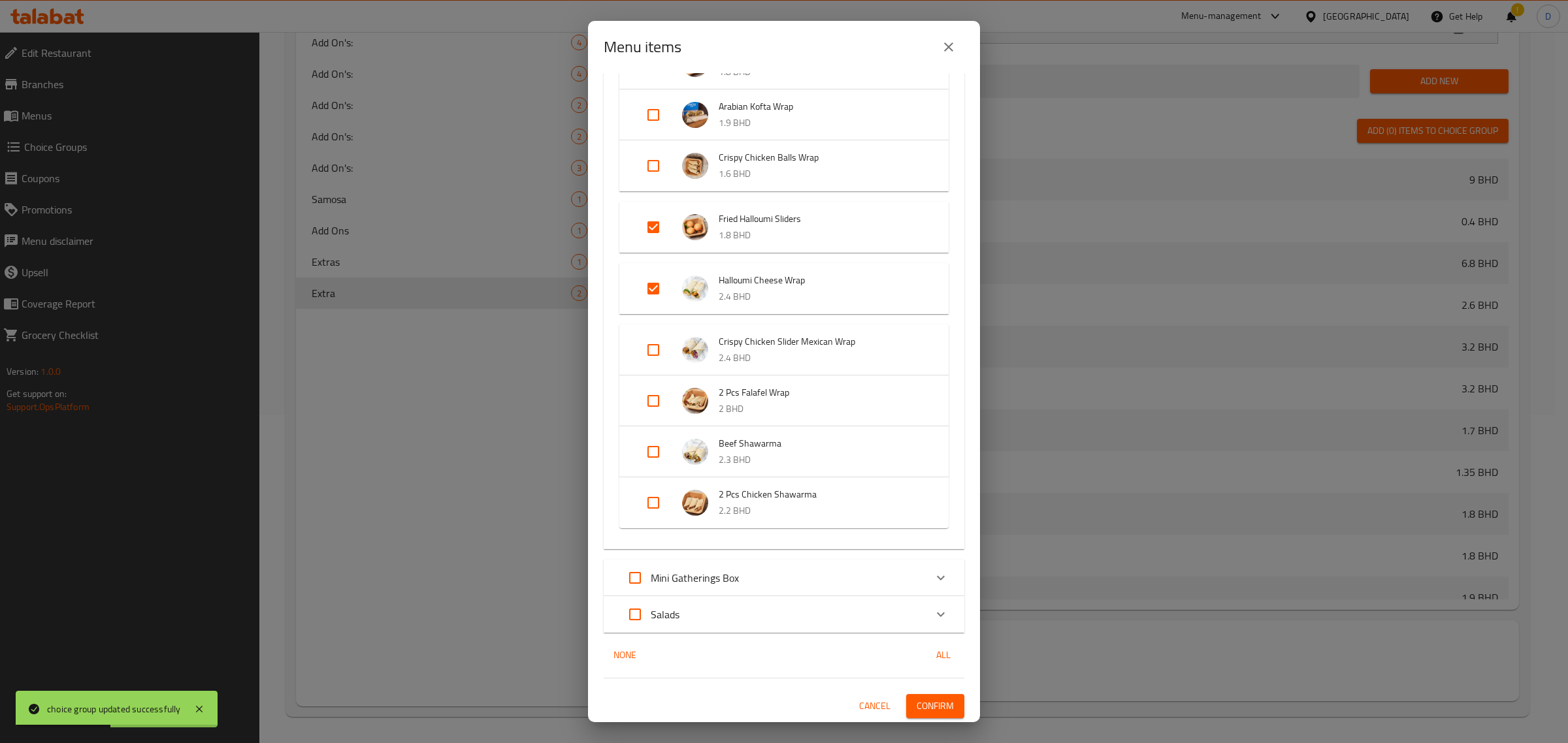
click at [916, 706] on span "Confirm" at bounding box center [935, 706] width 37 height 16
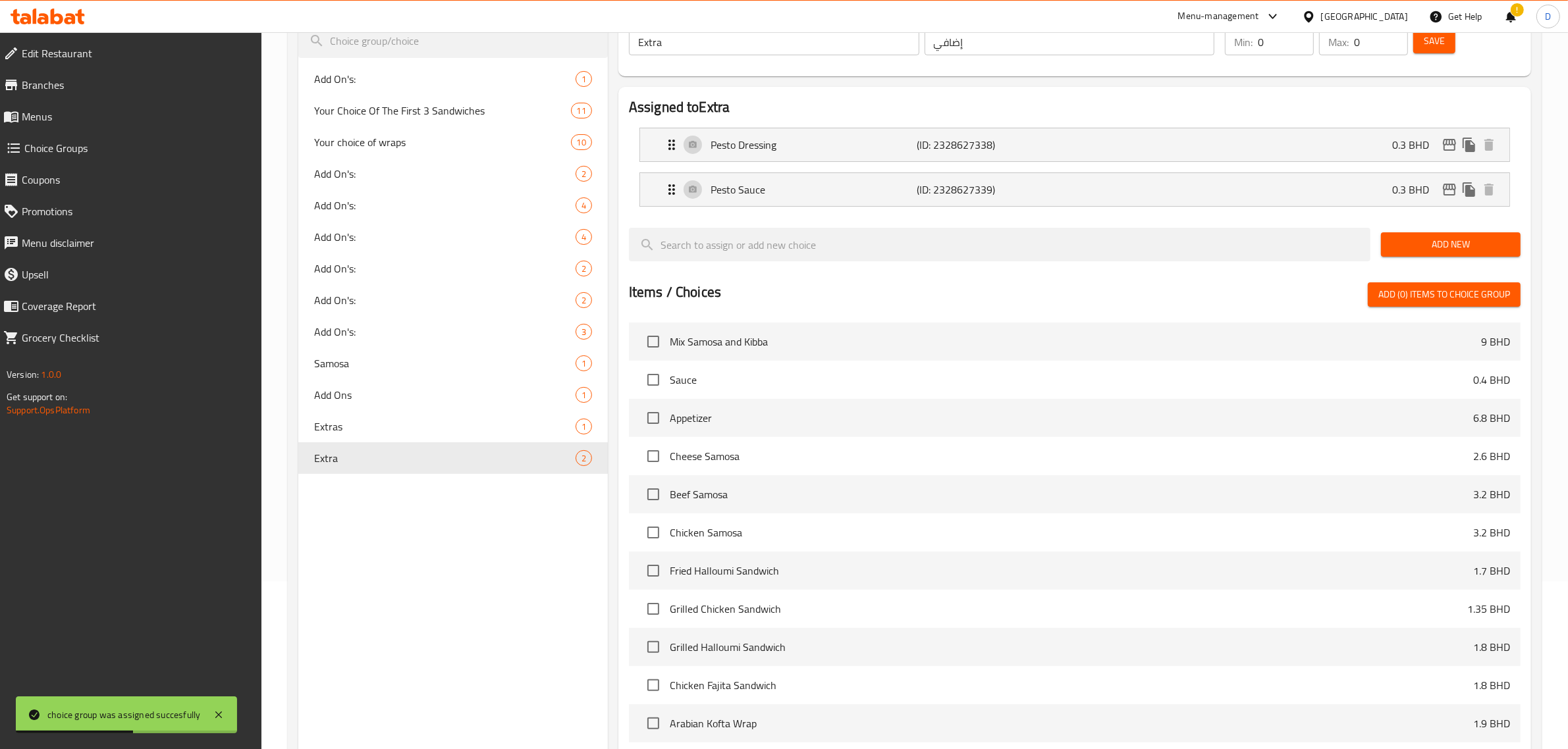
scroll to position [0, 0]
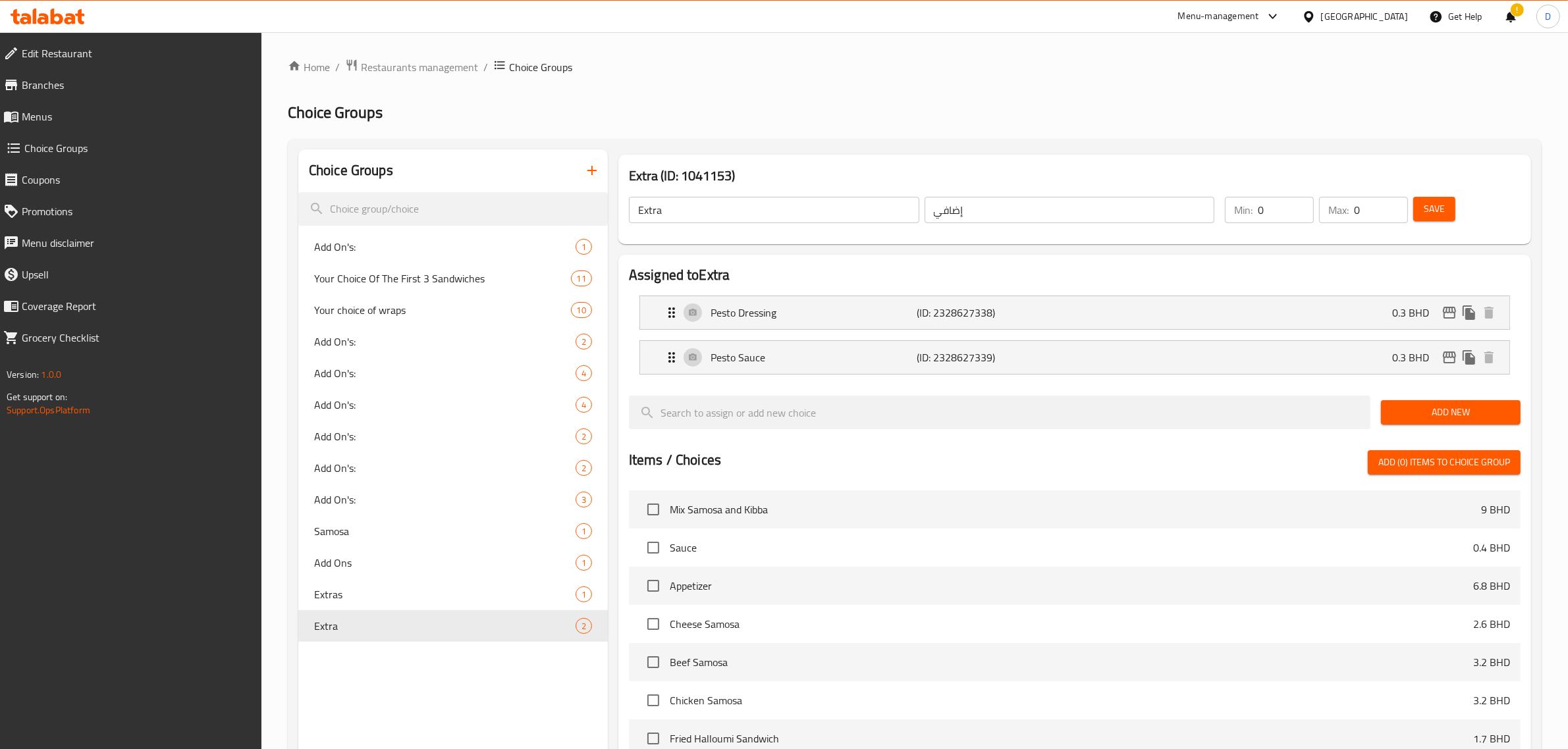
click at [602, 157] on div "Choice Groups" at bounding box center [453, 171] width 310 height 42
click at [597, 161] on button "button" at bounding box center [592, 171] width 32 height 32
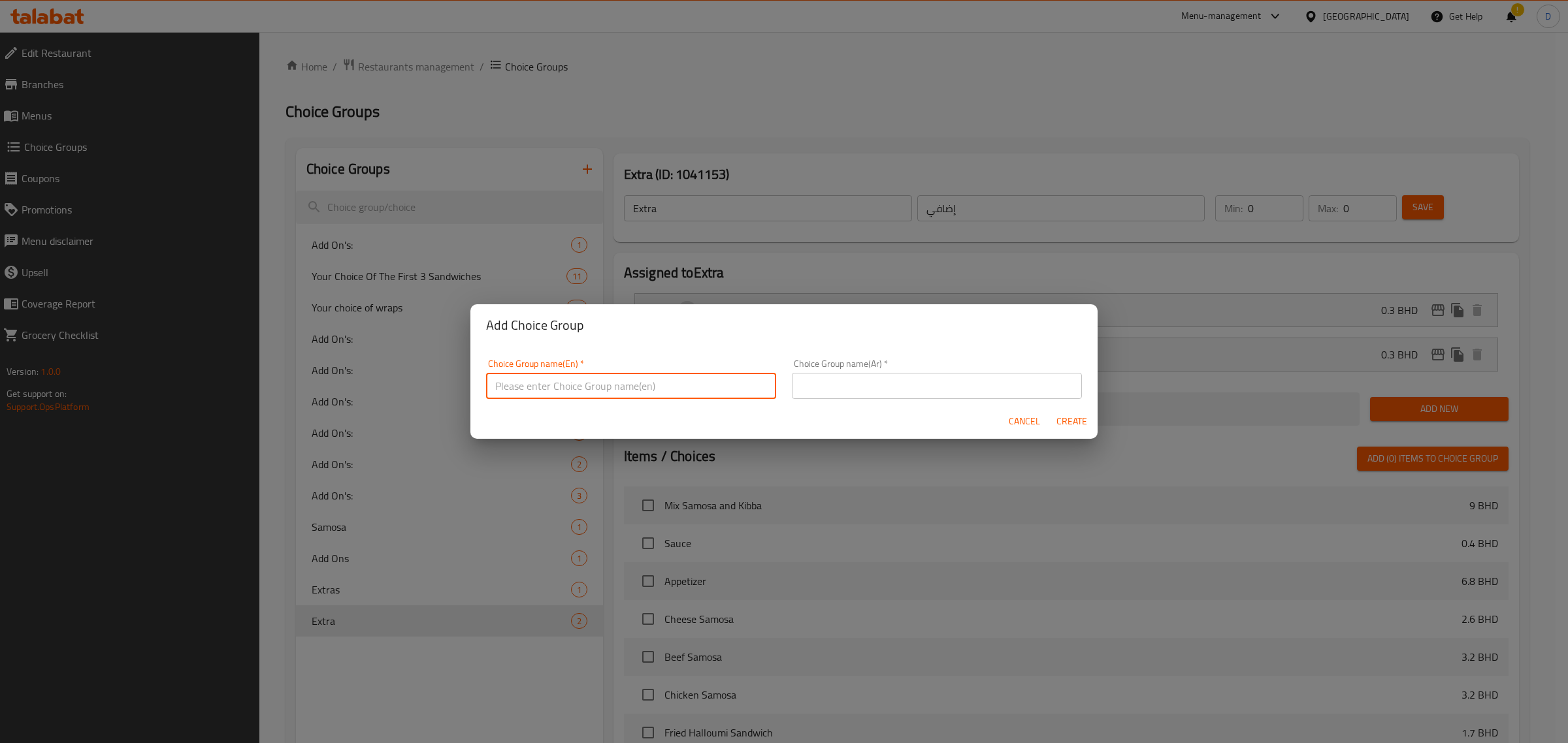
click at [573, 387] on input "text" at bounding box center [631, 386] width 290 height 26
click at [573, 387] on input "Extras-" at bounding box center [631, 386] width 290 height 26
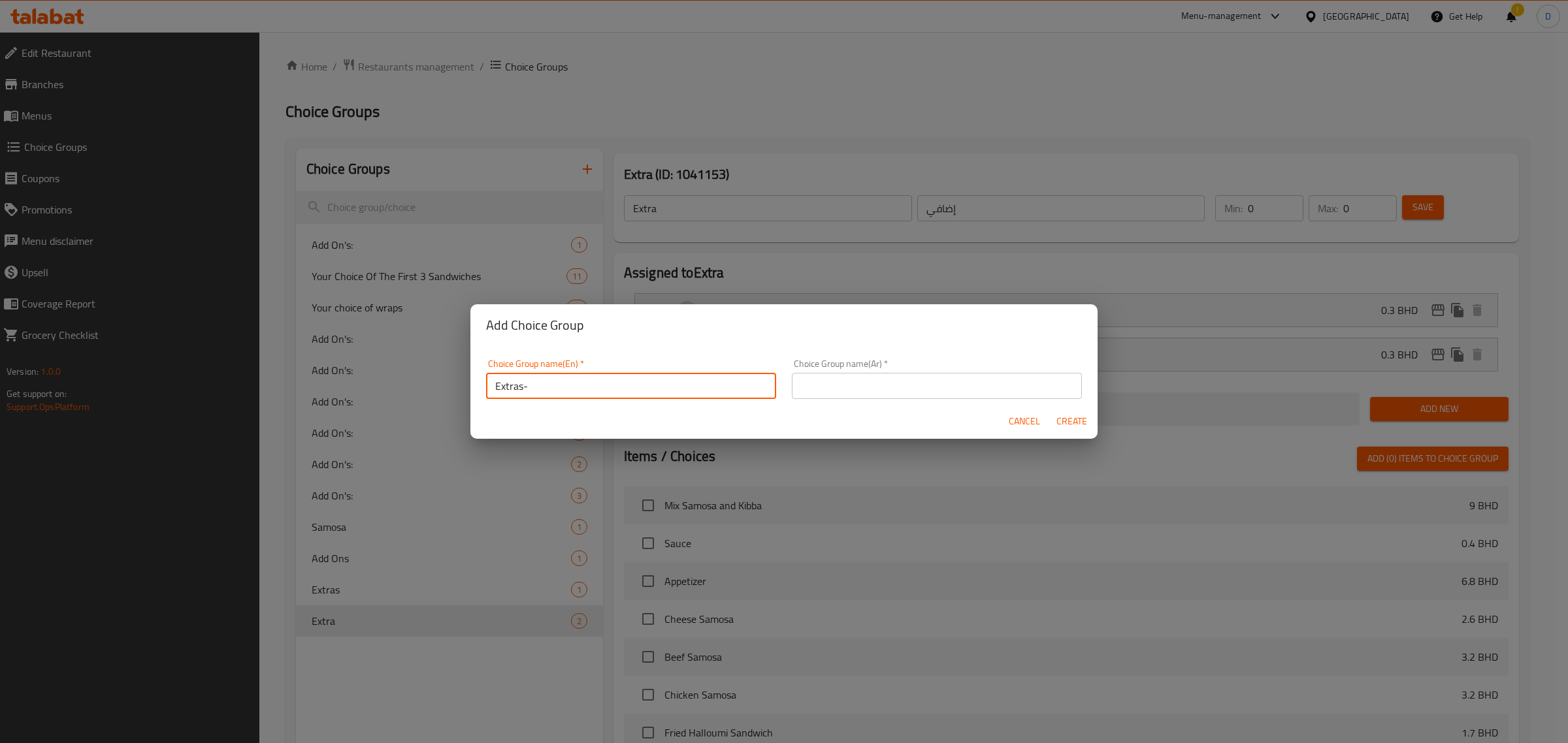
type input "Extras-"
click at [815, 384] on input "text" at bounding box center [937, 386] width 290 height 26
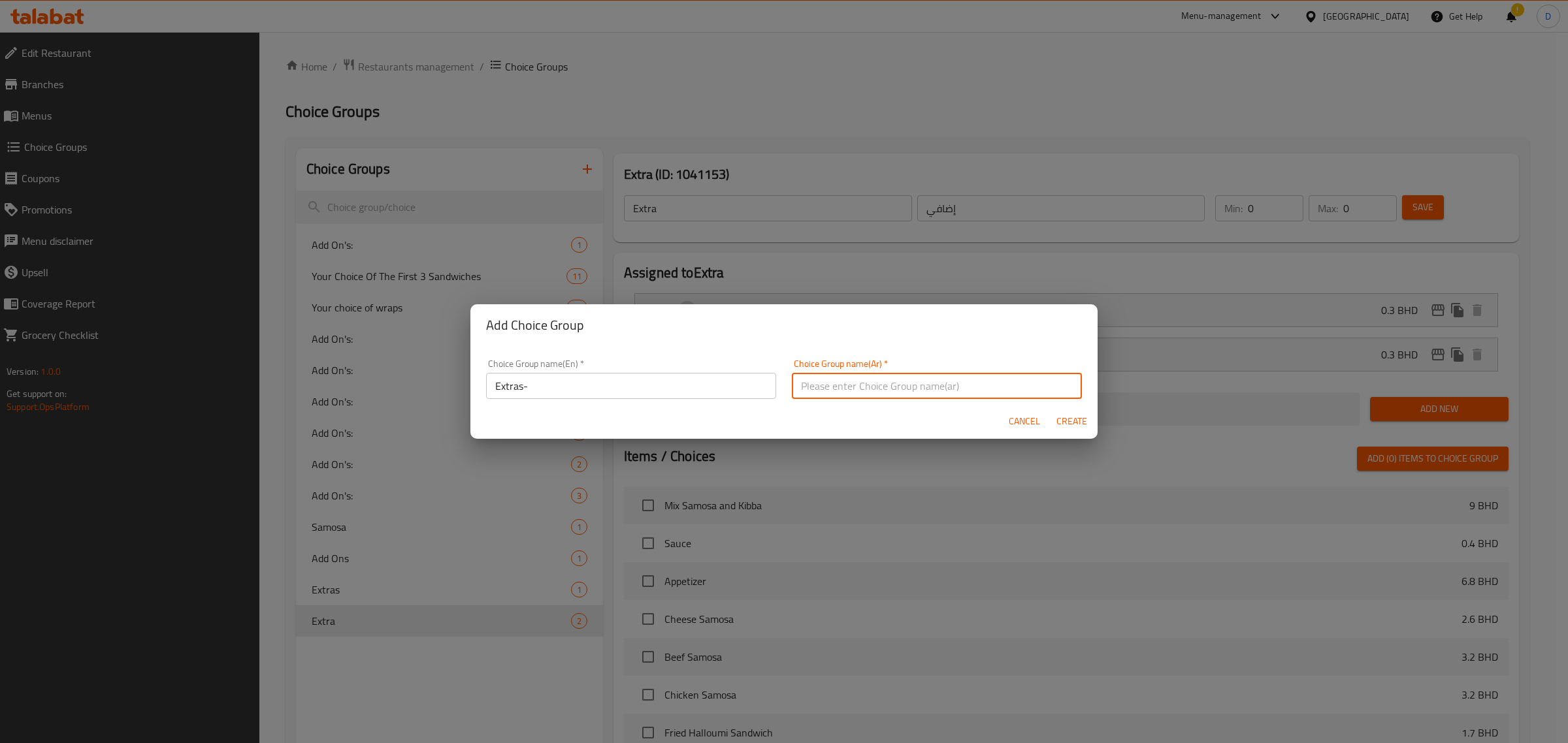
paste input "[DEMOGRAPHIC_DATA]-"
type input "[DEMOGRAPHIC_DATA]-"
click at [1086, 422] on span "Create" at bounding box center [1071, 422] width 31 height 16
type input "Extras-"
type input "[DEMOGRAPHIC_DATA]-"
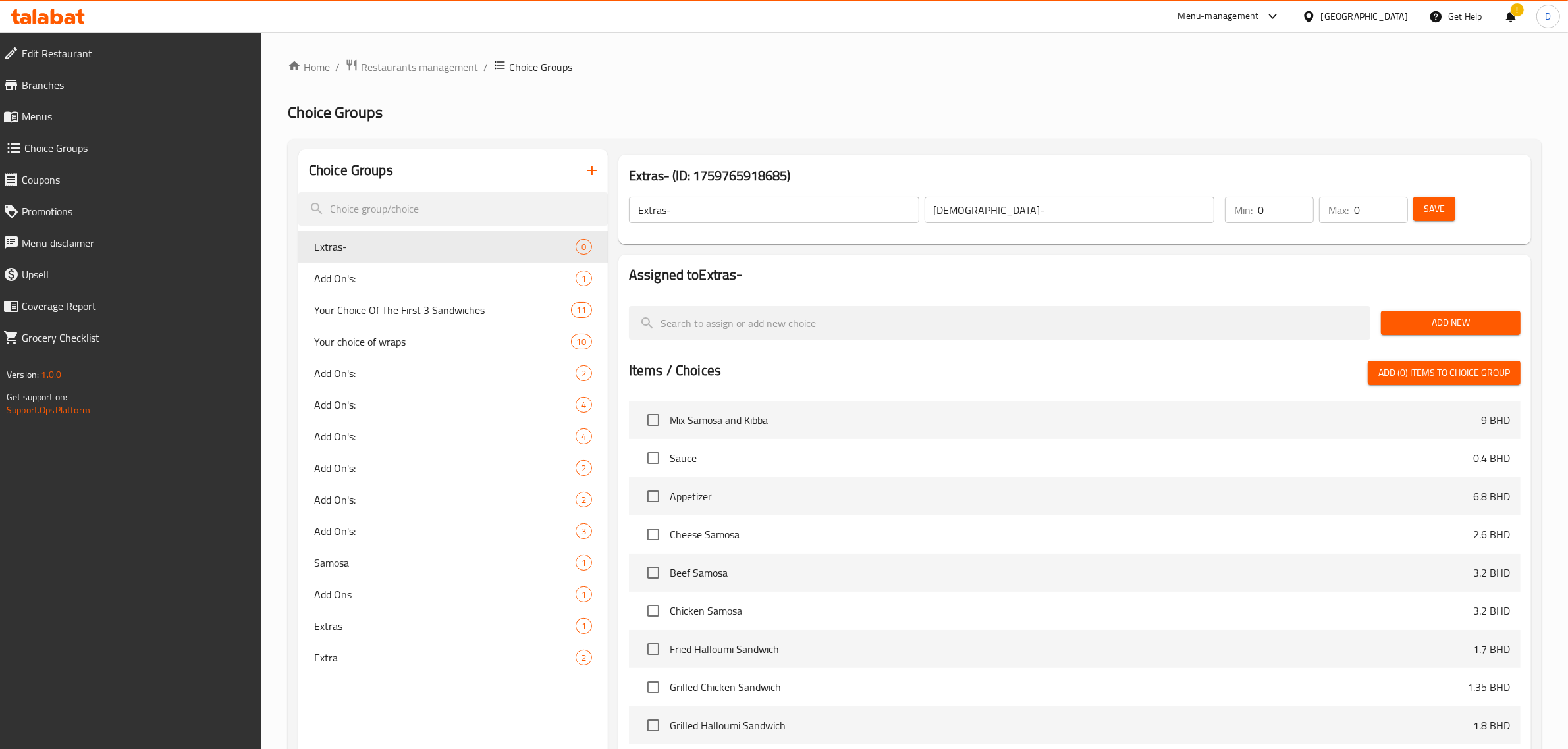
click at [1446, 315] on span "Add New" at bounding box center [1451, 323] width 119 height 17
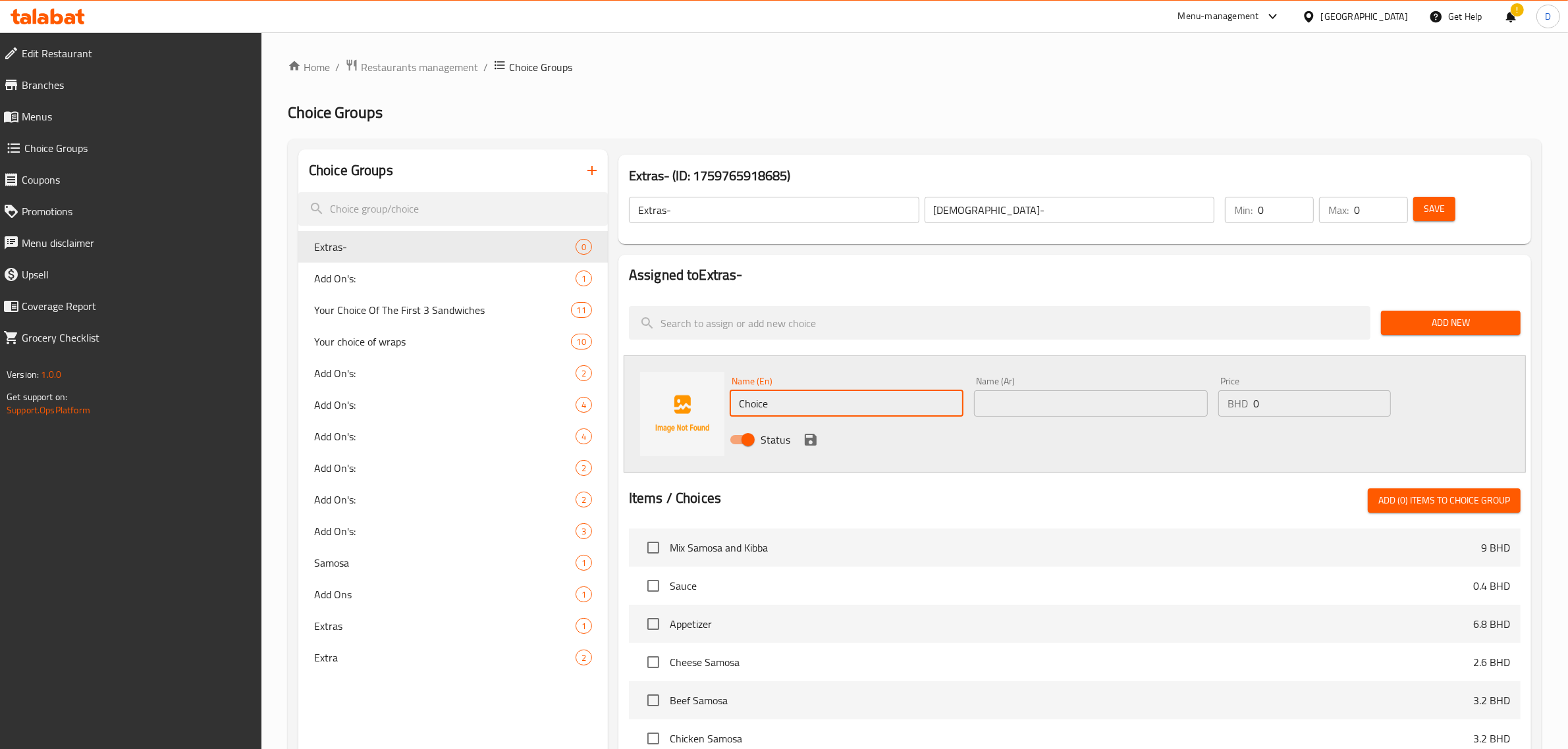
click at [842, 405] on input "Choice" at bounding box center [847, 403] width 234 height 27
click at [805, 390] on input "Choice" at bounding box center [847, 403] width 234 height 27
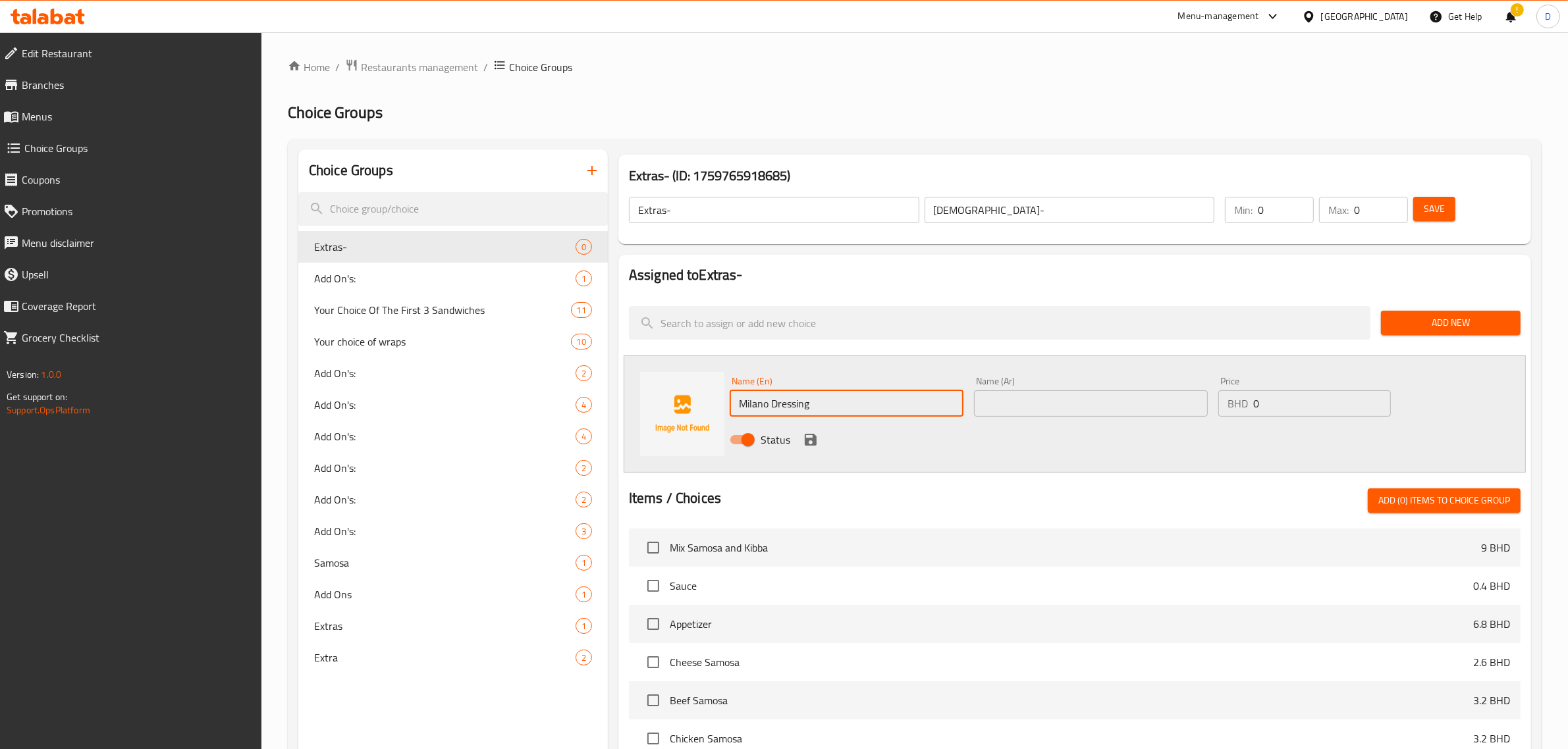
click at [805, 390] on input "Milano Dressing" at bounding box center [847, 403] width 234 height 27
type input "Milano Dressing"
drag, startPoint x: 1173, startPoint y: 430, endPoint x: 1174, endPoint y: 411, distance: 19.0
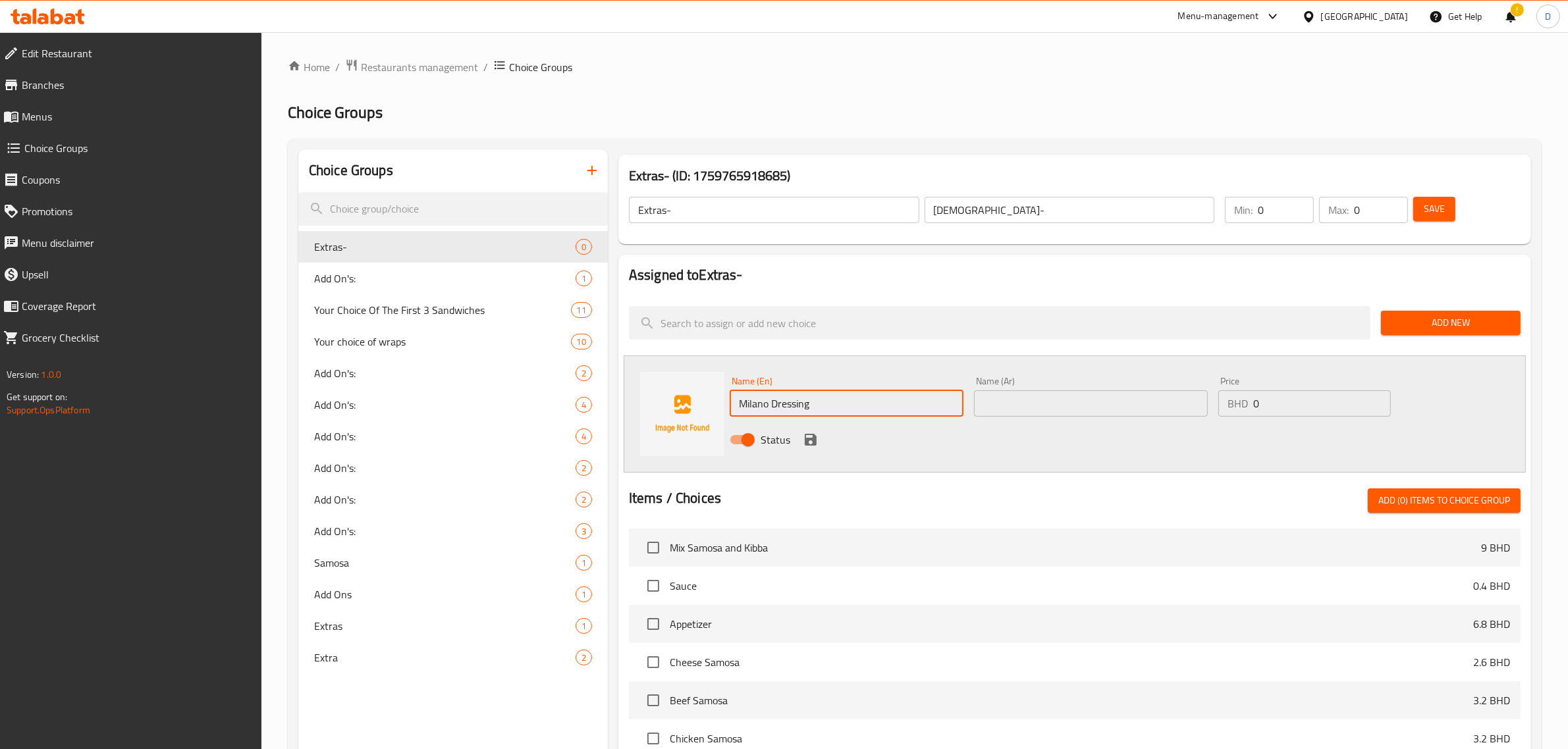
click at [1173, 429] on div "Status" at bounding box center [1091, 439] width 733 height 35
click at [1174, 411] on input "text" at bounding box center [1091, 403] width 234 height 27
paste input "تلبيس ميلانو"
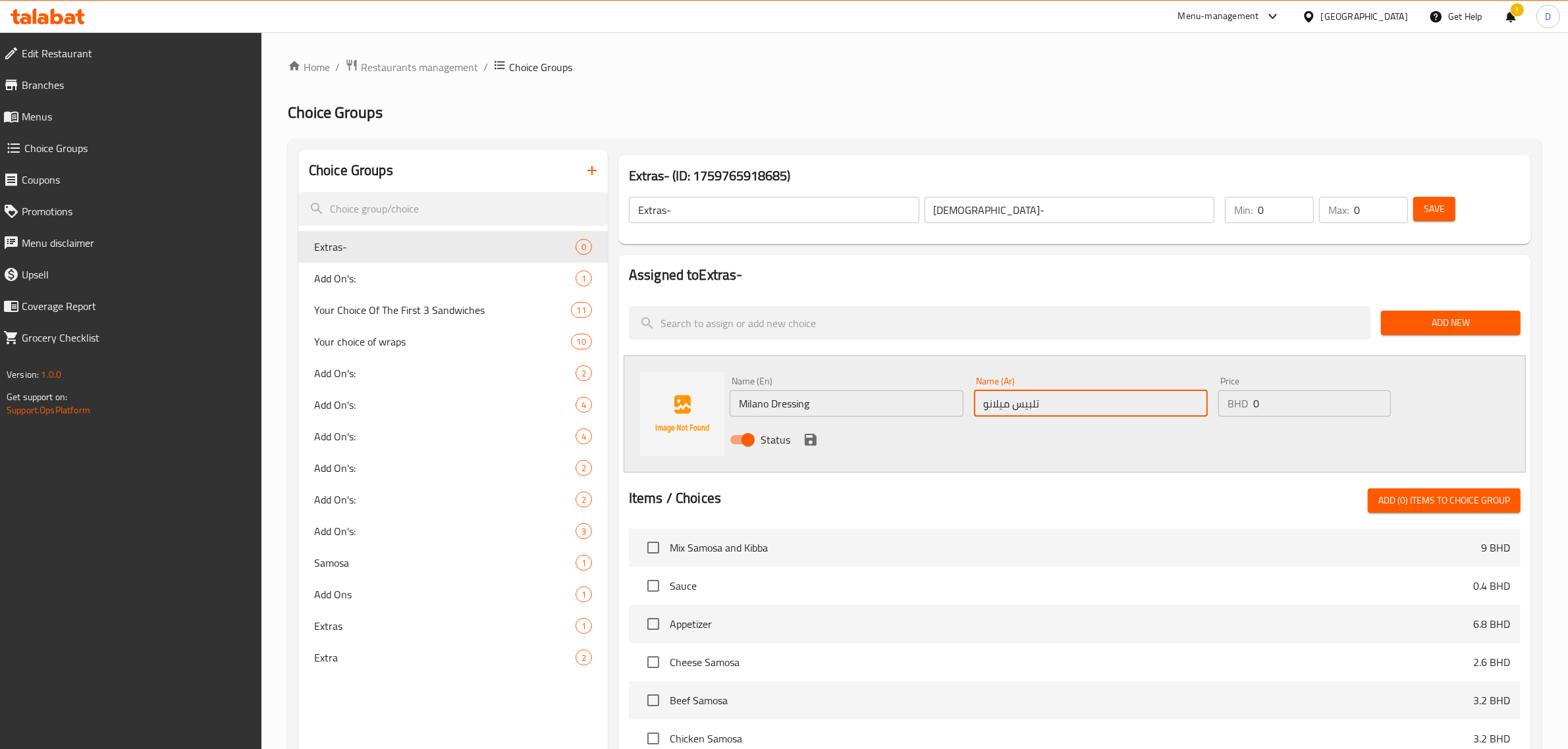
type input "تلبيس ميلانو"
click at [1327, 408] on input "0" at bounding box center [1322, 403] width 138 height 27
type input "0.3"
click at [809, 438] on icon "save" at bounding box center [811, 439] width 12 height 12
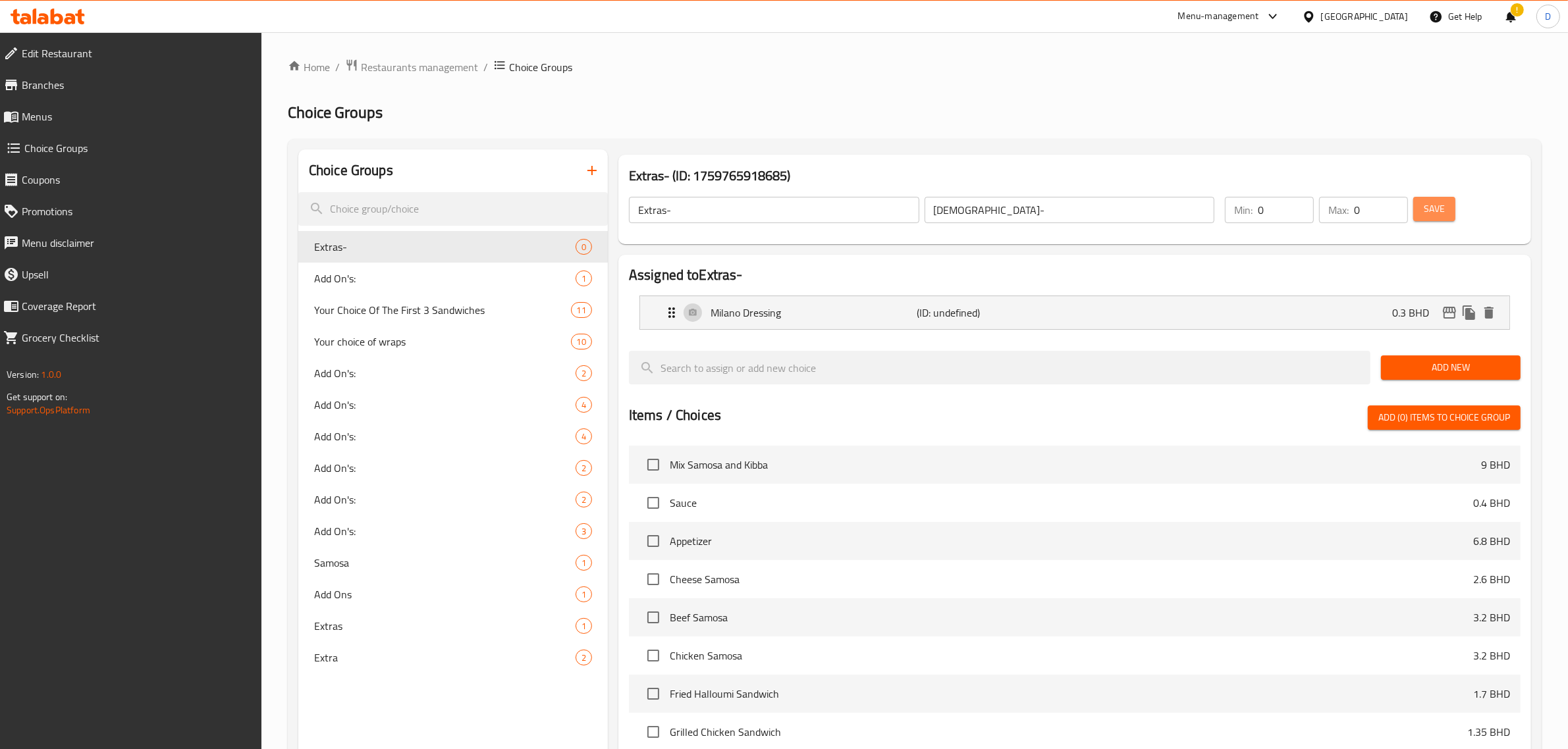
click at [1440, 201] on span "Save" at bounding box center [1434, 209] width 21 height 17
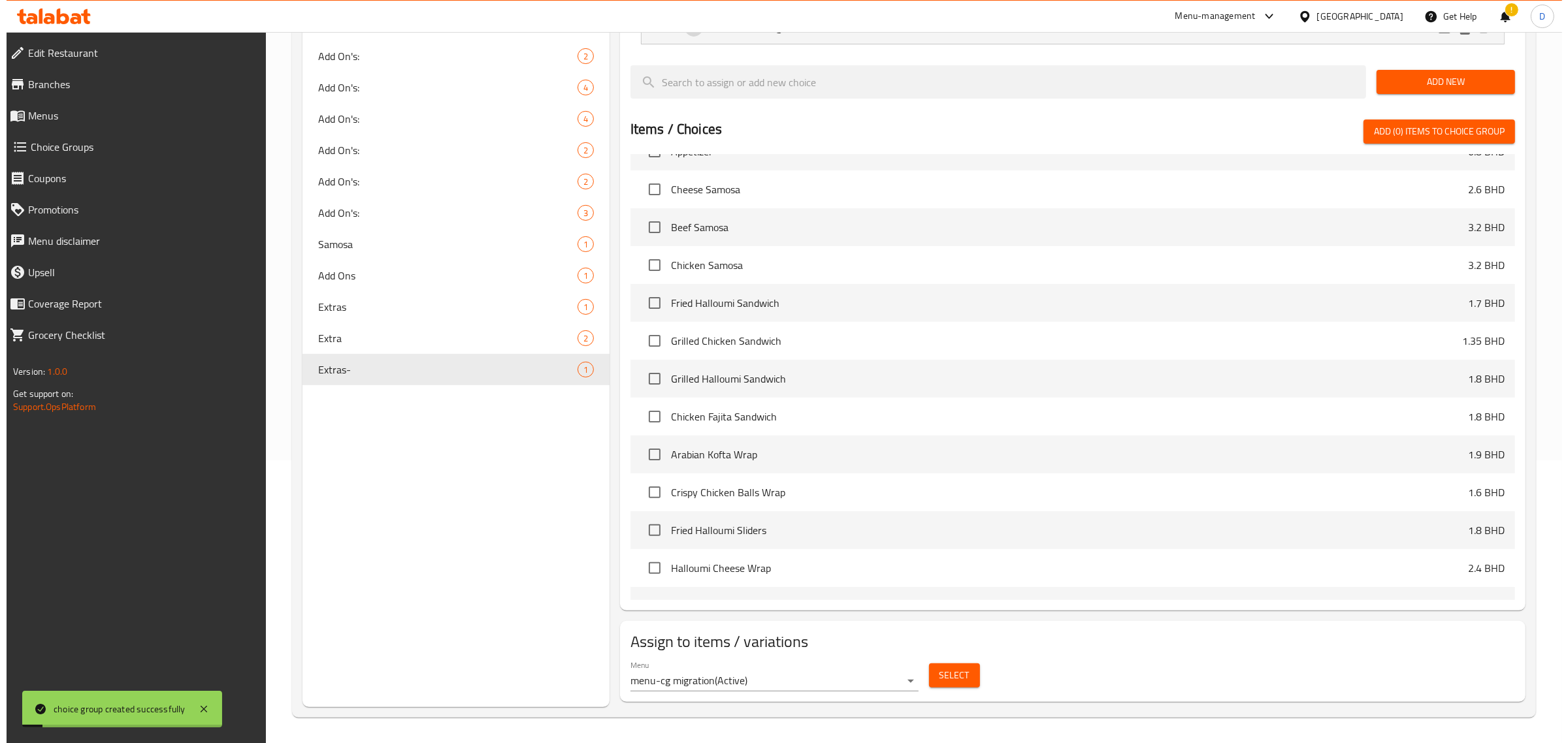
scroll to position [245, 0]
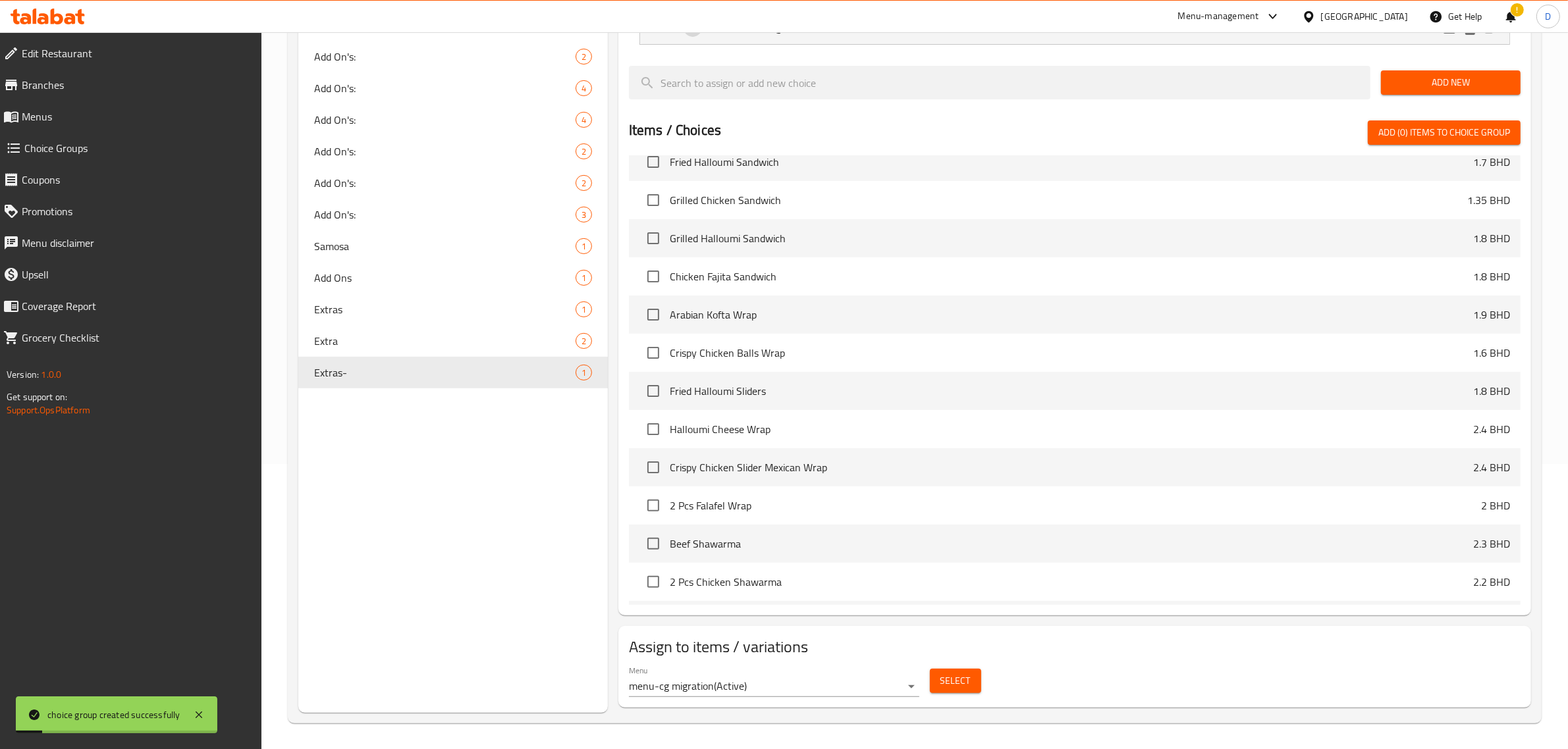
click at [965, 678] on span "Select" at bounding box center [956, 681] width 30 height 17
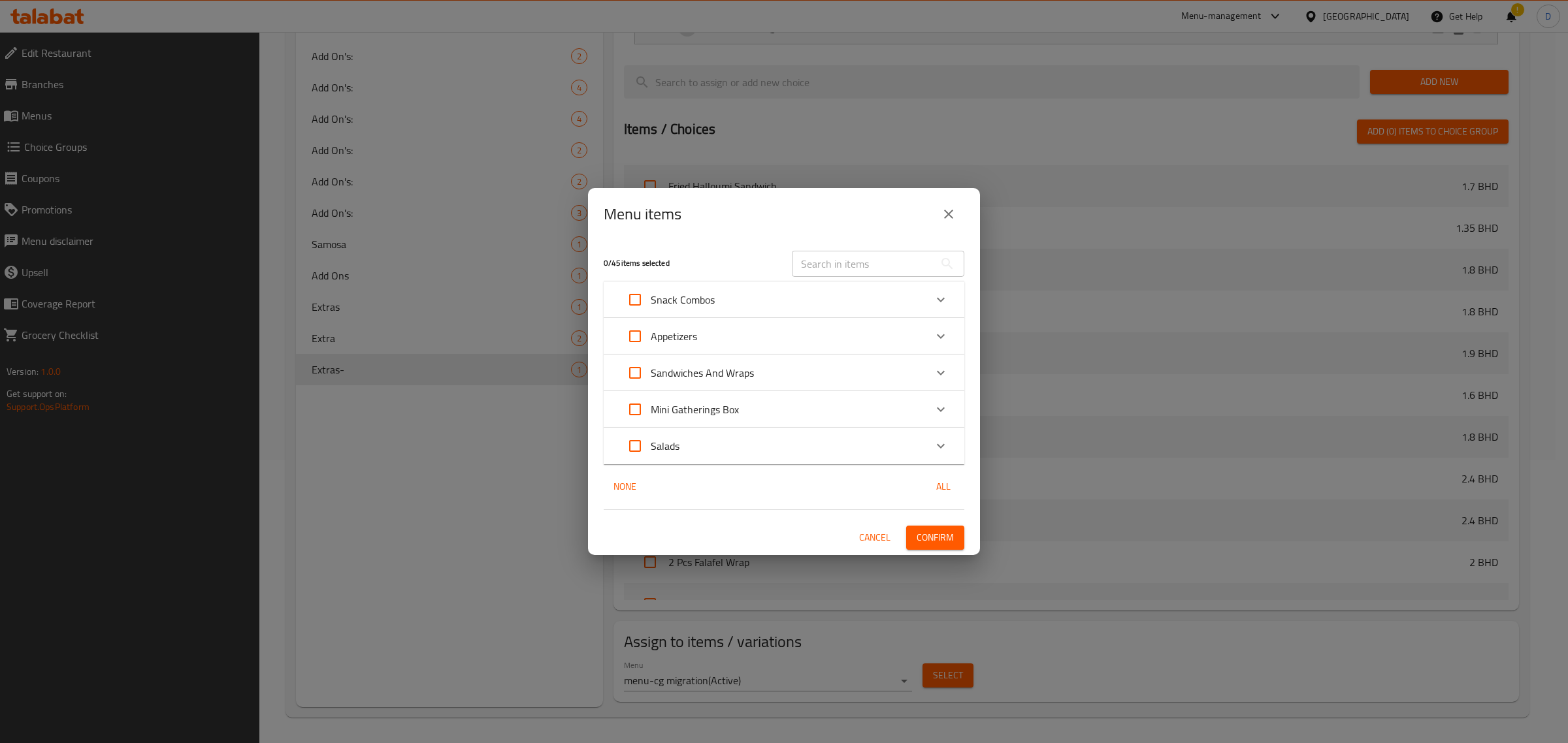
click at [762, 304] on div "Snack Combos" at bounding box center [773, 300] width 306 height 31
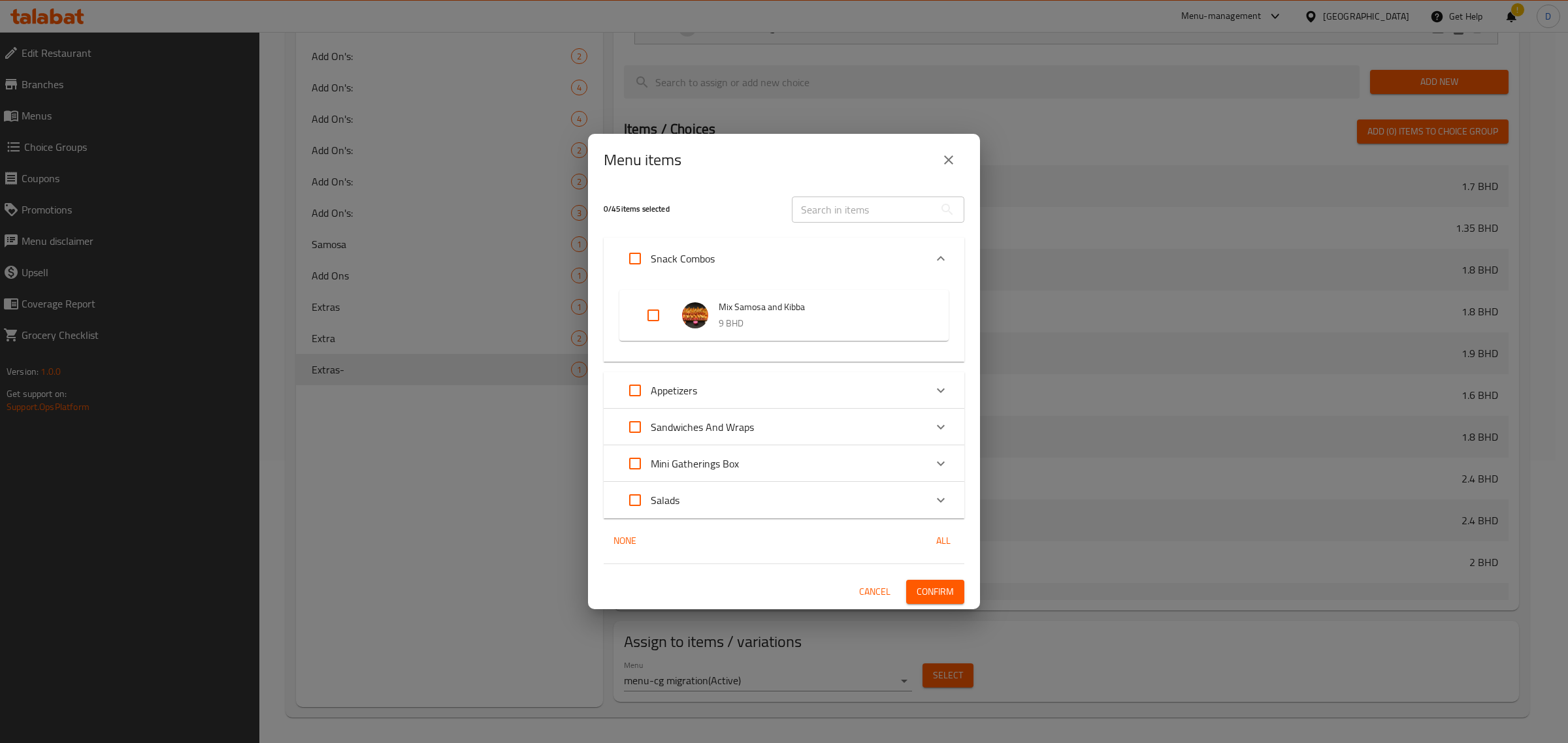
click at [775, 255] on div "Snack Combos" at bounding box center [773, 259] width 306 height 31
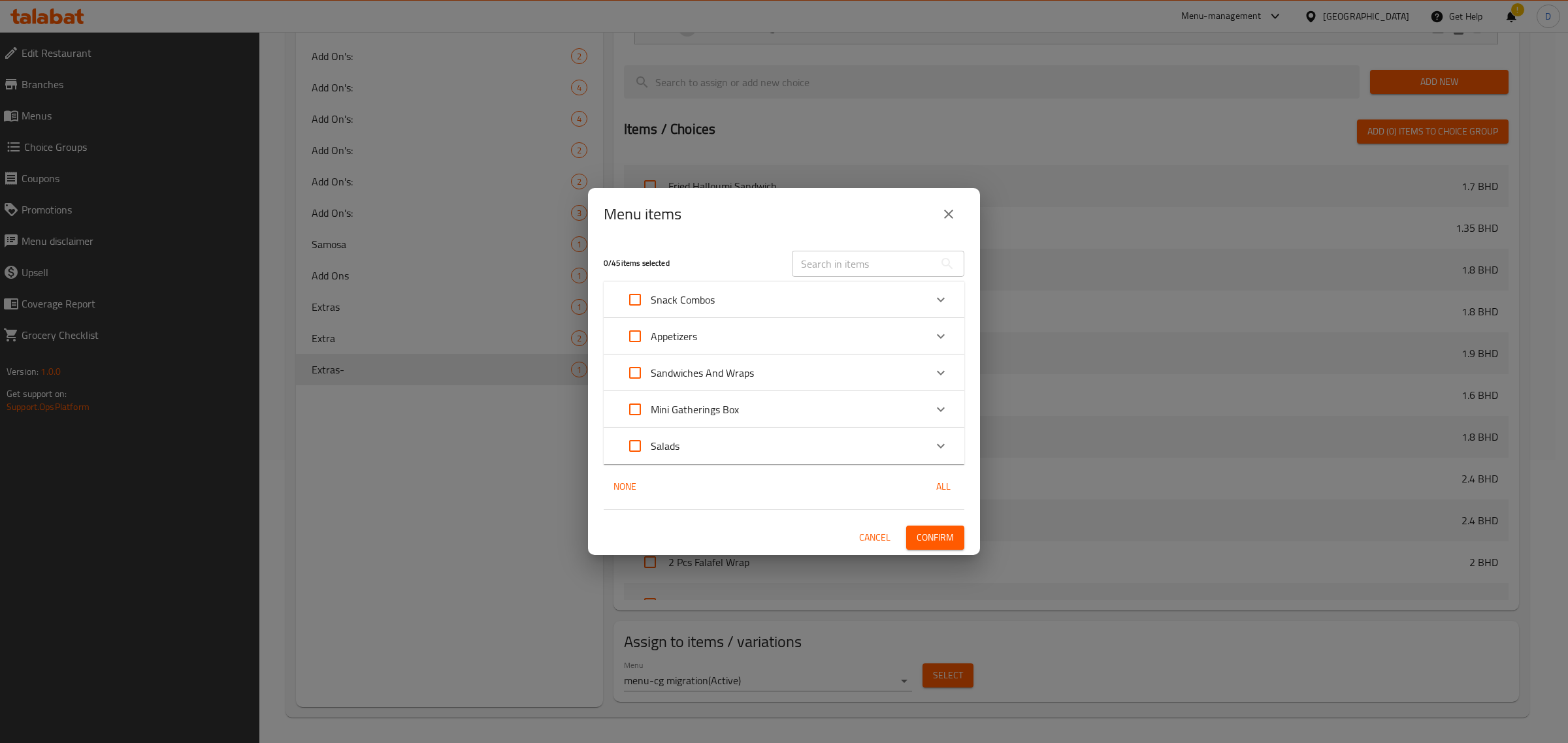
click at [770, 330] on div "Appetizers" at bounding box center [773, 336] width 306 height 31
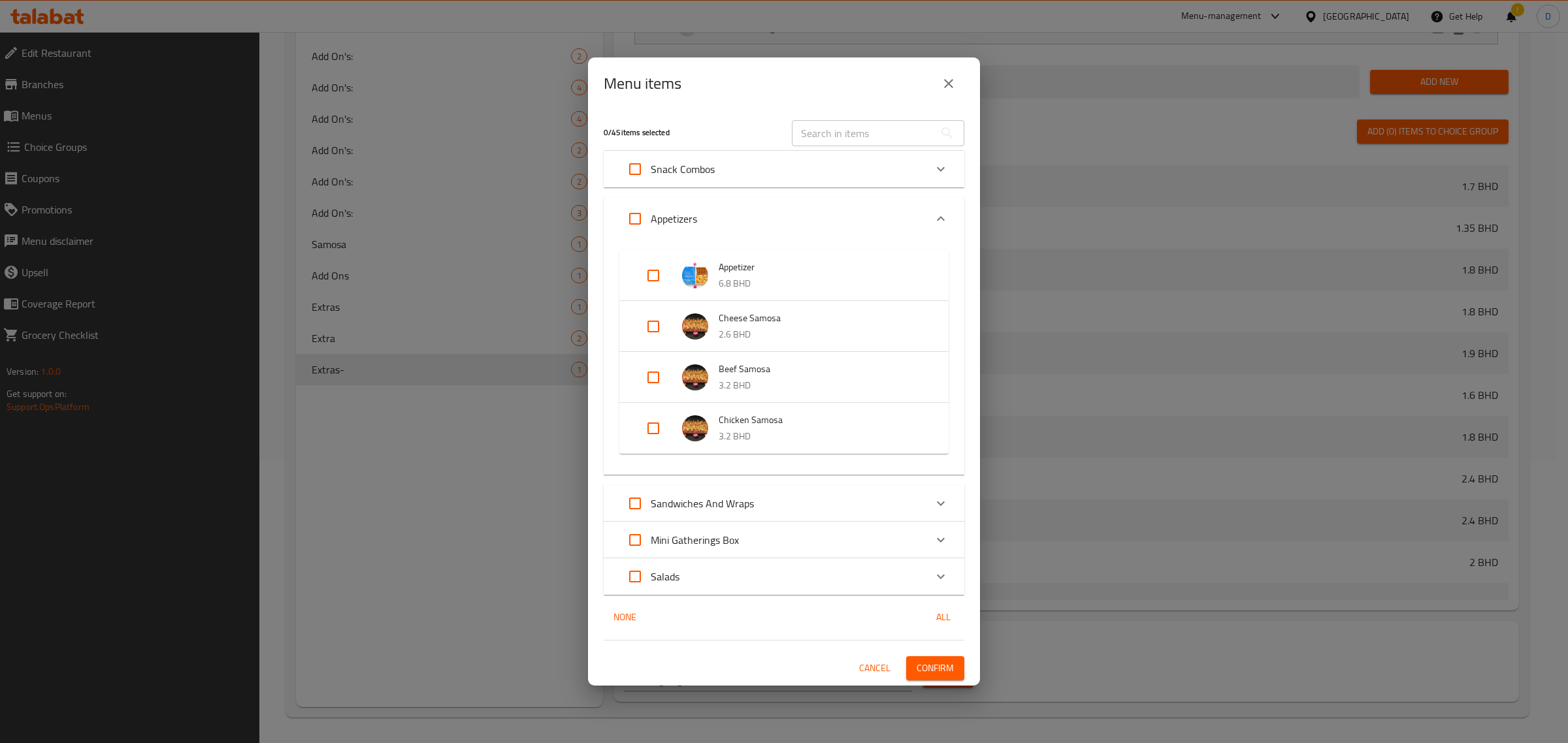
click at [784, 217] on div "Appetizers" at bounding box center [773, 219] width 306 height 31
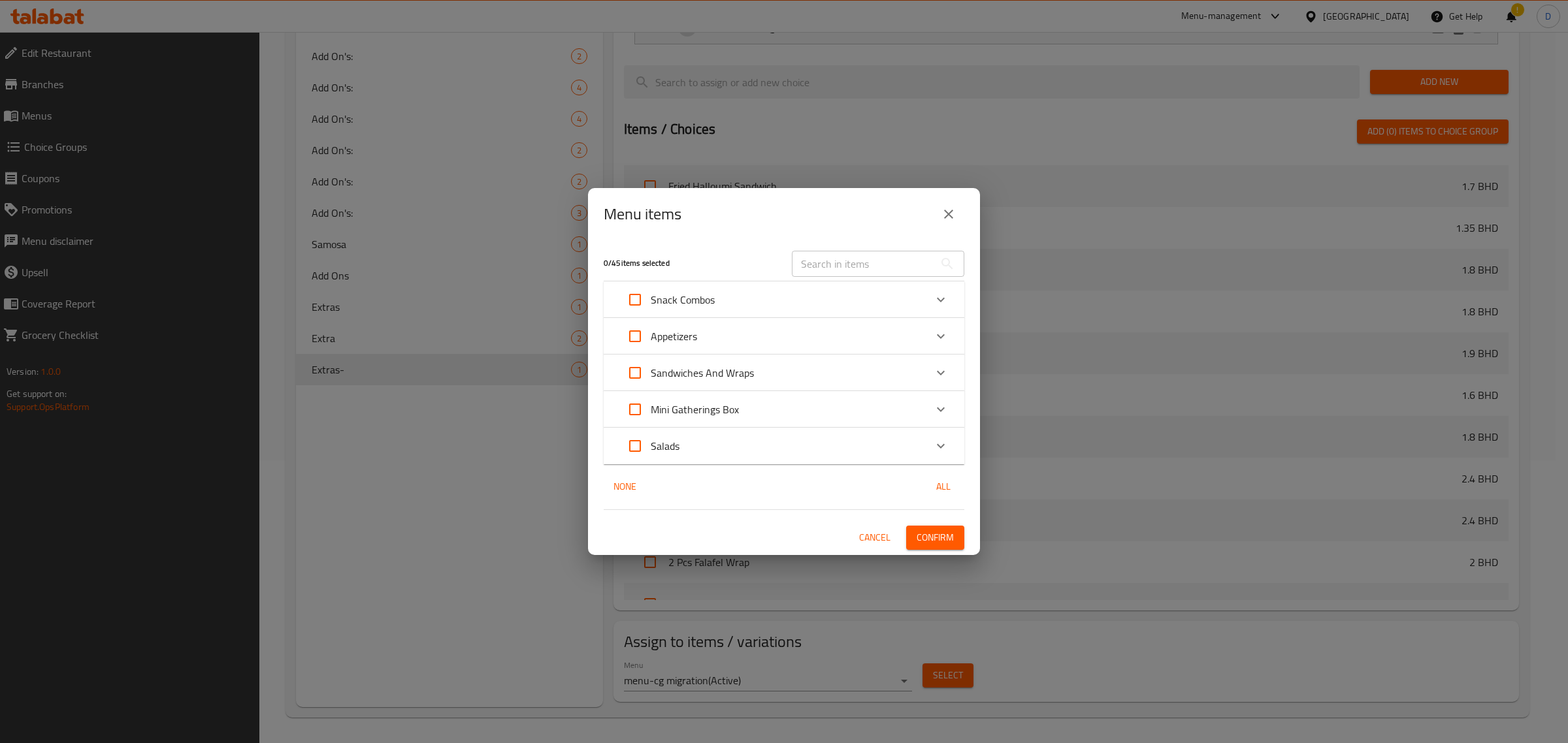
click at [785, 374] on div "Sandwiches And Wraps" at bounding box center [773, 373] width 306 height 31
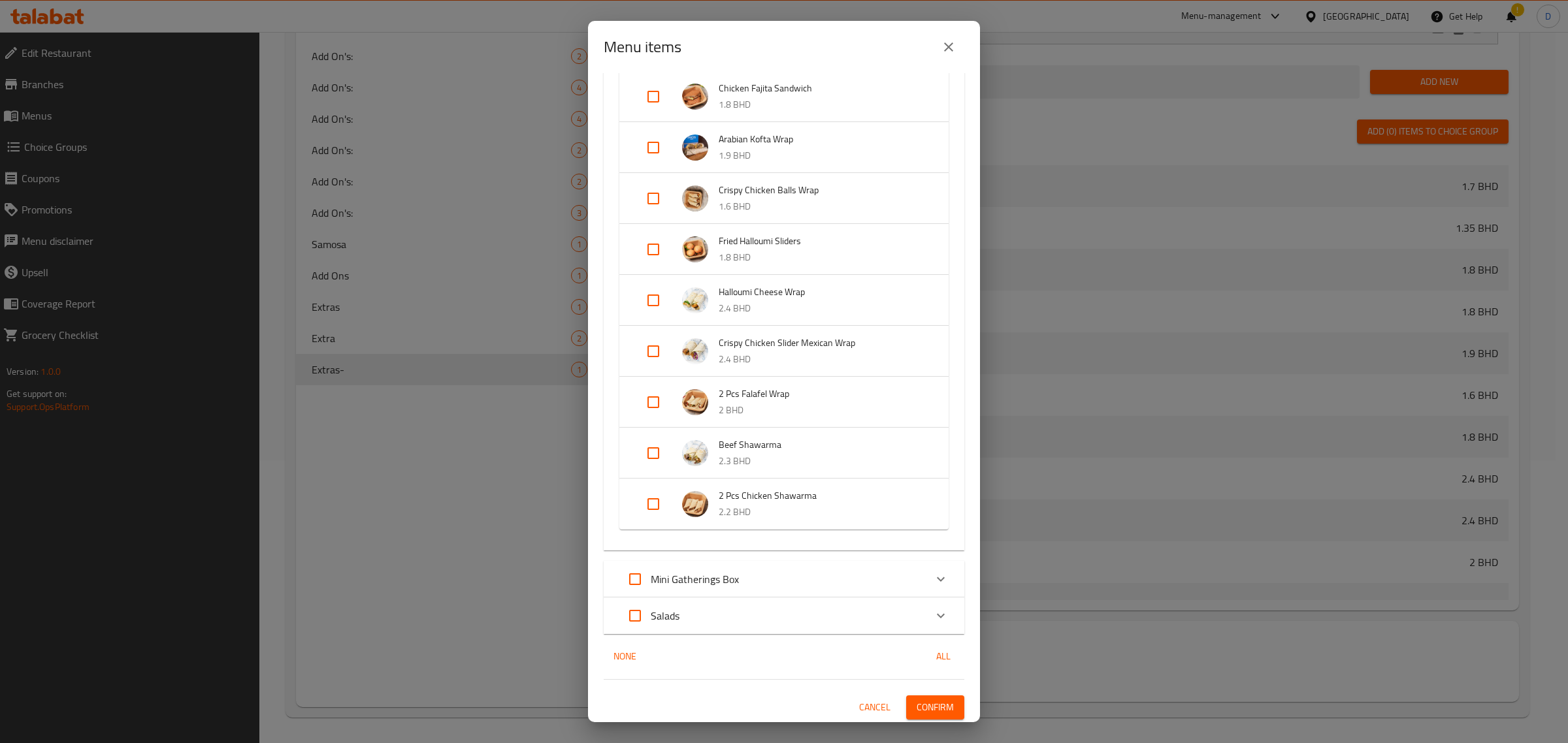
scroll to position [333, 0]
click at [798, 570] on div "Mini Gatherings Box" at bounding box center [773, 578] width 306 height 31
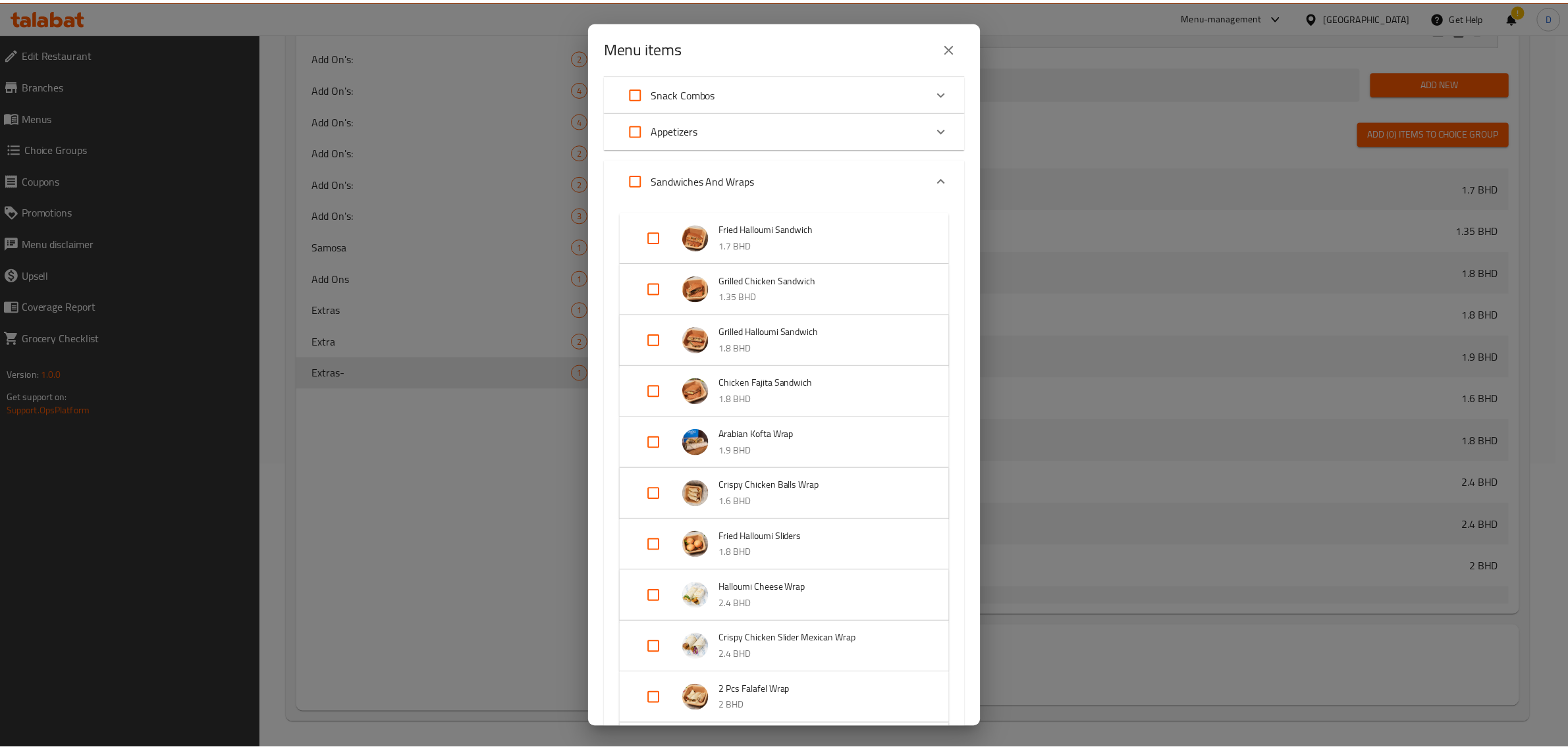
scroll to position [0, 0]
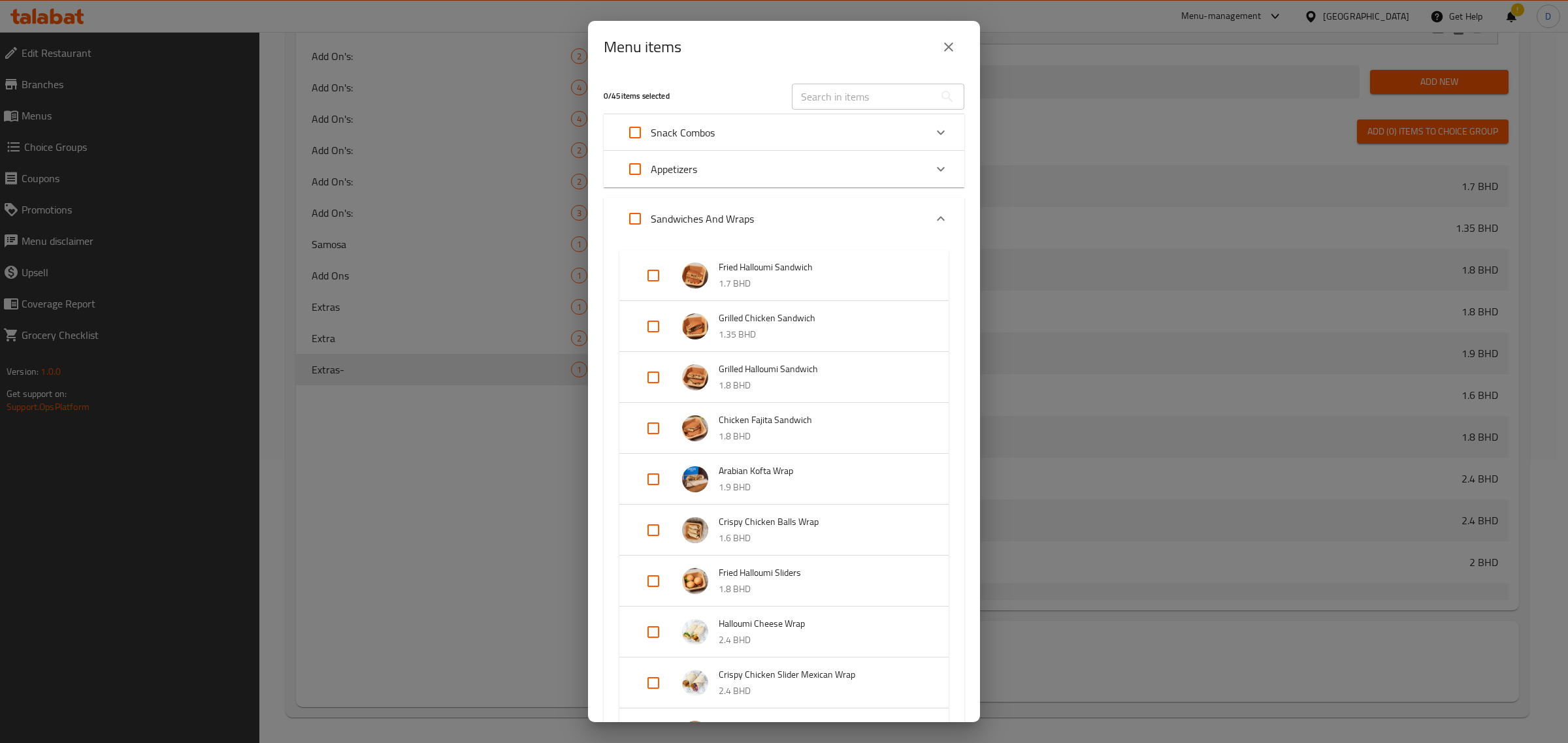
click at [810, 91] on input "text" at bounding box center [863, 96] width 142 height 26
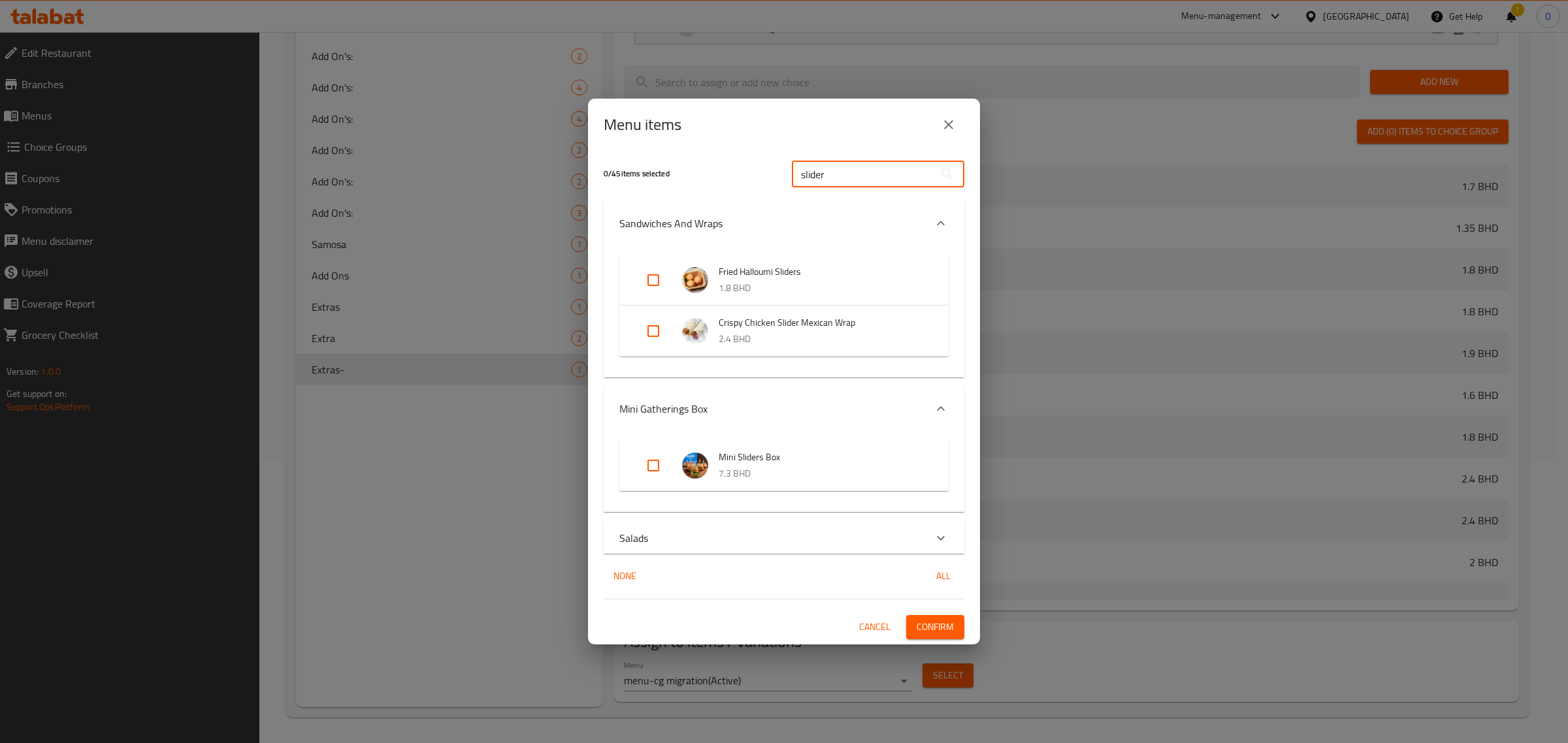
type input "slider"
click at [723, 536] on div "Salads" at bounding box center [773, 538] width 306 height 16
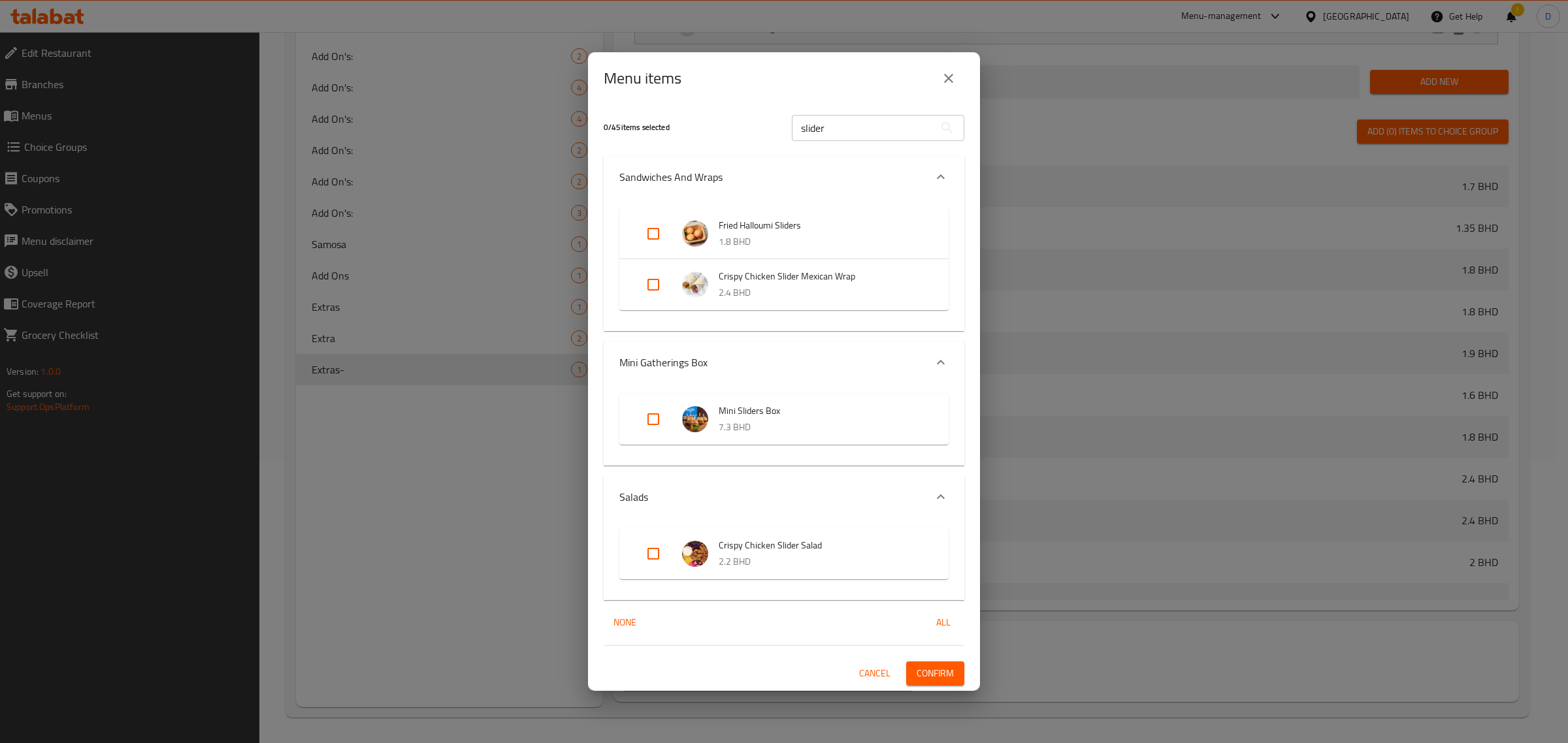
click at [808, 490] on div "Salads" at bounding box center [773, 497] width 306 height 16
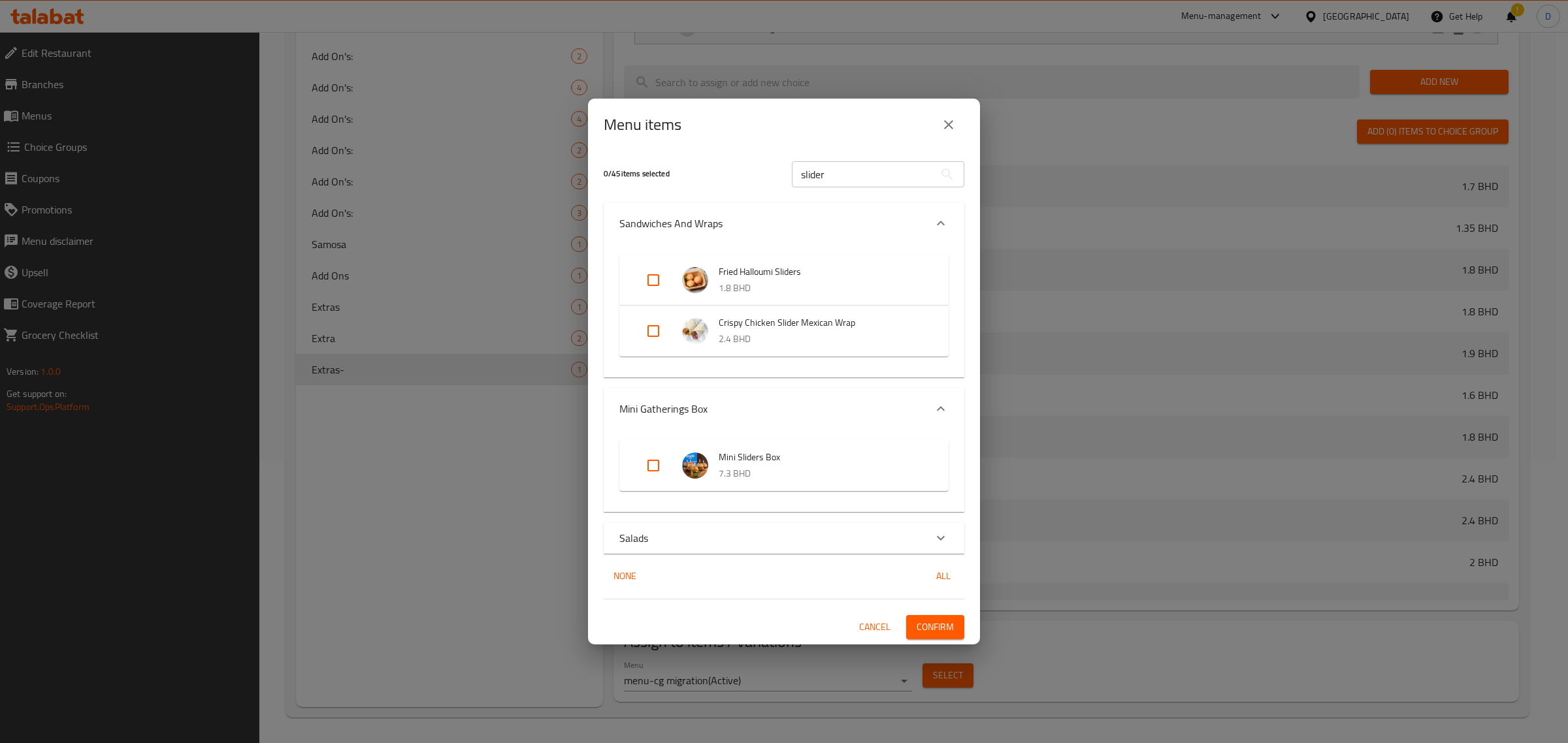
click at [658, 278] on input "Expand" at bounding box center [653, 280] width 31 height 31
checkbox input "true"
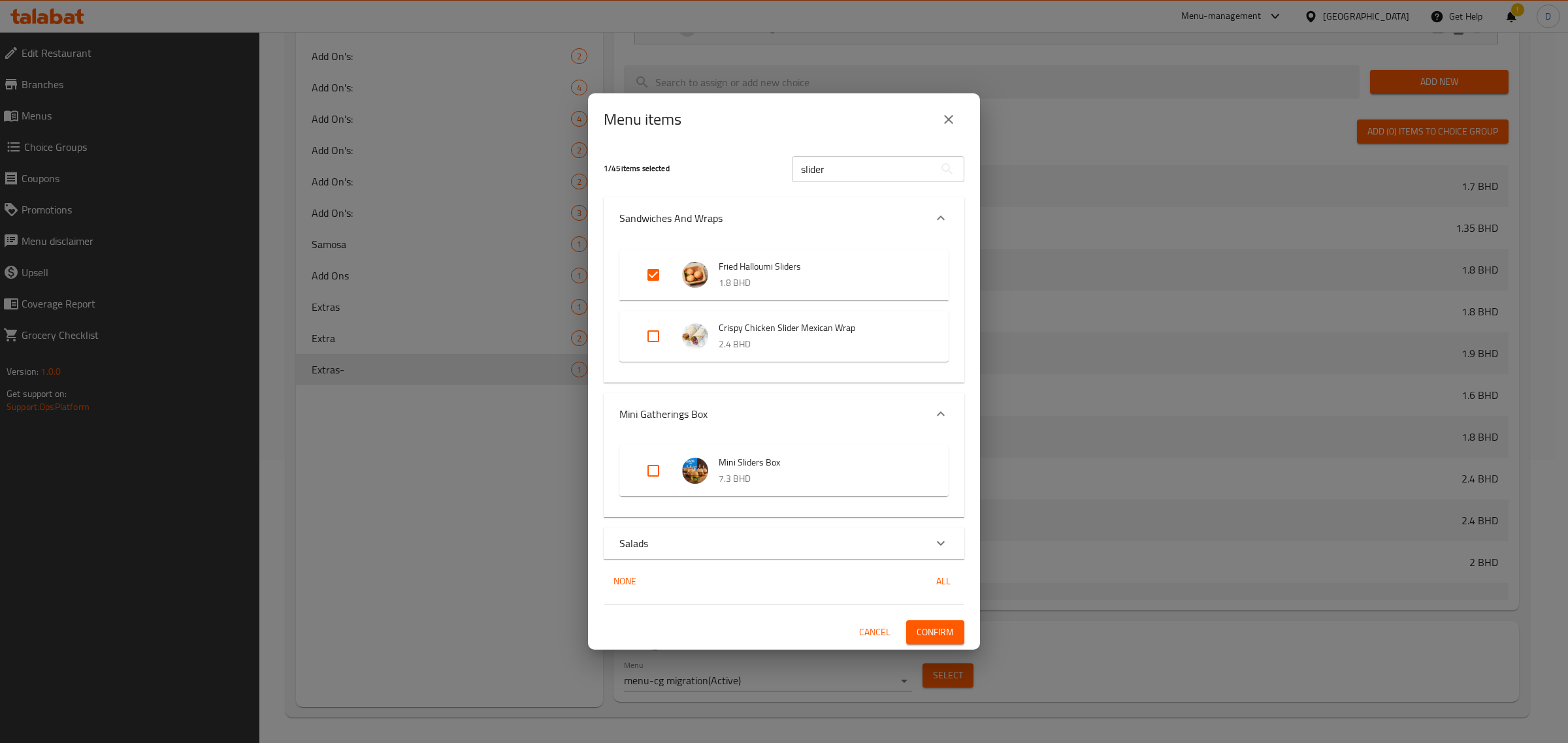
click at [649, 338] on input "Expand" at bounding box center [653, 336] width 31 height 31
checkbox input "true"
click at [652, 268] on input "Expand" at bounding box center [653, 275] width 31 height 31
drag, startPoint x: 663, startPoint y: 277, endPoint x: 666, endPoint y: 301, distance: 24.2
click at [666, 275] on input "Expand" at bounding box center [653, 275] width 31 height 31
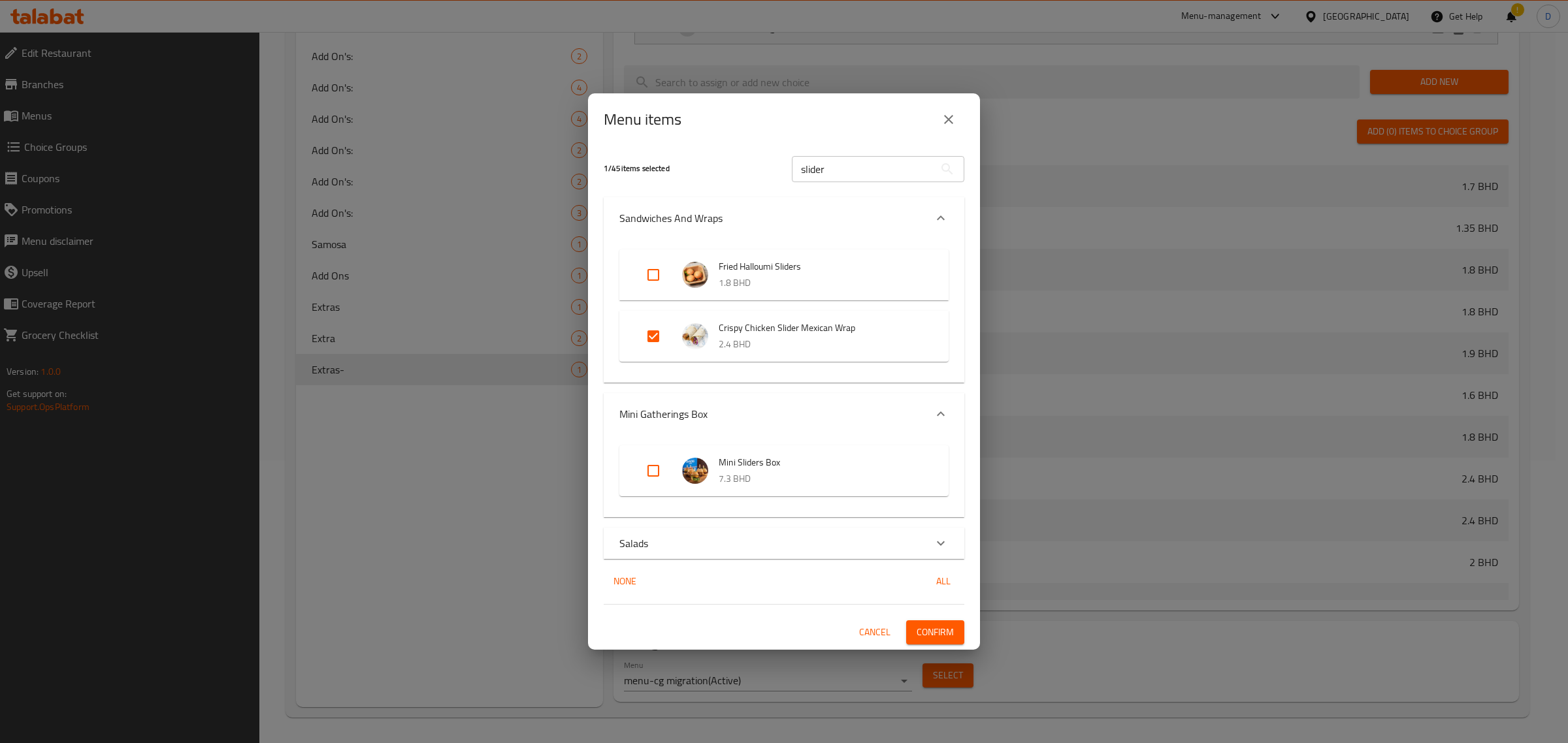
checkbox input "true"
click at [655, 338] on input "Expand" at bounding box center [653, 336] width 31 height 31
checkbox input "false"
click at [660, 462] on input "Expand" at bounding box center [653, 471] width 31 height 31
checkbox input "true"
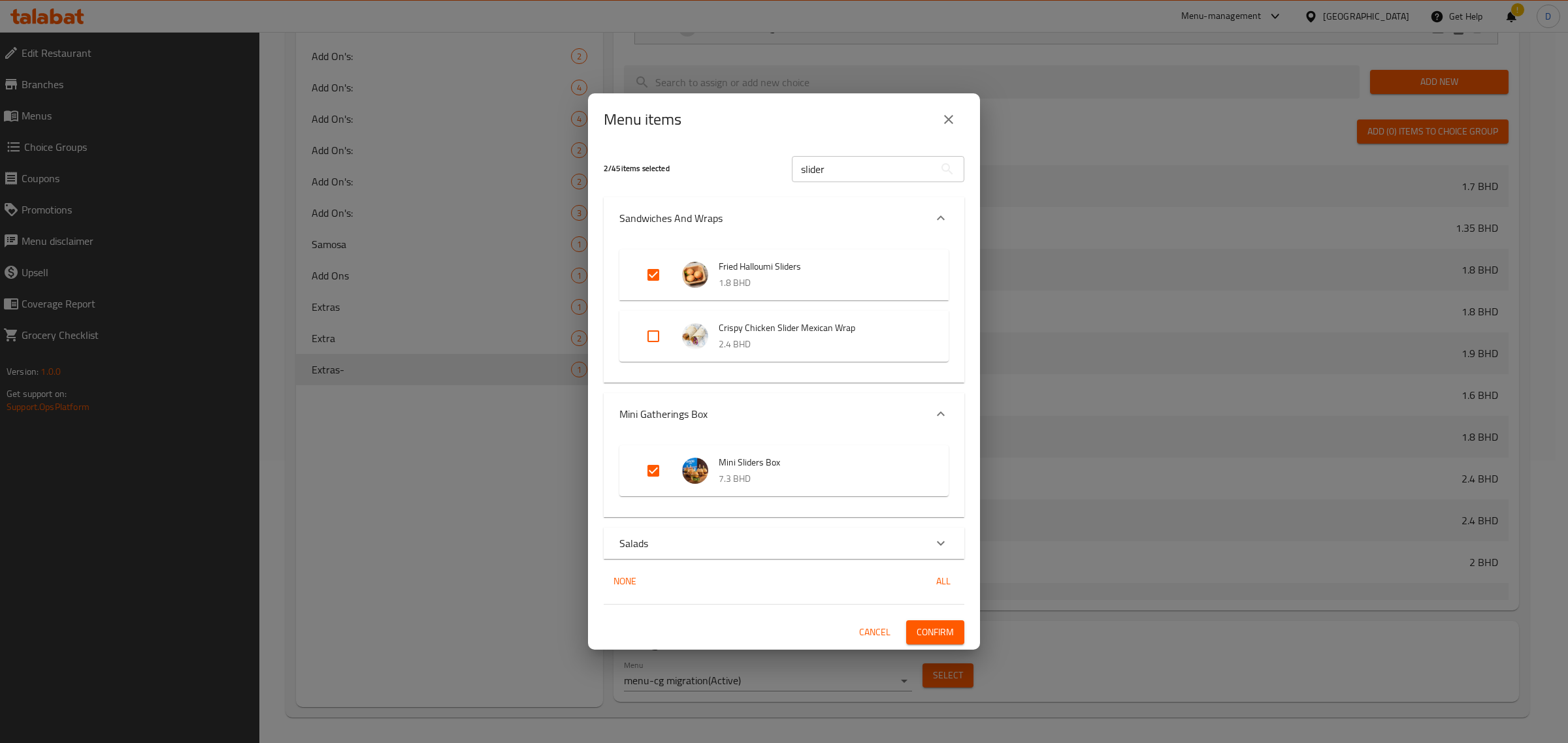
click at [947, 634] on span "Confirm" at bounding box center [935, 632] width 37 height 16
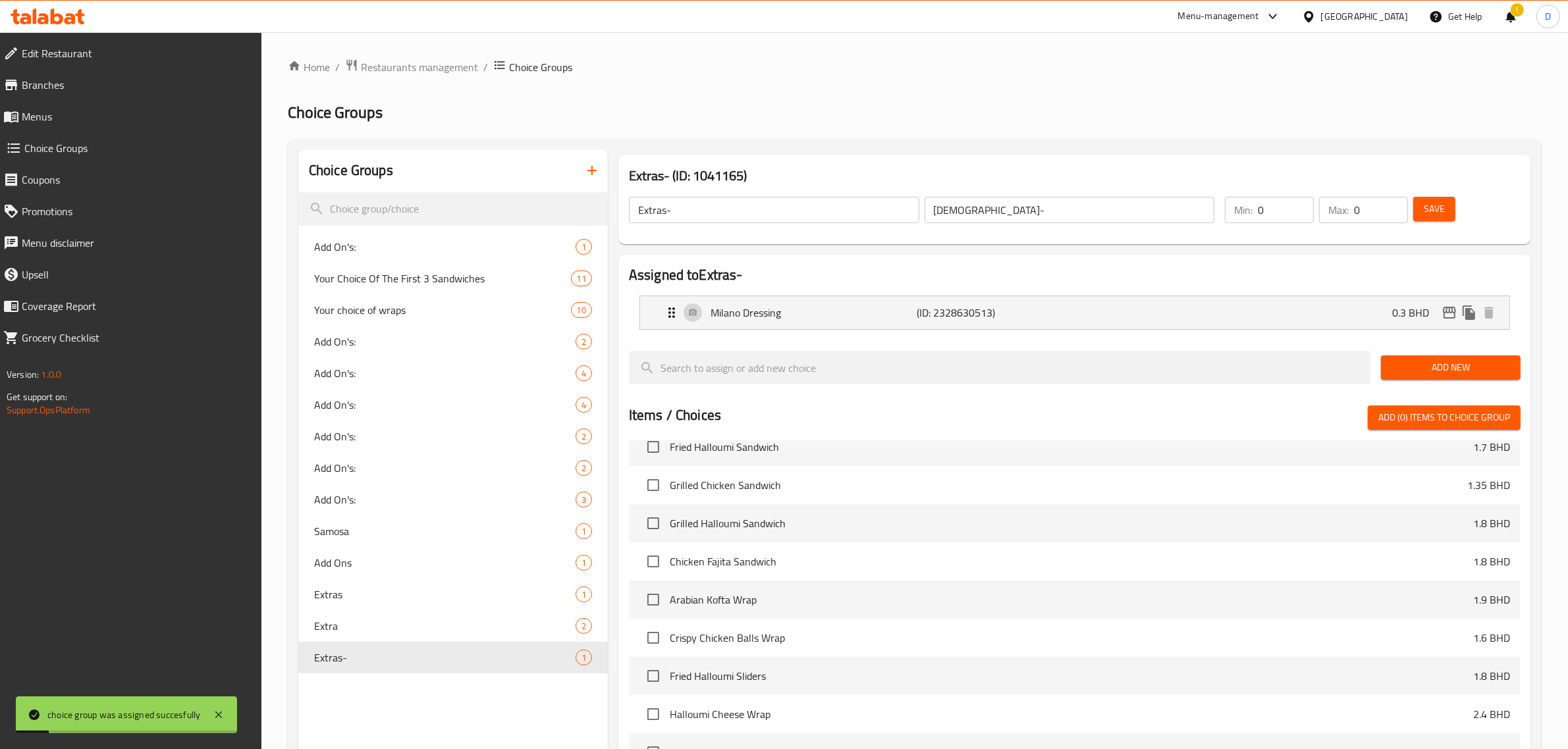
click at [1454, 218] on button "Save" at bounding box center [1435, 209] width 43 height 24
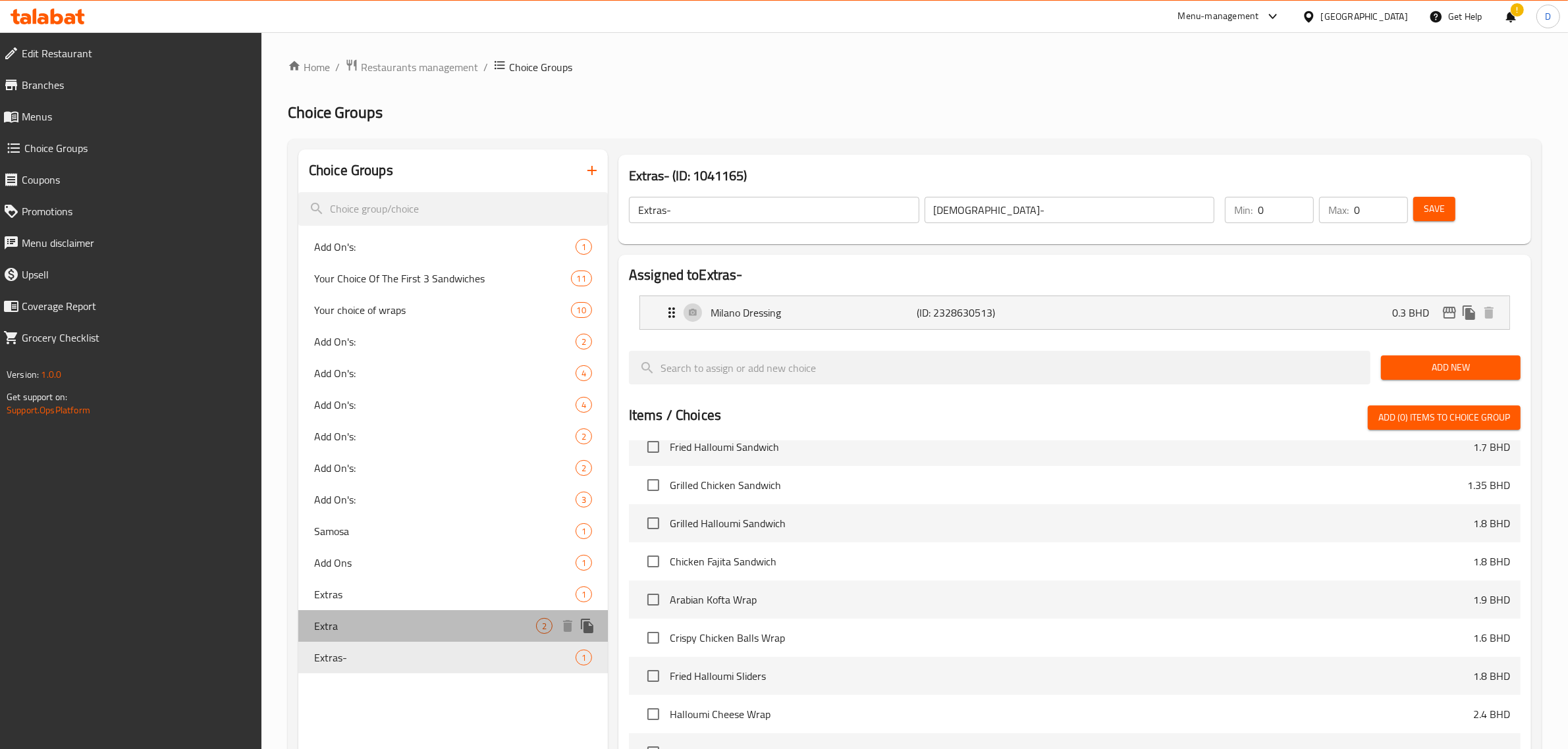
click at [403, 624] on span "Extra" at bounding box center [425, 626] width 222 height 16
type input "Extra"
type input "إضافي"
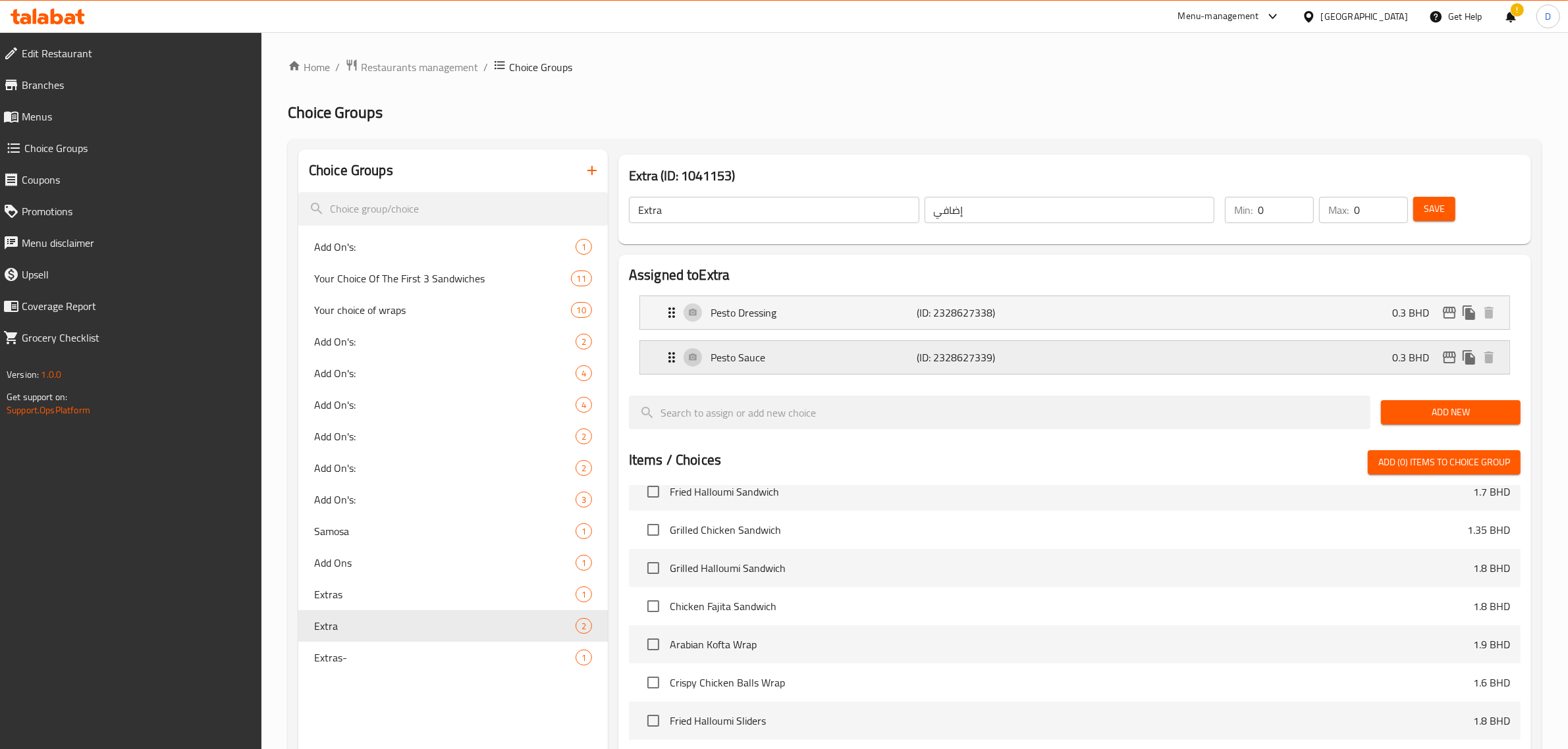
click at [1282, 356] on div "Pesto Sauce (ID: 2328627339) 0.3 BHD" at bounding box center [1079, 358] width 830 height 33
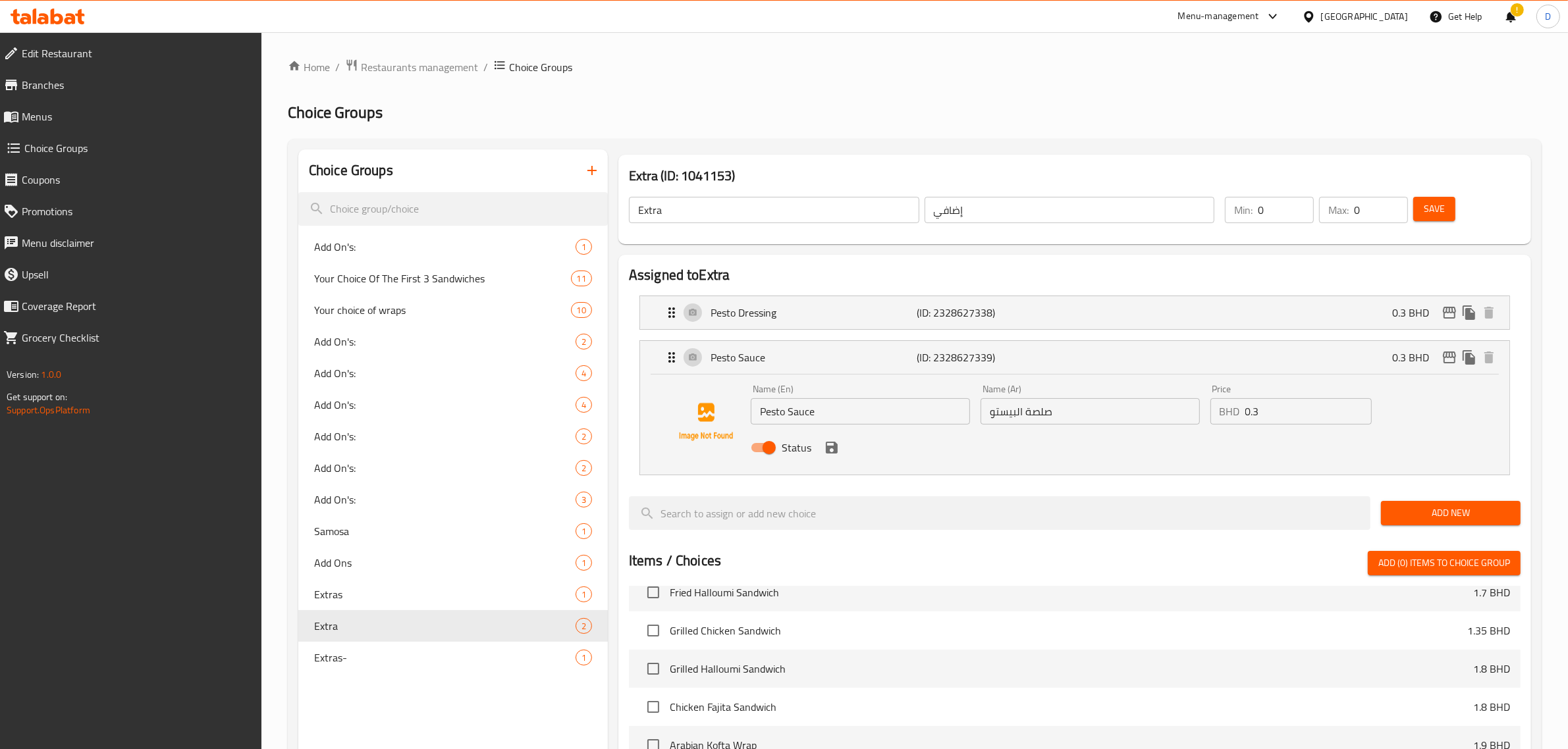
click at [771, 459] on input "Status" at bounding box center [770, 447] width 75 height 25
checkbox input "false"
click at [824, 452] on icon "save" at bounding box center [832, 448] width 16 height 16
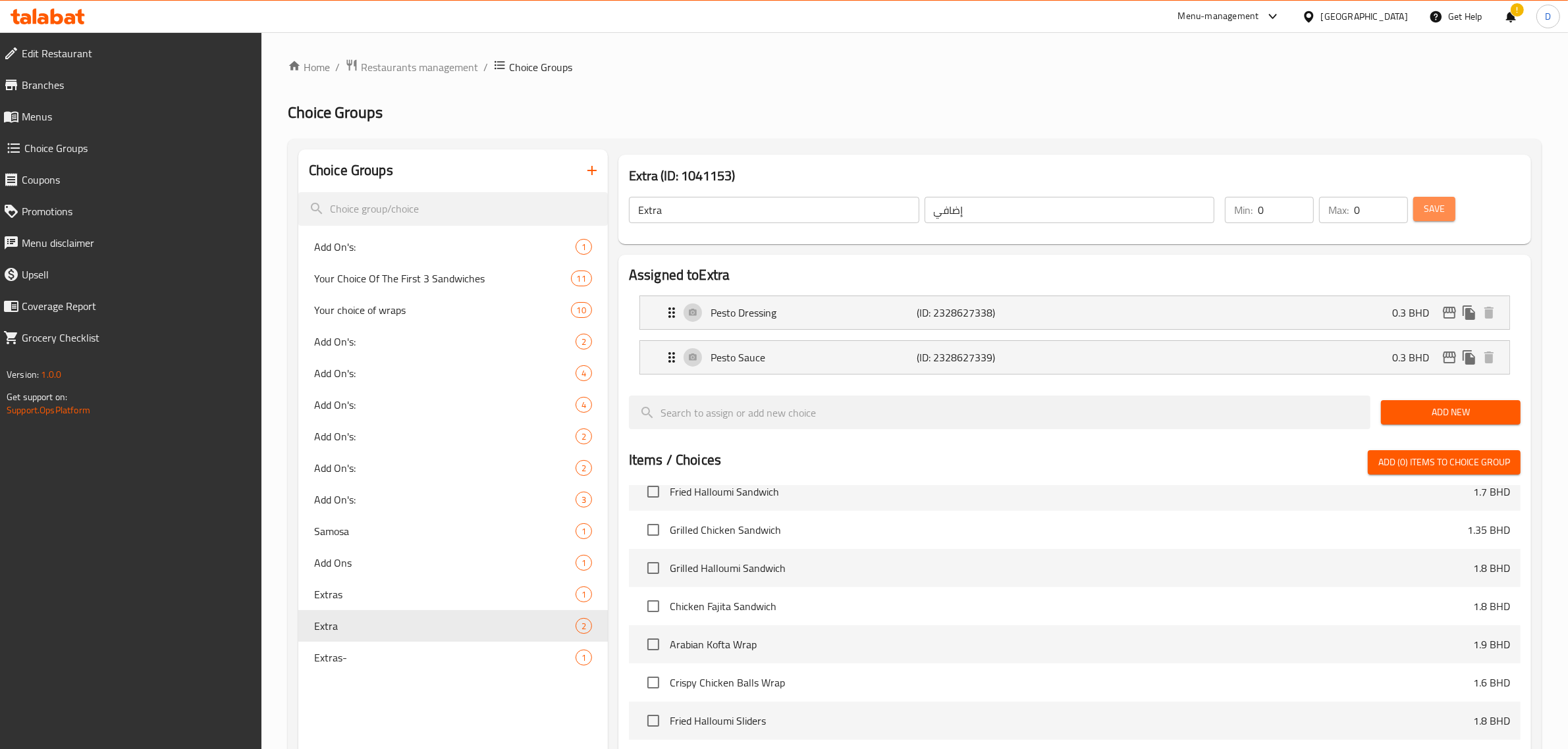
click at [1433, 214] on span "Save" at bounding box center [1434, 209] width 21 height 17
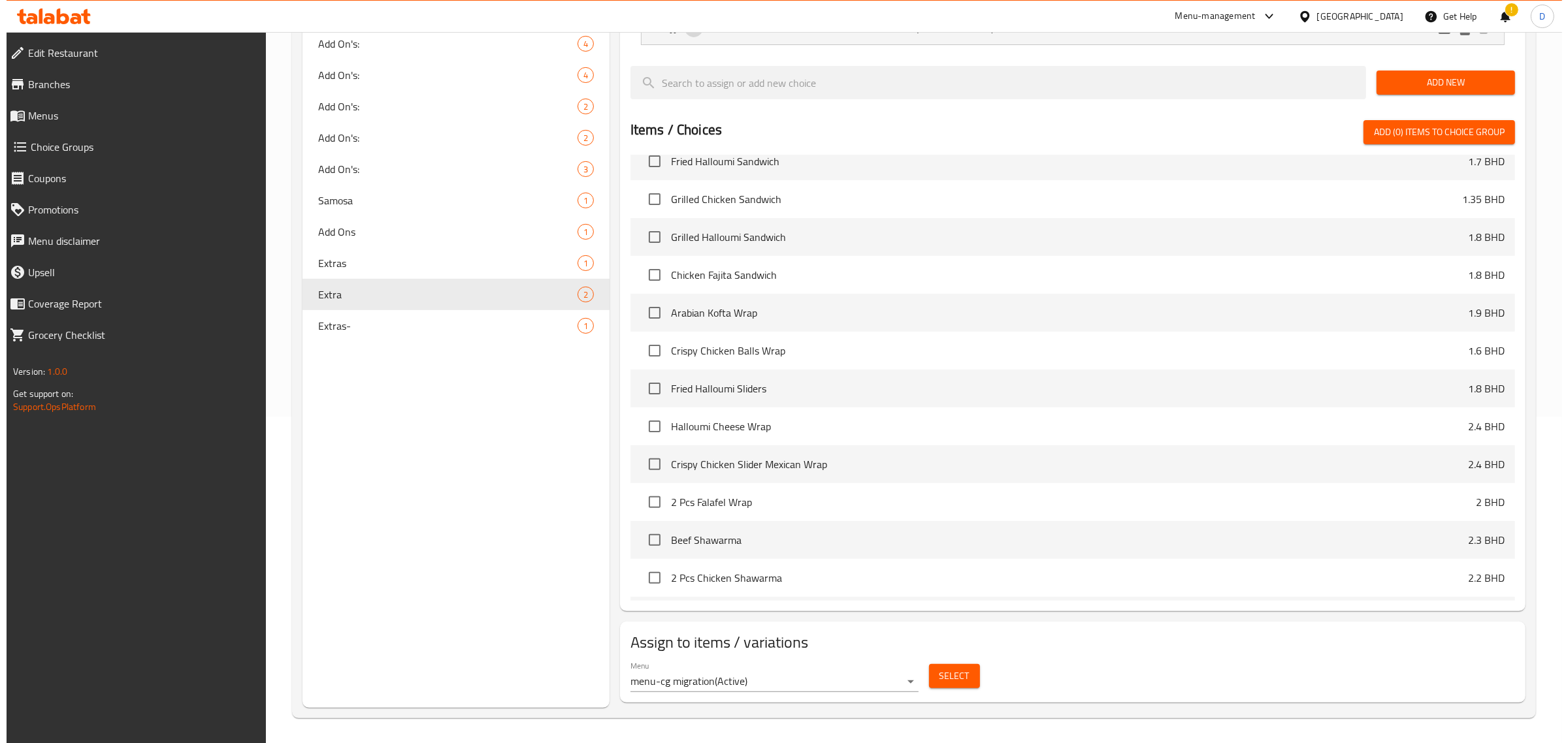
scroll to position [328, 0]
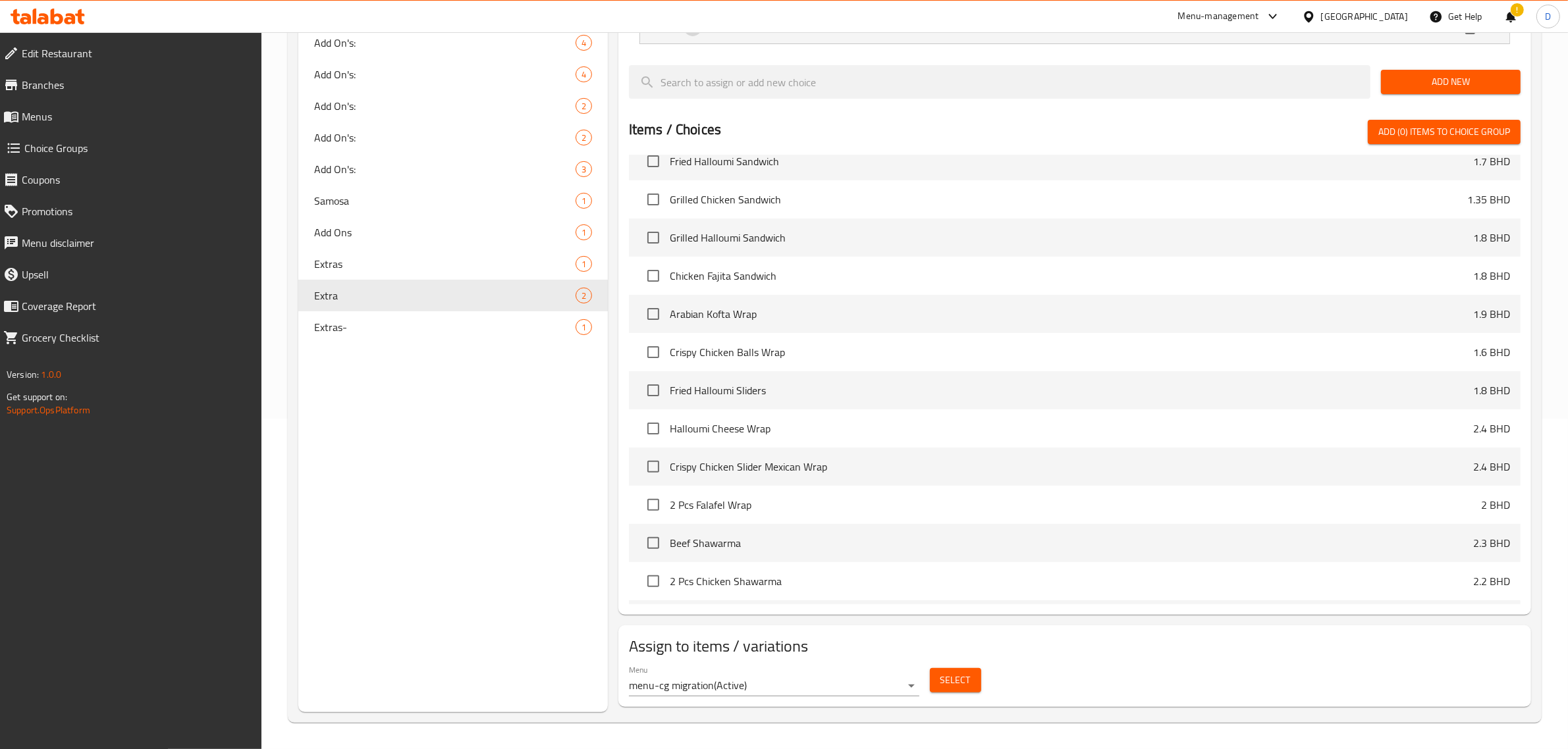
click at [944, 671] on button "Select" at bounding box center [956, 681] width 51 height 24
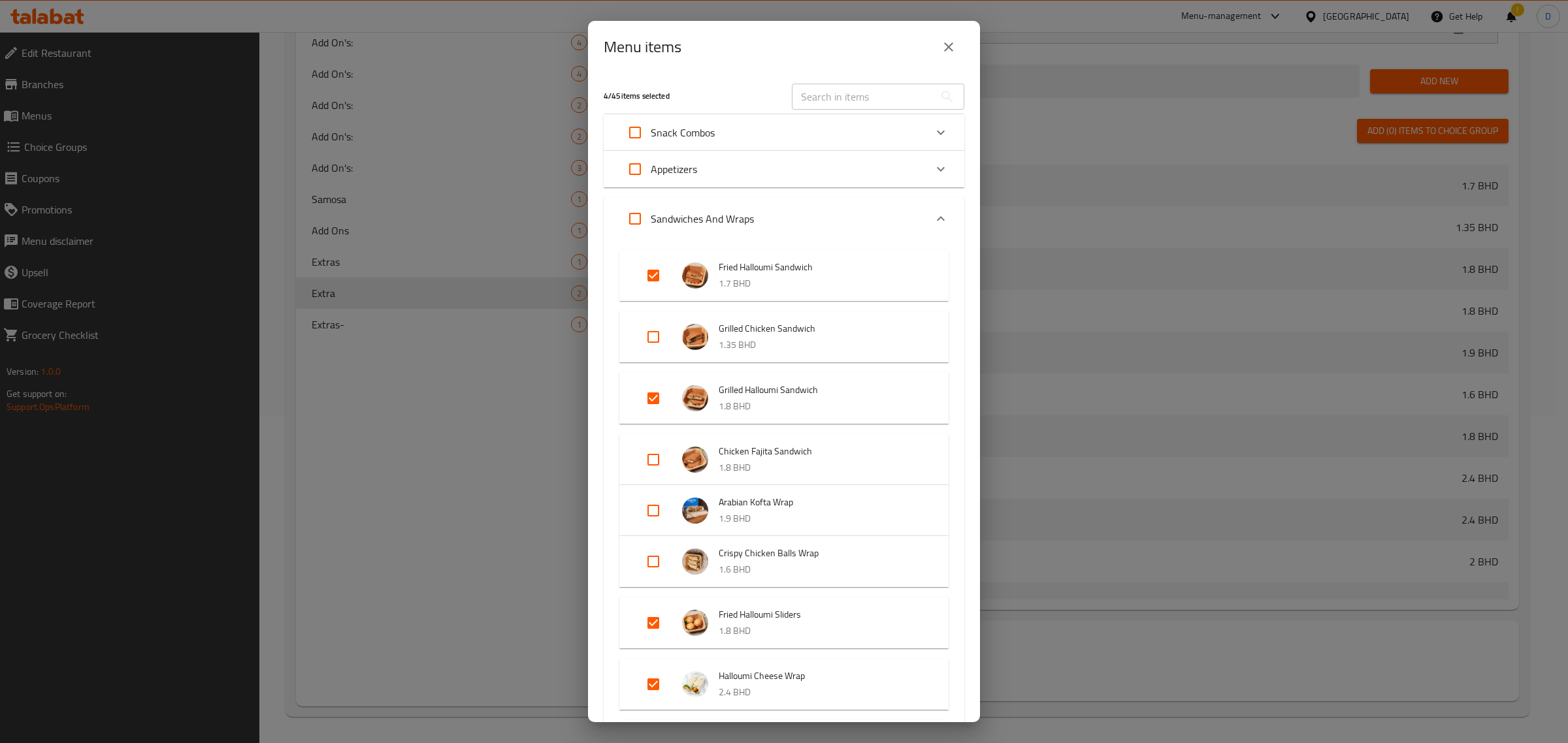
click at [658, 271] on input "Expand" at bounding box center [653, 276] width 31 height 31
checkbox input "false"
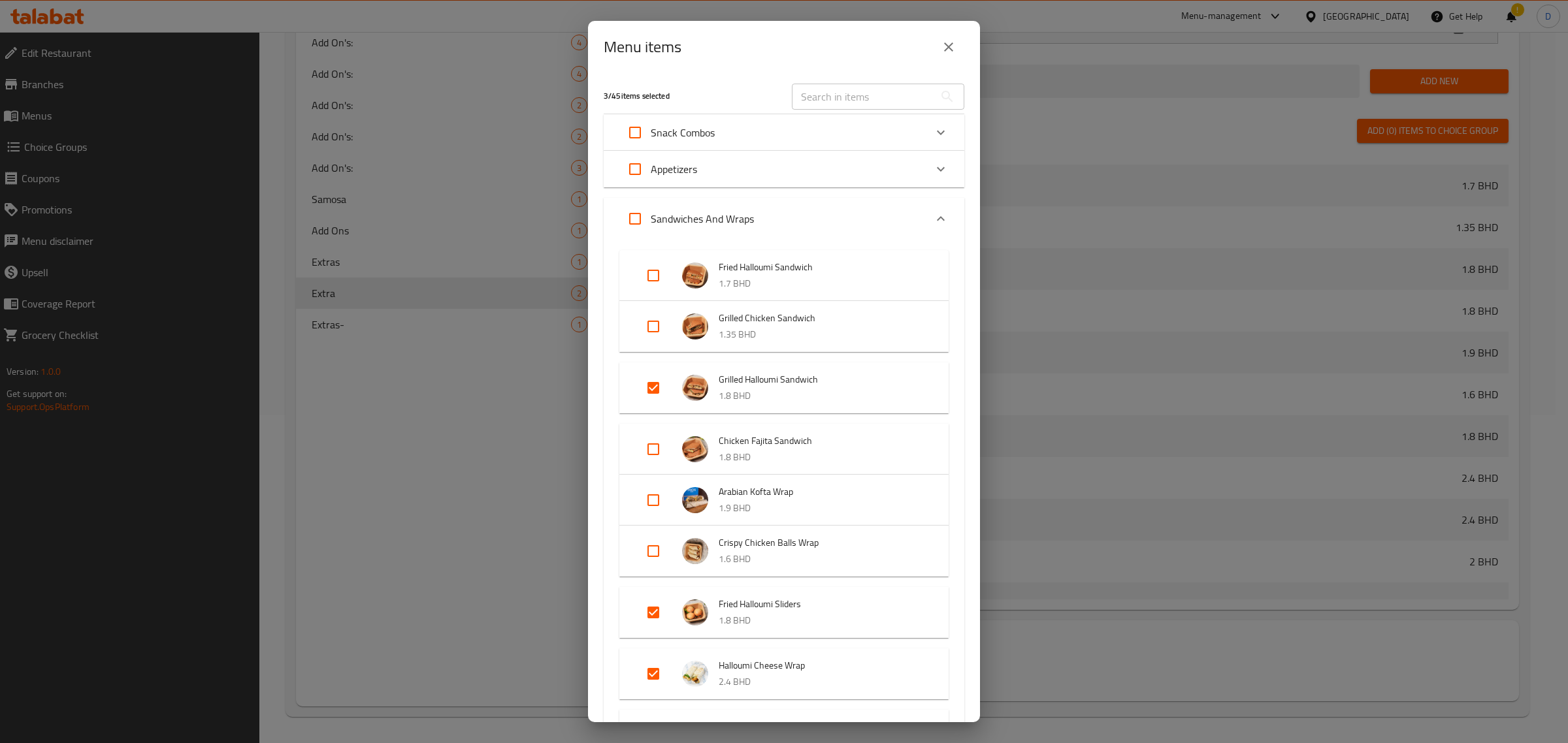
click at [650, 603] on input "Expand" at bounding box center [653, 612] width 31 height 31
checkbox input "false"
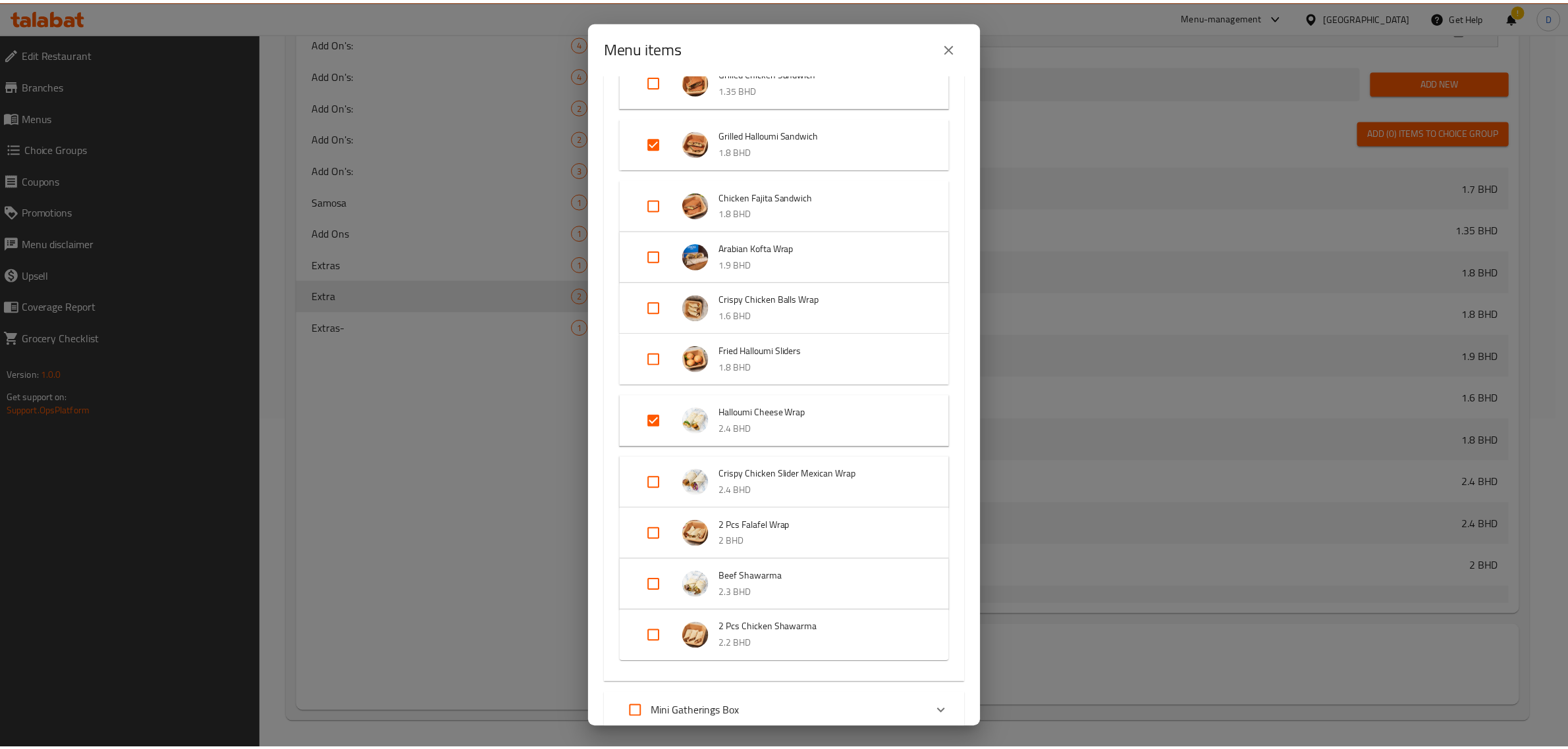
scroll to position [377, 0]
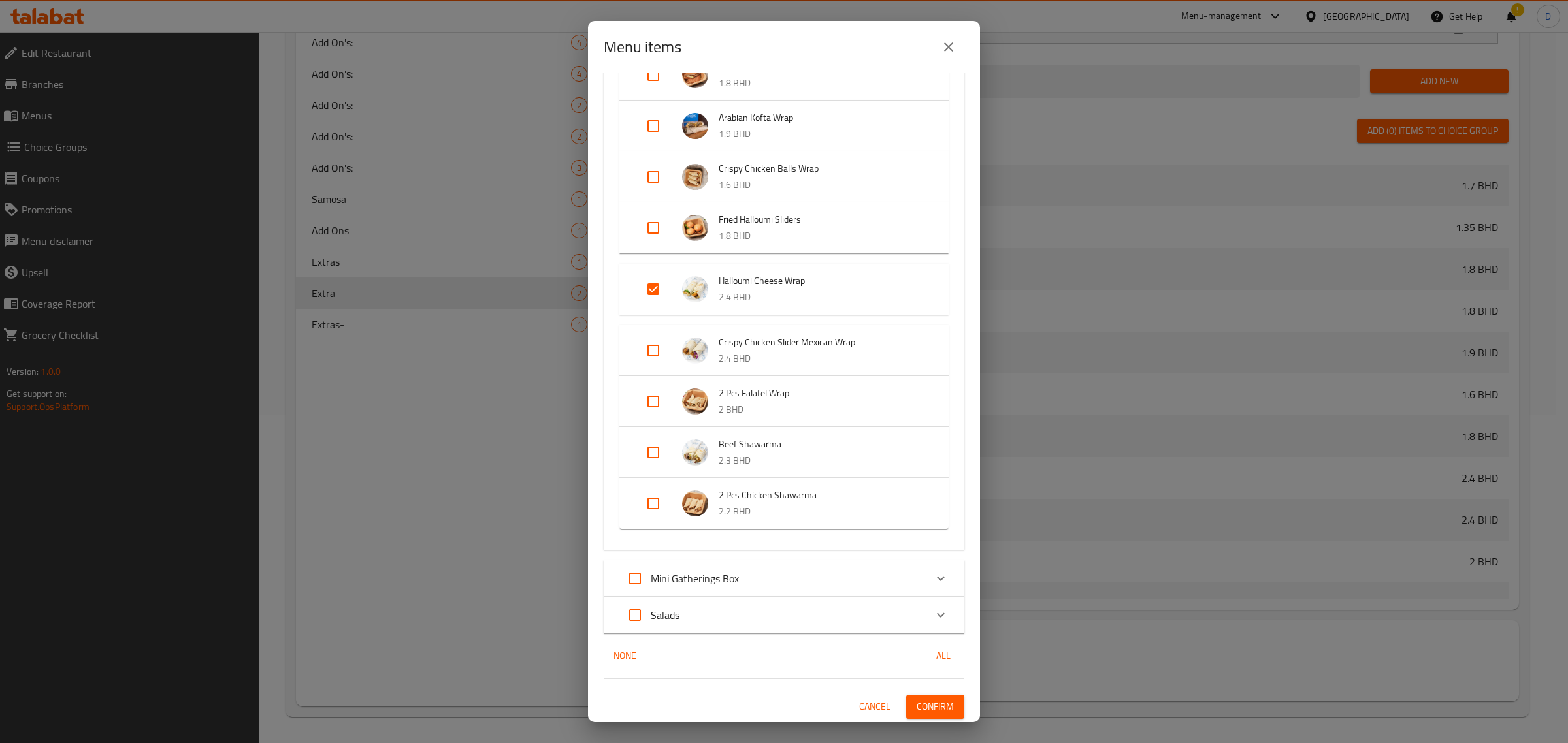
click at [954, 699] on div "2 / 45 items selected ​ Snack Combos Mix Samosa and Kibba 9 BHD Appetizers Appe…" at bounding box center [784, 397] width 392 height 649
click at [951, 704] on div "2 / 45 items selected ​ Snack Combos Mix Samosa and Kibba 9 BHD Appetizers Appe…" at bounding box center [784, 397] width 392 height 649
click at [942, 707] on button "Confirm" at bounding box center [935, 707] width 58 height 24
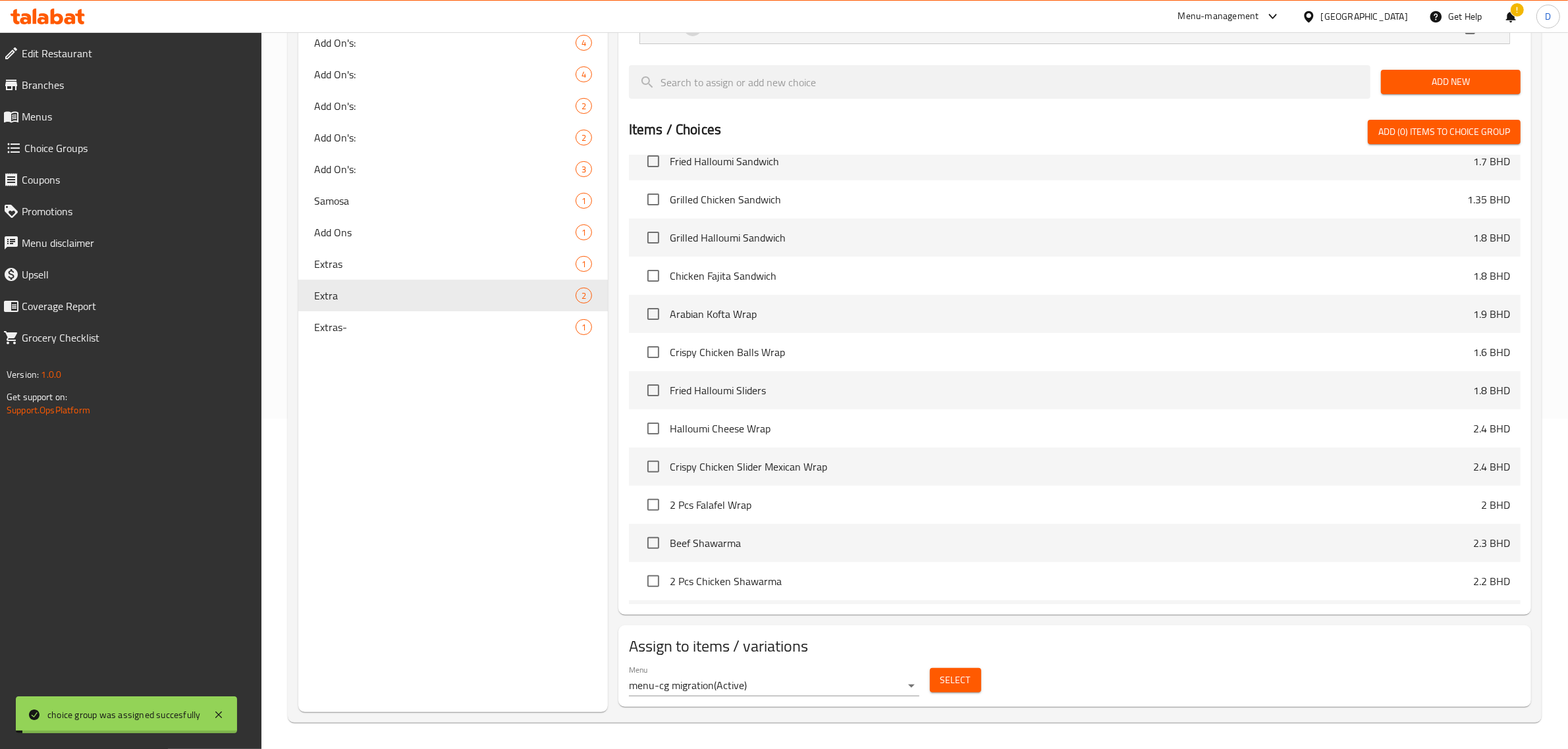
click at [1123, 694] on div "Menu menu-cg migration ( Active ) Select" at bounding box center [1075, 681] width 902 height 42
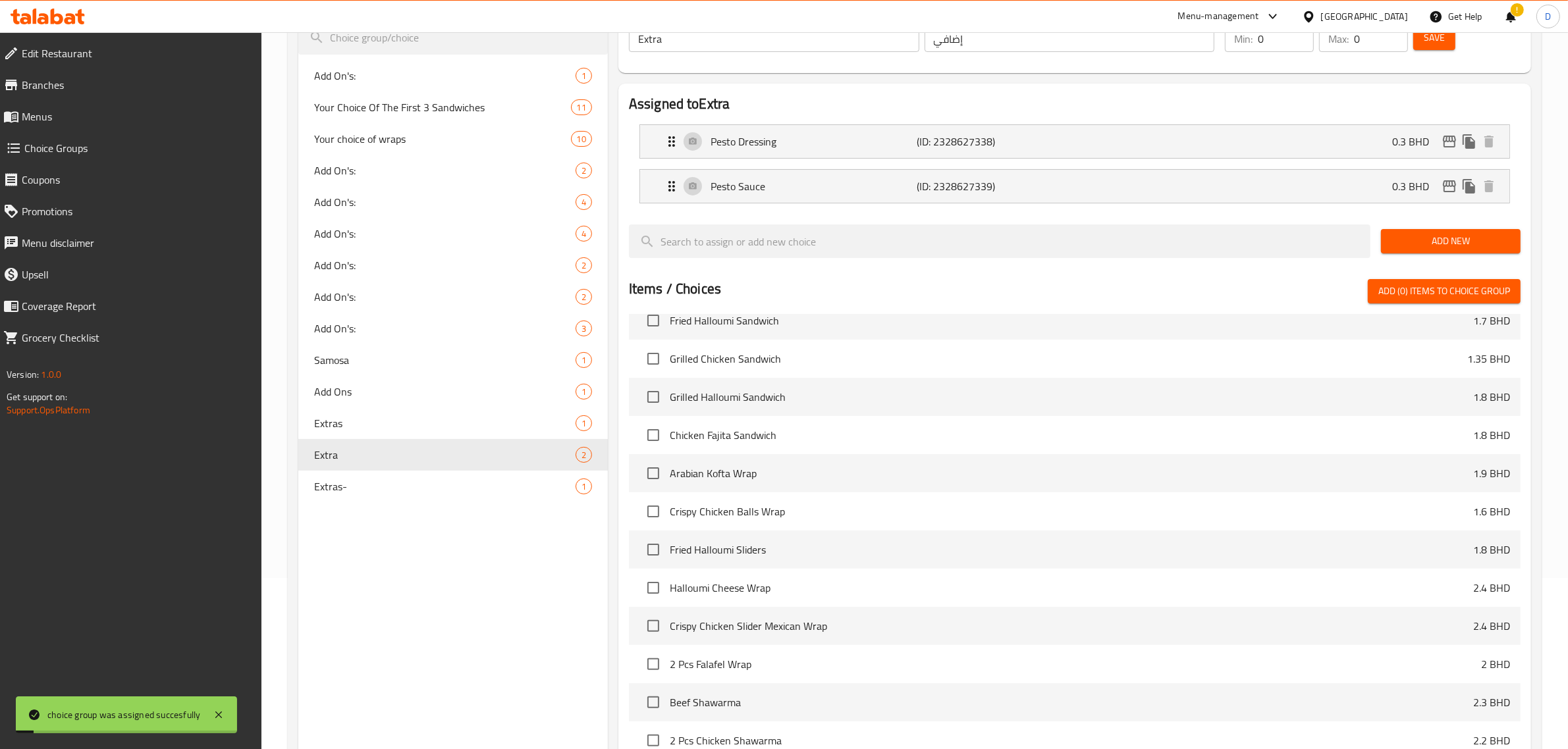
scroll to position [0, 0]
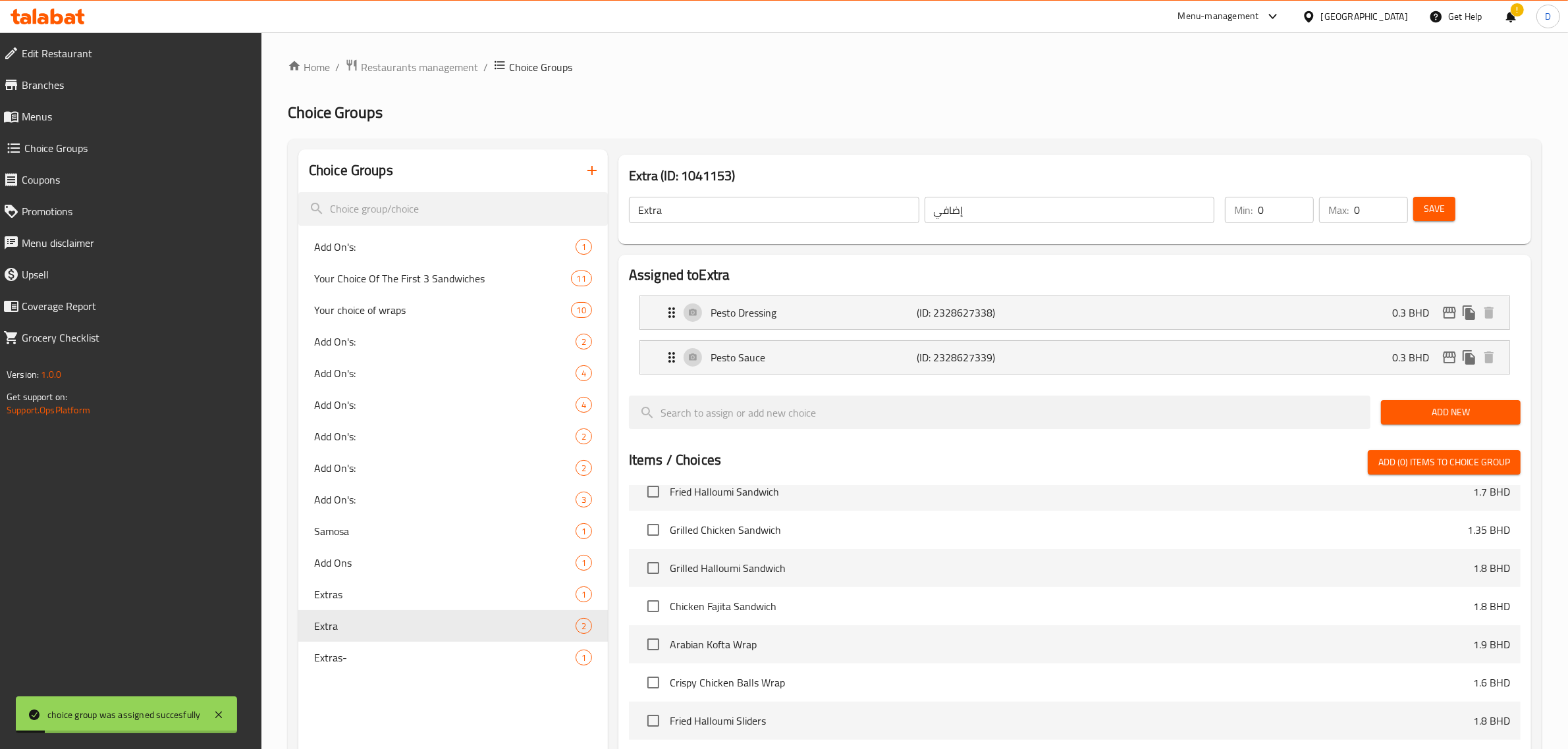
click at [1433, 201] on span "Save" at bounding box center [1434, 209] width 21 height 17
click at [416, 646] on div "Extras- 1" at bounding box center [453, 658] width 310 height 32
type input "Extras-"
type input "[DEMOGRAPHIC_DATA]-"
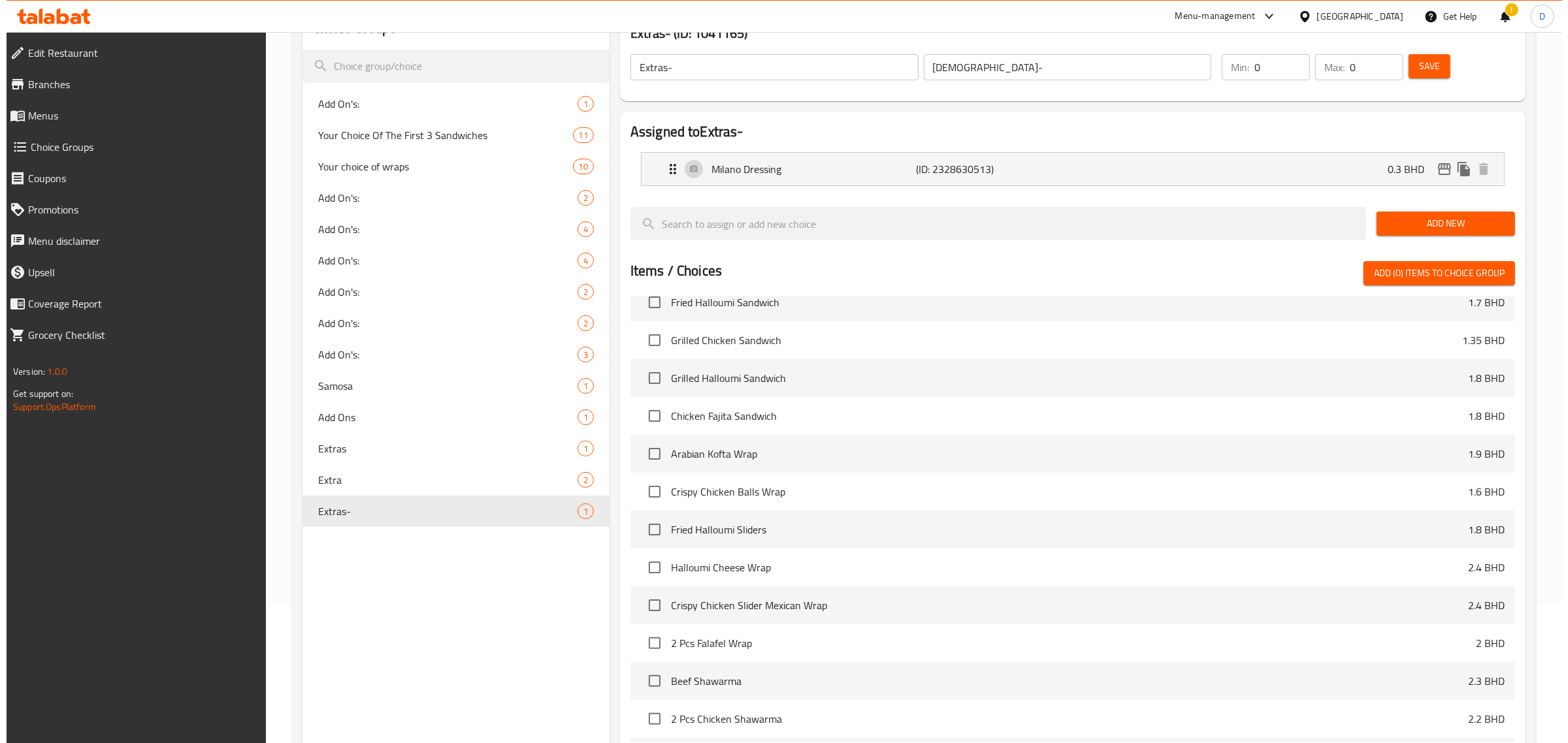
scroll to position [283, 0]
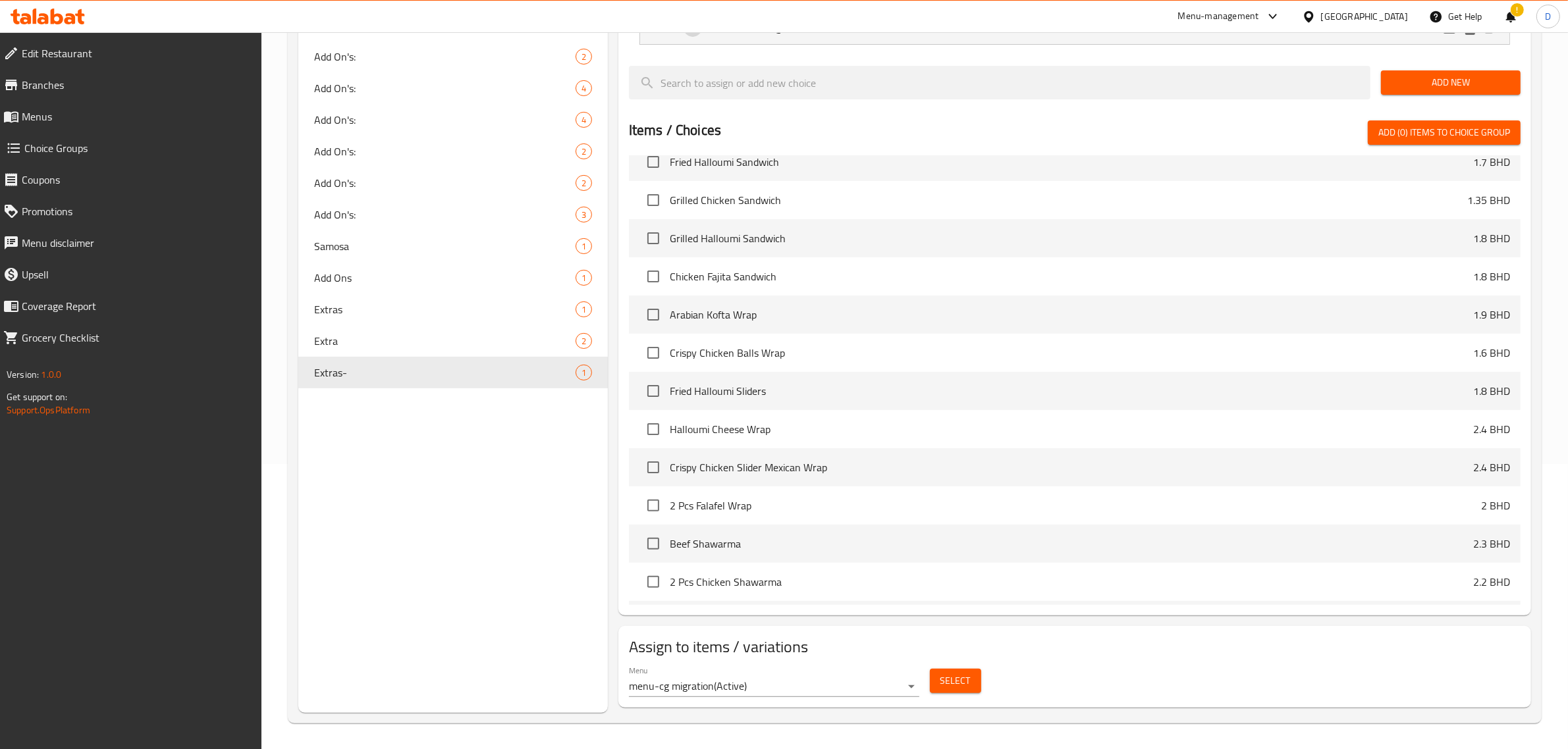
click at [970, 686] on button "Select" at bounding box center [956, 681] width 51 height 24
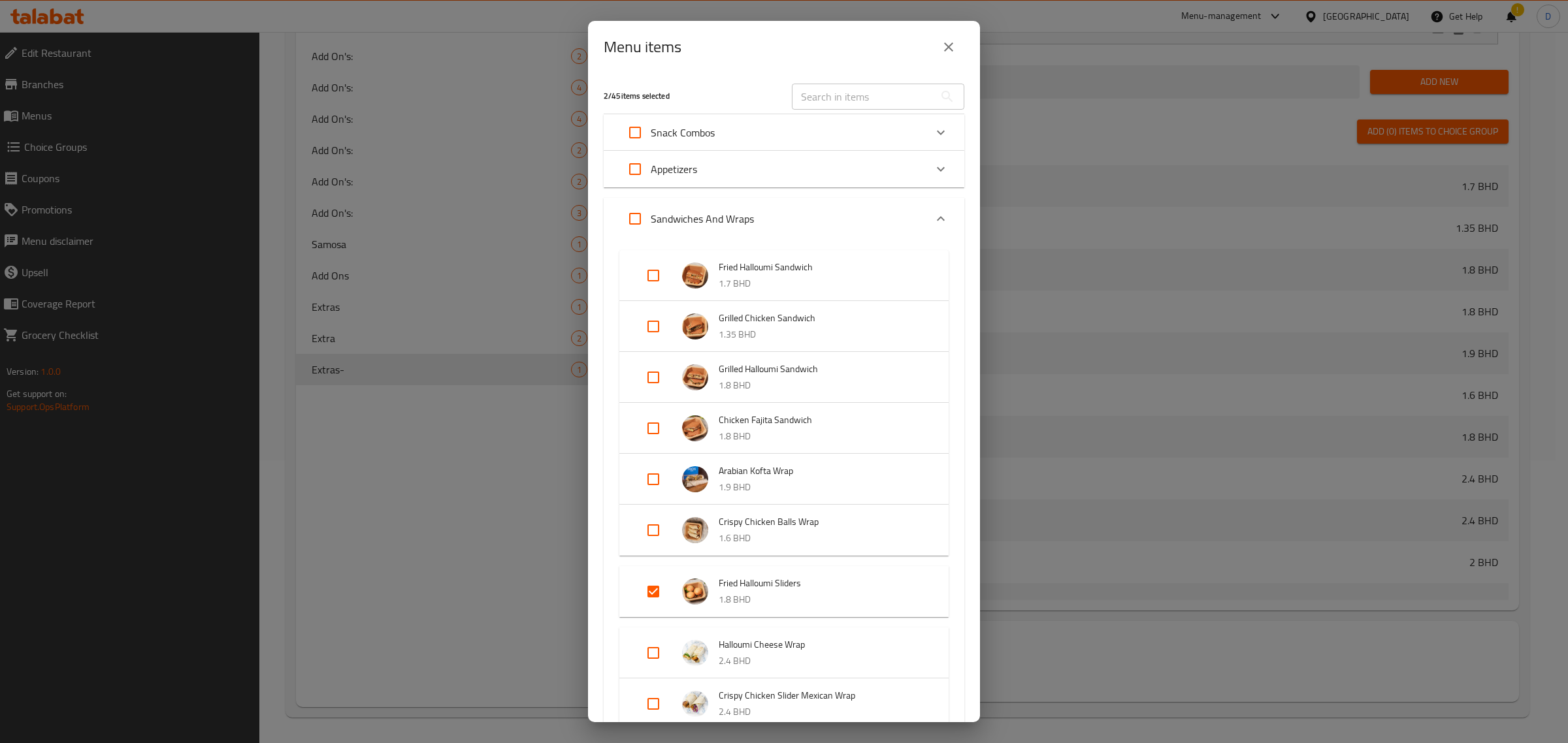
click at [650, 278] on input "Expand" at bounding box center [653, 276] width 31 height 31
checkbox input "true"
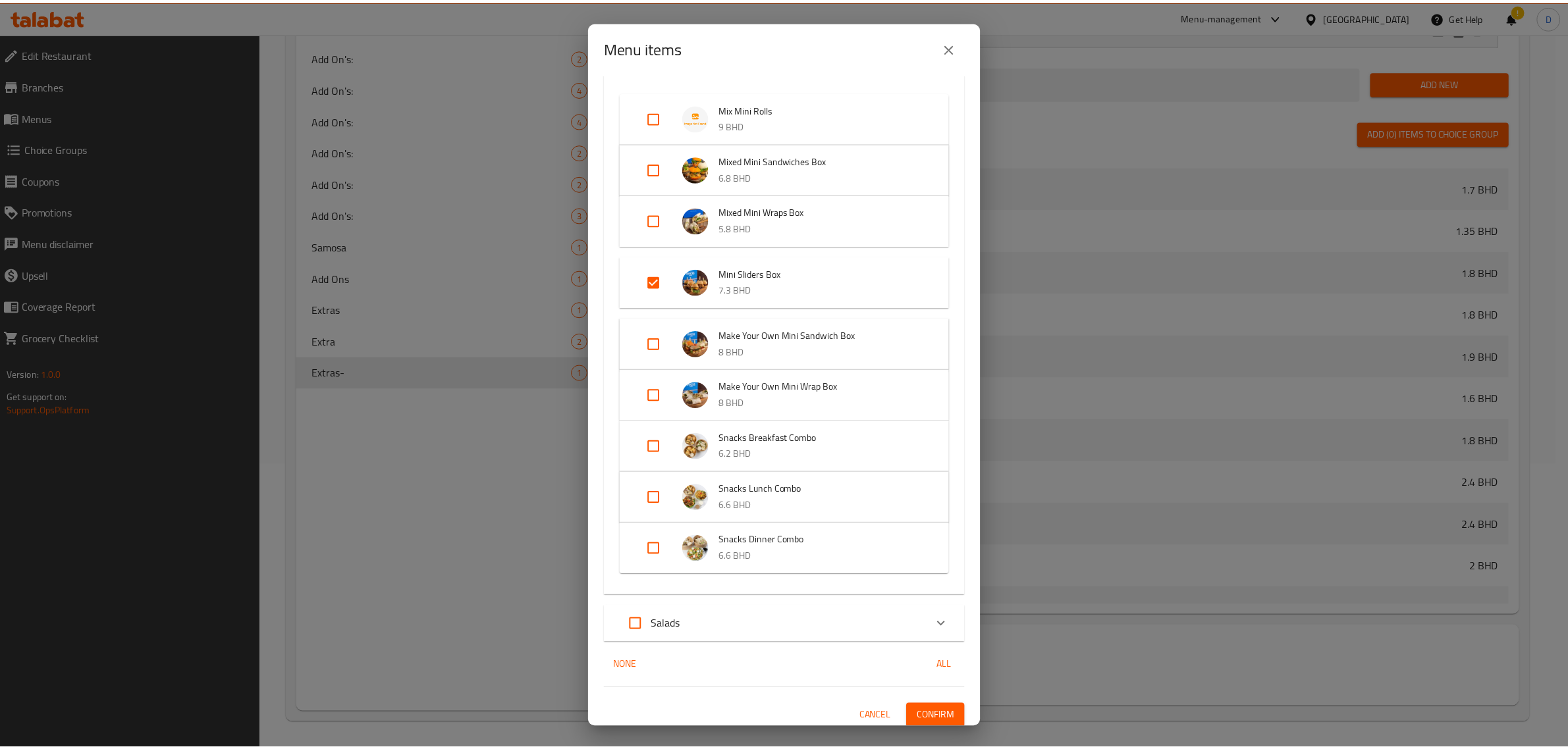
scroll to position [897, 0]
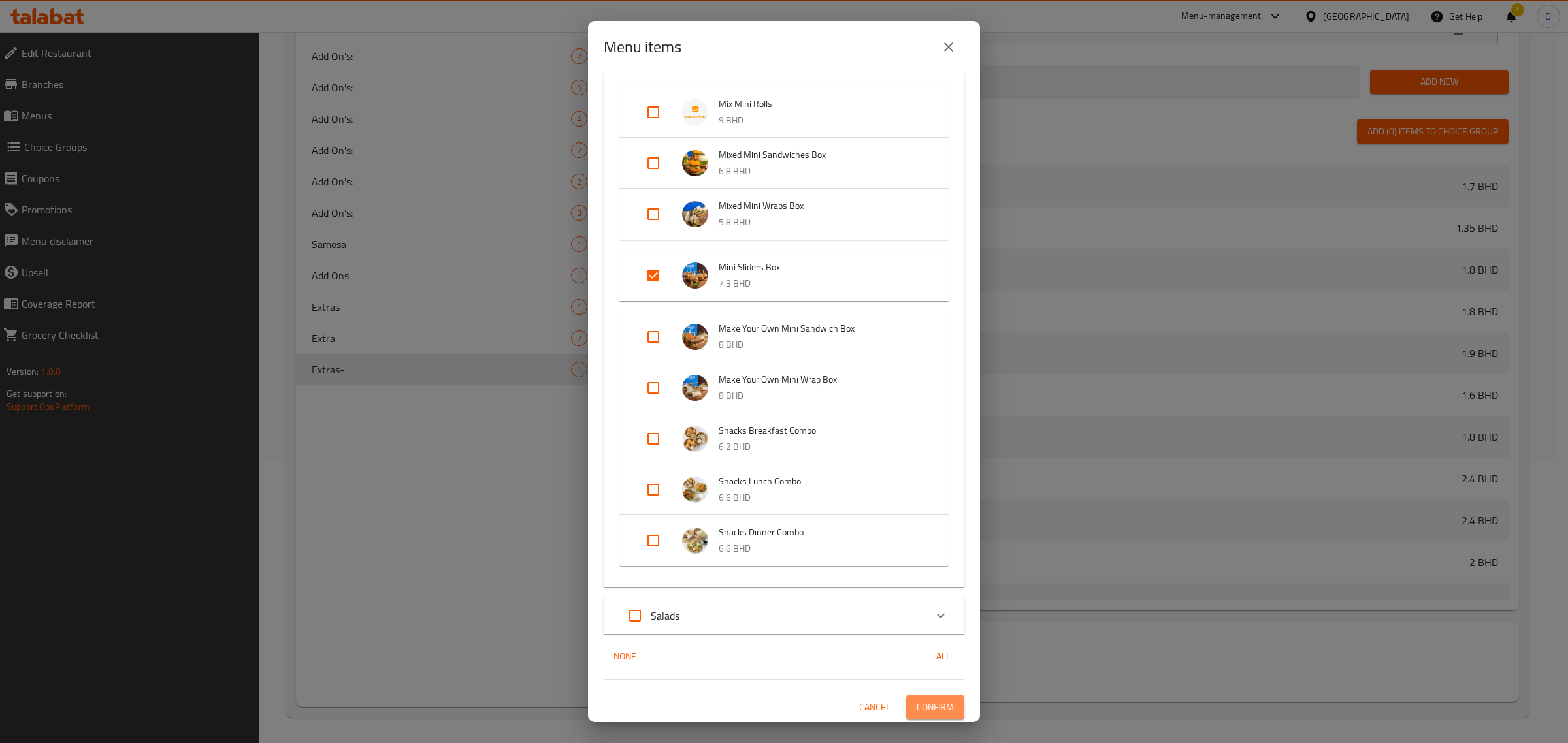
click at [916, 712] on span "Confirm" at bounding box center [935, 707] width 37 height 16
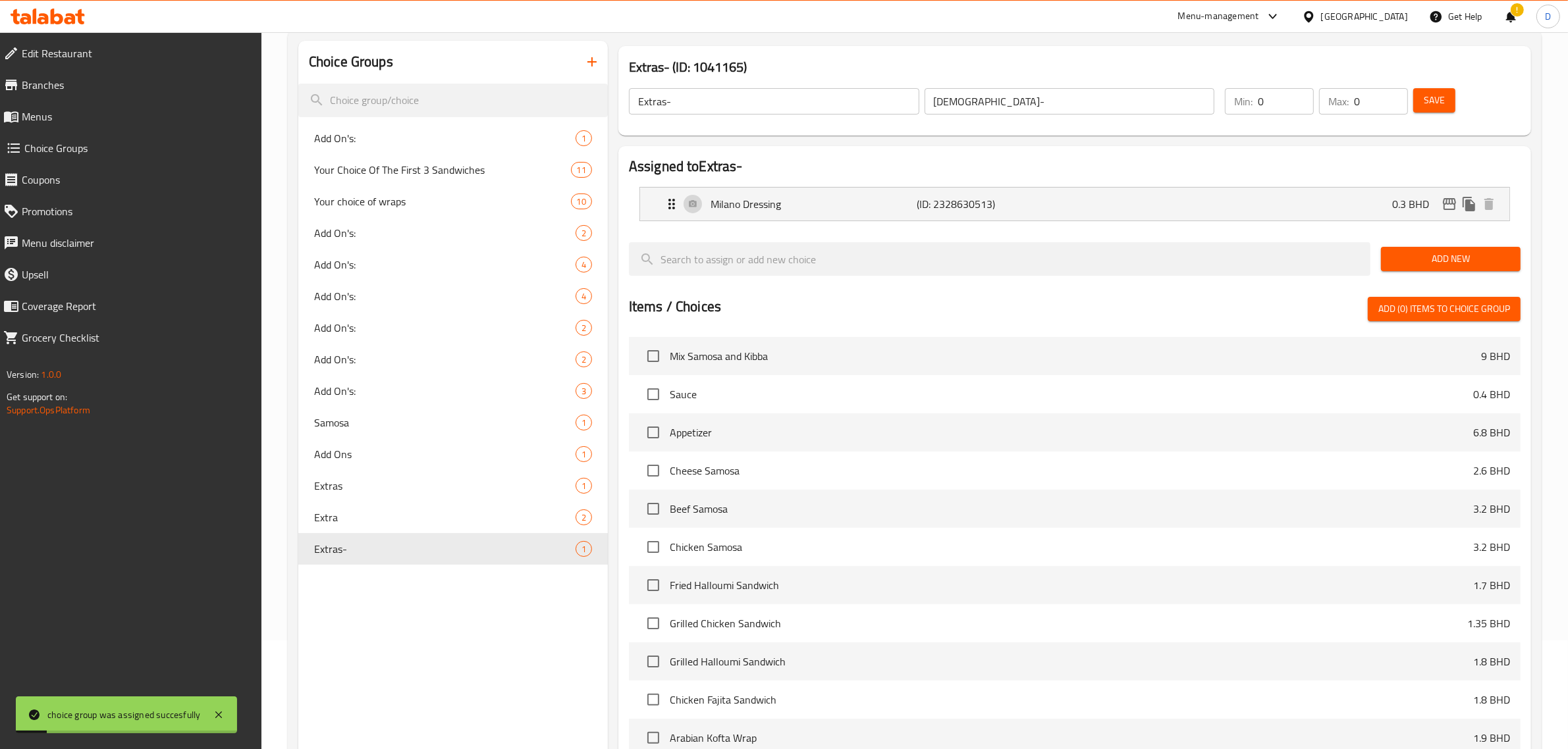
scroll to position [0, 0]
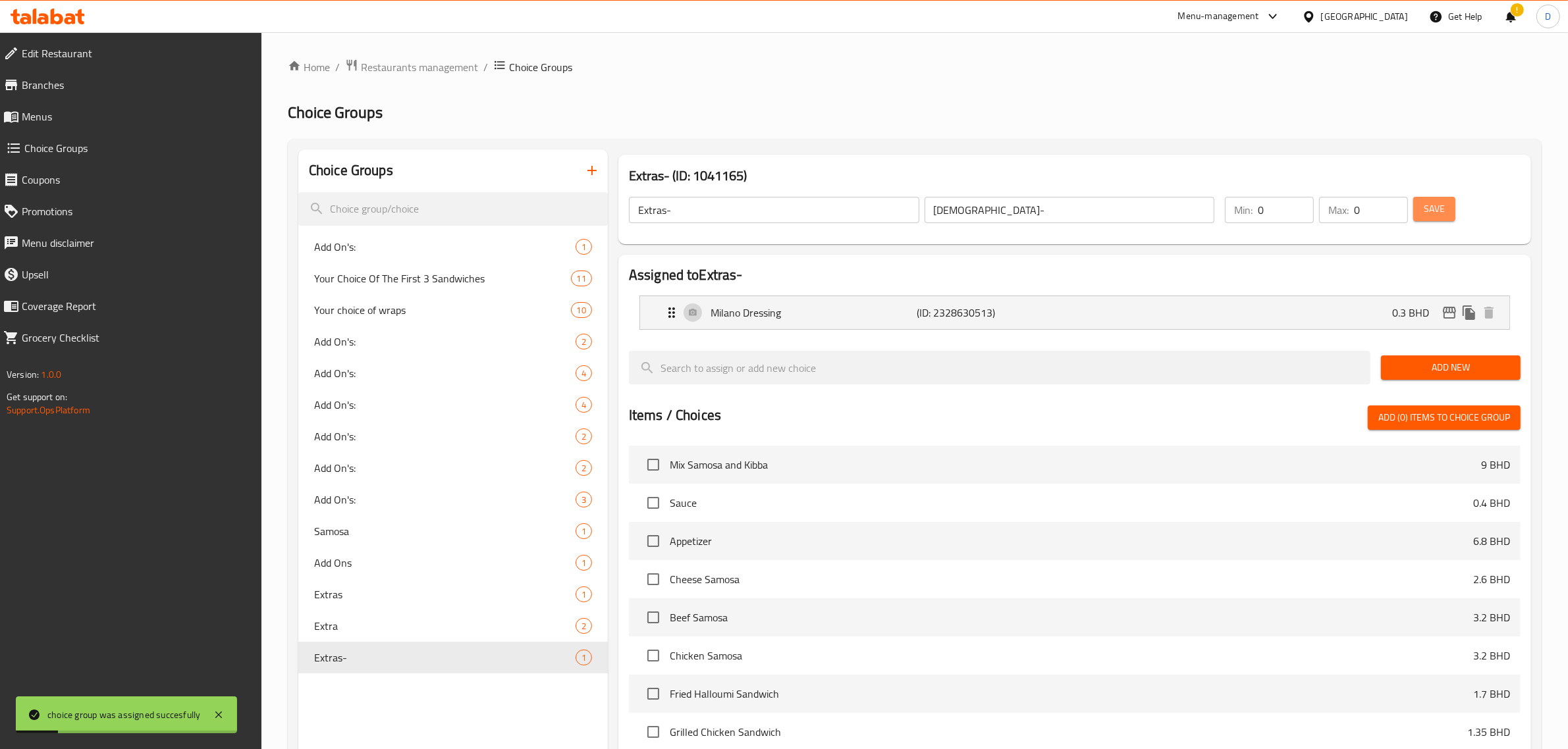
click at [1440, 214] on span "Save" at bounding box center [1434, 209] width 21 height 17
click at [343, 624] on span "Extra" at bounding box center [425, 626] width 222 height 16
type input "Extra"
type input "إضافي"
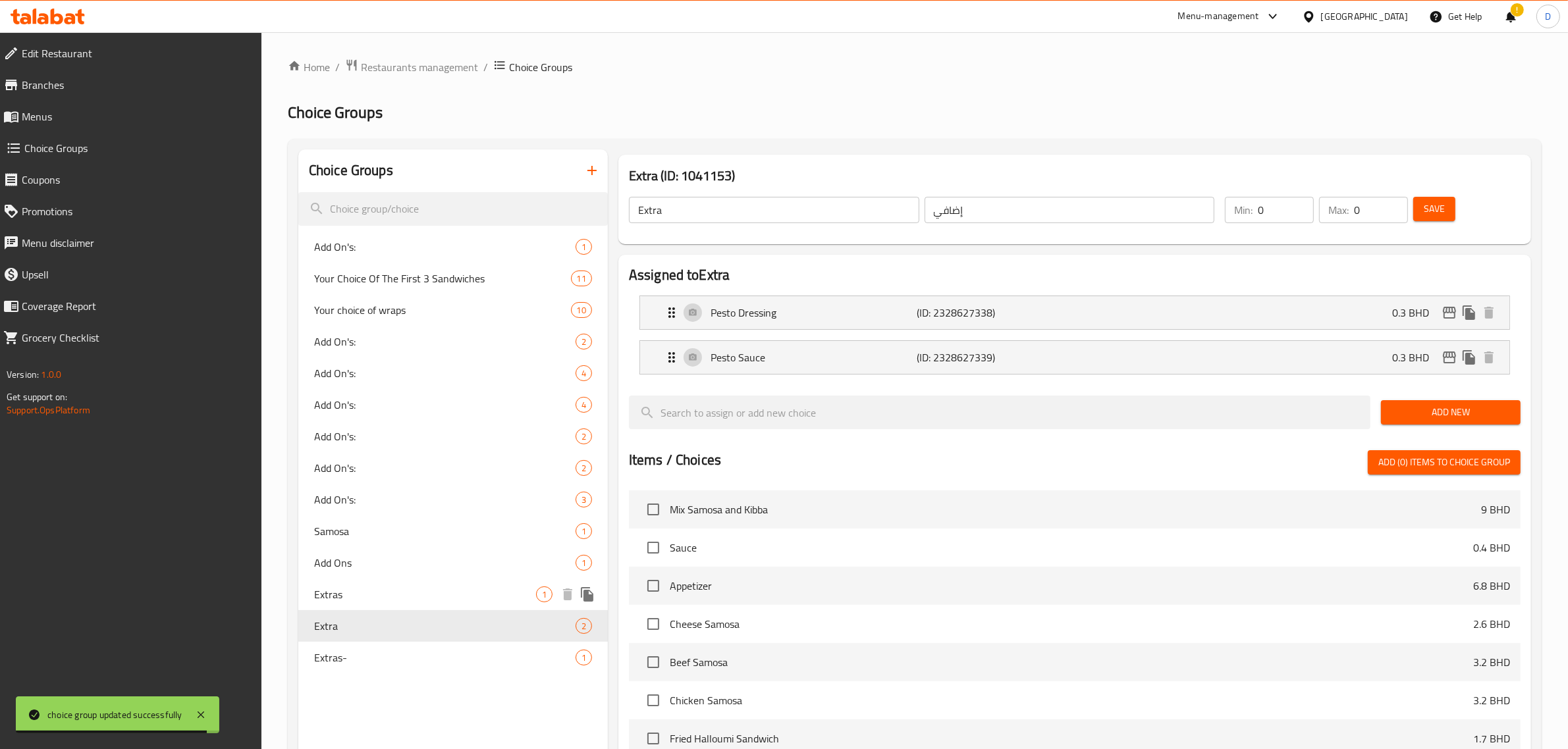
click at [360, 596] on span "Extras" at bounding box center [425, 594] width 222 height 16
type input "Extras"
type input "إضافات"
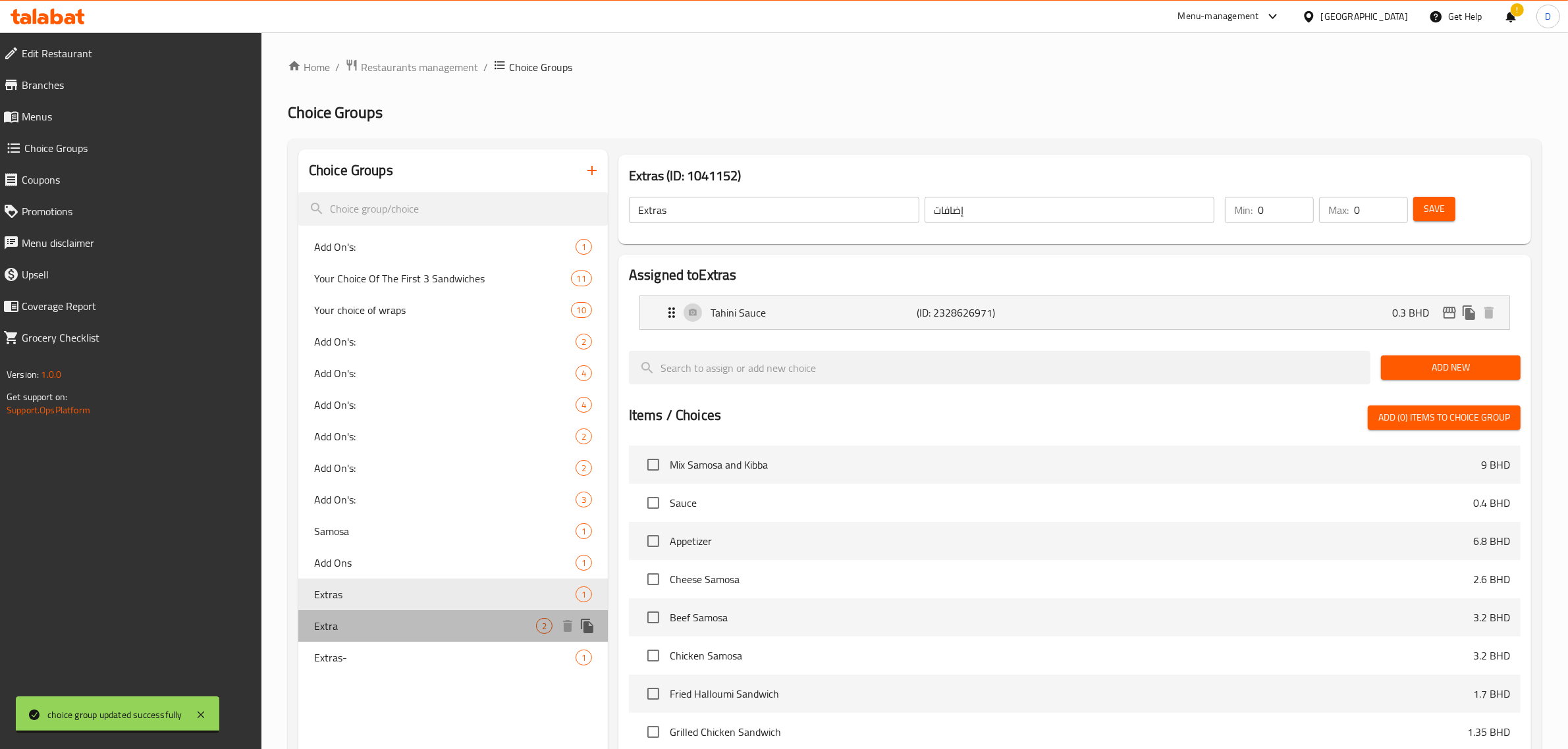
click at [363, 616] on div "Extra 2" at bounding box center [453, 626] width 310 height 32
type input "Extra"
type input "إضافي"
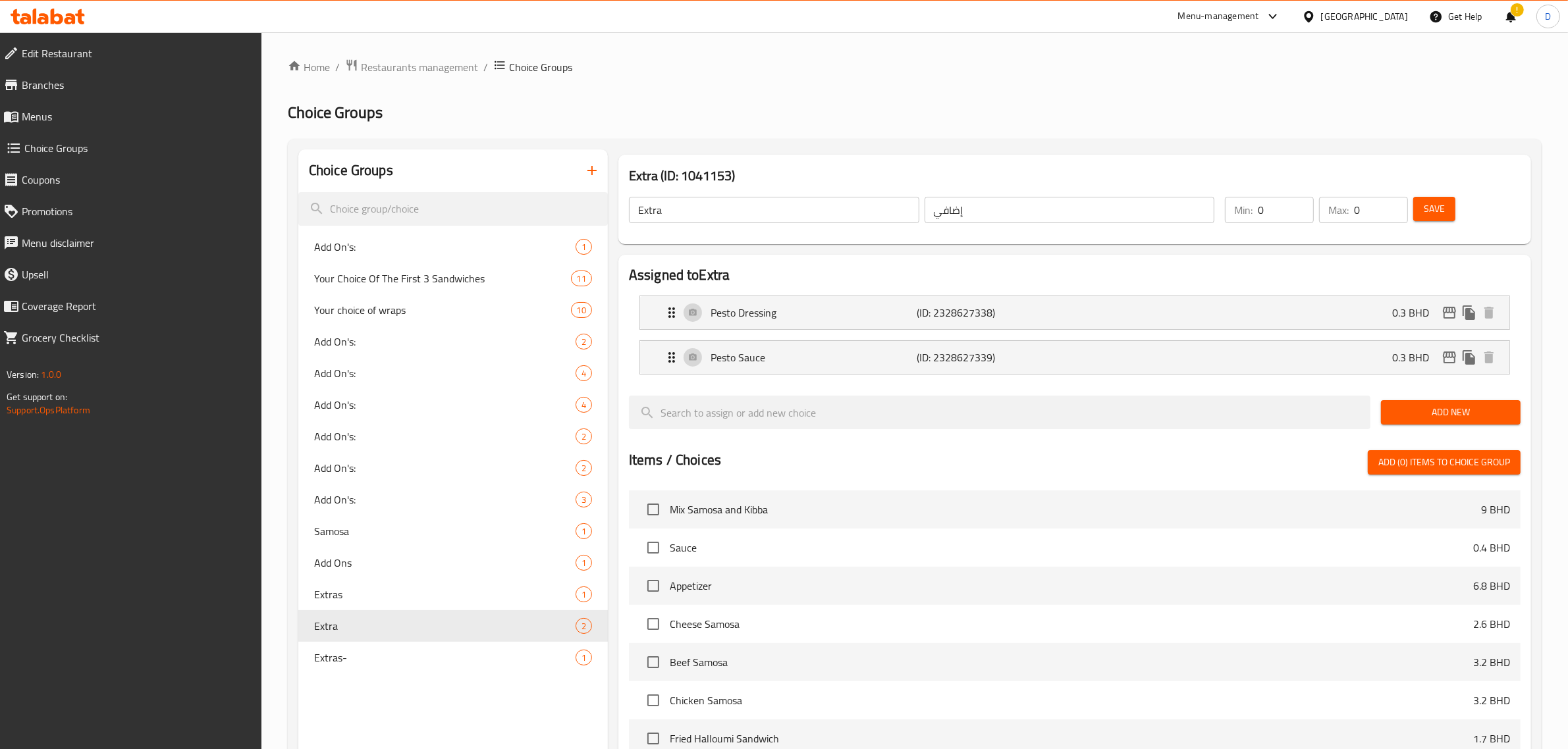
click at [898, 377] on li "Pesto Sauce (ID: 2328627339) 0.3 BHD Name (En) Pesto Sauce Name (En) Name (Ar) …" at bounding box center [1075, 357] width 892 height 45
click at [900, 360] on p "Pesto Sauce" at bounding box center [814, 357] width 207 height 16
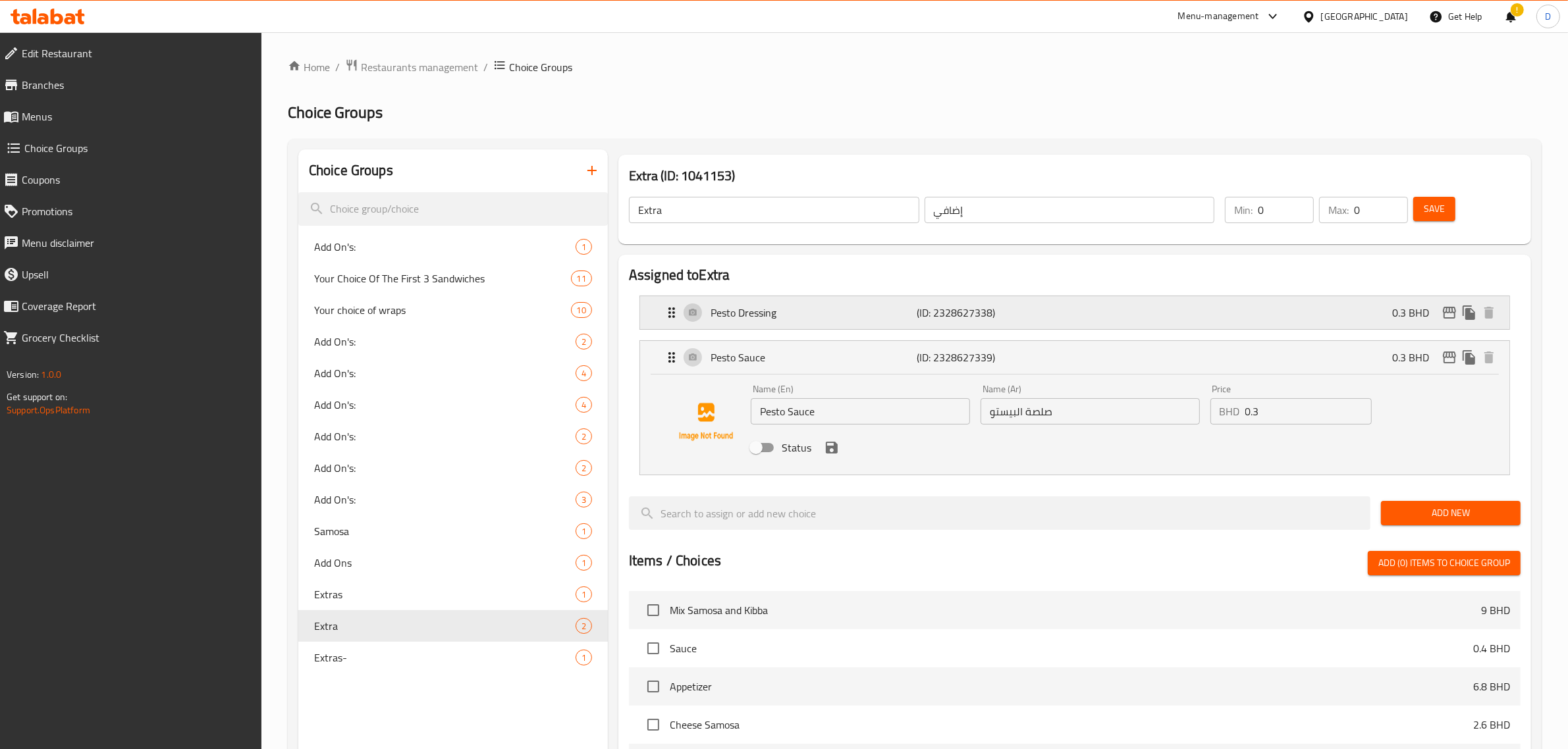
click at [1170, 317] on div "Pesto Dressing (ID: 2328627338) 0.3 BHD" at bounding box center [1079, 313] width 830 height 33
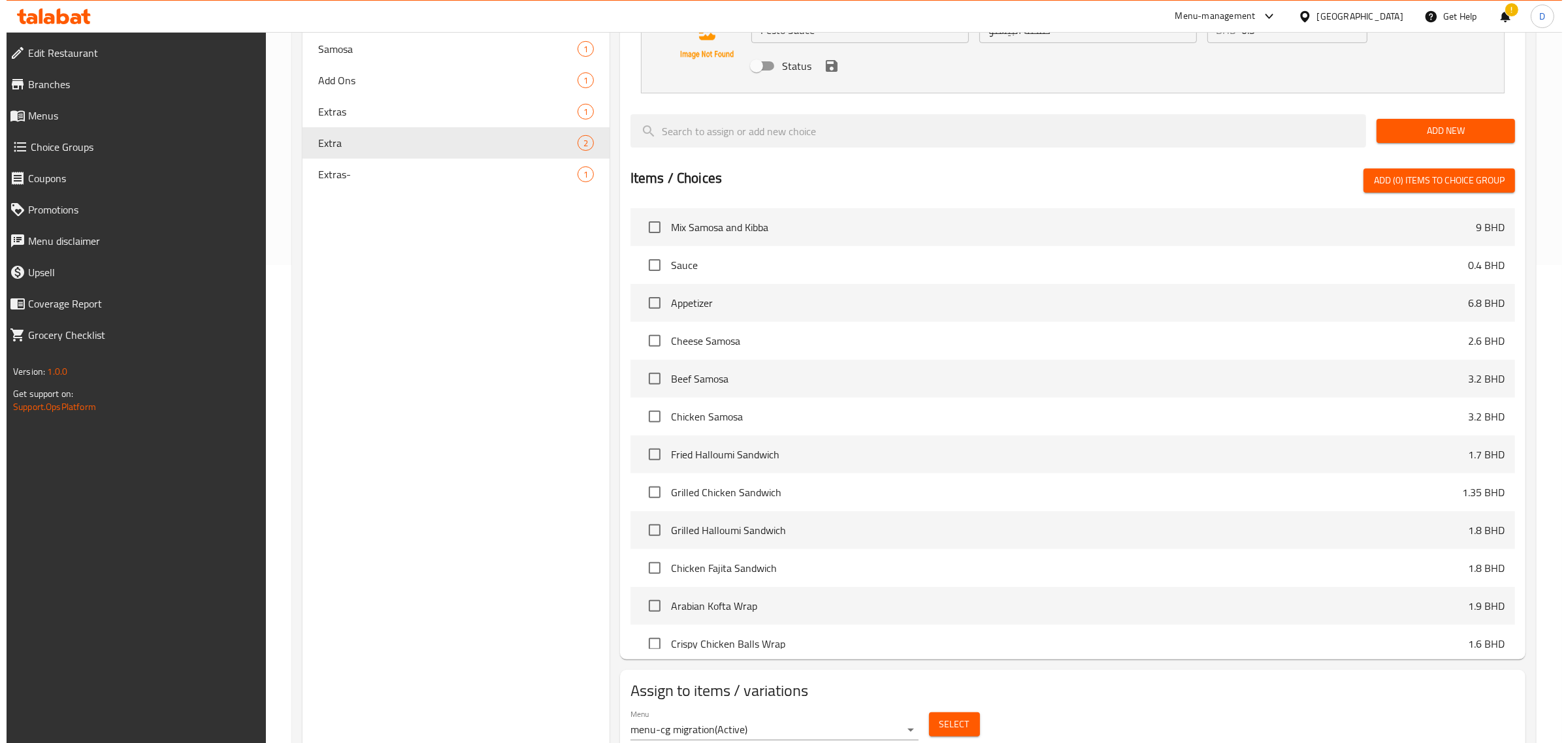
scroll to position [528, 0]
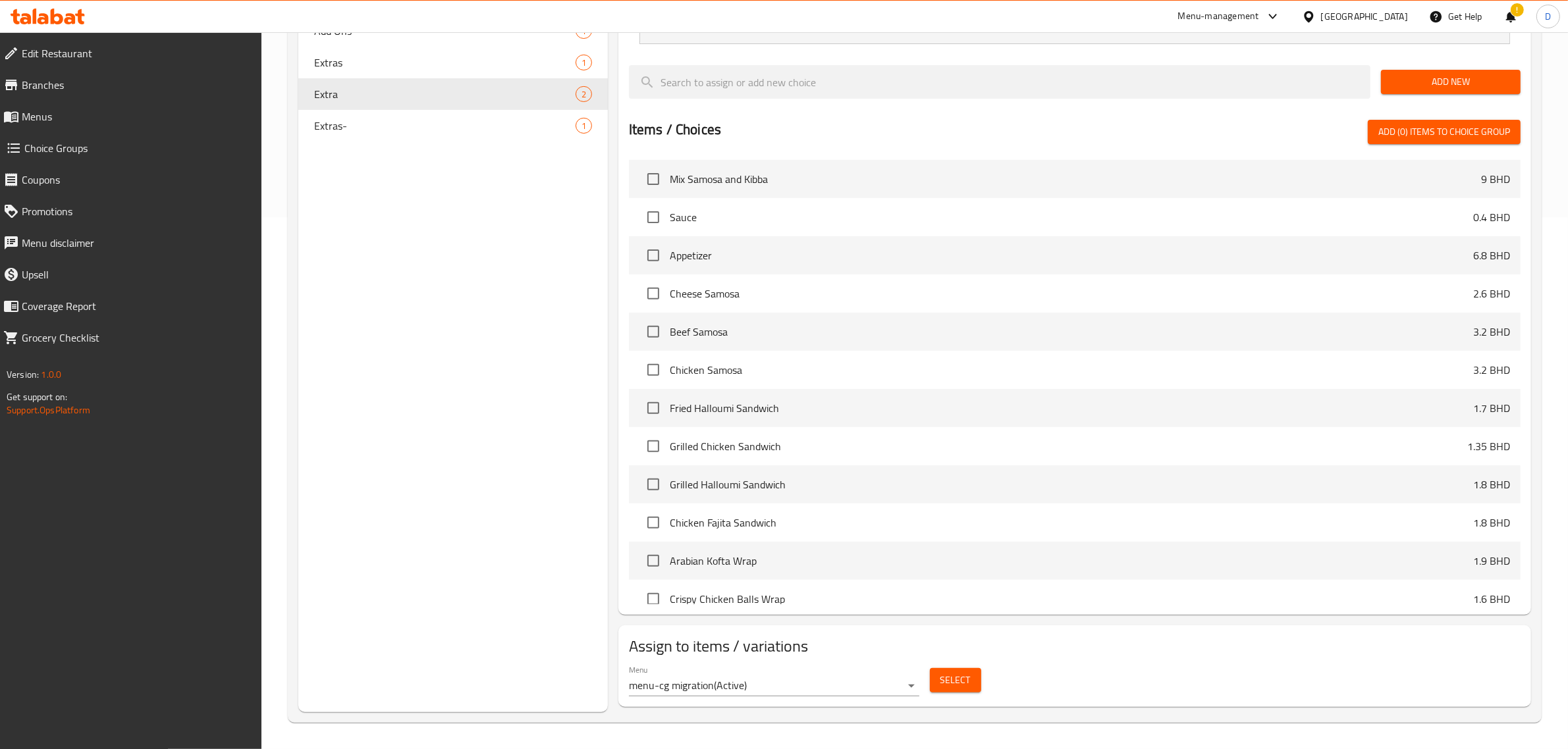
click at [953, 680] on span "Select" at bounding box center [956, 680] width 30 height 17
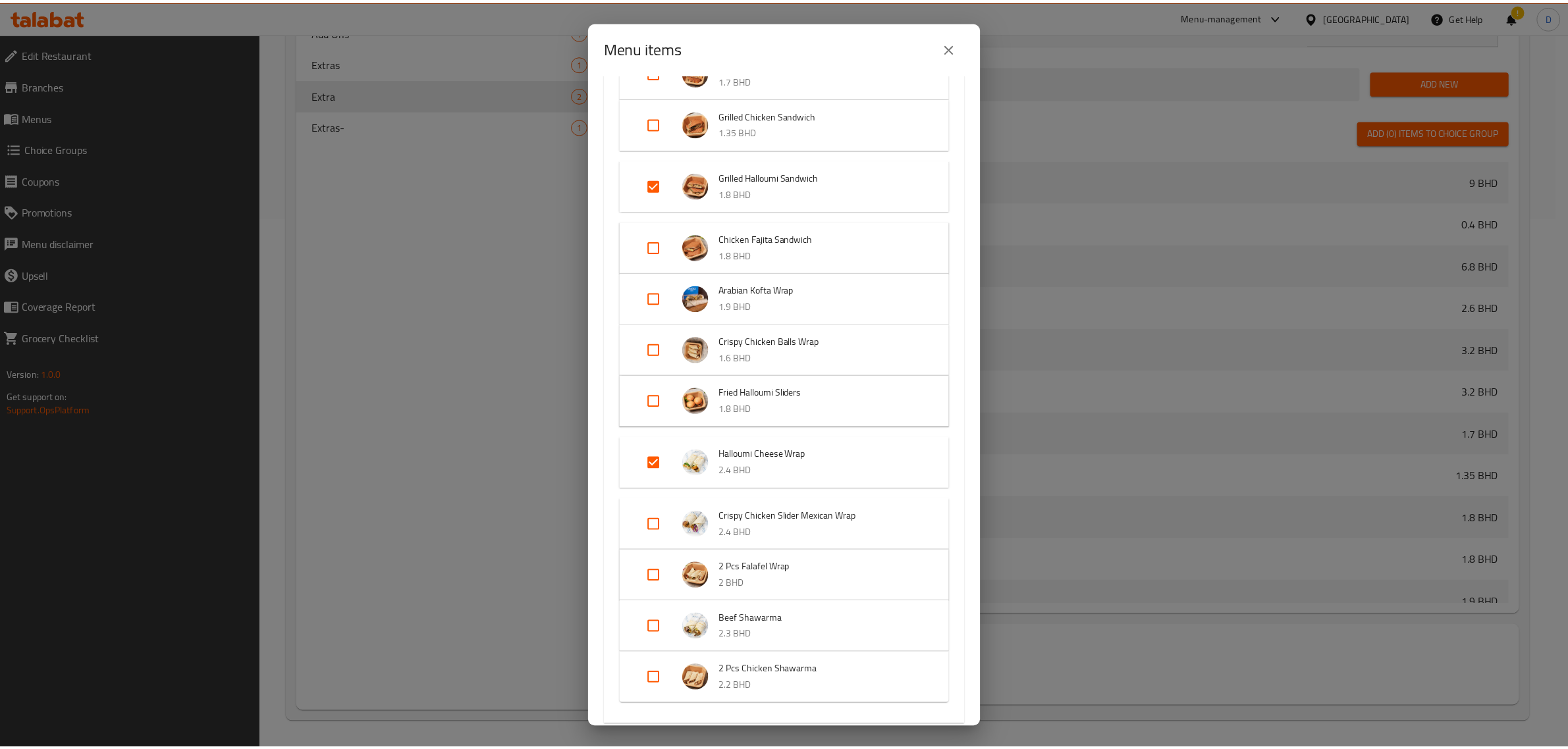
scroll to position [377, 0]
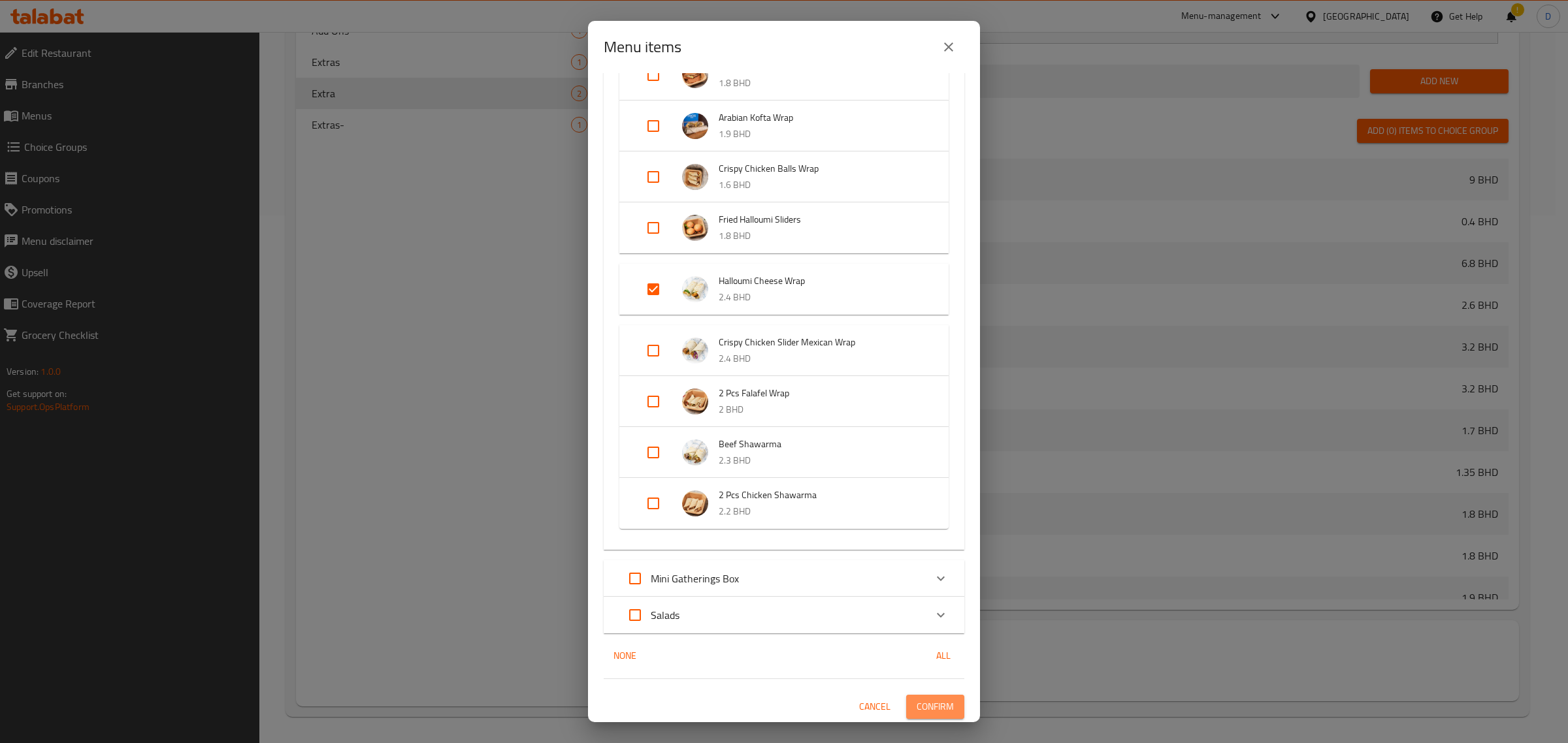
click at [942, 700] on button "Confirm" at bounding box center [935, 707] width 58 height 24
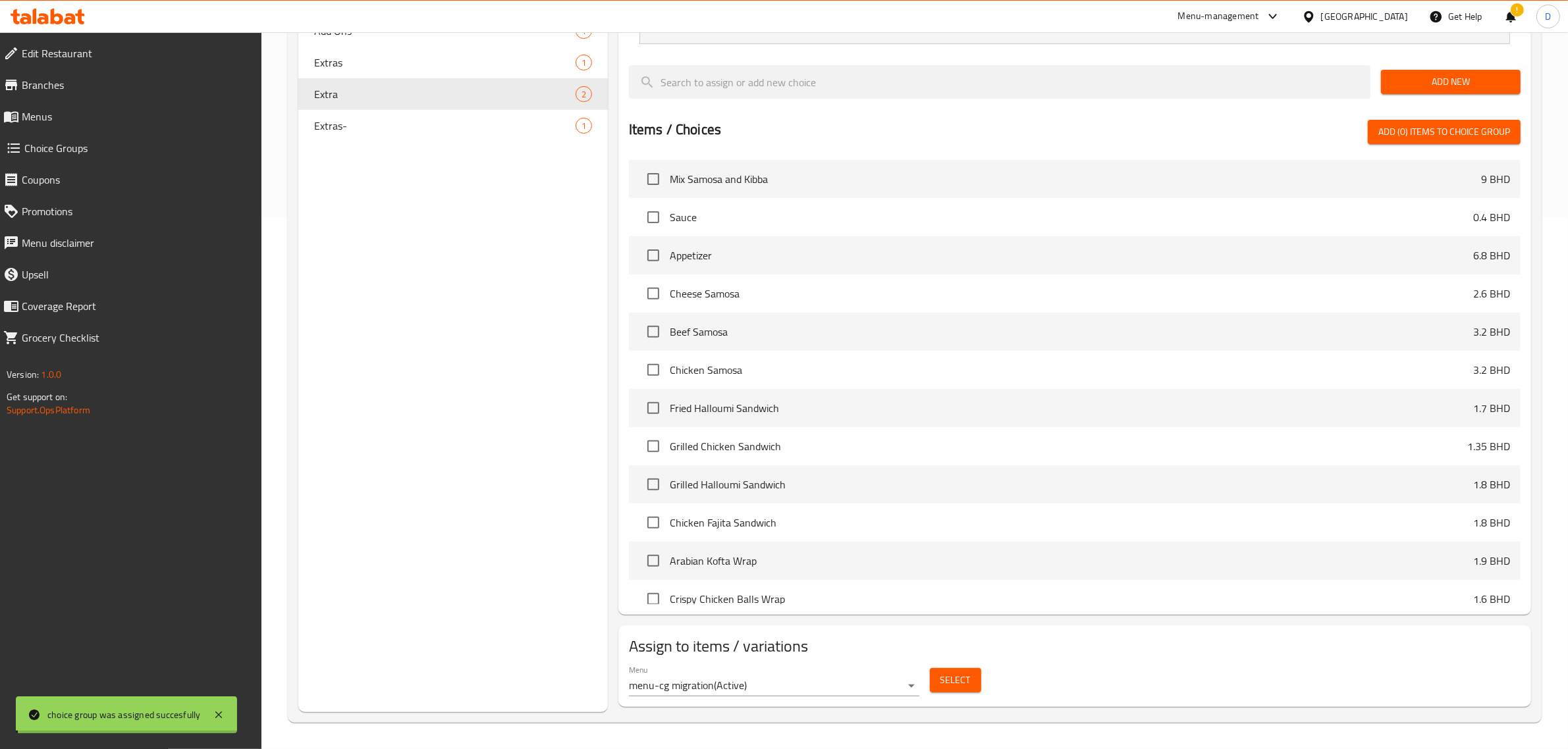
click at [1127, 699] on div "Menu menu-cg migration ( Active ) Select" at bounding box center [1075, 681] width 902 height 42
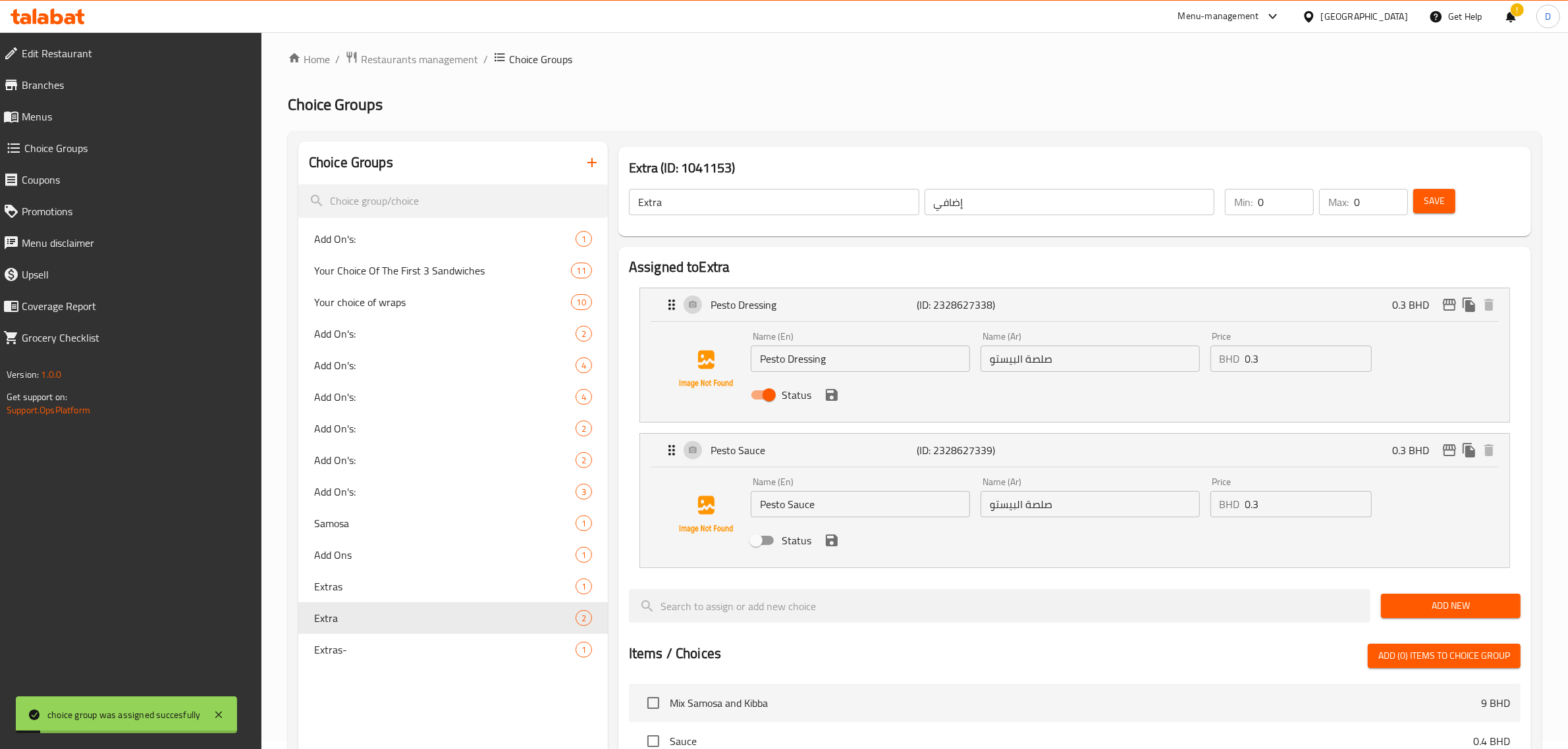
scroll to position [0, 0]
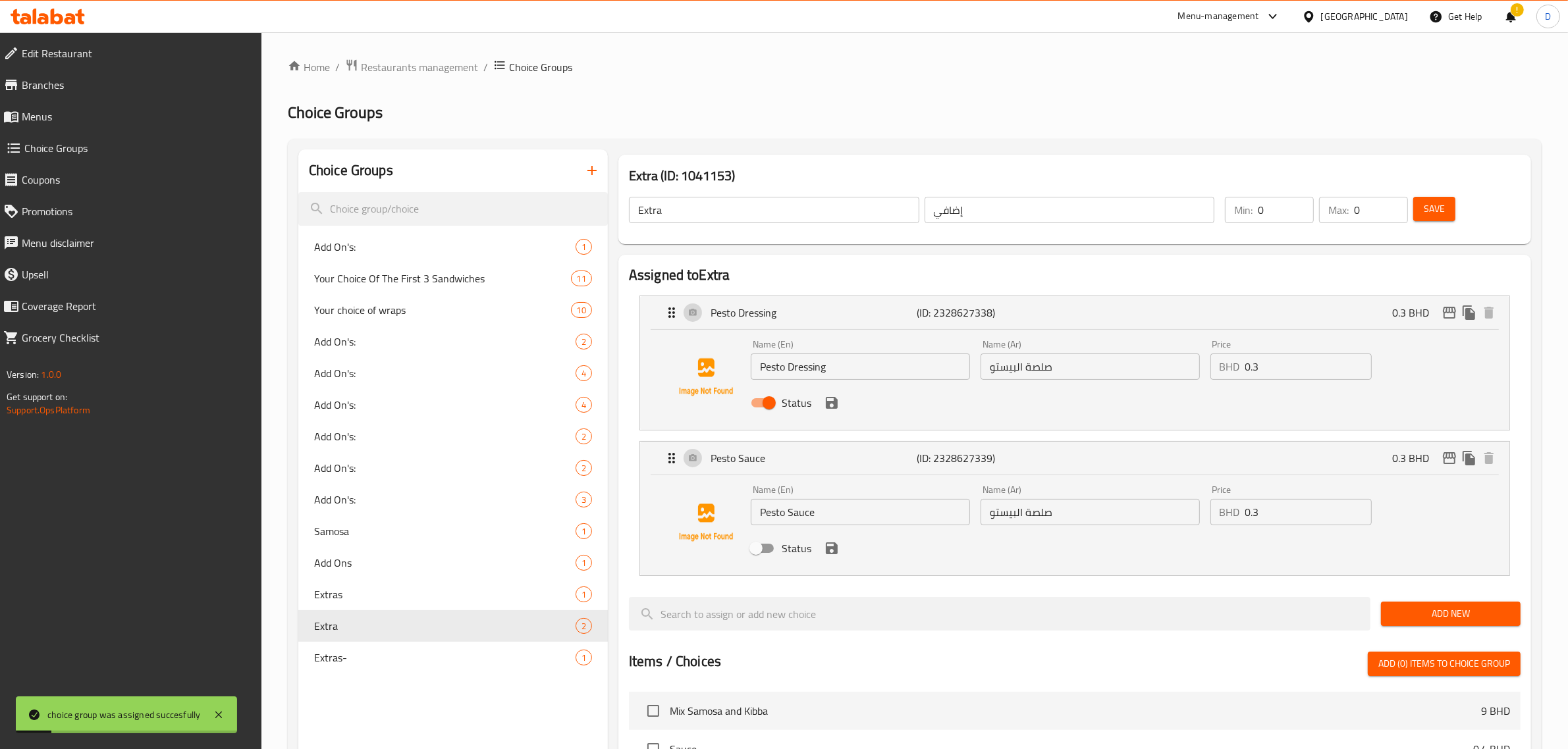
click at [1433, 221] on button "Save" at bounding box center [1435, 209] width 43 height 24
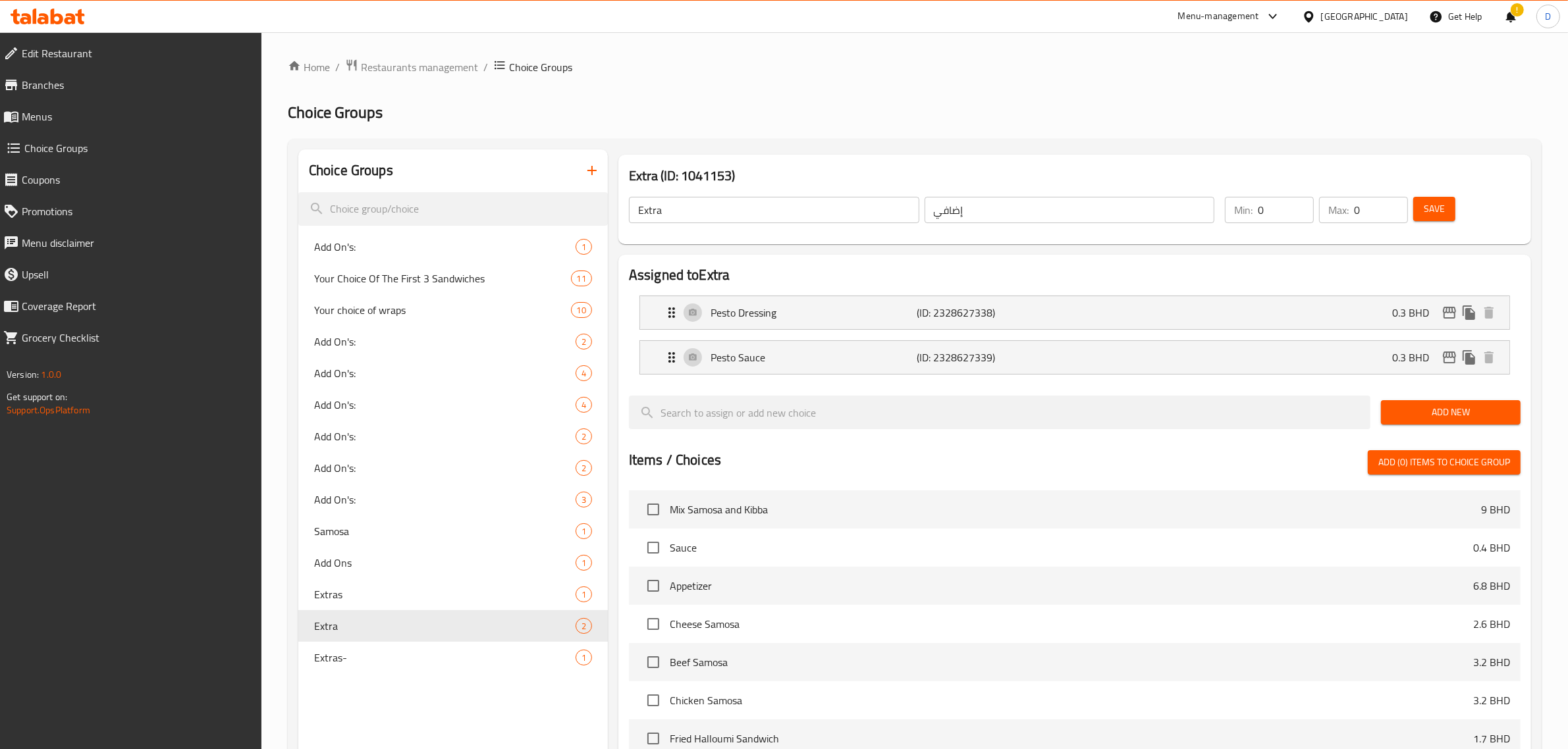
click at [587, 159] on button "button" at bounding box center [592, 171] width 32 height 32
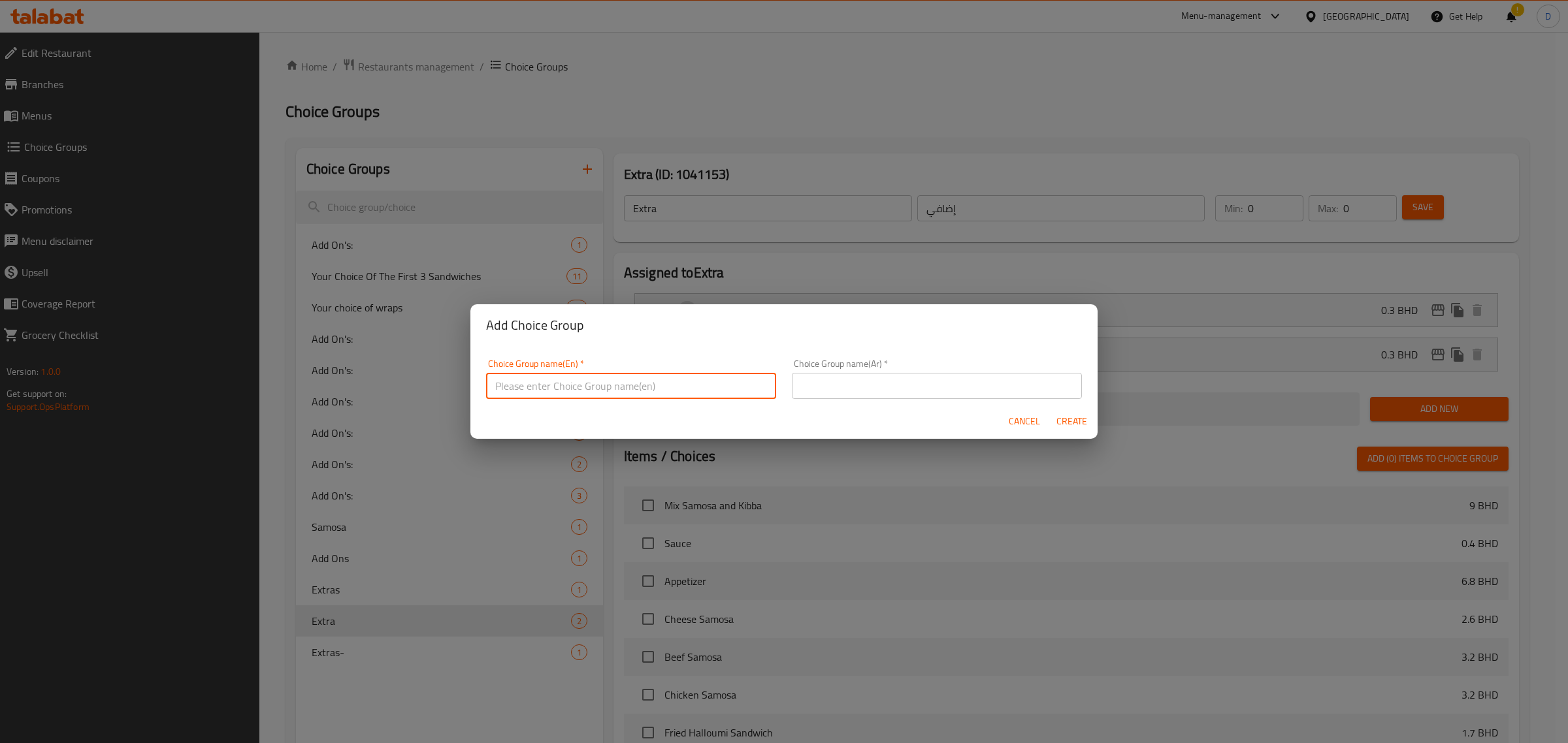
click at [605, 377] on input "text" at bounding box center [631, 386] width 290 height 26
type input "T"
click at [605, 377] on input "Extra:" at bounding box center [631, 386] width 290 height 26
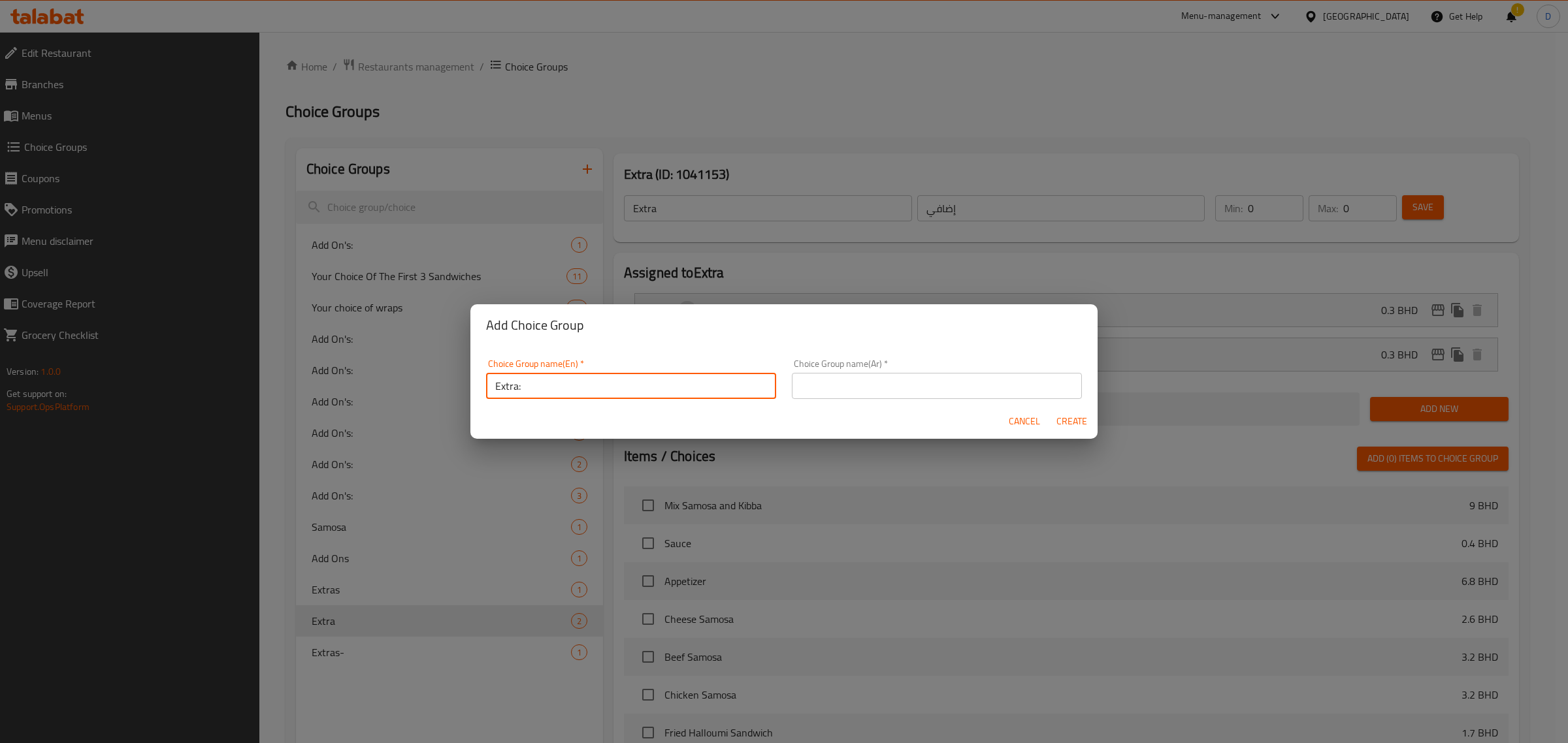
paste input "تلبيس ميلانو"
type input "Extra:"
click at [877, 387] on input "text" at bounding box center [937, 386] width 290 height 26
paste input "إضافي:"
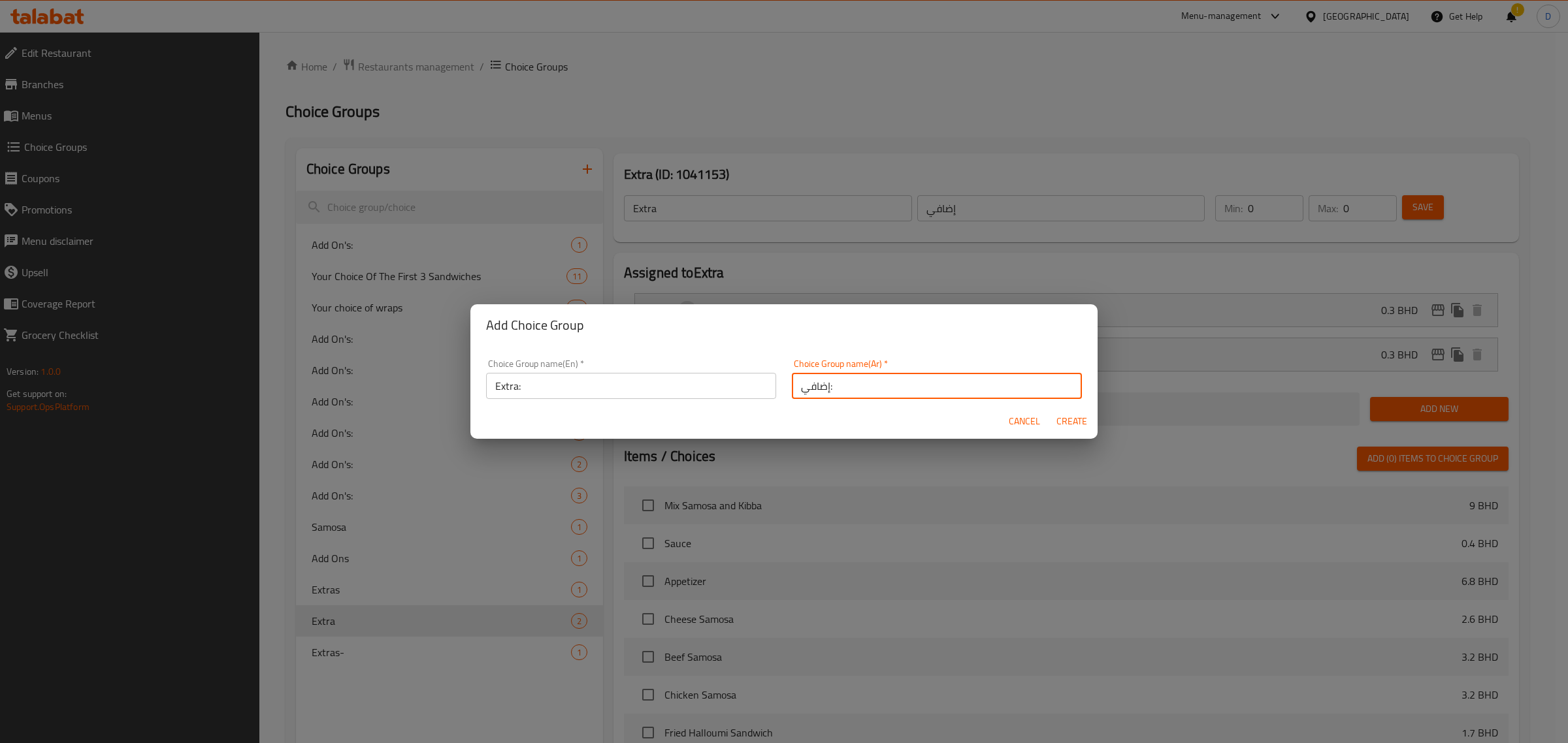
type input "إضافي:"
click at [1063, 410] on button "Create" at bounding box center [1071, 422] width 42 height 24
type input "Extra:"
type input "إضافي:"
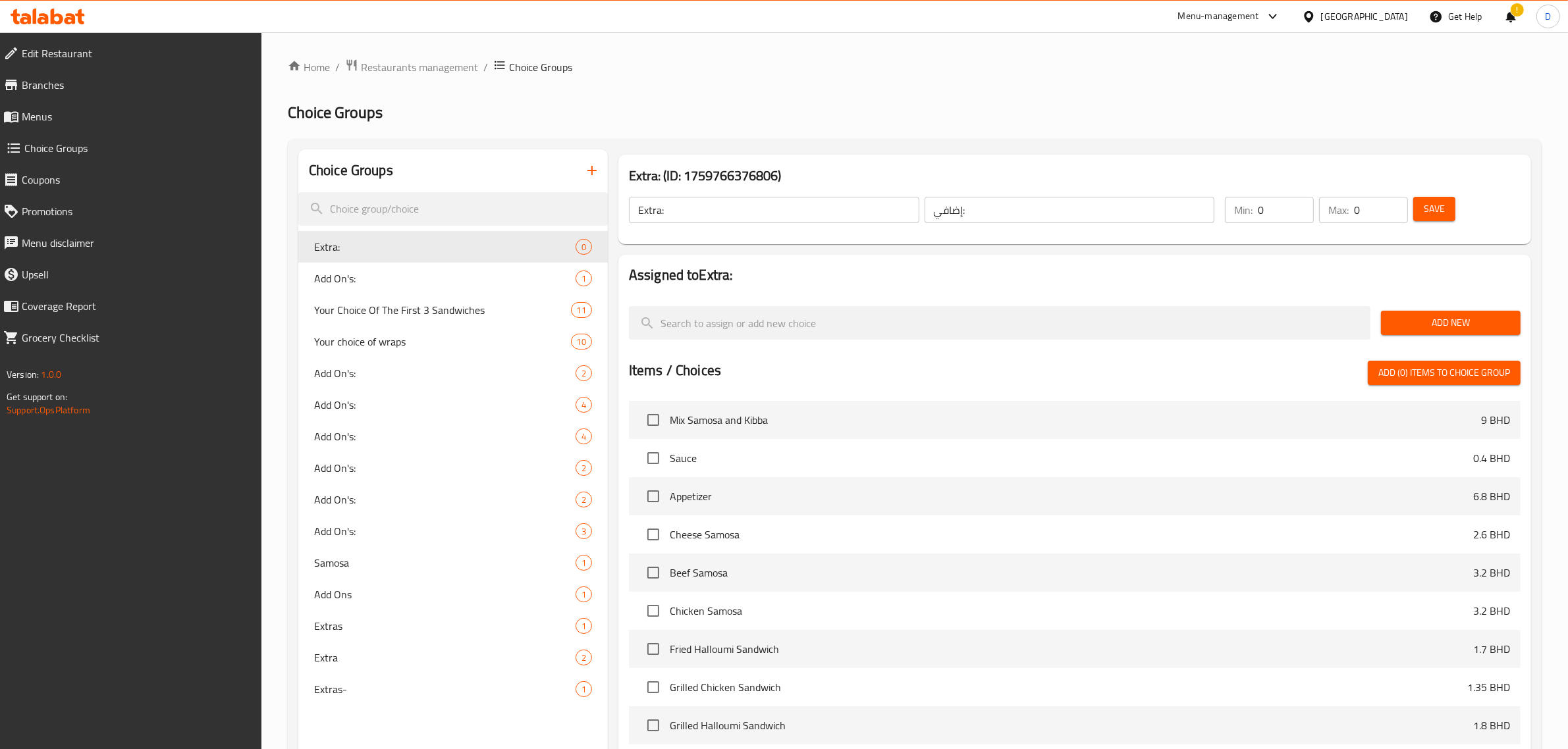
click at [1451, 313] on button "Add New" at bounding box center [1451, 323] width 140 height 24
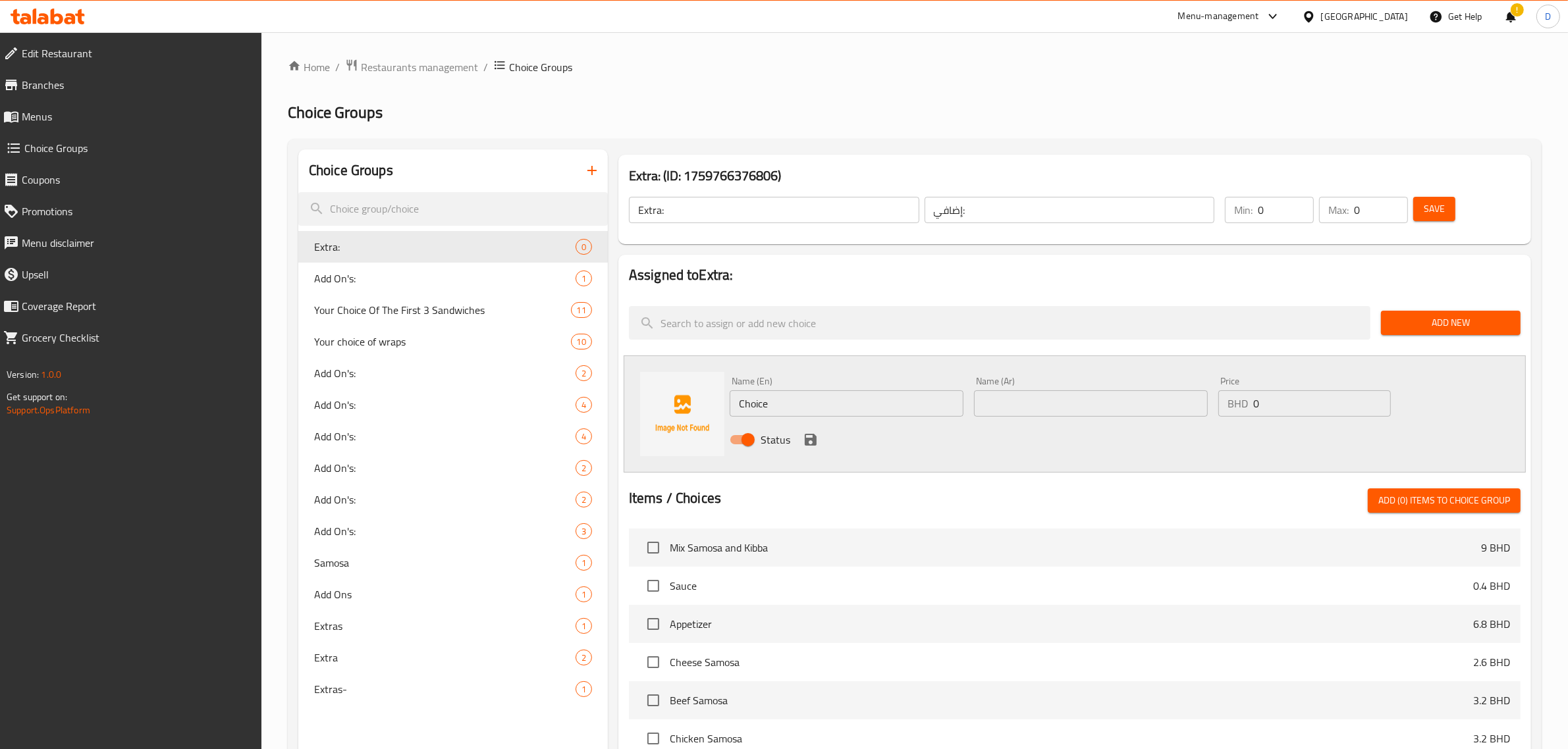
click at [772, 399] on input "Choice" at bounding box center [847, 403] width 234 height 27
click at [772, 399] on input "Ranch Dressing" at bounding box center [847, 403] width 234 height 27
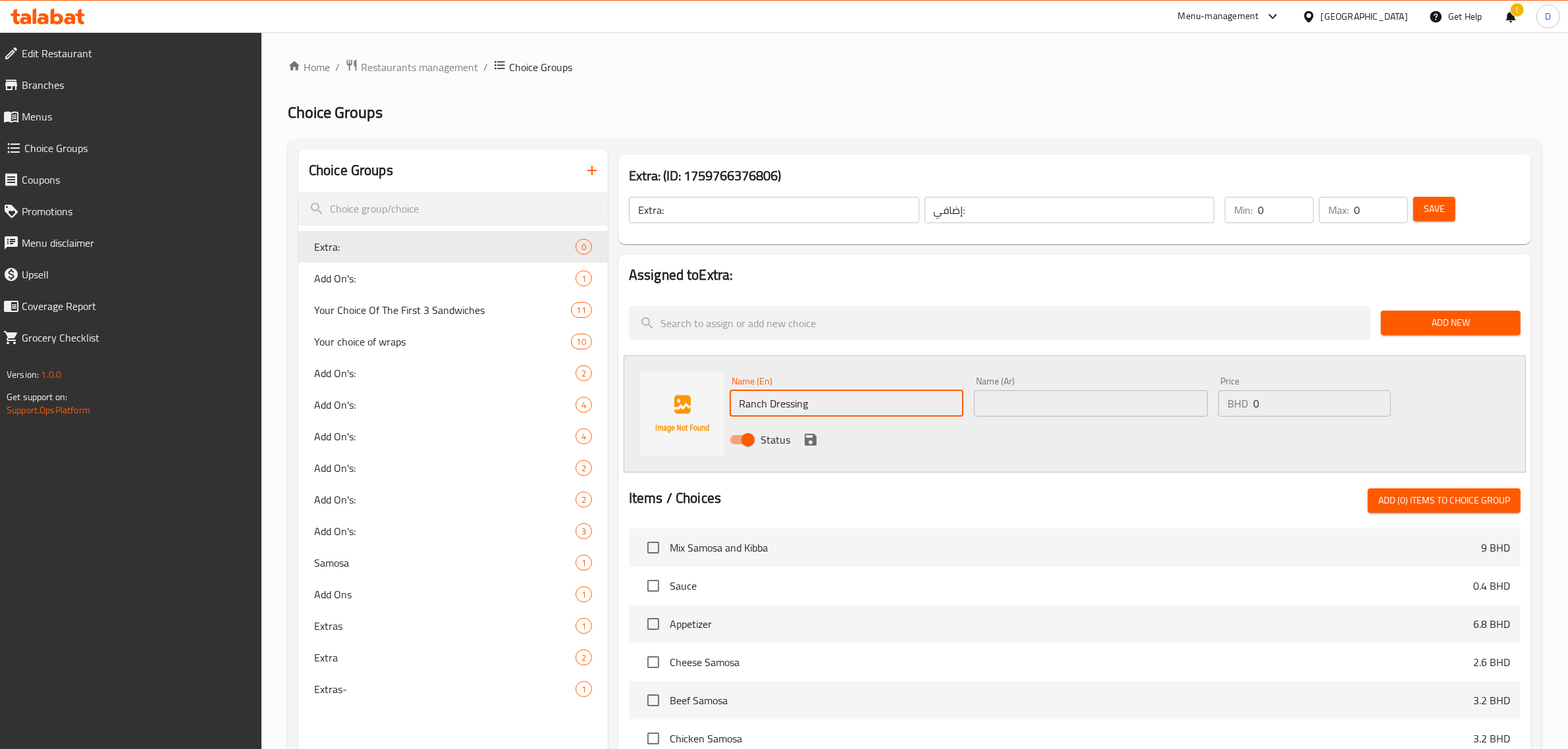
click at [772, 399] on input "Ranch Dressing" at bounding box center [847, 403] width 234 height 27
type input "Ranch Dressing"
click at [1016, 423] on div "Status" at bounding box center [1091, 439] width 733 height 35
click at [1025, 409] on input "text" at bounding box center [1091, 403] width 234 height 27
paste input "صلصة الرانش"
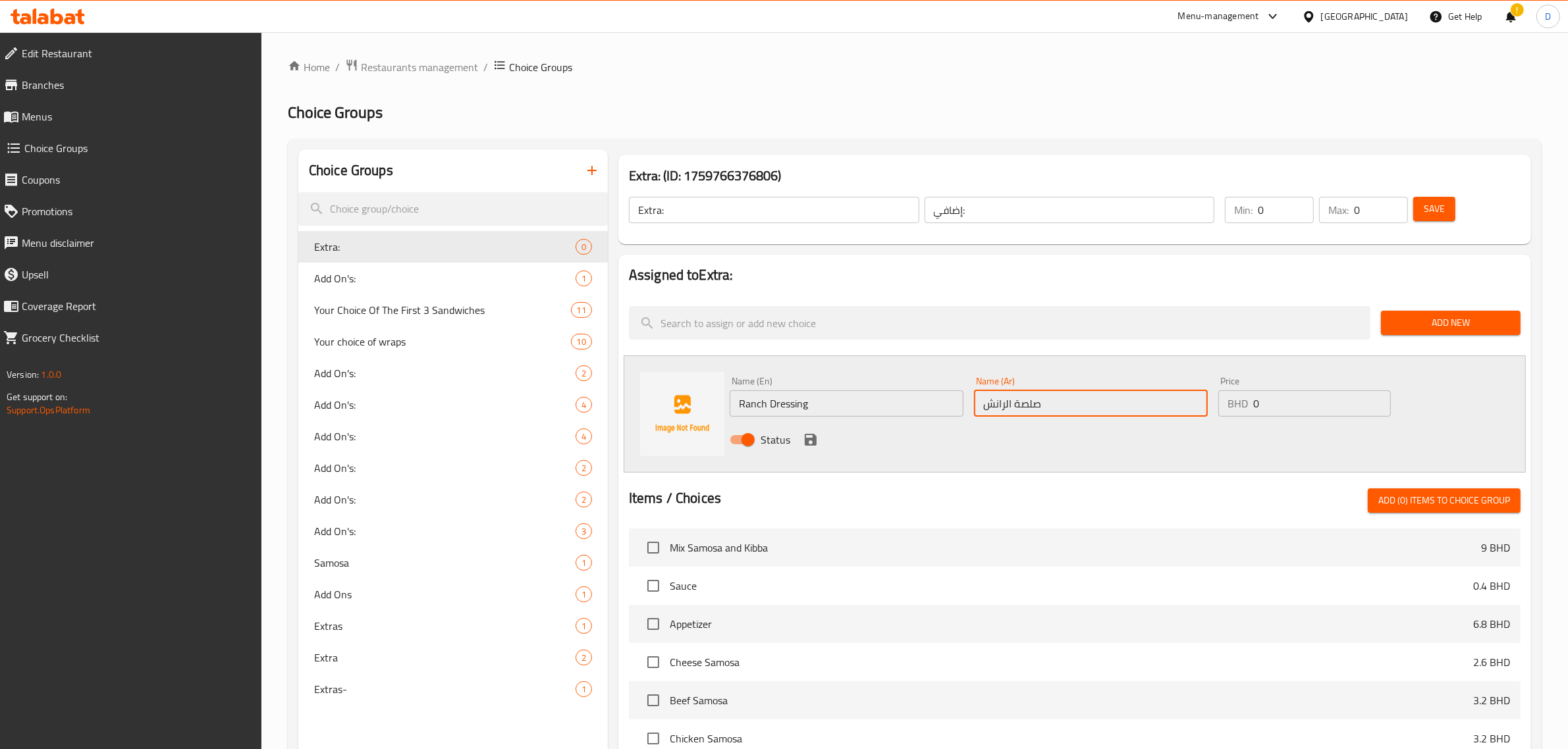
type input "صلصة الرانش"
click at [1390, 410] on input "0" at bounding box center [1322, 403] width 138 height 27
type input "0.3"
click at [812, 444] on icon "save" at bounding box center [811, 439] width 12 height 12
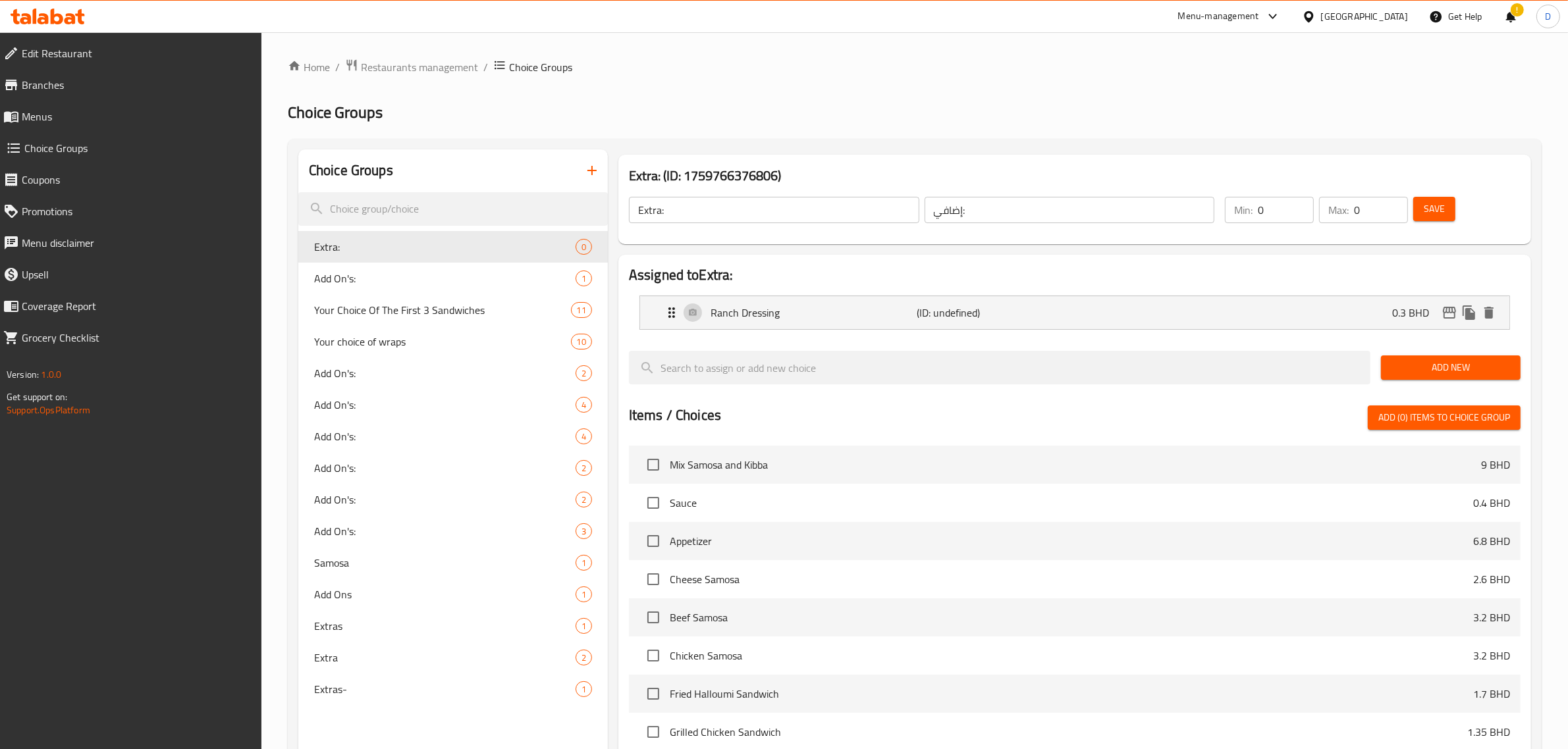
click at [1444, 208] on span "Save" at bounding box center [1434, 209] width 21 height 17
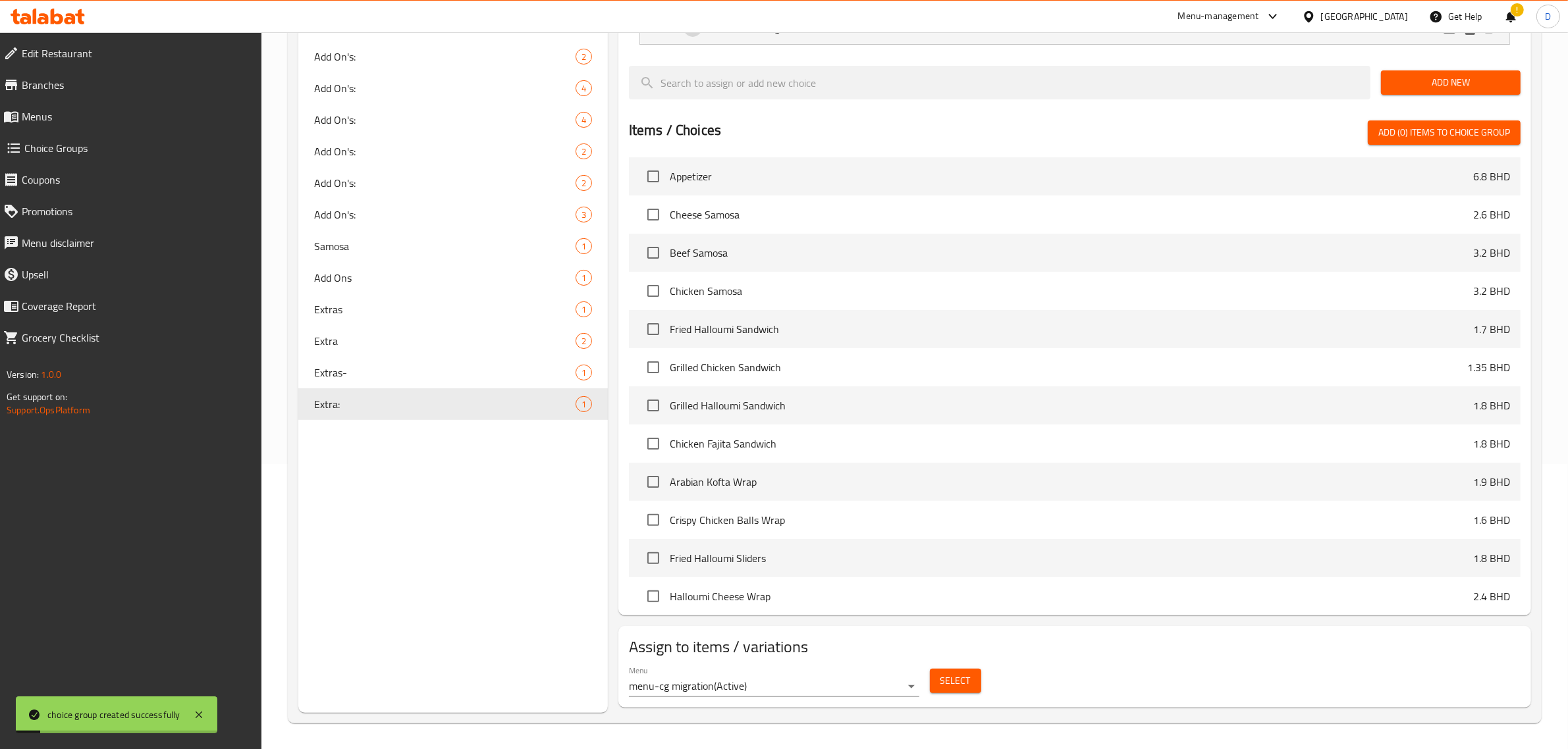
scroll to position [411, 0]
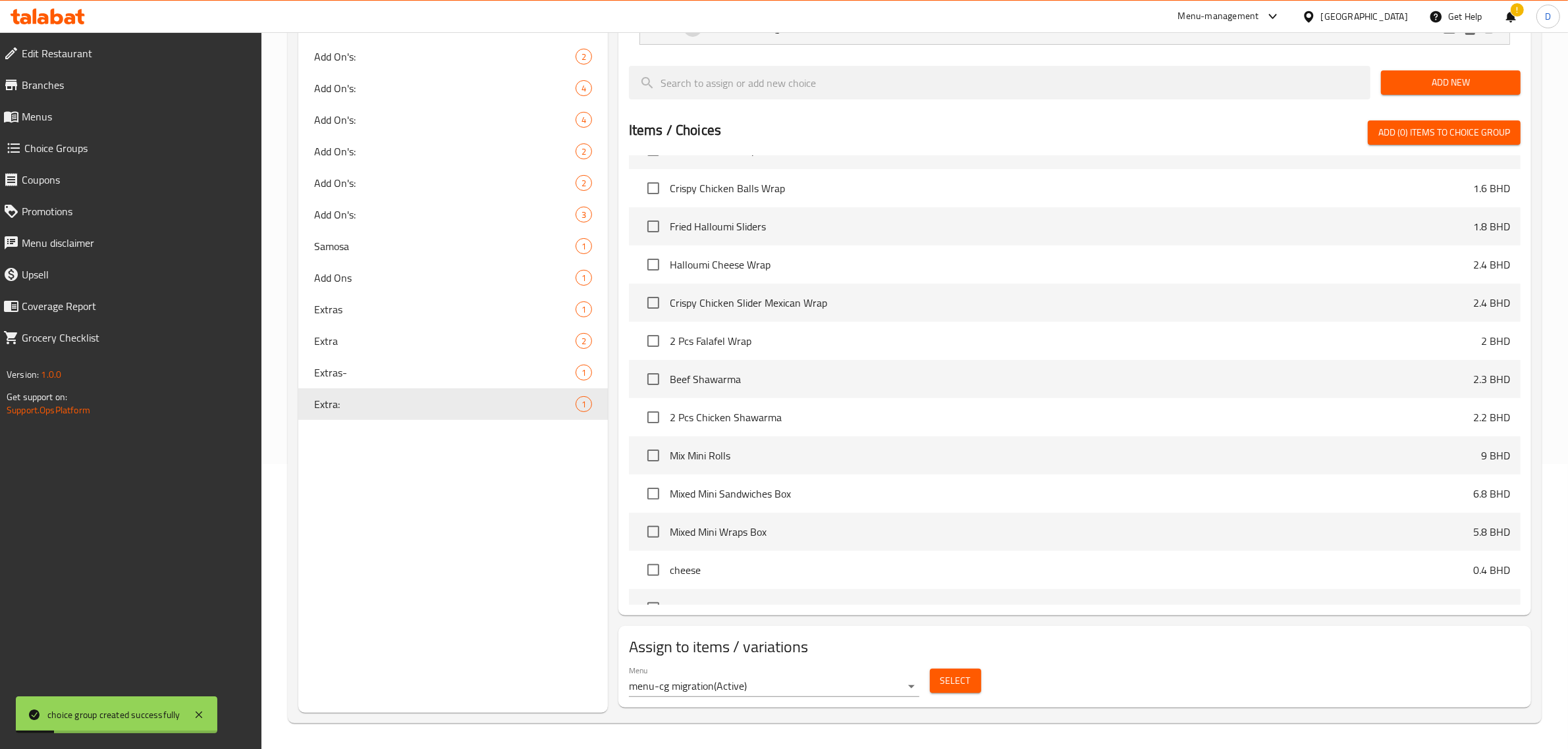
click at [971, 676] on button "Select" at bounding box center [956, 681] width 51 height 24
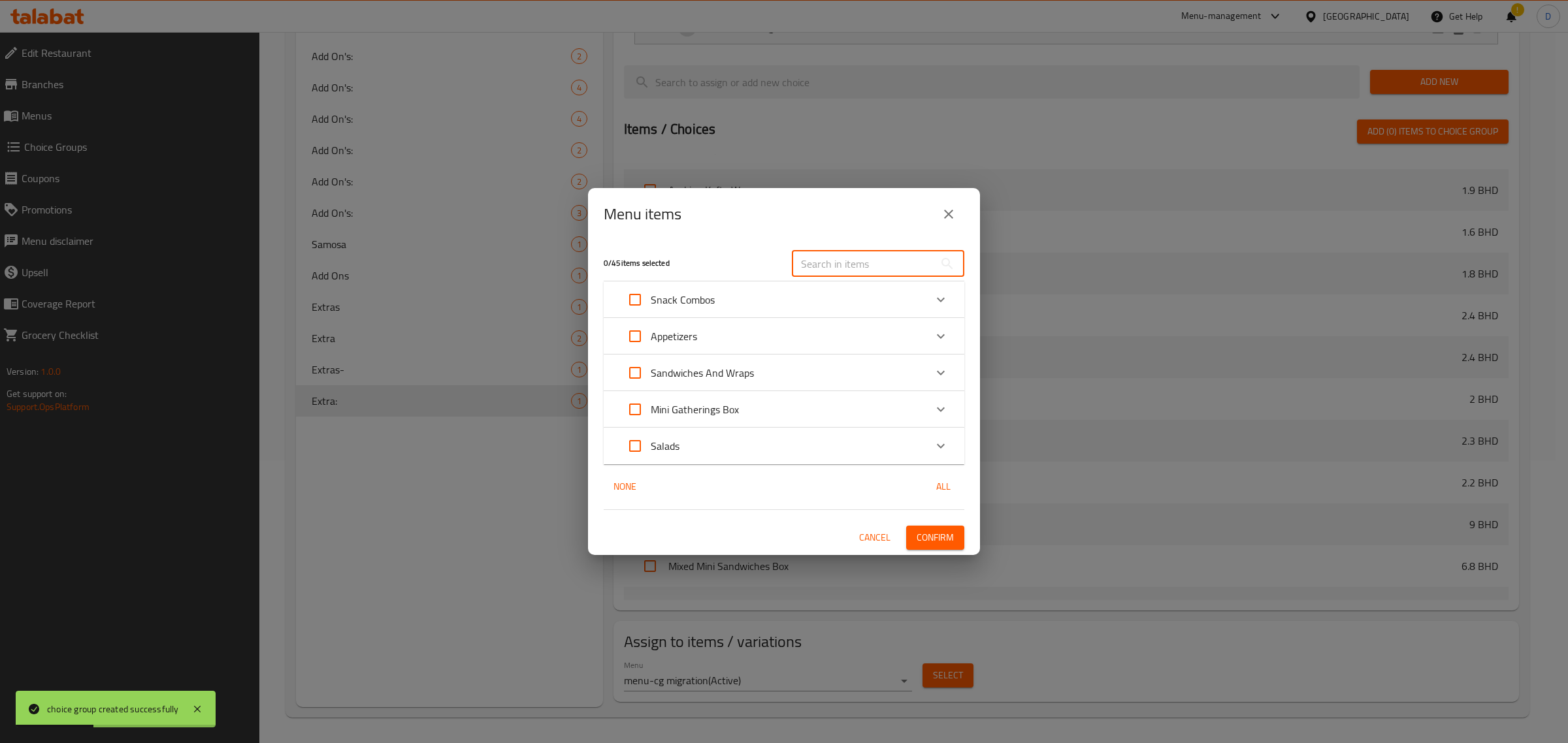
click at [840, 270] on input "text" at bounding box center [863, 264] width 142 height 26
type input "d"
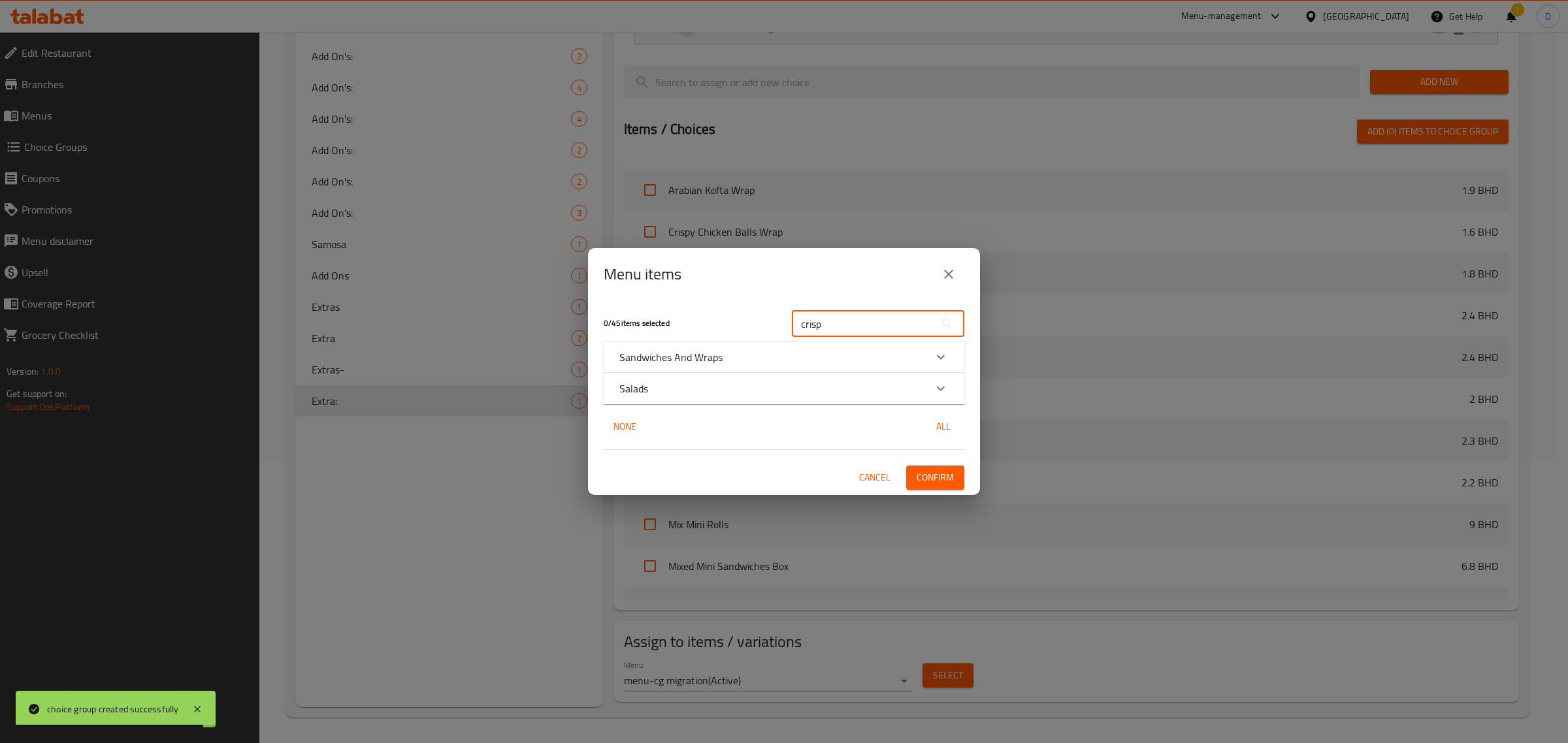
type input "crisp"
click at [830, 351] on div "Sandwiches And Wraps" at bounding box center [773, 357] width 306 height 16
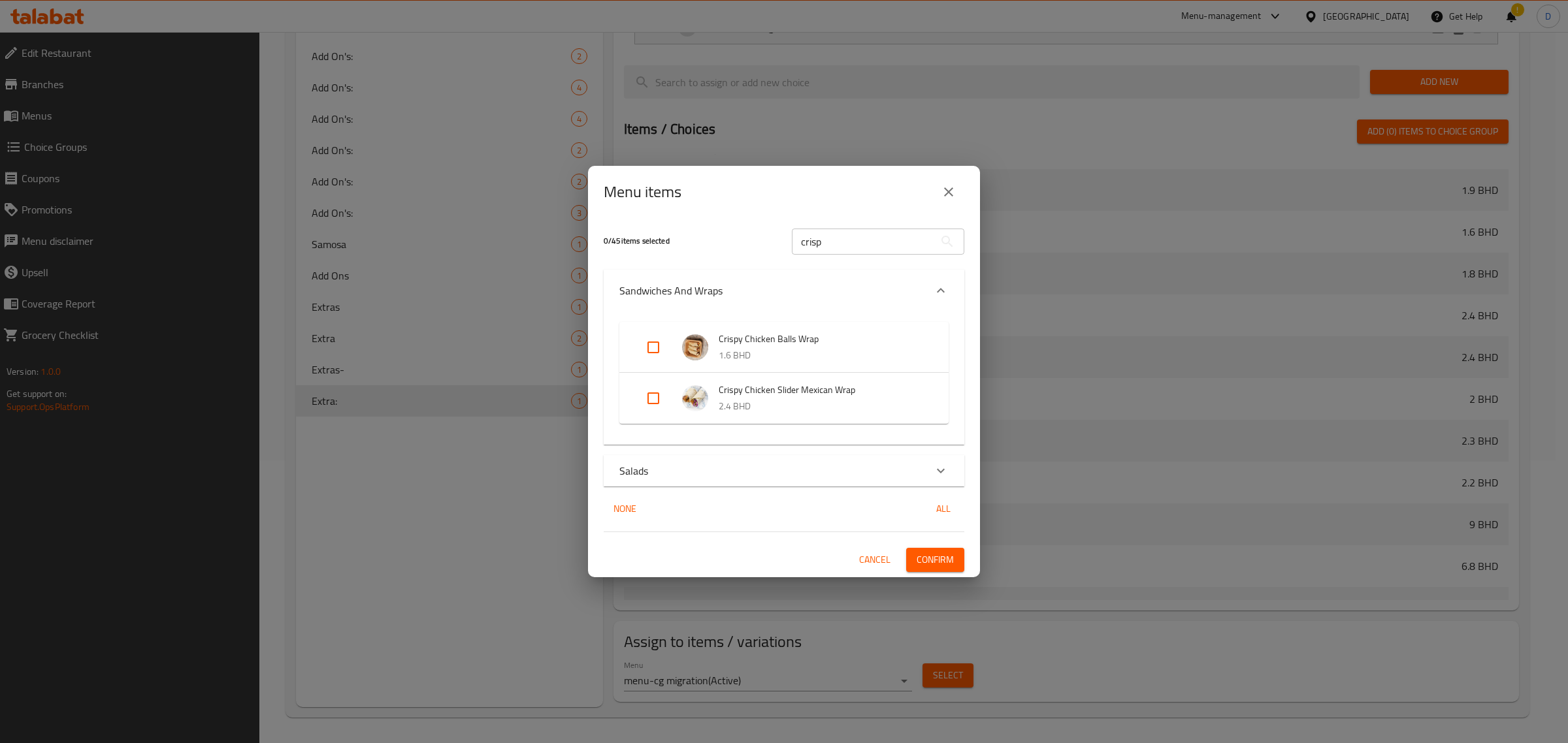
click at [648, 389] on input "Expand" at bounding box center [653, 399] width 31 height 31
checkbox input "true"
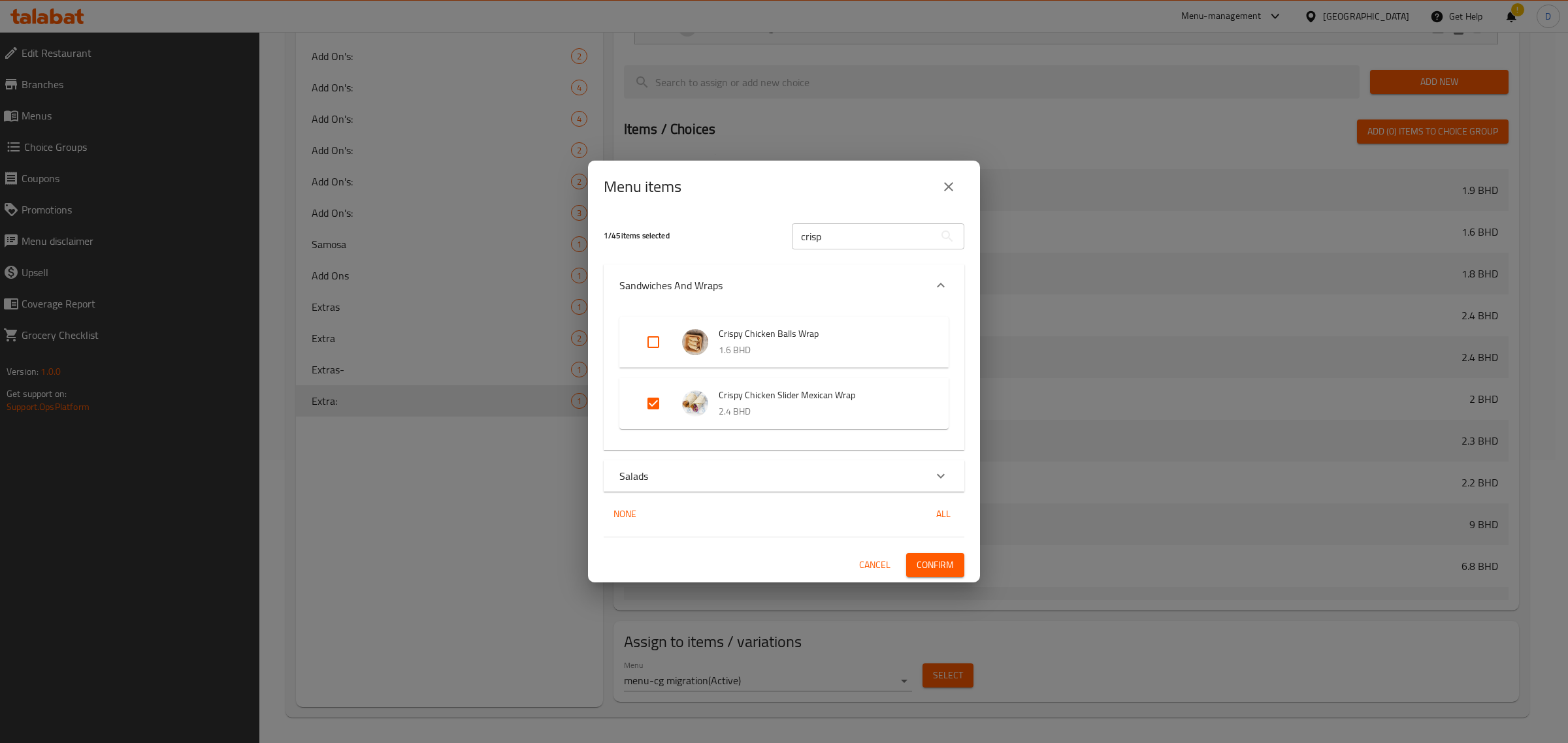
click at [924, 562] on span "Confirm" at bounding box center [935, 565] width 37 height 16
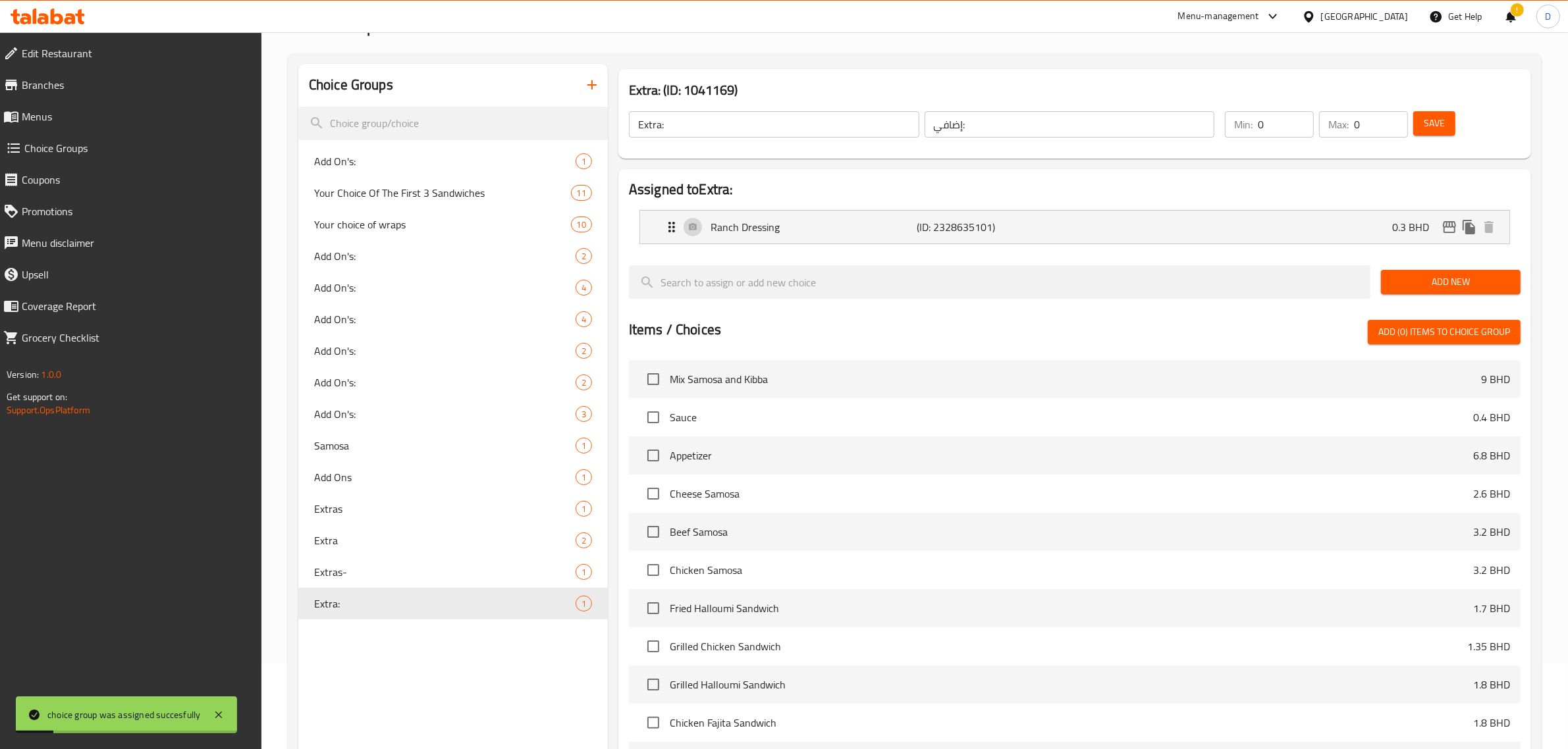
scroll to position [0, 0]
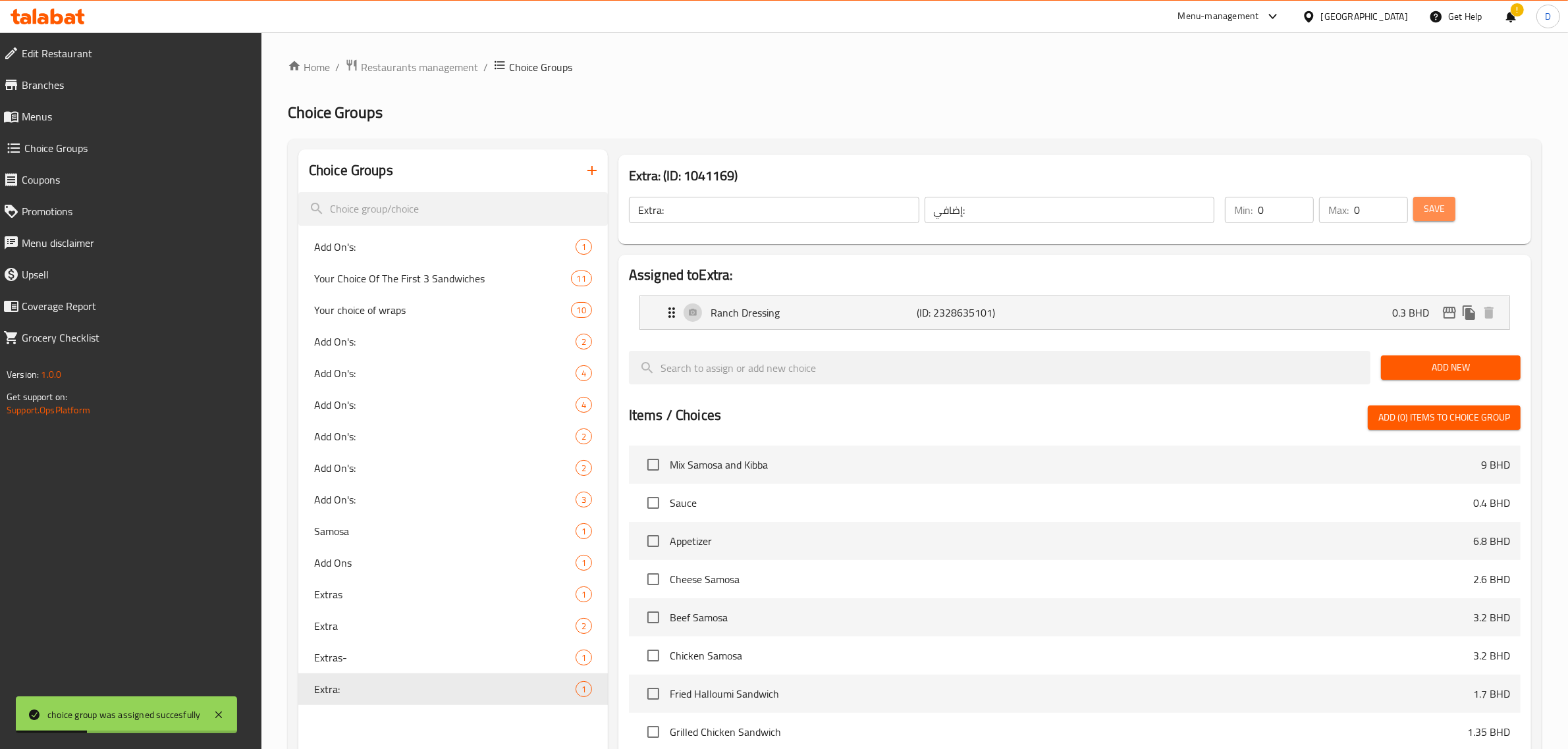
click at [1440, 210] on span "Save" at bounding box center [1434, 209] width 21 height 17
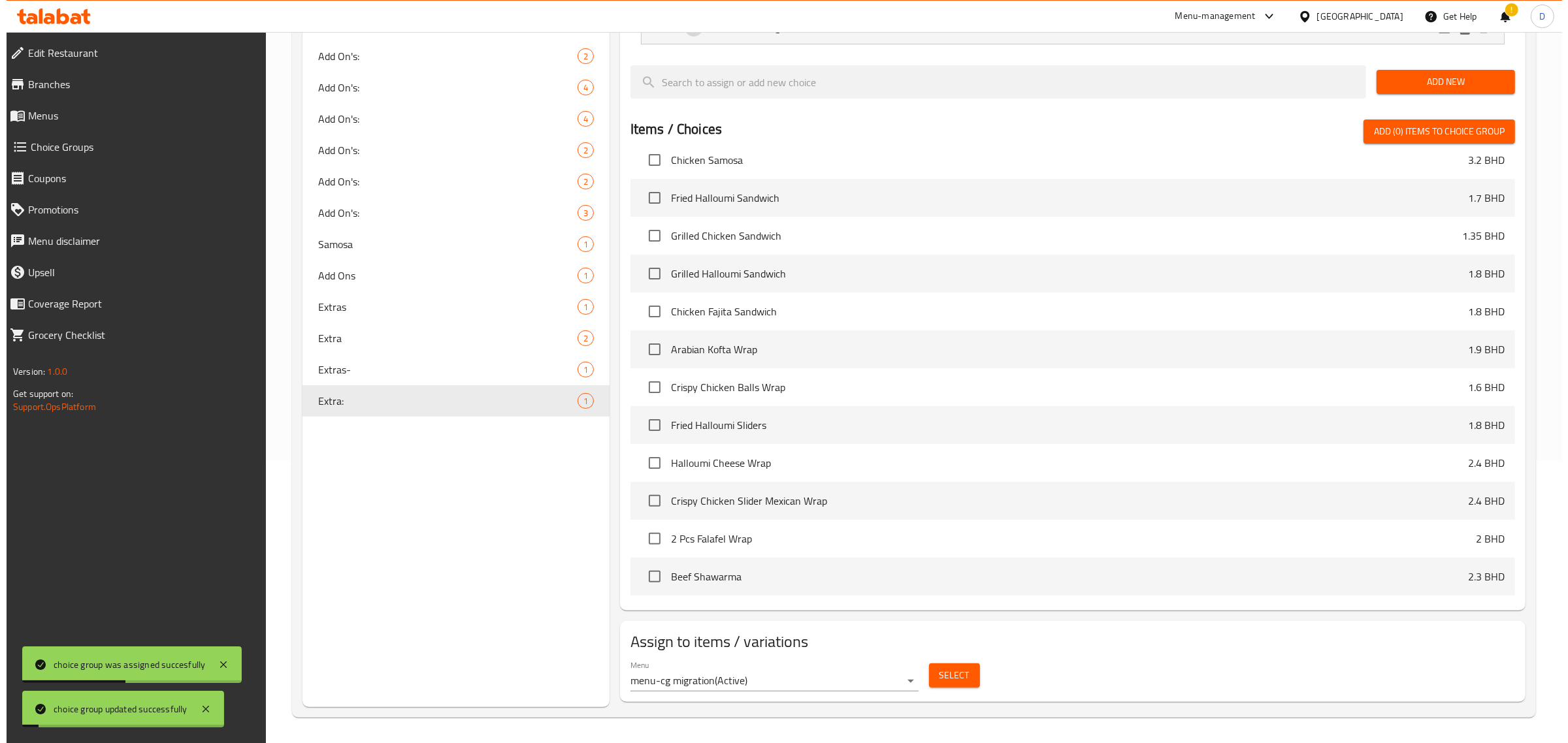
scroll to position [326, 0]
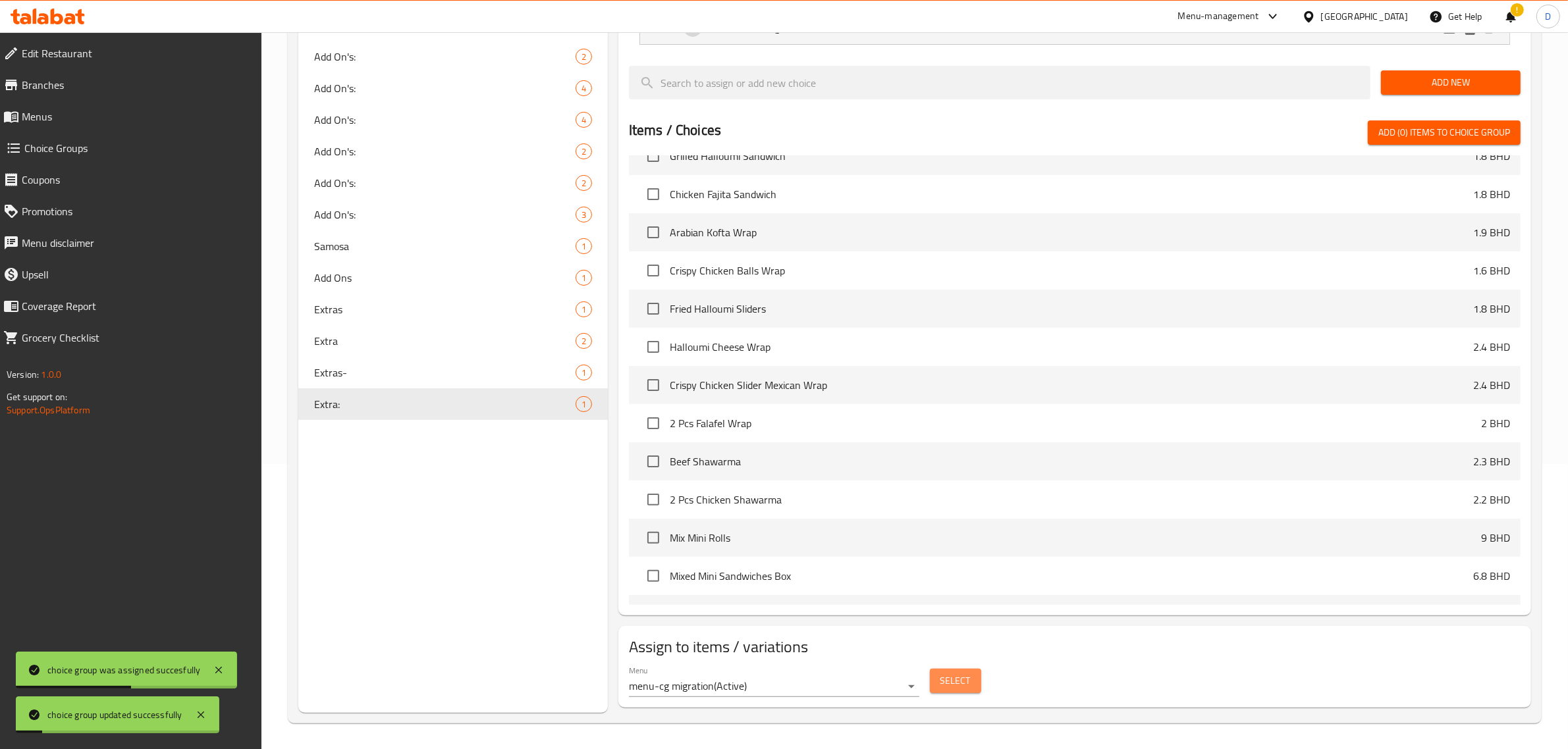
click at [972, 678] on button "Select" at bounding box center [956, 681] width 51 height 24
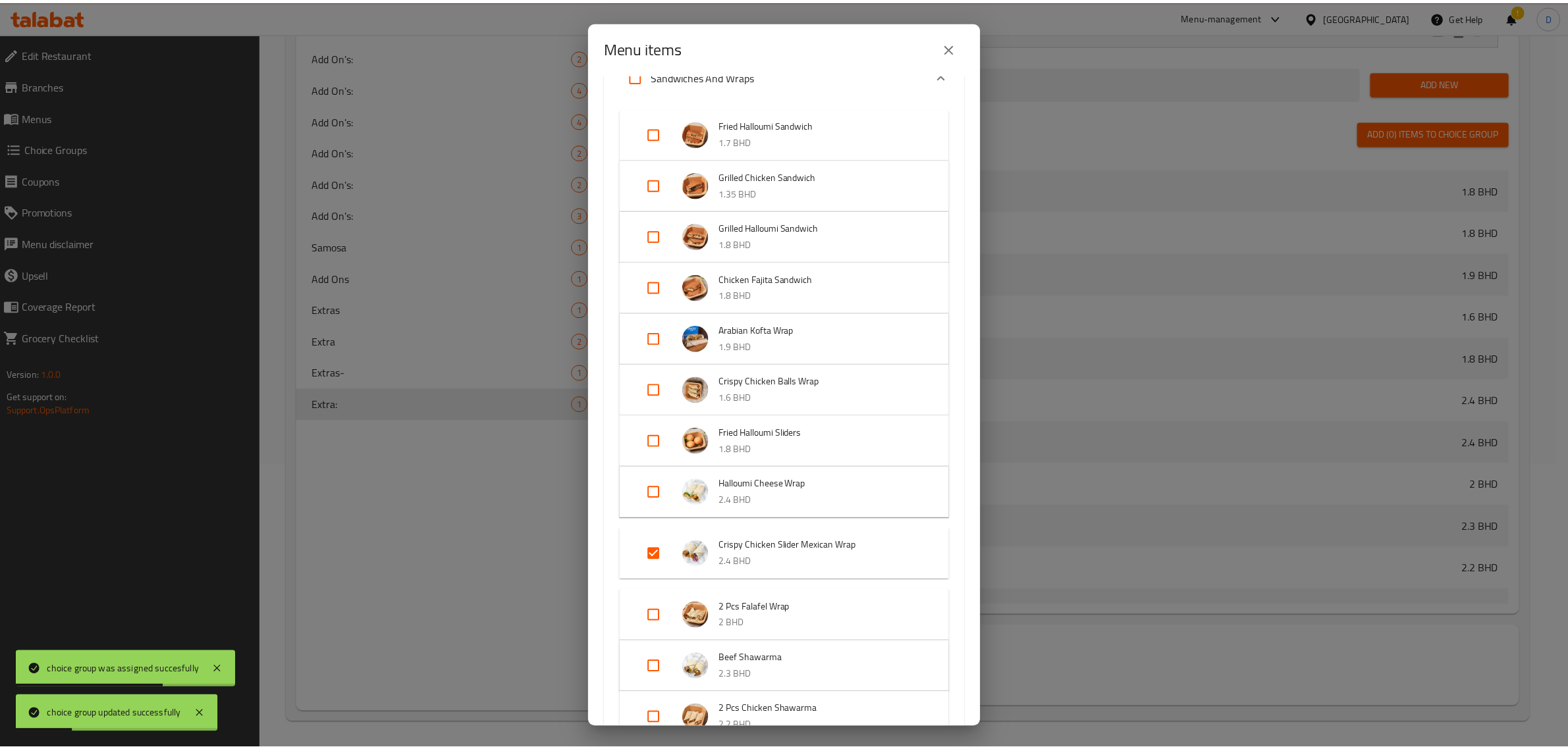
scroll to position [356, 0]
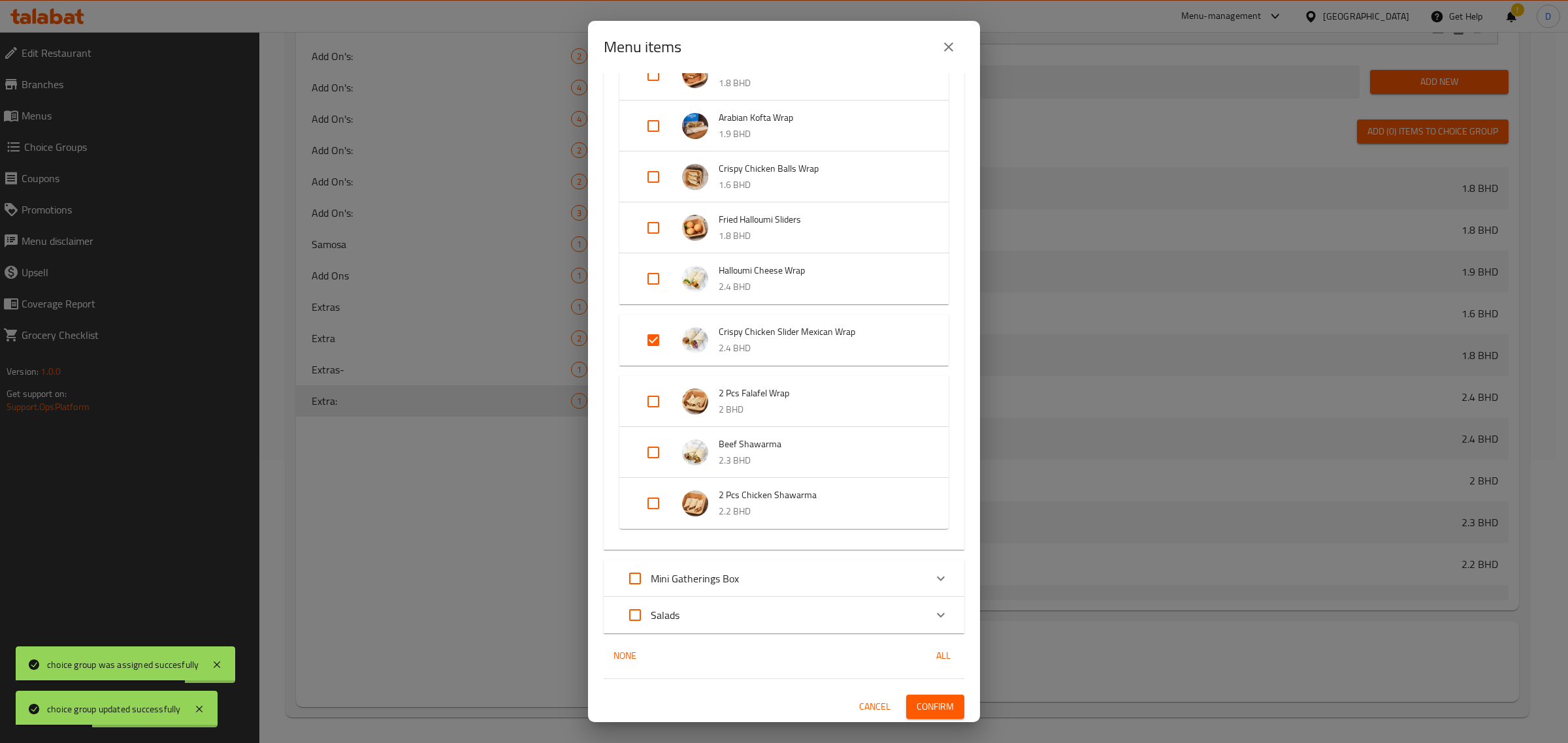
click at [928, 691] on div "1 / 45 items selected ​ Snack Combos Mix Samosa and Kibba 9 BHD Appetizers Appe…" at bounding box center [784, 397] width 392 height 649
click at [932, 700] on span "Confirm" at bounding box center [935, 707] width 37 height 16
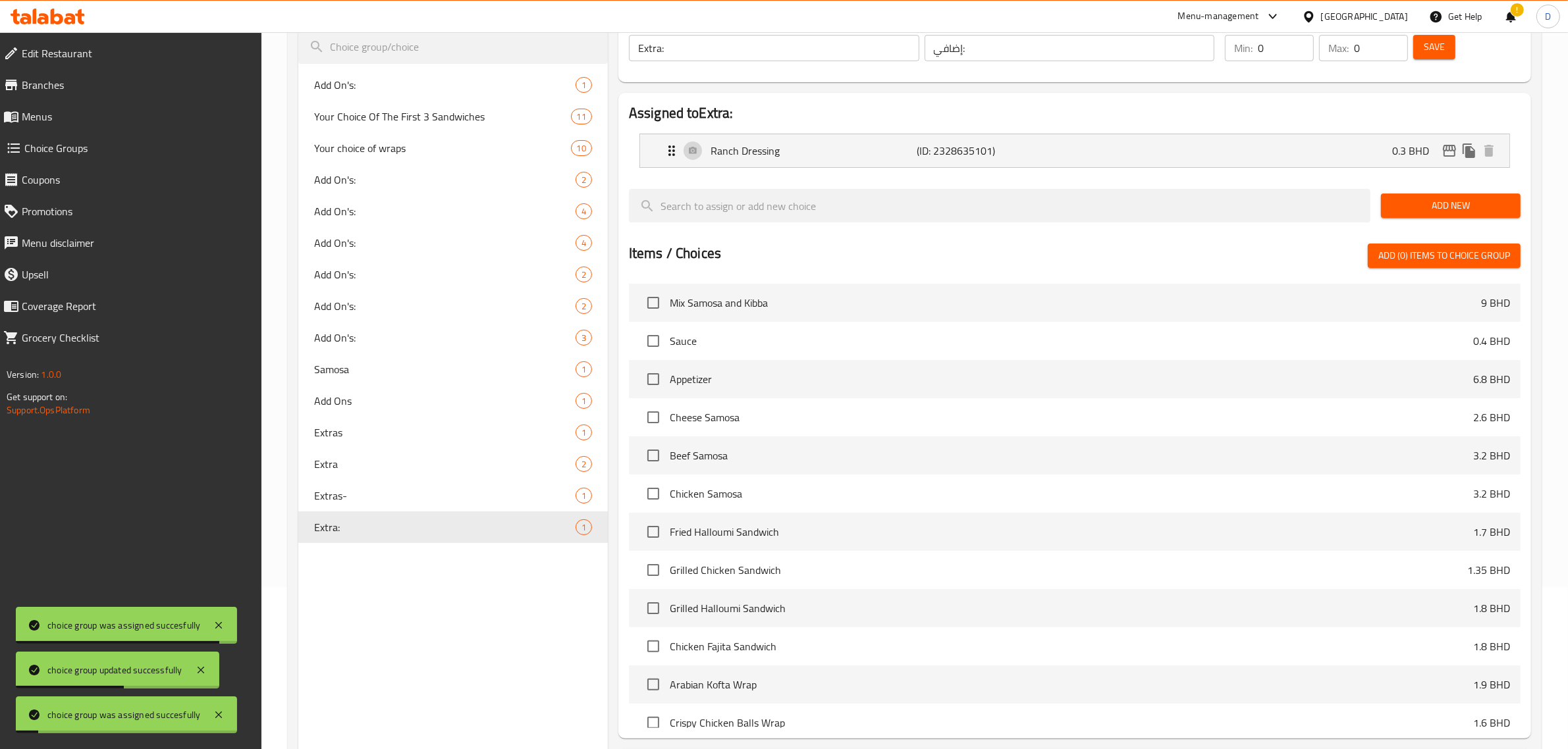
scroll to position [0, 0]
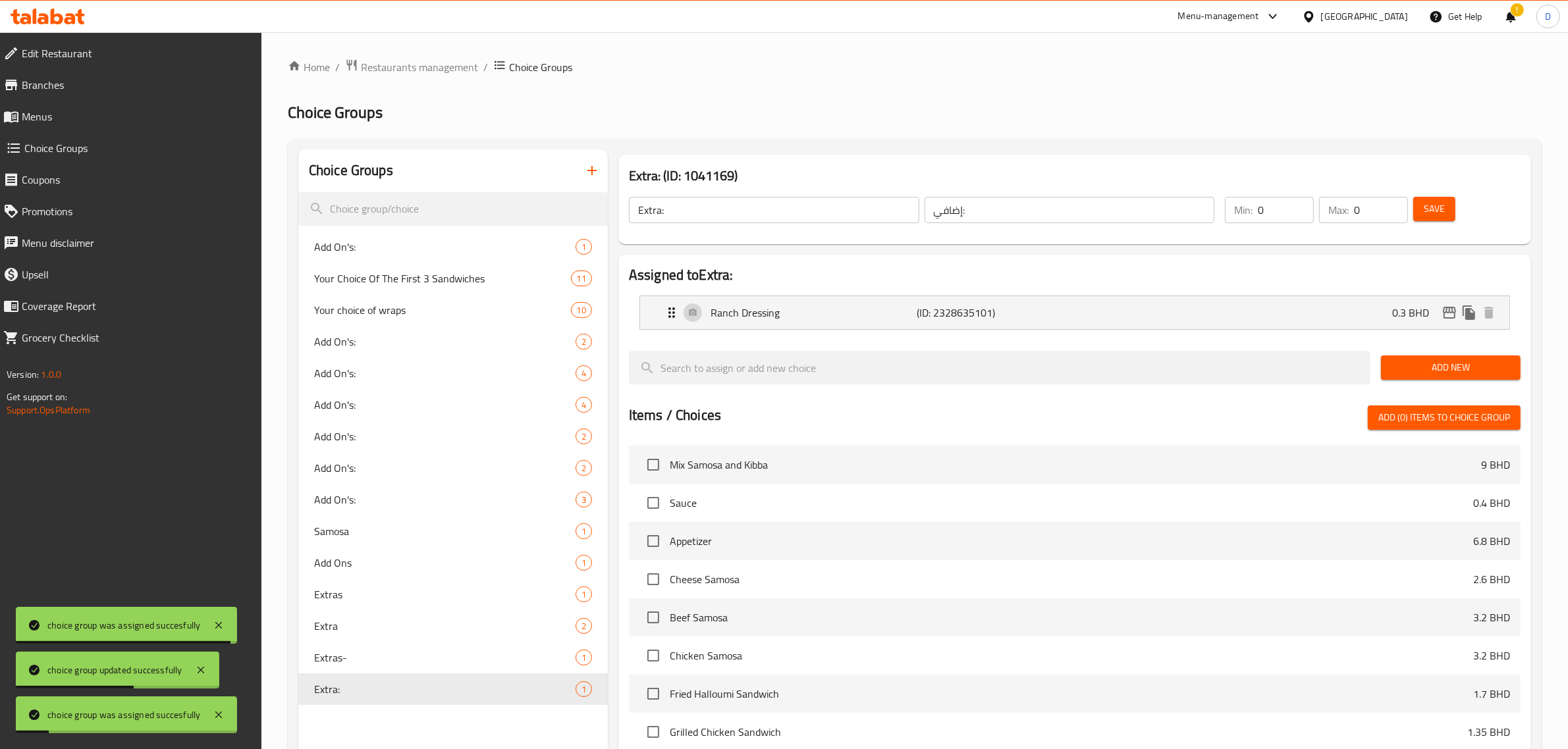
click at [1424, 212] on span "Save" at bounding box center [1434, 209] width 21 height 17
click at [594, 172] on icon "button" at bounding box center [592, 171] width 16 height 16
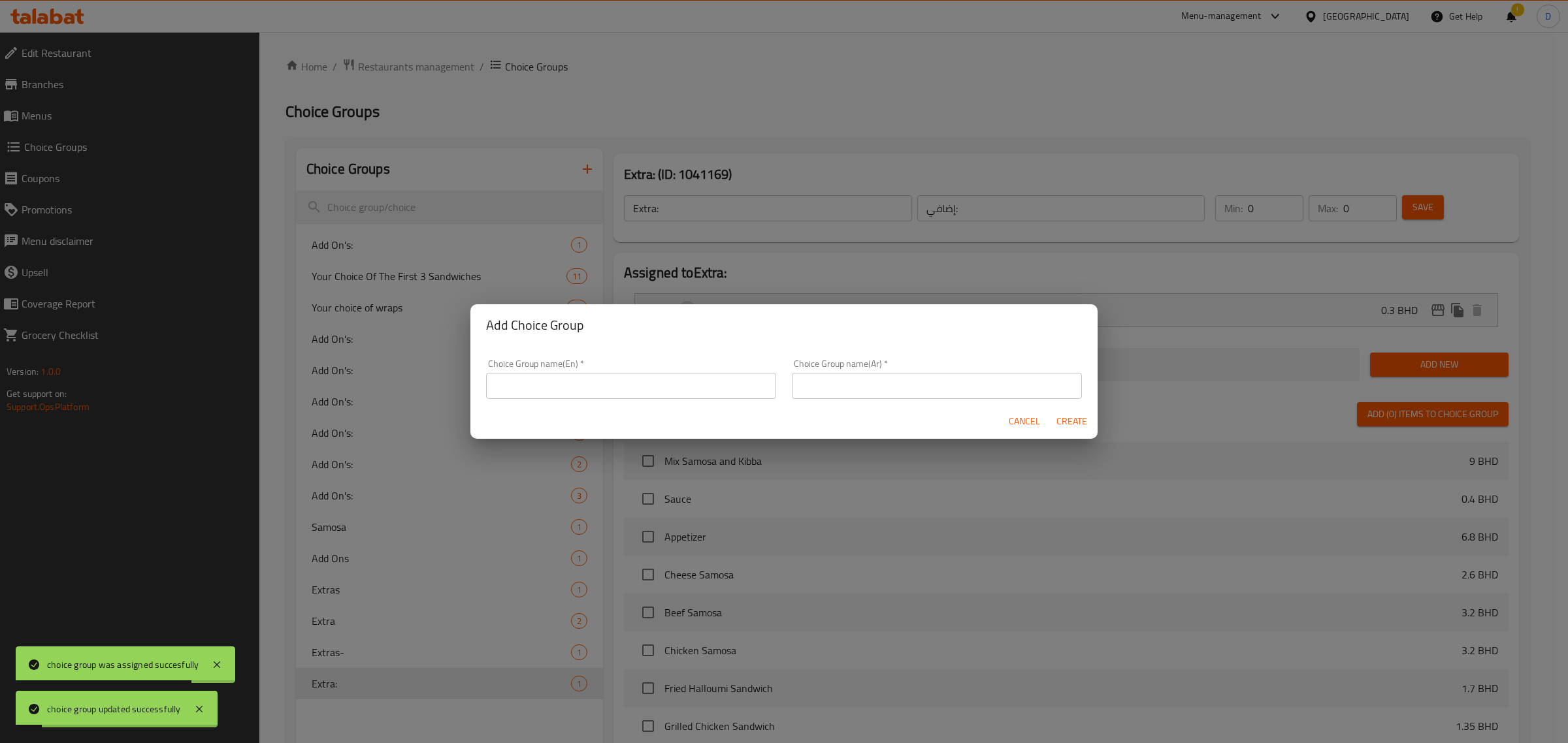
click at [570, 373] on input "text" at bounding box center [631, 386] width 290 height 26
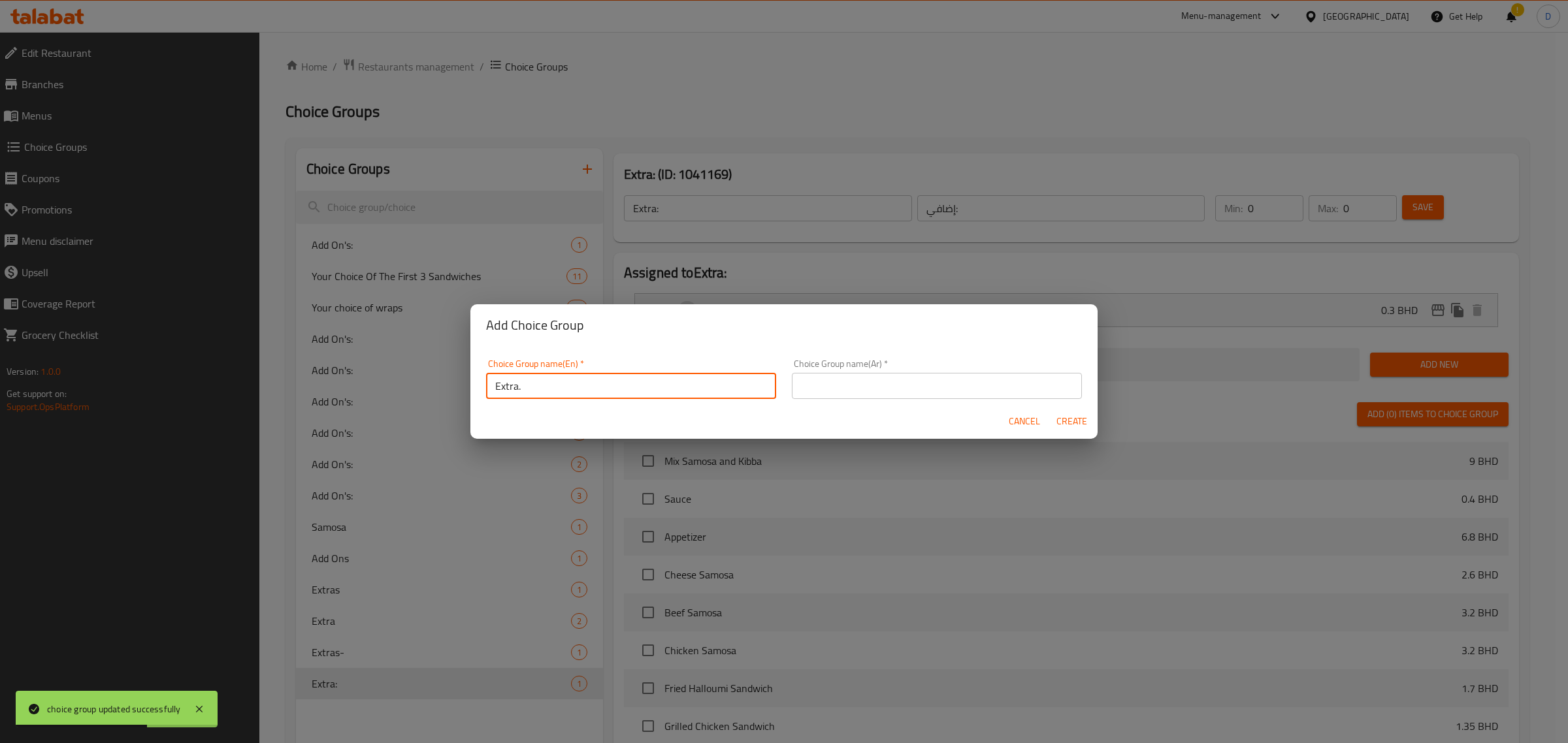
click at [569, 376] on input "Extra." at bounding box center [631, 386] width 290 height 26
type input "Extra."
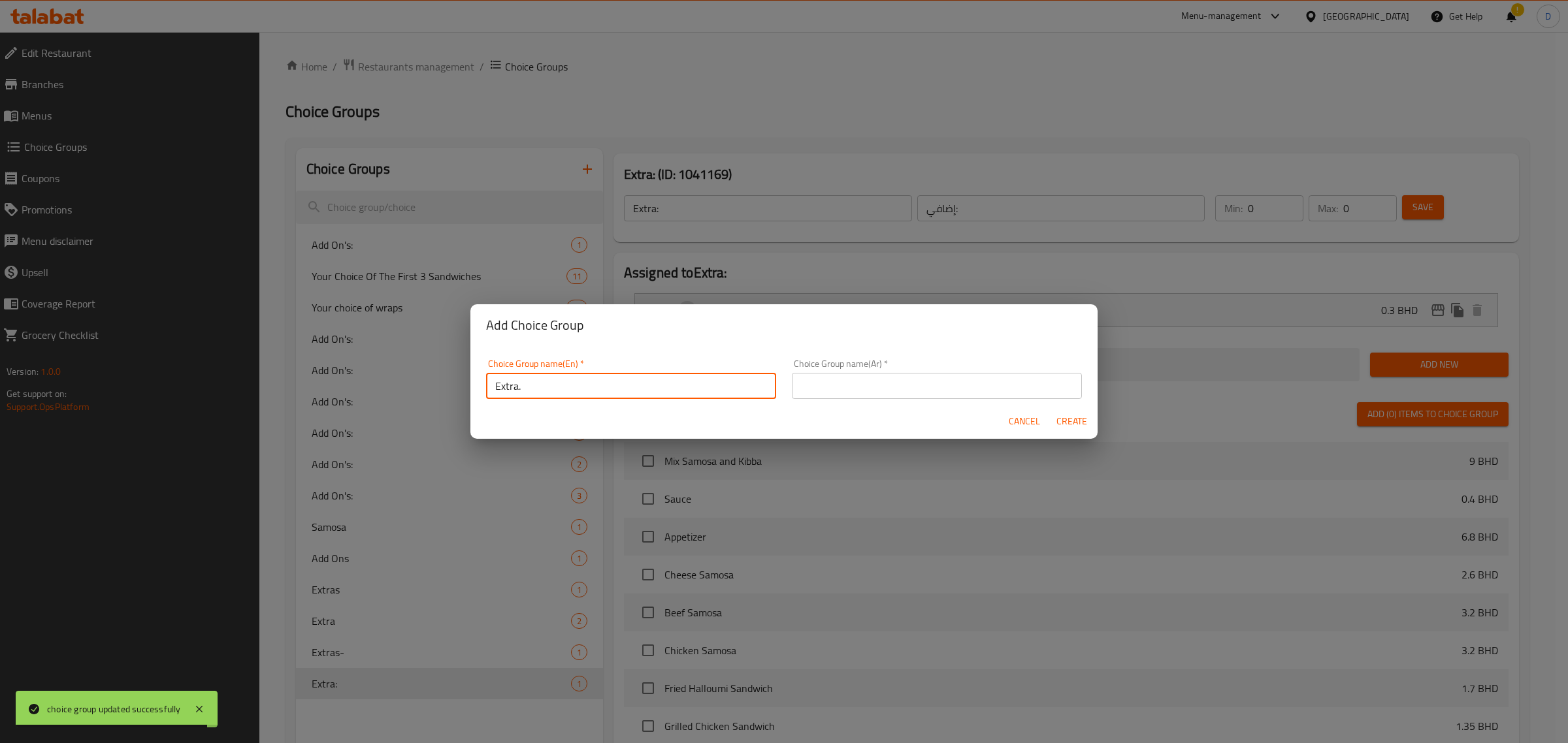
click at [968, 384] on input "text" at bounding box center [937, 386] width 290 height 26
paste input "إضافي."
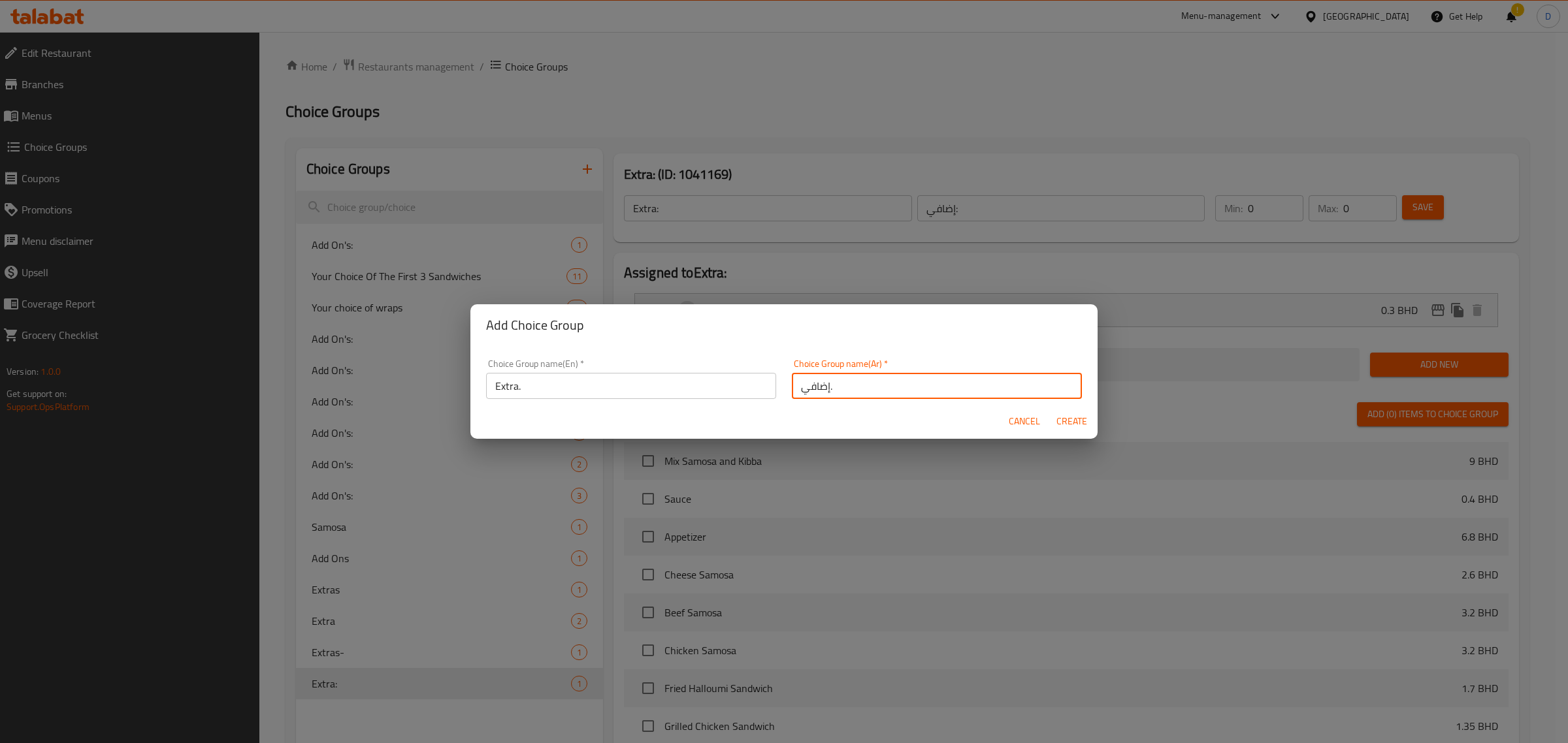
type input "إضافي."
click at [1068, 423] on span "Create" at bounding box center [1071, 422] width 31 height 16
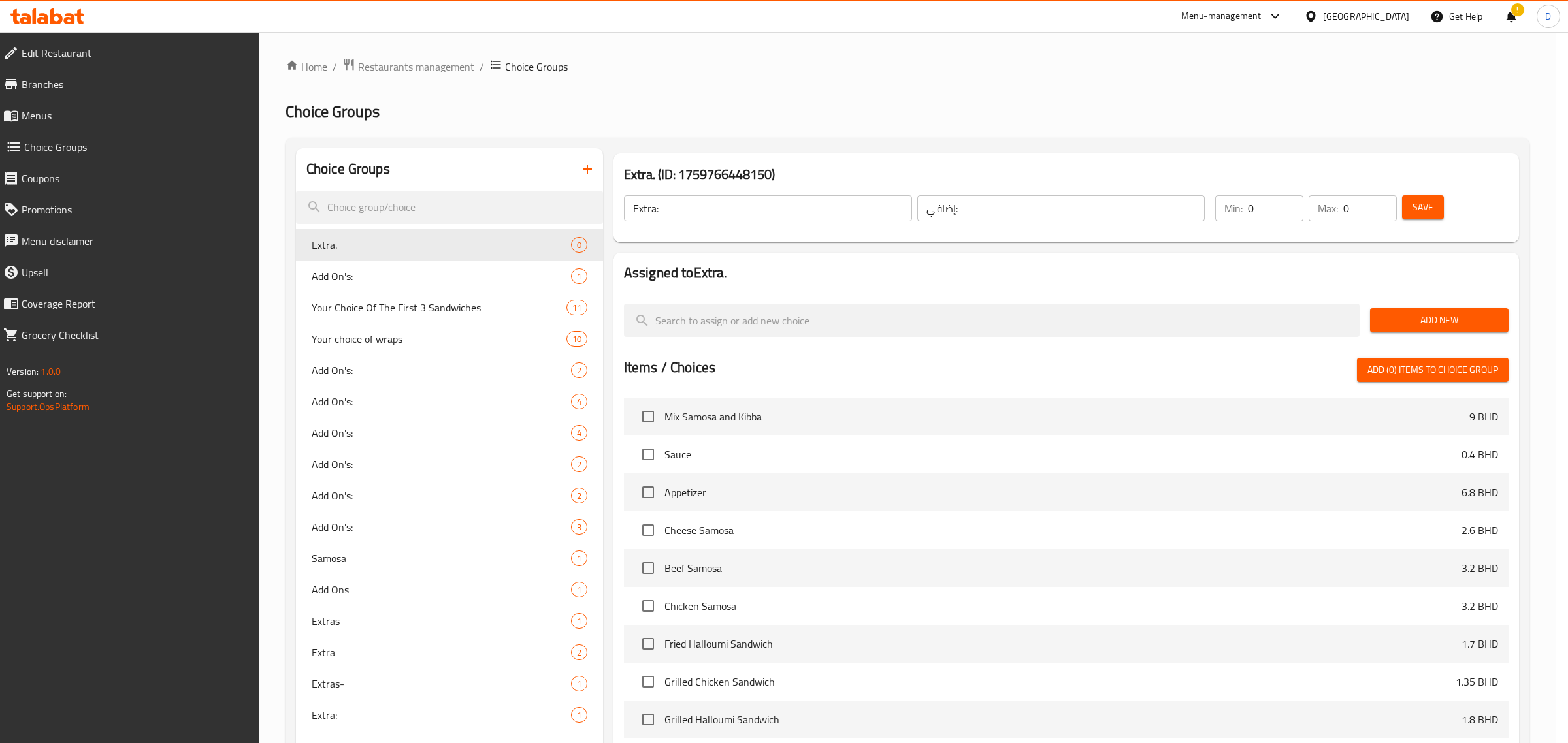
type input "Extra."
type input "إضافي."
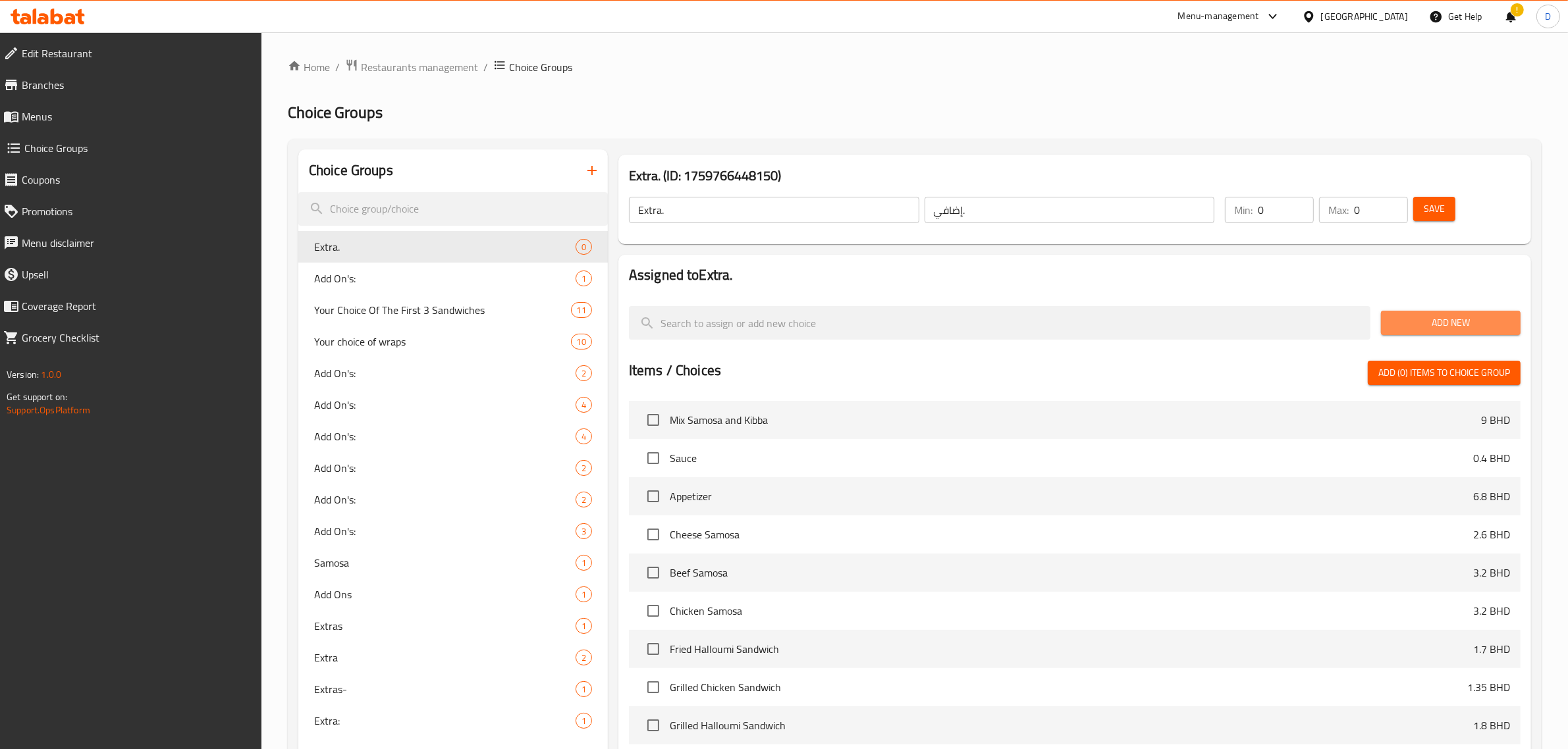
drag, startPoint x: 1402, startPoint y: 327, endPoint x: 1392, endPoint y: 336, distance: 13.5
click at [1403, 327] on span "Add New" at bounding box center [1451, 323] width 119 height 17
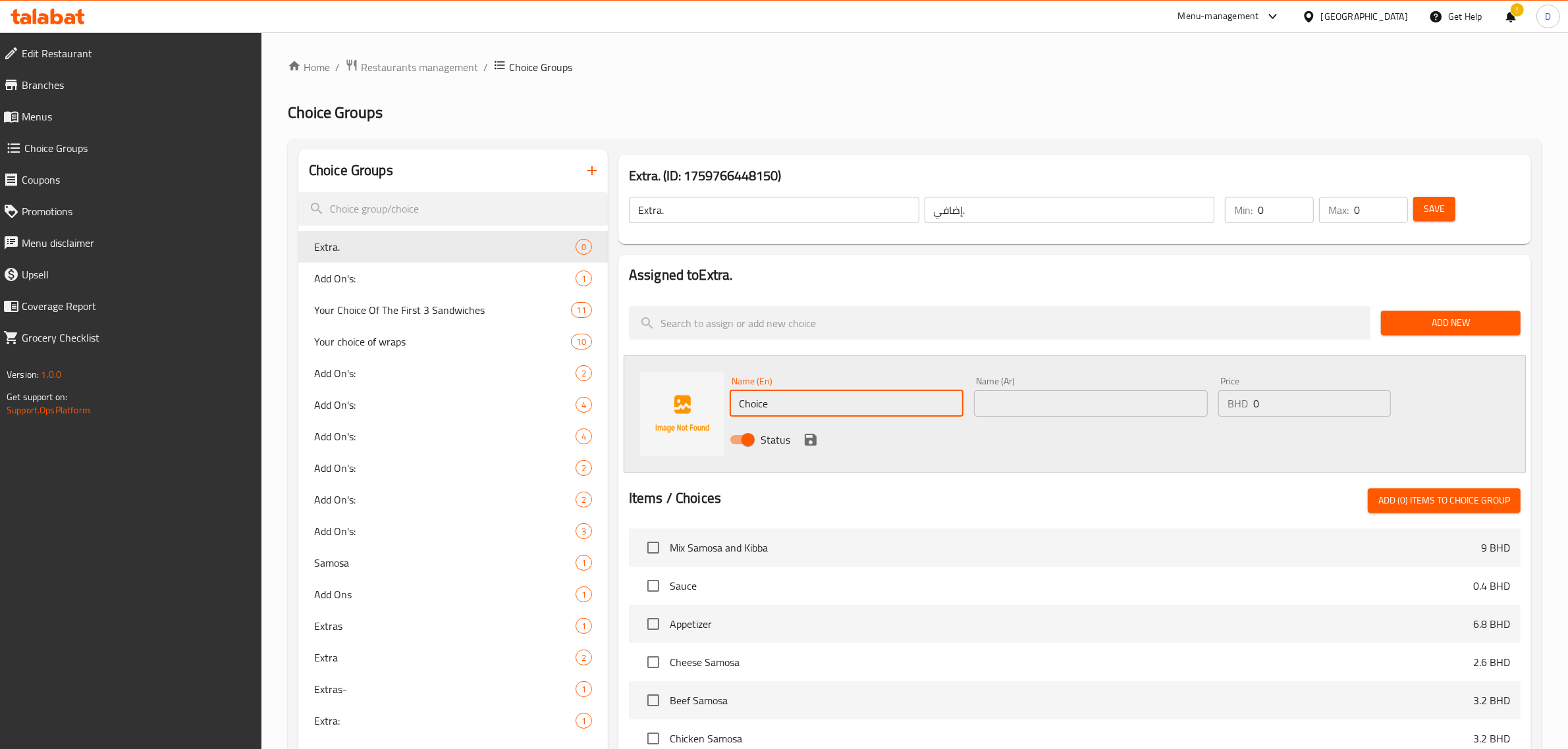
click at [797, 396] on input "Choice" at bounding box center [847, 403] width 234 height 27
drag, startPoint x: 797, startPoint y: 396, endPoint x: 814, endPoint y: 395, distance: 17.0
click at [814, 395] on input "Thousand Island Dressing" at bounding box center [847, 403] width 234 height 27
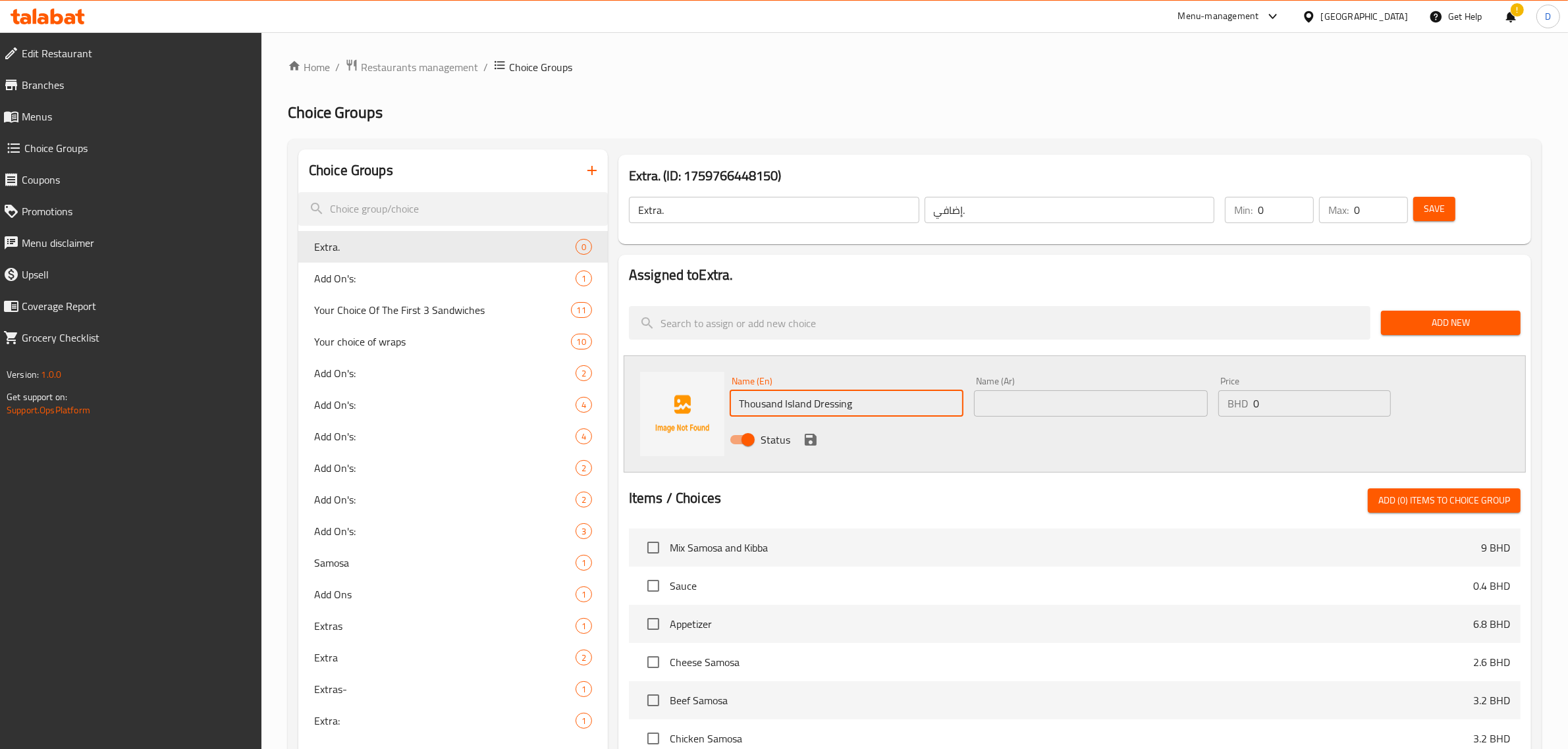
click at [814, 395] on input "Thousand Island Dressing" at bounding box center [847, 403] width 234 height 27
type input "Thousand Island Dressing"
click at [989, 410] on input "text" at bounding box center [1091, 403] width 234 height 27
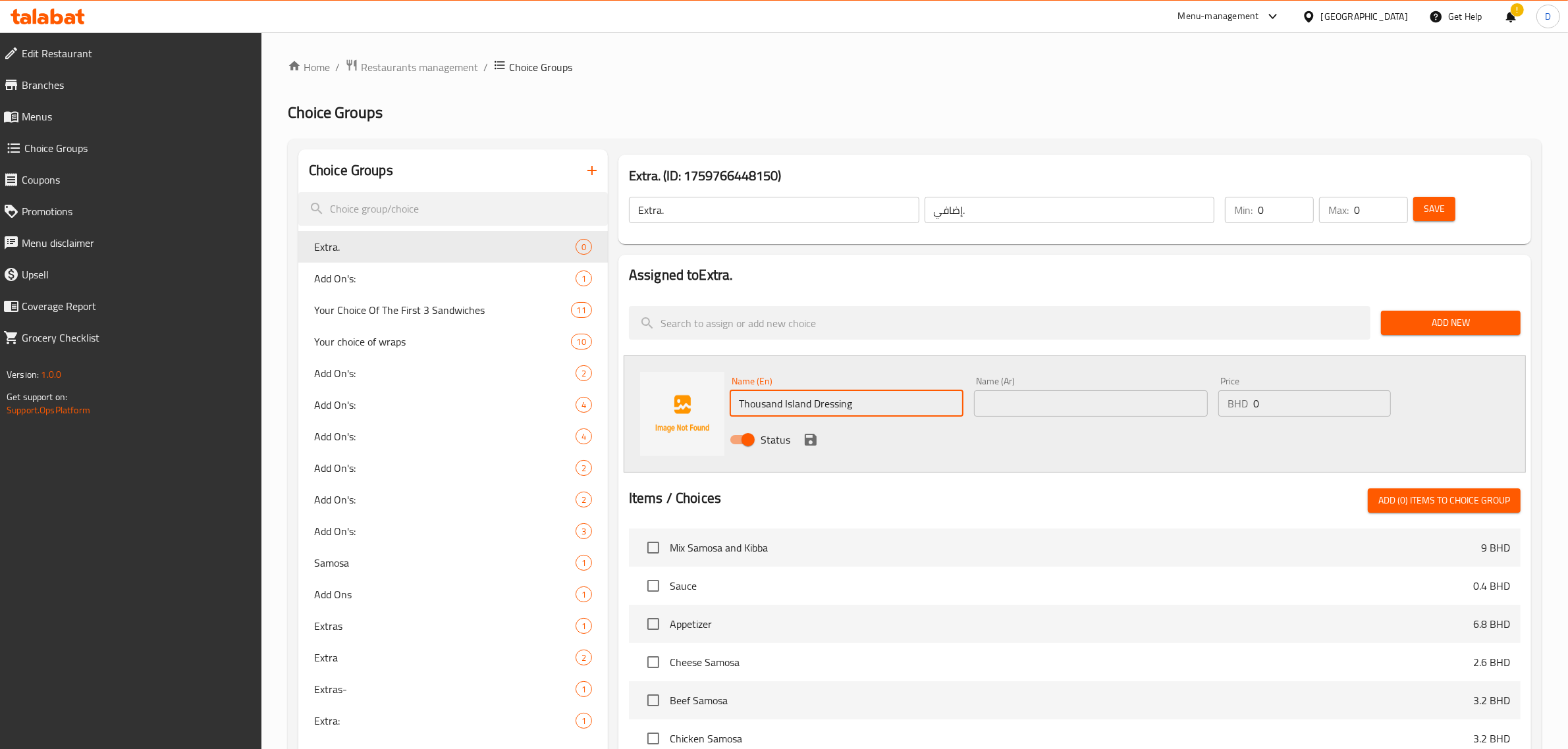
paste input "صلصة ألف جزيرة"
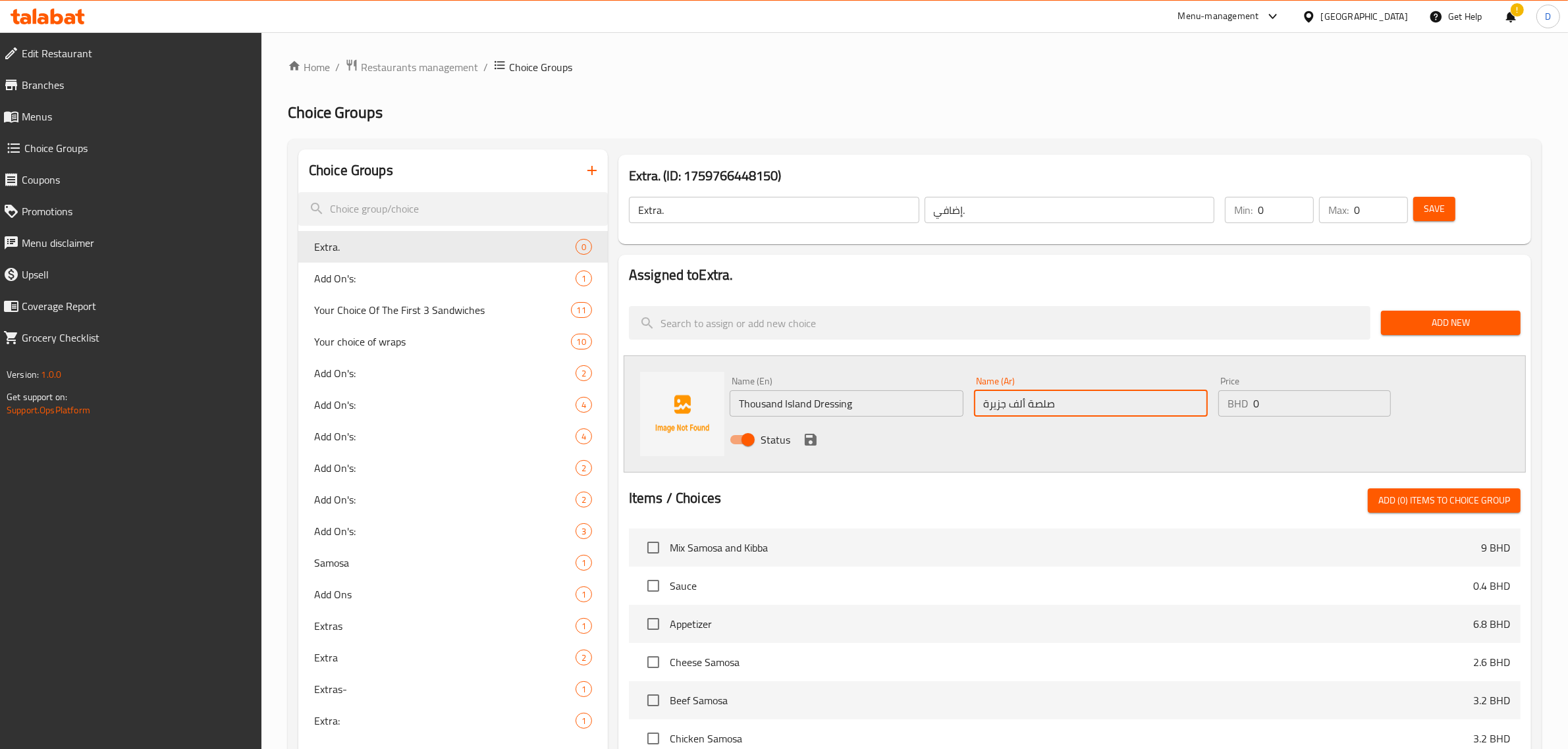
type input "صلصة ألف جزيرة"
click at [1324, 390] on input "0" at bounding box center [1322, 403] width 138 height 27
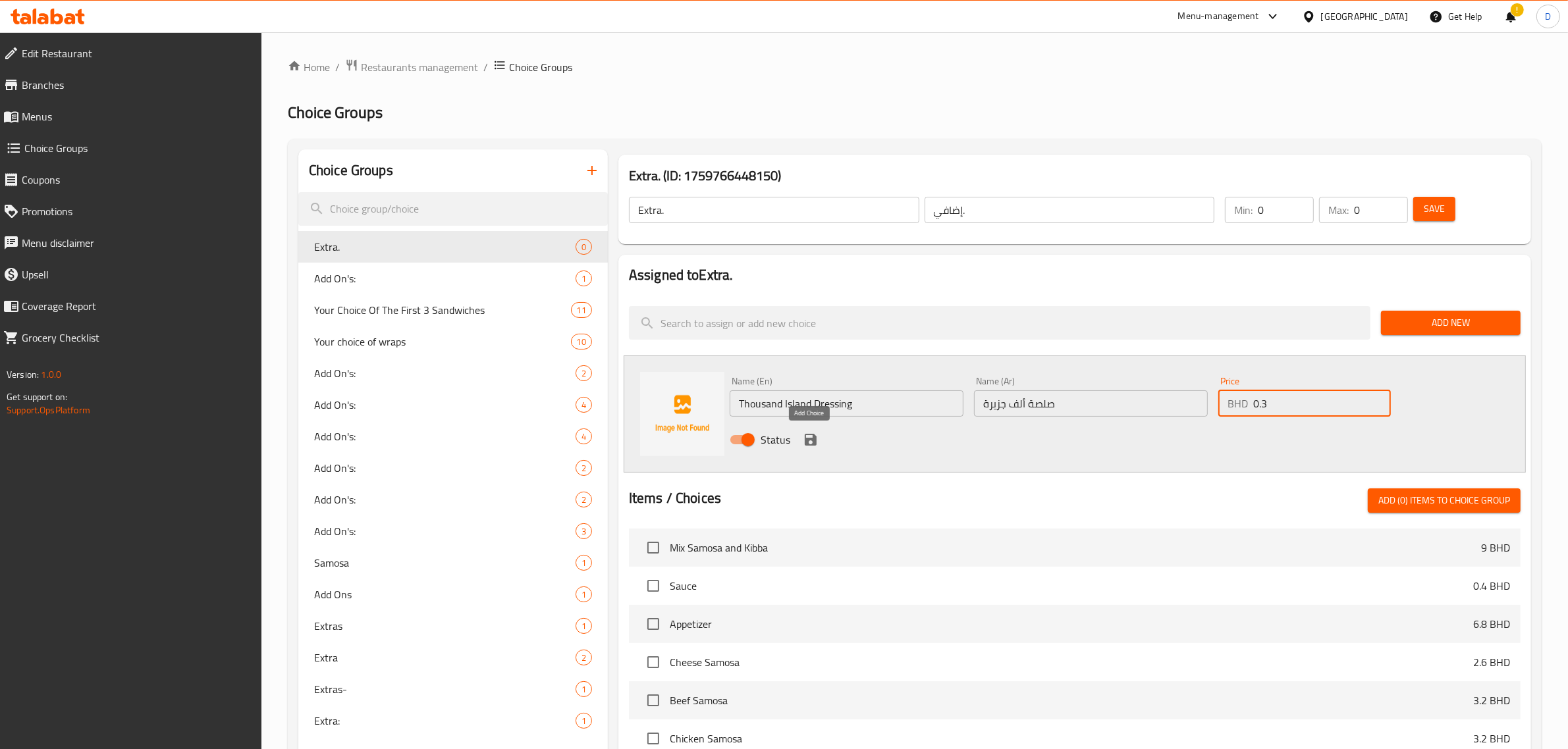
type input "0.3"
click at [810, 440] on icon "save" at bounding box center [811, 439] width 12 height 12
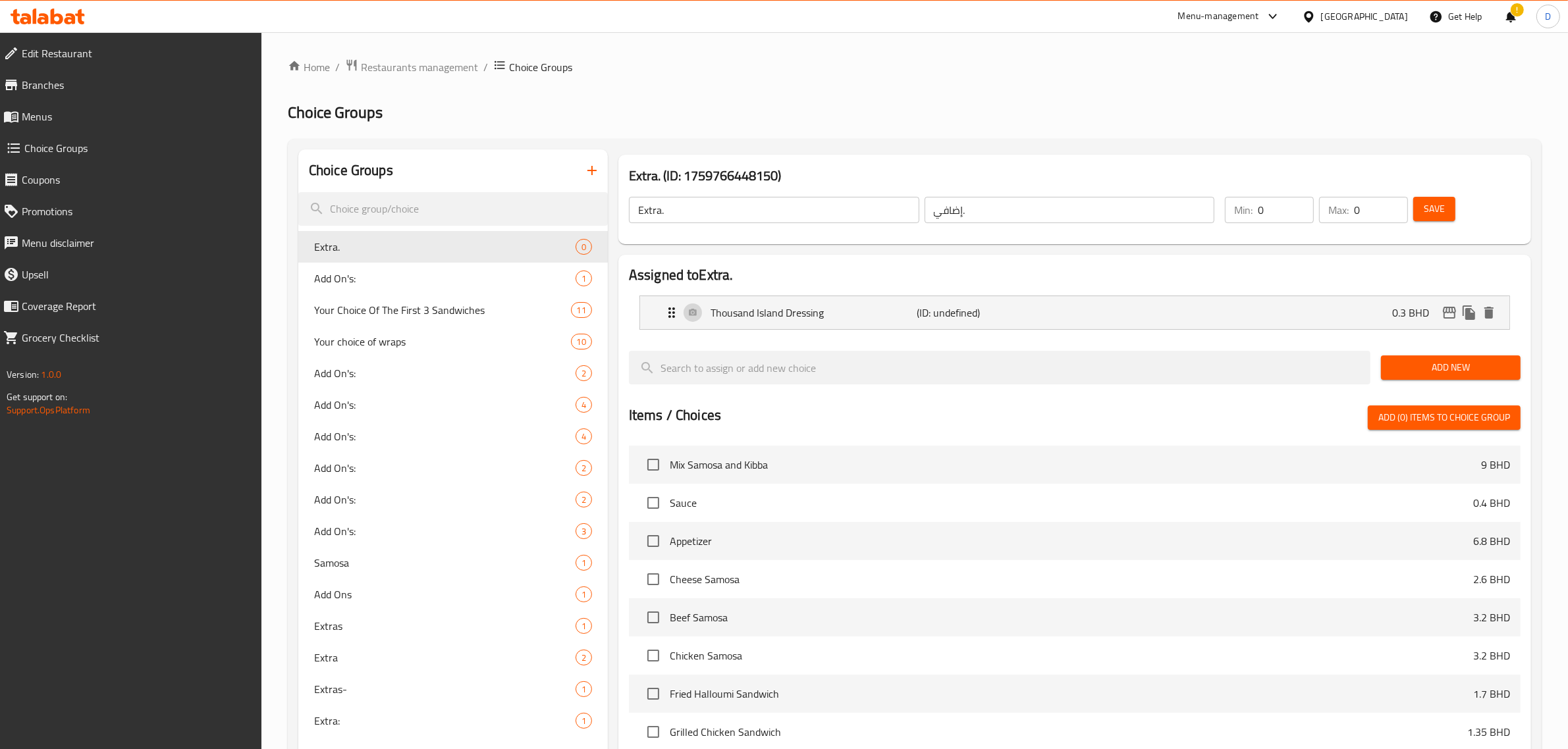
click at [1424, 205] on span "Save" at bounding box center [1434, 209] width 21 height 17
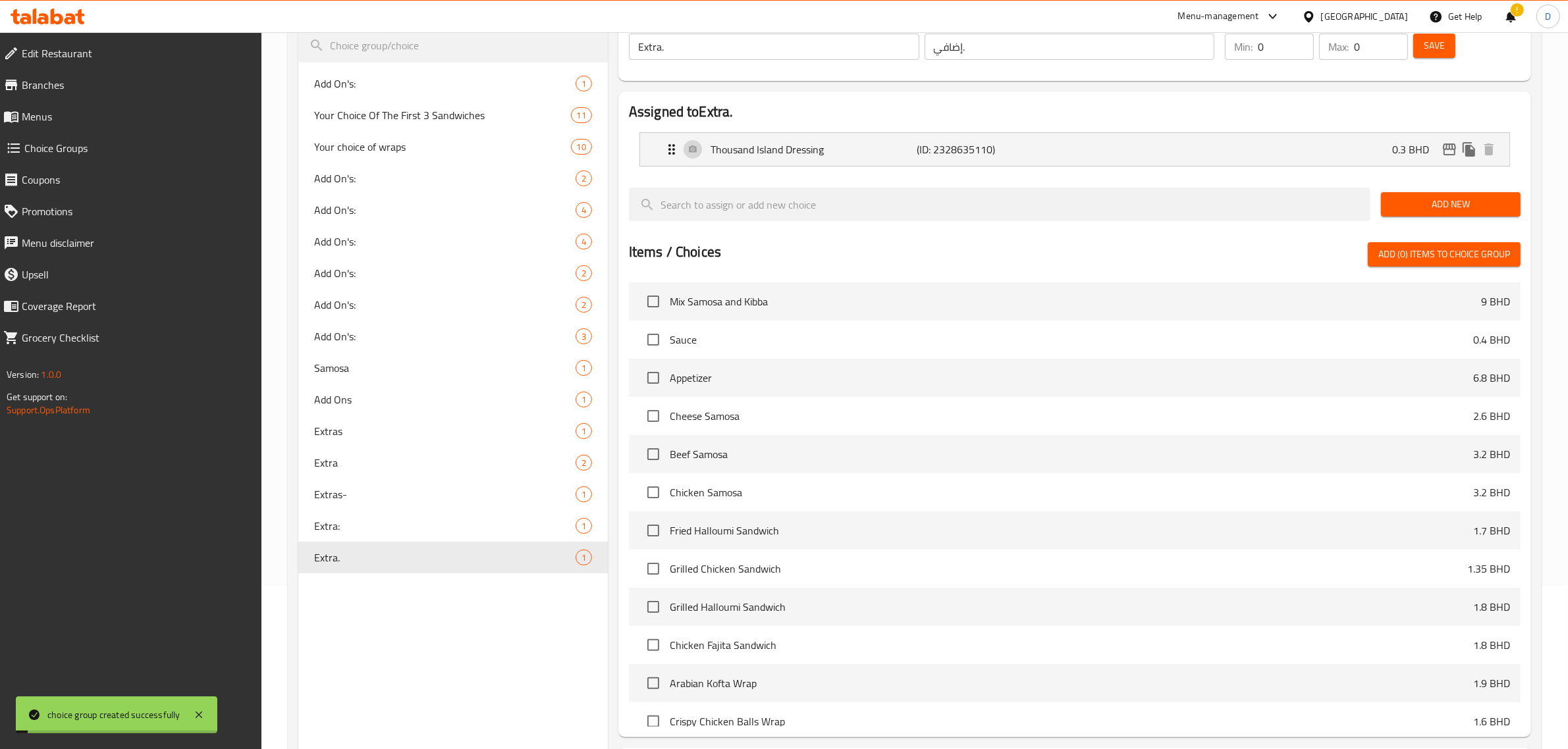
scroll to position [285, 0]
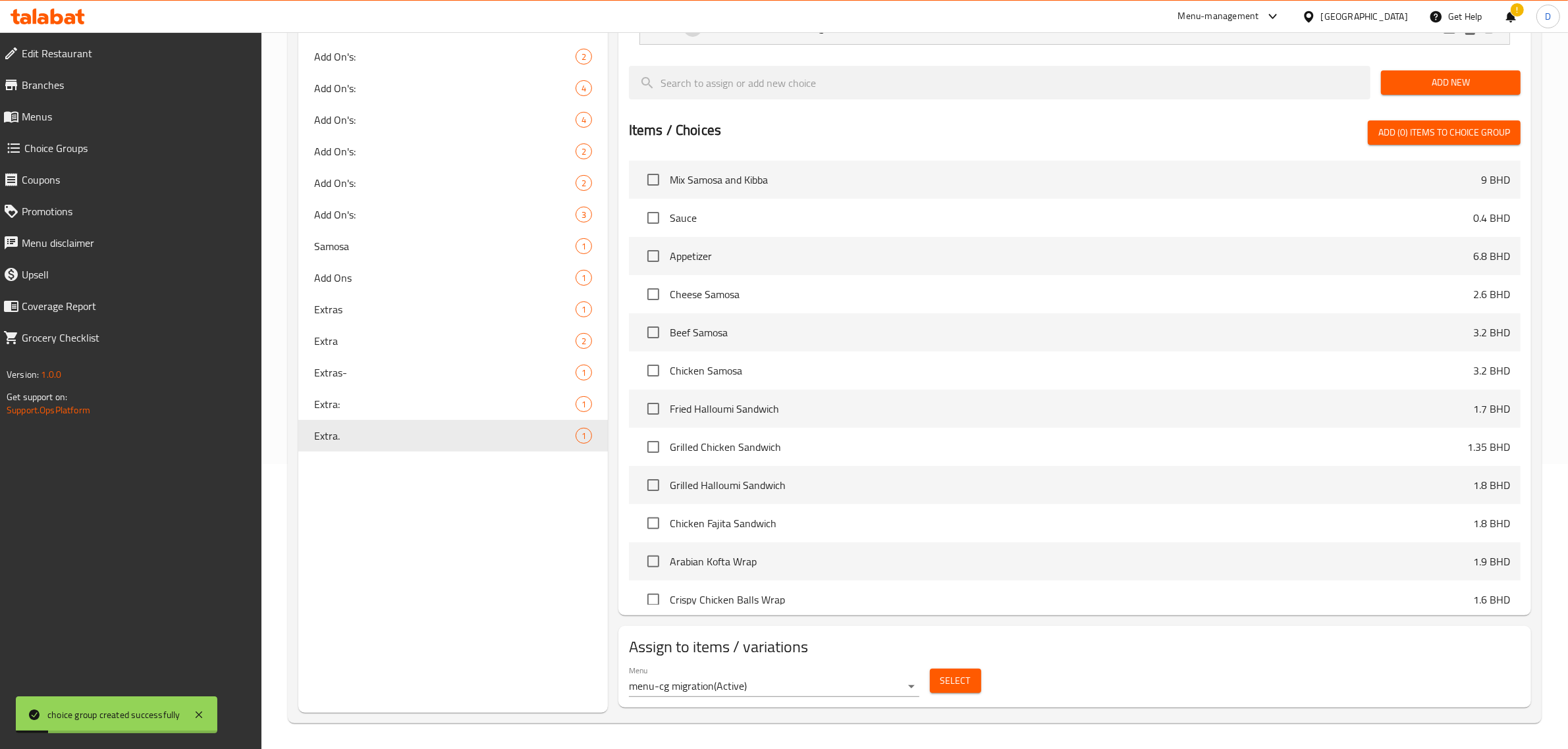
click at [940, 688] on span "Select" at bounding box center [956, 681] width 30 height 17
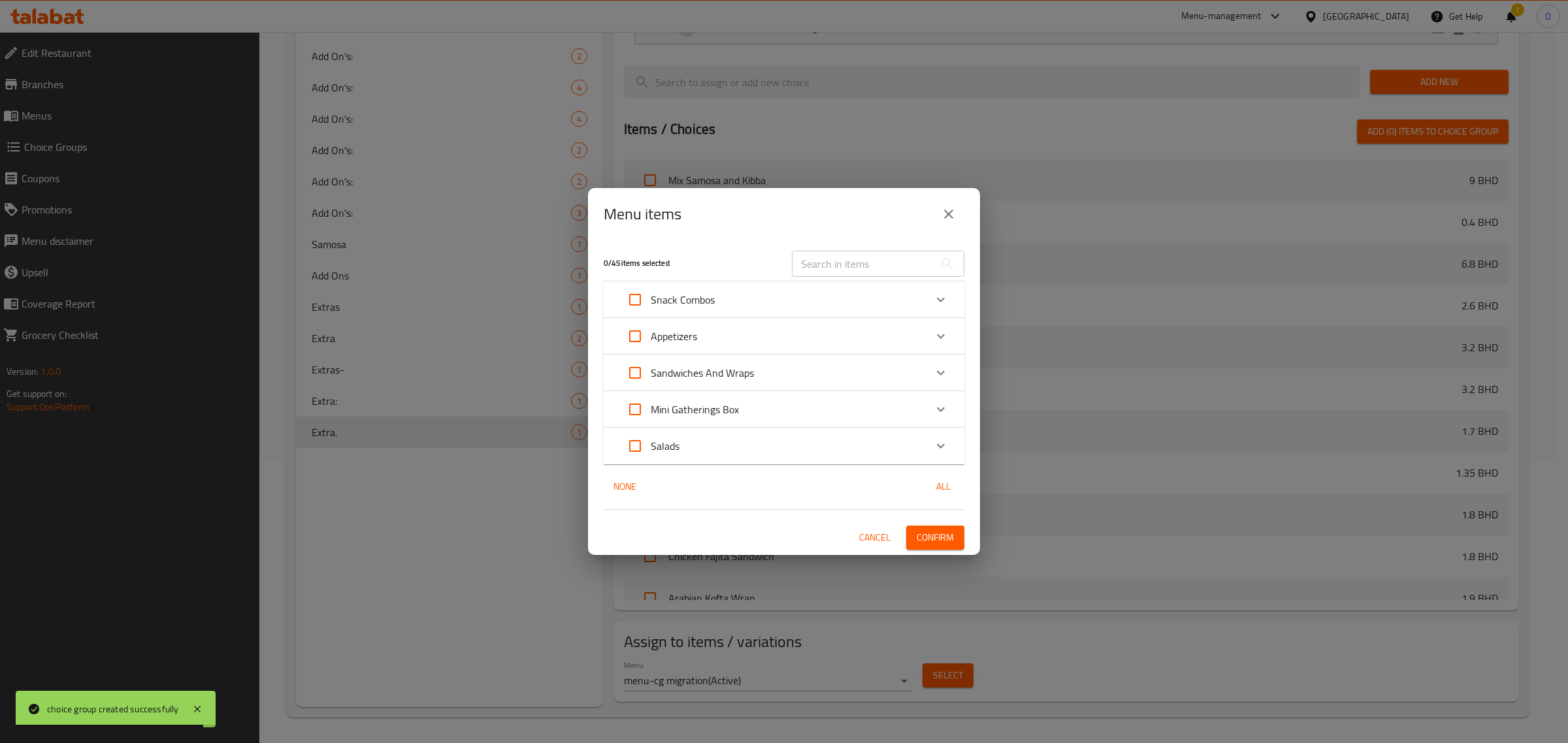
click at [821, 269] on input "text" at bounding box center [863, 264] width 142 height 26
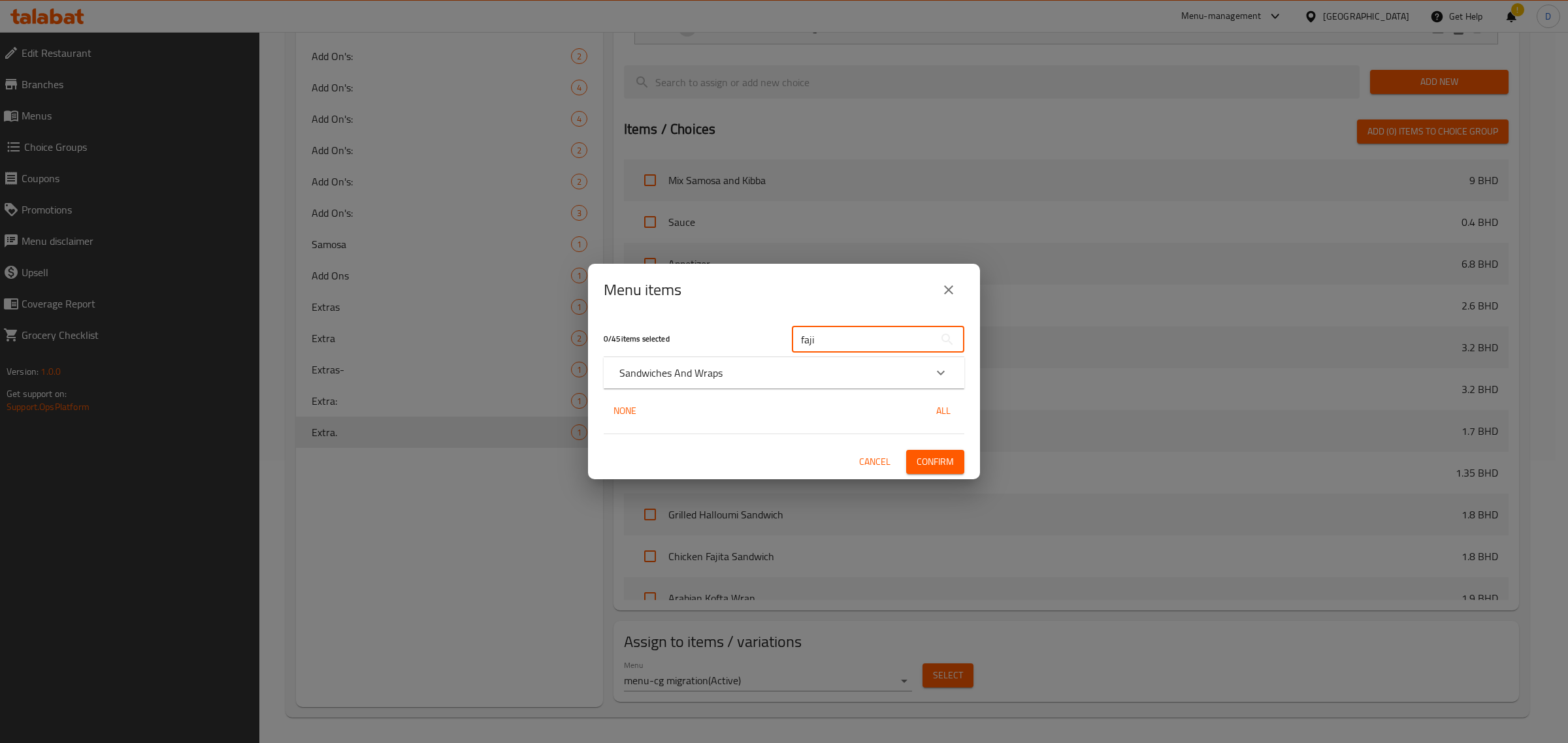
type input "faji"
click at [818, 373] on div "Sandwiches And Wraps" at bounding box center [773, 373] width 306 height 16
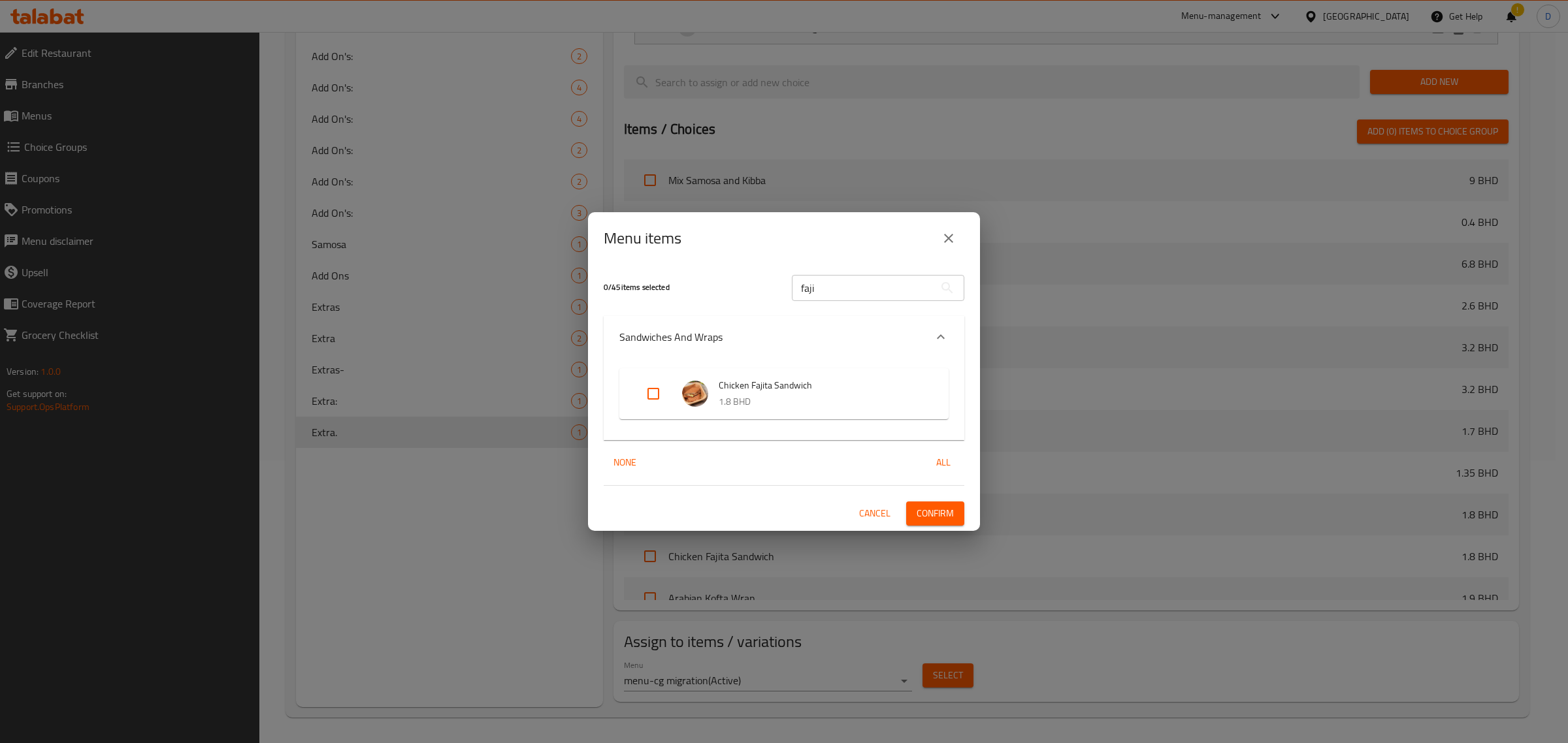
click at [650, 397] on input "Expand" at bounding box center [653, 394] width 31 height 31
checkbox input "true"
click at [930, 508] on span "Confirm" at bounding box center [935, 514] width 37 height 16
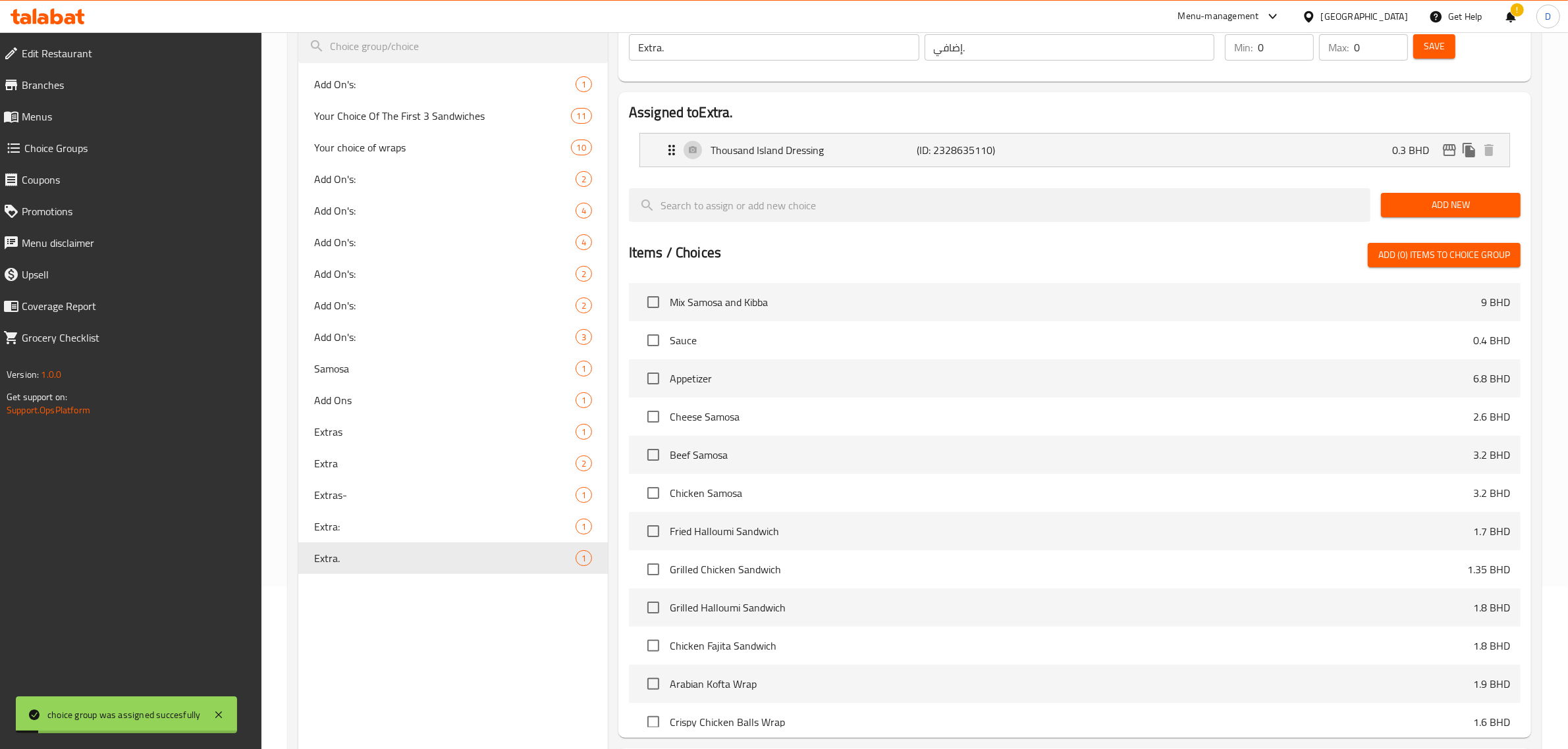
scroll to position [0, 0]
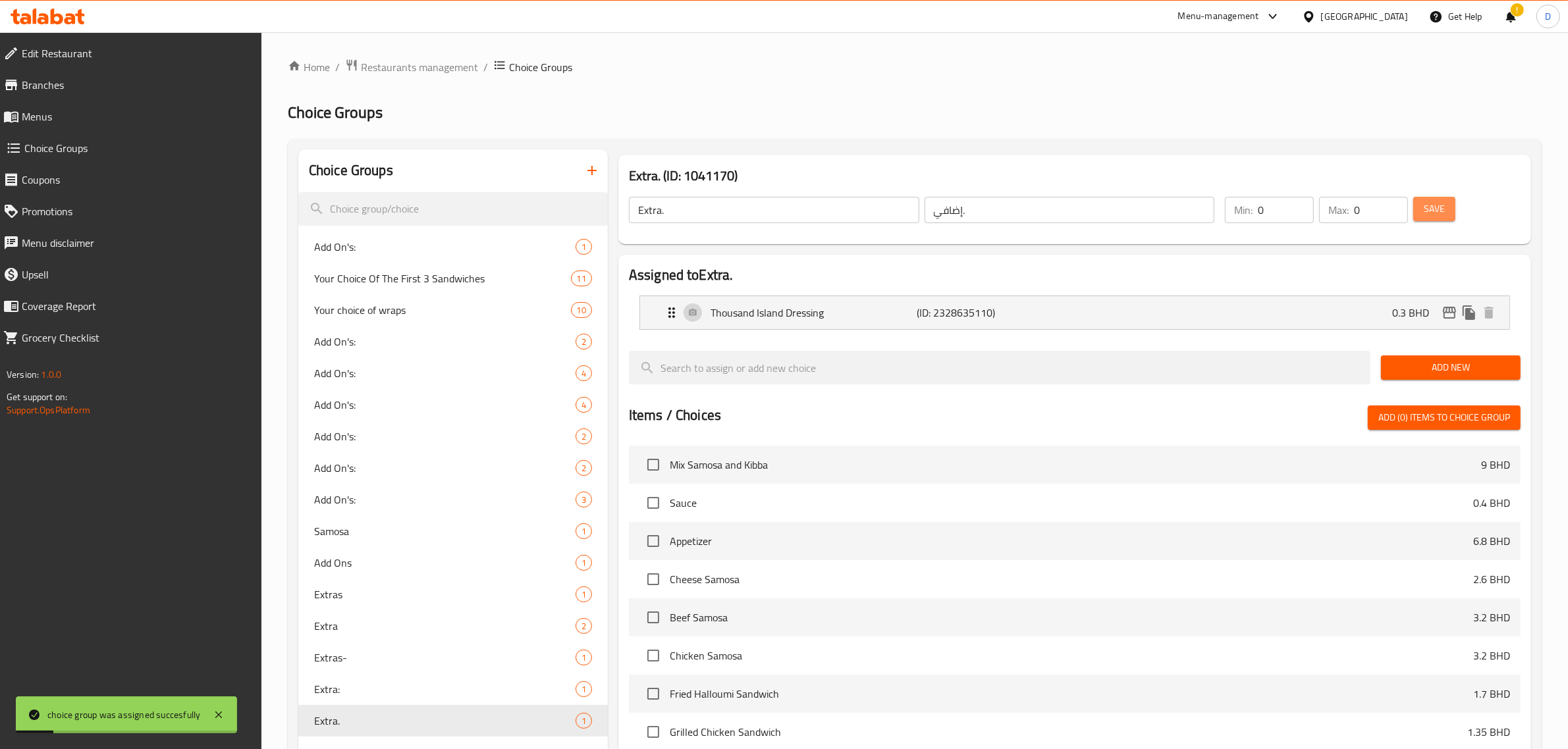
click at [1444, 210] on span "Save" at bounding box center [1434, 209] width 21 height 17
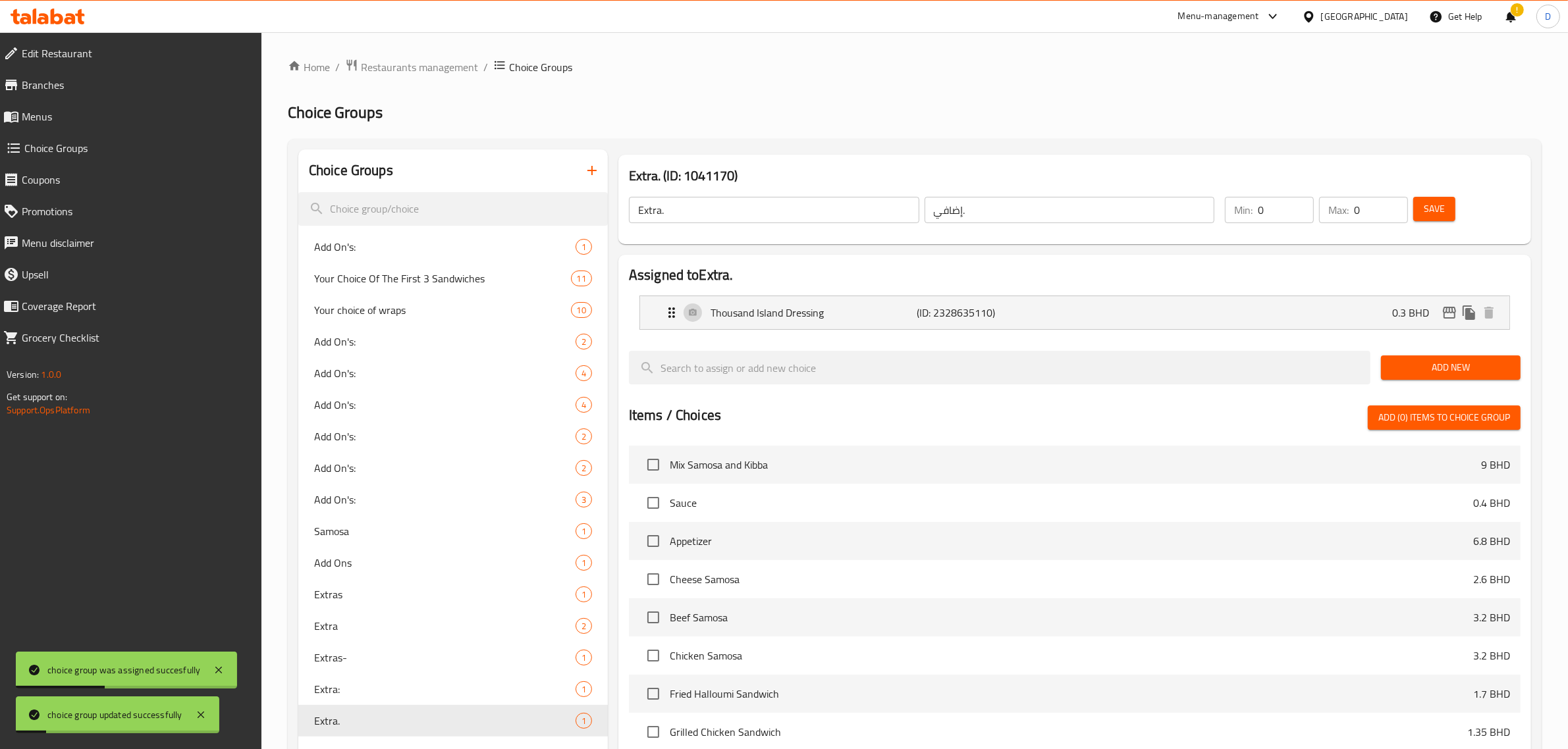
click at [1443, 210] on span "Save" at bounding box center [1434, 209] width 21 height 17
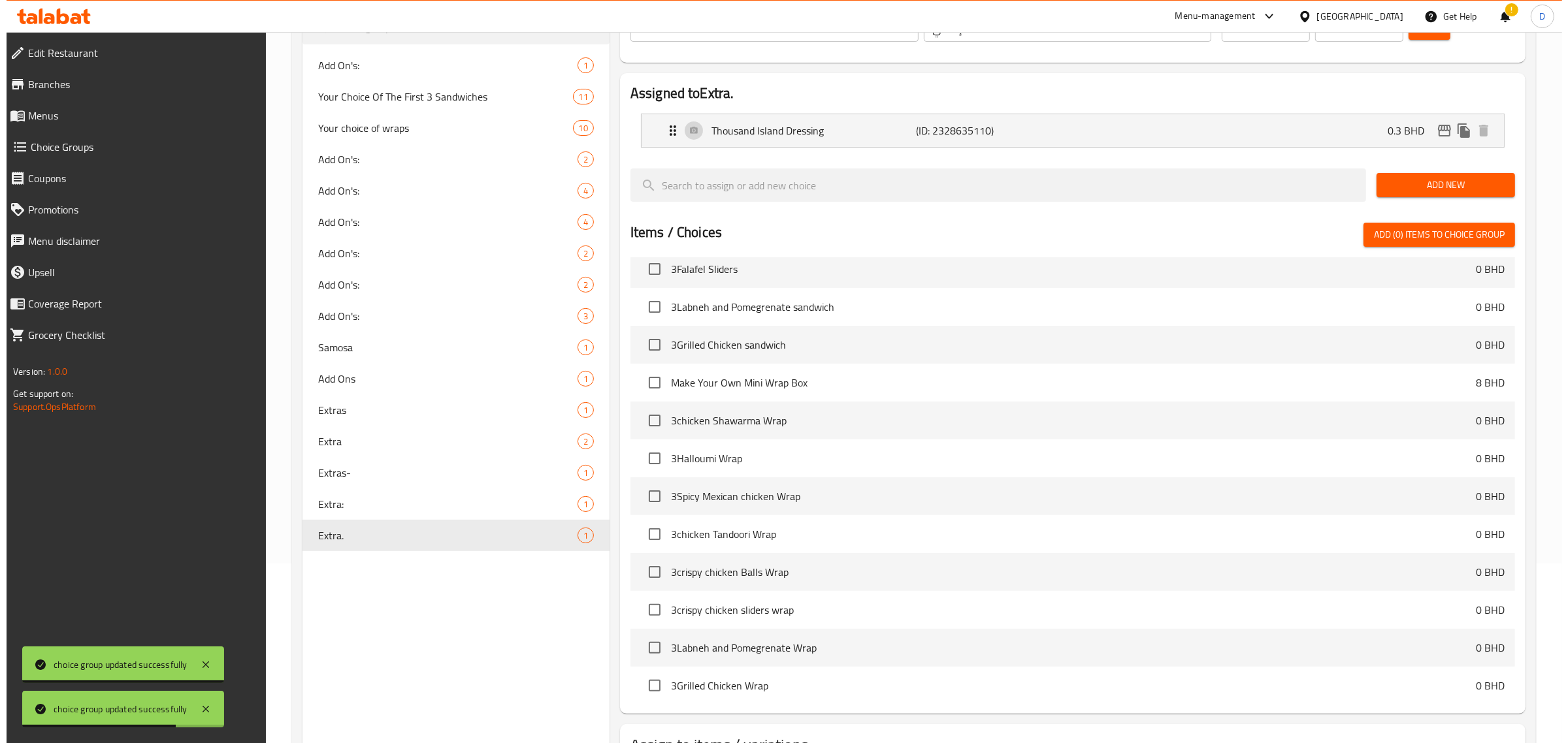
scroll to position [283, 0]
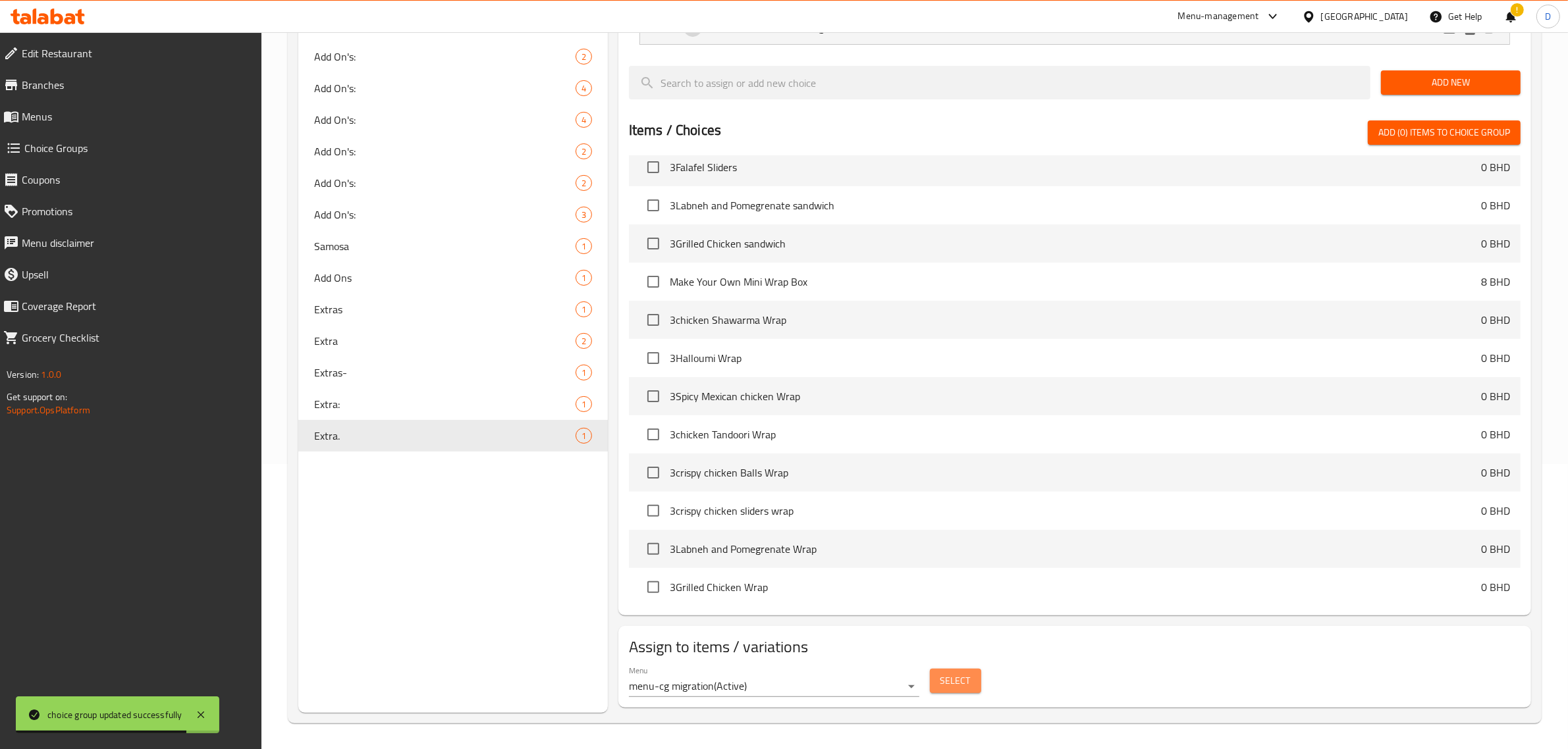
click at [959, 678] on span "Select" at bounding box center [956, 681] width 30 height 17
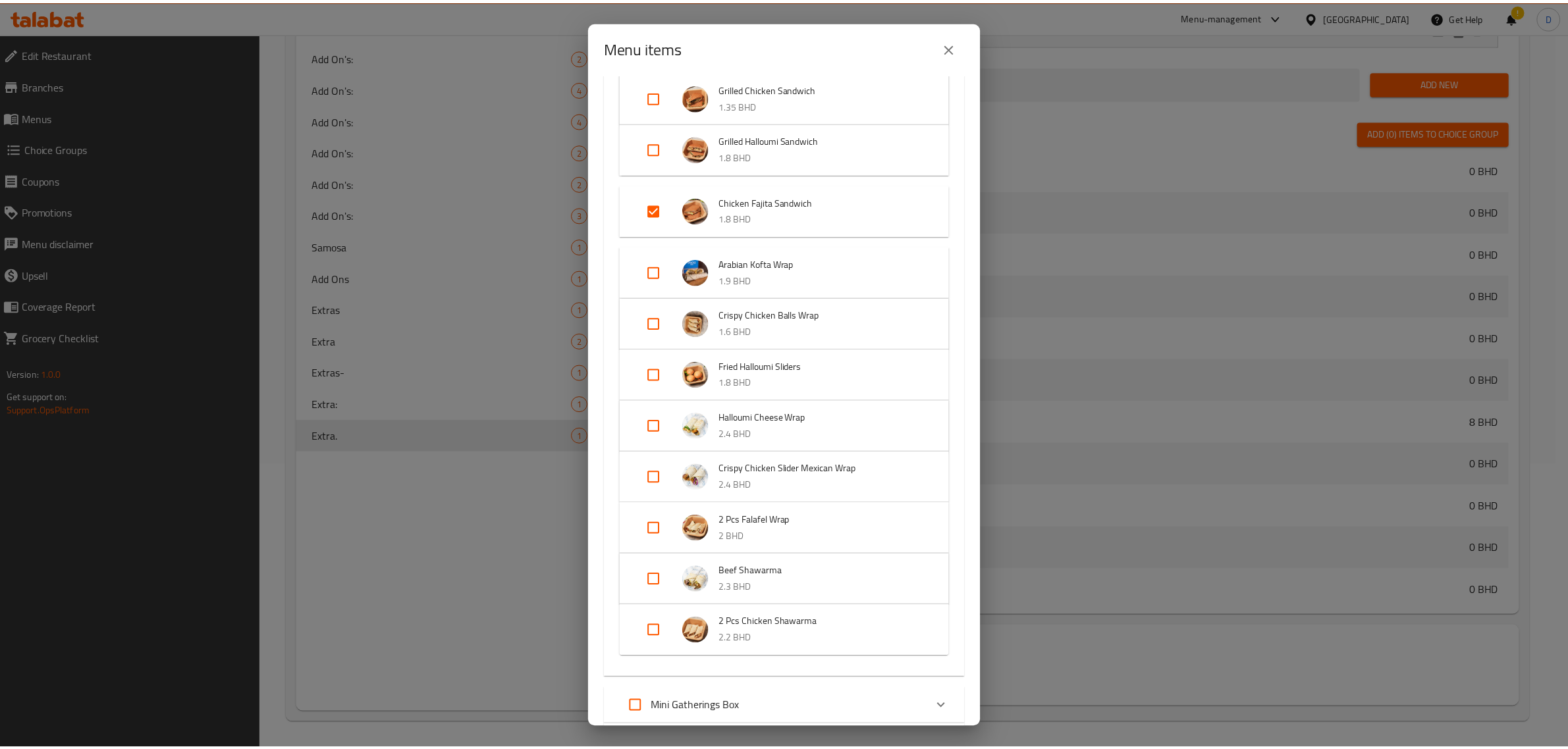
scroll to position [356, 0]
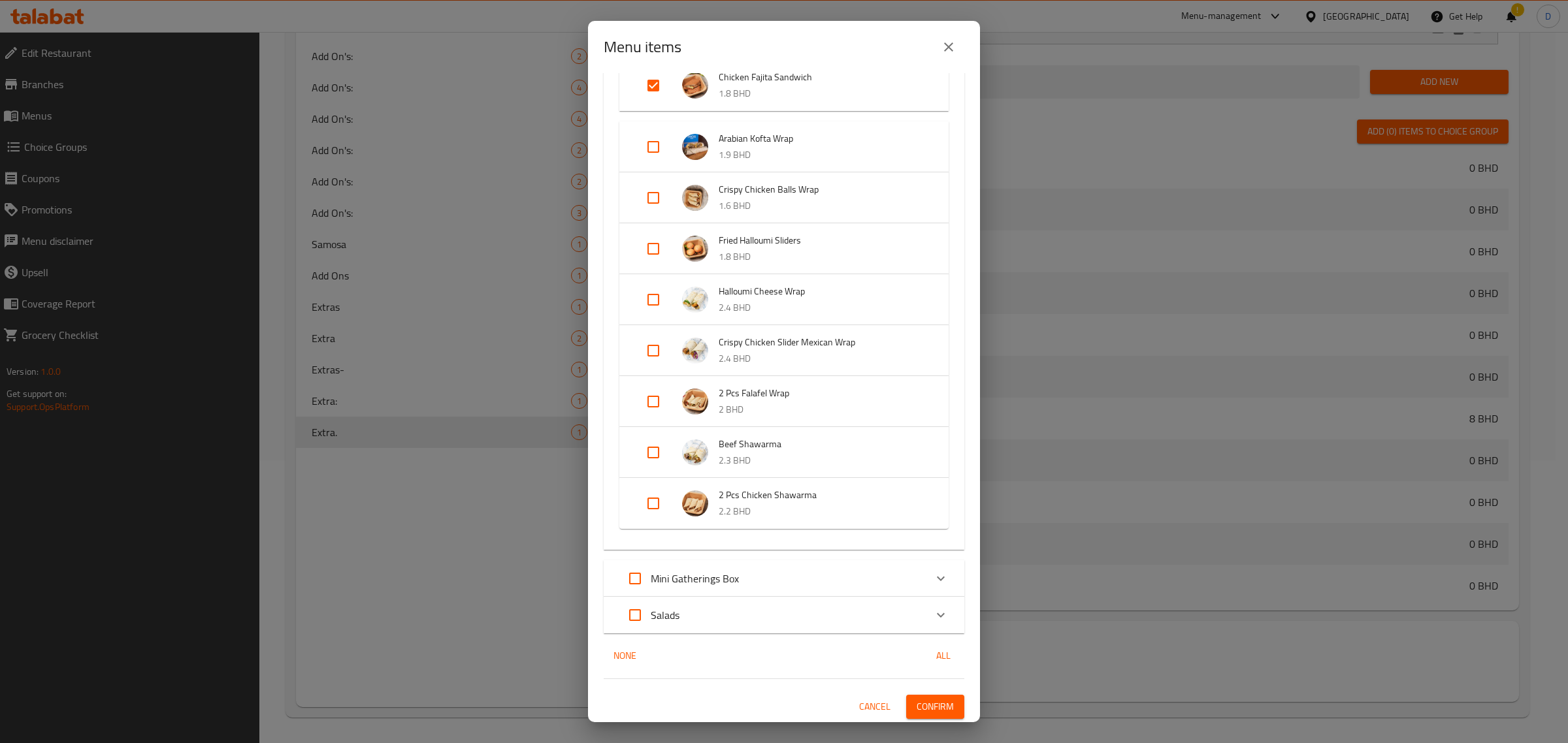
click at [931, 707] on span "Confirm" at bounding box center [935, 707] width 37 height 16
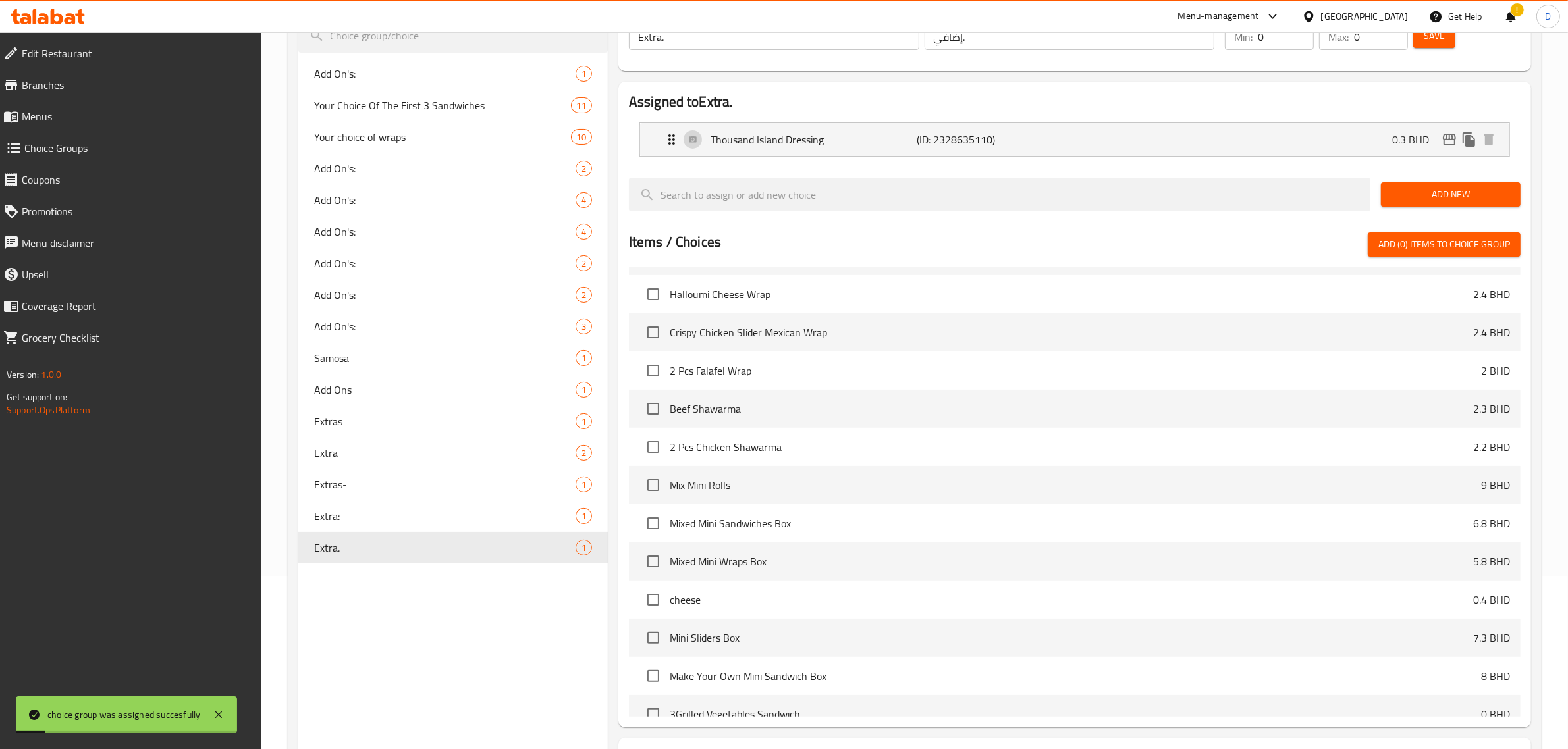
scroll to position [38, 0]
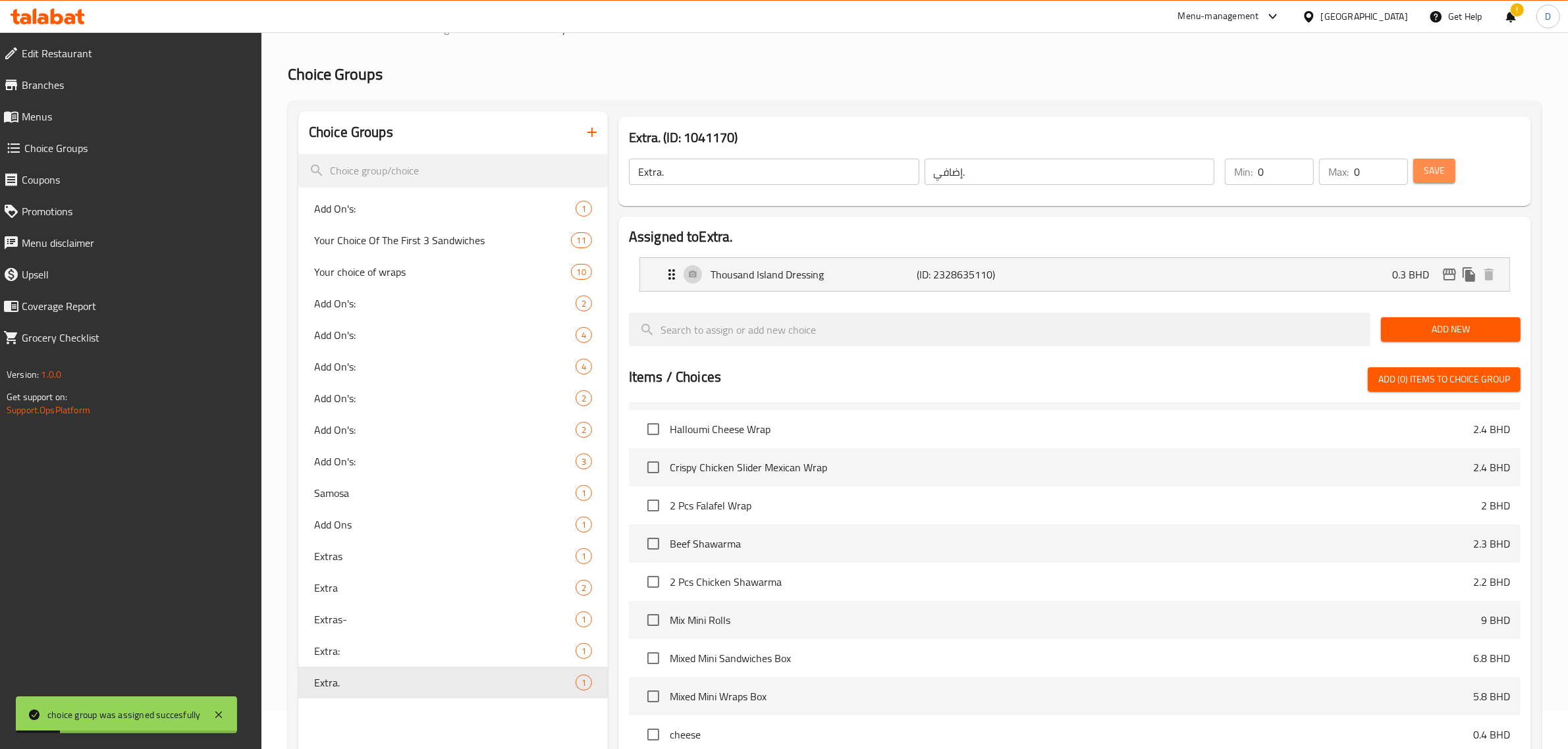
click at [1453, 172] on button "Save" at bounding box center [1435, 171] width 43 height 24
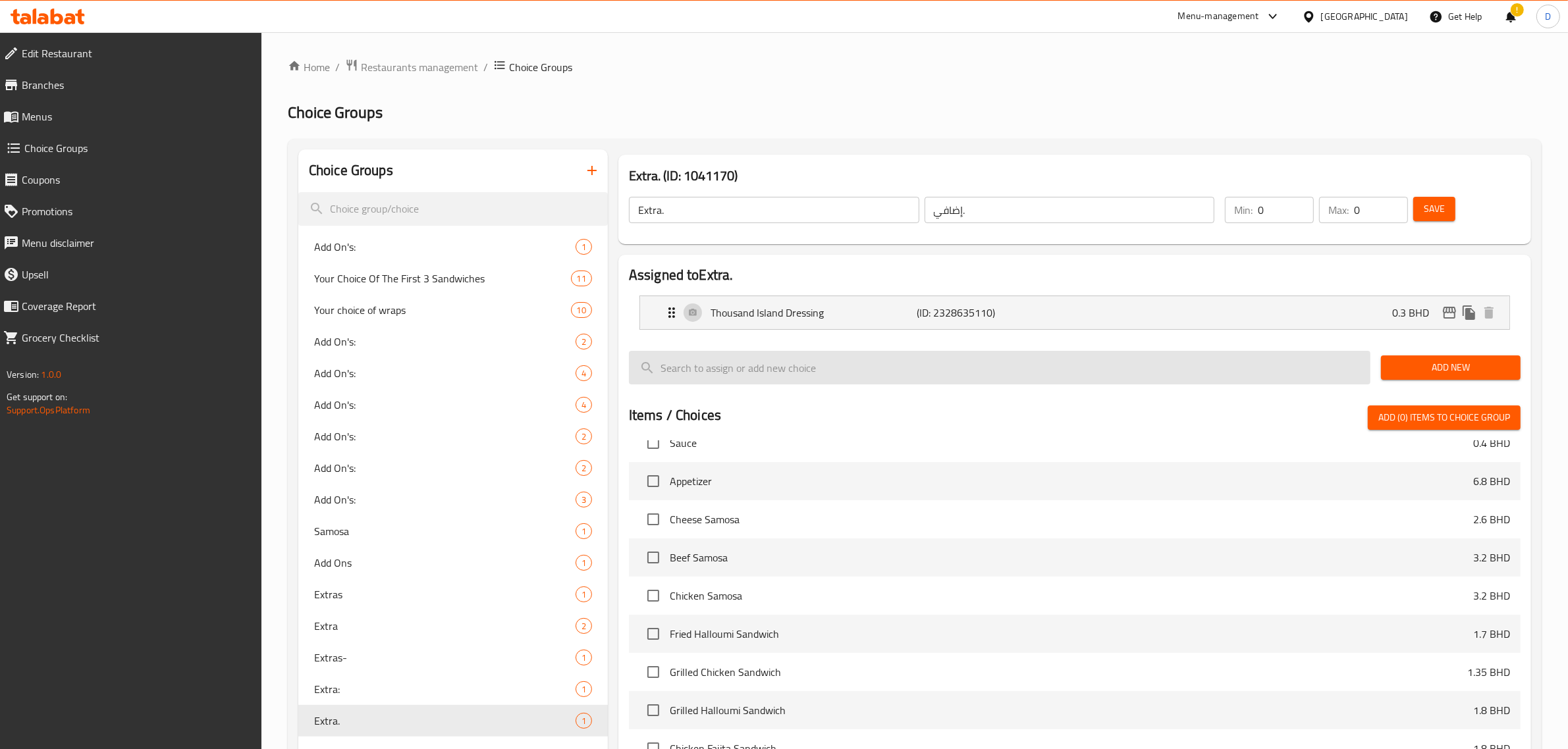
scroll to position [0, 0]
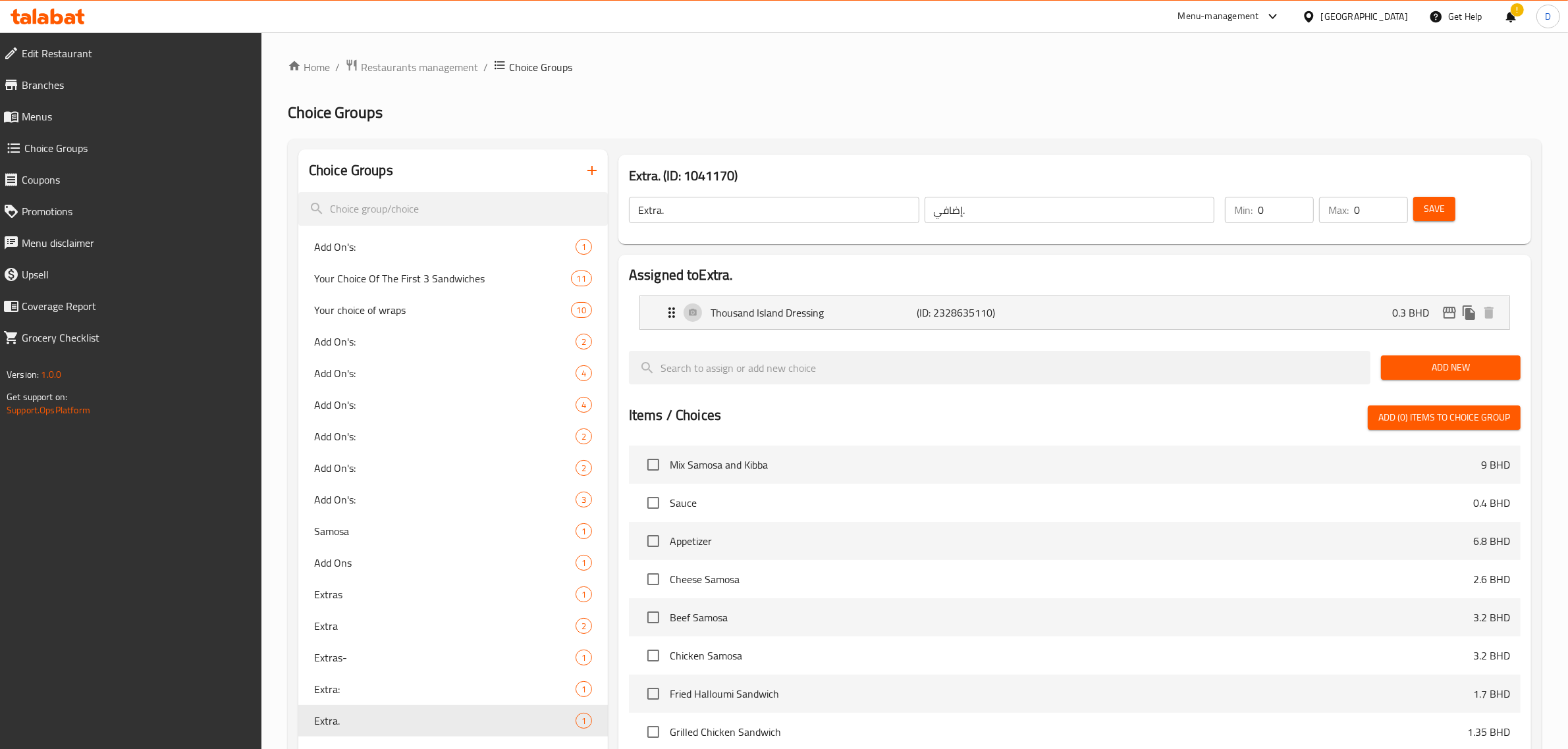
click at [1260, 15] on div "Menu-management" at bounding box center [1219, 17] width 81 height 16
click at [319, 63] on link "Home" at bounding box center [308, 67] width 43 height 16
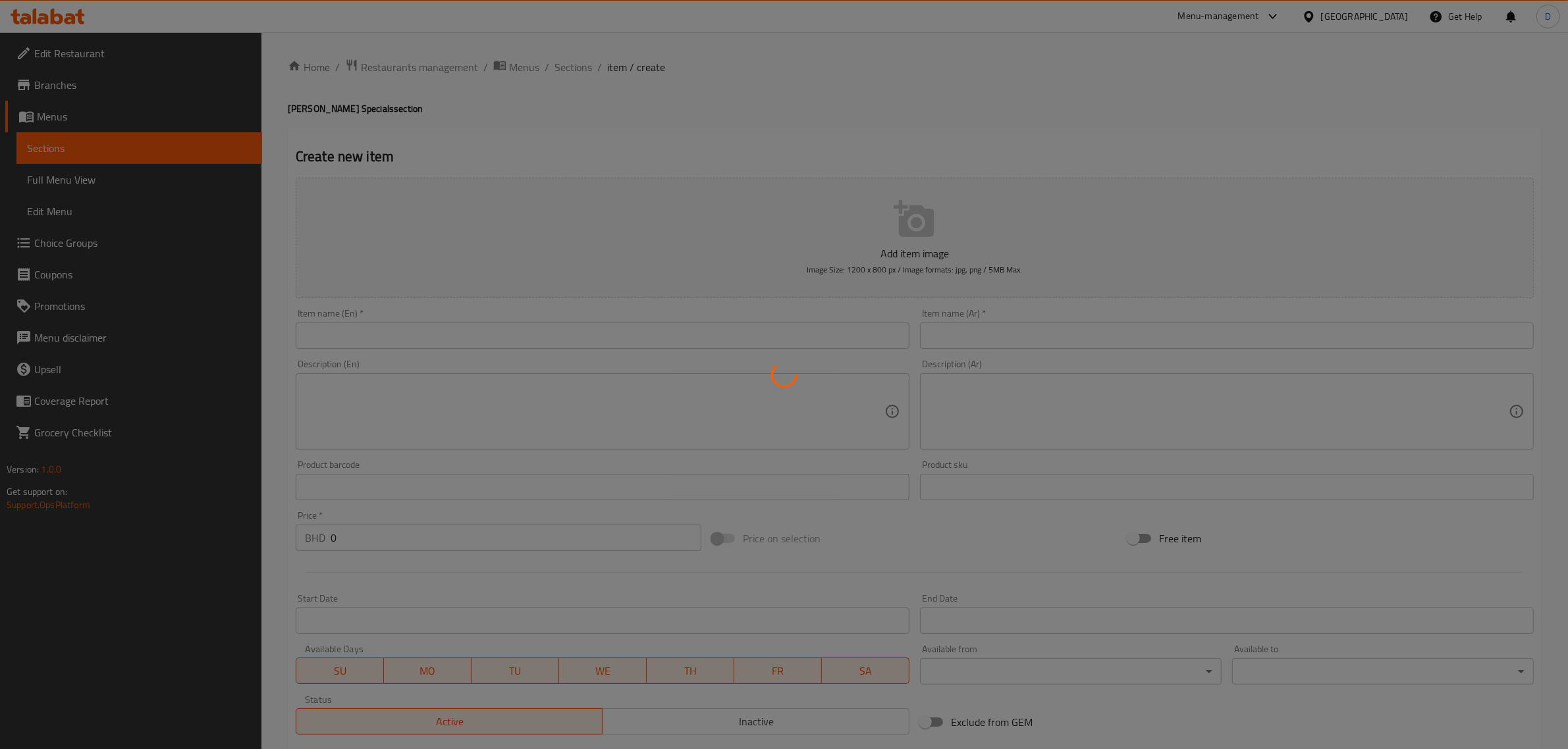
drag, startPoint x: 1252, startPoint y: 40, endPoint x: 1267, endPoint y: 7, distance: 36.2
click at [1252, 38] on div at bounding box center [784, 374] width 1568 height 749
click at [1269, 6] on div at bounding box center [784, 374] width 1568 height 749
click at [1269, 14] on div at bounding box center [784, 374] width 1568 height 749
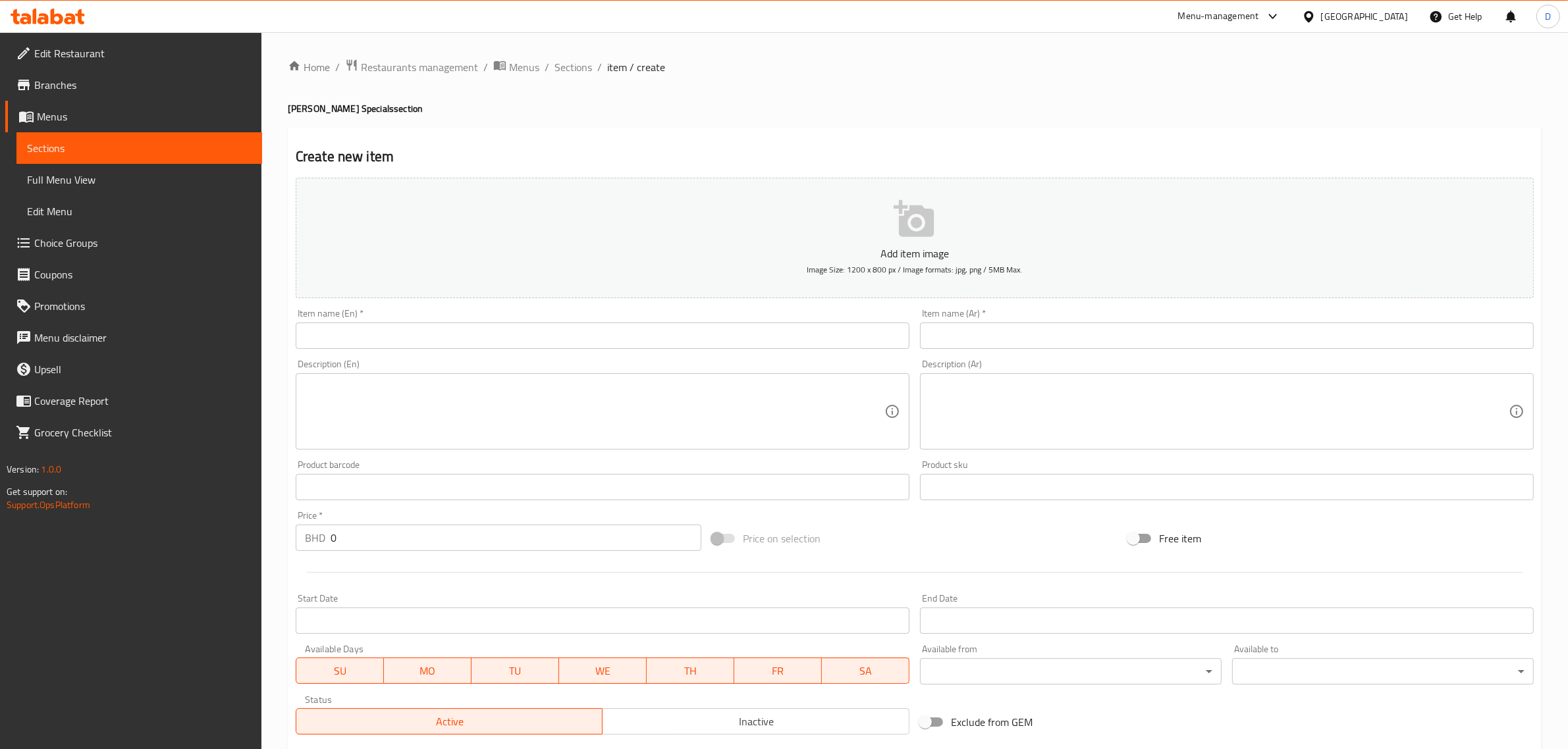
click at [1260, 14] on div "Menu-management" at bounding box center [1219, 17] width 81 height 16
click at [1185, 140] on div "Restaurant-Management" at bounding box center [1203, 146] width 104 height 14
